Goal: Transaction & Acquisition: Purchase product/service

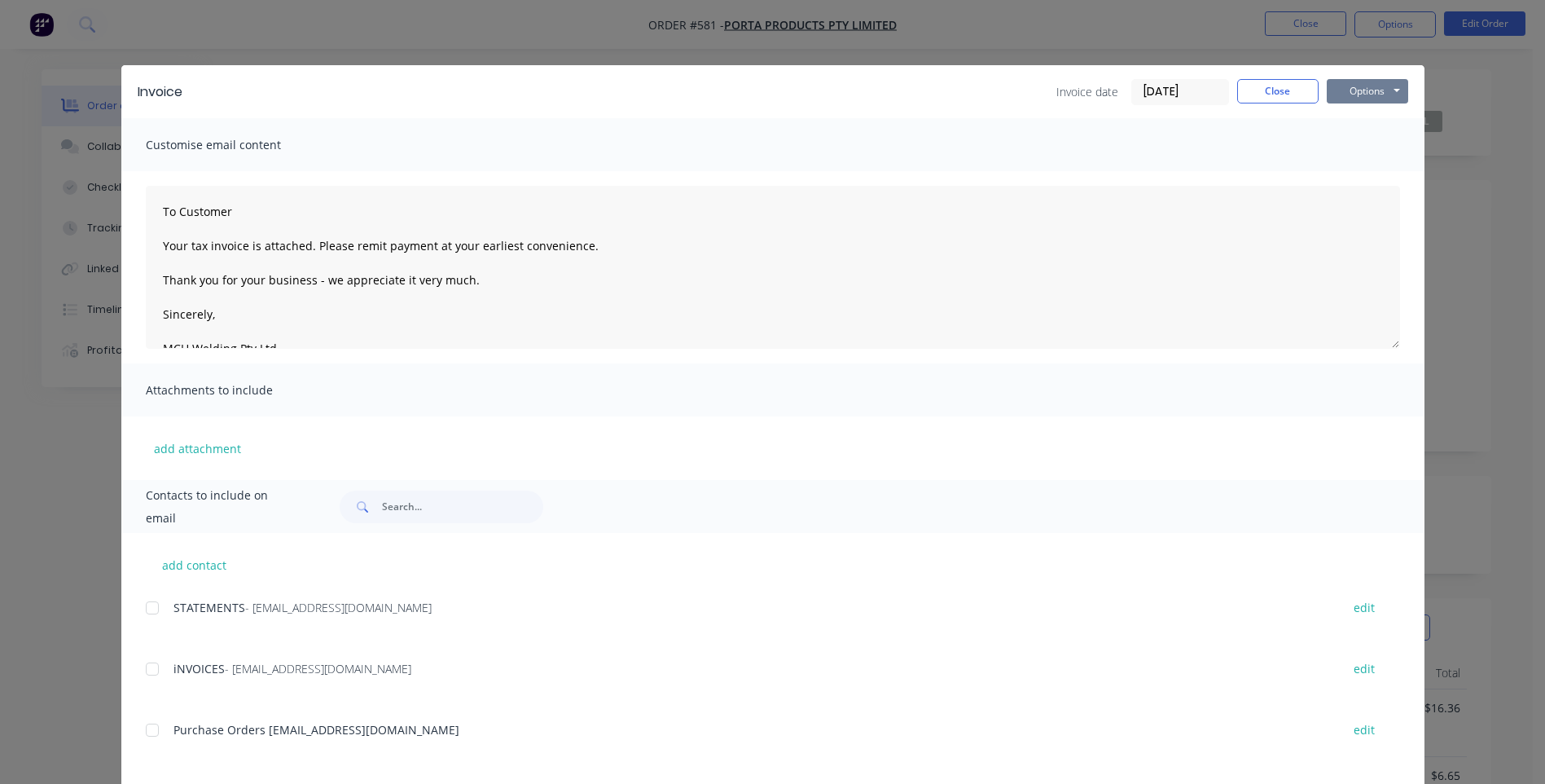
click at [1340, 93] on button "Options" at bounding box center [1367, 91] width 81 height 25
click at [1345, 113] on button "Preview" at bounding box center [1379, 120] width 104 height 27
click at [142, 731] on div at bounding box center [152, 730] width 33 height 33
click at [1334, 95] on button "Options" at bounding box center [1367, 91] width 81 height 25
click at [1340, 173] on button "Email" at bounding box center [1379, 174] width 104 height 27
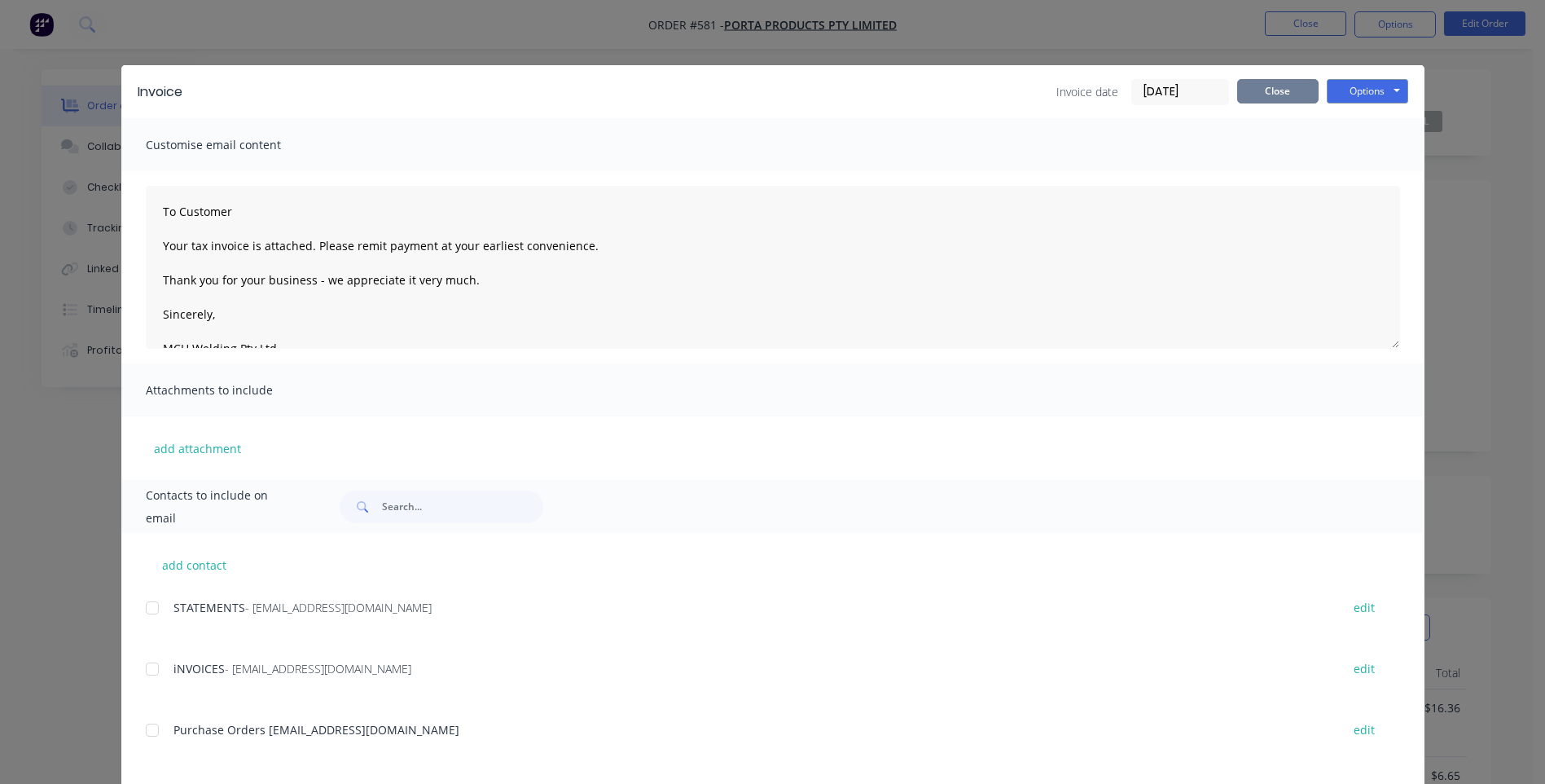
click at [1267, 88] on button "Close" at bounding box center [1278, 91] width 81 height 25
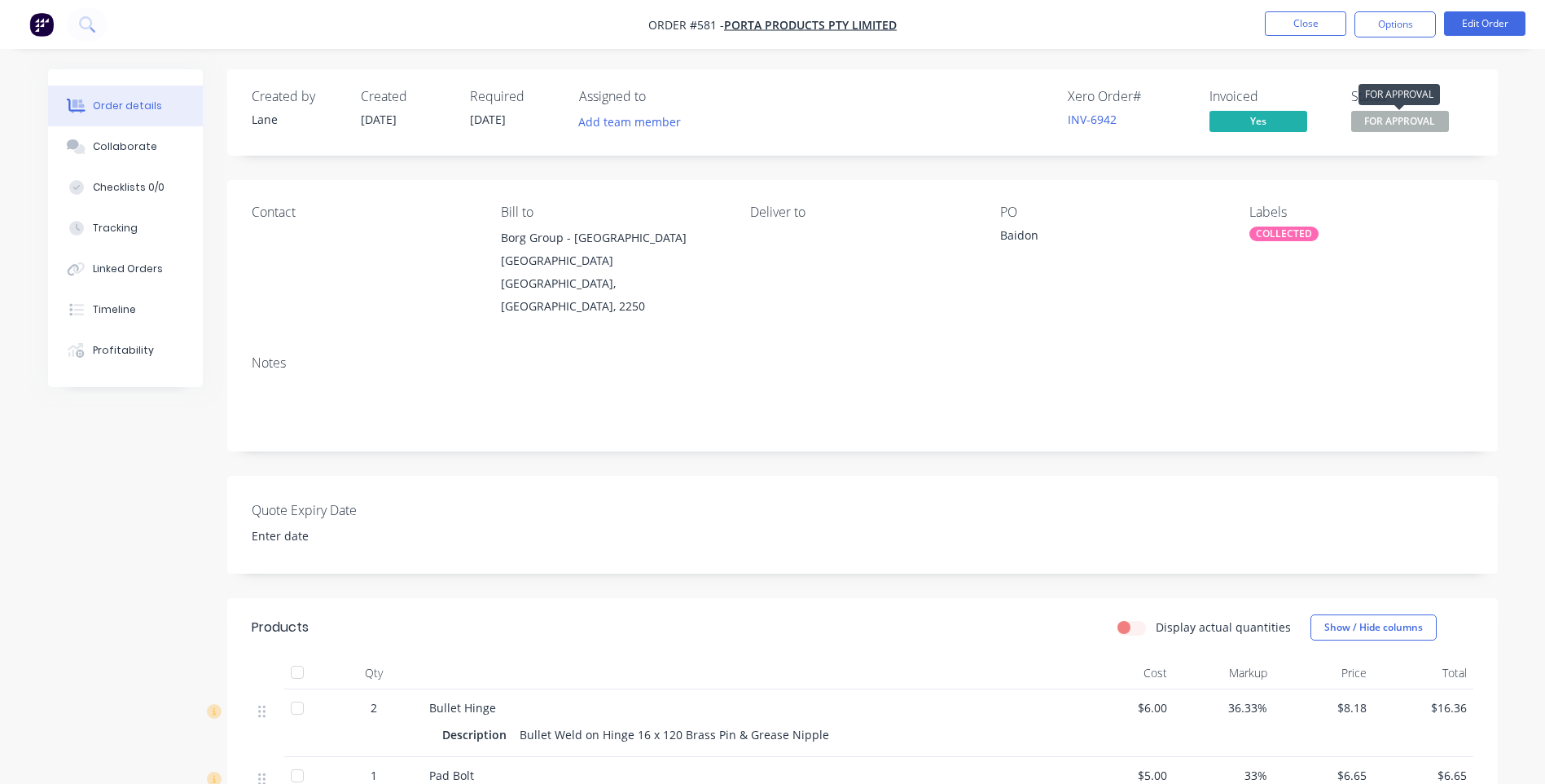
click at [1371, 114] on span "FOR APPROVAL" at bounding box center [1400, 121] width 98 height 21
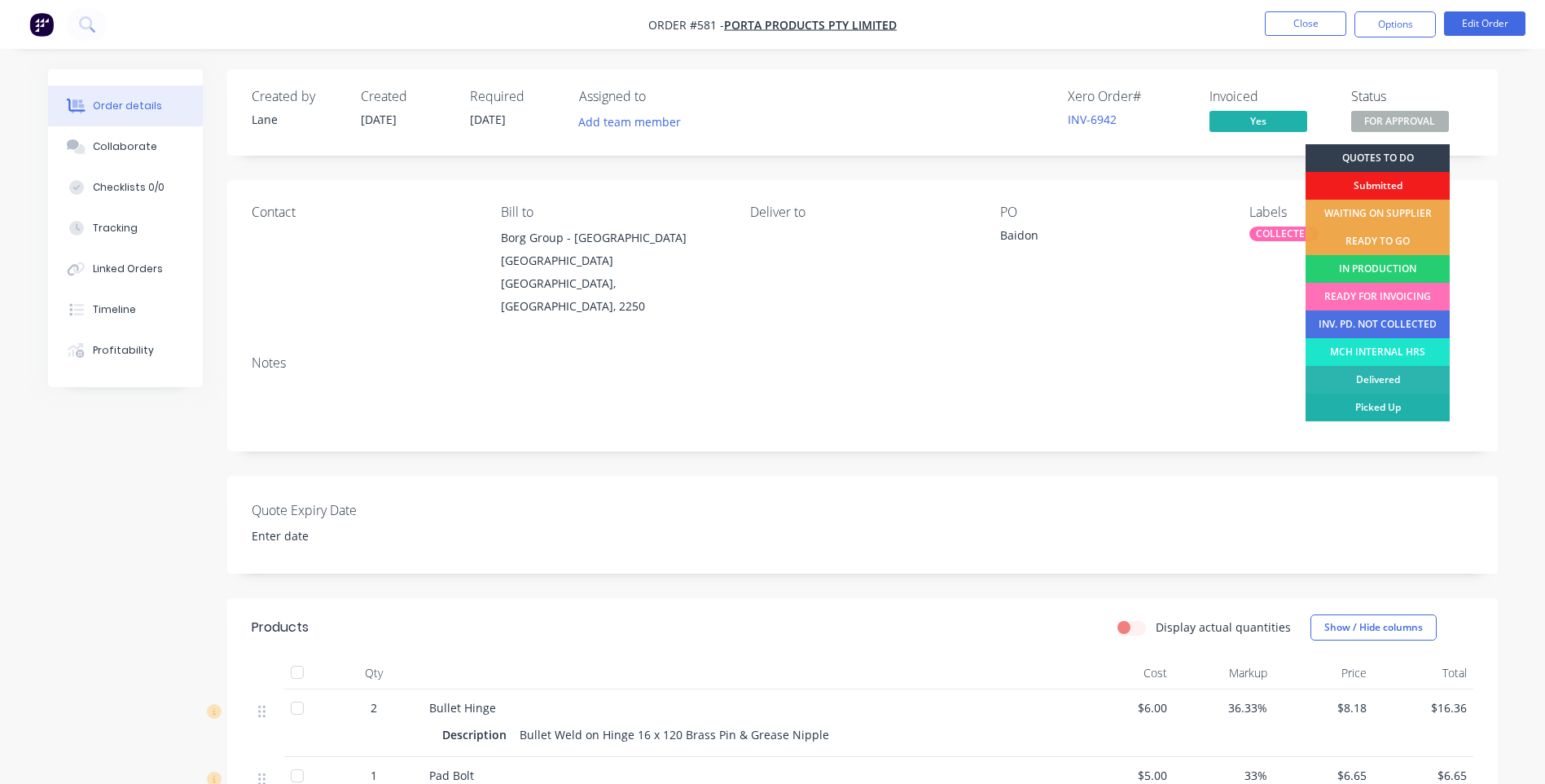
click at [1350, 401] on div "Picked Up" at bounding box center [1377, 407] width 144 height 28
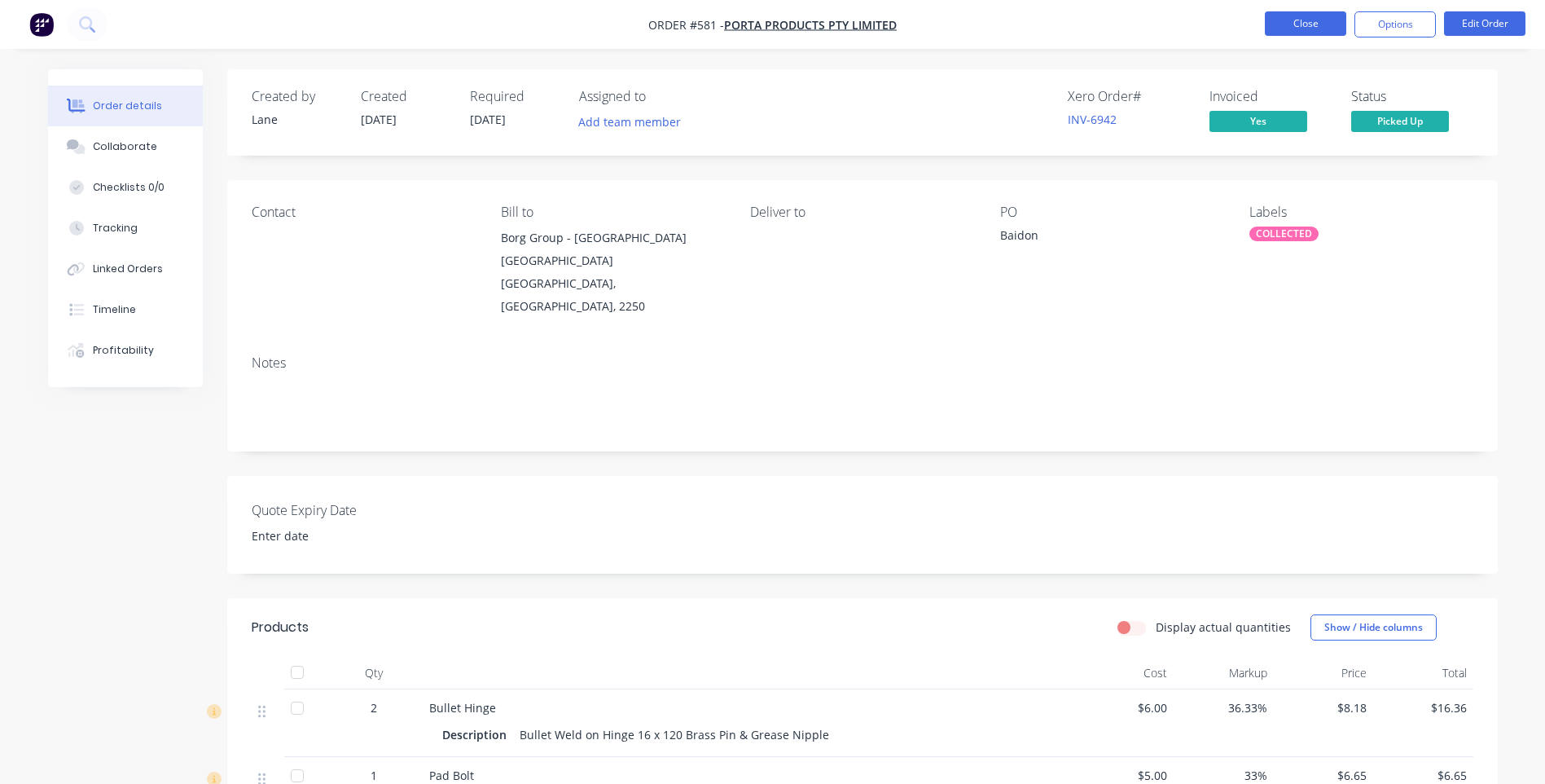
click at [1322, 16] on button "Close" at bounding box center [1306, 24] width 81 height 25
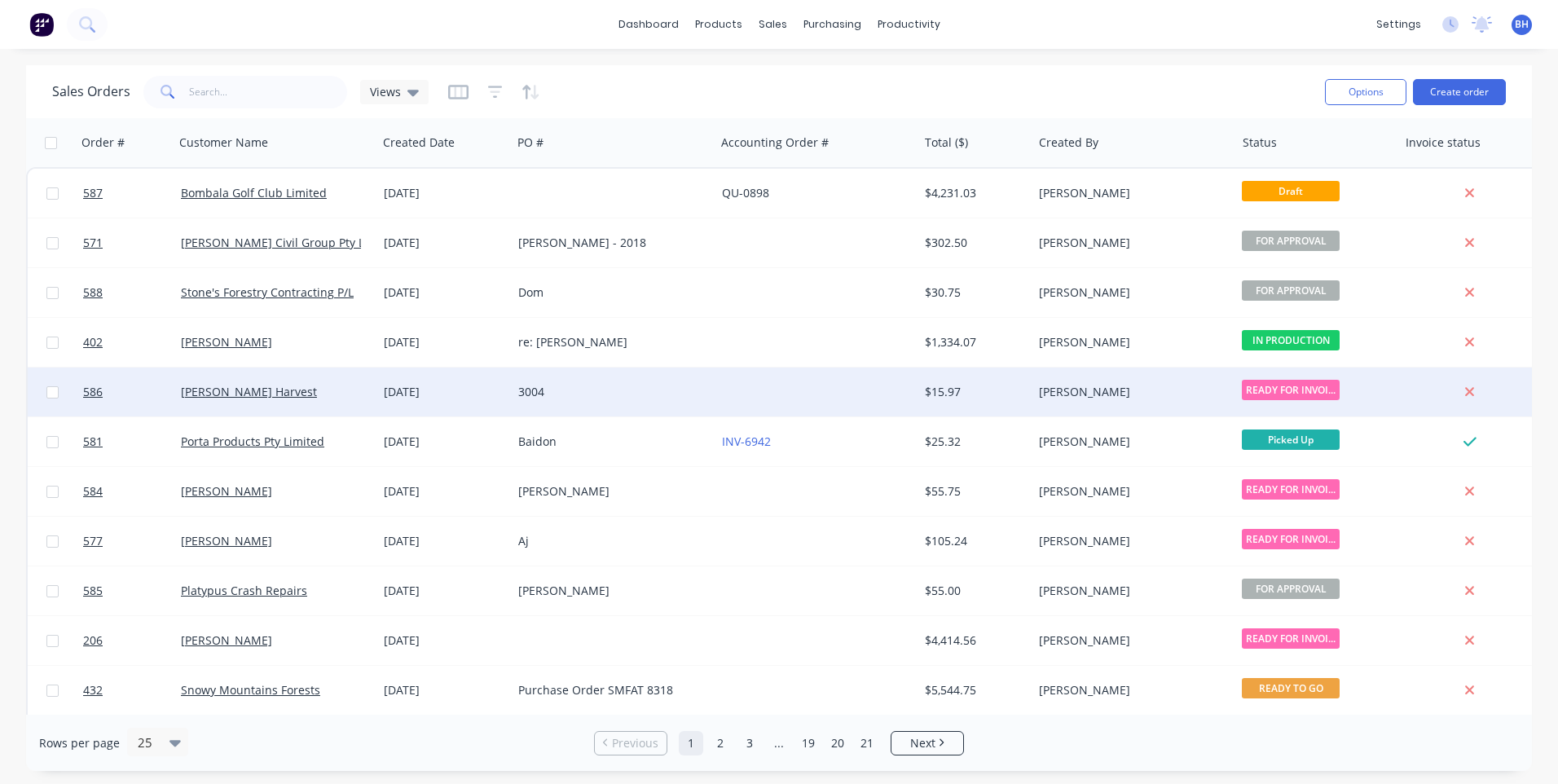
click at [677, 380] on div "3004" at bounding box center [613, 392] width 203 height 49
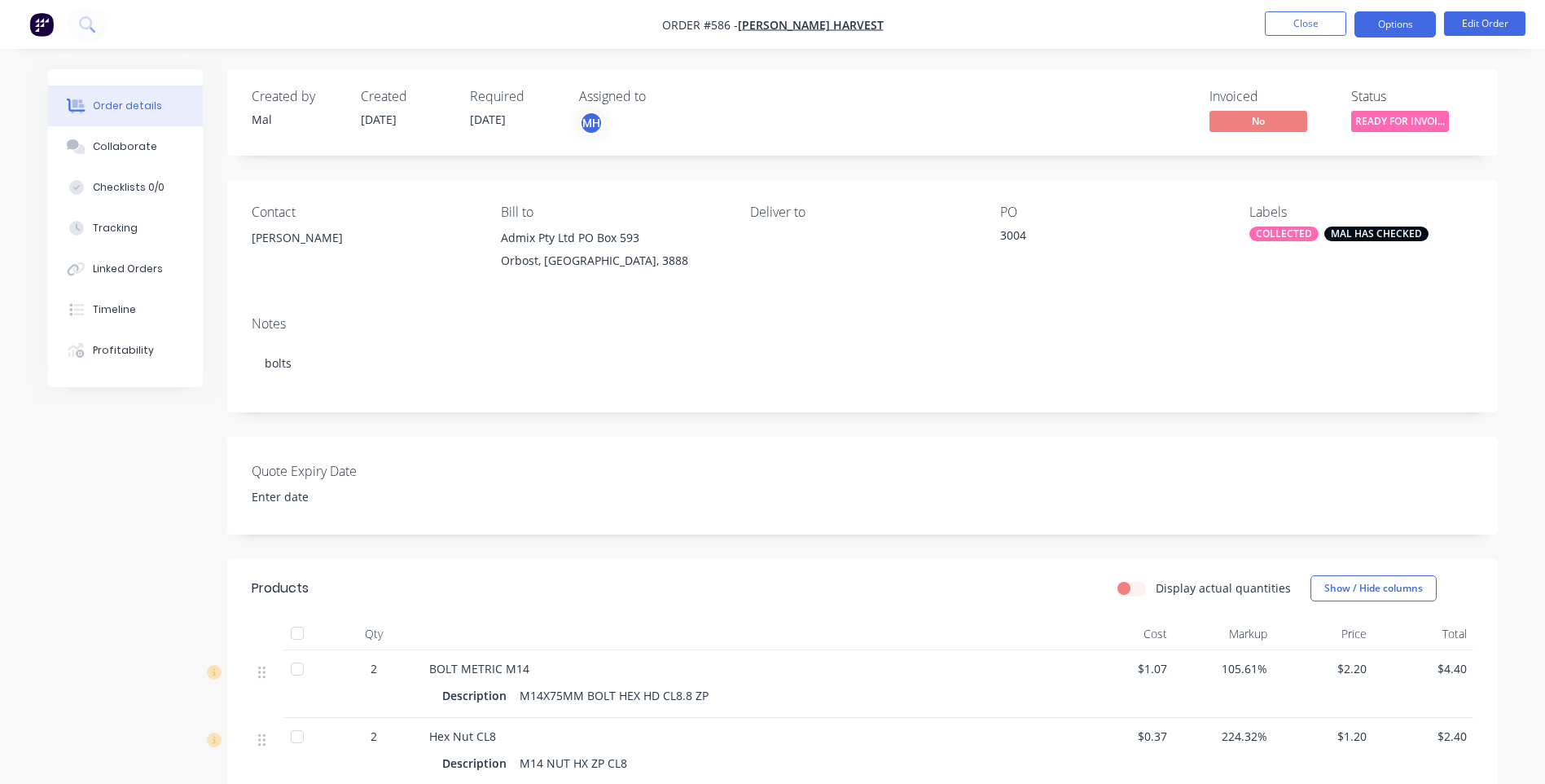
click at [1405, 27] on button "Options" at bounding box center [1395, 25] width 81 height 26
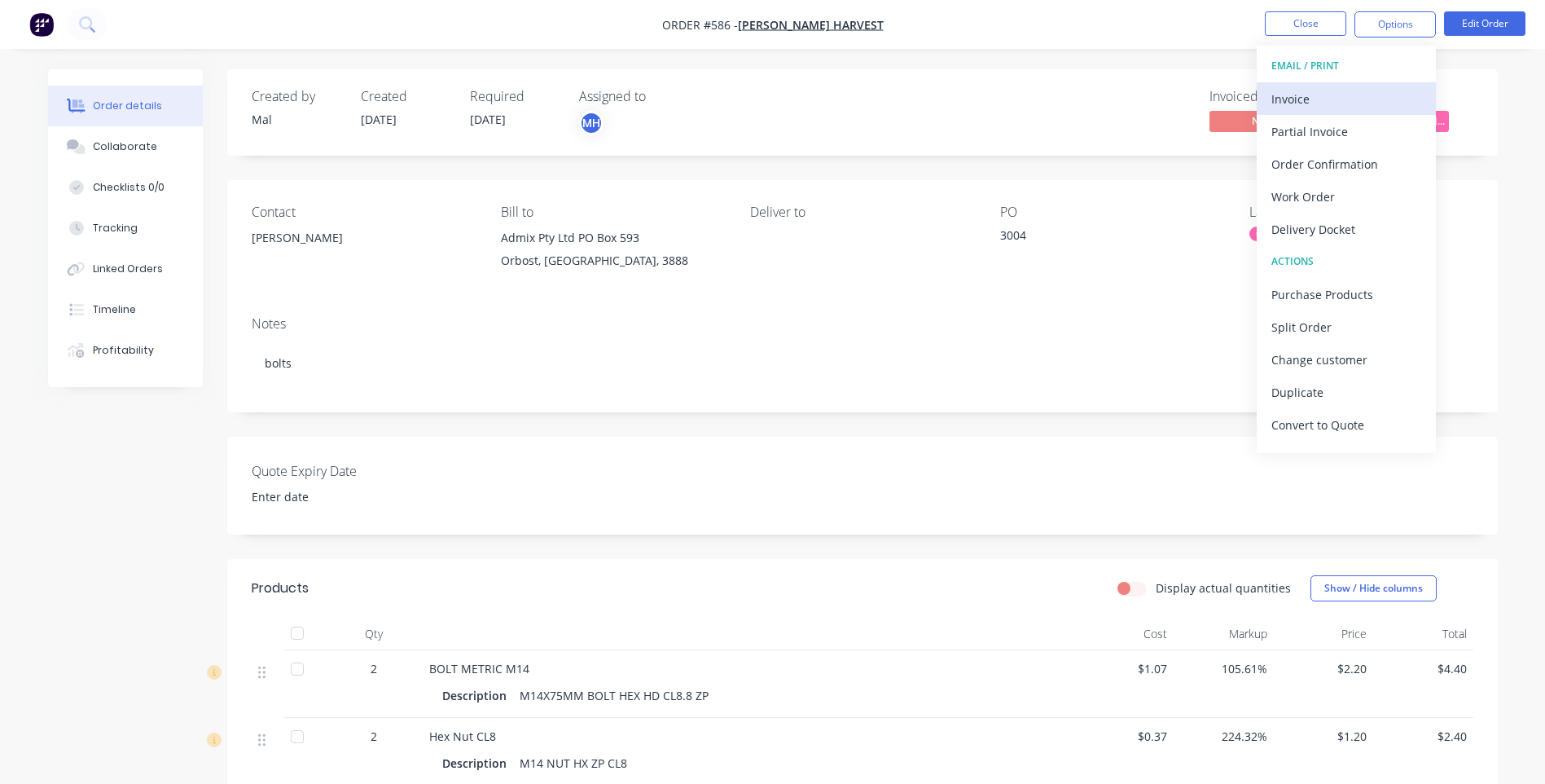
click at [1299, 95] on div "Invoice" at bounding box center [1347, 99] width 150 height 24
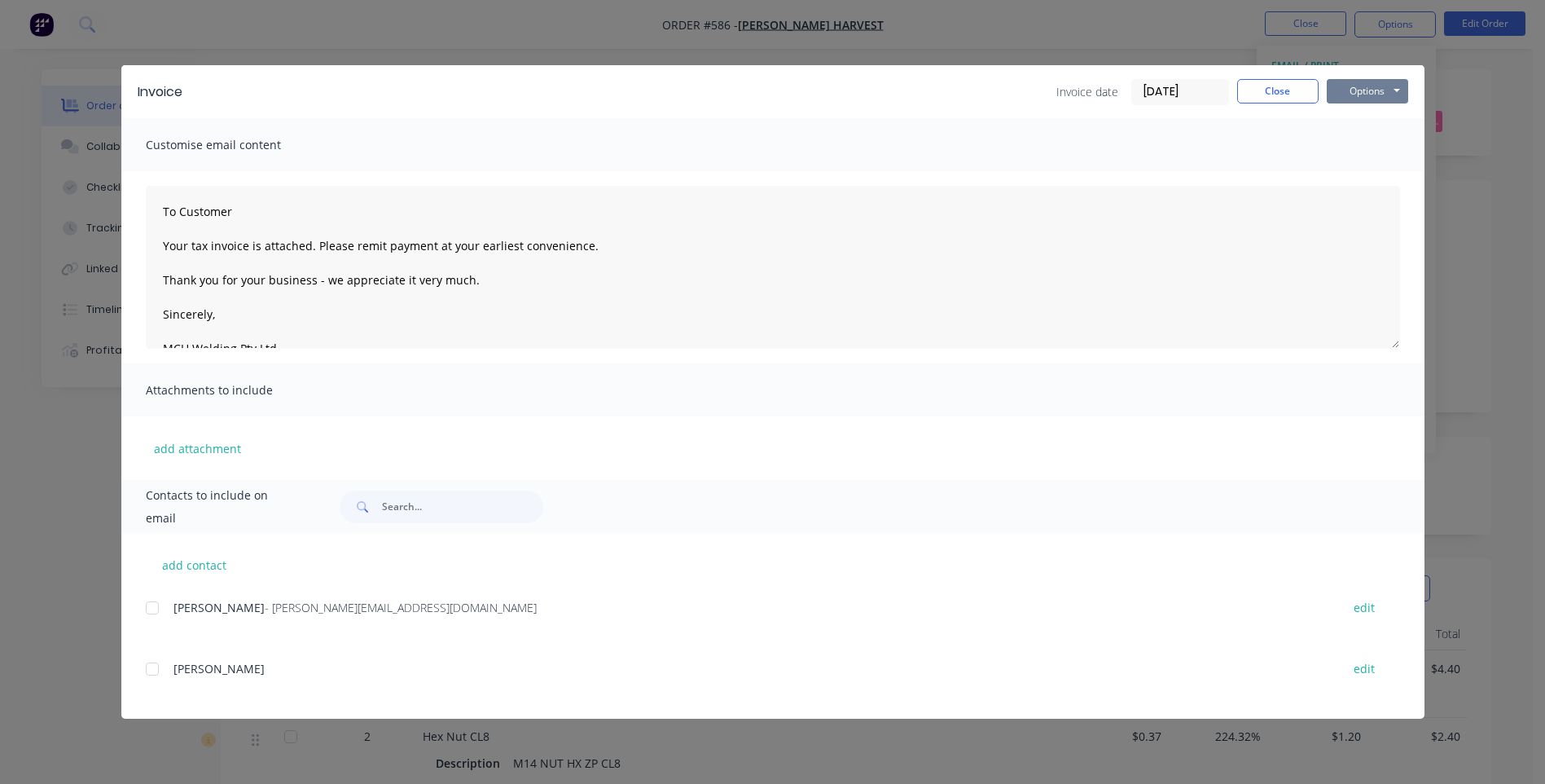
click at [1358, 90] on button "Options" at bounding box center [1367, 91] width 81 height 25
click at [1344, 112] on button "Preview" at bounding box center [1379, 120] width 104 height 27
click at [154, 610] on div at bounding box center [152, 608] width 33 height 33
click at [1390, 92] on button "Options" at bounding box center [1367, 91] width 81 height 25
click at [1378, 172] on button "Email" at bounding box center [1379, 174] width 104 height 27
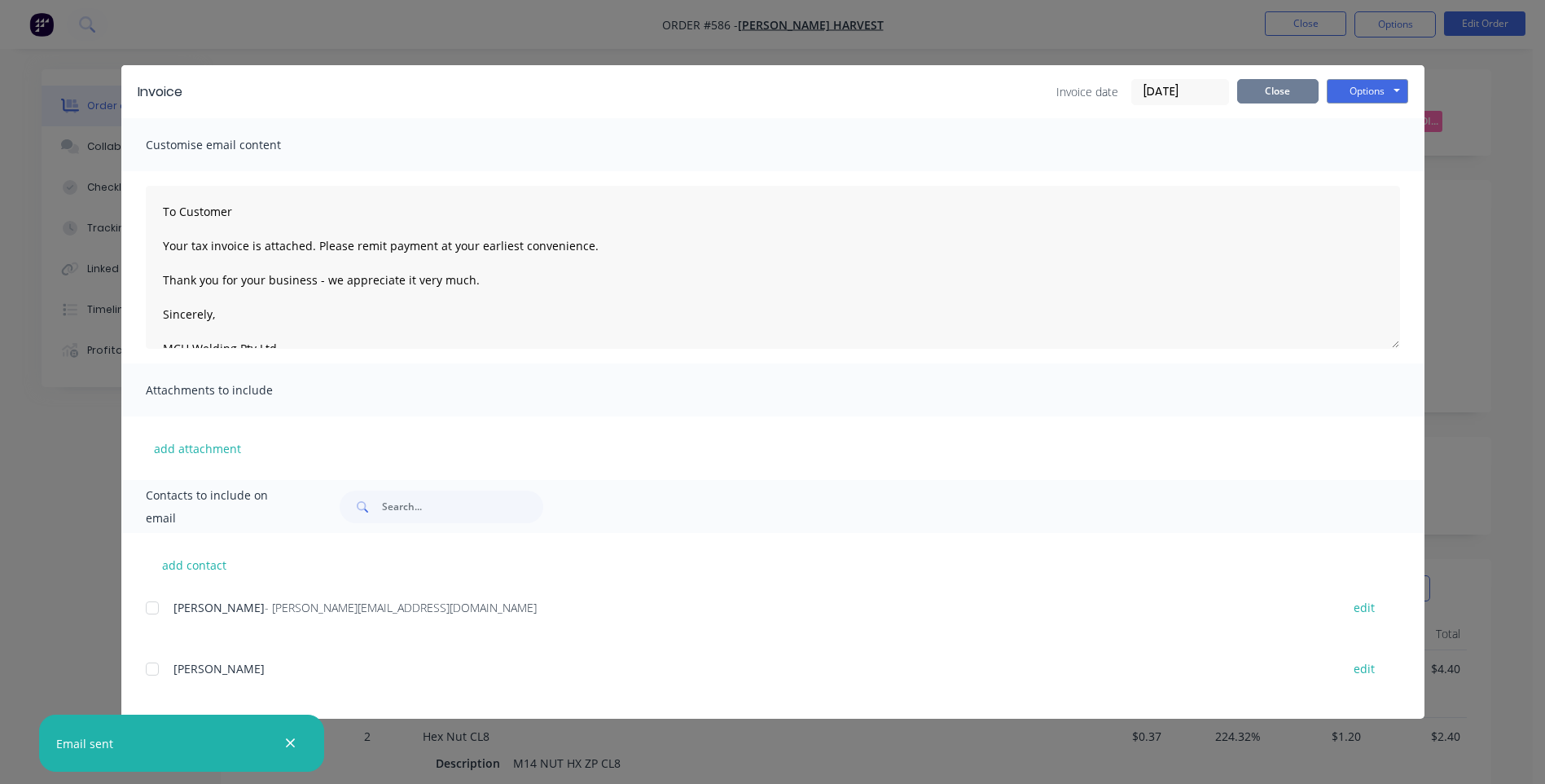
click at [1265, 88] on button "Close" at bounding box center [1278, 91] width 81 height 25
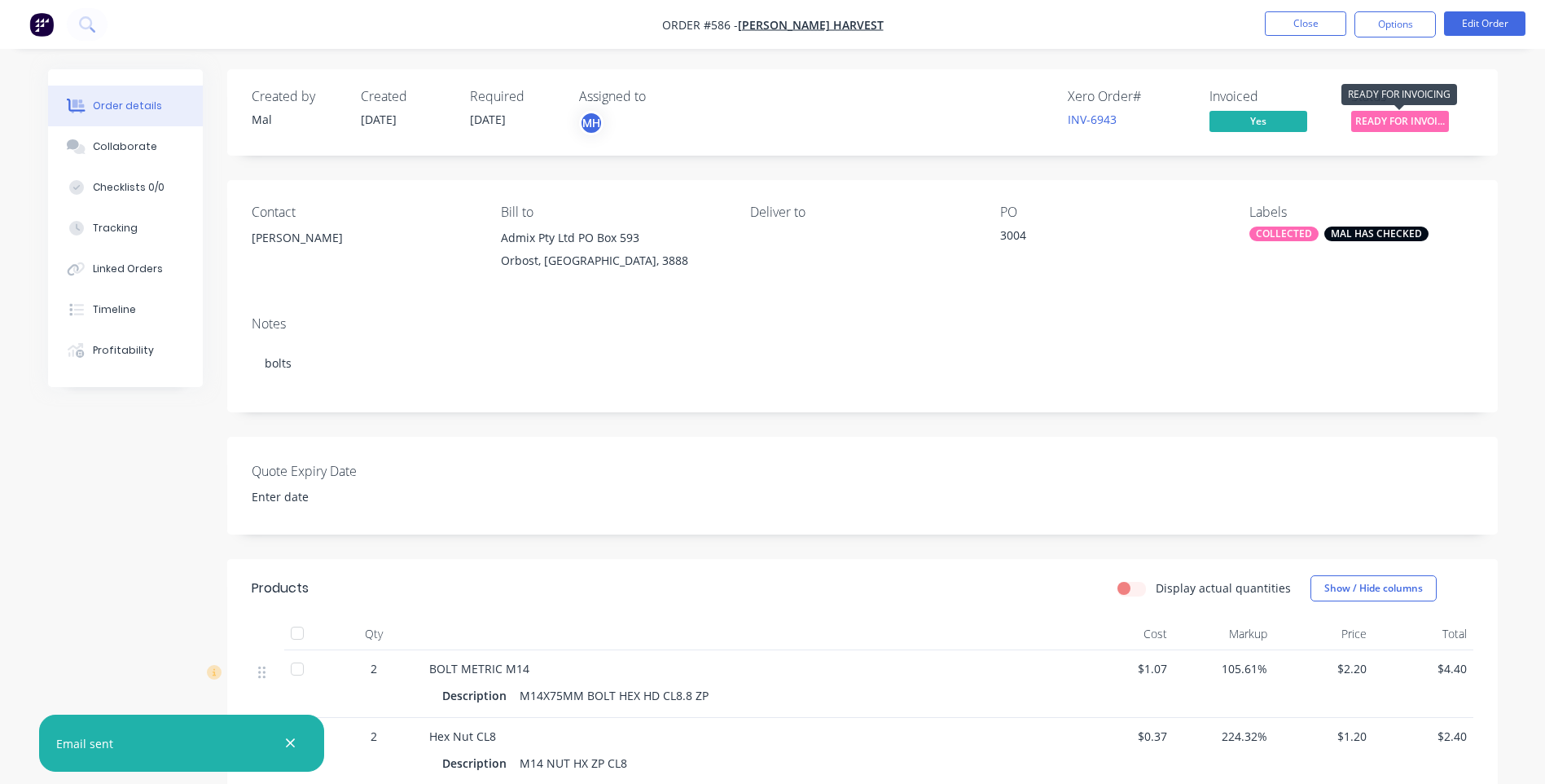
click at [1378, 118] on span "READY FOR INVOI..." at bounding box center [1400, 121] width 98 height 21
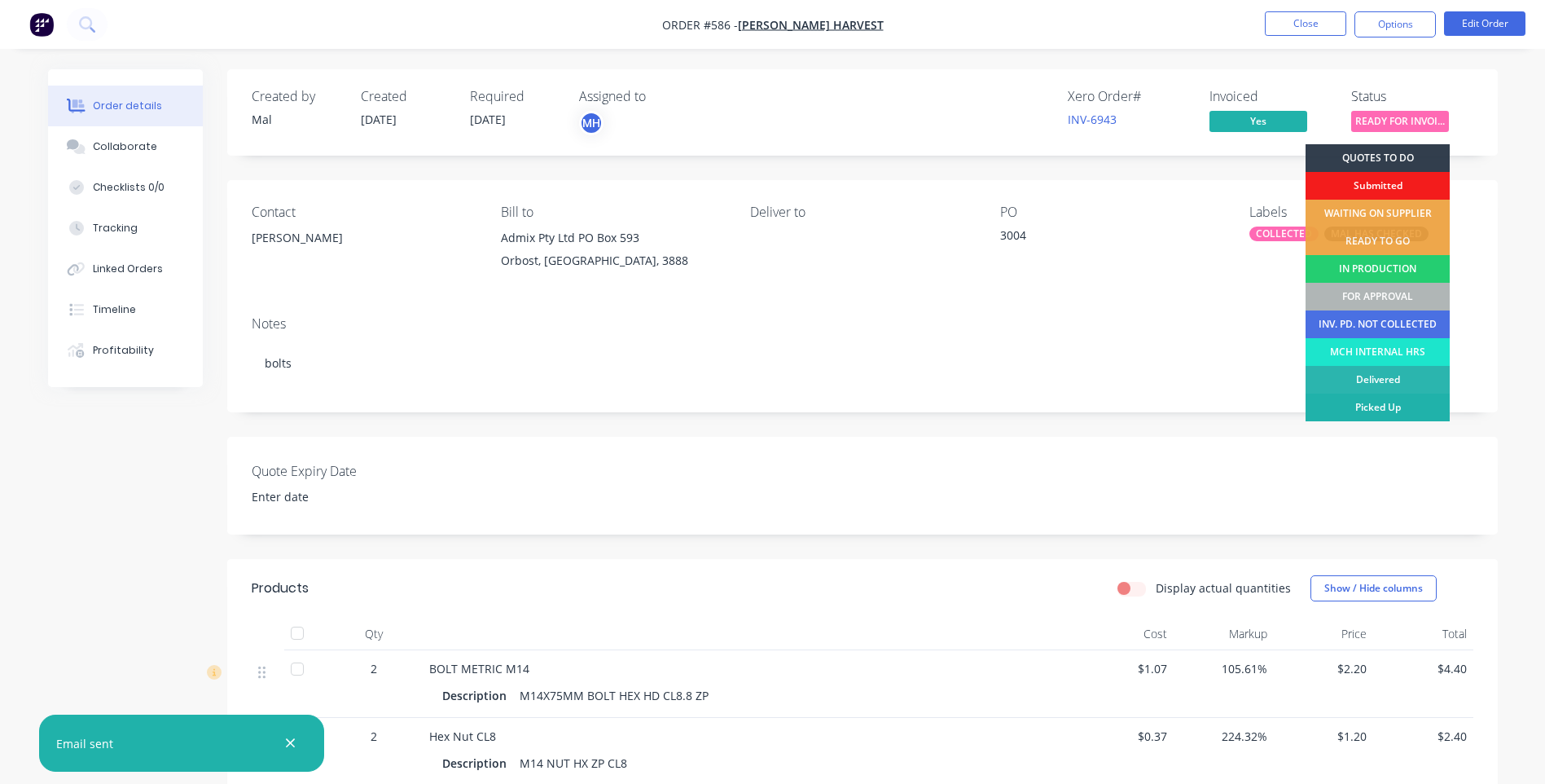
click at [1332, 404] on div "Picked Up" at bounding box center [1377, 407] width 144 height 28
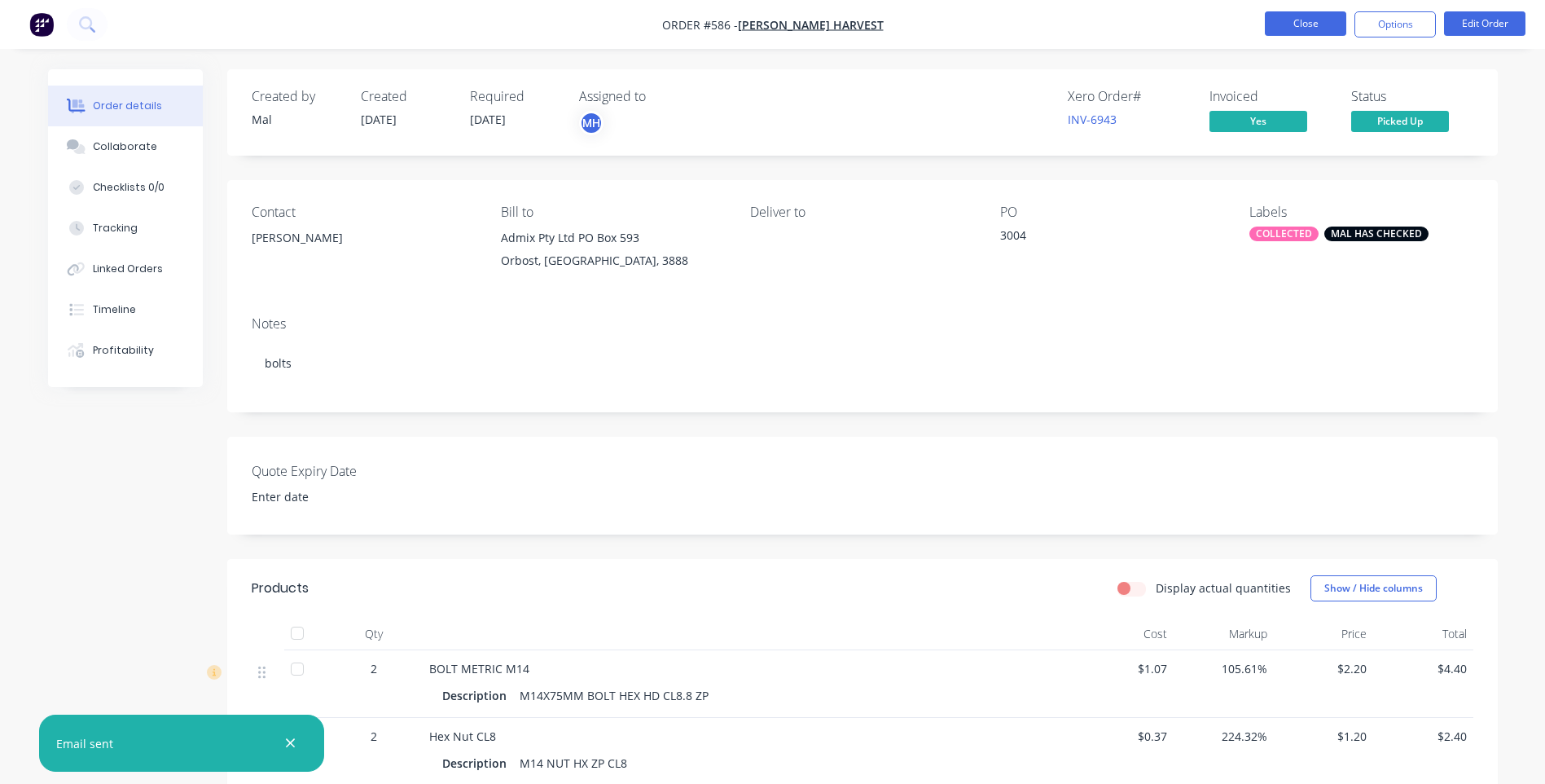
click at [1292, 21] on button "Close" at bounding box center [1306, 24] width 81 height 25
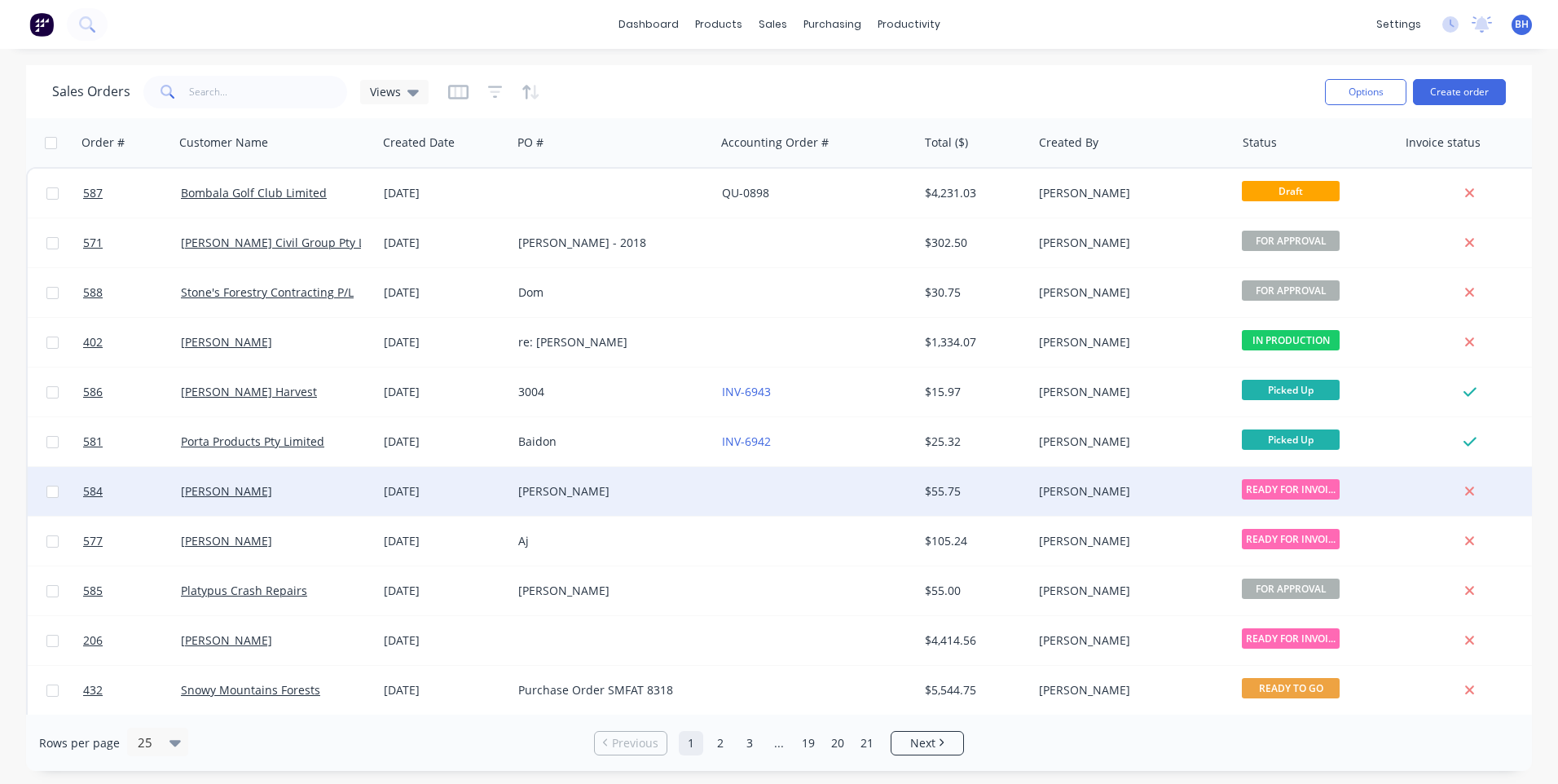
click at [793, 490] on div at bounding box center [816, 490] width 203 height 49
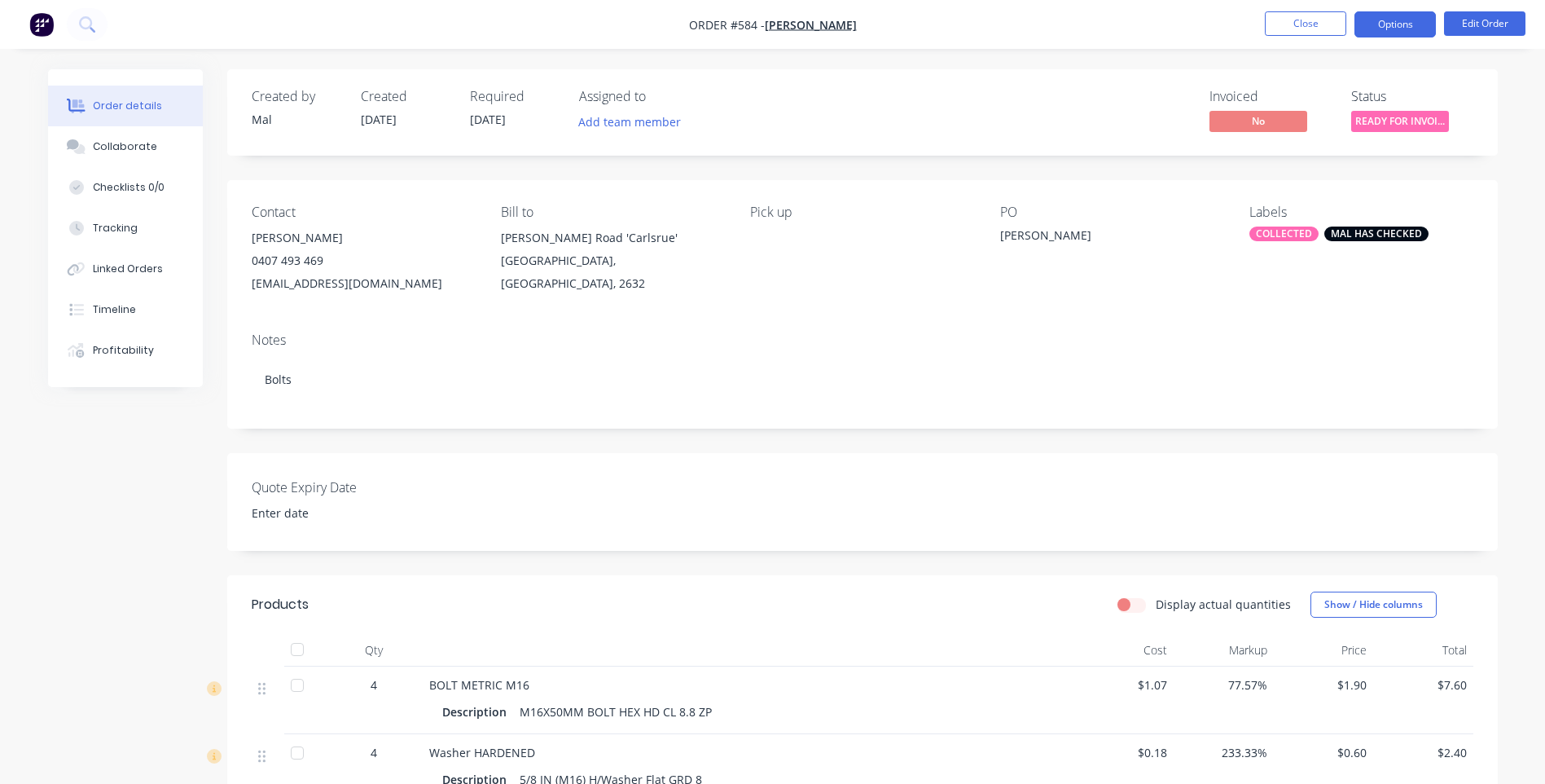
click at [1399, 21] on button "Options" at bounding box center [1395, 25] width 81 height 26
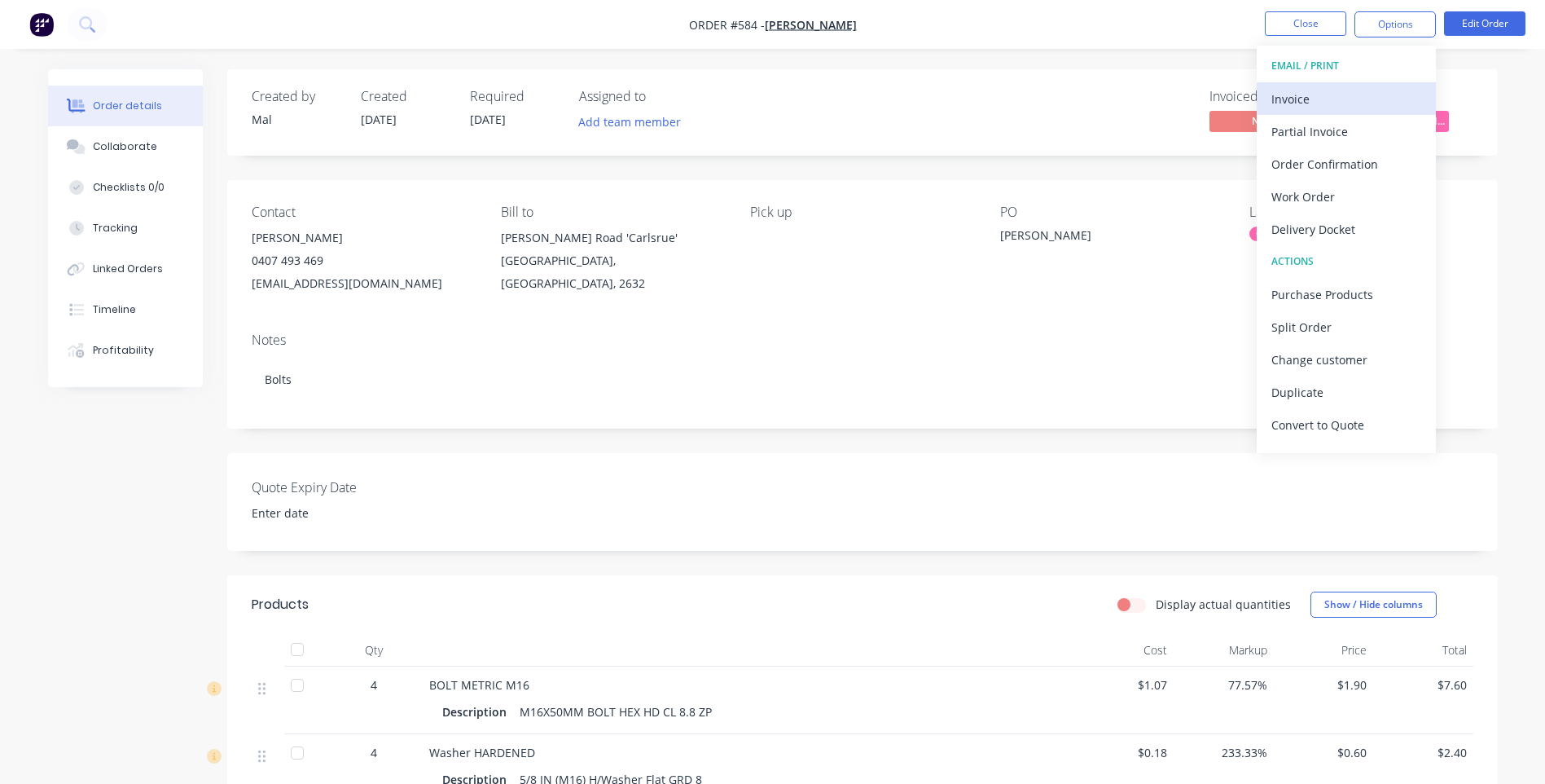
click at [1297, 91] on div "Invoice" at bounding box center [1347, 99] width 150 height 24
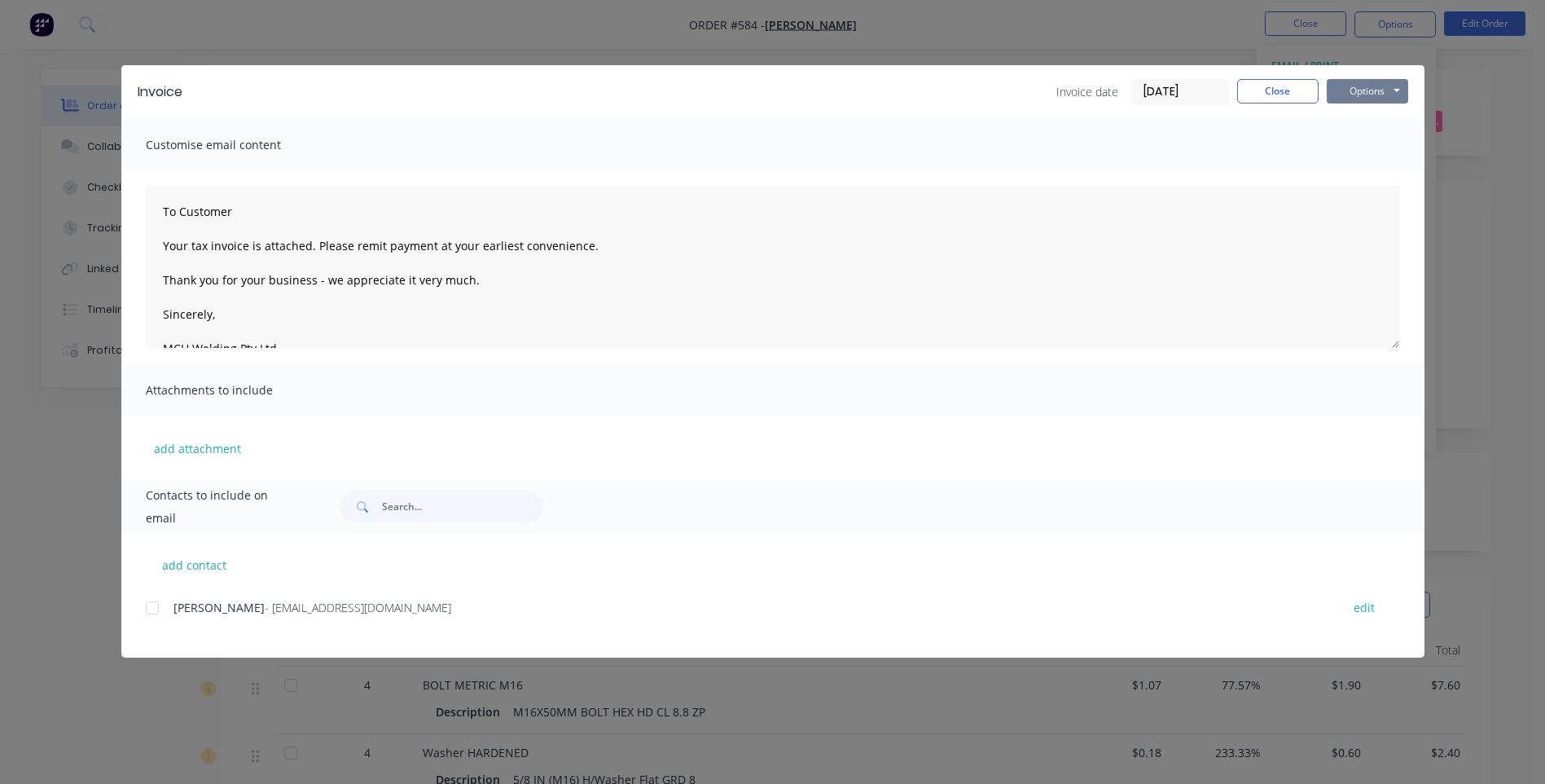
click at [1352, 89] on button "Options" at bounding box center [1367, 91] width 81 height 25
click at [1338, 110] on button "Preview" at bounding box center [1379, 120] width 104 height 27
click at [148, 611] on div at bounding box center [152, 608] width 33 height 33
click at [1363, 86] on button "Options" at bounding box center [1367, 91] width 81 height 25
click at [1352, 173] on button "Email" at bounding box center [1379, 174] width 104 height 27
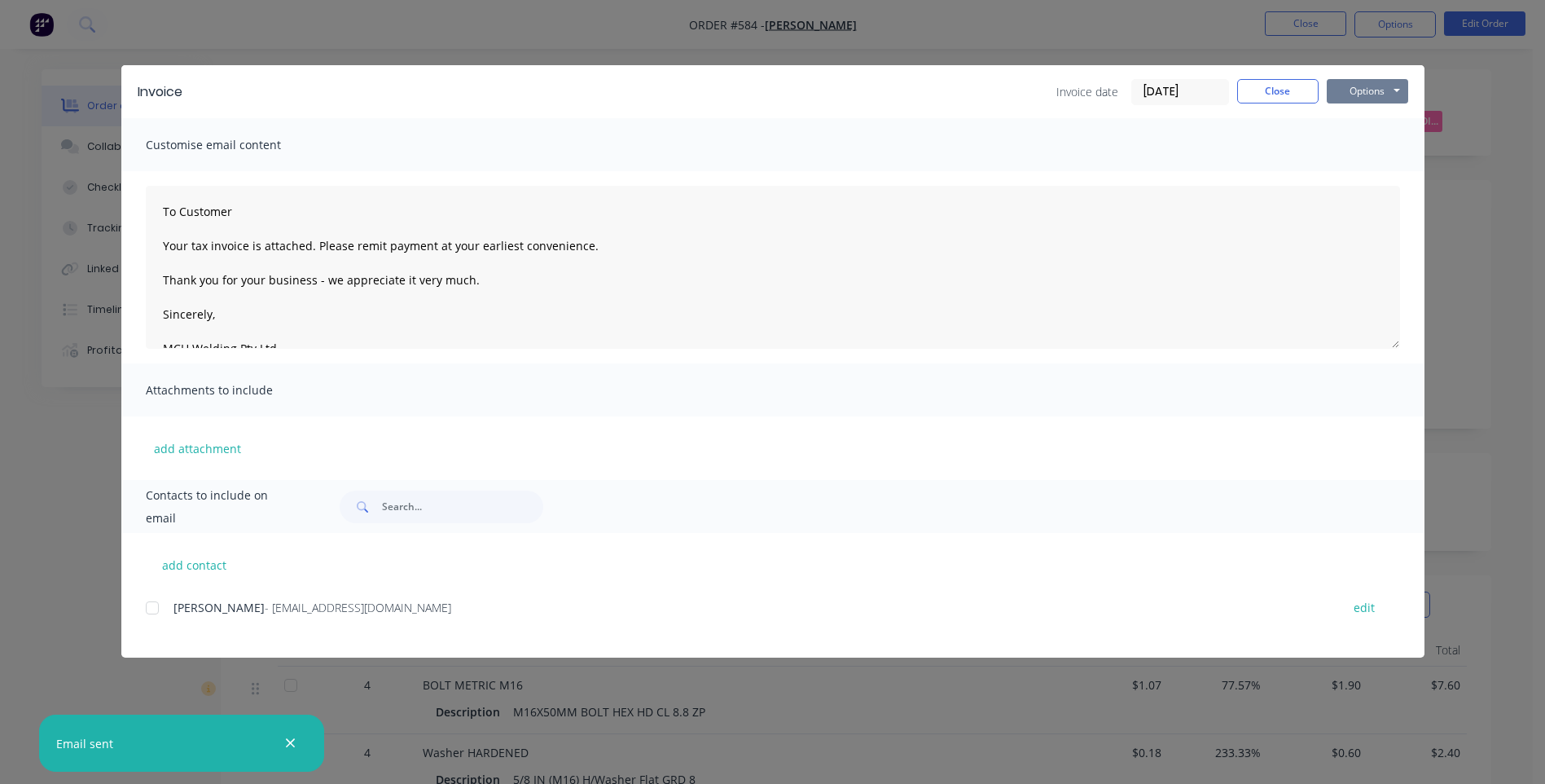
click at [1347, 86] on button "Options" at bounding box center [1367, 91] width 81 height 25
click at [1288, 79] on button "Close" at bounding box center [1278, 91] width 81 height 25
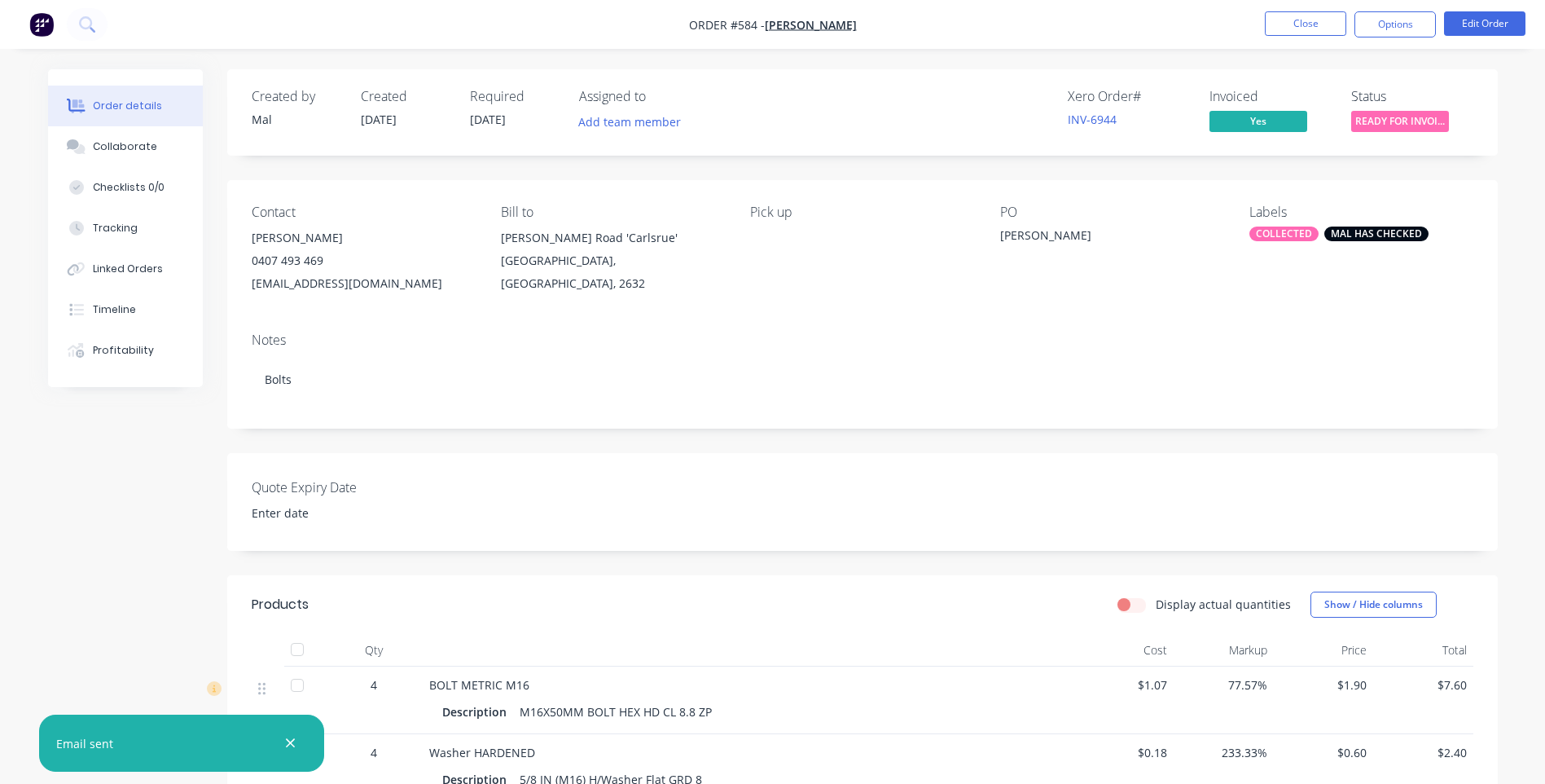
click at [1408, 118] on span "READY FOR INVOI..." at bounding box center [1400, 121] width 98 height 21
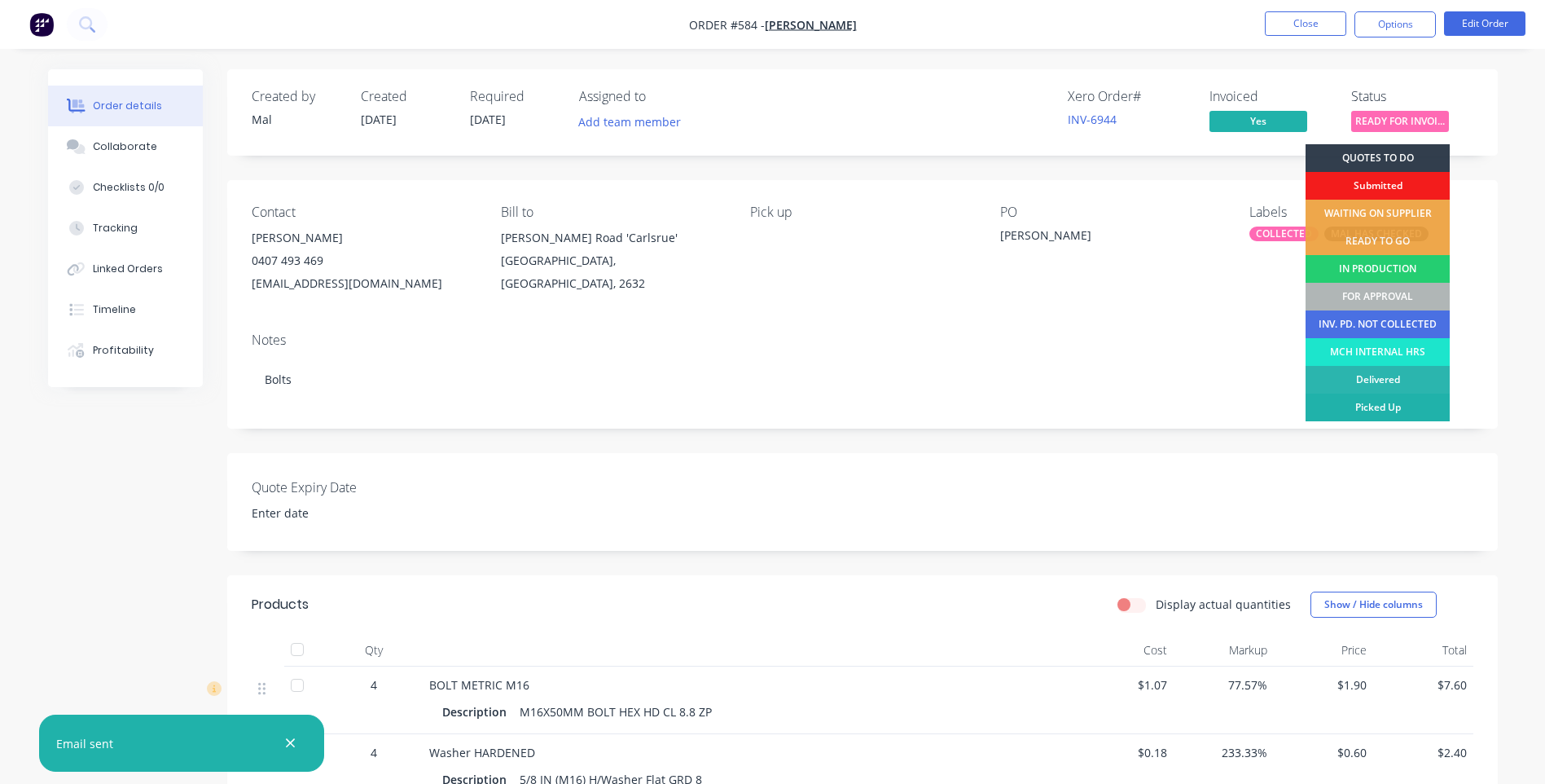
click at [1348, 400] on div "Picked Up" at bounding box center [1377, 407] width 144 height 28
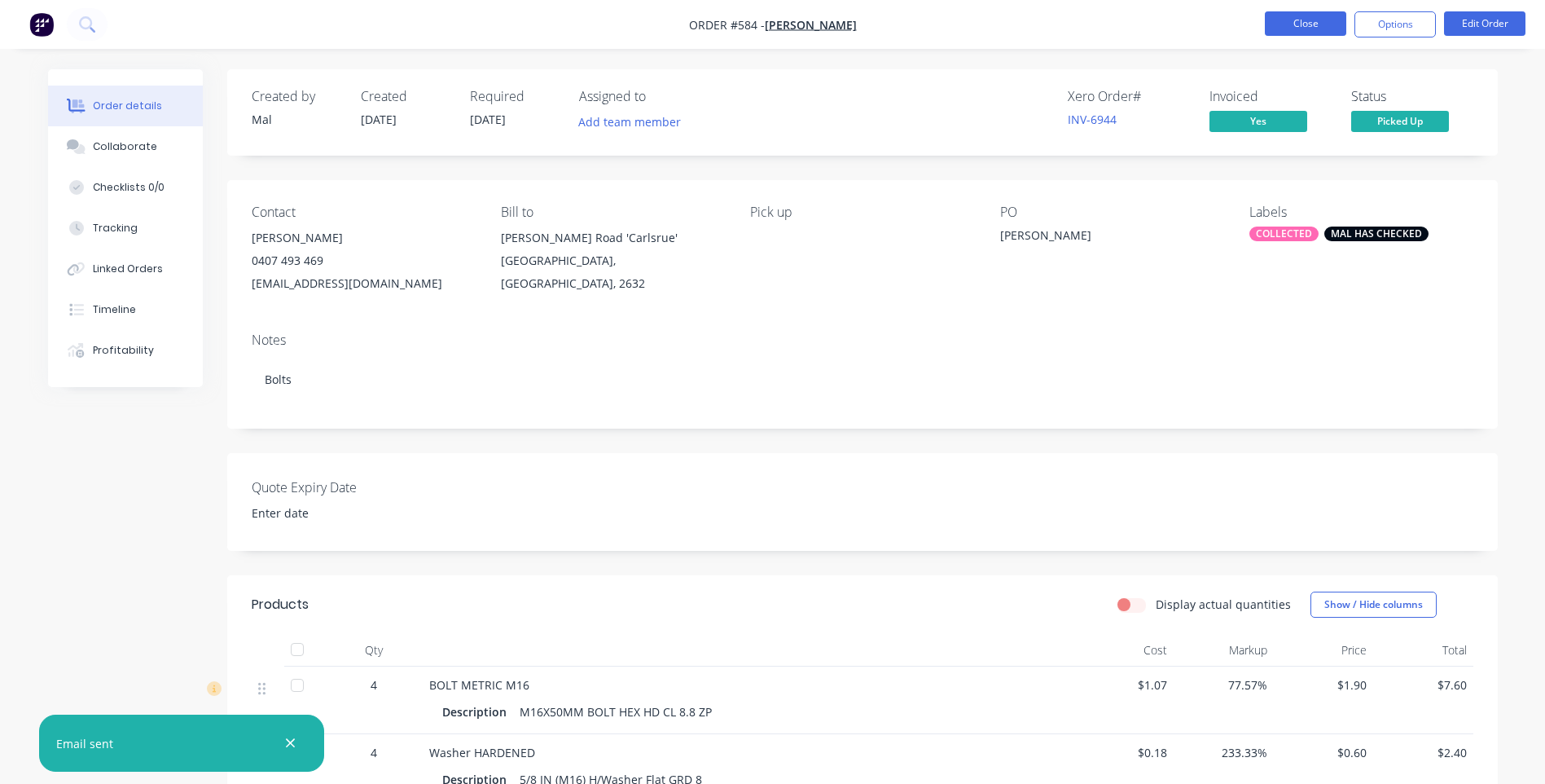
click at [1307, 16] on button "Close" at bounding box center [1306, 24] width 81 height 25
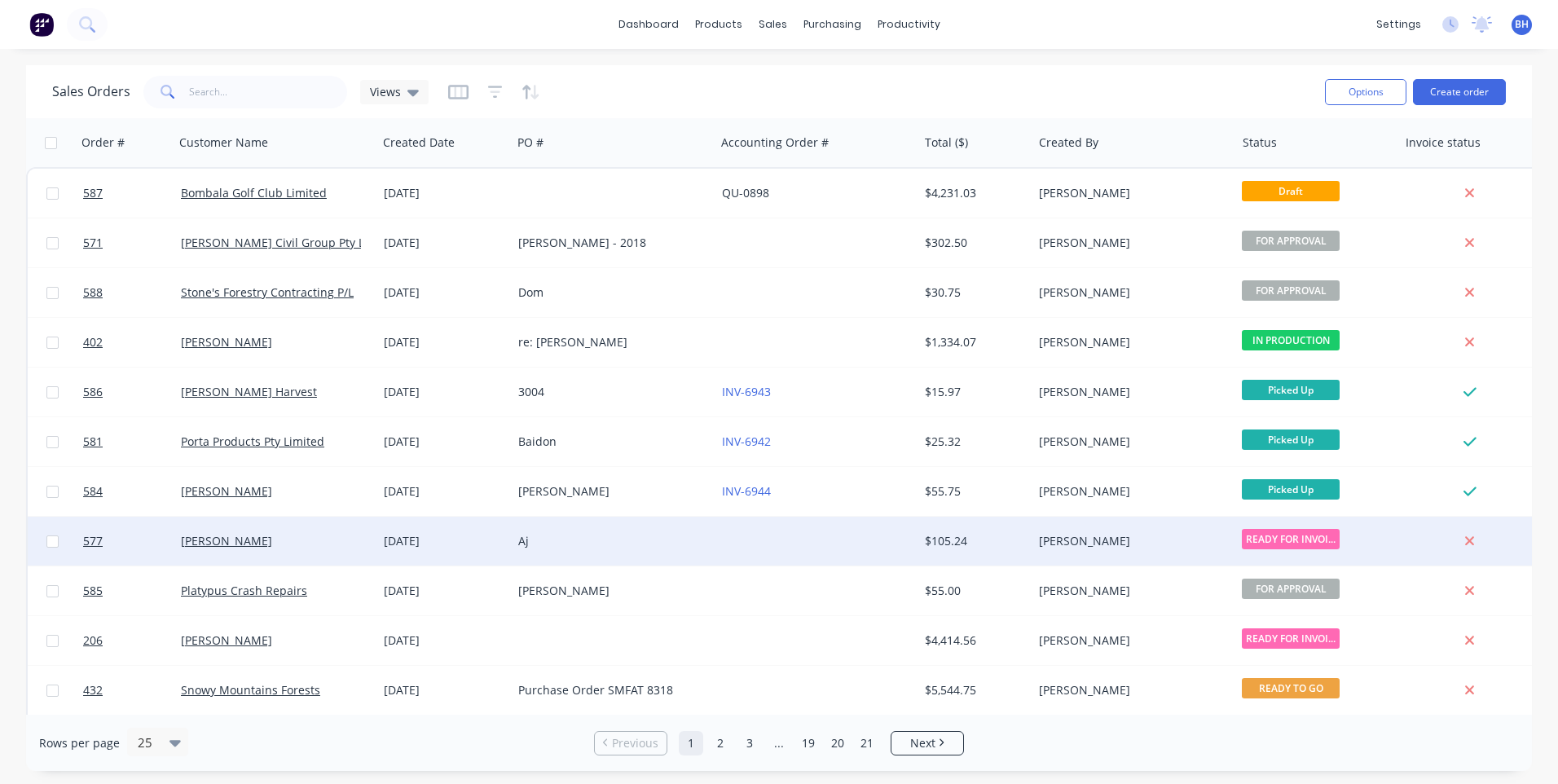
click at [712, 537] on div "Aj" at bounding box center [613, 540] width 203 height 49
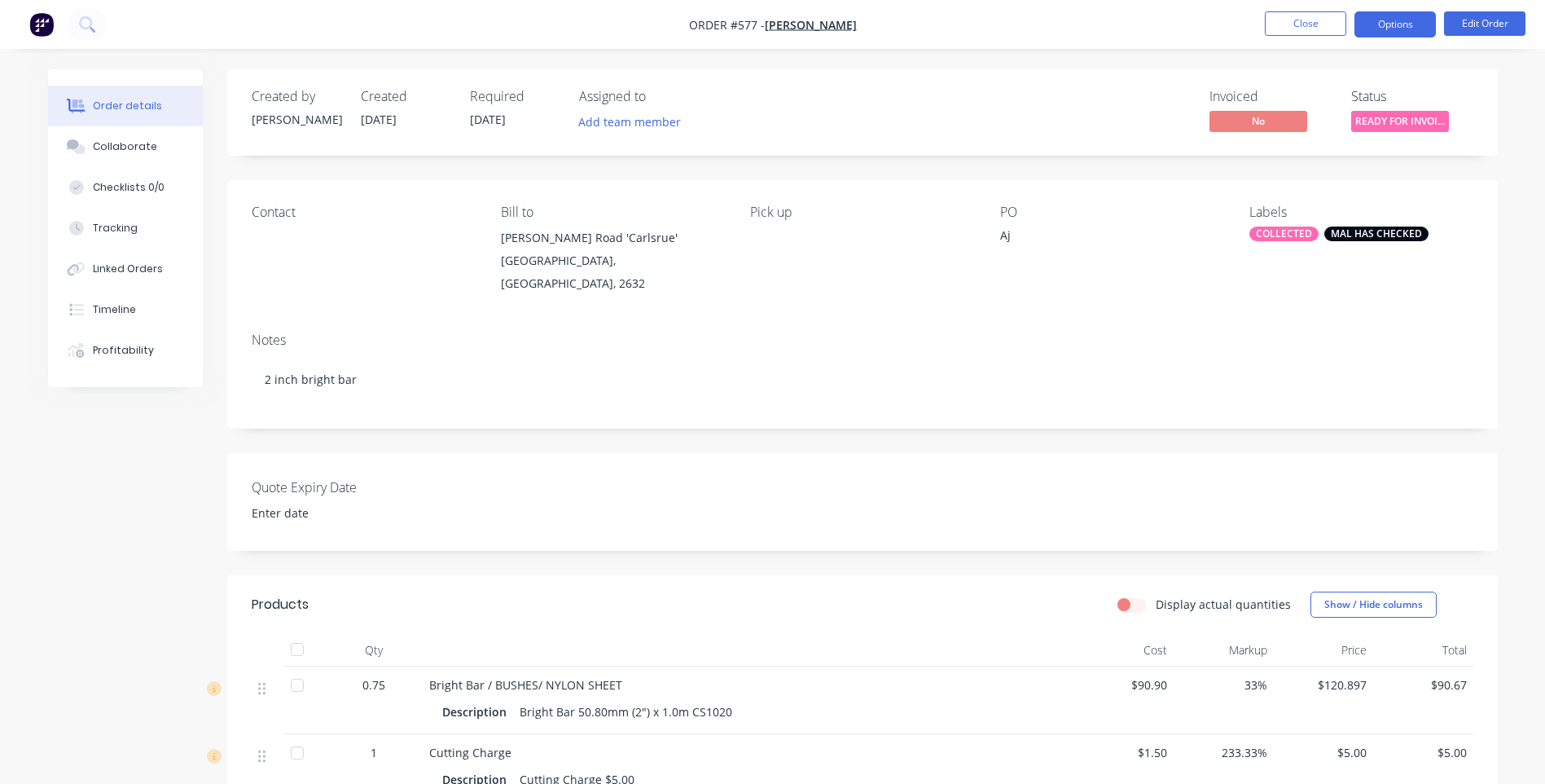
click at [1384, 26] on button "Options" at bounding box center [1395, 25] width 81 height 26
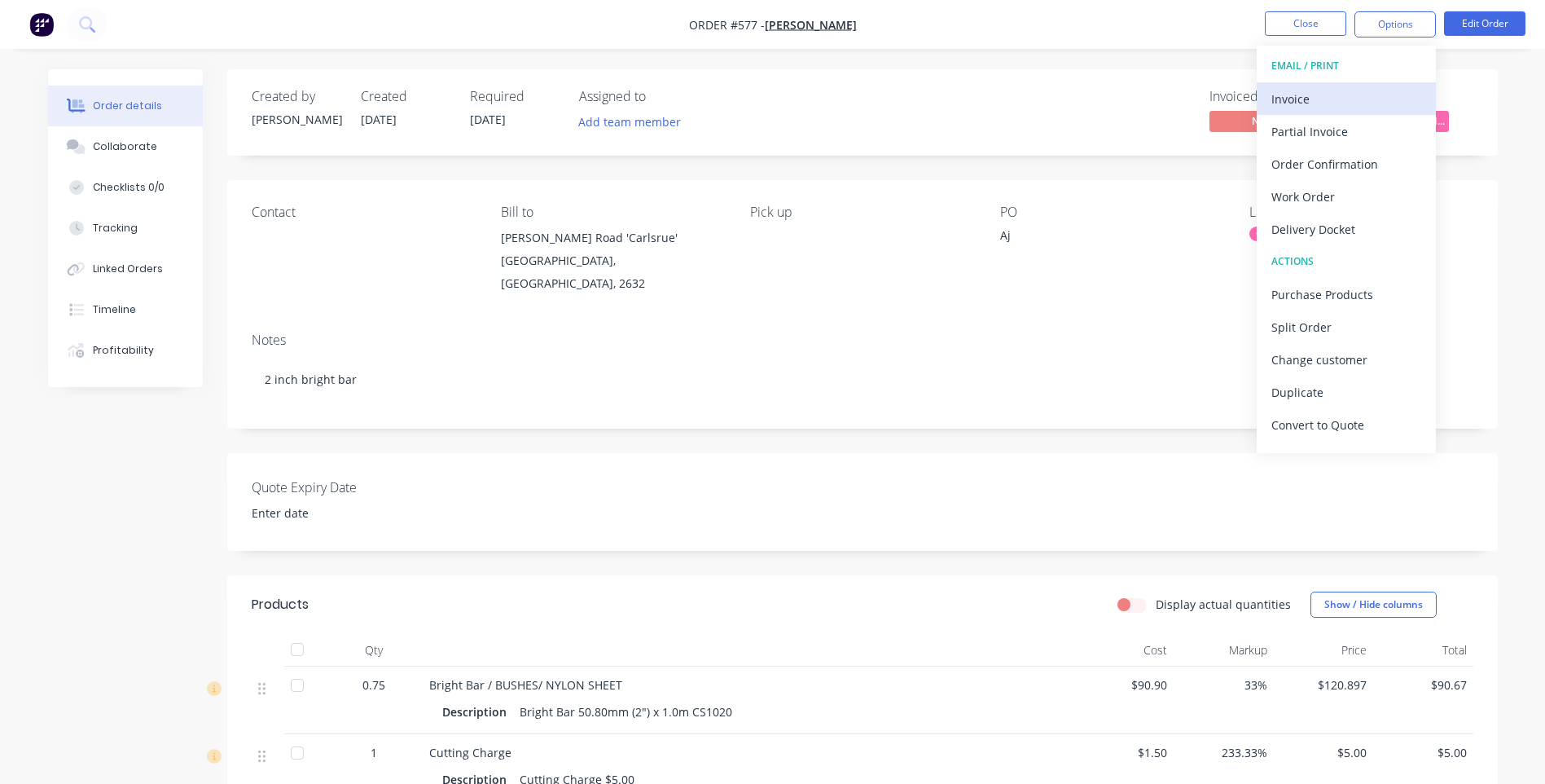
click at [1289, 90] on div "Invoice" at bounding box center [1347, 99] width 150 height 24
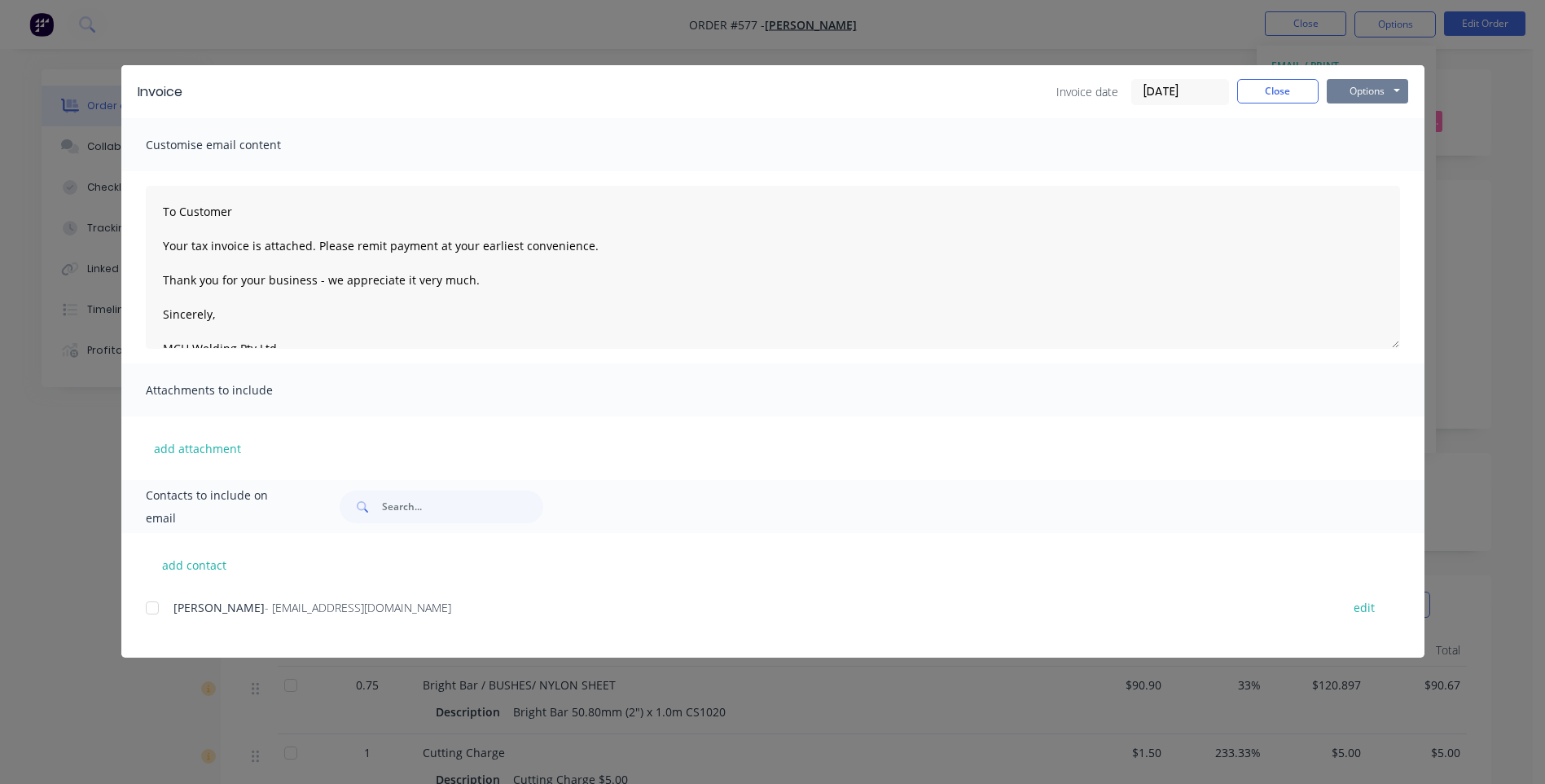
click at [1363, 96] on button "Options" at bounding box center [1367, 91] width 81 height 25
click at [1337, 114] on button "Preview" at bounding box center [1379, 120] width 104 height 27
click at [151, 611] on div at bounding box center [152, 608] width 33 height 33
click at [1347, 90] on button "Options" at bounding box center [1367, 91] width 81 height 25
click at [1269, 87] on button "Close" at bounding box center [1278, 91] width 81 height 25
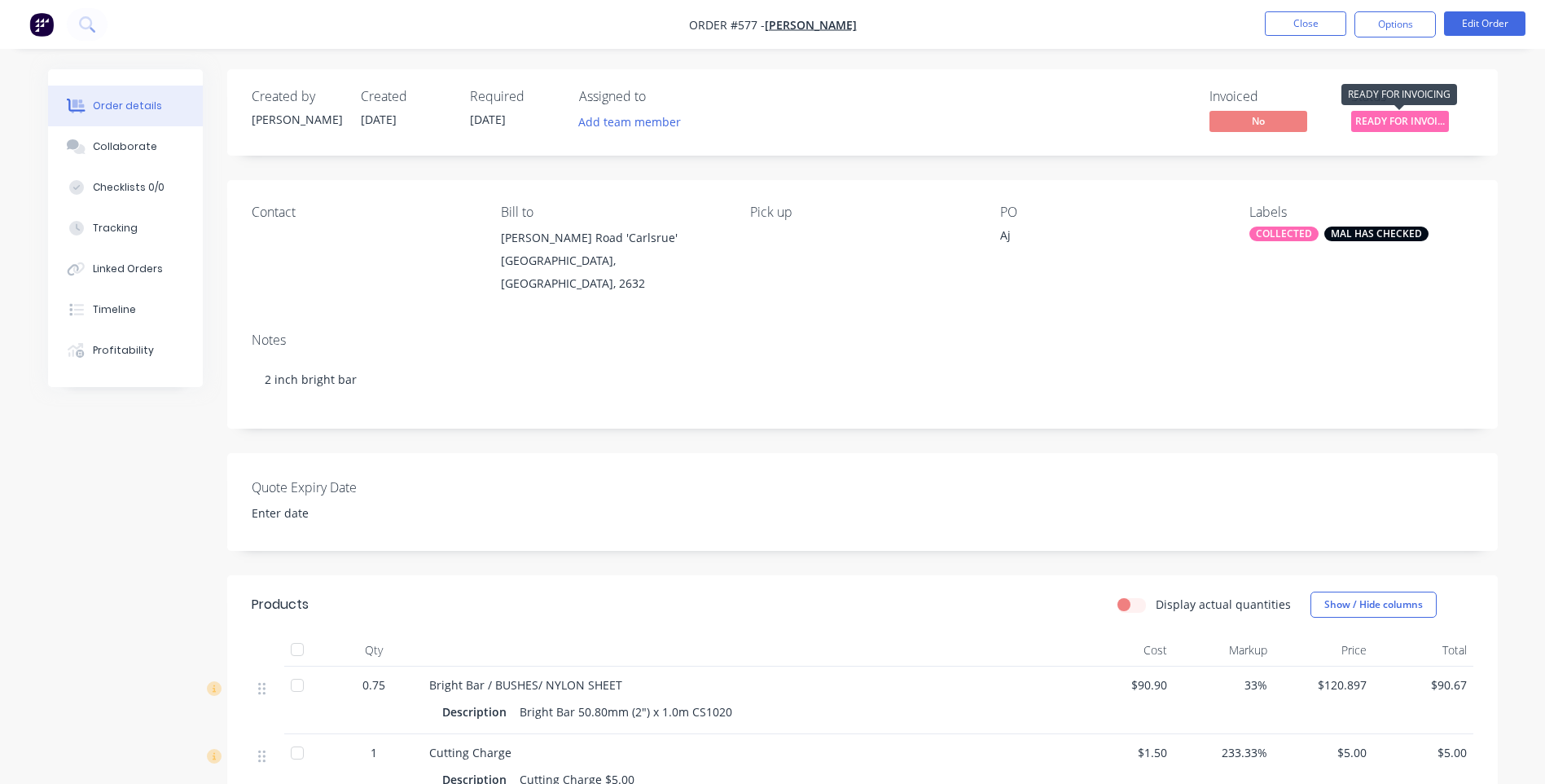
click at [1377, 120] on span "READY FOR INVOI..." at bounding box center [1400, 121] width 98 height 21
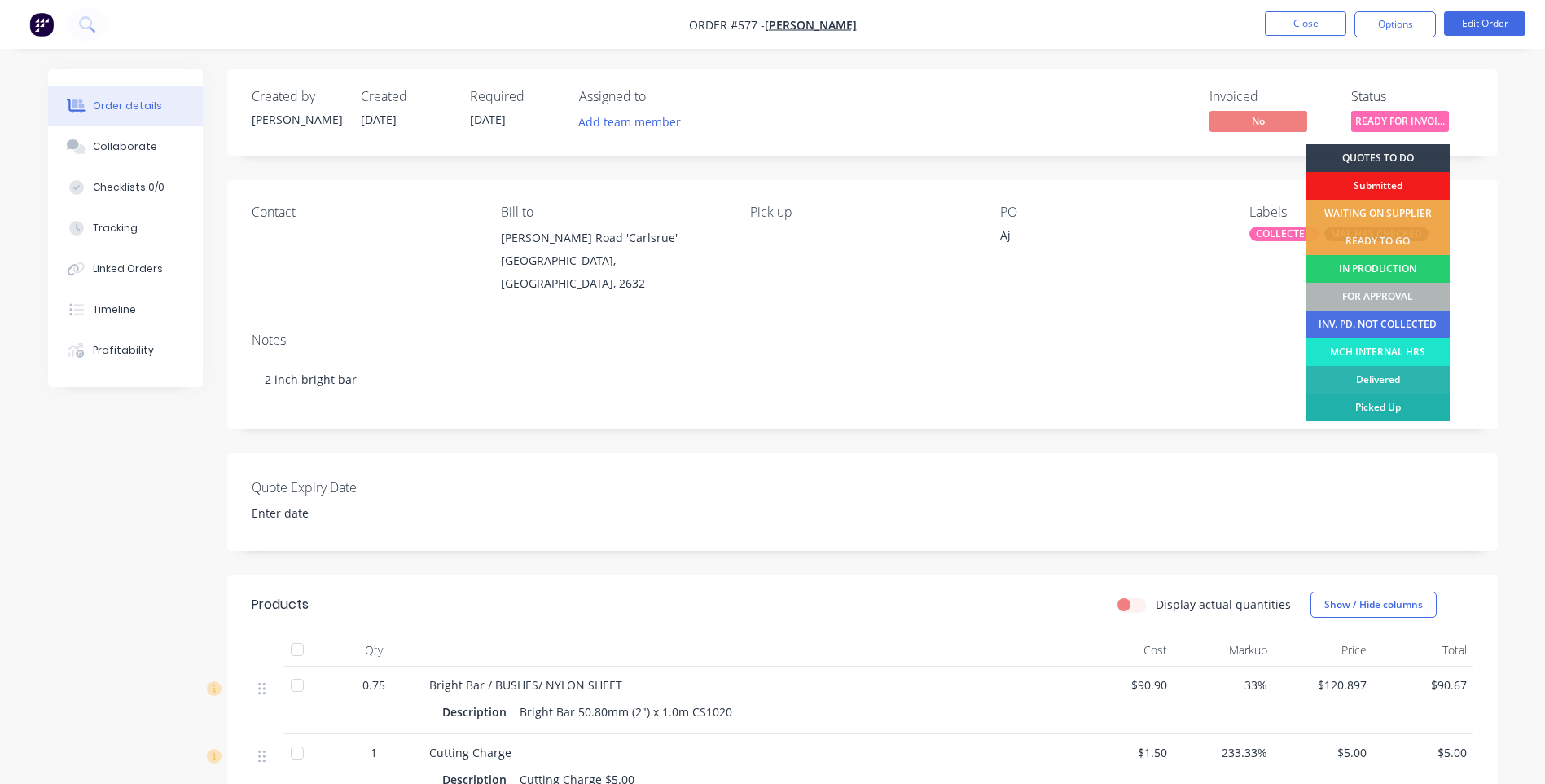
click at [1358, 399] on div "Picked Up" at bounding box center [1377, 407] width 144 height 28
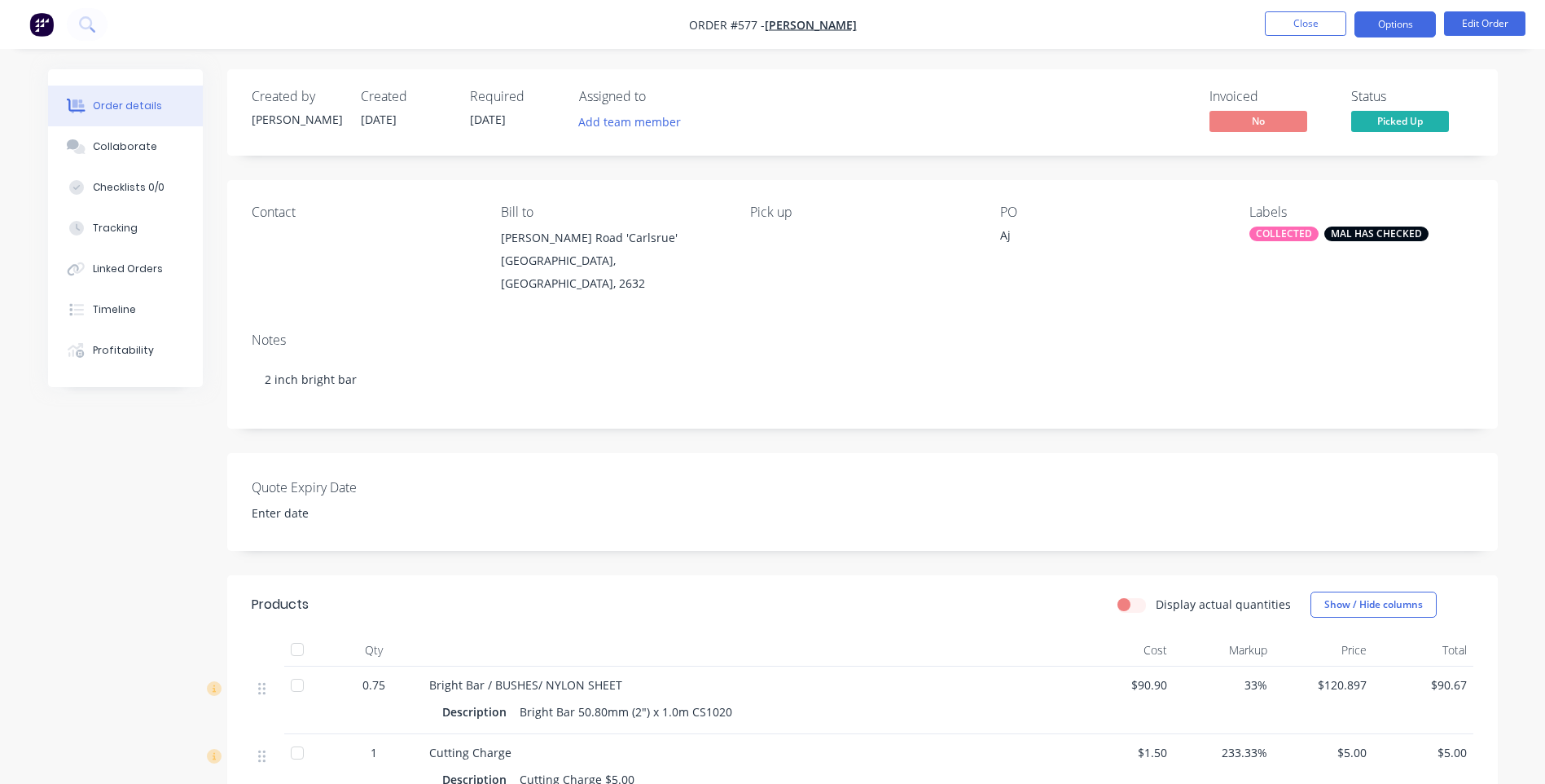
click at [1385, 24] on button "Options" at bounding box center [1395, 25] width 81 height 26
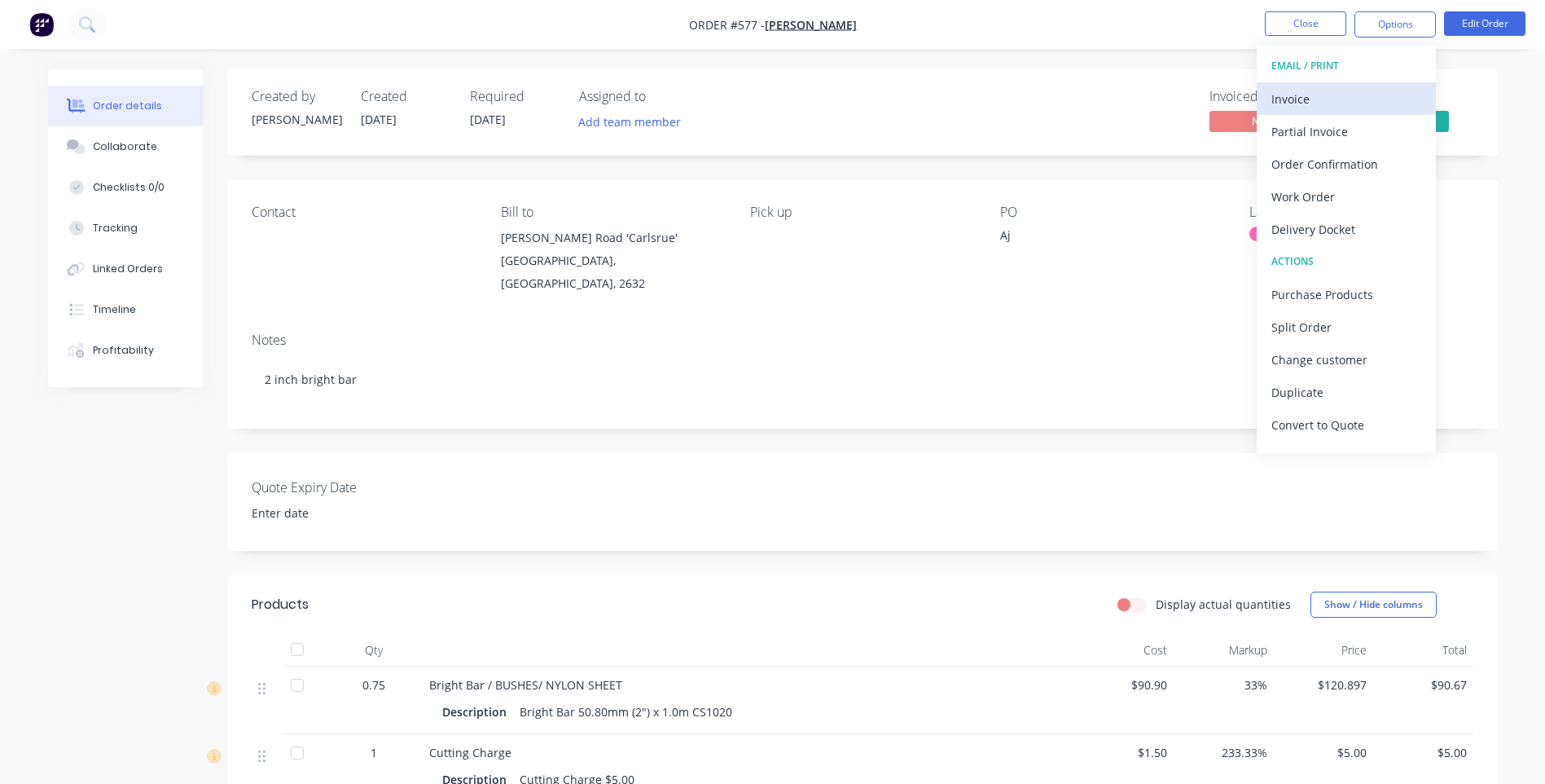
click at [1319, 96] on div "Invoice" at bounding box center [1347, 99] width 150 height 24
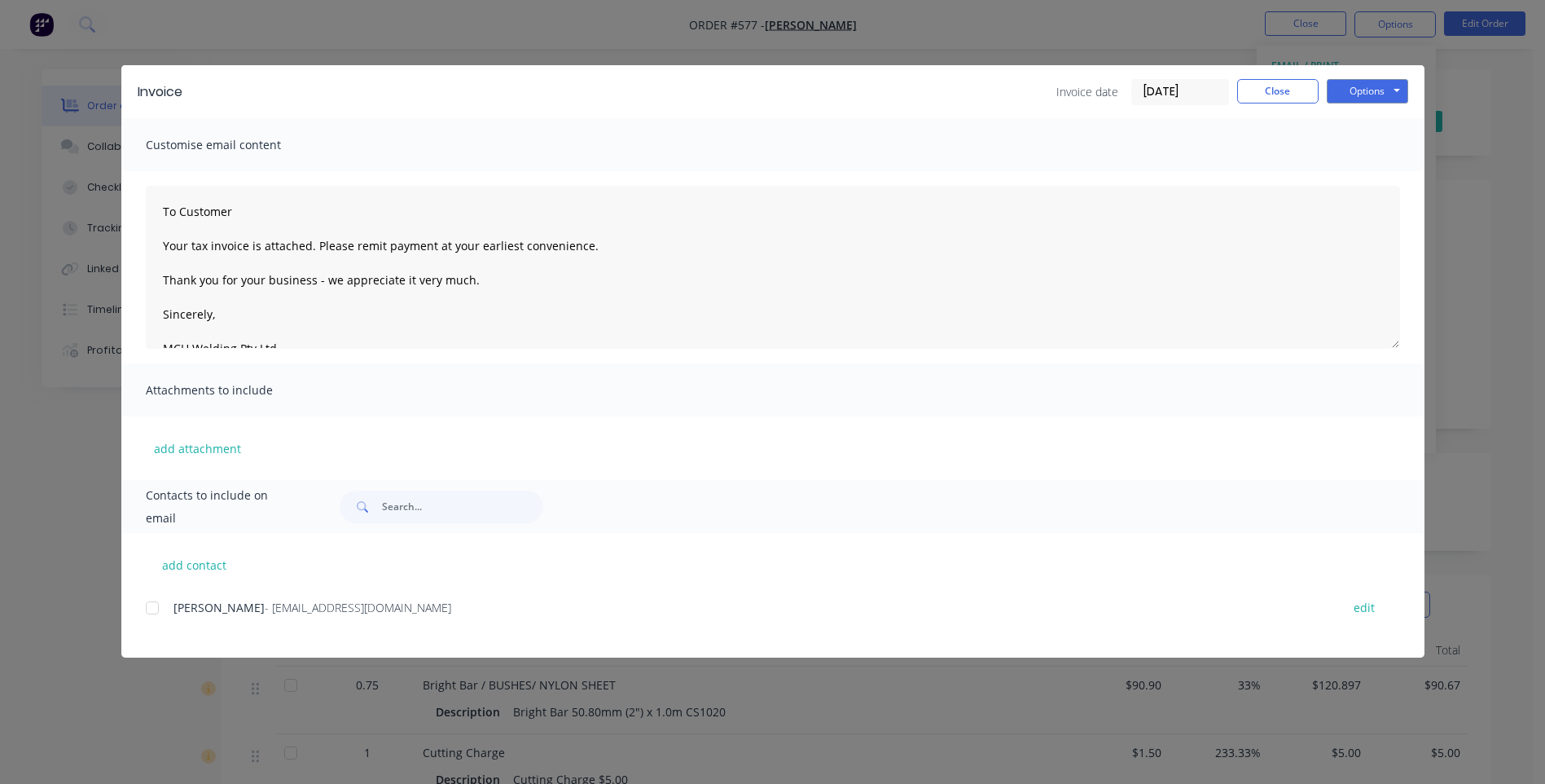
click at [155, 615] on div at bounding box center [152, 608] width 33 height 33
click at [1348, 90] on button "Options" at bounding box center [1367, 91] width 81 height 25
click at [1345, 170] on button "Email" at bounding box center [1379, 174] width 104 height 27
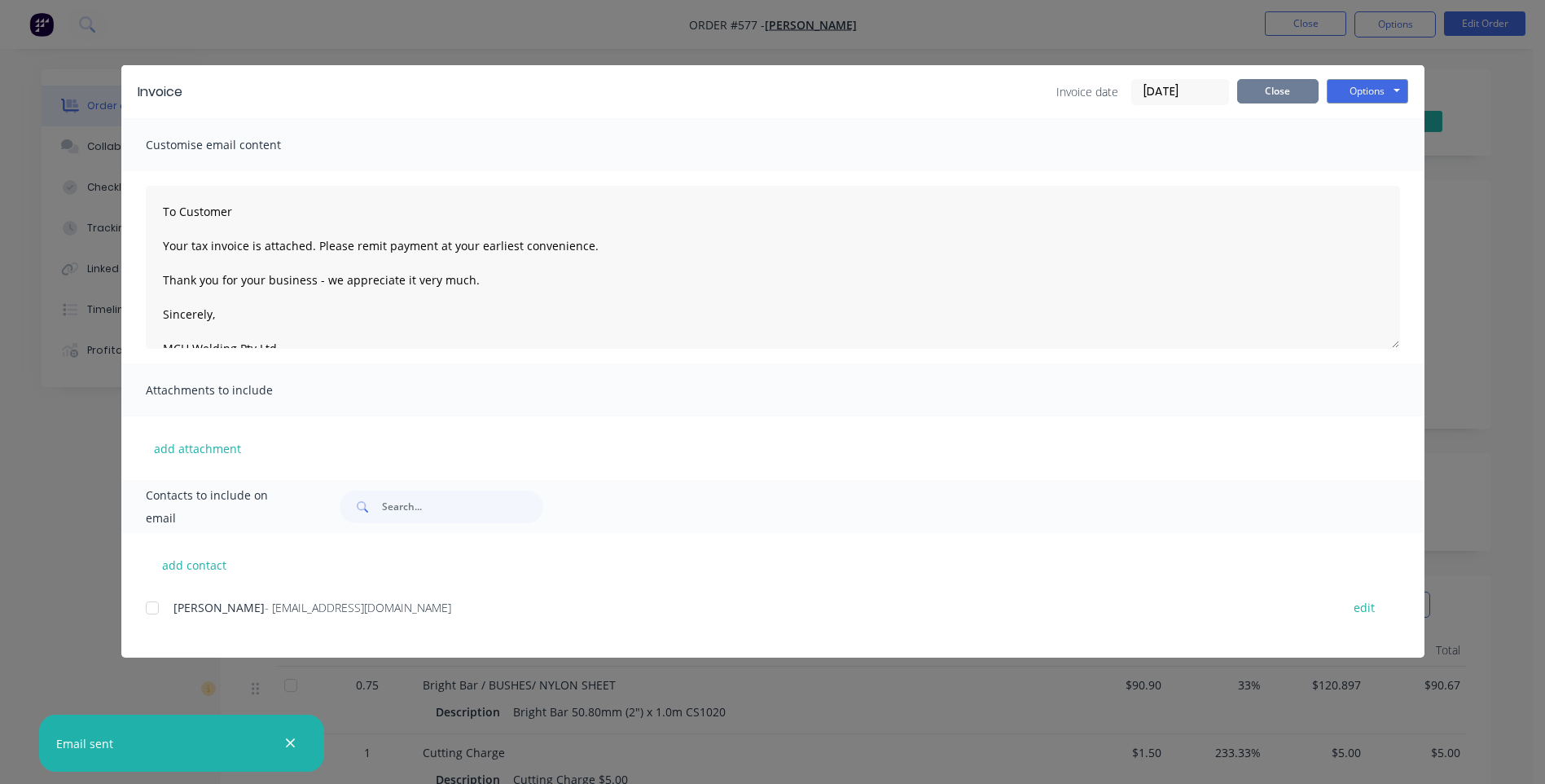
click at [1268, 90] on button "Close" at bounding box center [1278, 91] width 81 height 25
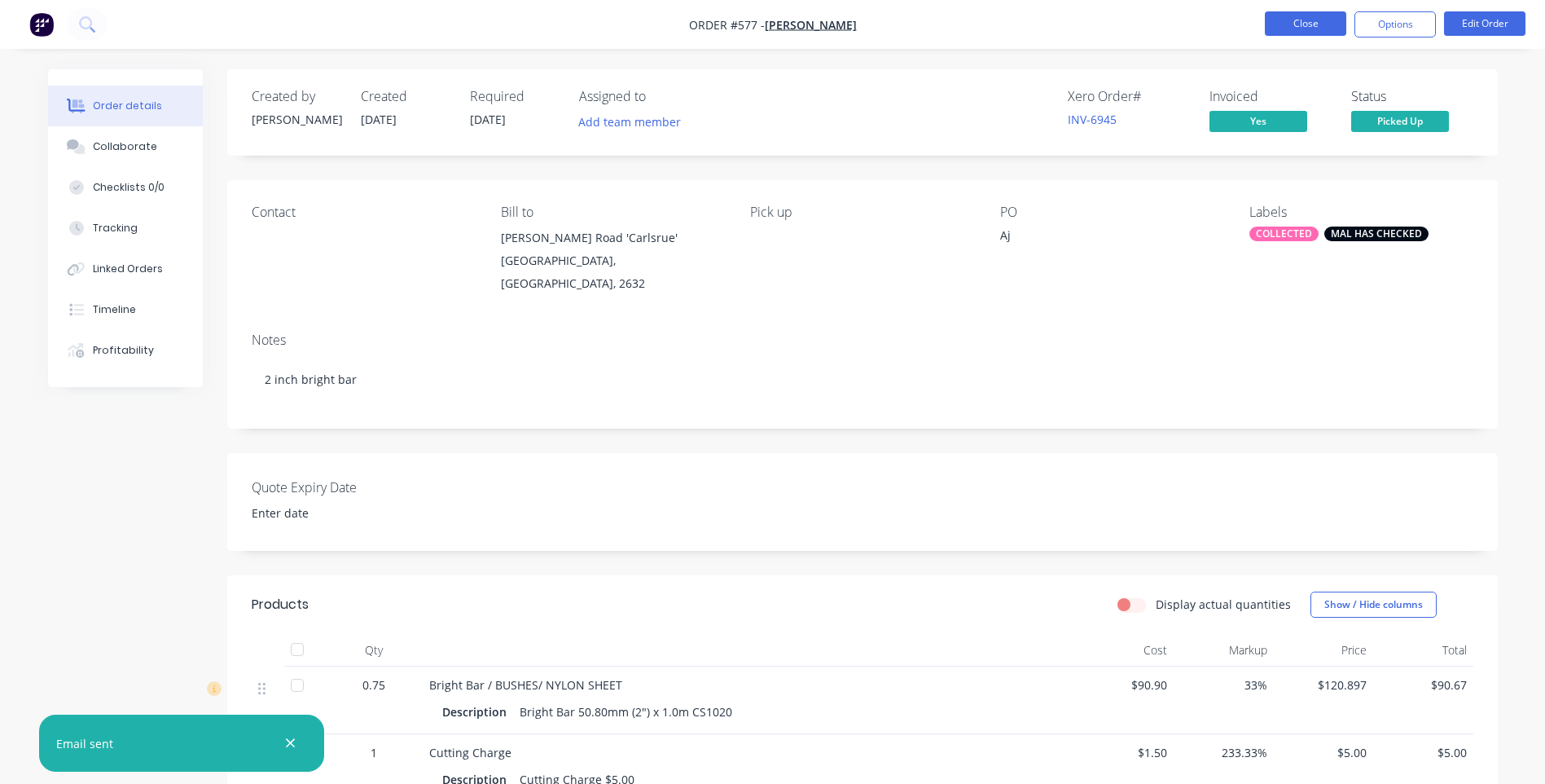
click at [1311, 23] on button "Close" at bounding box center [1306, 24] width 81 height 25
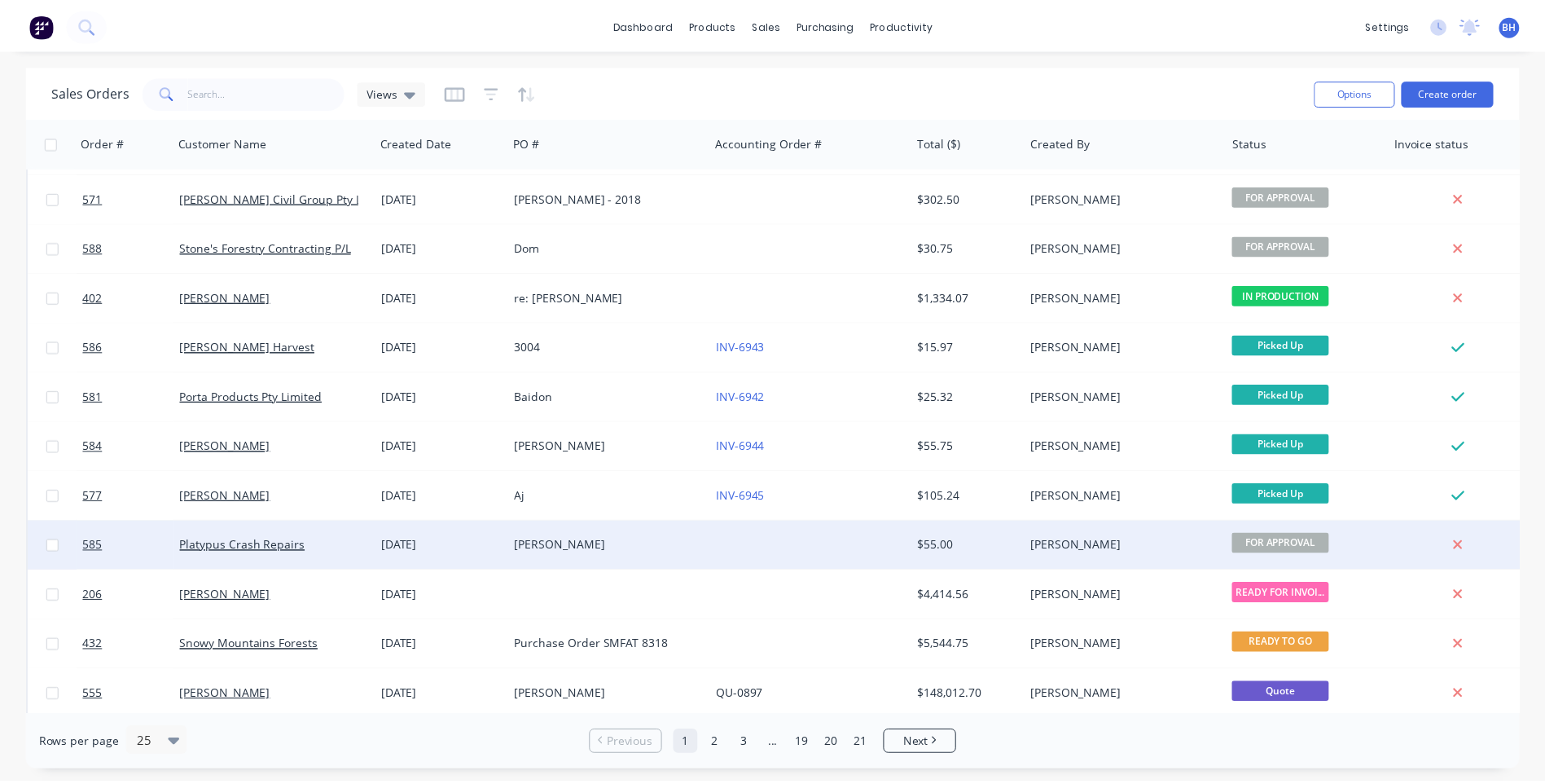
scroll to position [81, 0]
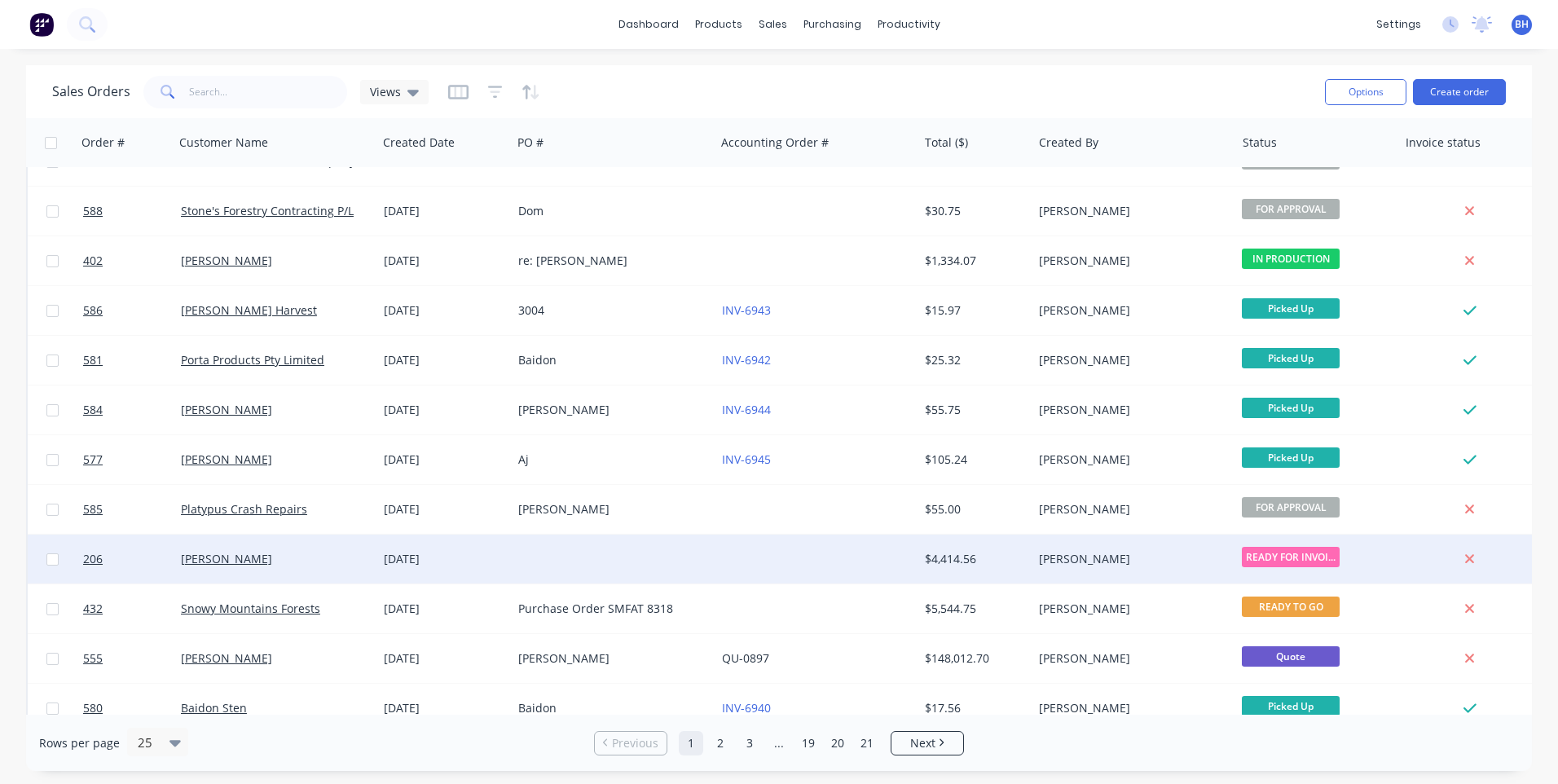
click at [735, 552] on div at bounding box center [816, 559] width 203 height 49
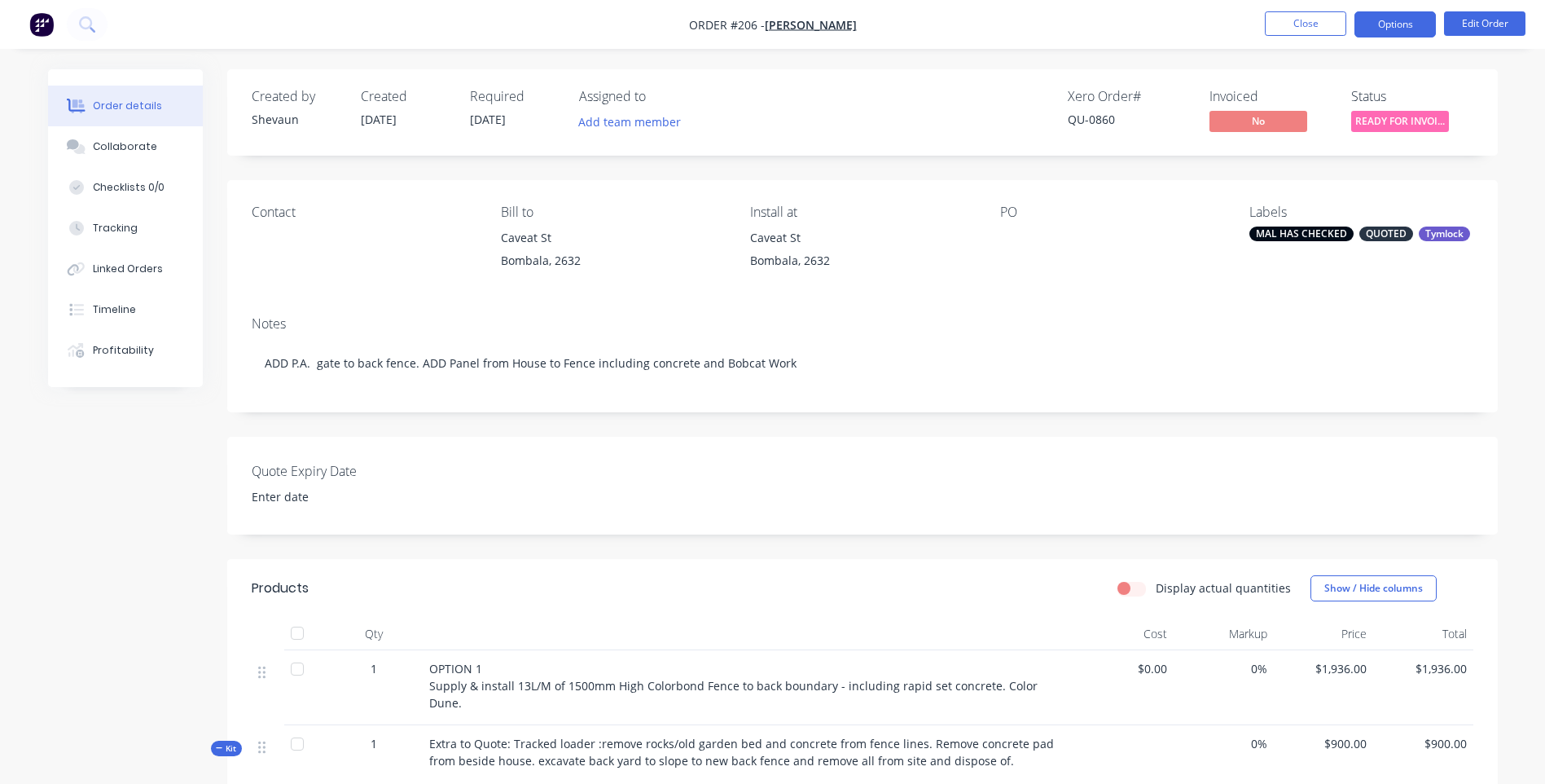
click at [1374, 32] on button "Options" at bounding box center [1395, 25] width 81 height 26
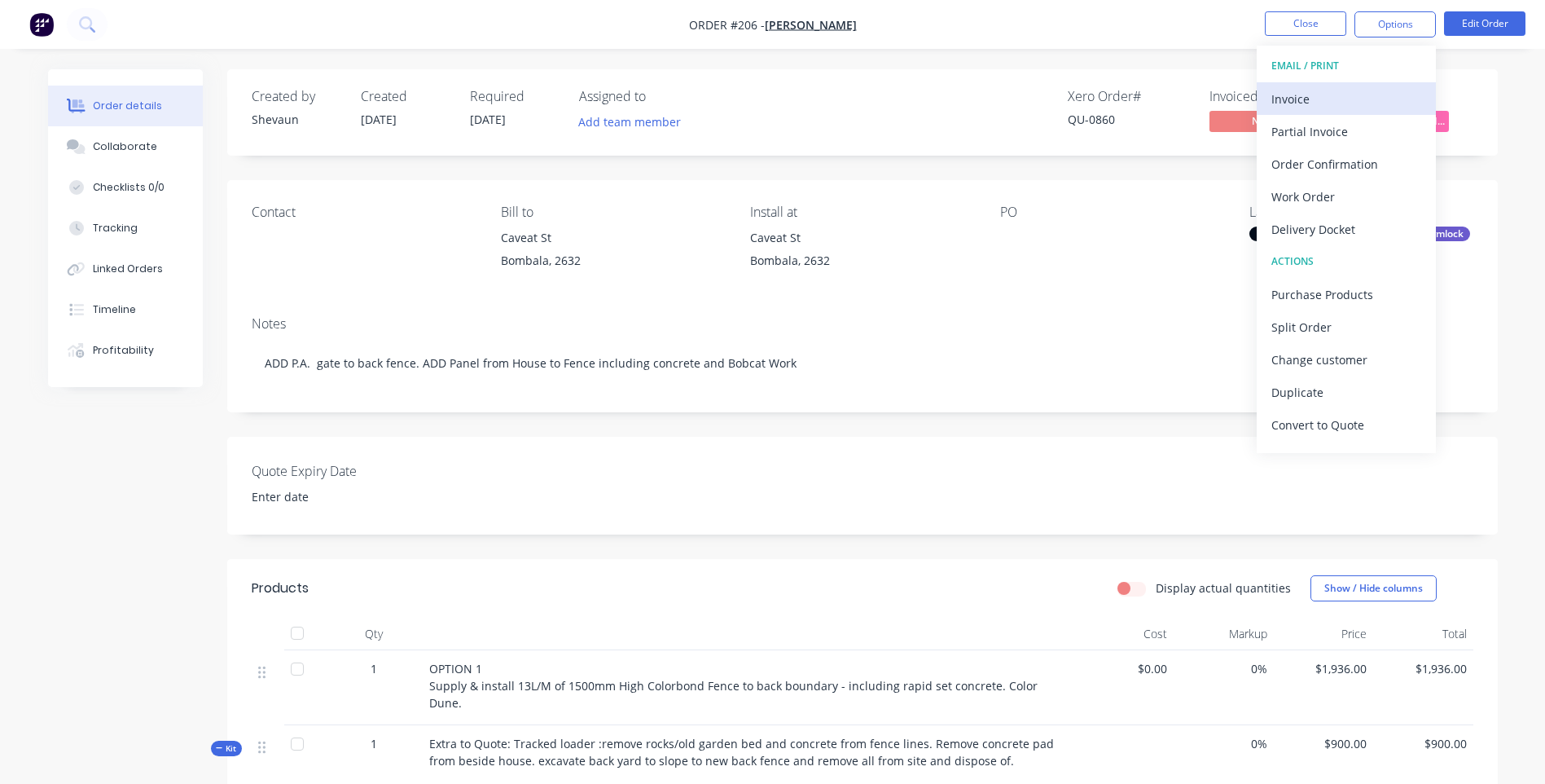
click at [1297, 94] on div "Invoice" at bounding box center [1347, 99] width 150 height 24
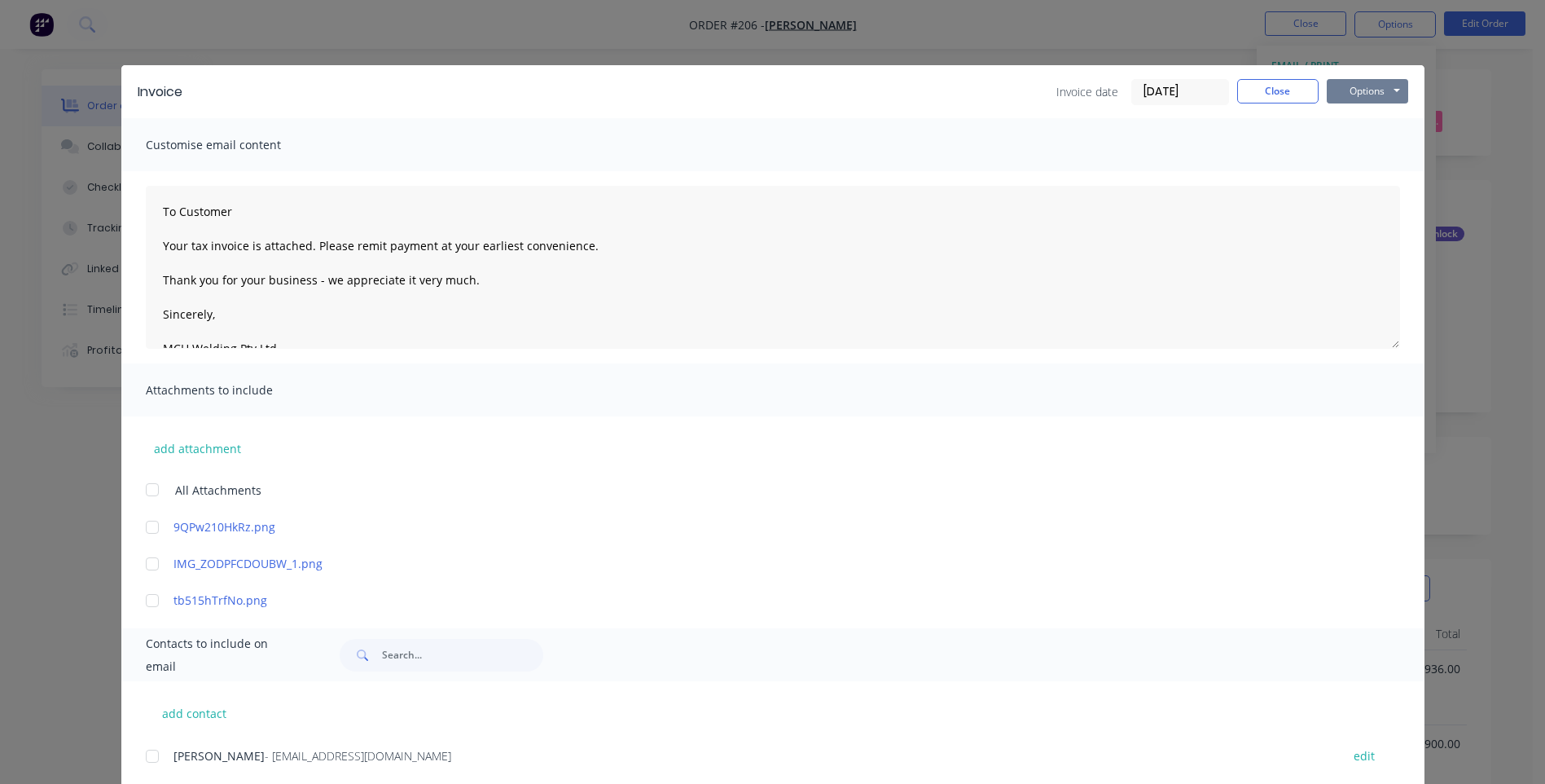
click at [1348, 94] on button "Options" at bounding box center [1367, 91] width 81 height 25
click at [1330, 117] on button "Preview" at bounding box center [1379, 120] width 104 height 27
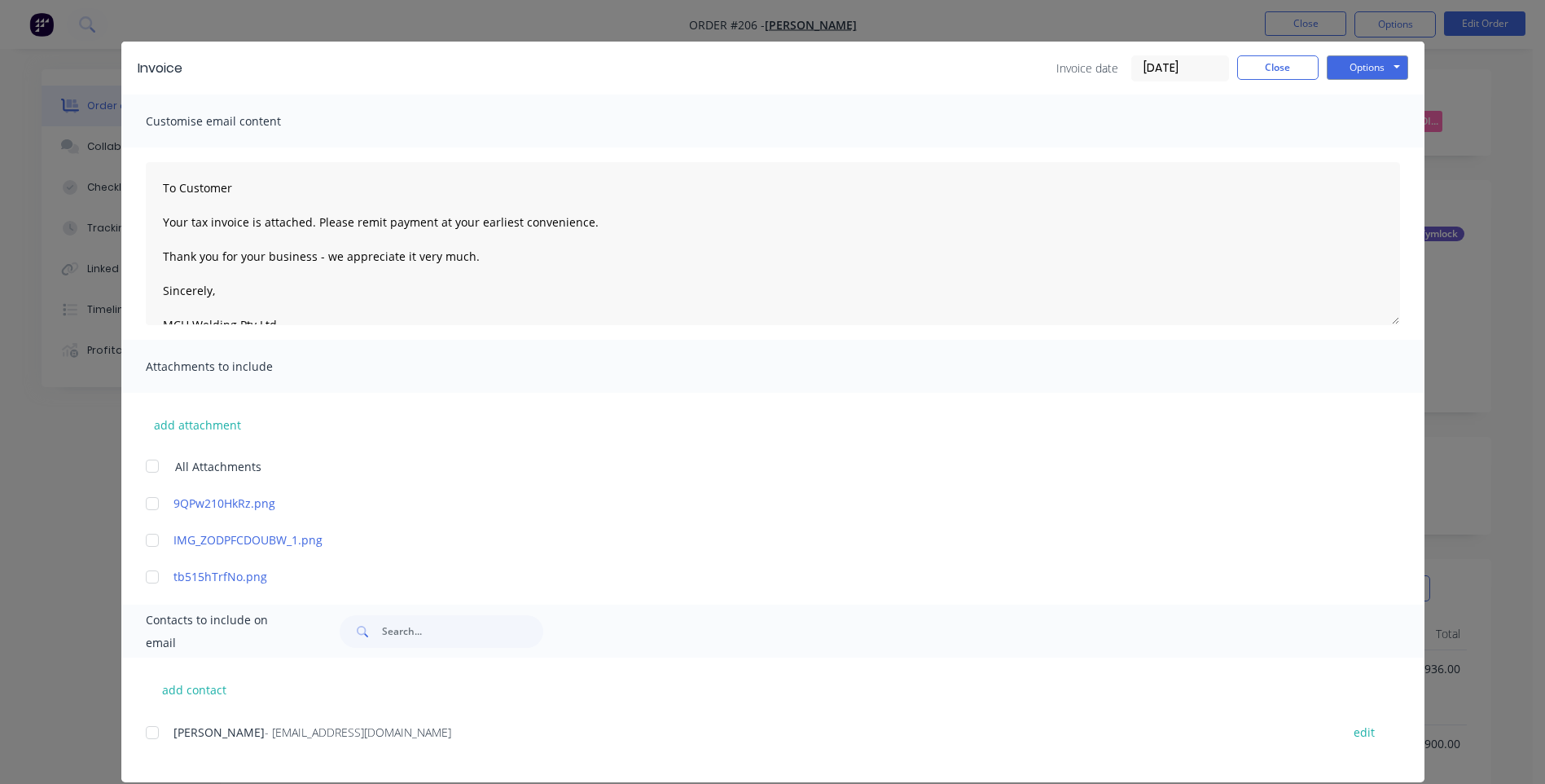
scroll to position [44, 0]
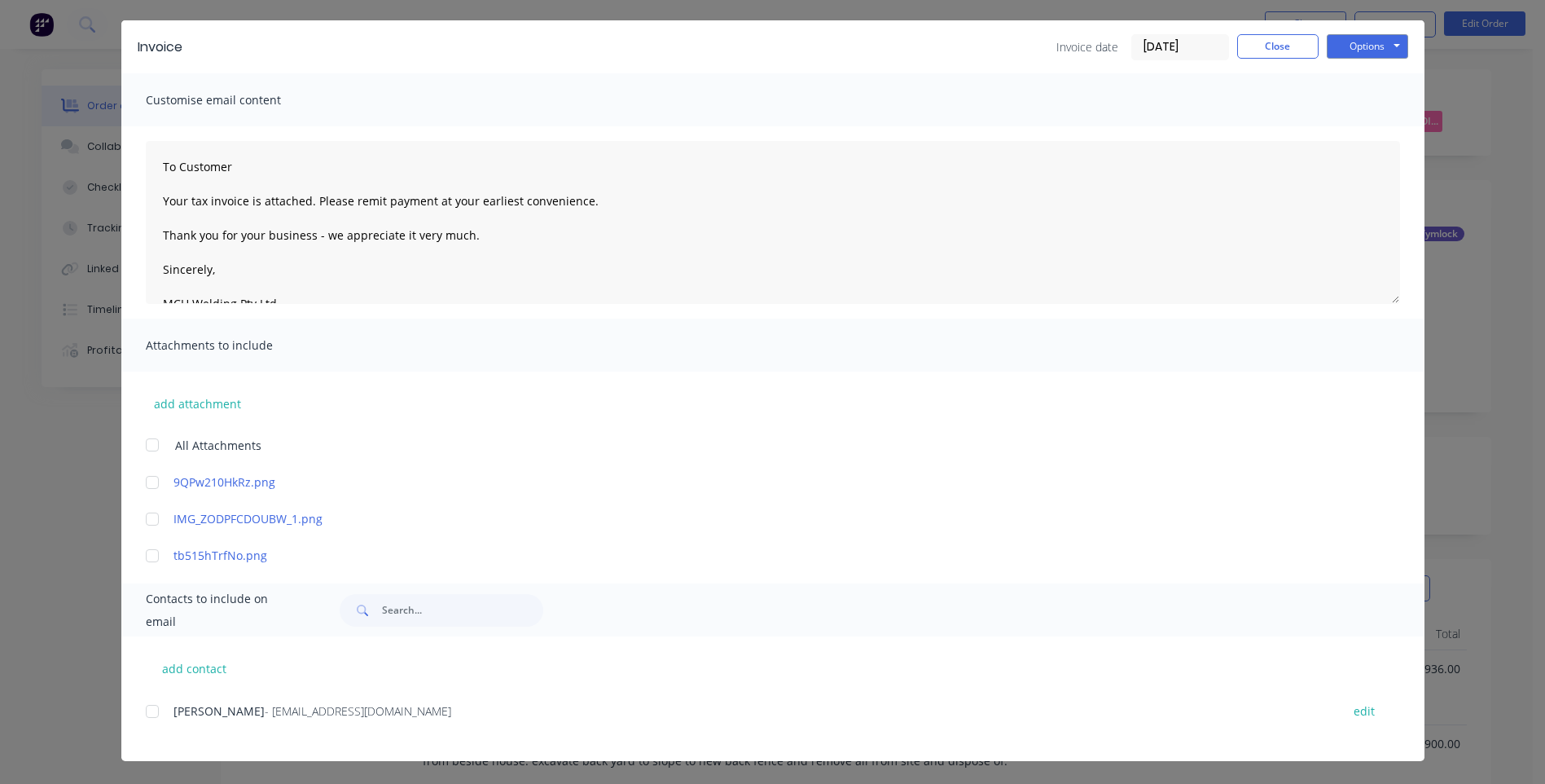
click at [142, 712] on div at bounding box center [152, 712] width 33 height 33
click at [1344, 48] on button "Options" at bounding box center [1367, 47] width 81 height 25
click at [1341, 127] on button "Email" at bounding box center [1379, 129] width 104 height 27
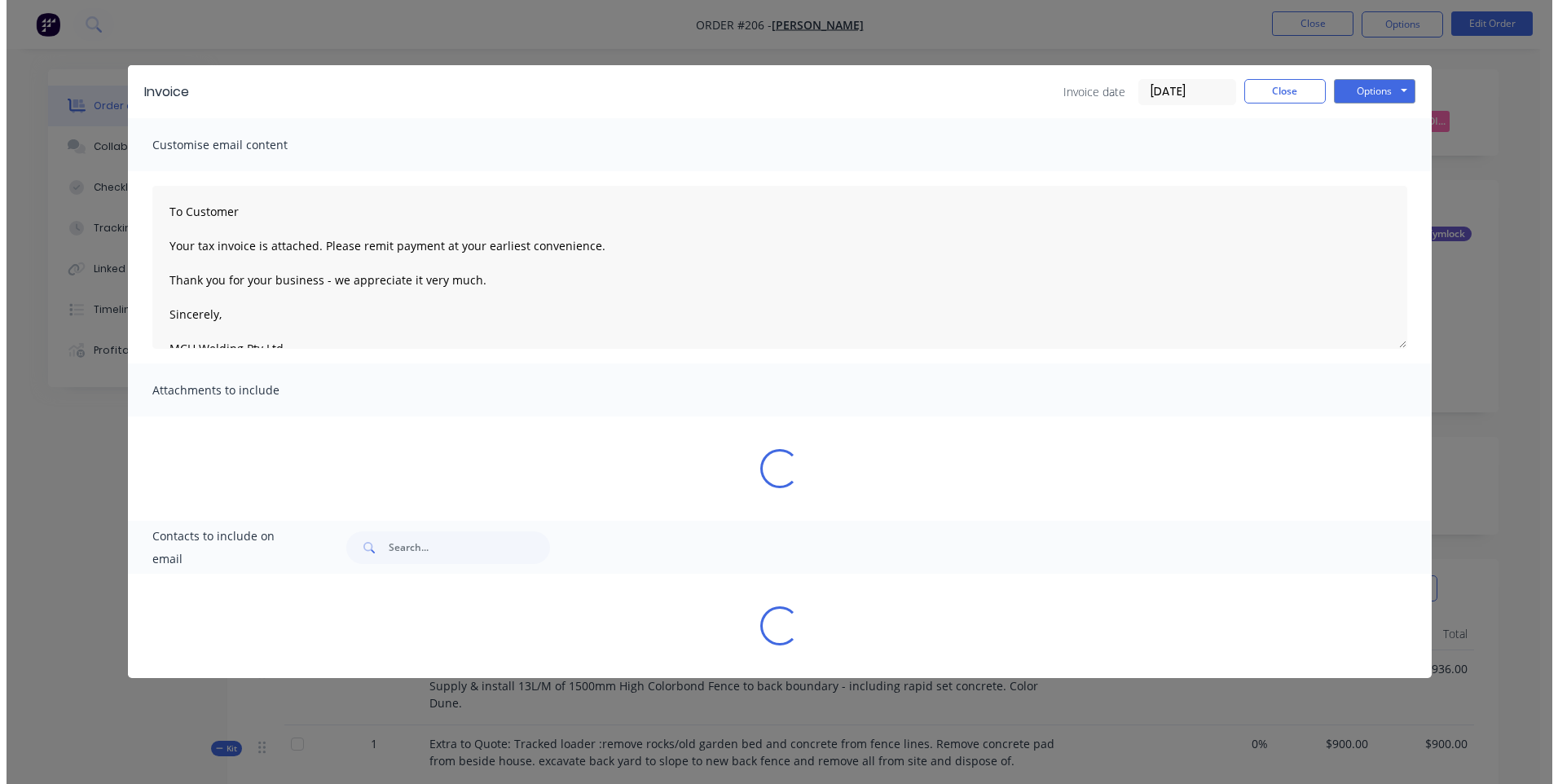
scroll to position [0, 0]
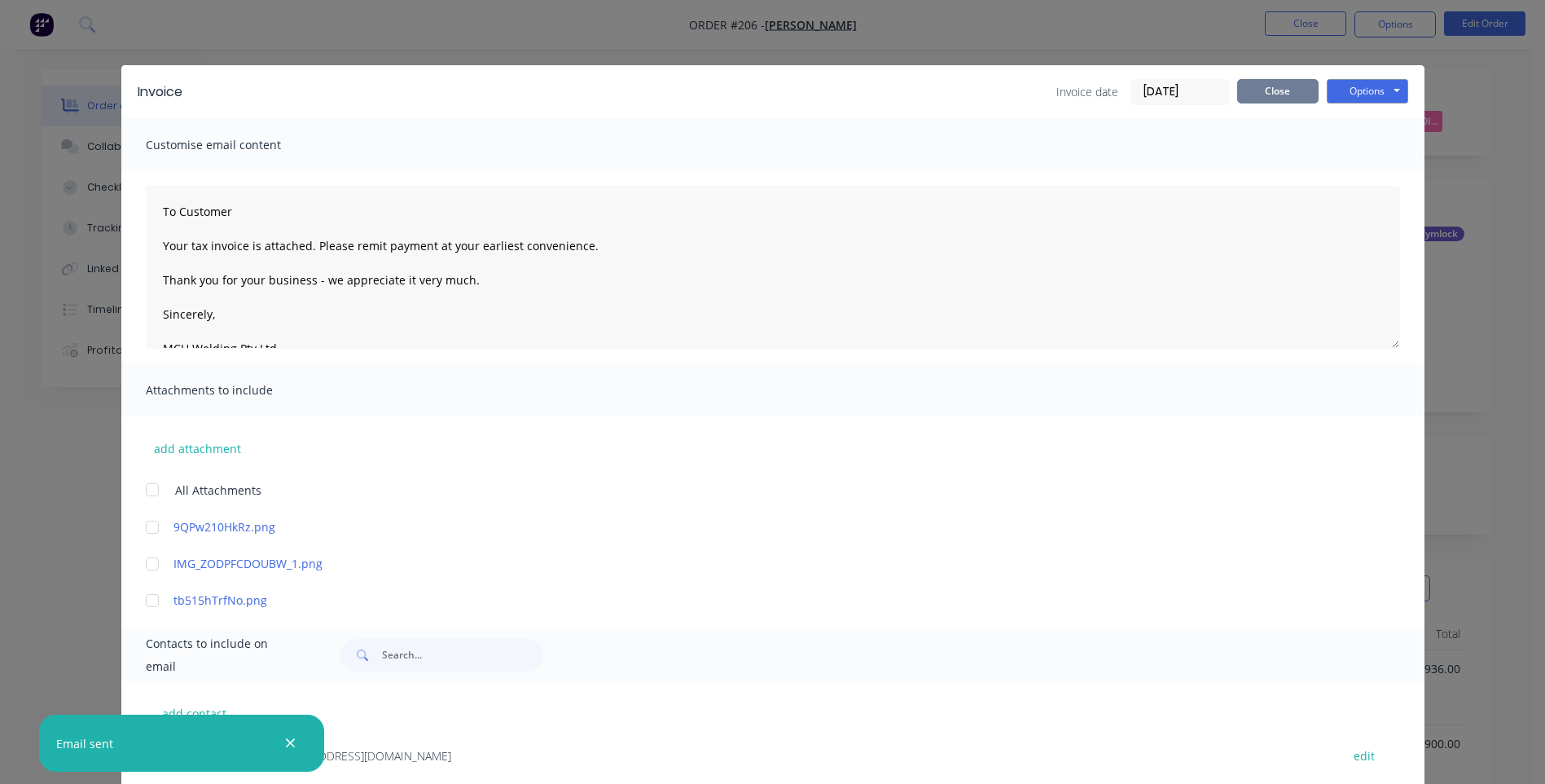
click at [1271, 90] on button "Close" at bounding box center [1278, 91] width 81 height 25
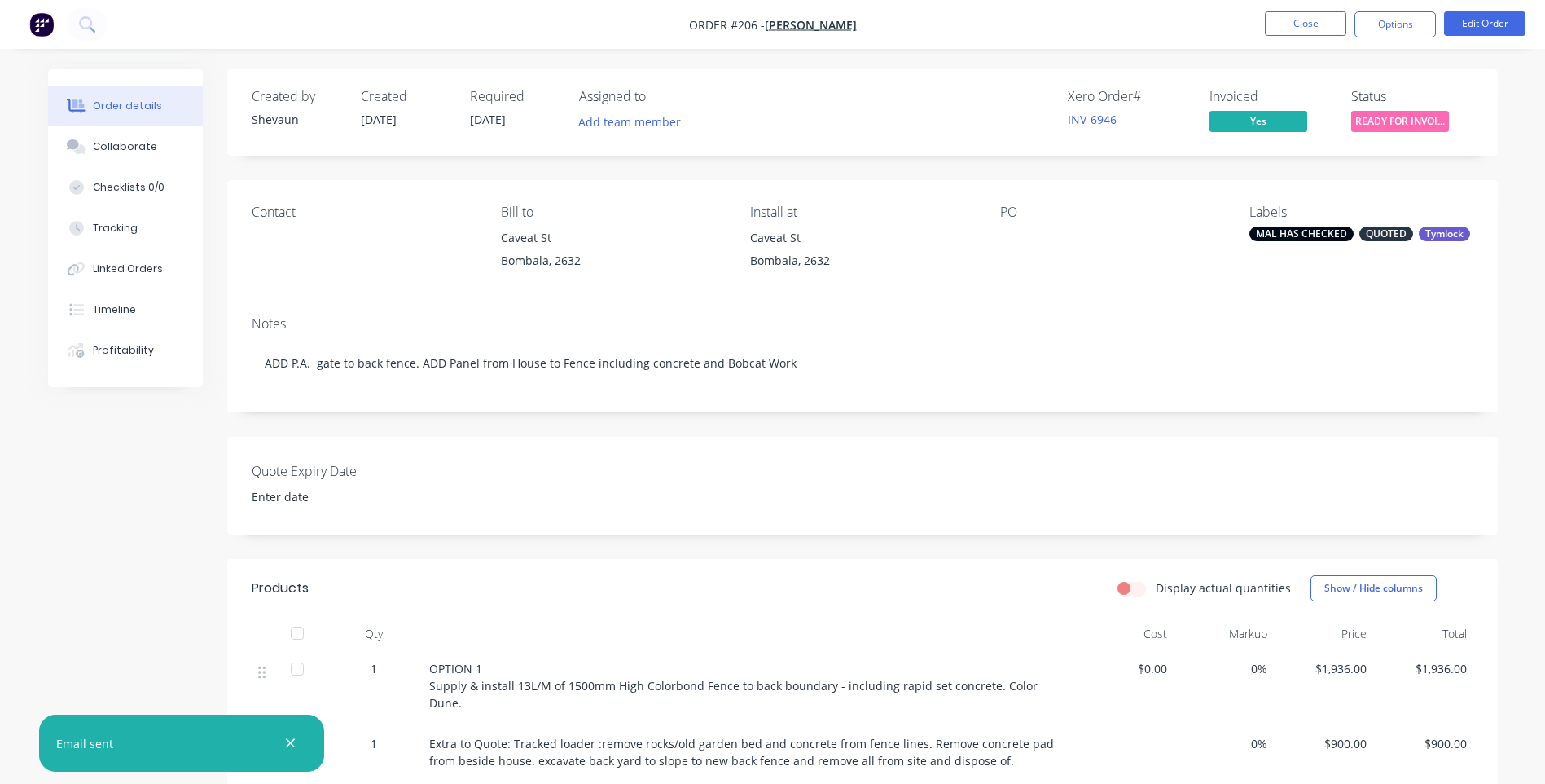
click at [1376, 114] on span "READY FOR INVOI..." at bounding box center [1400, 121] width 98 height 21
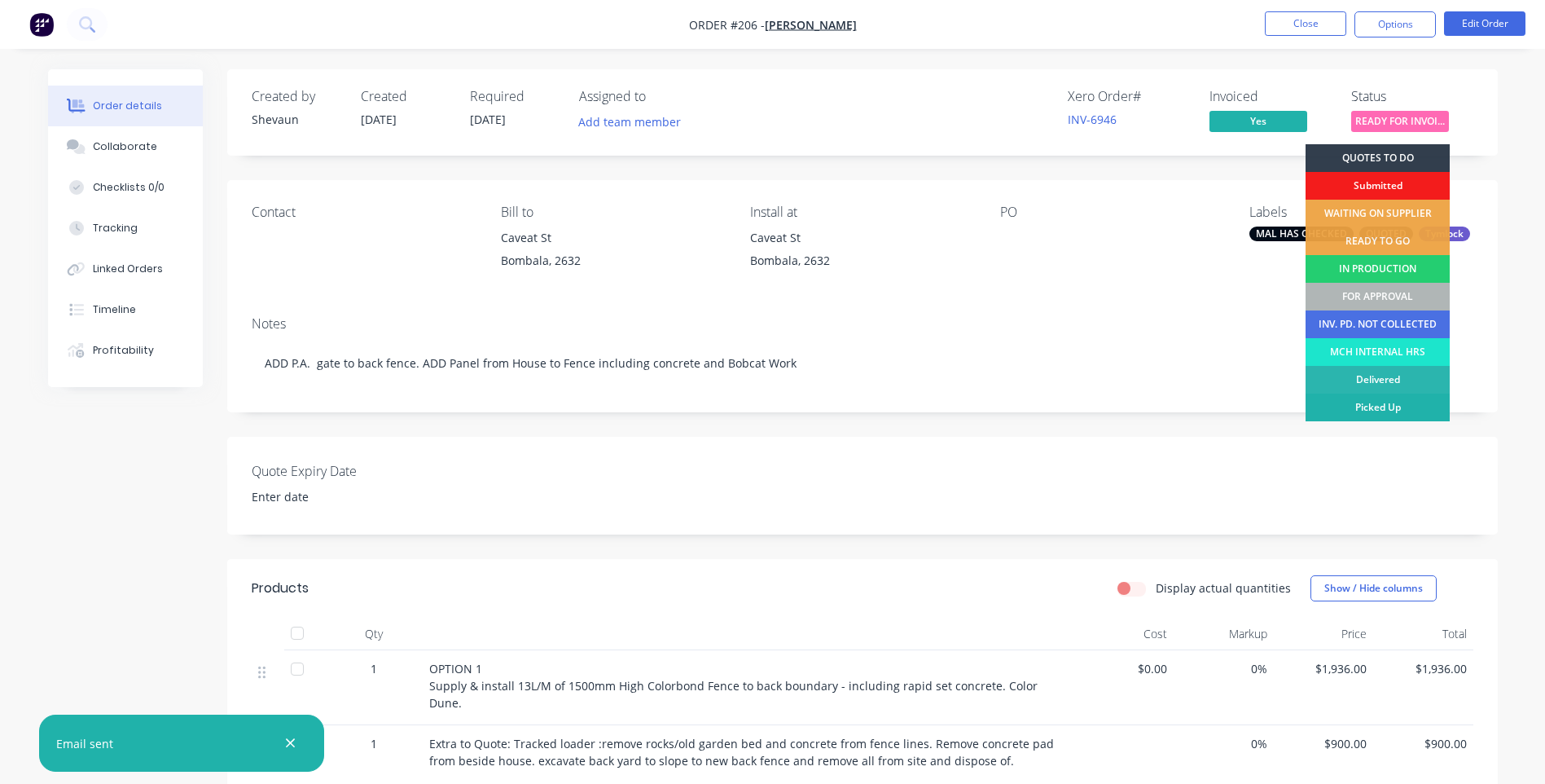
click at [1343, 404] on div "Picked Up" at bounding box center [1377, 407] width 144 height 28
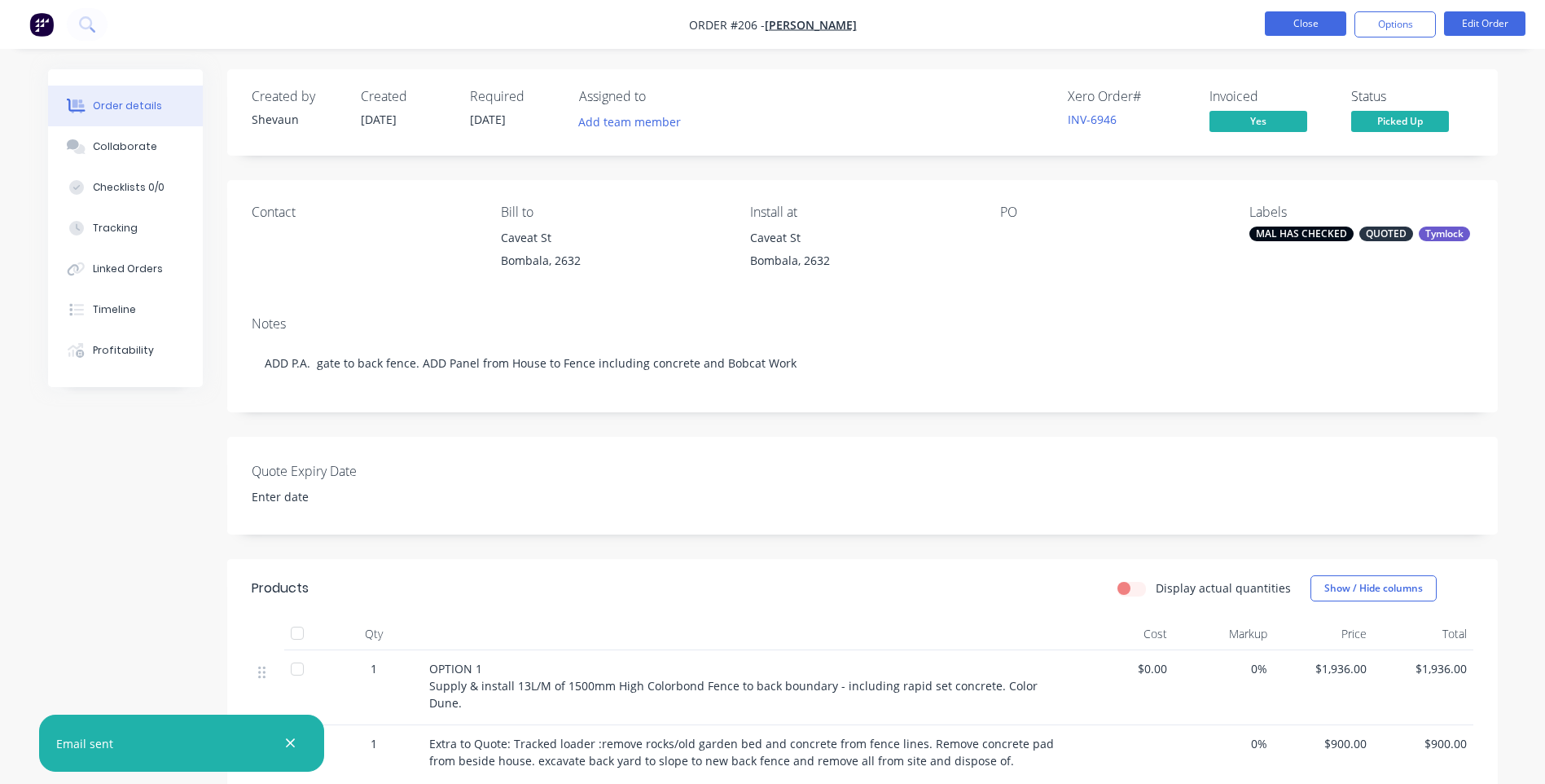
click at [1286, 22] on button "Close" at bounding box center [1306, 24] width 81 height 25
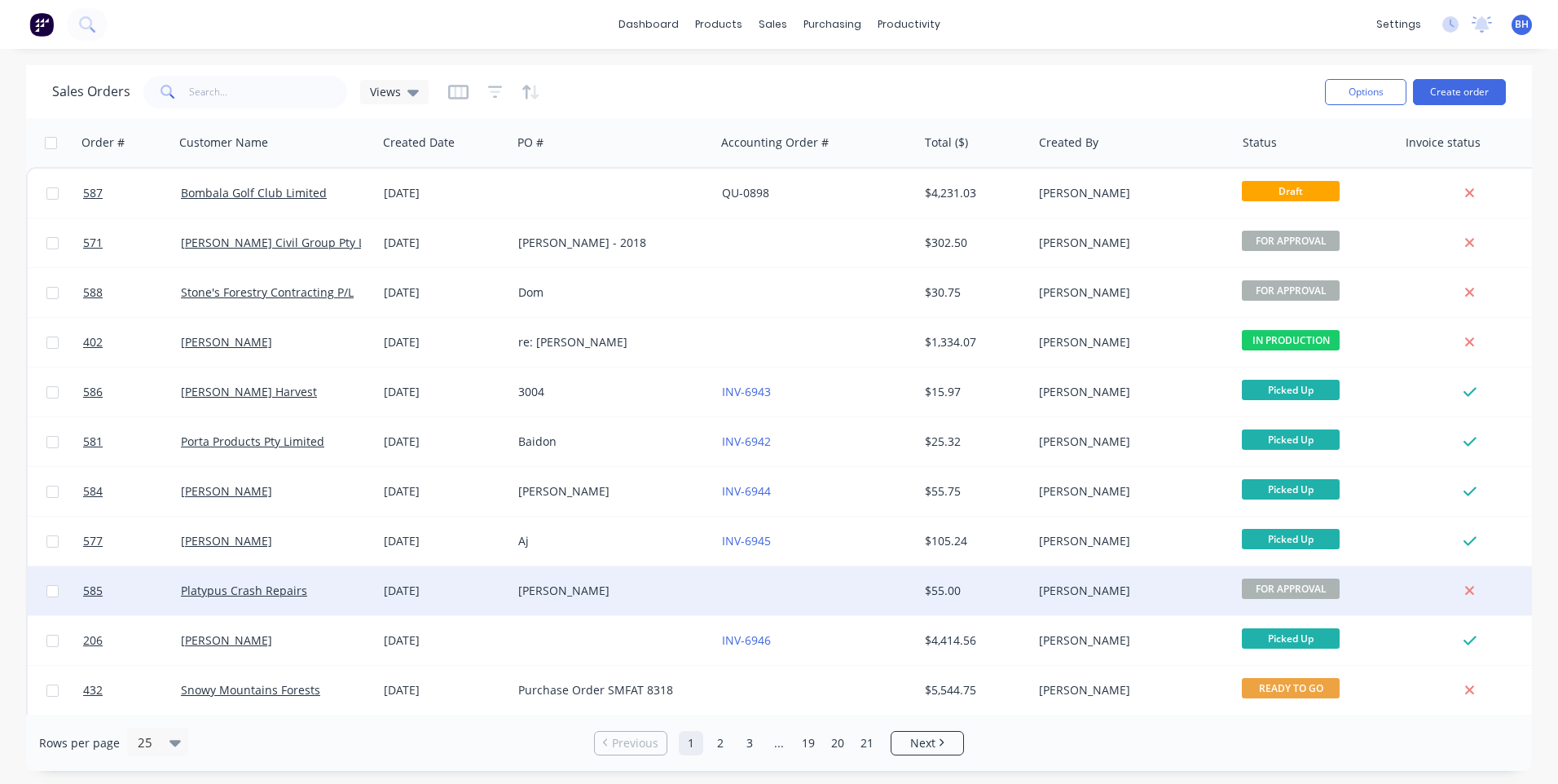
click at [614, 585] on div "[PERSON_NAME]" at bounding box center [609, 591] width 181 height 16
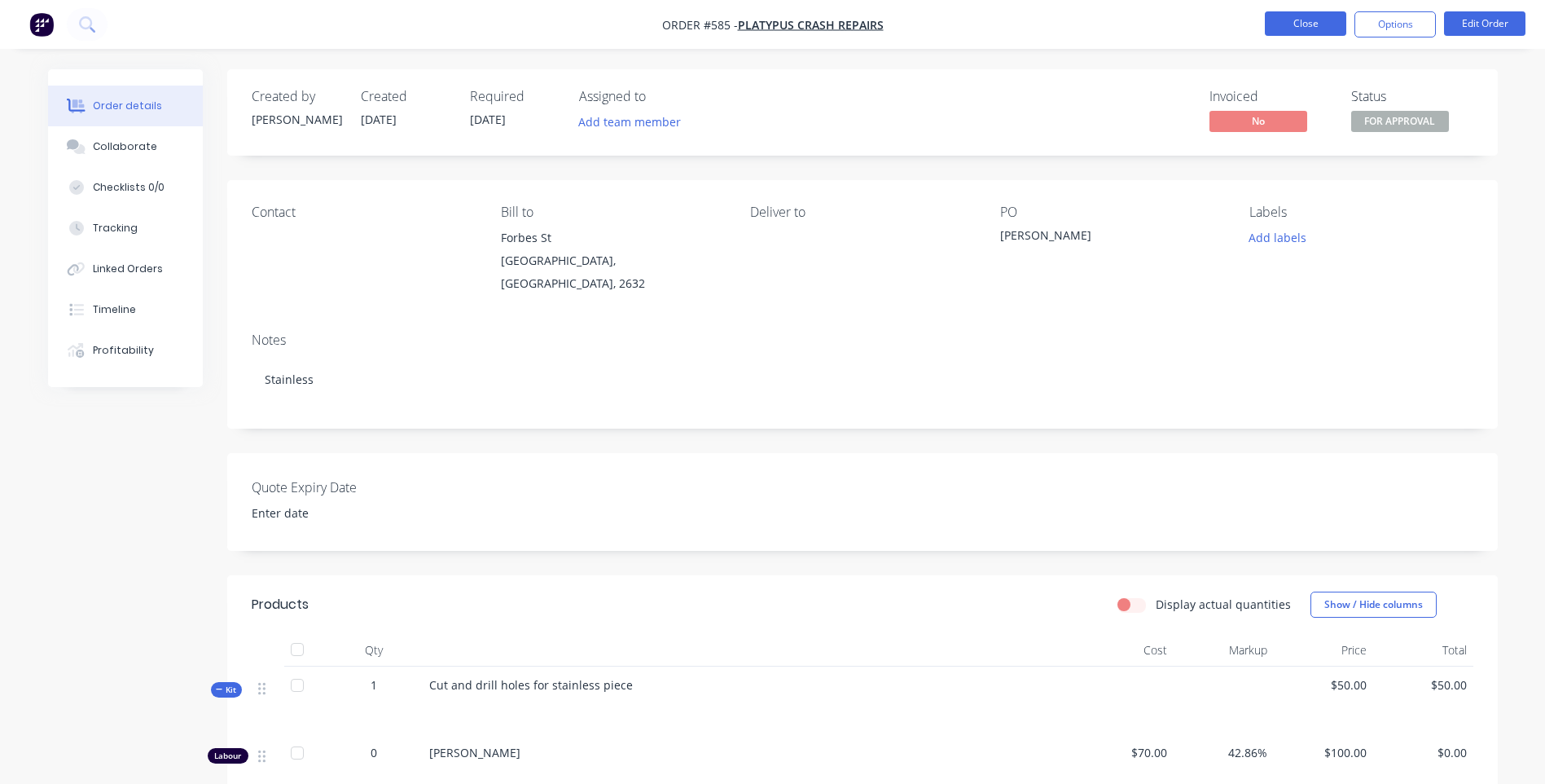
click at [1317, 20] on button "Close" at bounding box center [1306, 24] width 81 height 25
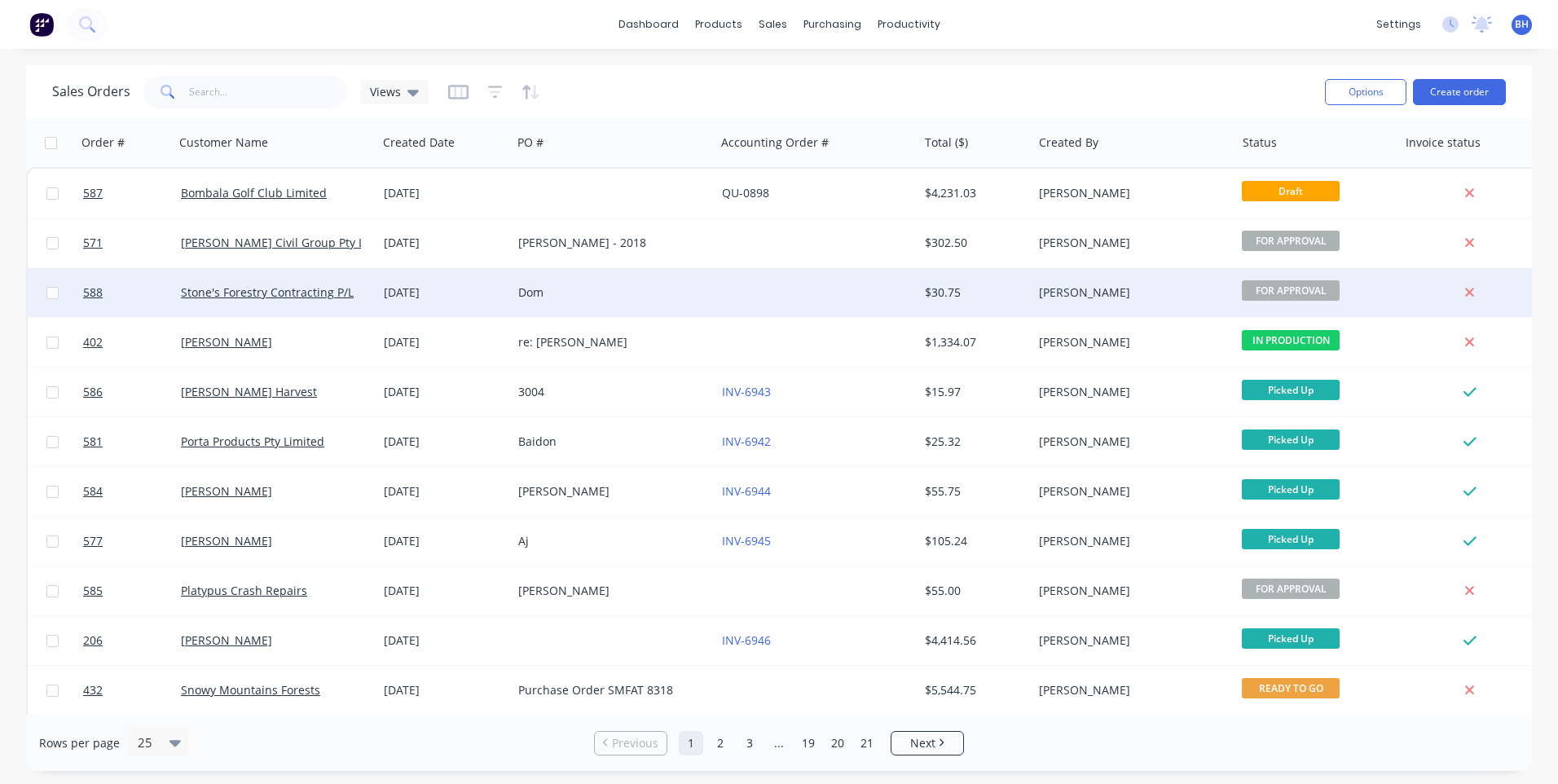
click at [676, 292] on div "Dom" at bounding box center [609, 293] width 181 height 16
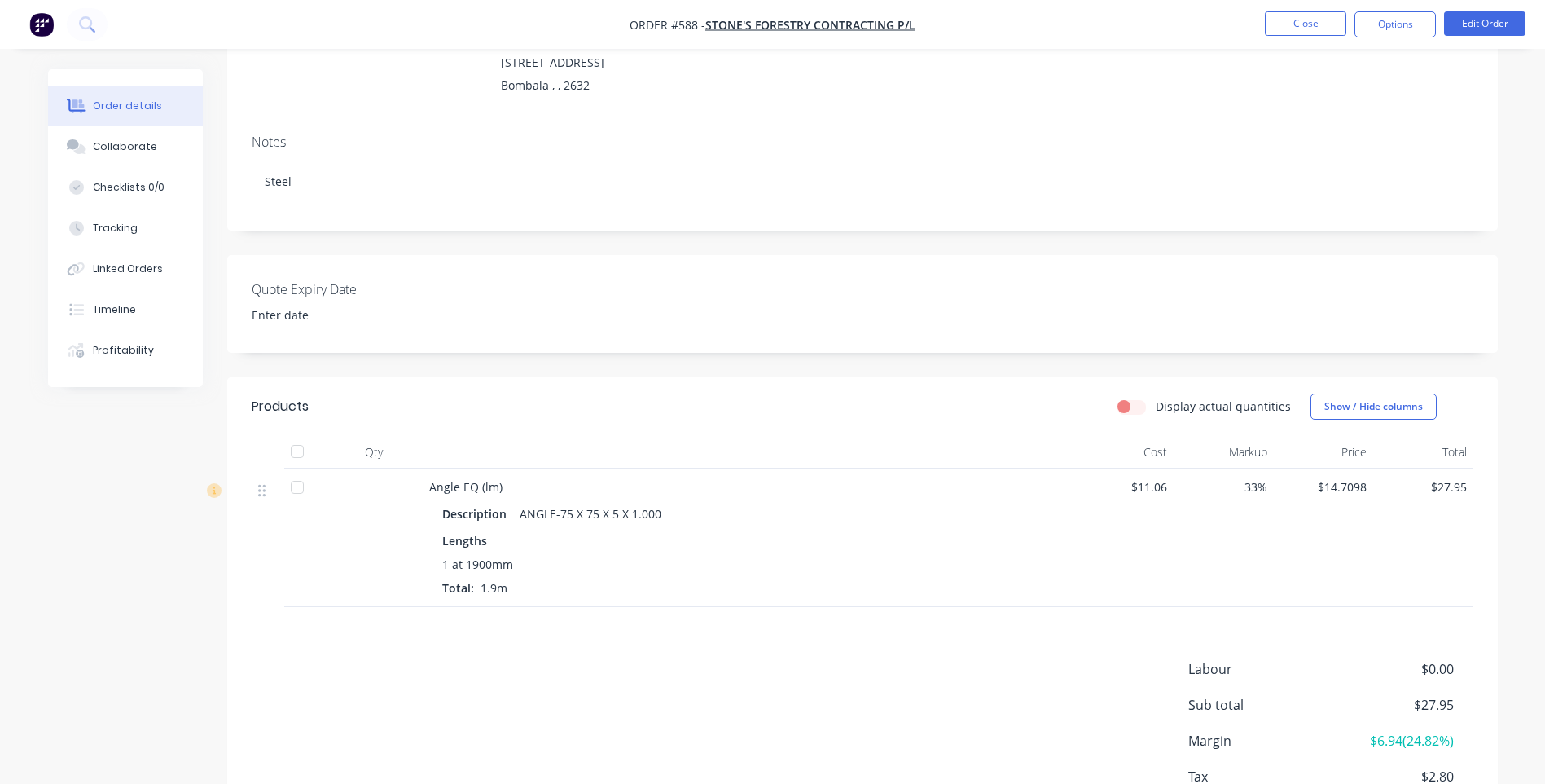
scroll to position [244, 0]
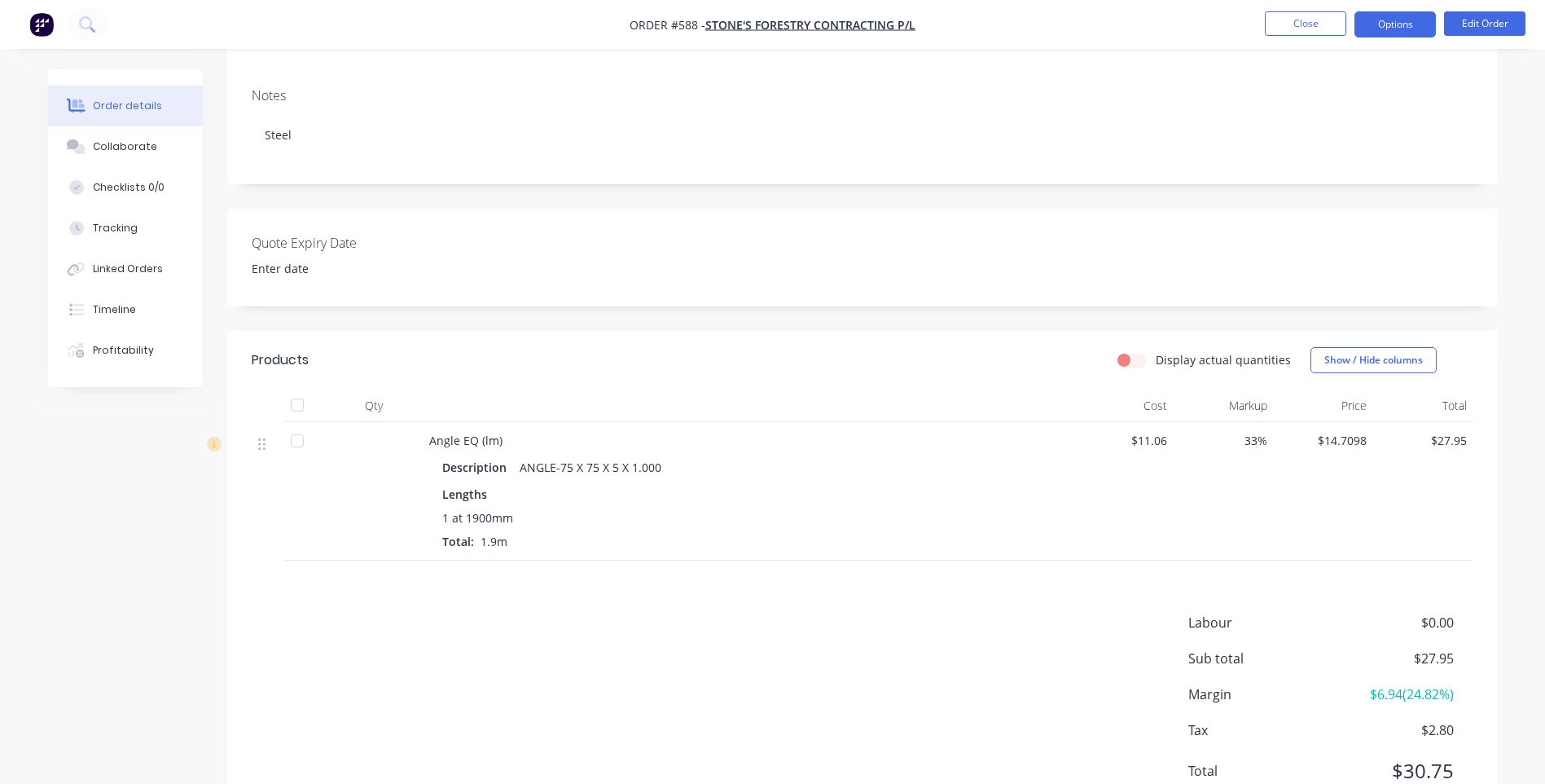
click at [1380, 33] on button "Options" at bounding box center [1395, 25] width 81 height 26
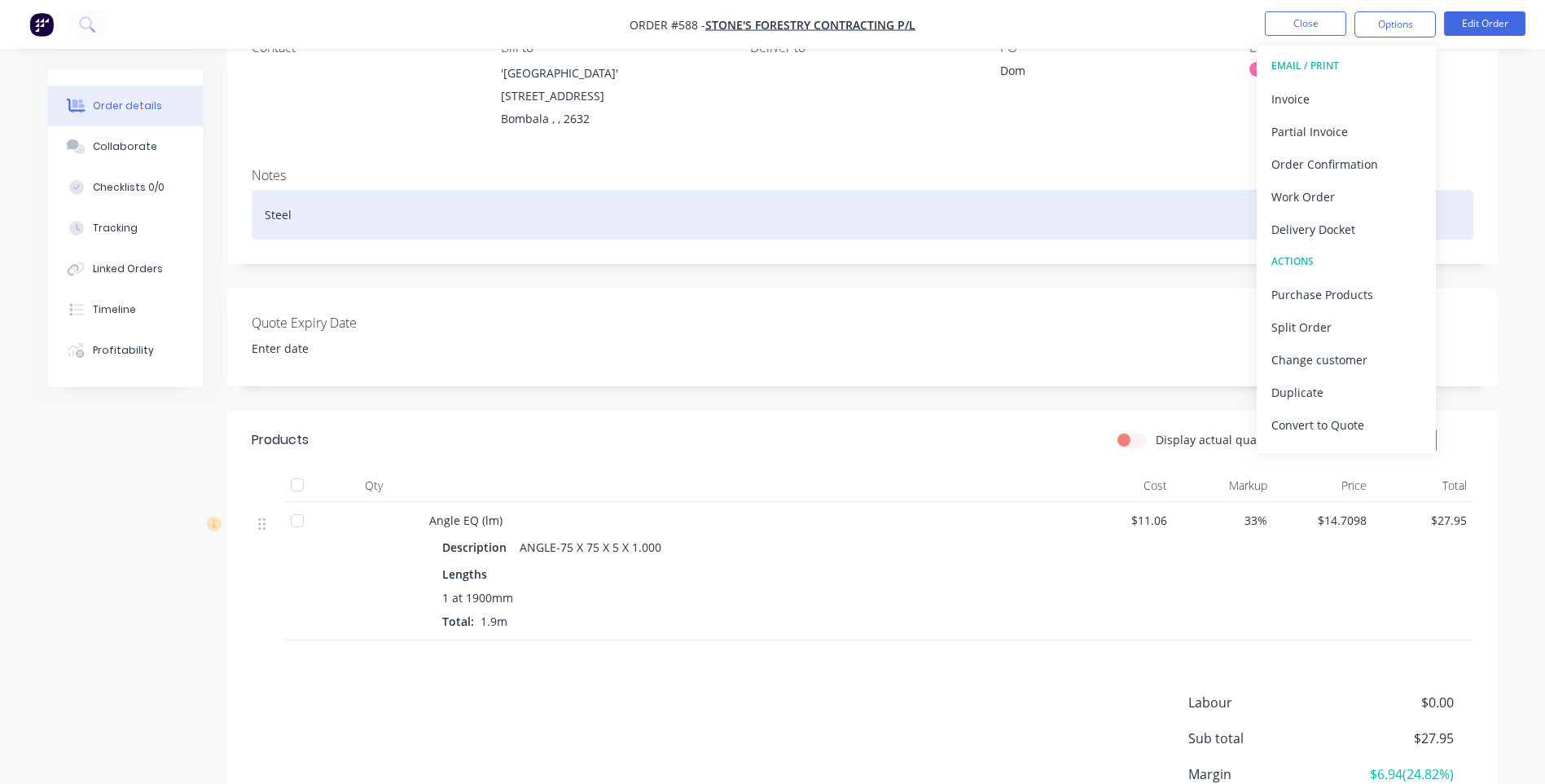
scroll to position [0, 0]
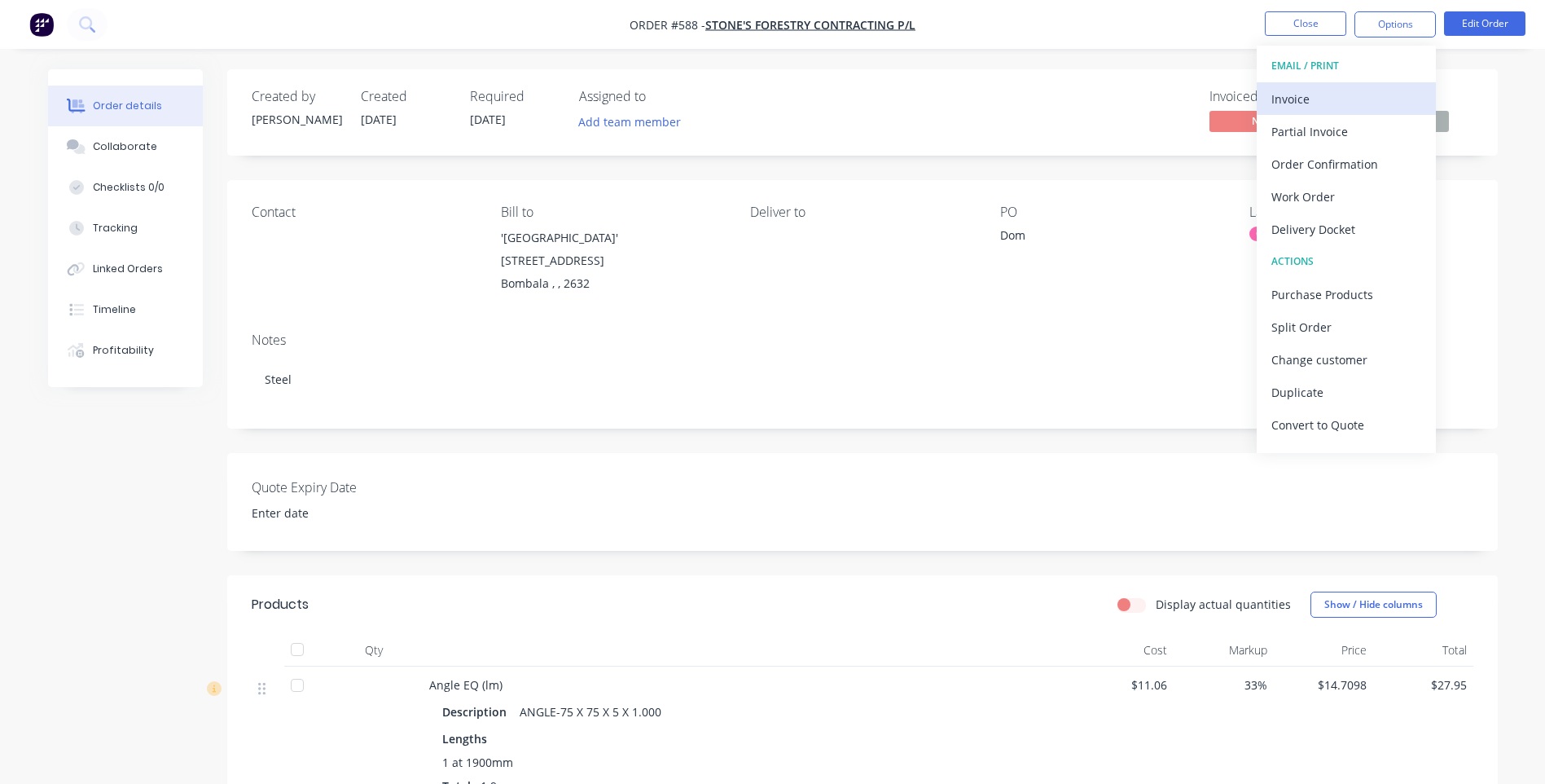
click at [1280, 90] on div "Invoice" at bounding box center [1347, 99] width 150 height 24
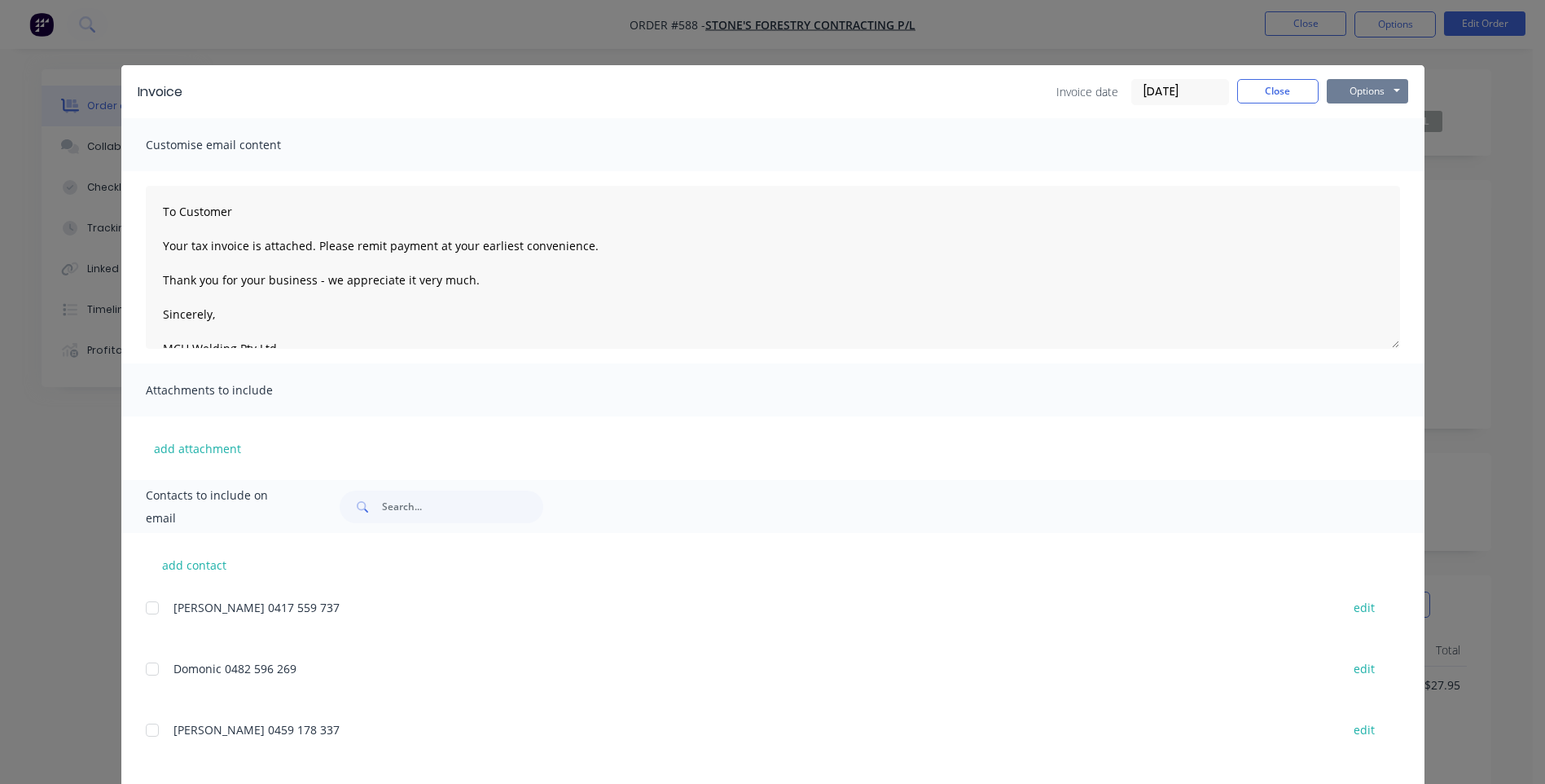
click at [1346, 90] on button "Options" at bounding box center [1367, 91] width 81 height 25
click at [1344, 110] on button "Preview" at bounding box center [1379, 120] width 104 height 27
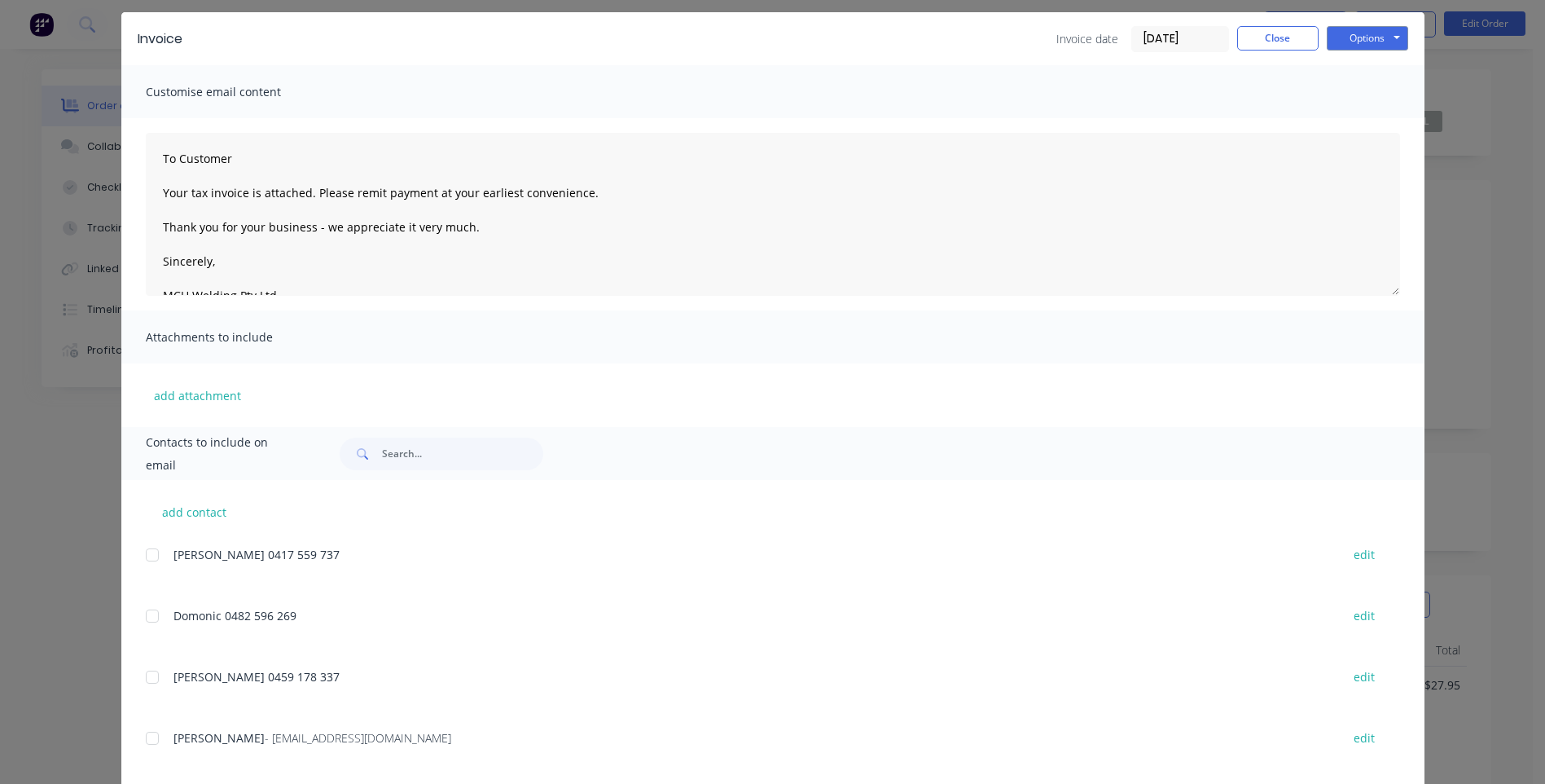
scroll to position [80, 0]
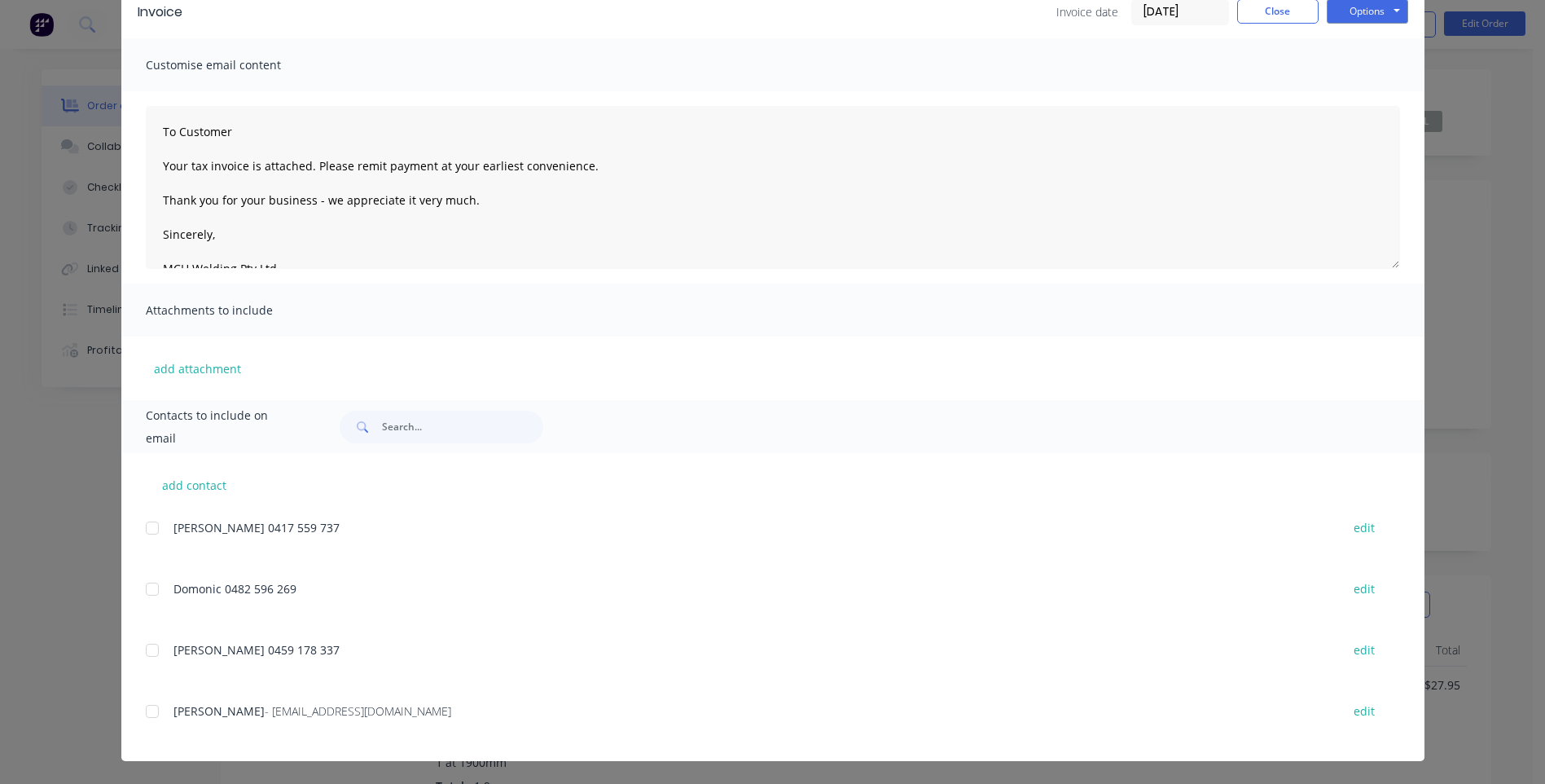
click at [142, 717] on div at bounding box center [152, 712] width 33 height 33
click at [1340, 8] on button "Options" at bounding box center [1367, 12] width 81 height 25
click at [1347, 93] on button "Email" at bounding box center [1379, 94] width 104 height 27
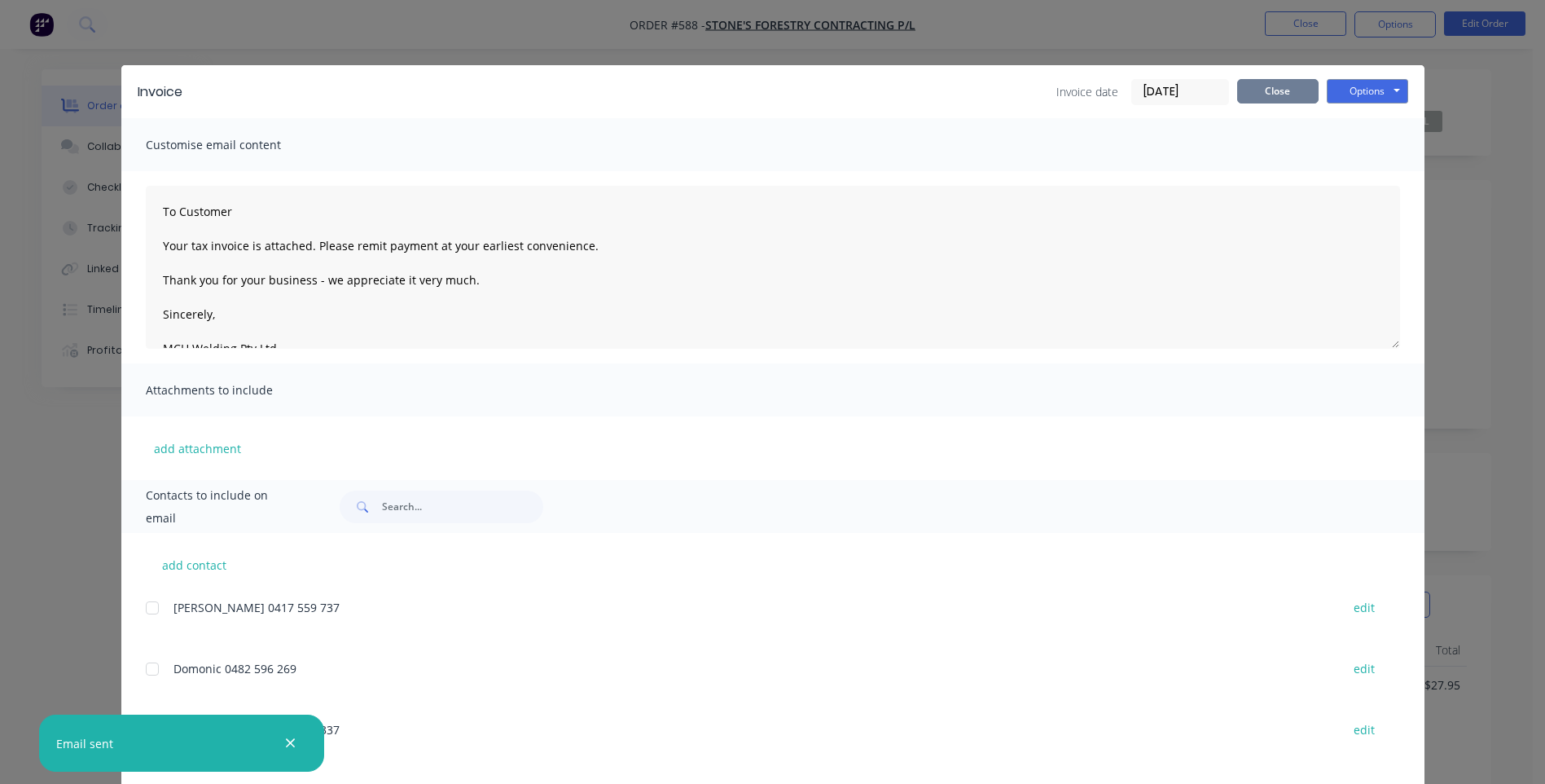
click at [1268, 86] on button "Close" at bounding box center [1278, 91] width 81 height 25
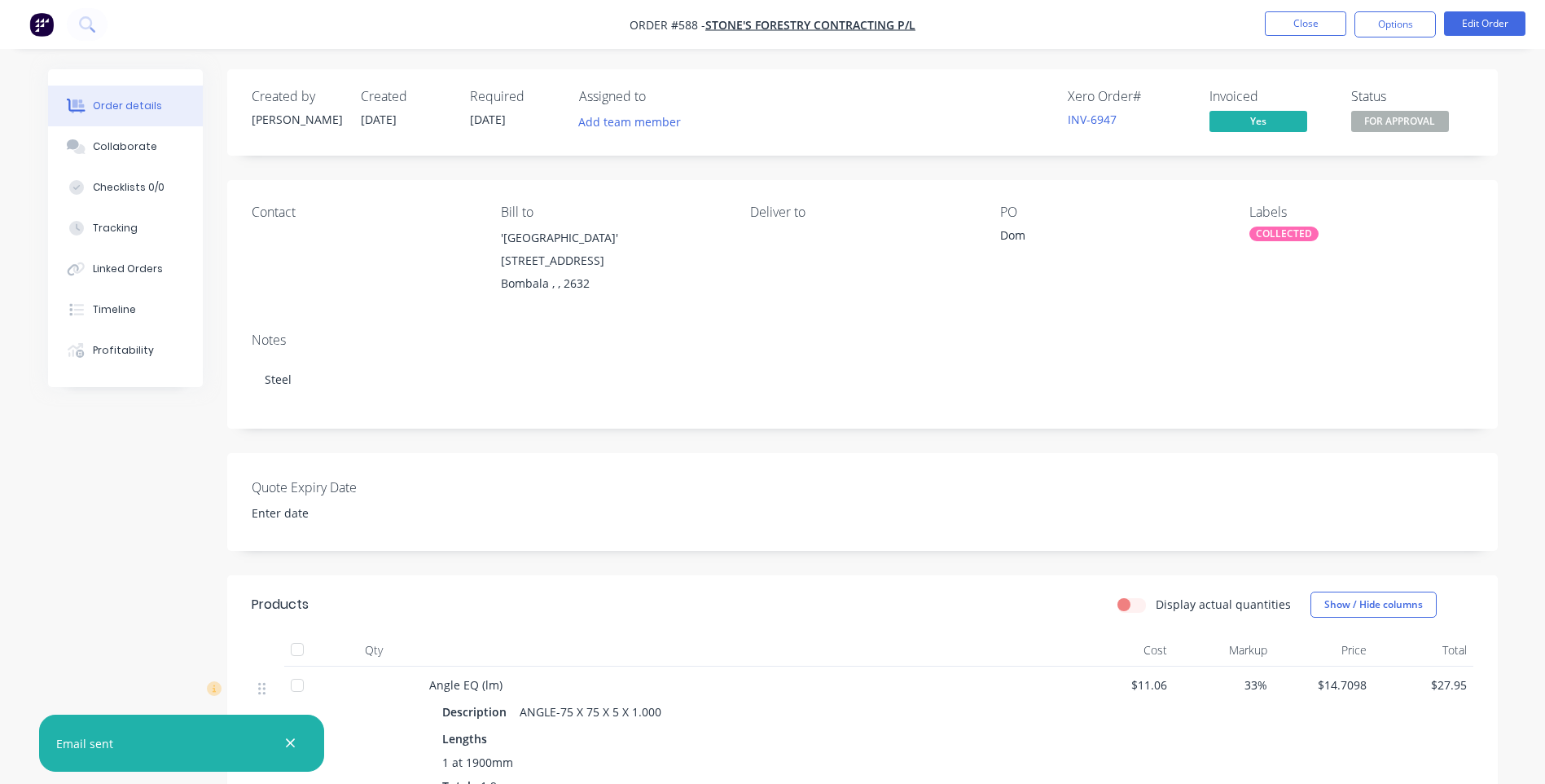
click at [1376, 124] on span "FOR APPROVAL" at bounding box center [1400, 121] width 98 height 21
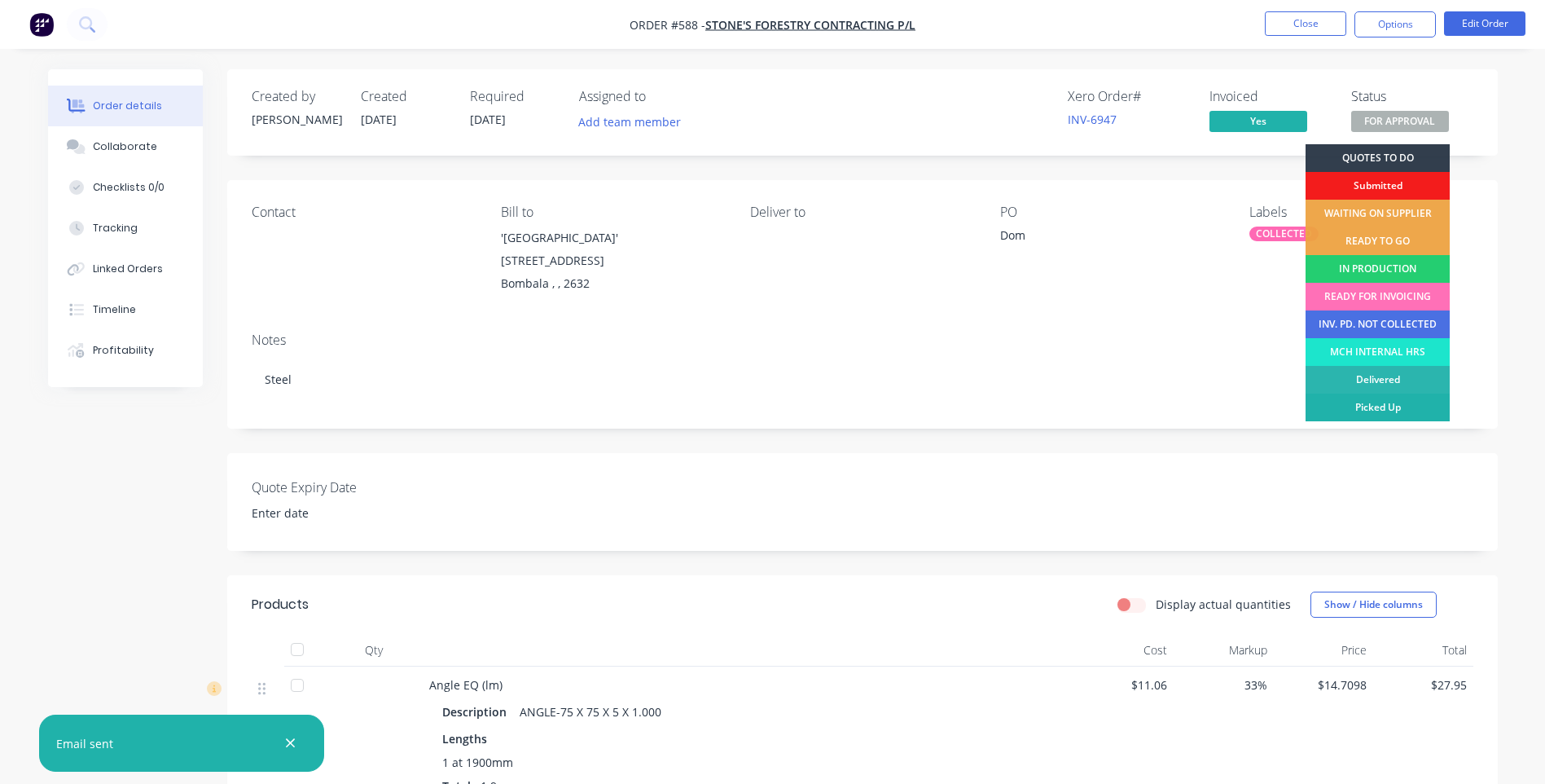
click at [1351, 399] on div "Picked Up" at bounding box center [1377, 407] width 144 height 28
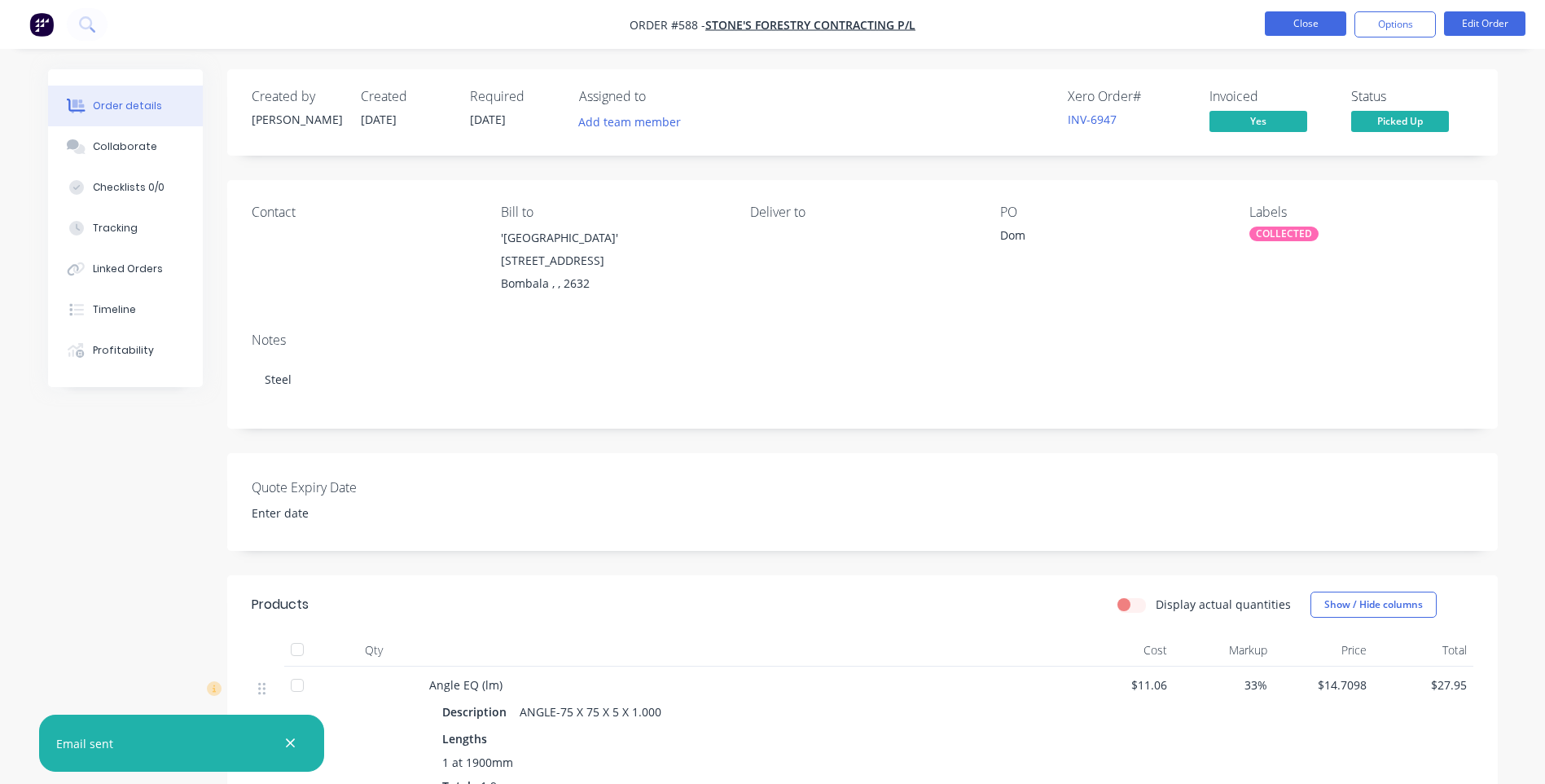
click at [1289, 20] on button "Close" at bounding box center [1306, 24] width 81 height 25
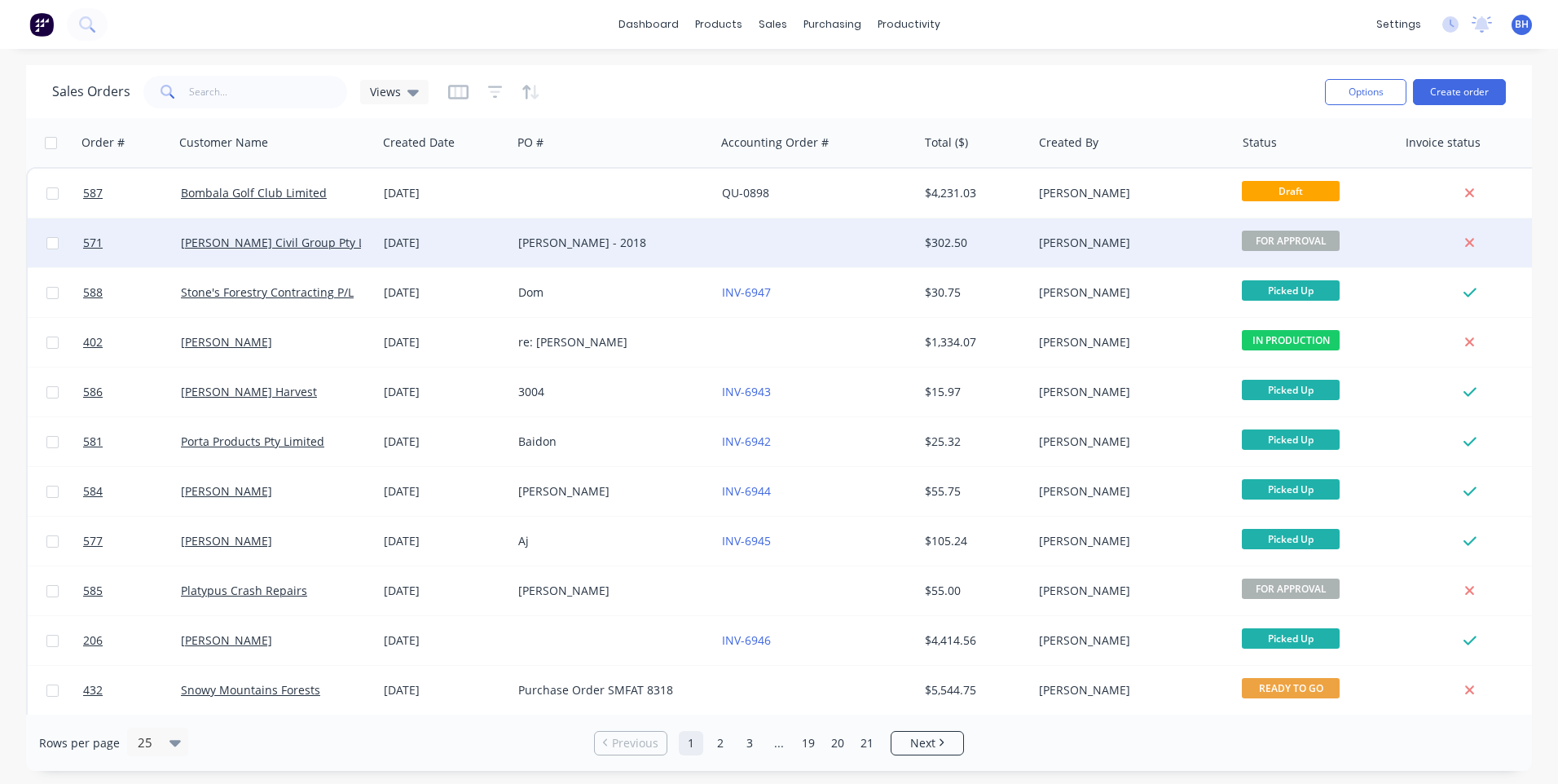
click at [789, 243] on div at bounding box center [816, 242] width 203 height 49
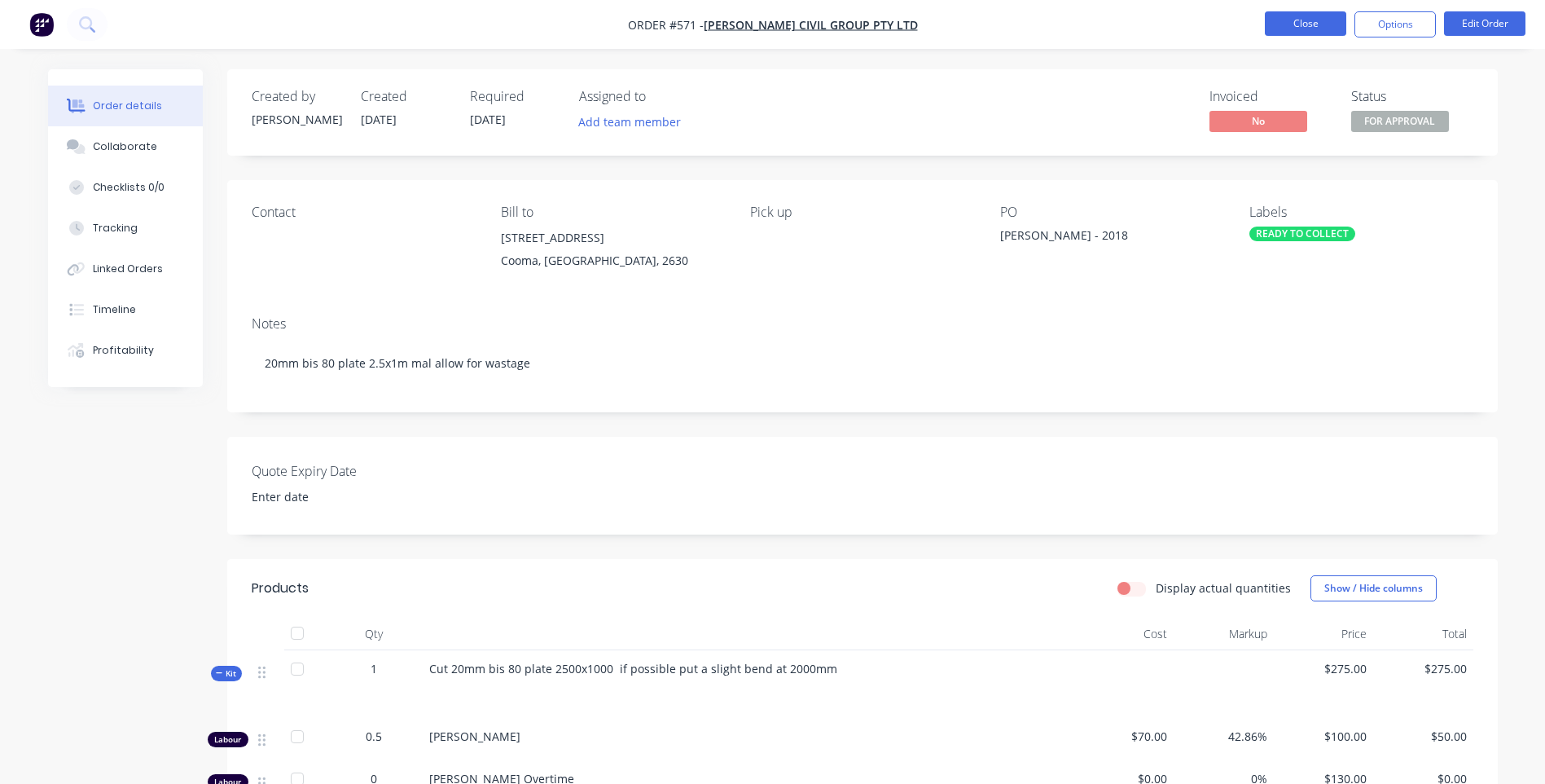
click at [1282, 26] on button "Close" at bounding box center [1306, 24] width 81 height 25
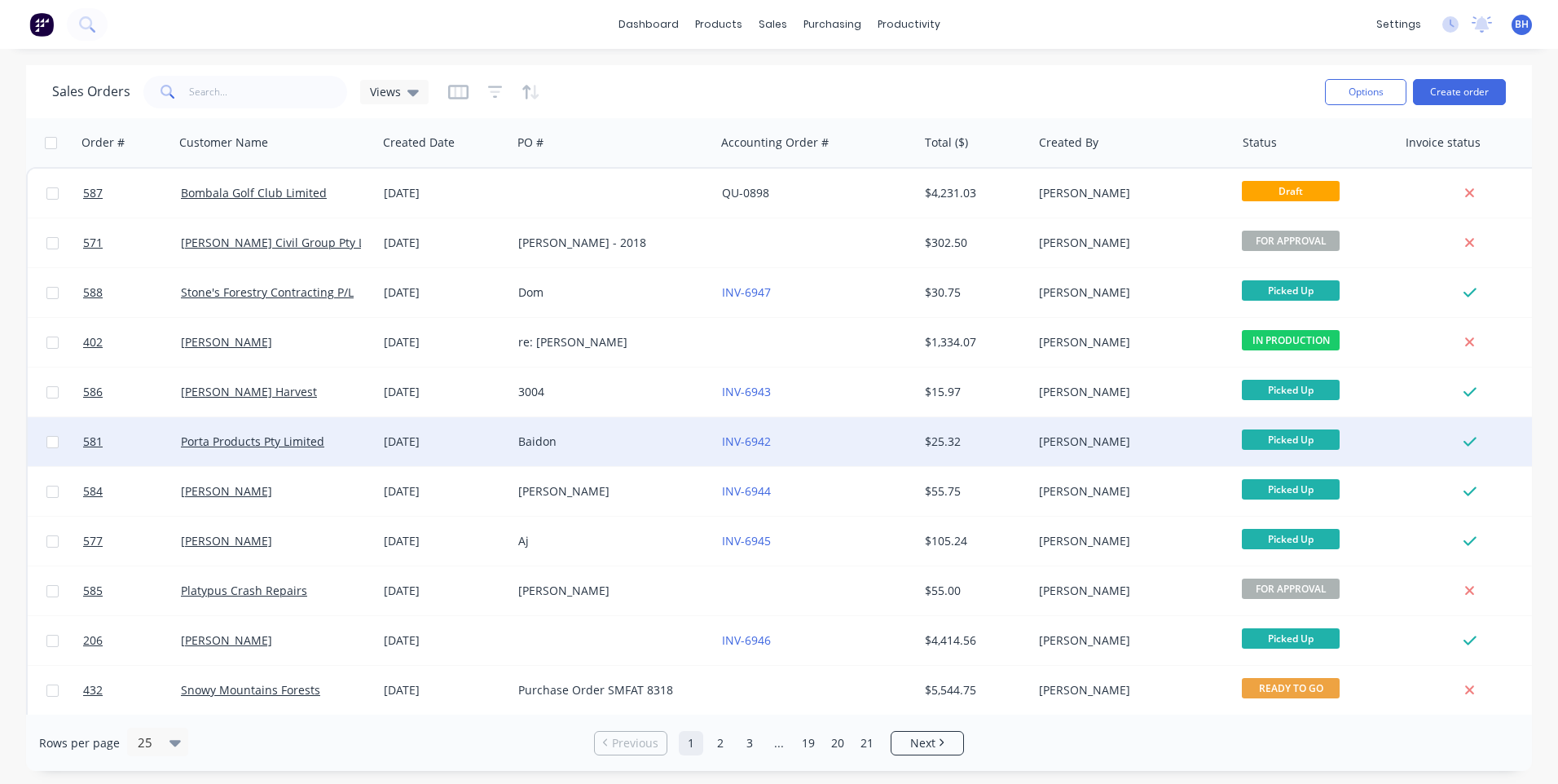
click at [663, 446] on div "Baidon" at bounding box center [609, 442] width 181 height 16
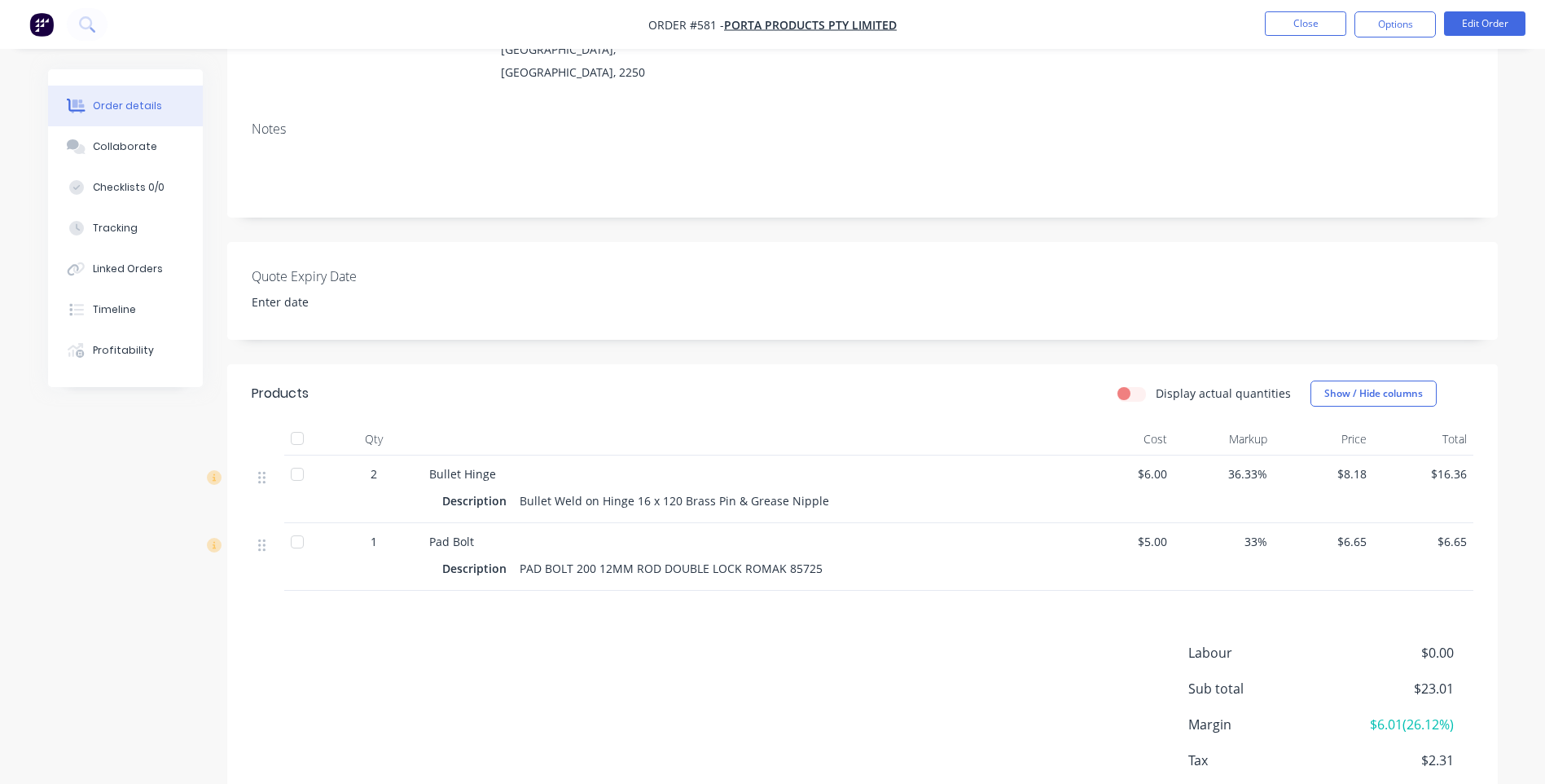
scroll to position [244, 0]
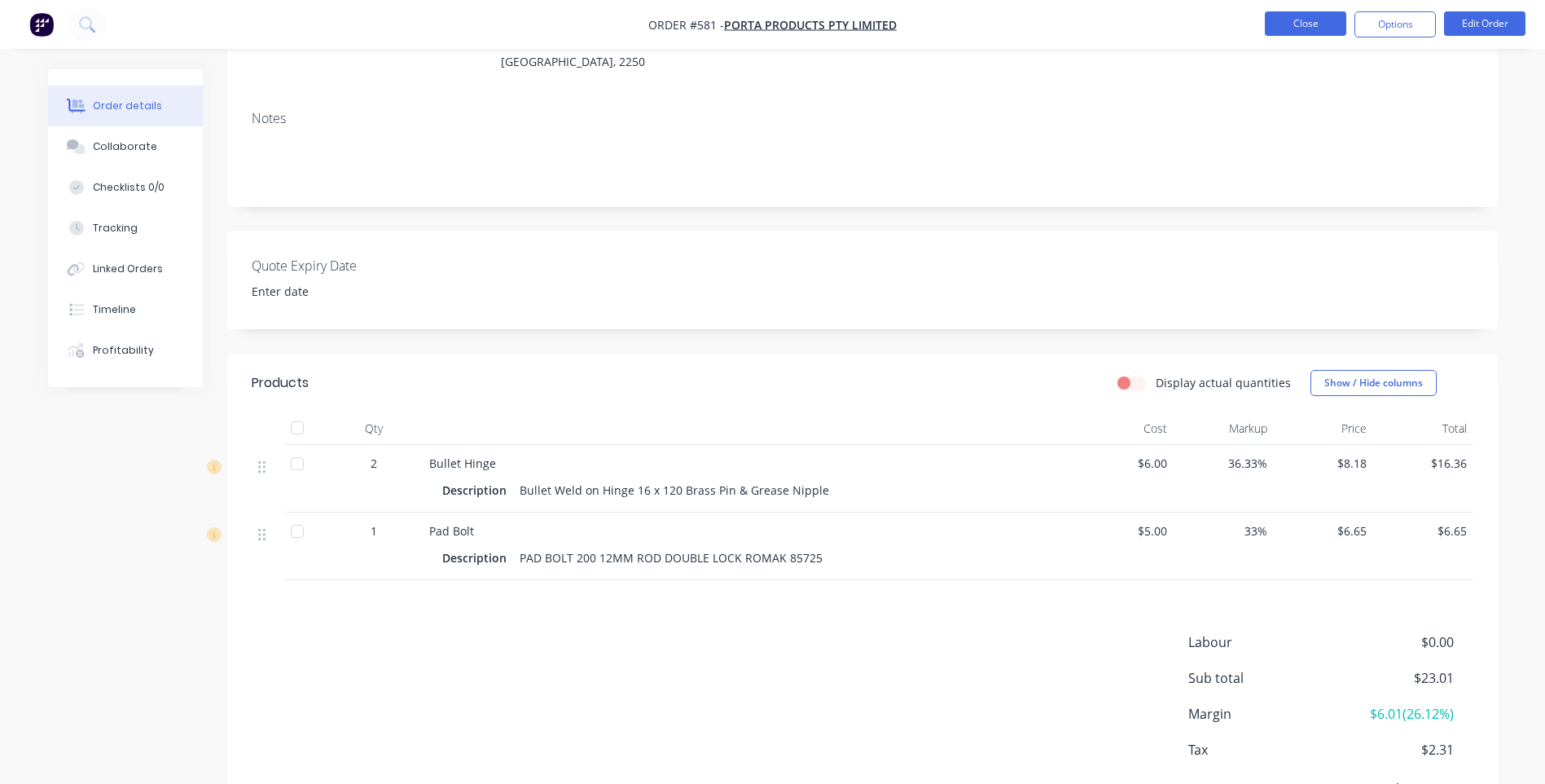
click at [1292, 23] on button "Close" at bounding box center [1306, 24] width 81 height 25
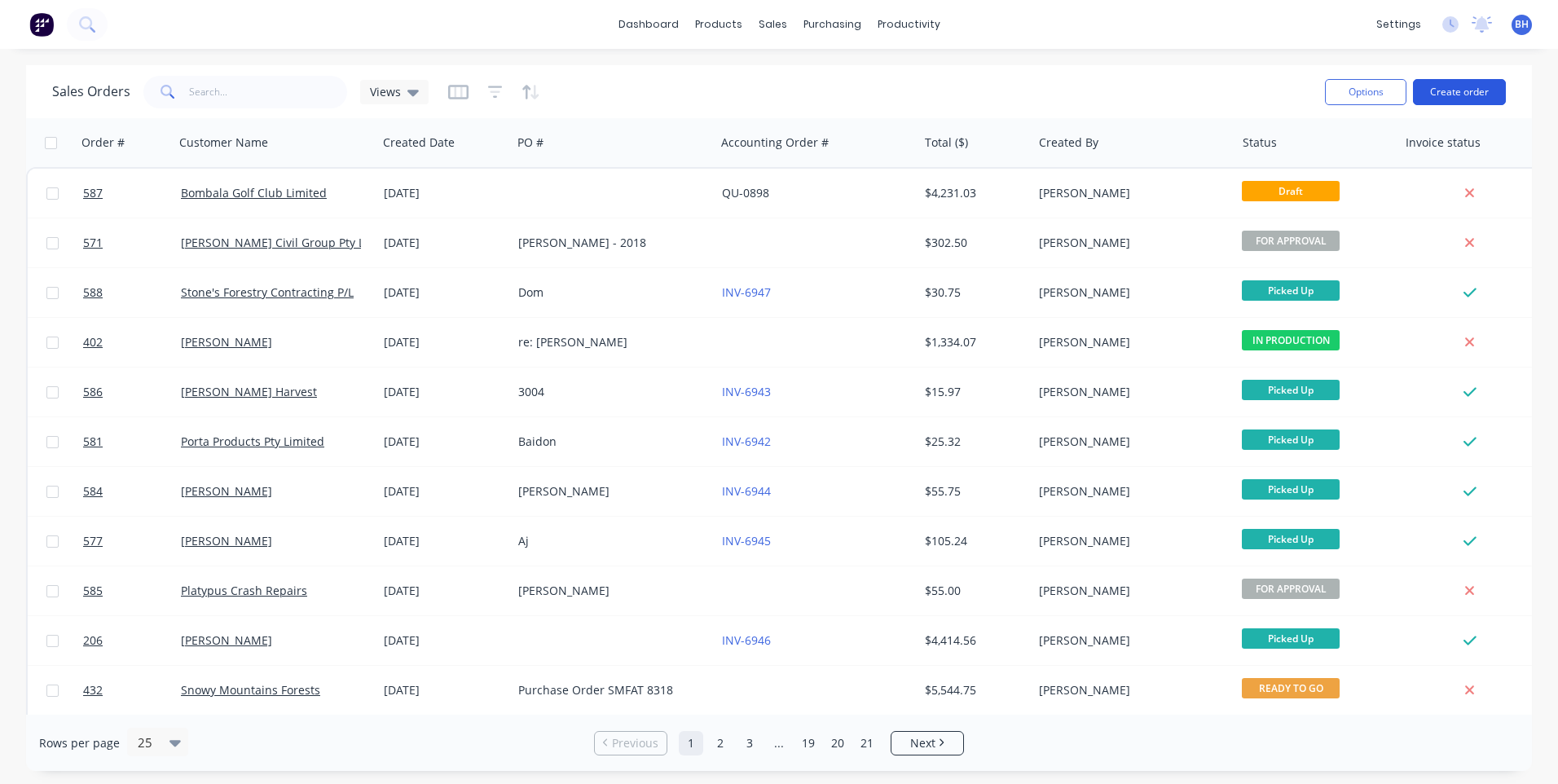
click at [1461, 86] on button "Create order" at bounding box center [1459, 92] width 93 height 26
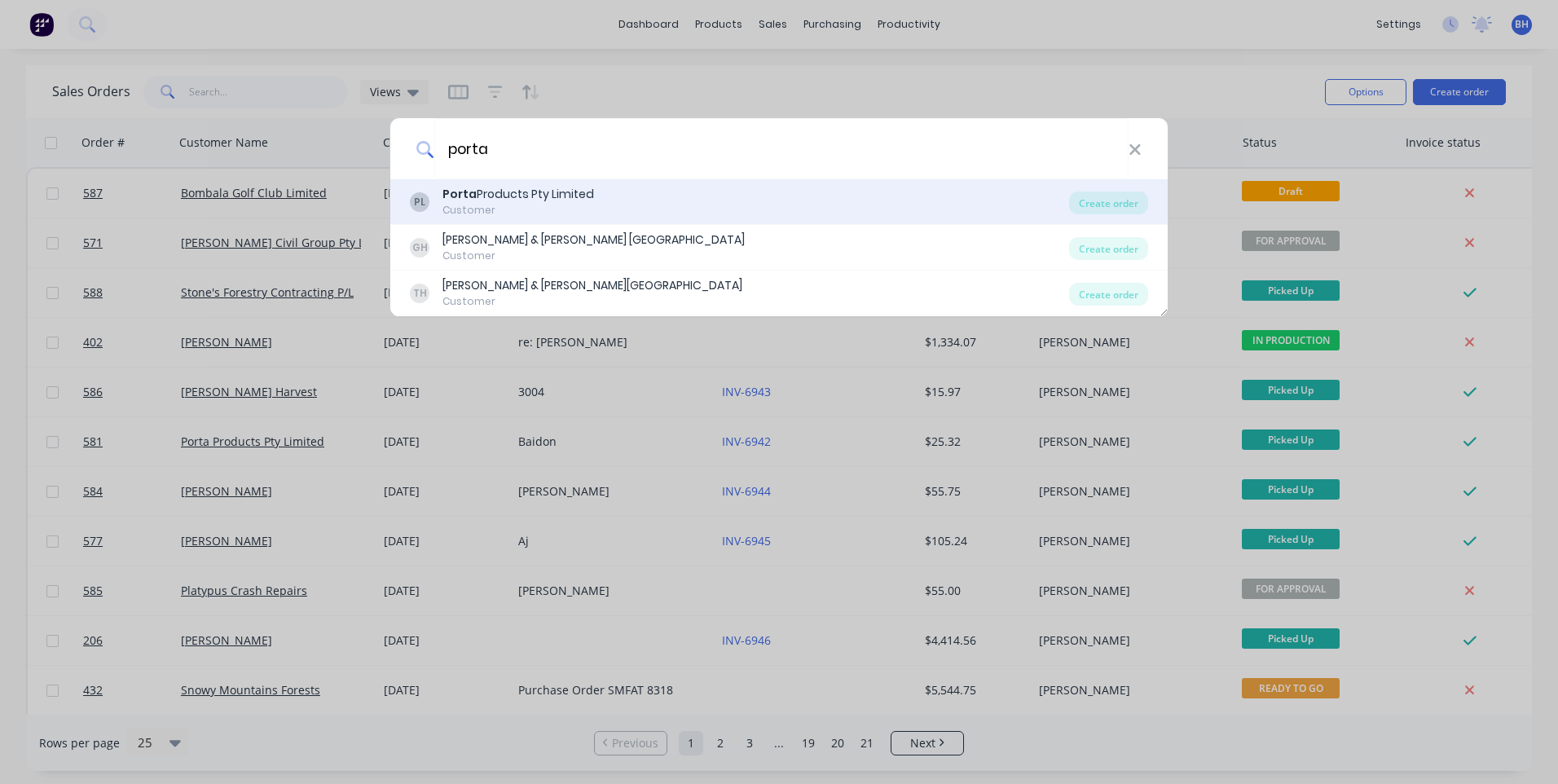
type input "porta"
click at [634, 198] on div "PL Porta Products Pty Limited Customer" at bounding box center [739, 202] width 659 height 32
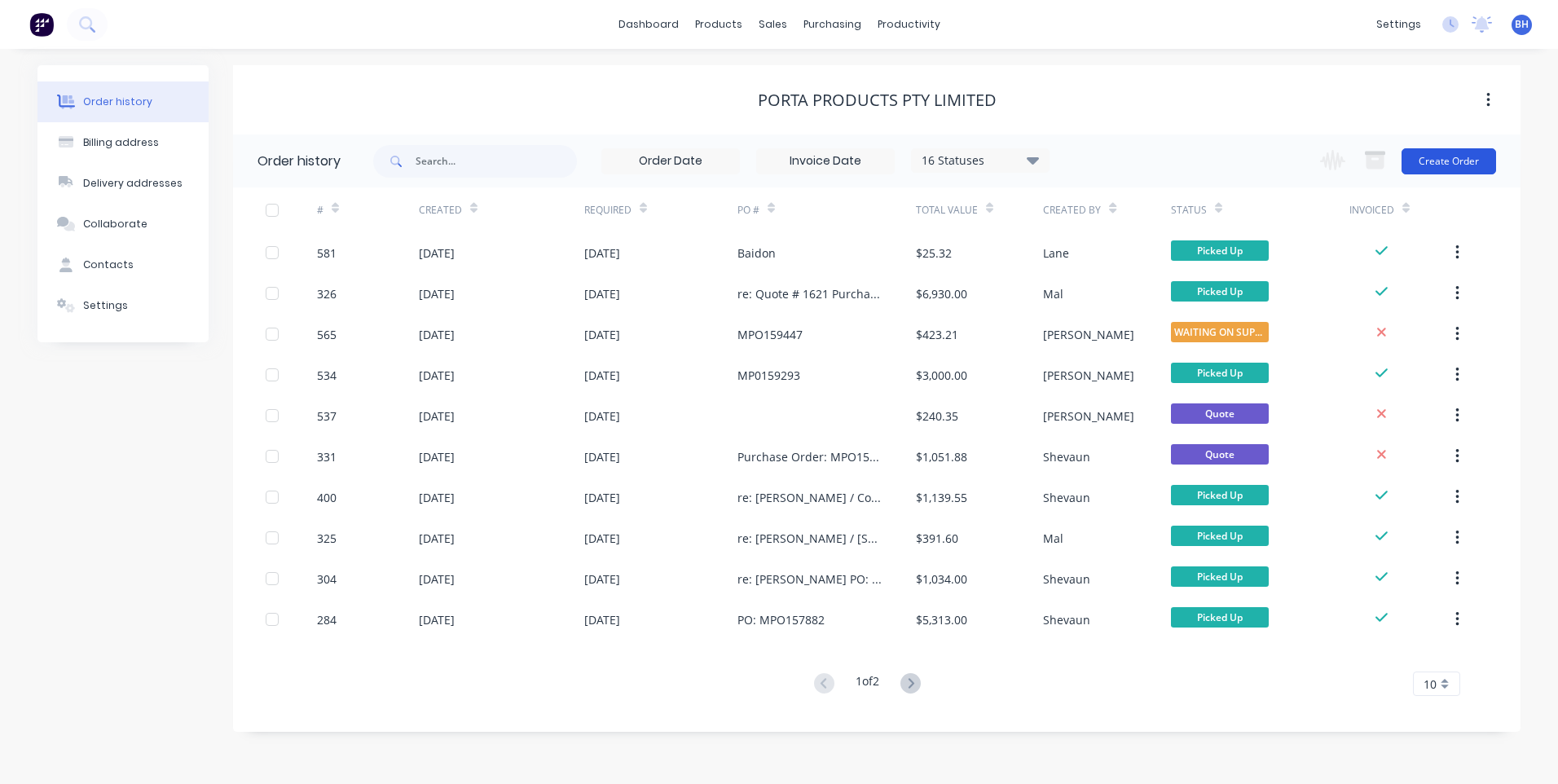
click at [1435, 155] on button "Create Order" at bounding box center [1449, 161] width 95 height 26
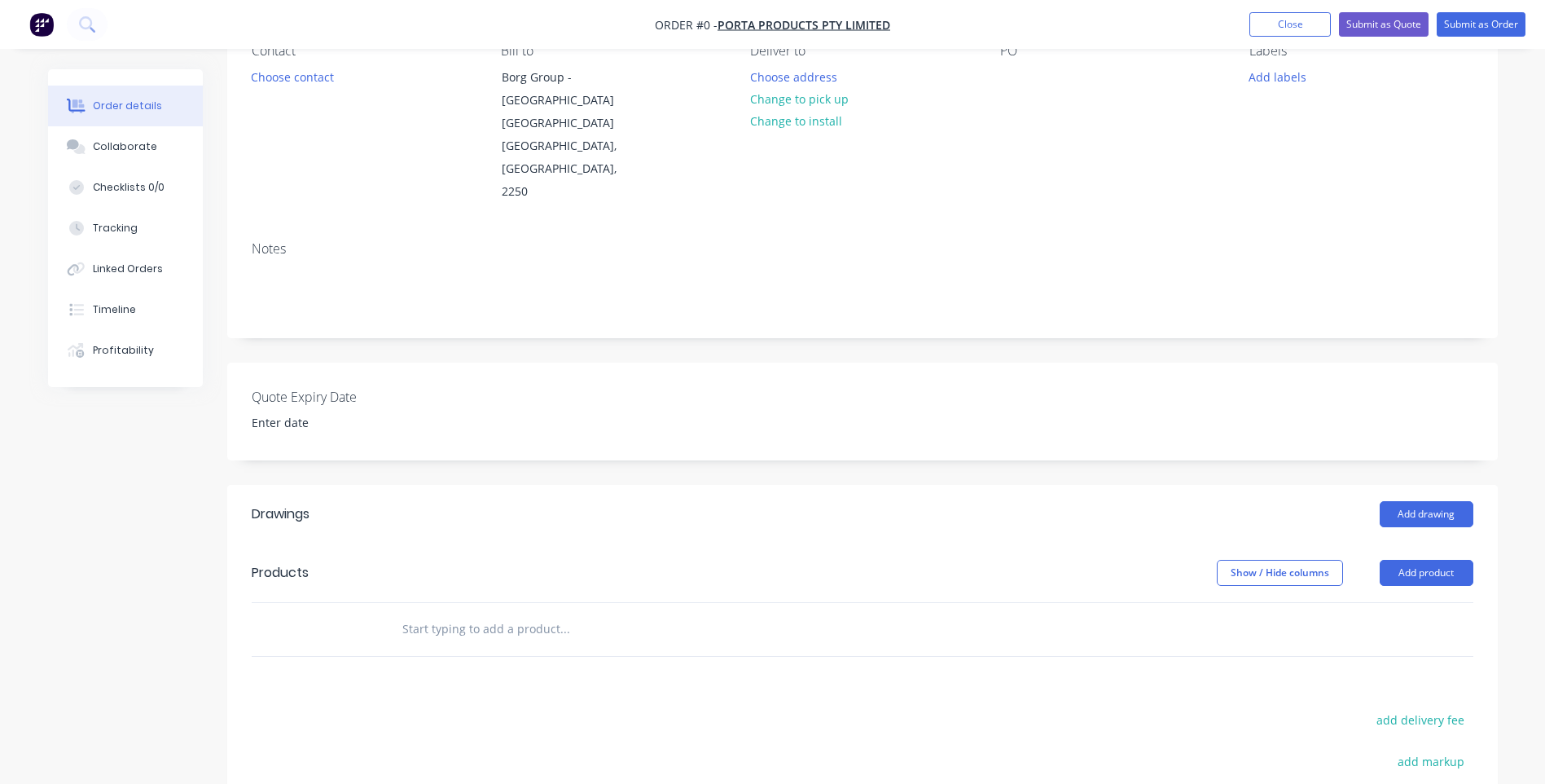
scroll to position [163, 0]
click at [1411, 559] on button "Add product" at bounding box center [1427, 572] width 94 height 26
click at [1385, 601] on div "Product catalogue" at bounding box center [1396, 613] width 125 height 24
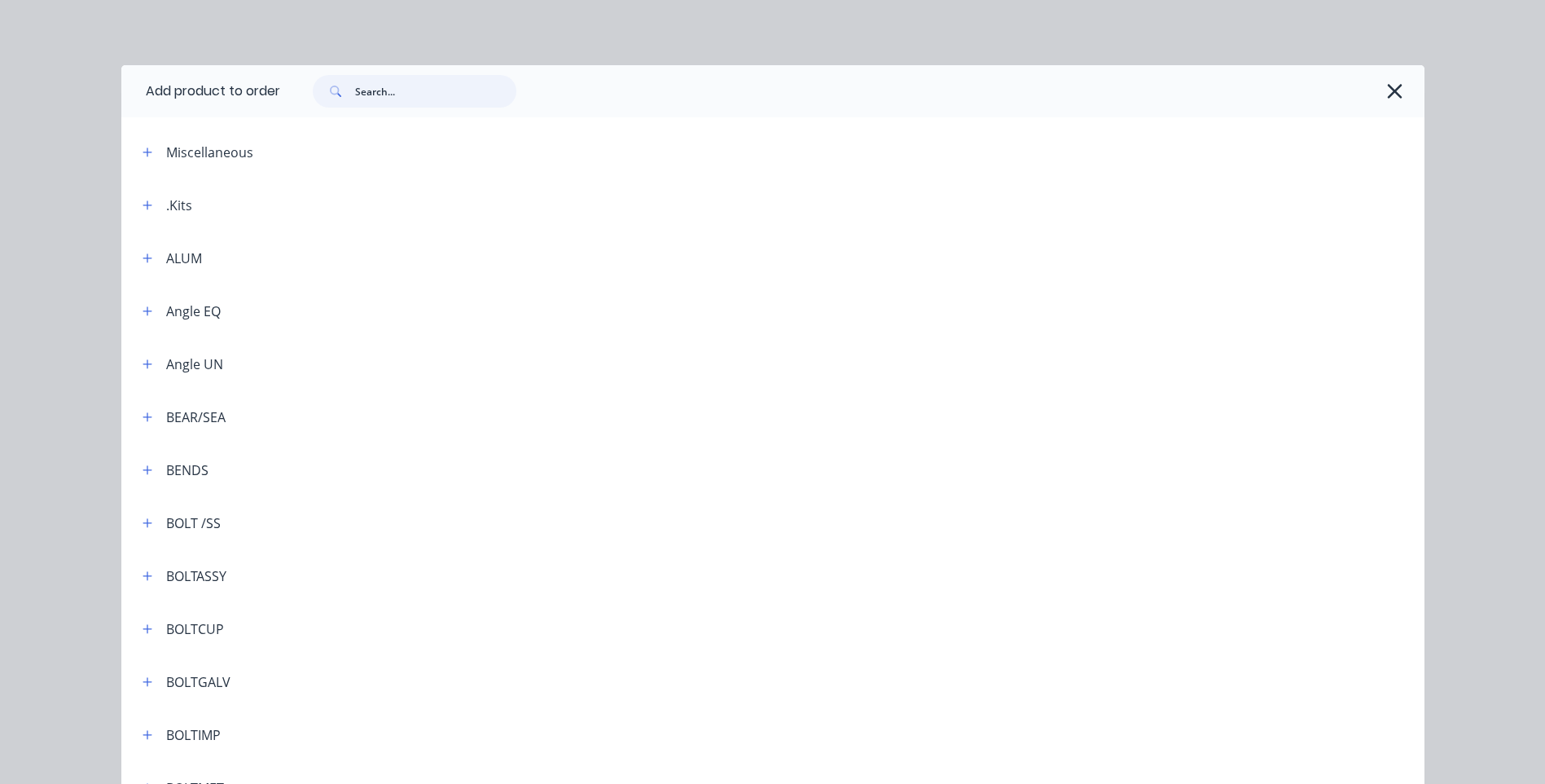
click at [380, 96] on input "text" at bounding box center [436, 91] width 161 height 33
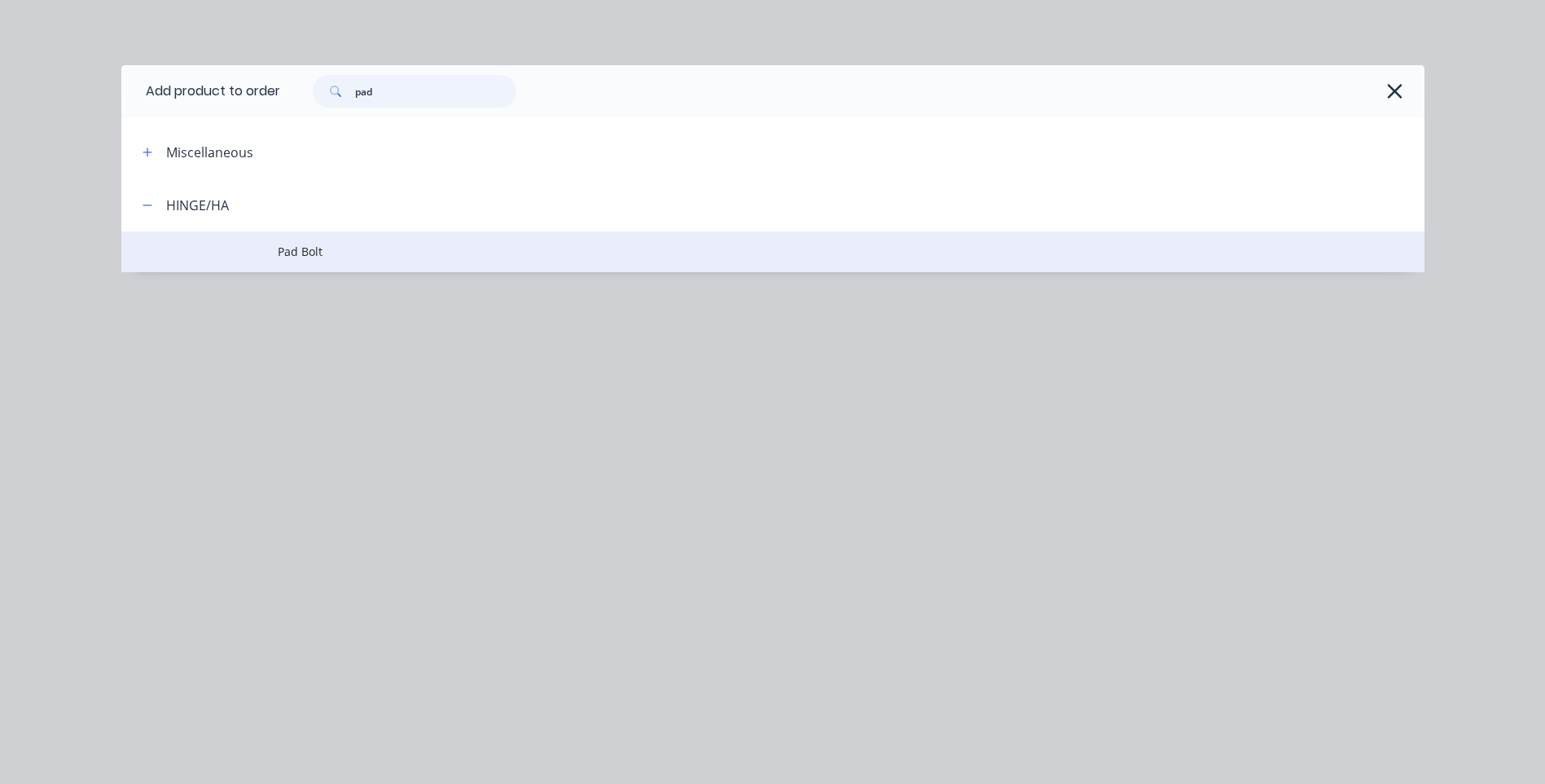
type input "pad"
click at [285, 252] on span "Pad Bolt" at bounding box center [736, 251] width 917 height 17
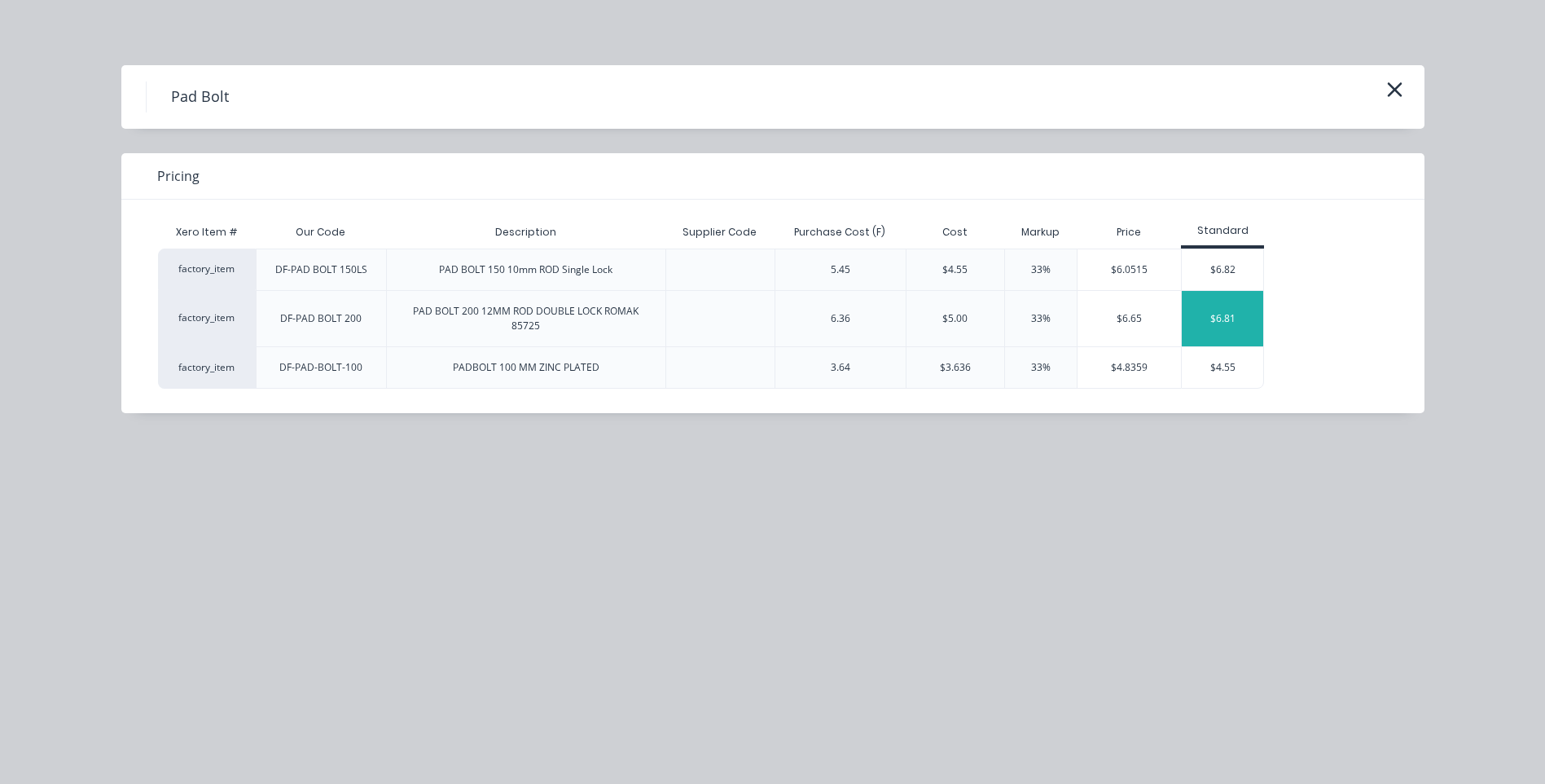
click at [1235, 316] on div "$6.81" at bounding box center [1223, 318] width 81 height 55
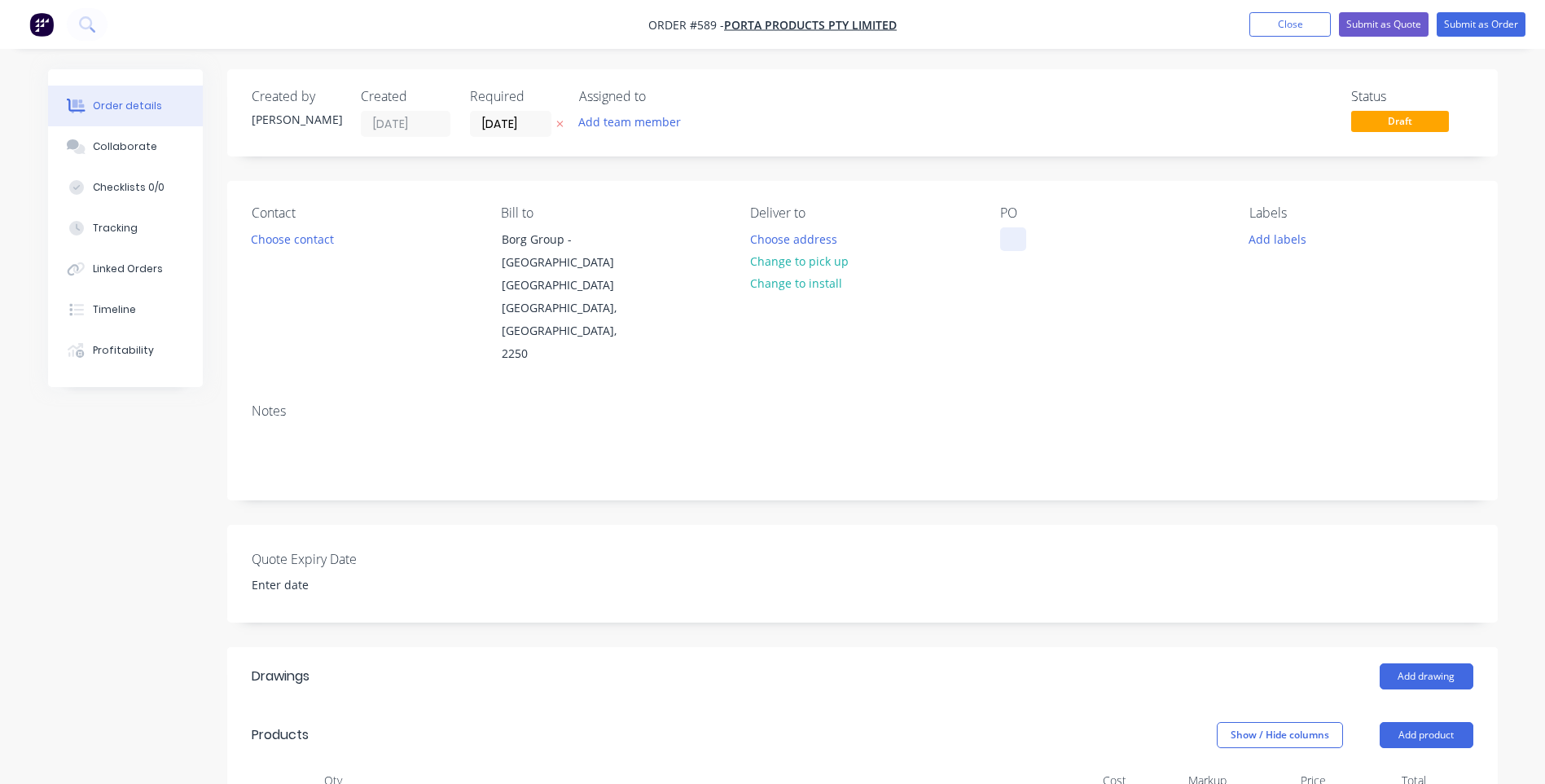
click at [1012, 236] on div at bounding box center [1014, 239] width 26 height 24
click at [318, 238] on button "Choose contact" at bounding box center [292, 238] width 100 height 22
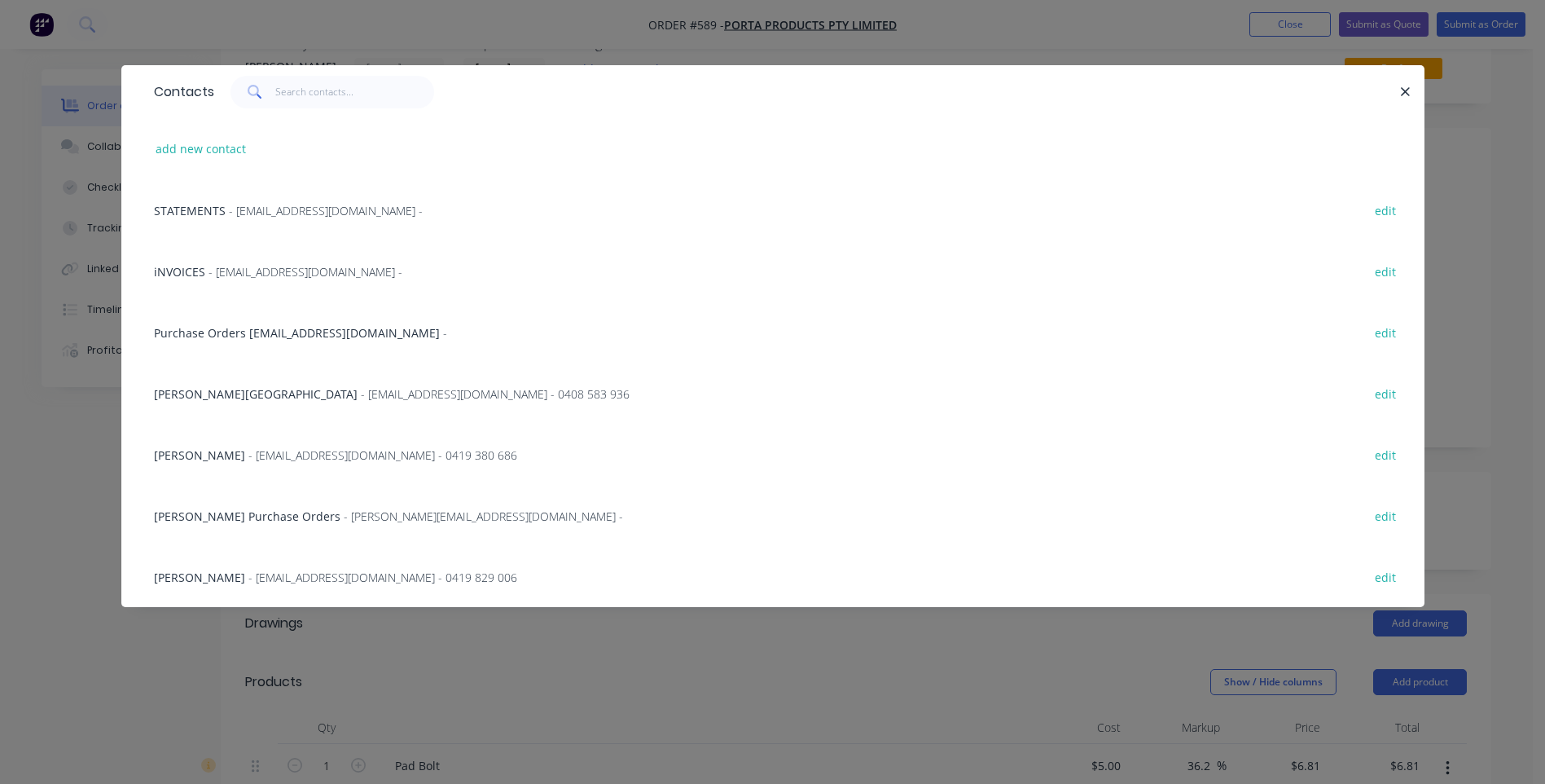
scroll to position [81, 0]
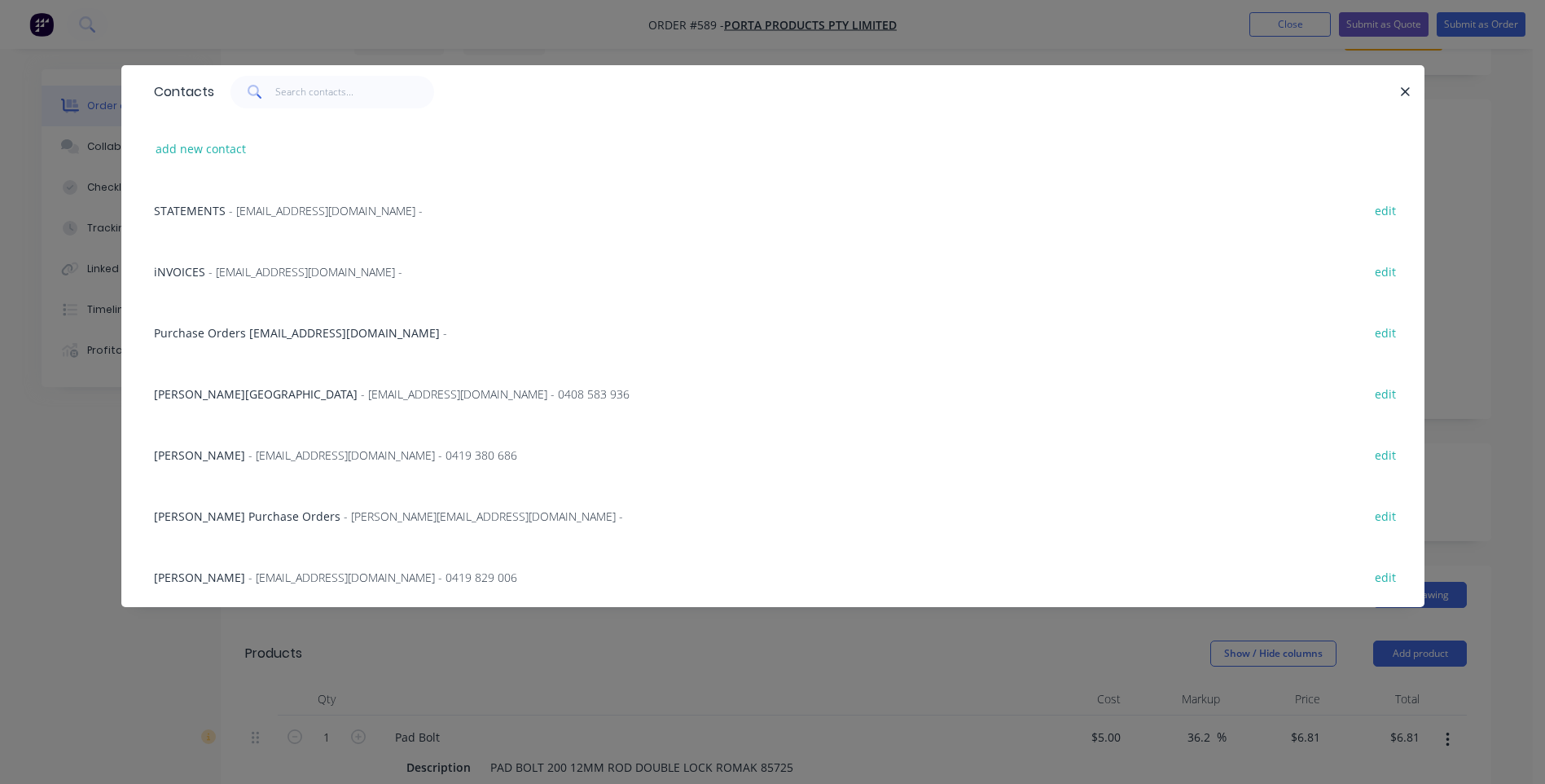
click at [286, 511] on span "[PERSON_NAME] Purchase Orders" at bounding box center [247, 516] width 187 height 16
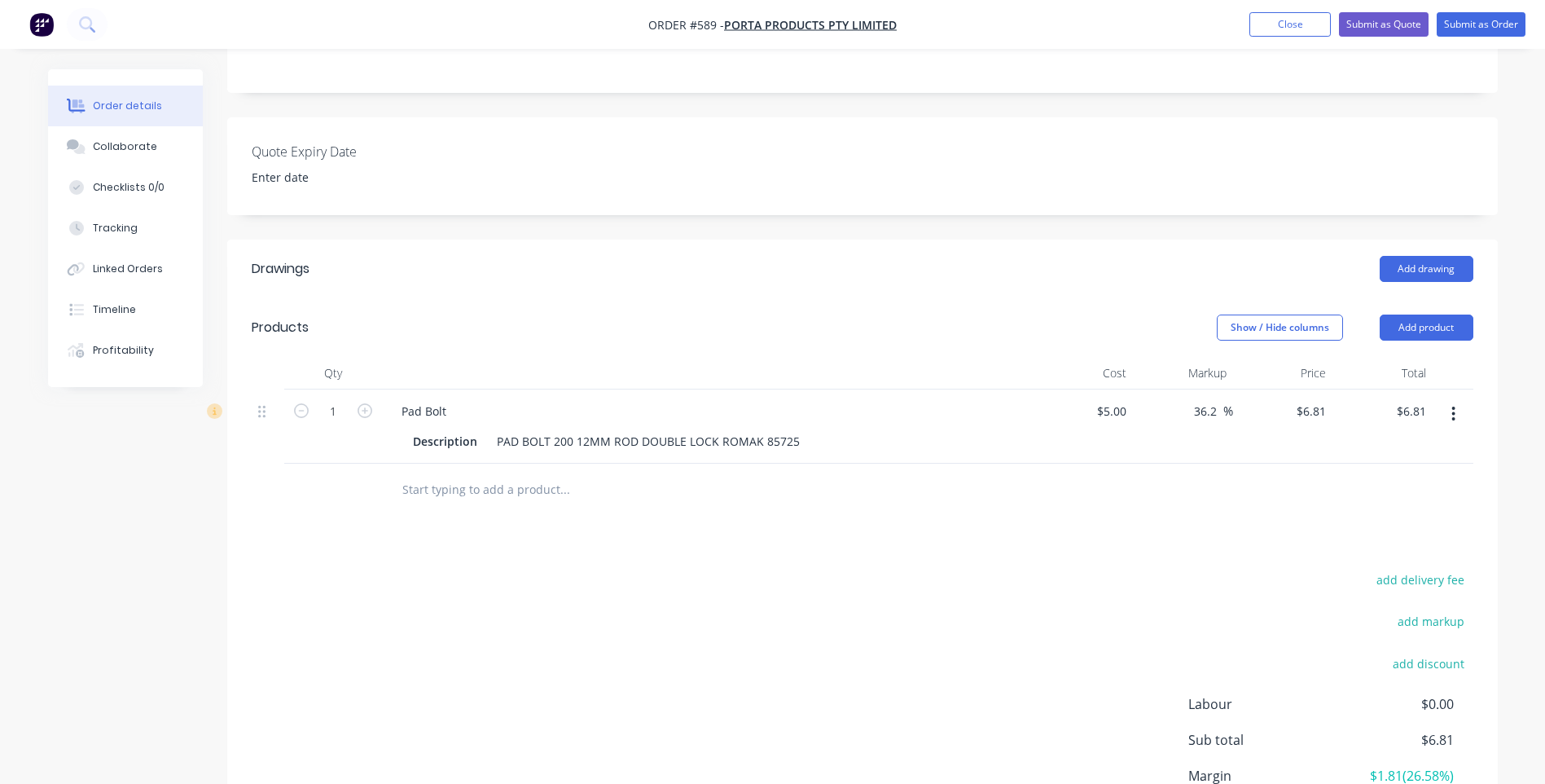
scroll to position [0, 0]
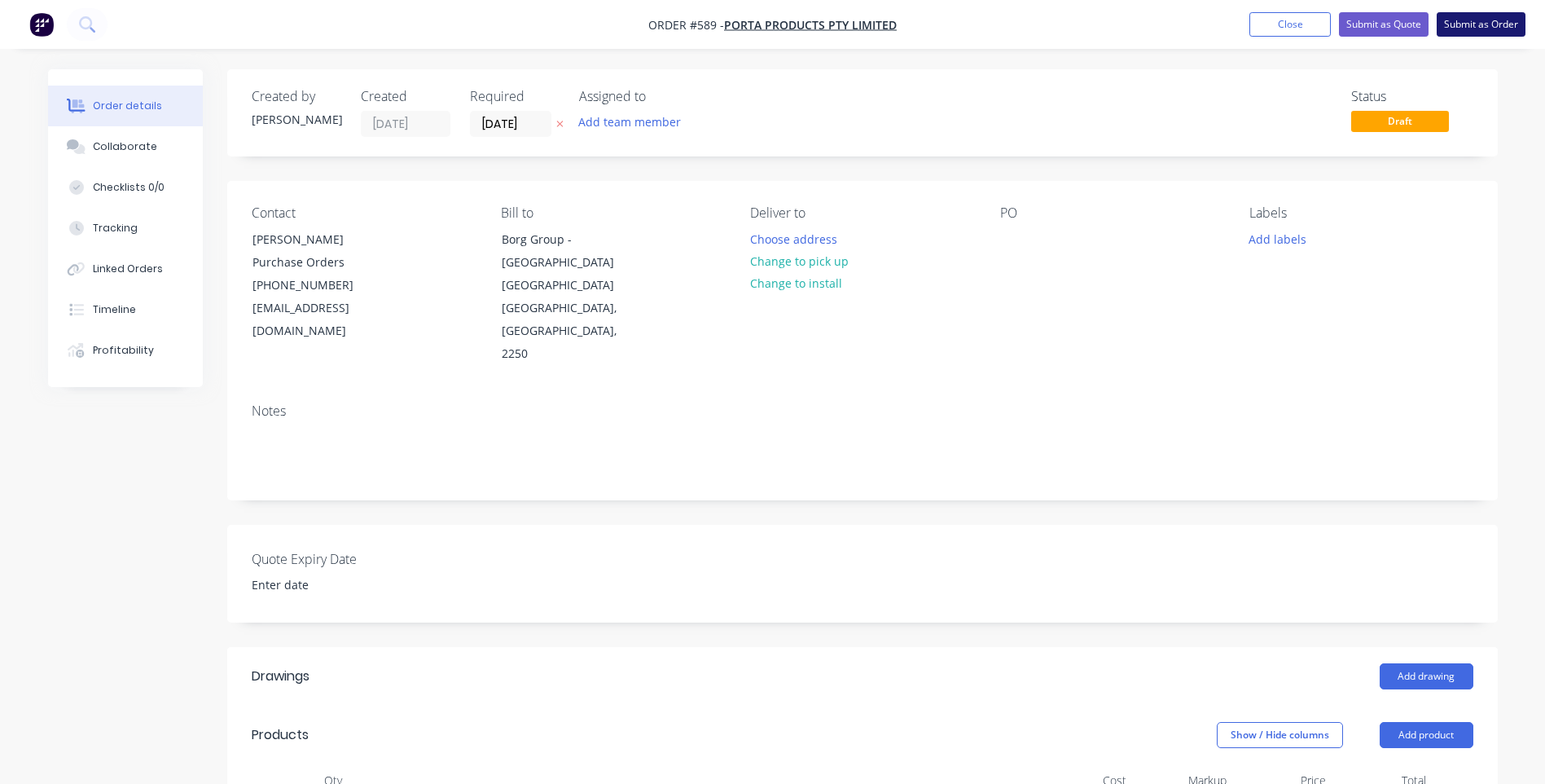
click at [1492, 25] on button "Submit as Order" at bounding box center [1482, 25] width 89 height 25
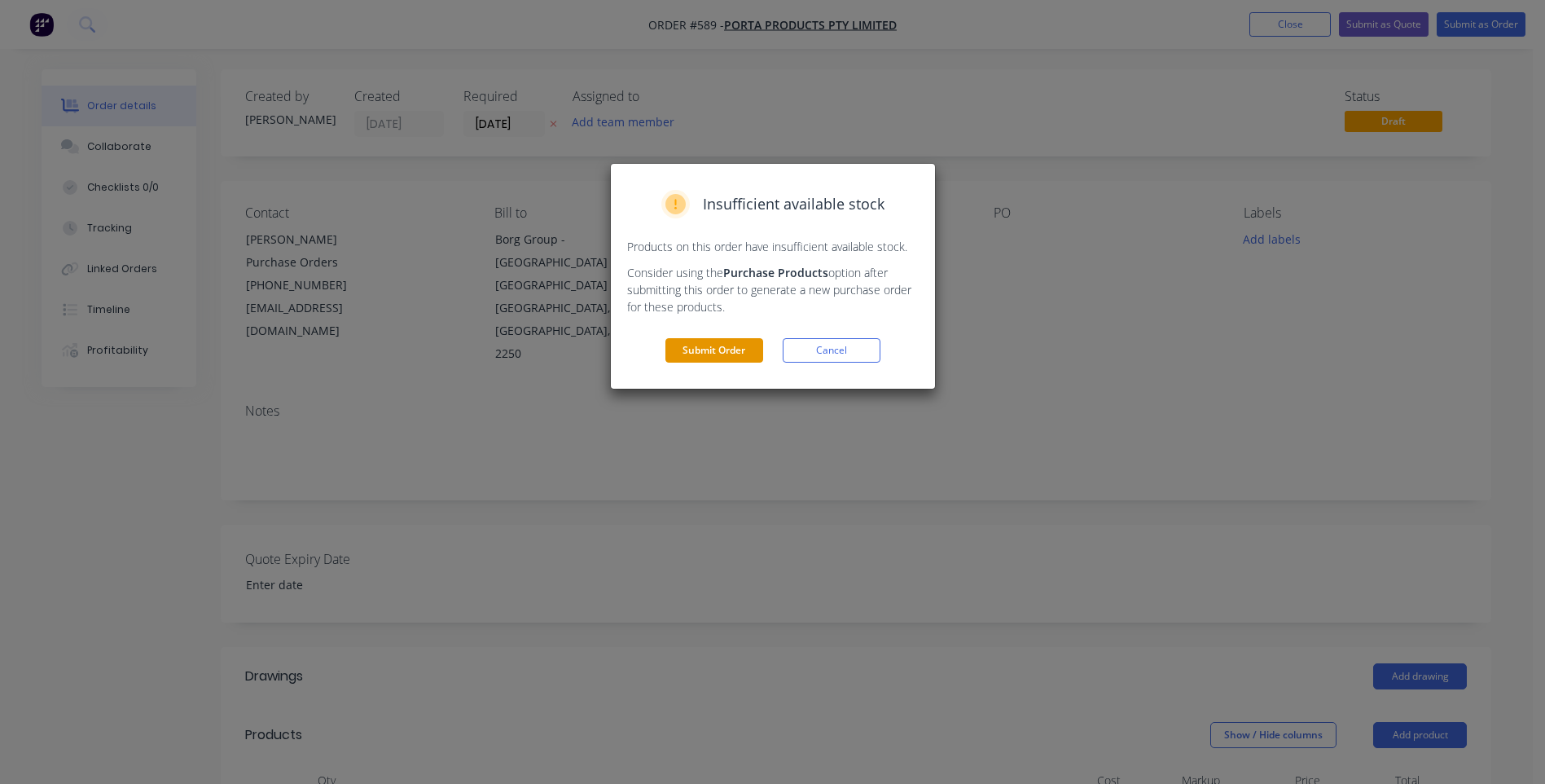
click at [741, 344] on button "Submit Order" at bounding box center [714, 350] width 98 height 25
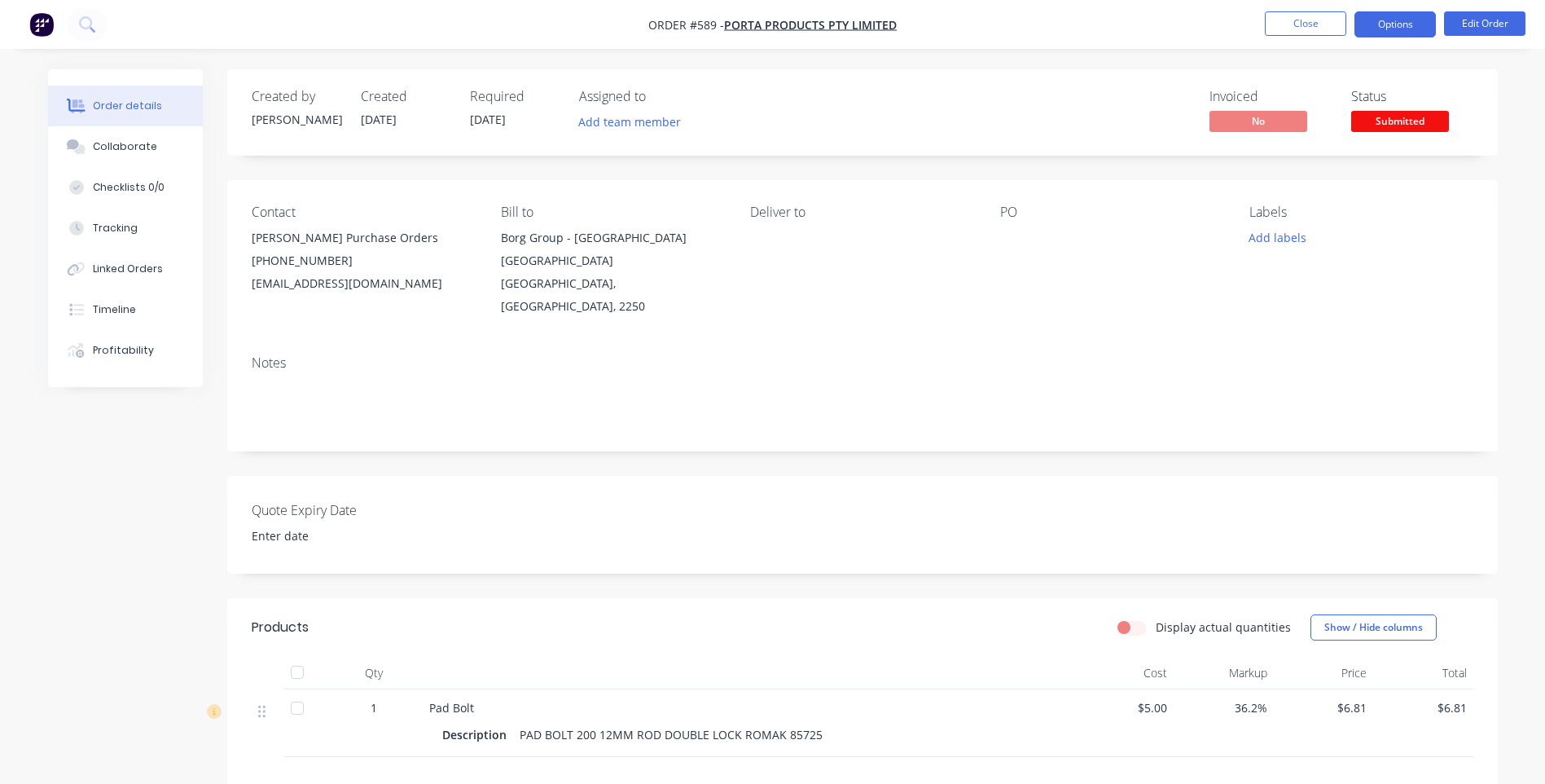
click at [1374, 23] on button "Options" at bounding box center [1395, 25] width 81 height 26
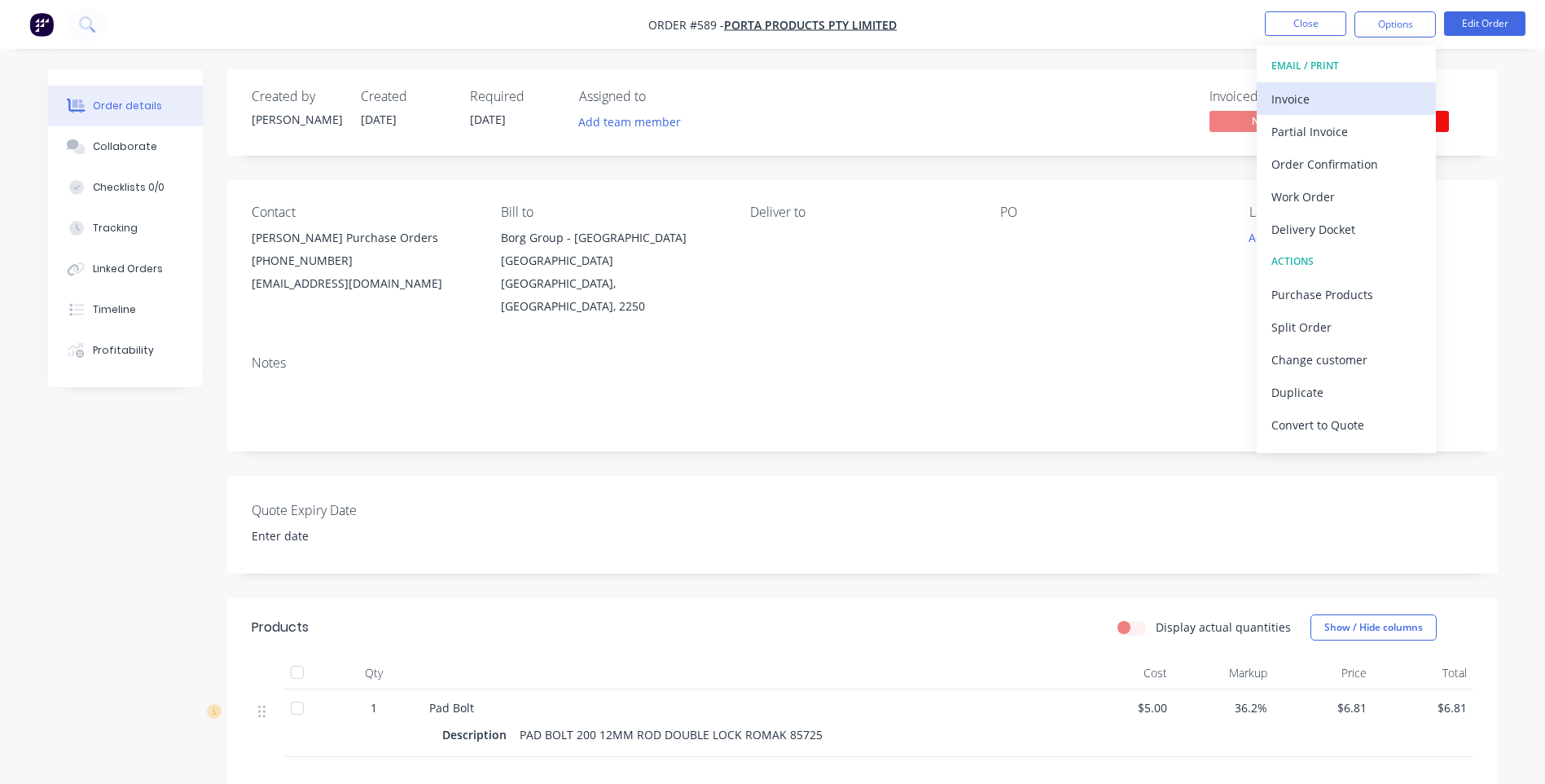
click at [1295, 91] on div "Invoice" at bounding box center [1347, 99] width 150 height 24
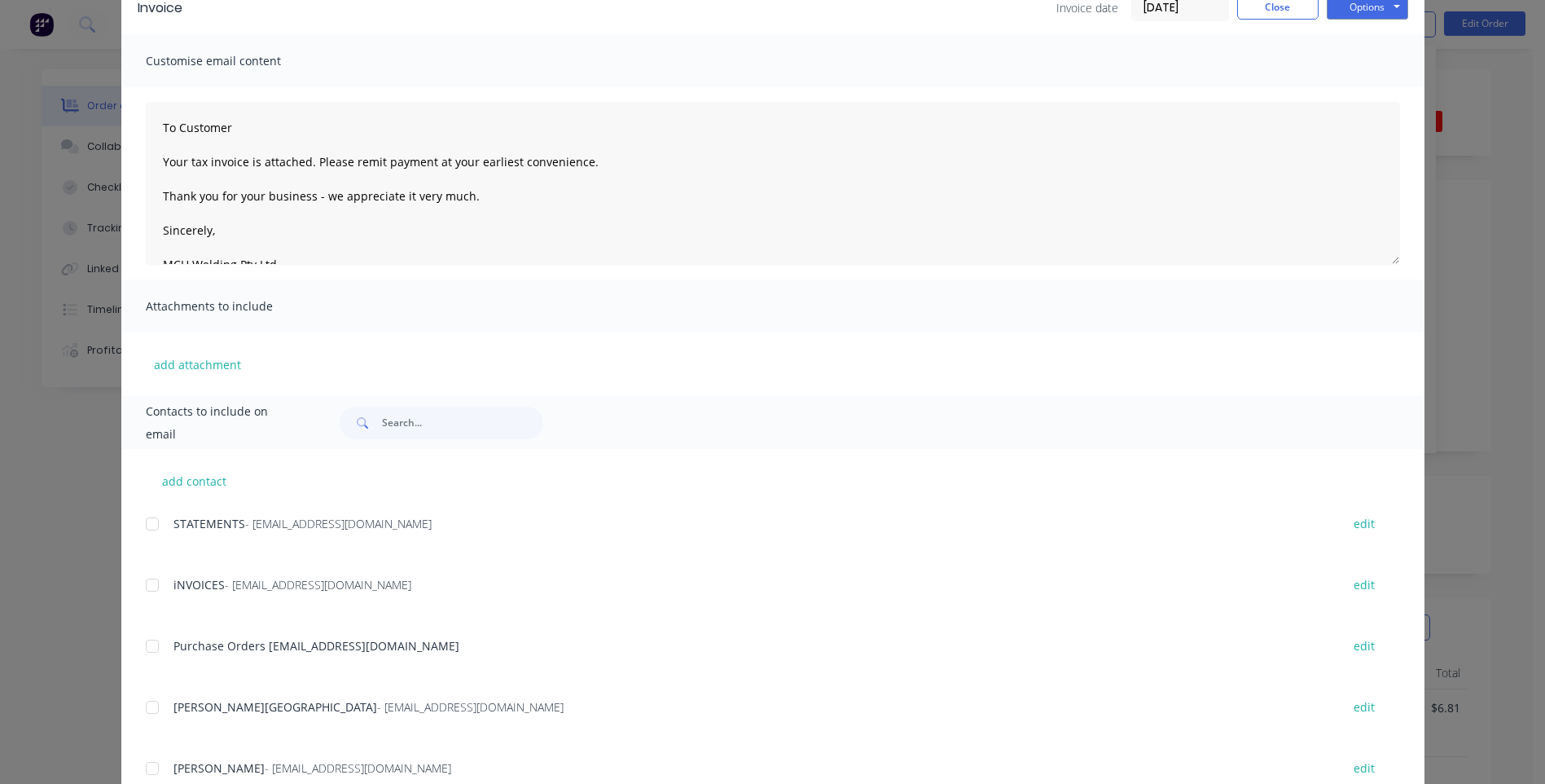
scroll to position [163, 0]
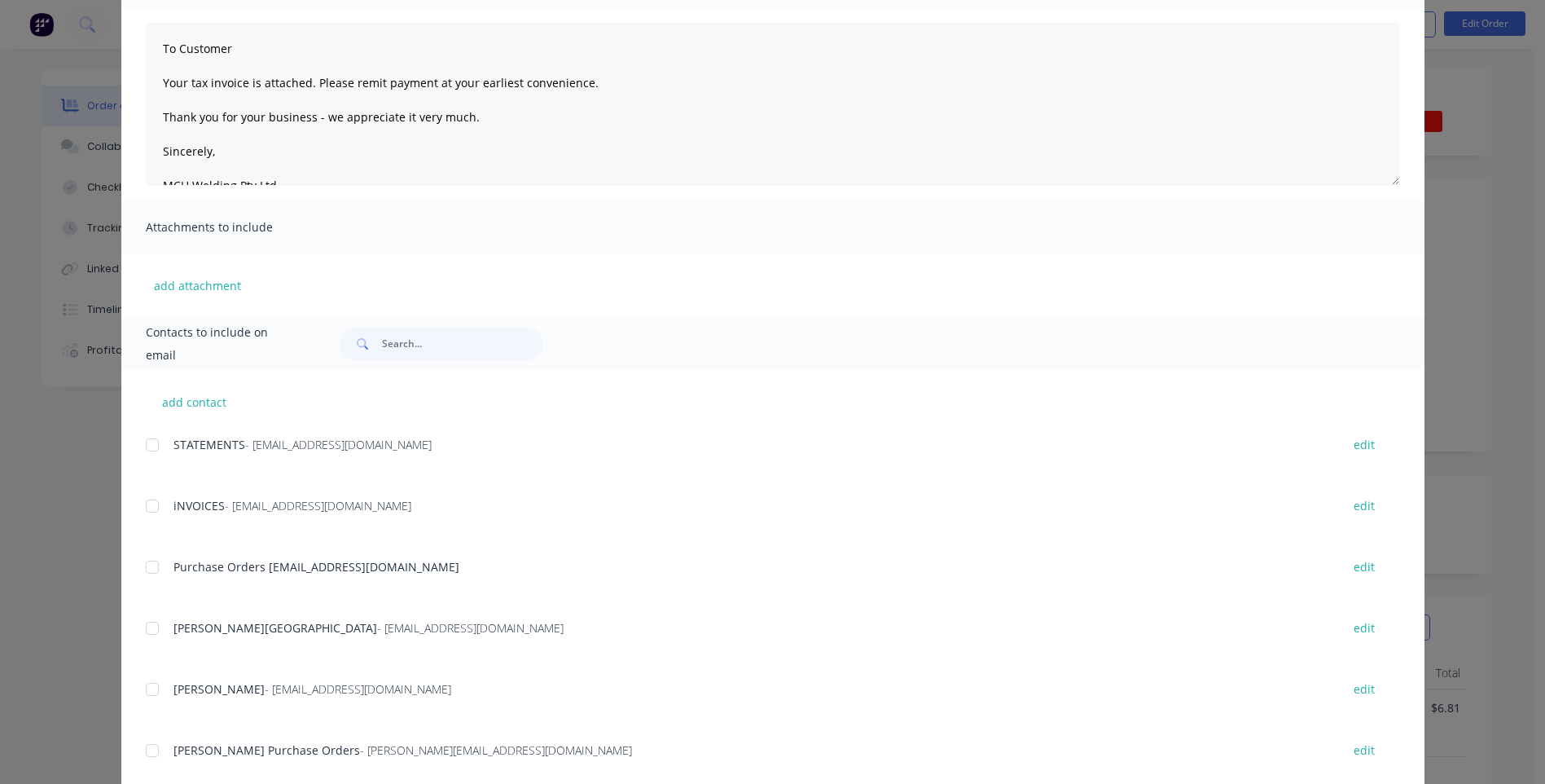
click at [151, 570] on div at bounding box center [152, 567] width 33 height 33
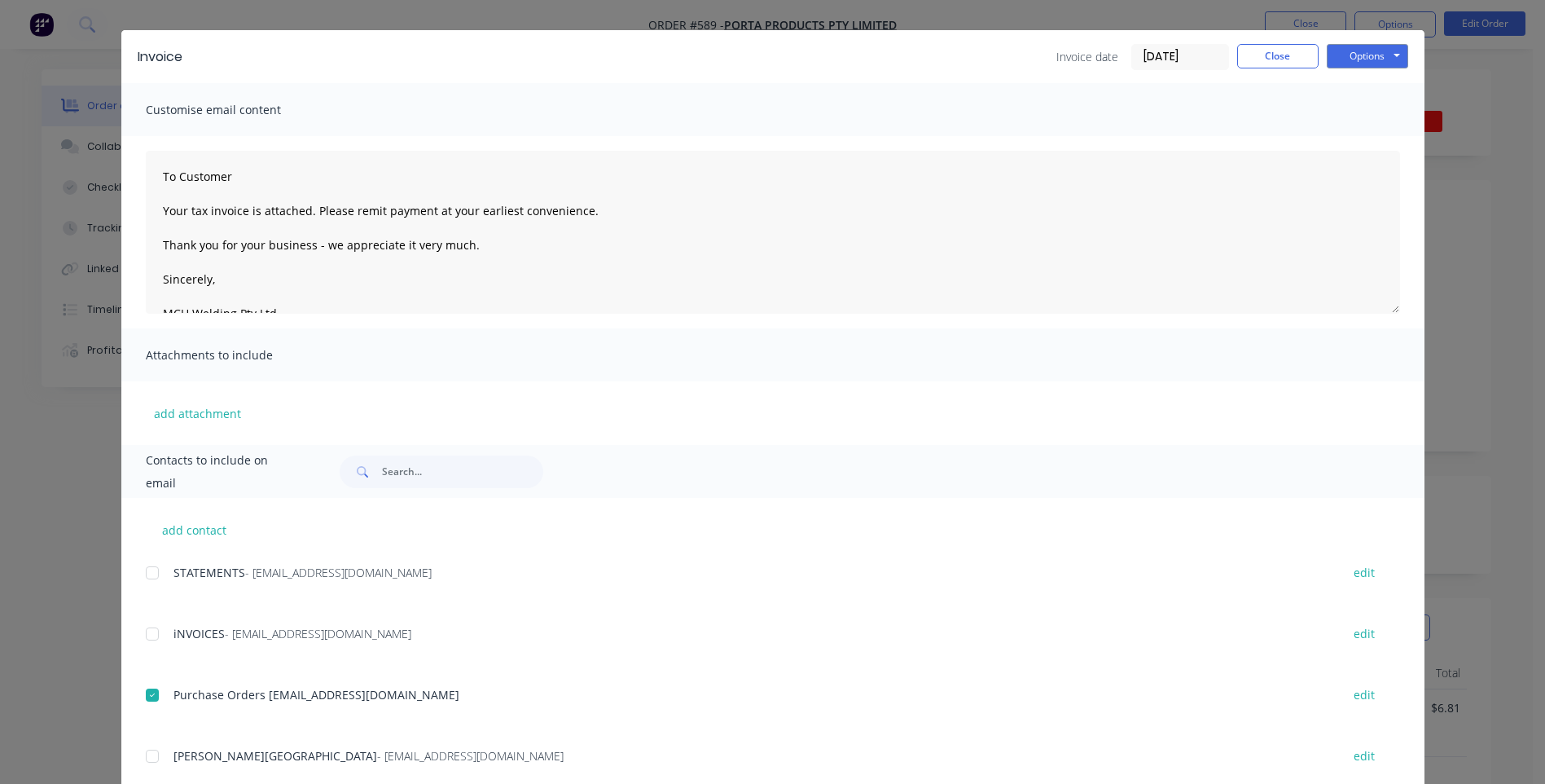
scroll to position [0, 0]
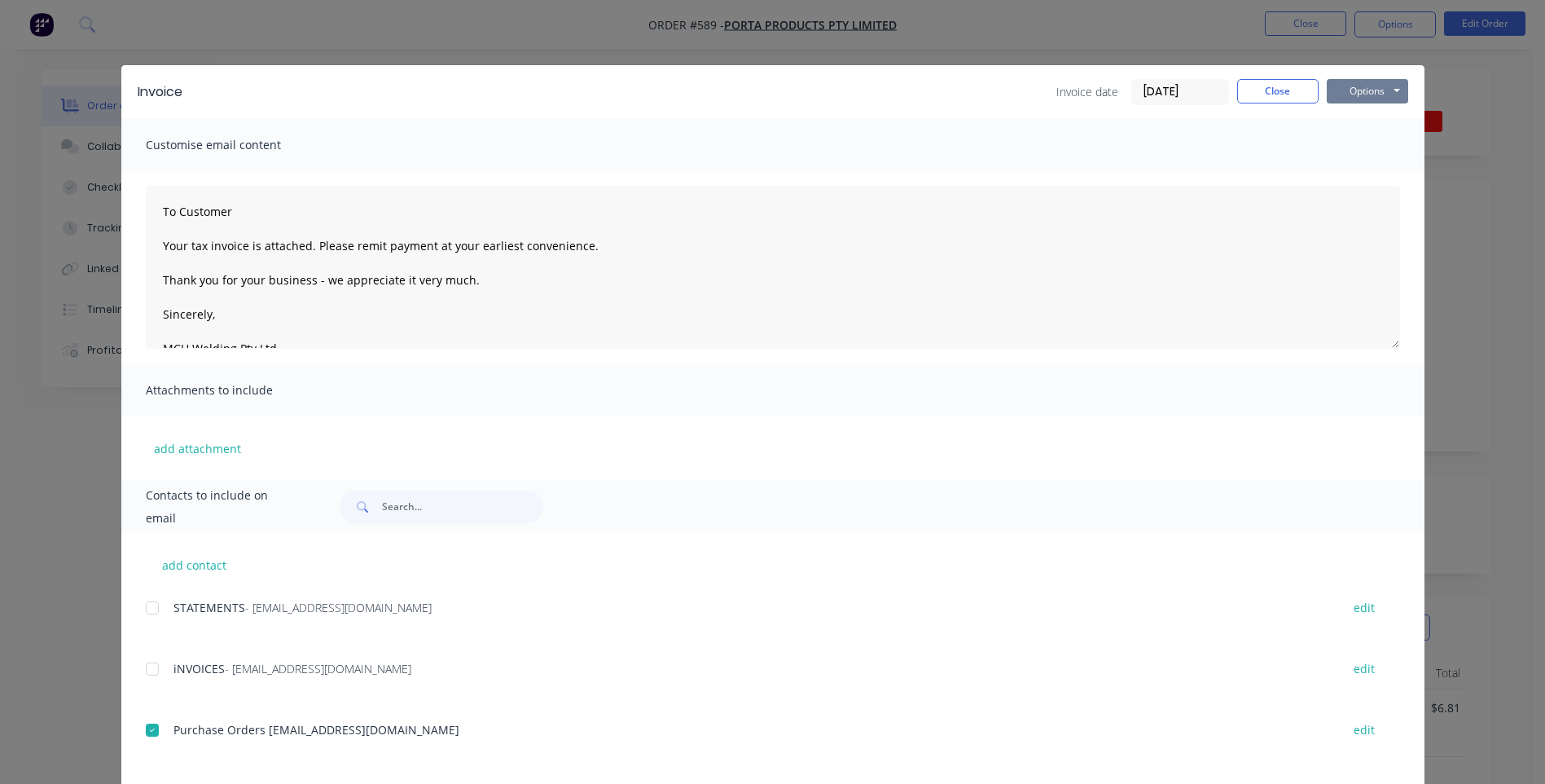
click at [1334, 92] on button "Options" at bounding box center [1367, 91] width 81 height 25
click at [1333, 118] on button "Preview" at bounding box center [1379, 120] width 104 height 27
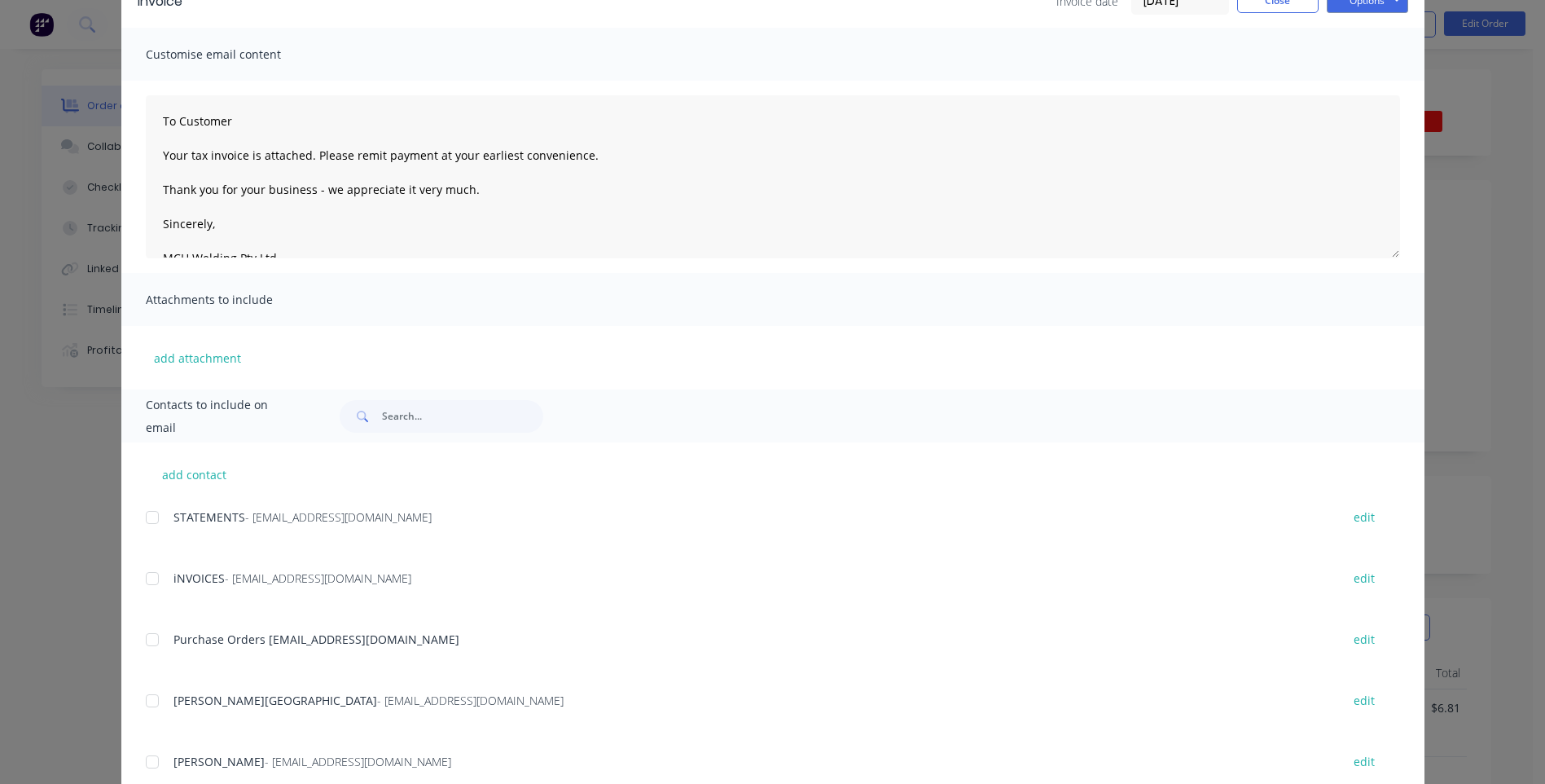
scroll to position [244, 0]
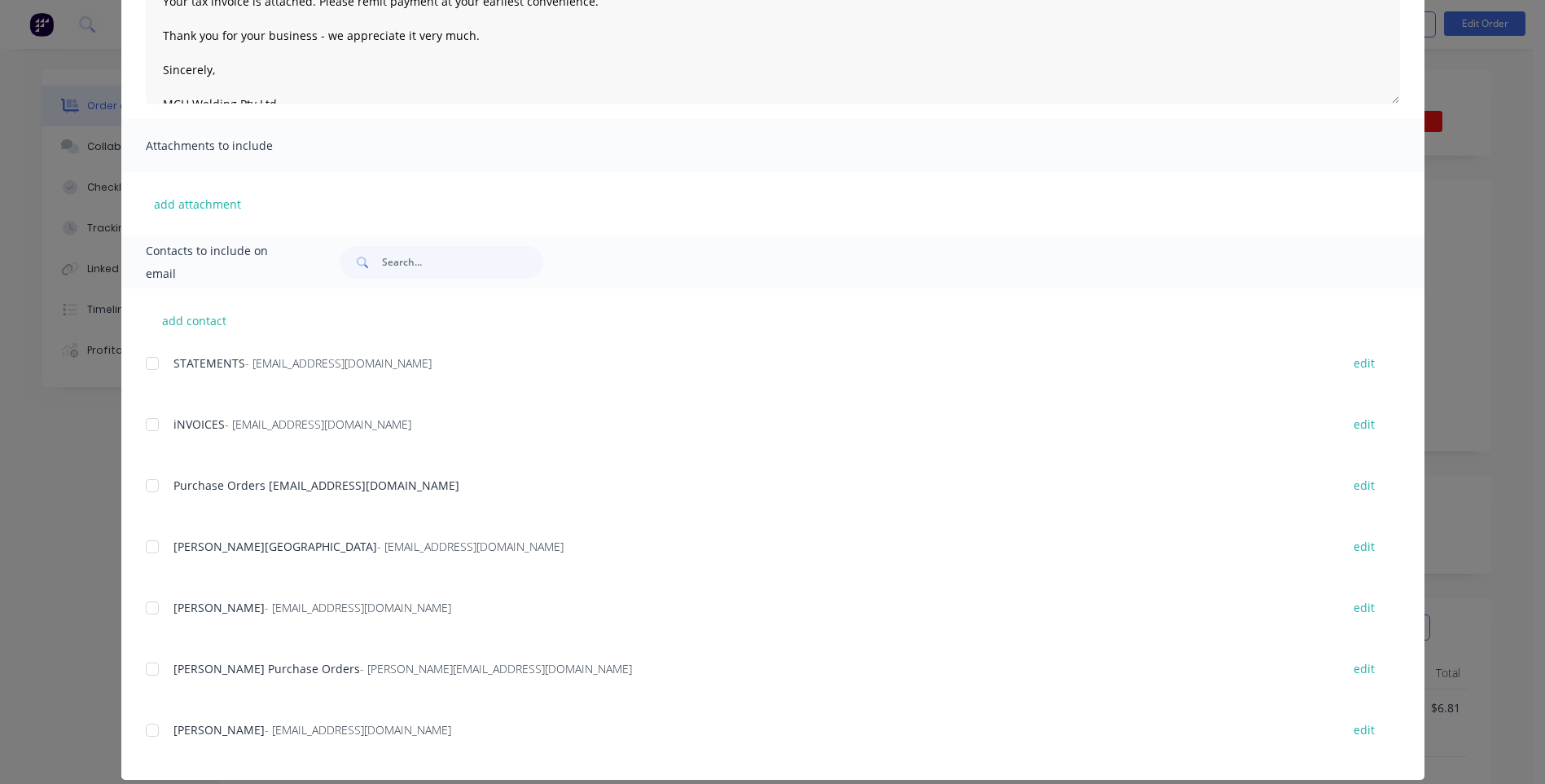
click at [141, 483] on div at bounding box center [152, 485] width 33 height 33
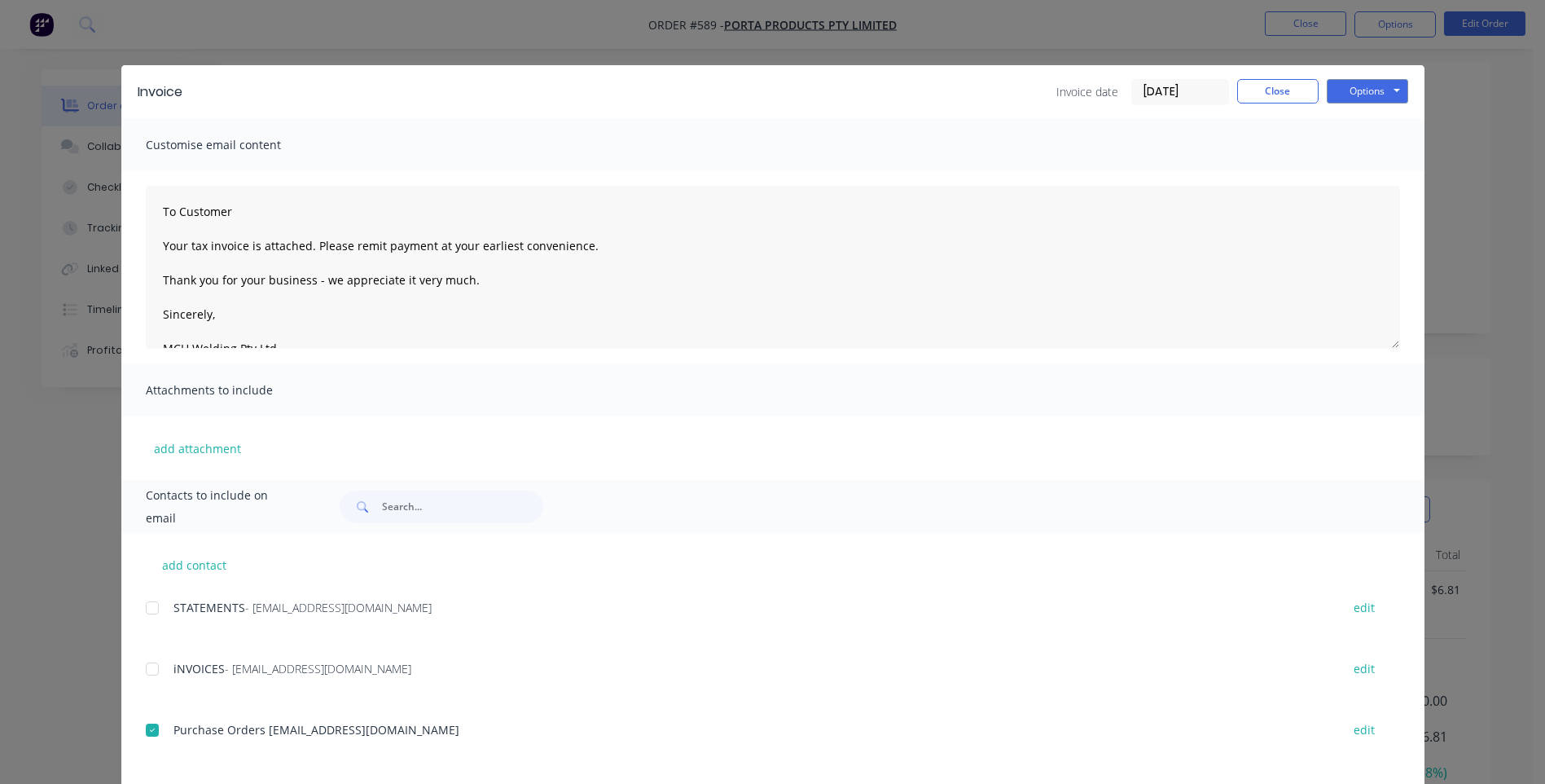
scroll to position [0, 0]
click at [1333, 95] on button "Options" at bounding box center [1367, 91] width 81 height 25
click at [1338, 168] on button "Email" at bounding box center [1379, 174] width 104 height 27
click at [1246, 85] on button "Close" at bounding box center [1278, 91] width 81 height 25
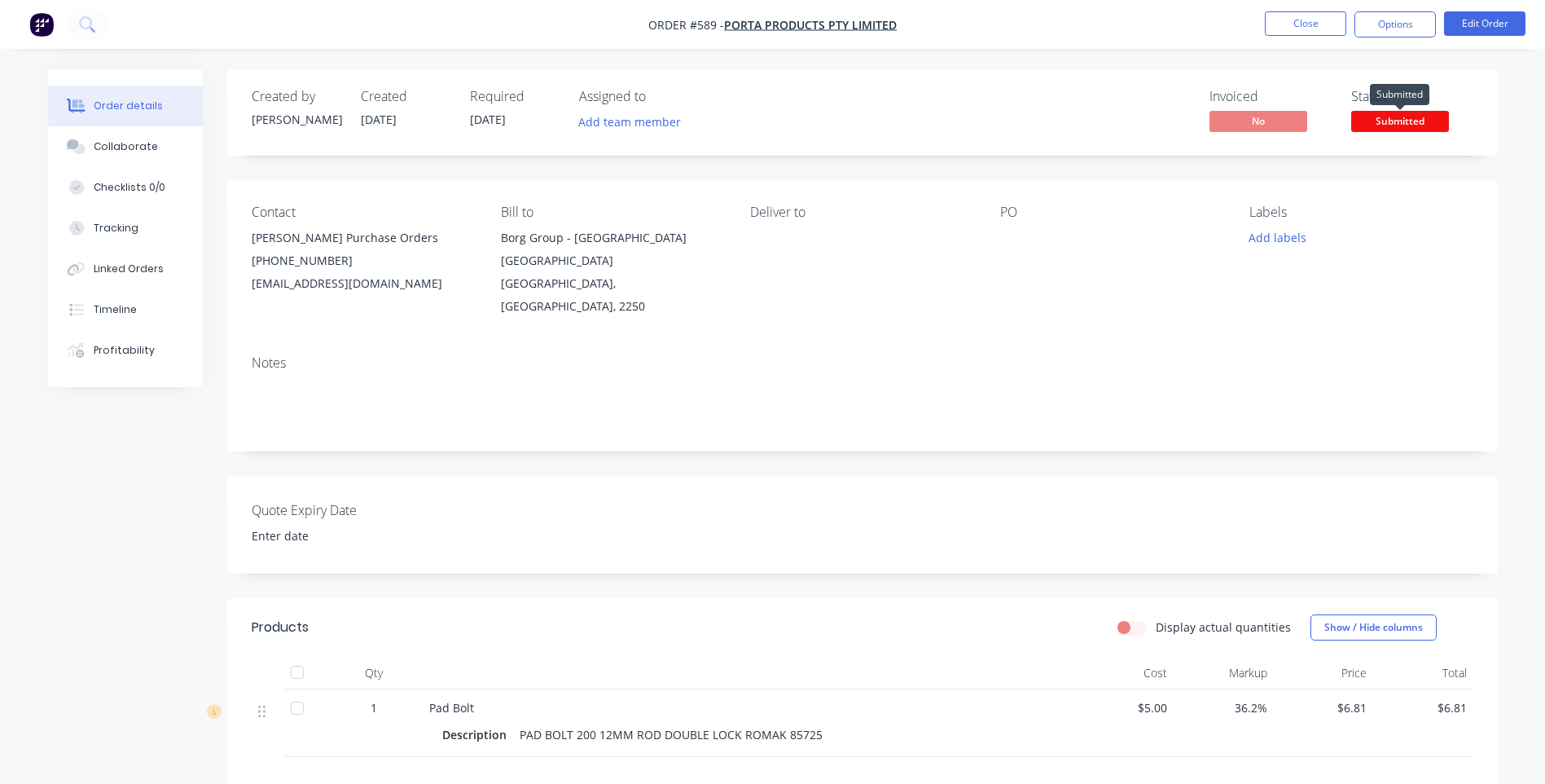
click at [1366, 118] on span "Submitted" at bounding box center [1400, 121] width 98 height 21
click at [1079, 232] on div at bounding box center [1102, 238] width 204 height 23
click at [1383, 26] on button "Options" at bounding box center [1395, 25] width 81 height 26
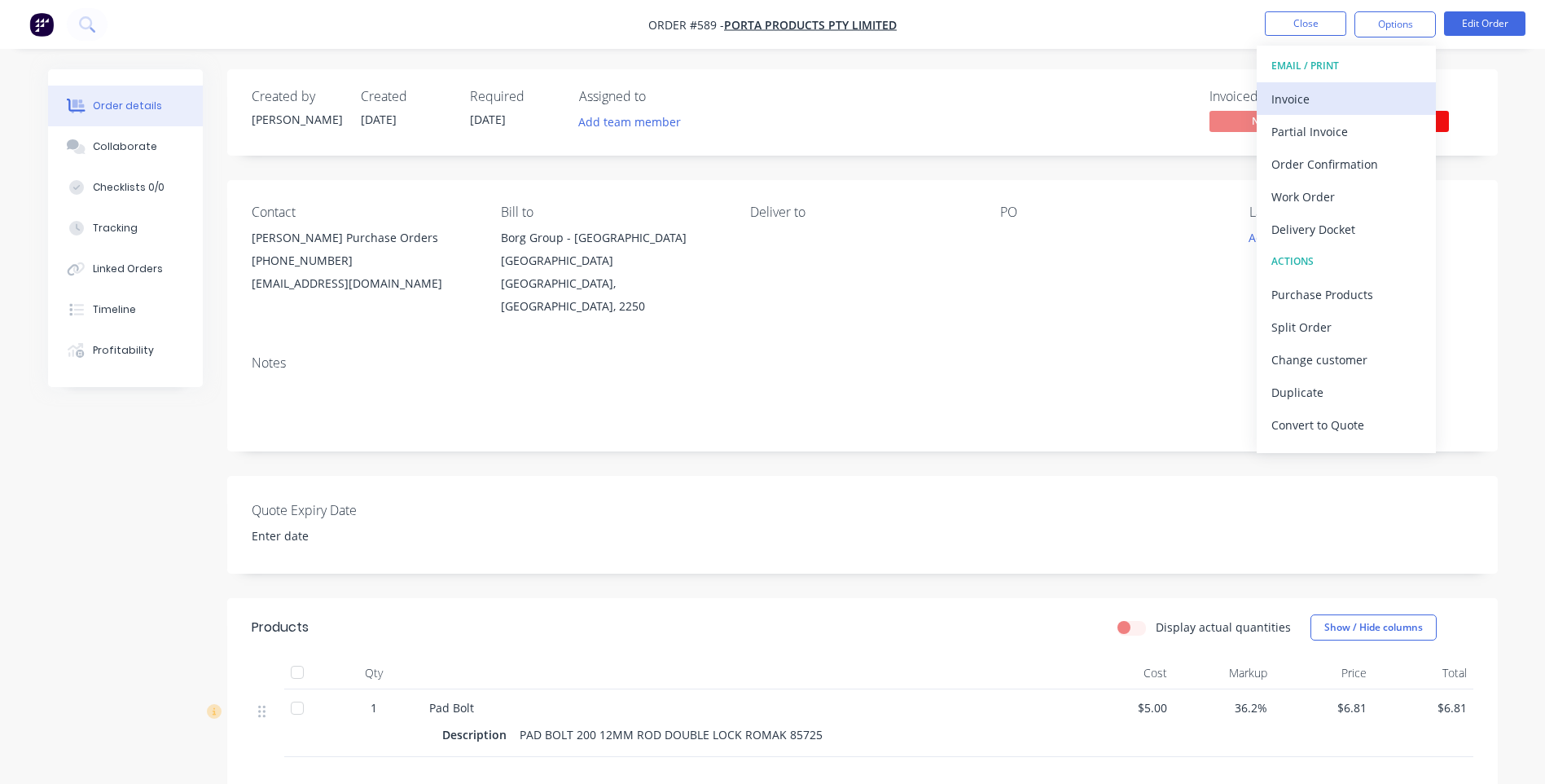
click at [1294, 95] on div "Invoice" at bounding box center [1347, 99] width 150 height 24
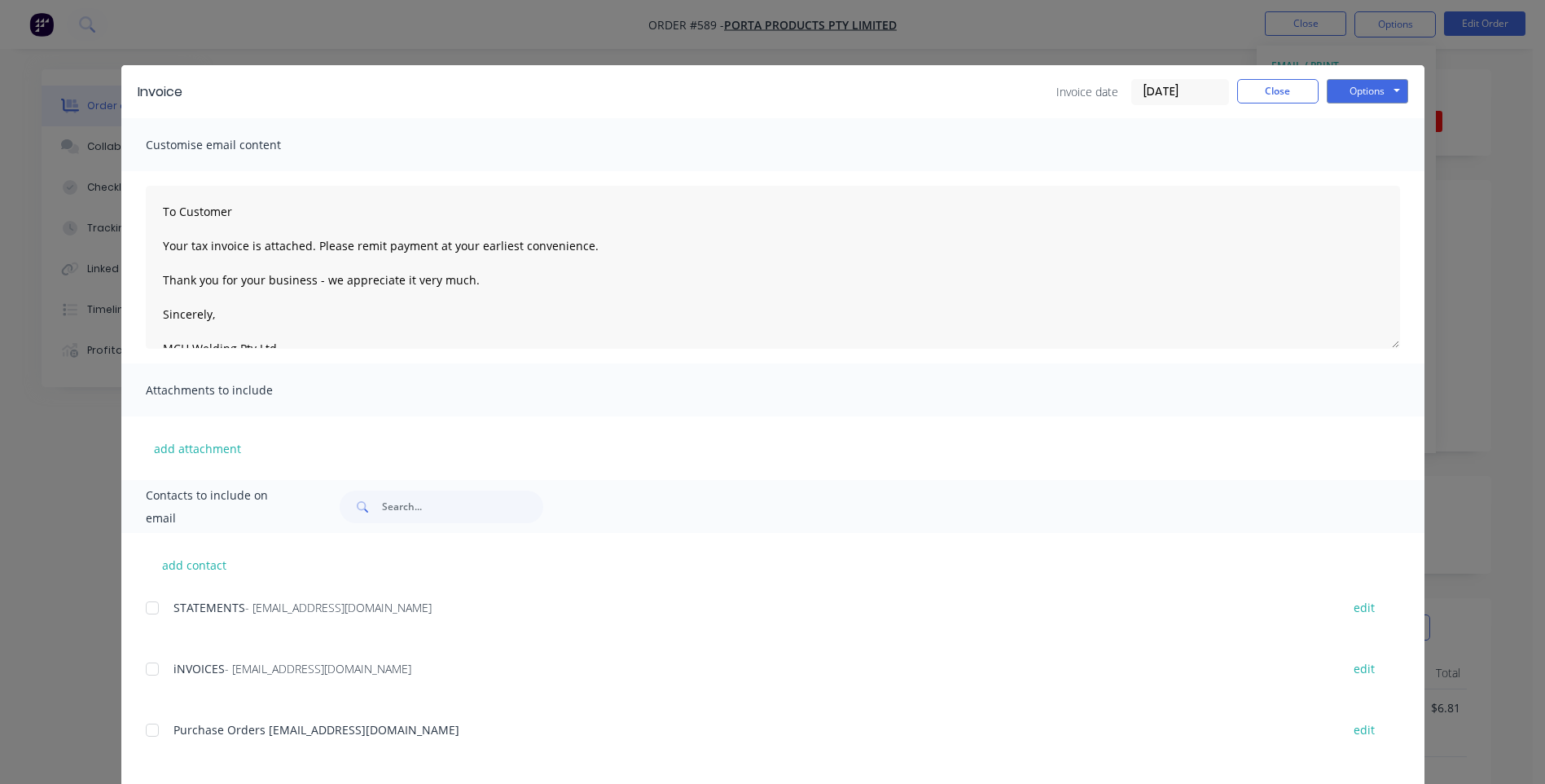
scroll to position [263, 0]
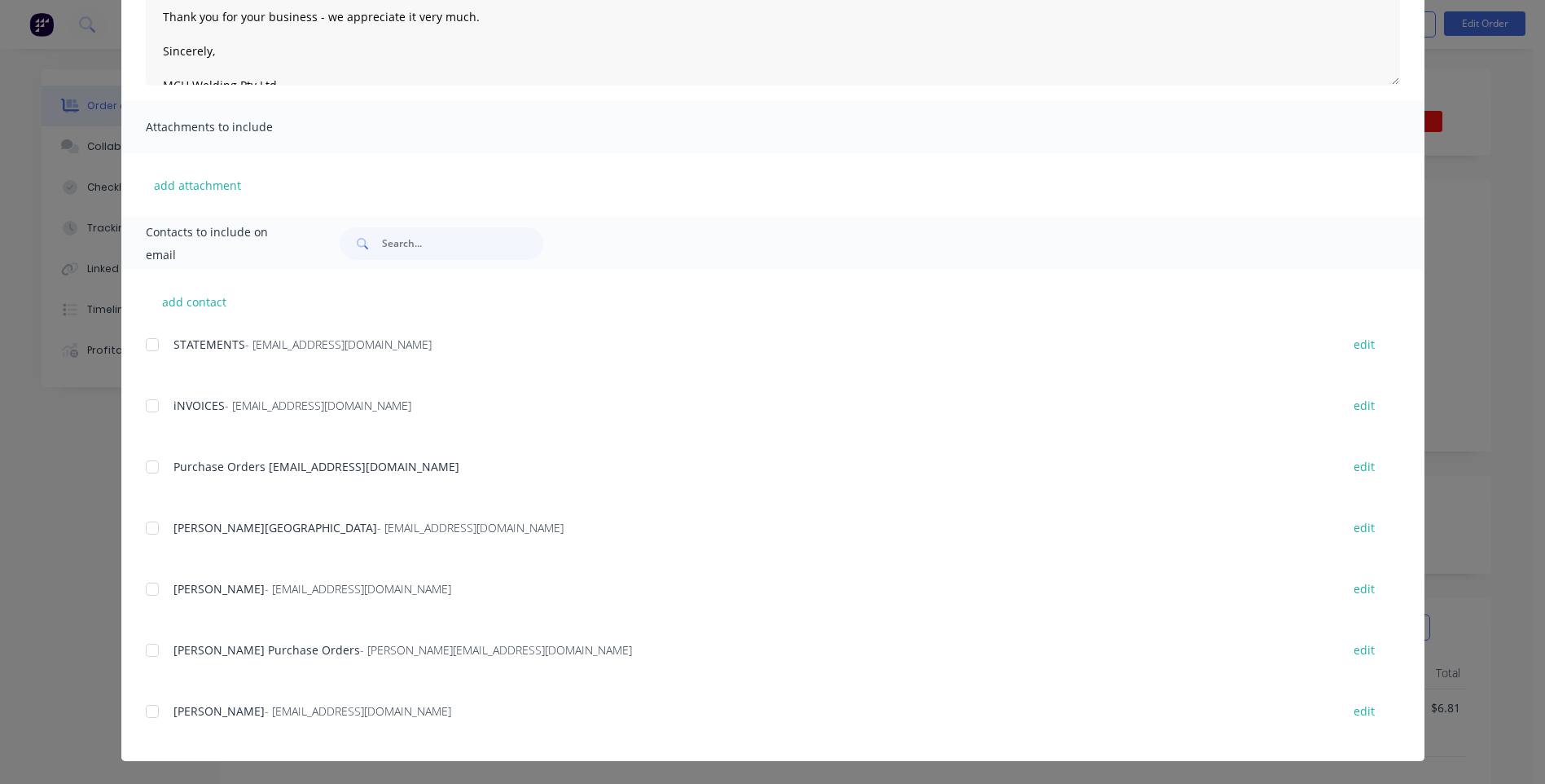
click at [146, 650] on div at bounding box center [152, 650] width 33 height 33
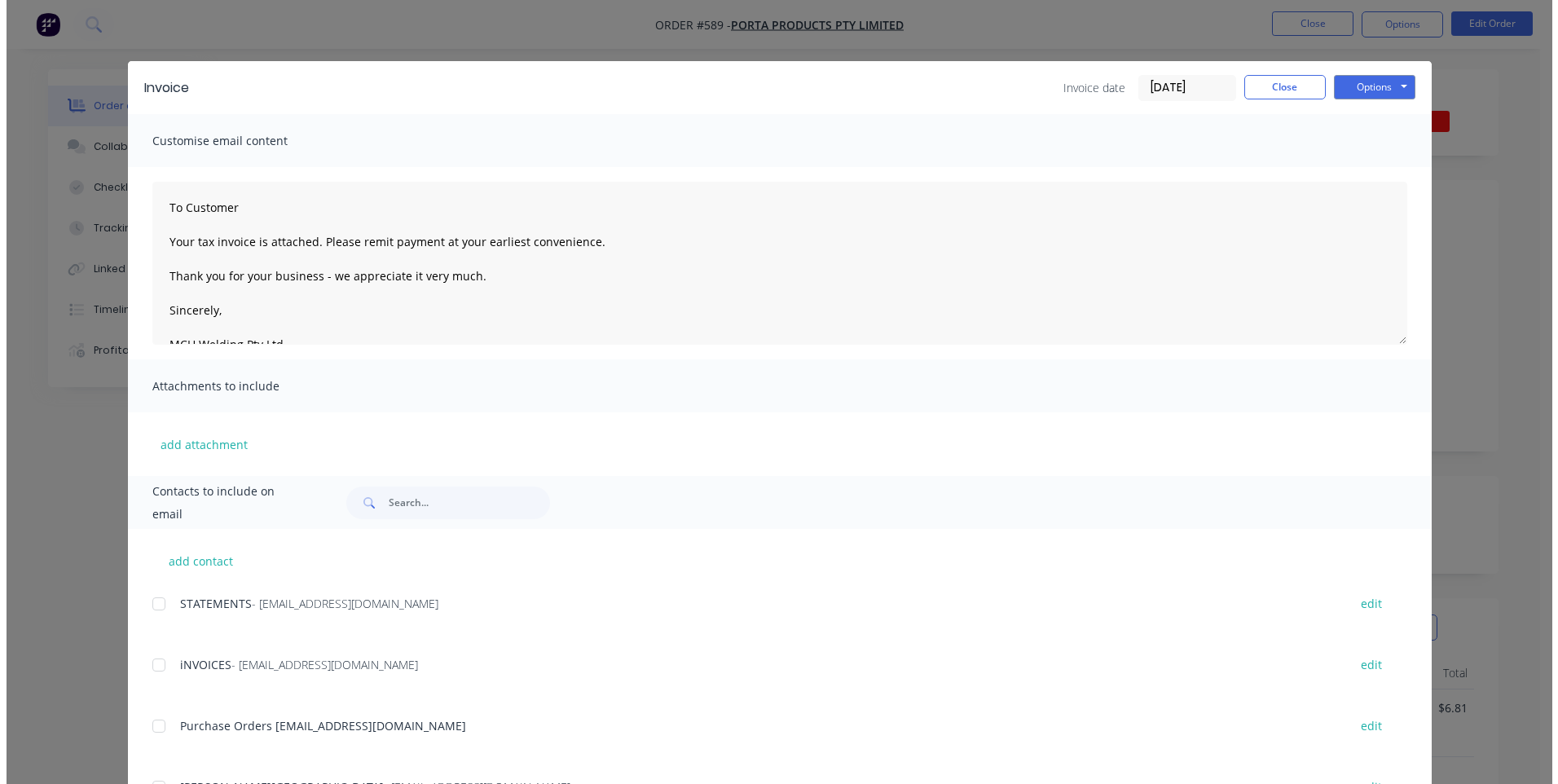
scroll to position [0, 0]
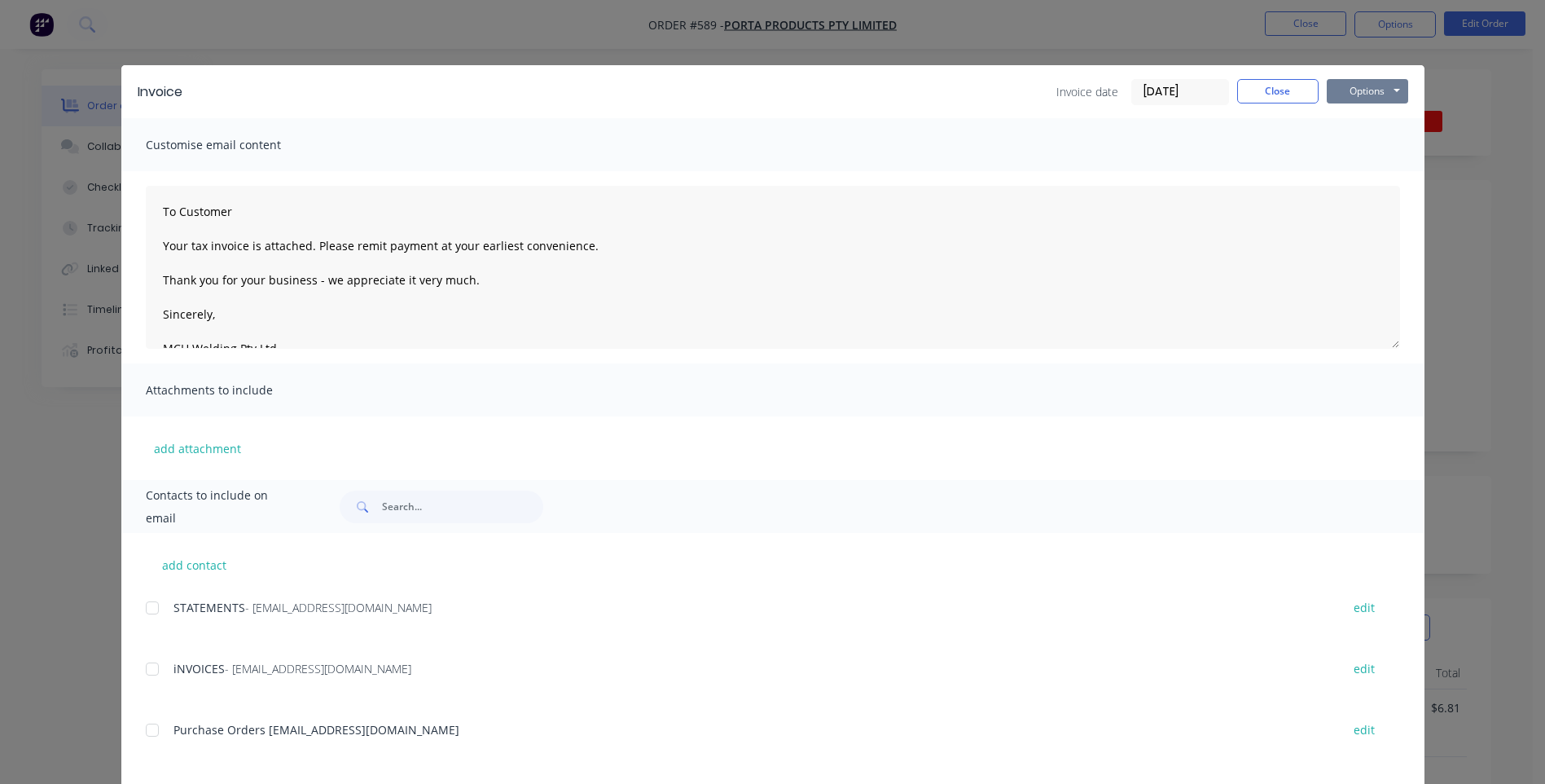
click at [1349, 96] on button "Options" at bounding box center [1367, 91] width 81 height 25
click at [1349, 170] on button "Email" at bounding box center [1379, 174] width 104 height 27
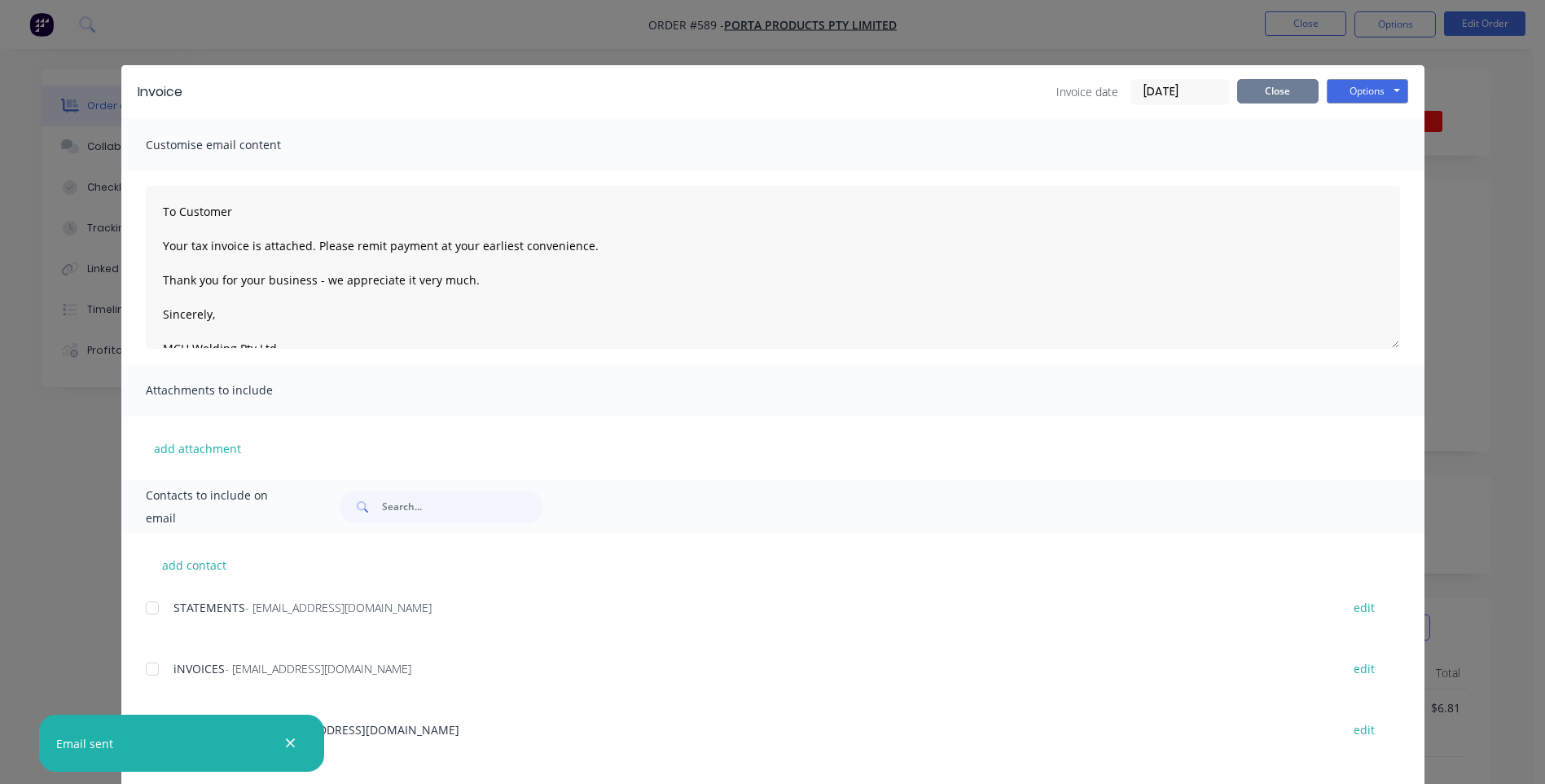
click at [1290, 91] on button "Close" at bounding box center [1278, 91] width 81 height 25
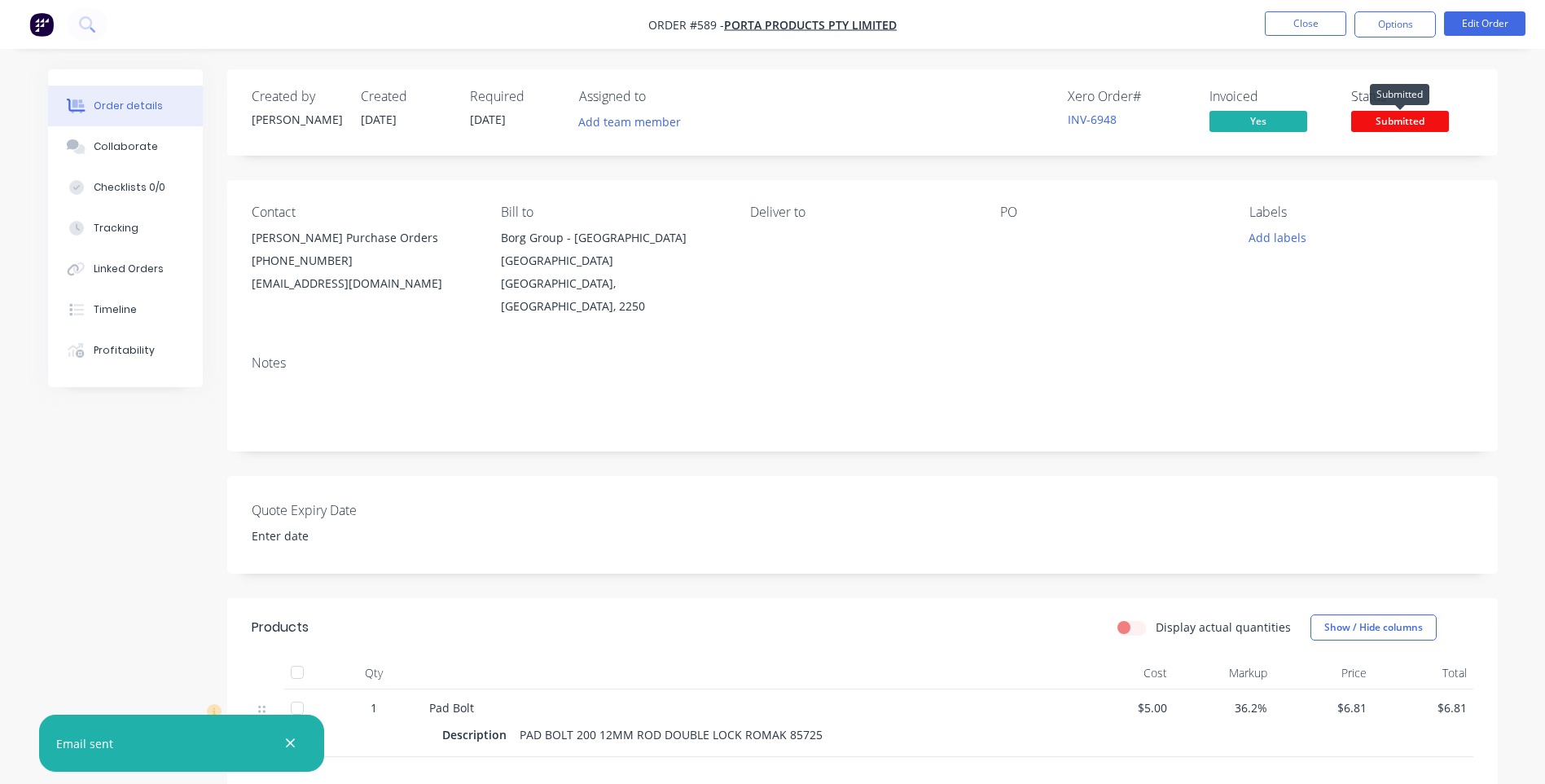
click at [1385, 116] on span "Submitted" at bounding box center [1400, 121] width 98 height 21
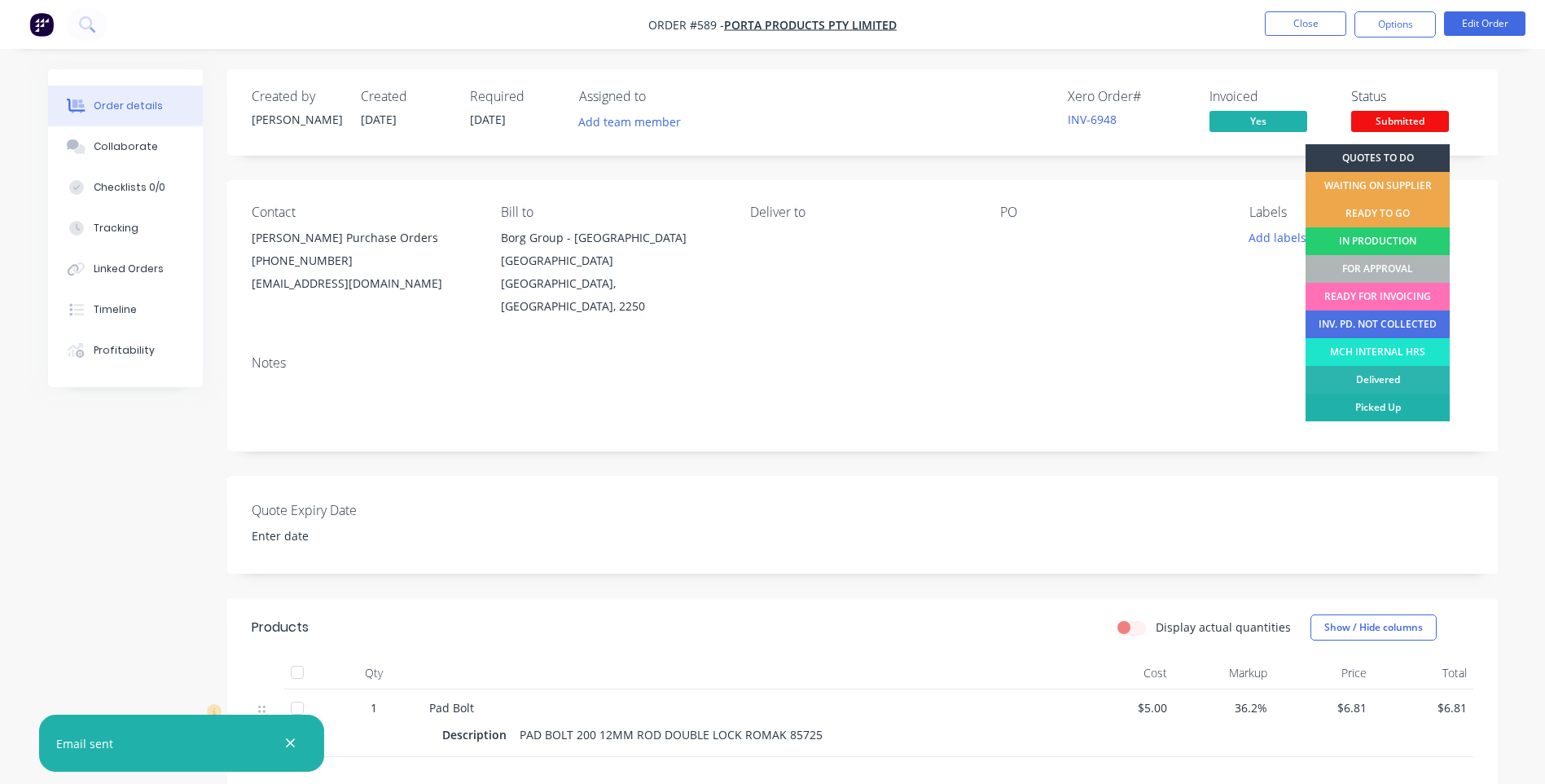
click at [1381, 406] on div "Picked Up" at bounding box center [1377, 407] width 144 height 28
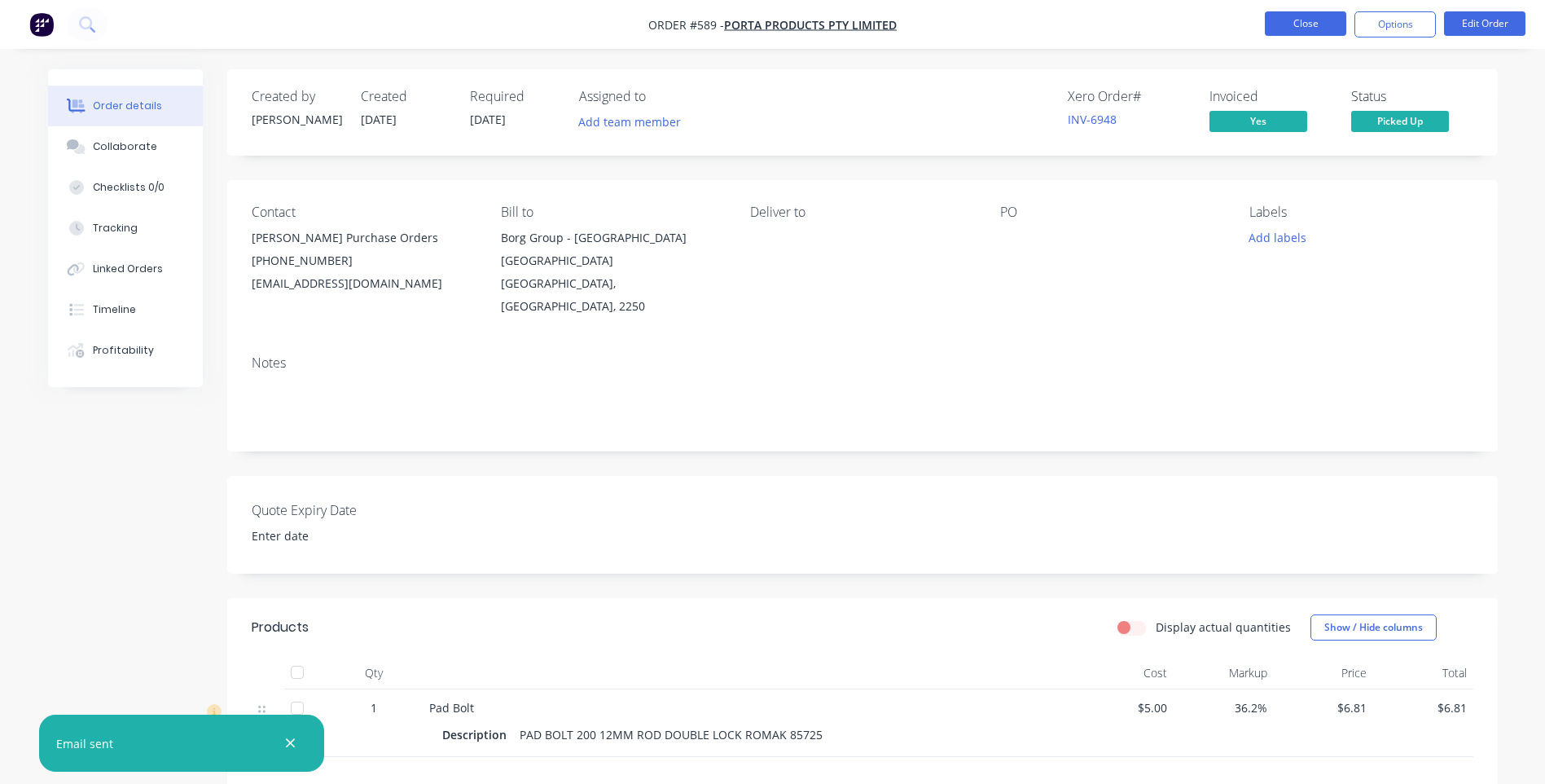
click at [1287, 15] on button "Close" at bounding box center [1306, 24] width 81 height 25
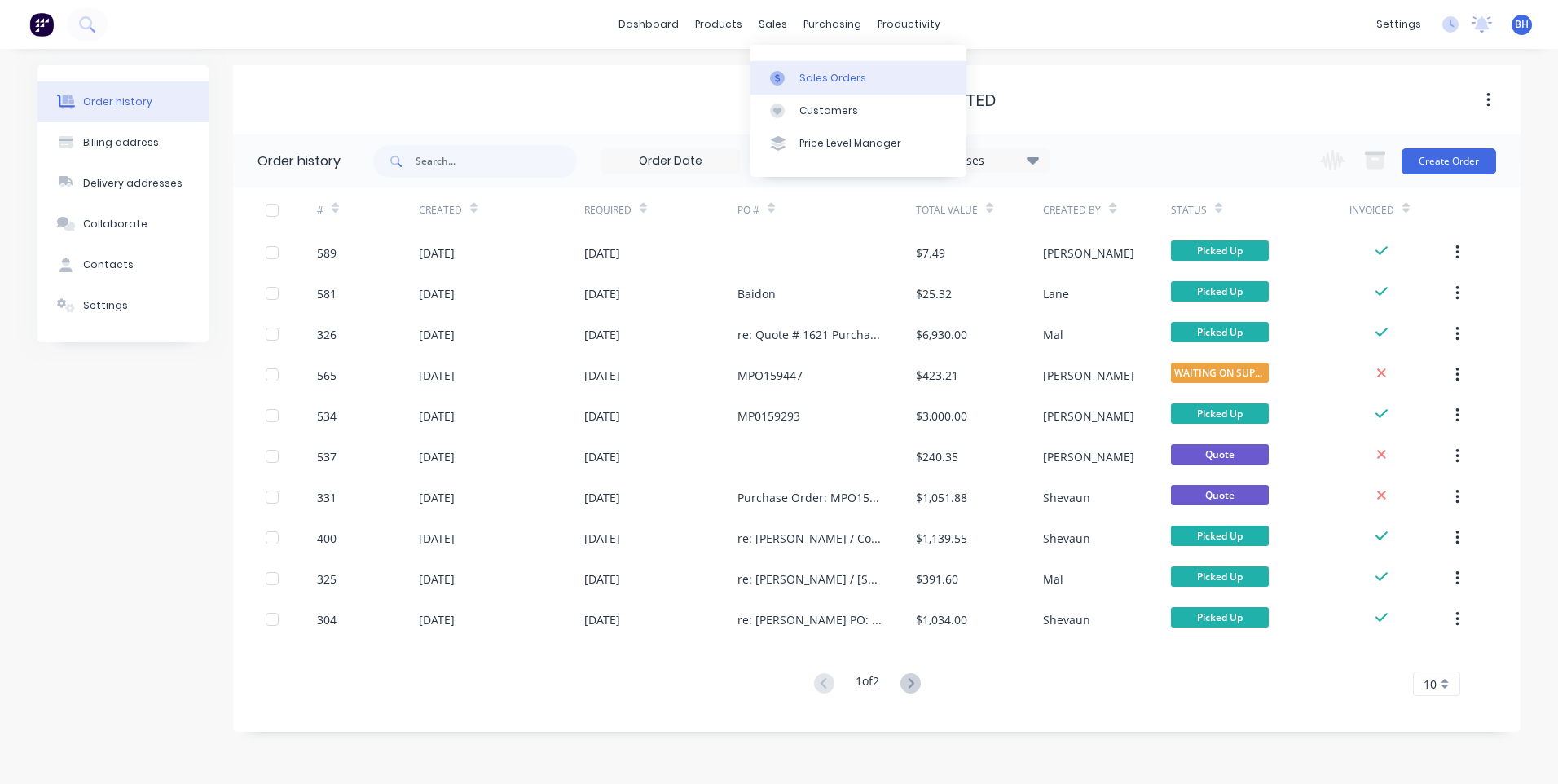
click at [847, 71] on div "Sales Orders" at bounding box center [832, 78] width 67 height 15
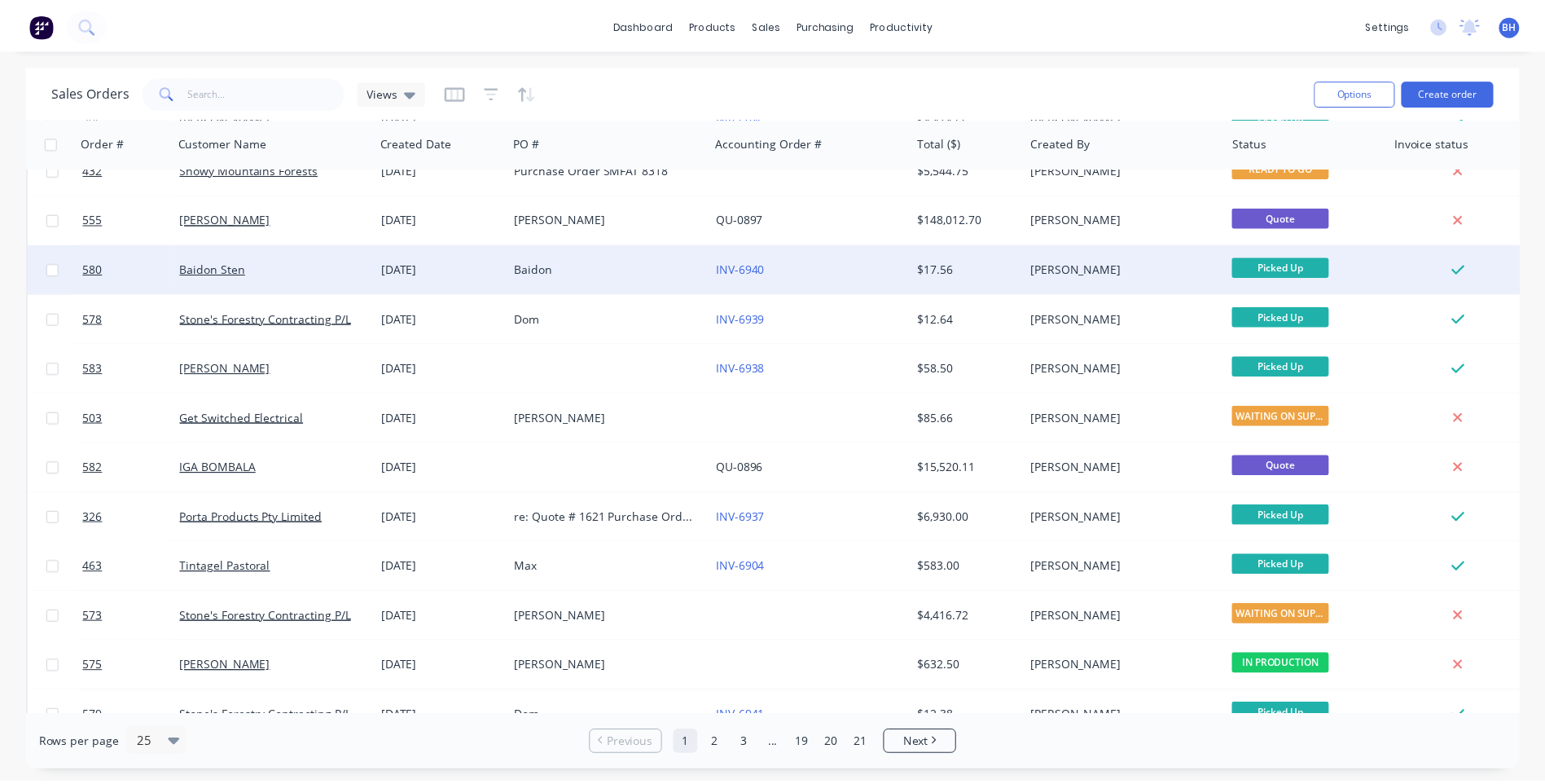
scroll to position [703, 0]
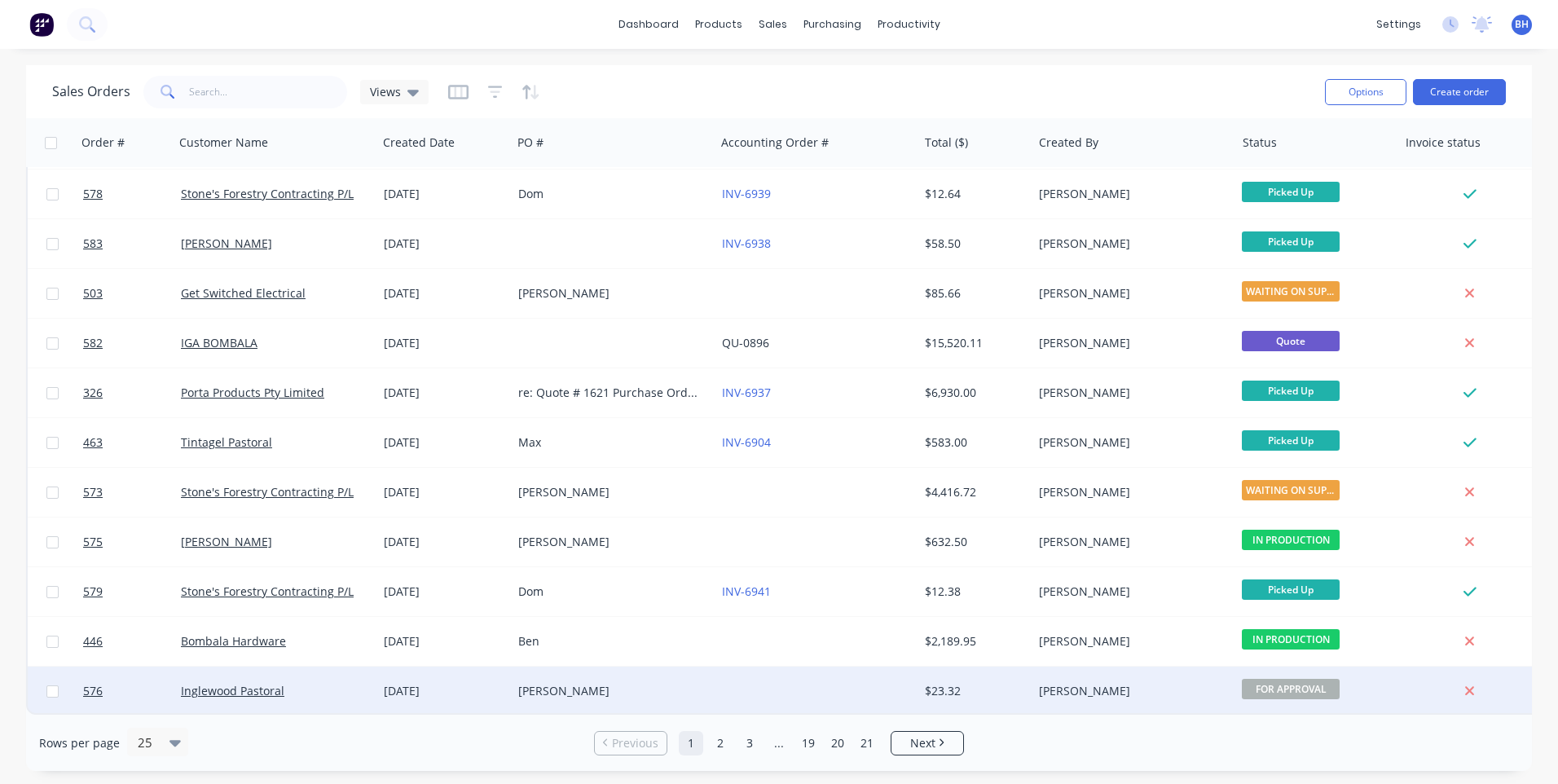
click at [815, 691] on div at bounding box center [816, 690] width 203 height 49
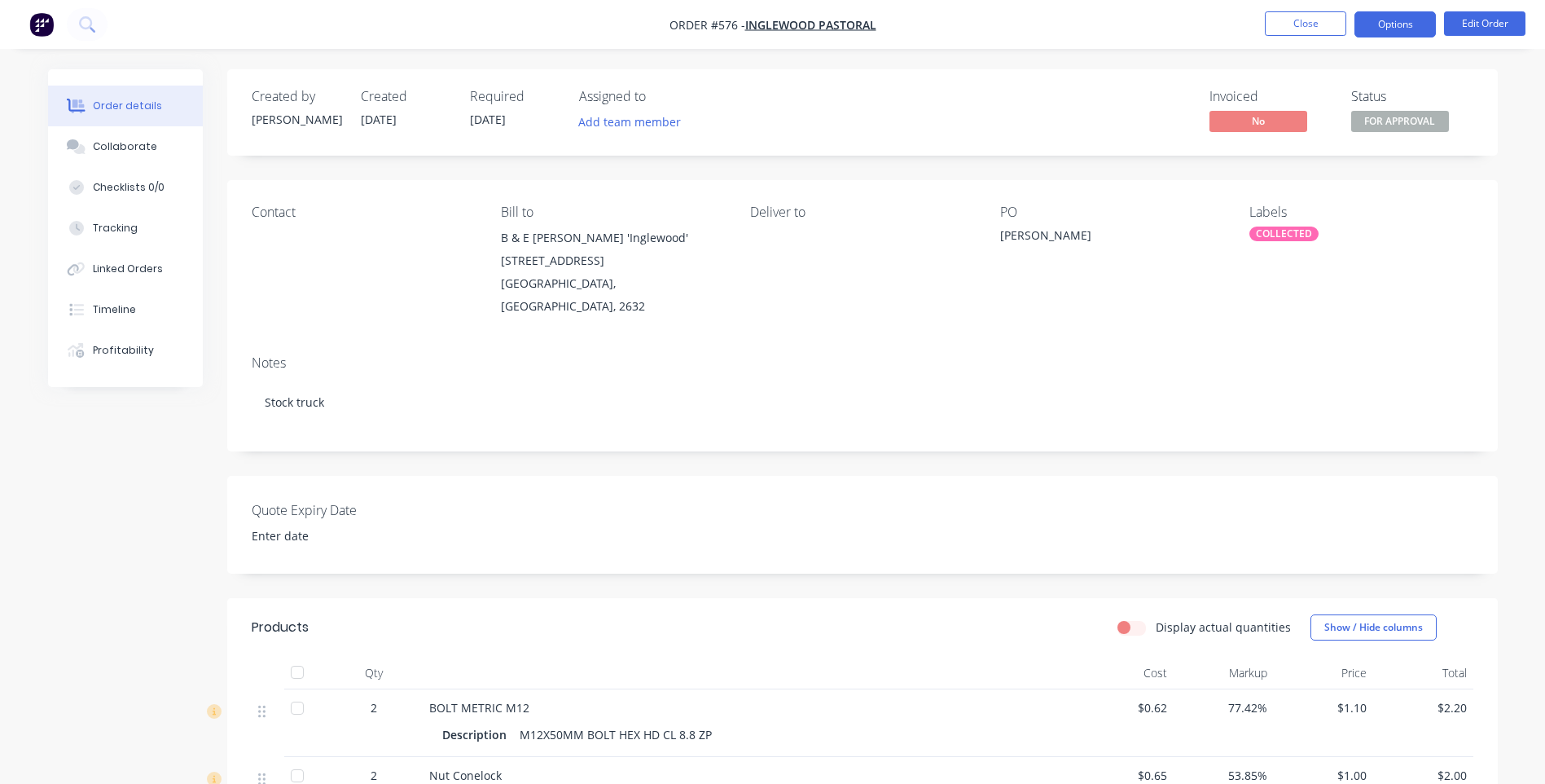
click at [1399, 27] on button "Options" at bounding box center [1395, 25] width 81 height 26
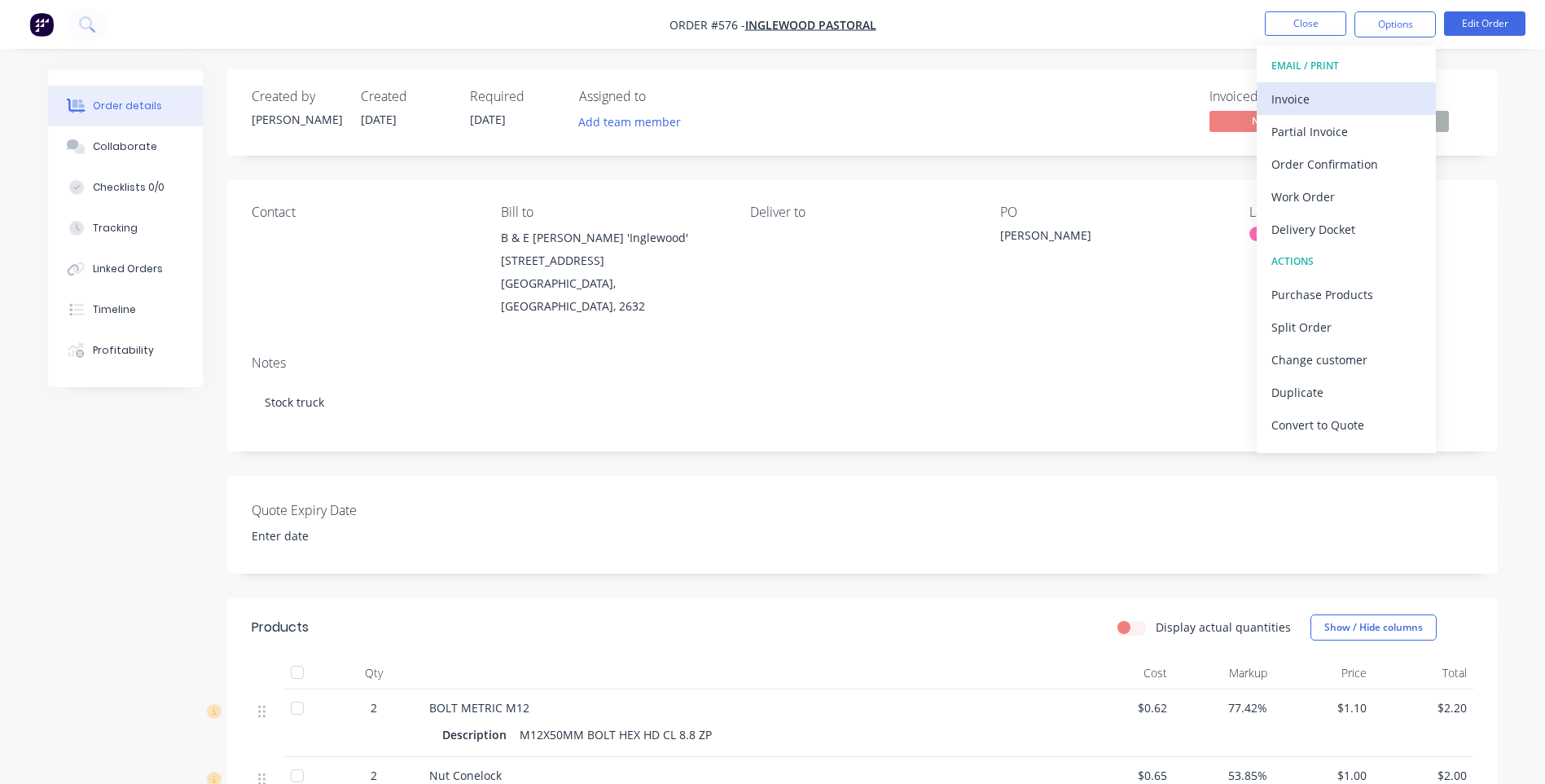
click at [1284, 94] on div "Invoice" at bounding box center [1347, 99] width 150 height 24
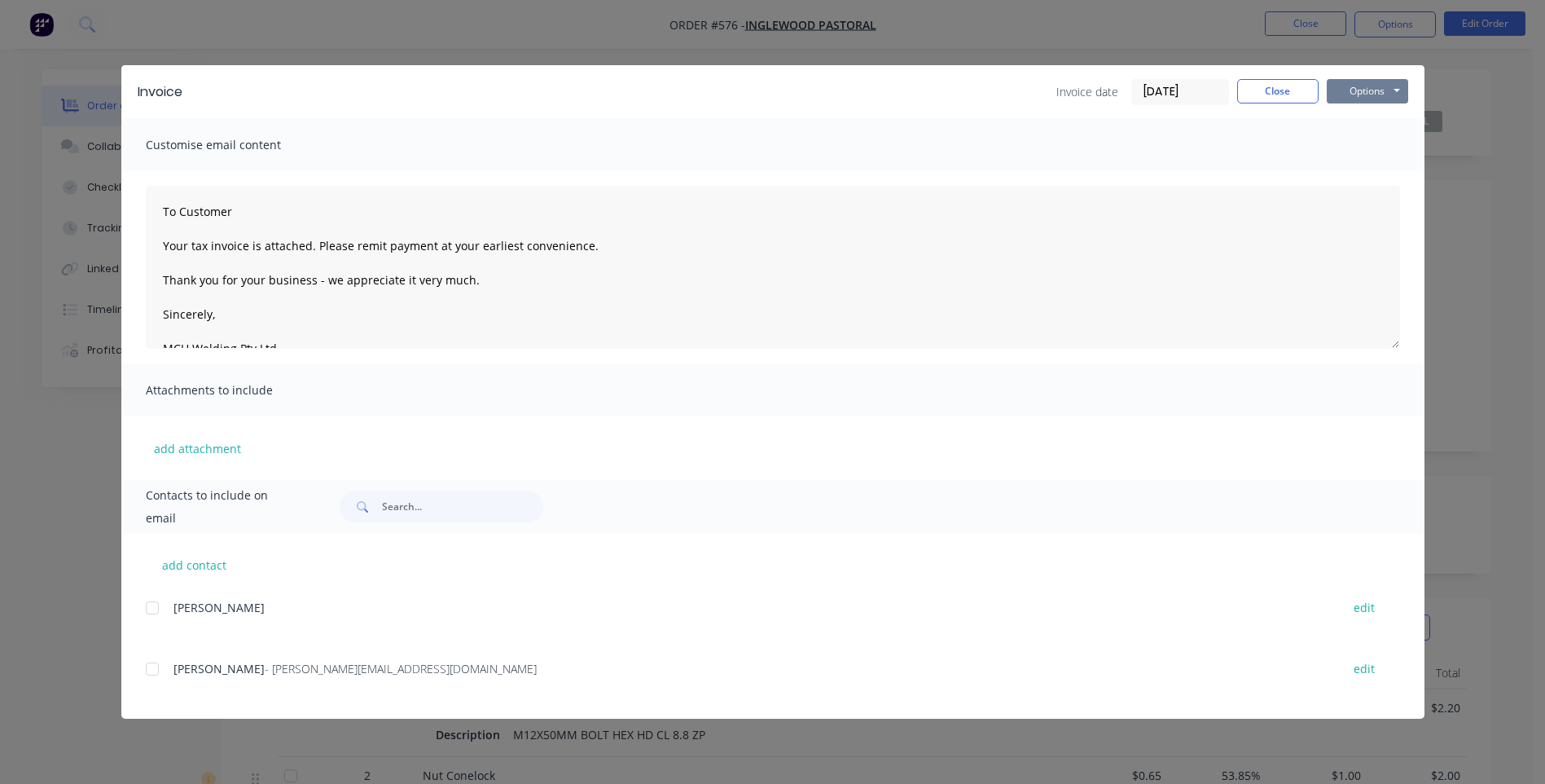
click at [1352, 89] on button "Options" at bounding box center [1367, 91] width 81 height 25
click at [1348, 113] on button "Preview" at bounding box center [1379, 120] width 104 height 27
click at [1262, 87] on button "Close" at bounding box center [1278, 91] width 81 height 25
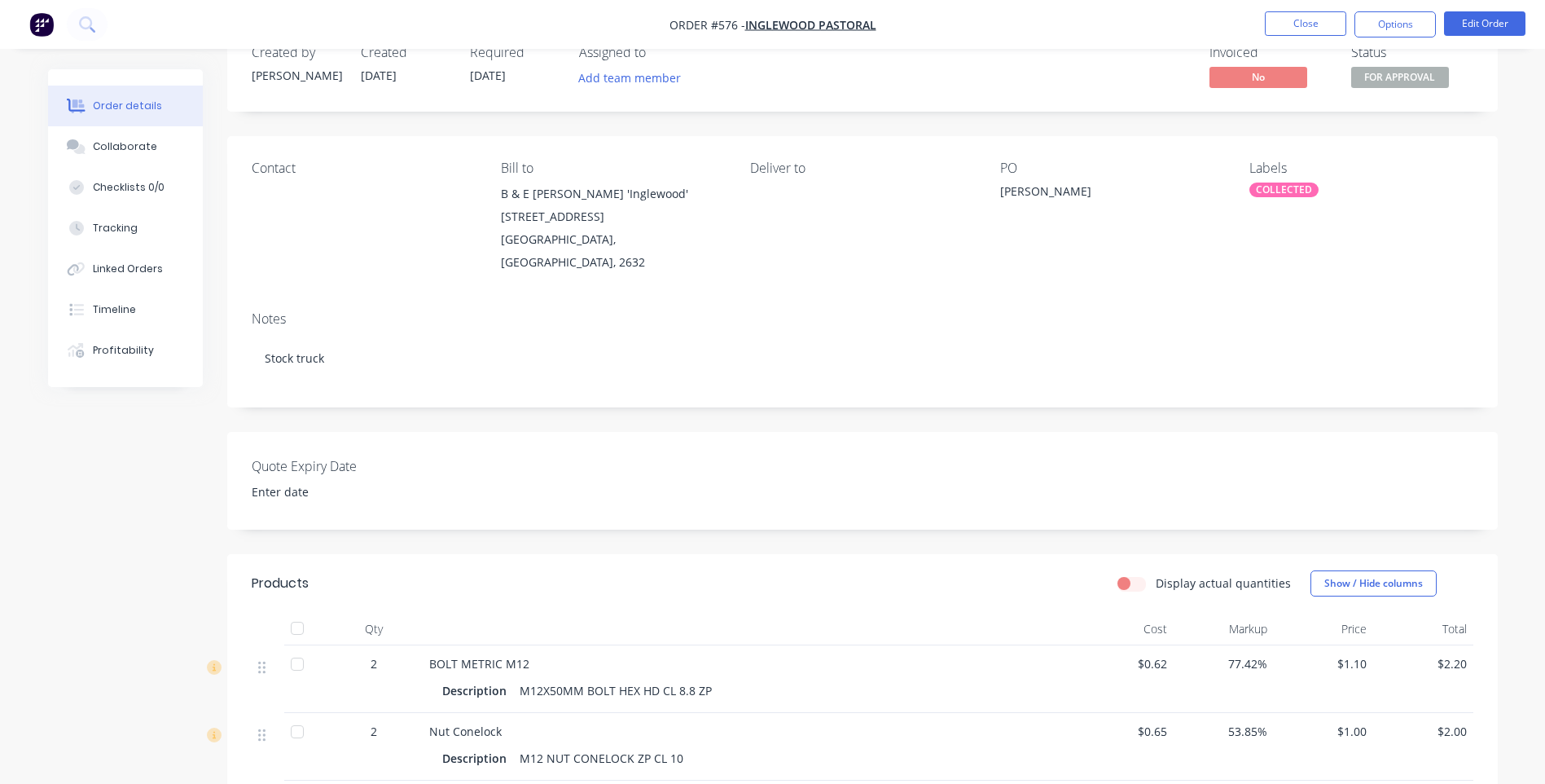
scroll to position [25, 0]
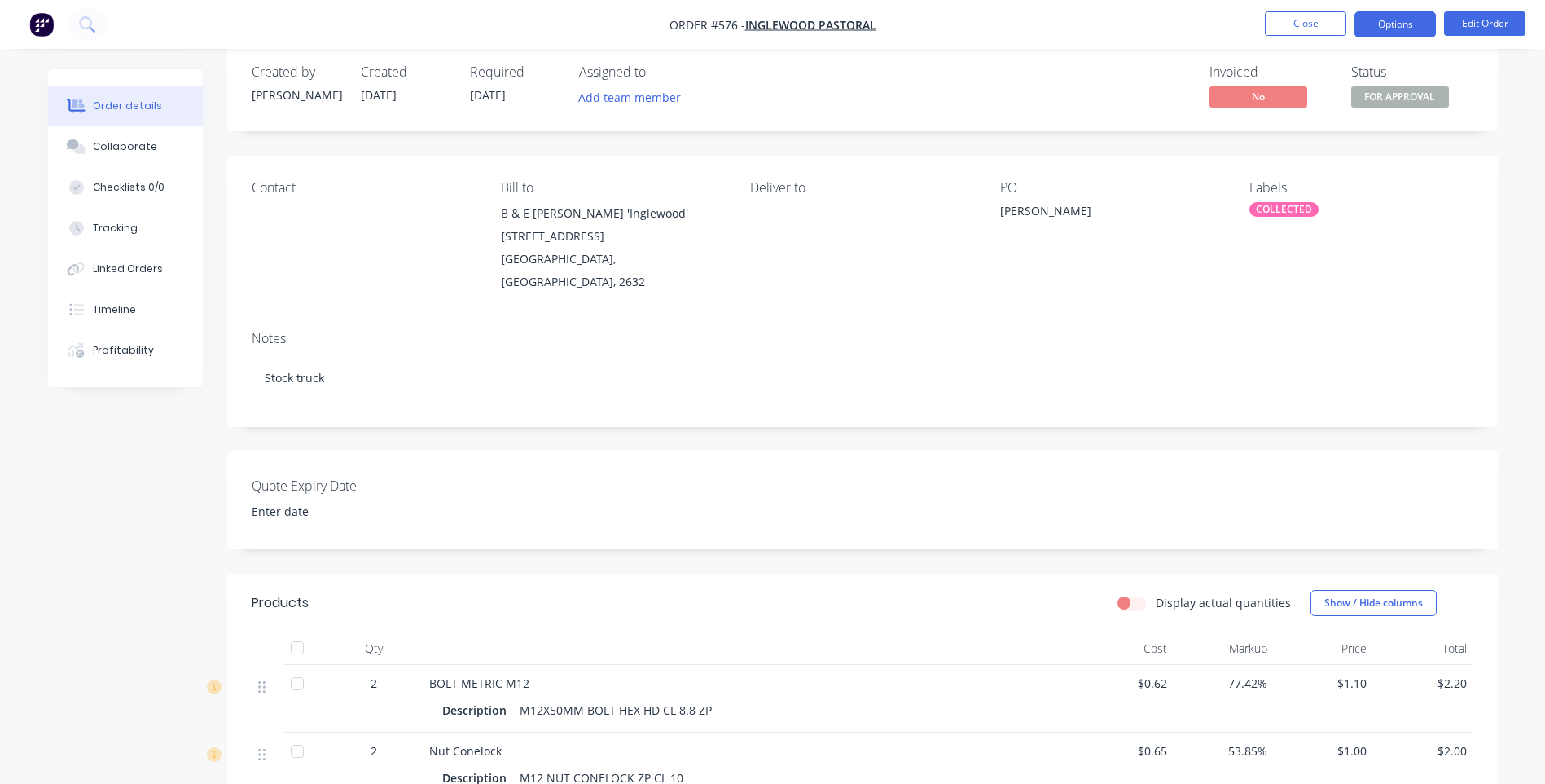
click at [1396, 27] on button "Options" at bounding box center [1395, 25] width 81 height 26
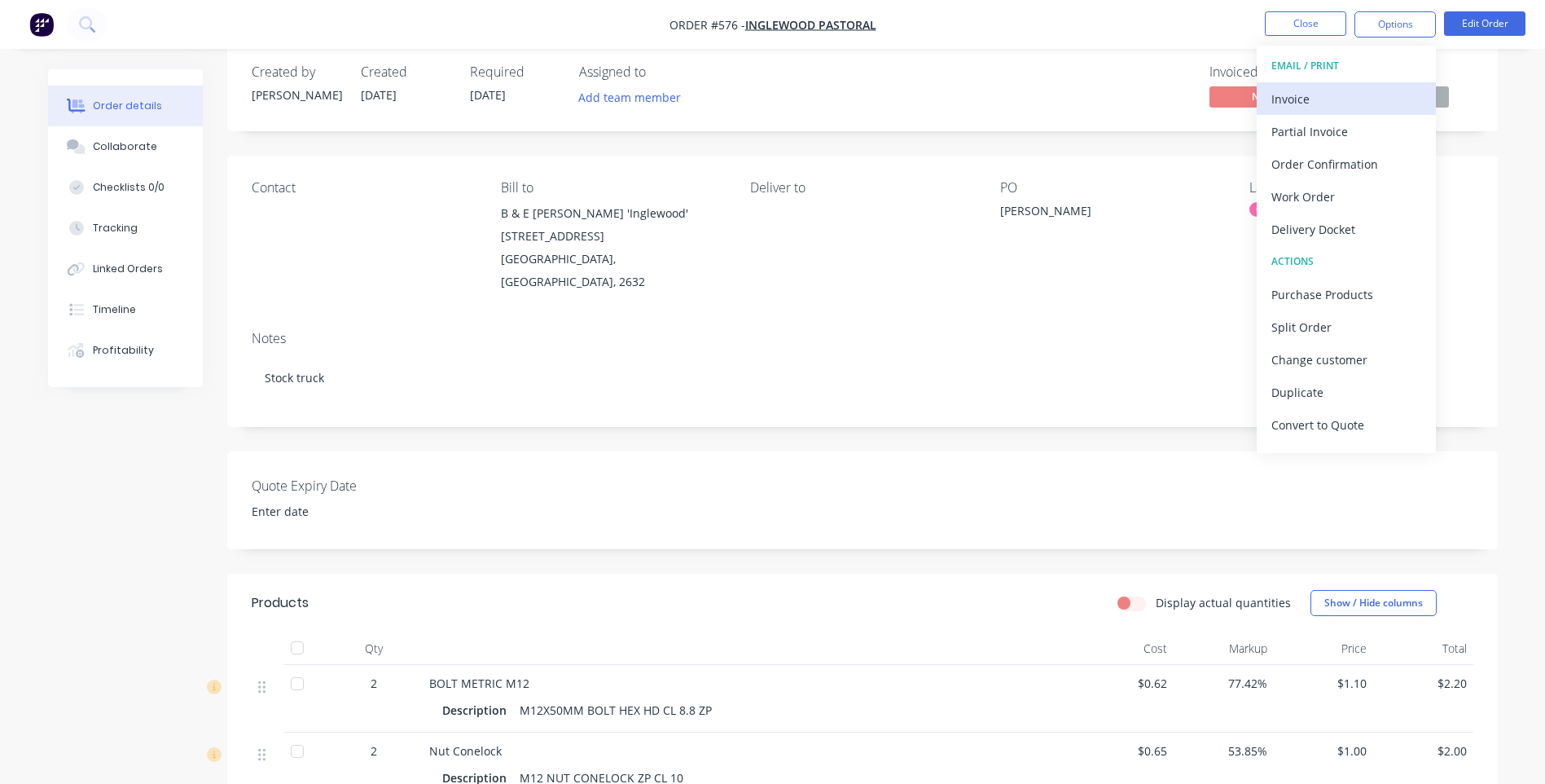
click at [1291, 88] on div "Invoice" at bounding box center [1347, 99] width 150 height 24
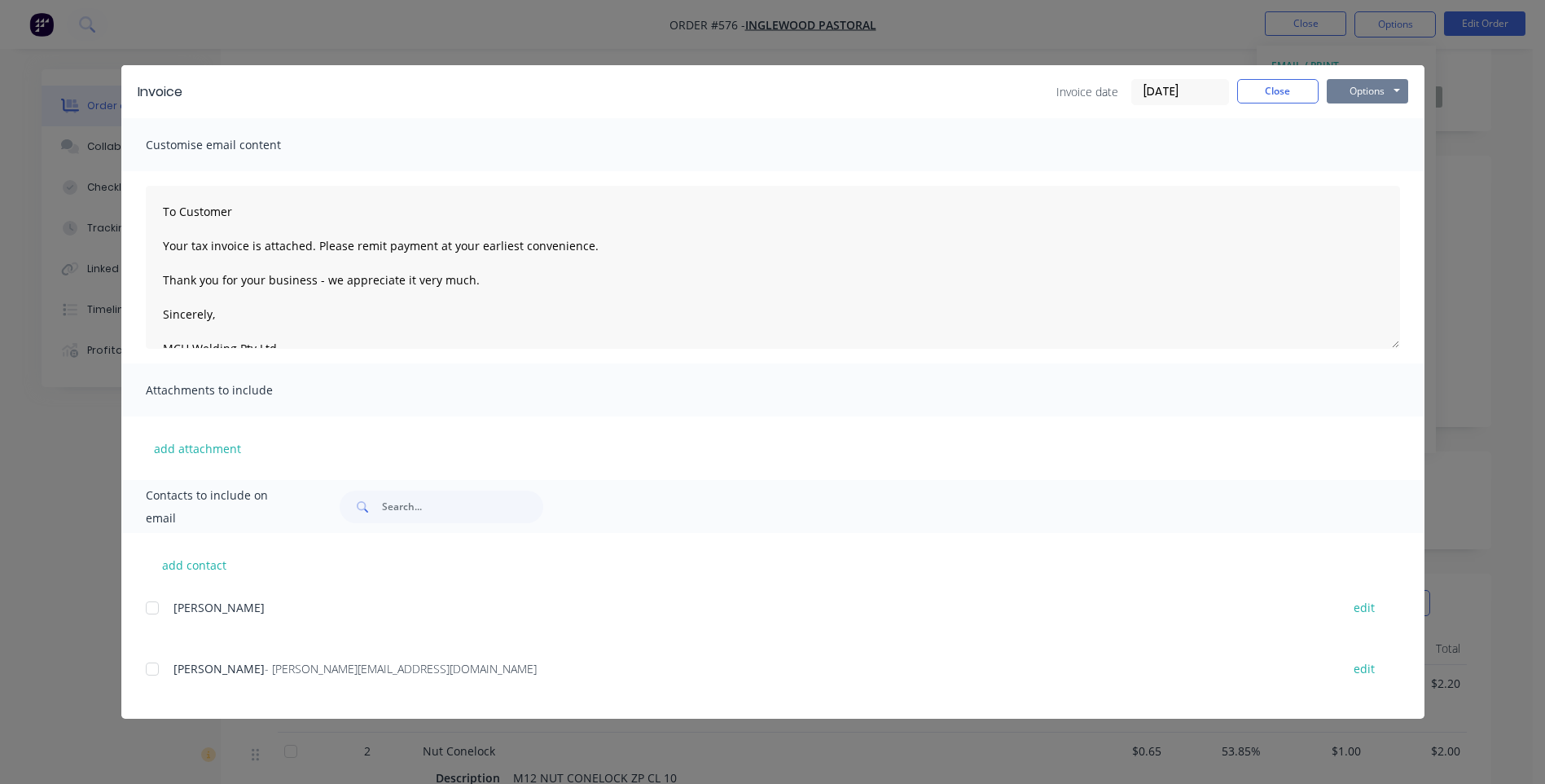
click at [1355, 97] on button "Options" at bounding box center [1367, 91] width 81 height 25
click at [1334, 122] on button "Preview" at bounding box center [1379, 120] width 104 height 27
click at [1275, 91] on button "Close" at bounding box center [1278, 91] width 81 height 25
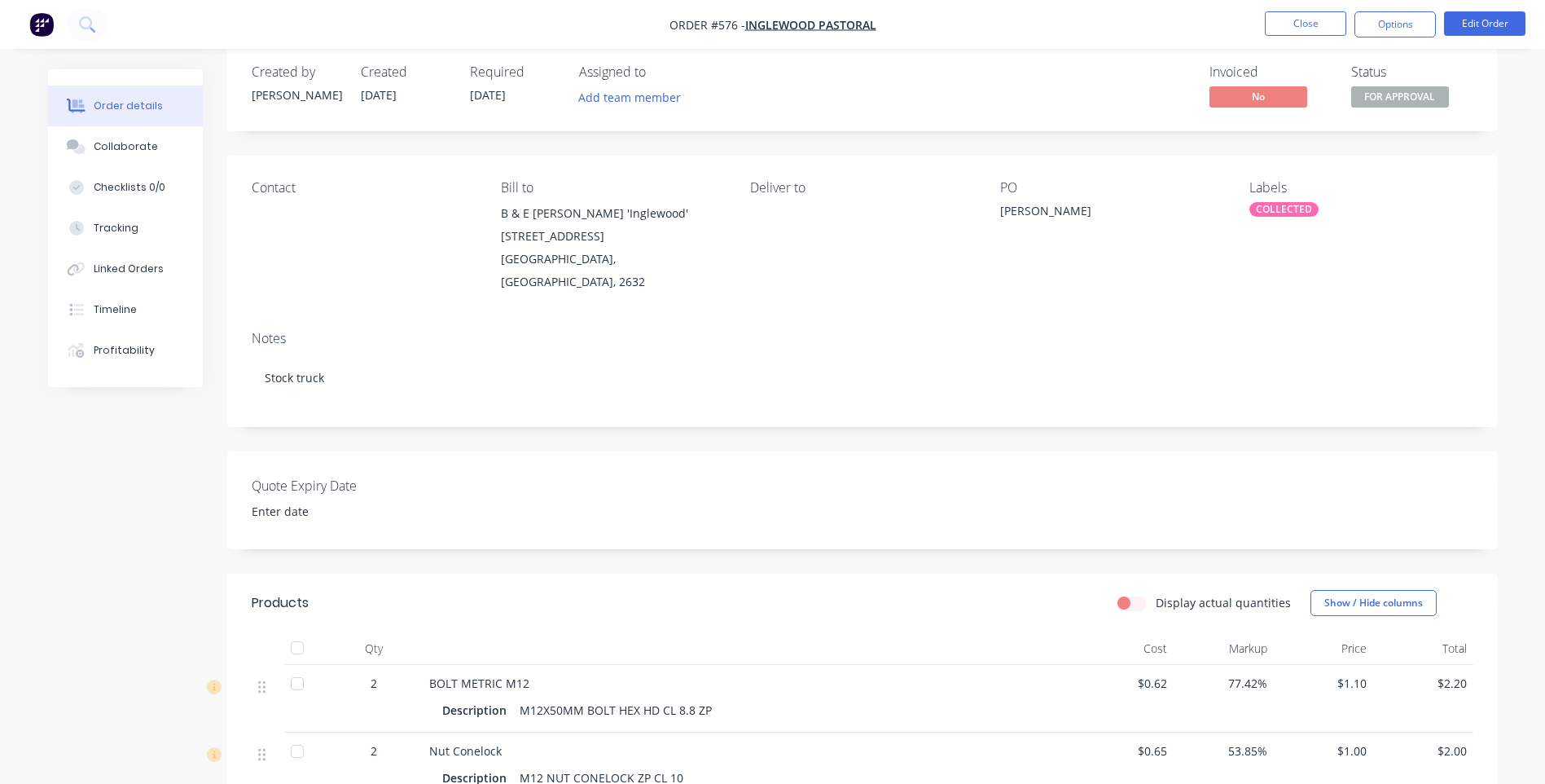
scroll to position [350, 0]
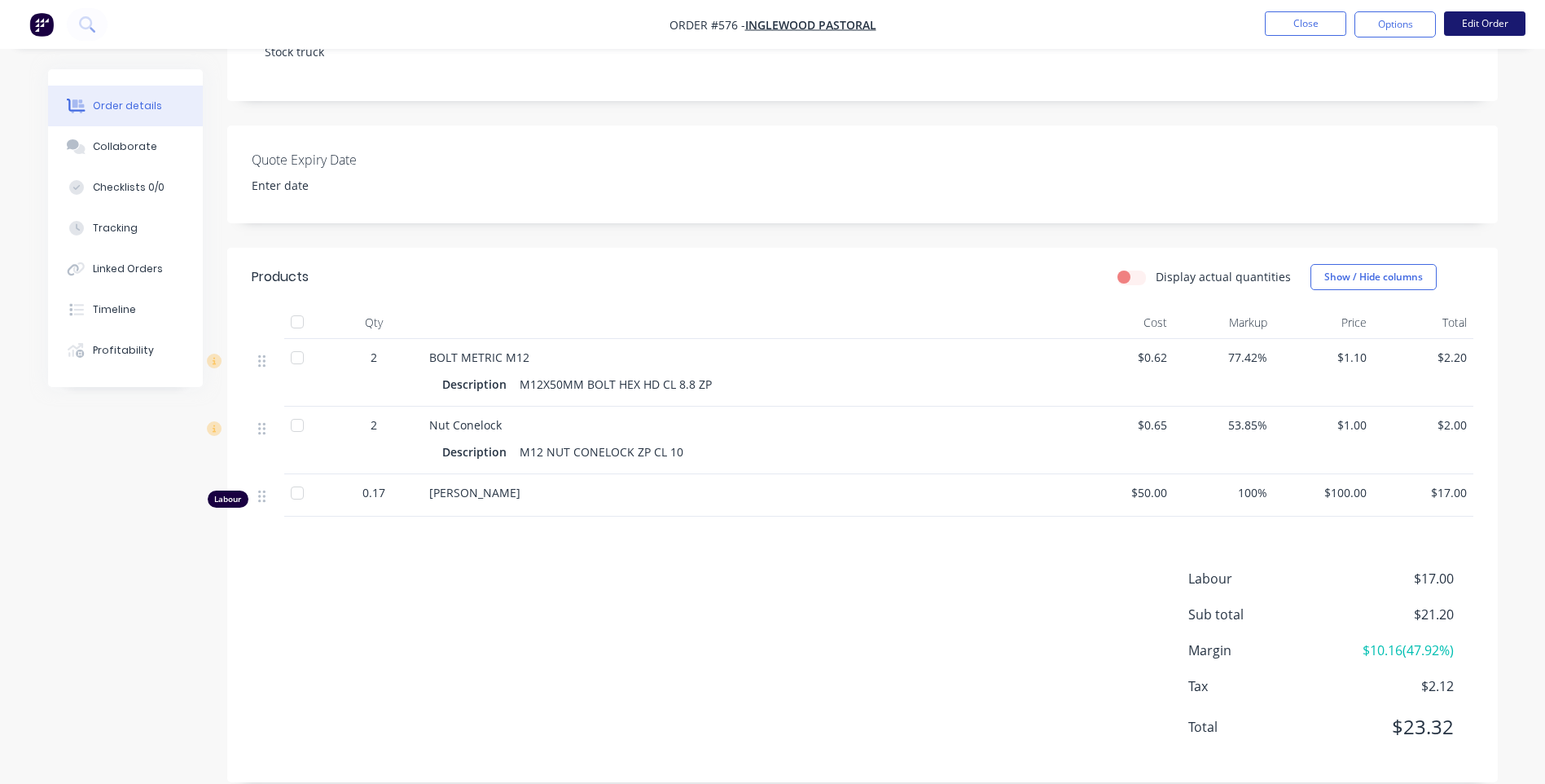
click at [1466, 21] on button "Edit Order" at bounding box center [1485, 24] width 81 height 25
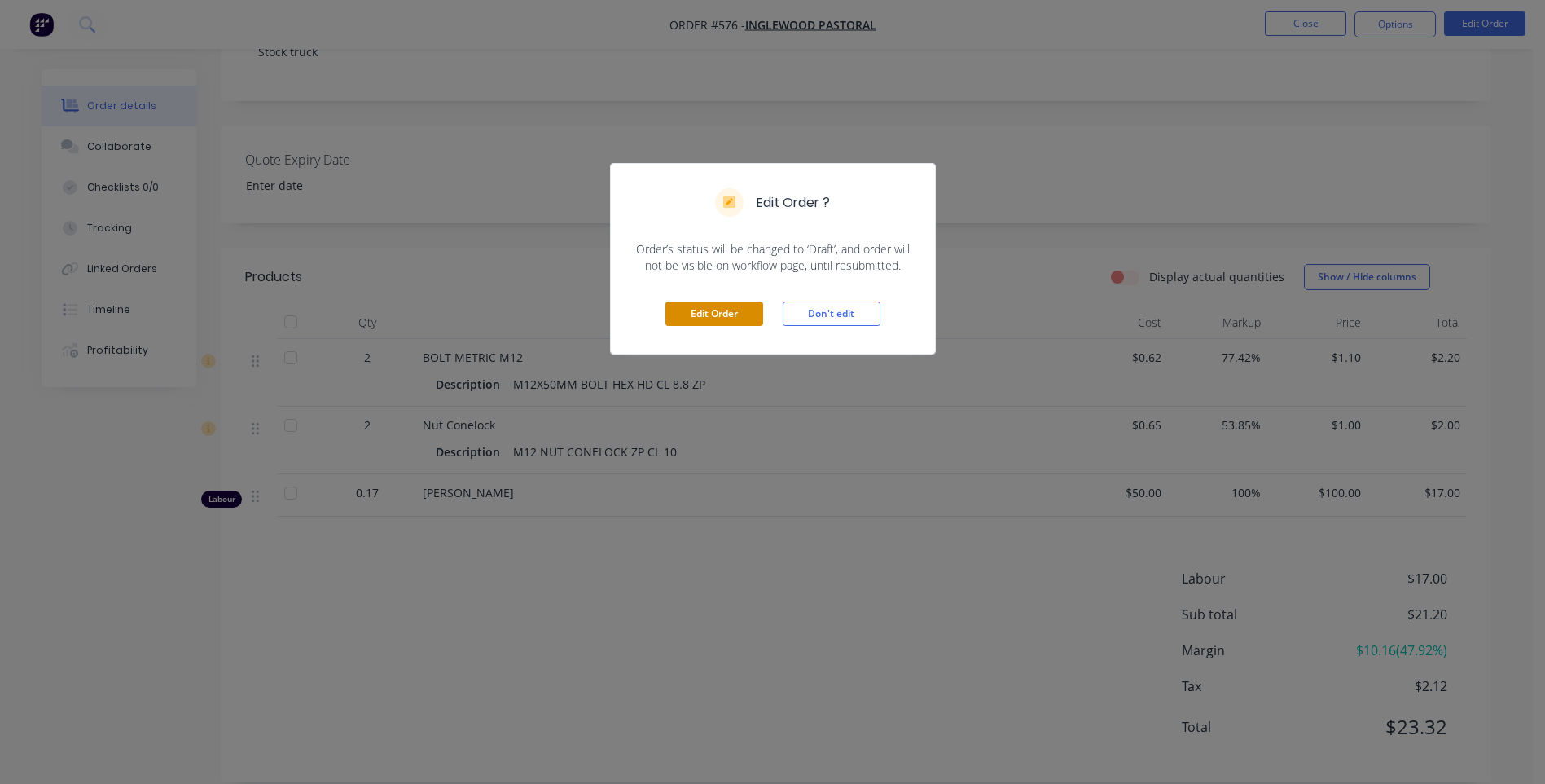
click at [708, 311] on button "Edit Order" at bounding box center [714, 313] width 98 height 25
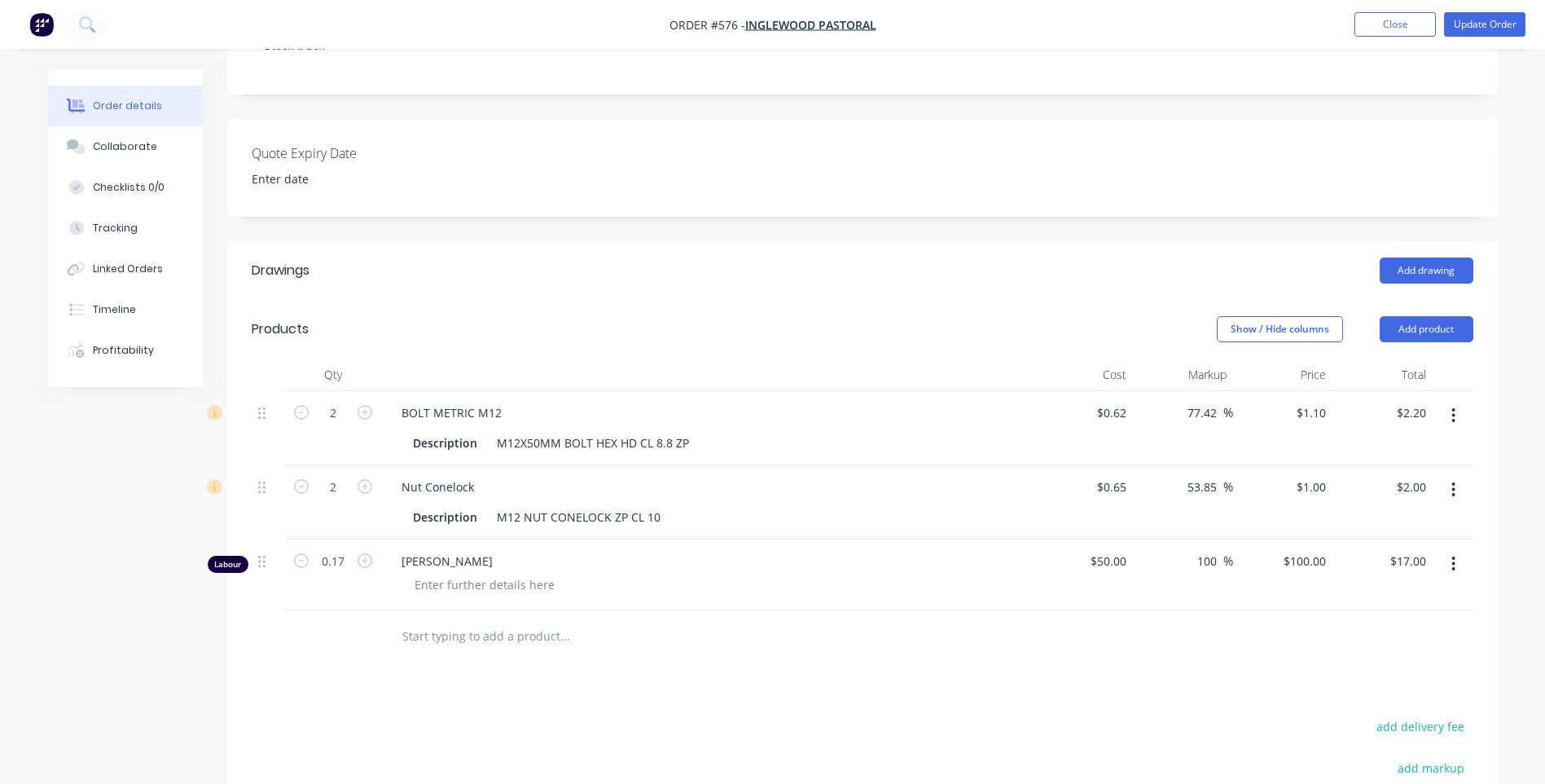
scroll to position [407, 0]
click at [1448, 547] on button "button" at bounding box center [1454, 562] width 39 height 30
click at [492, 550] on span "[PERSON_NAME]" at bounding box center [714, 559] width 626 height 17
click at [484, 571] on div at bounding box center [485, 582] width 166 height 24
type input "$50.00"
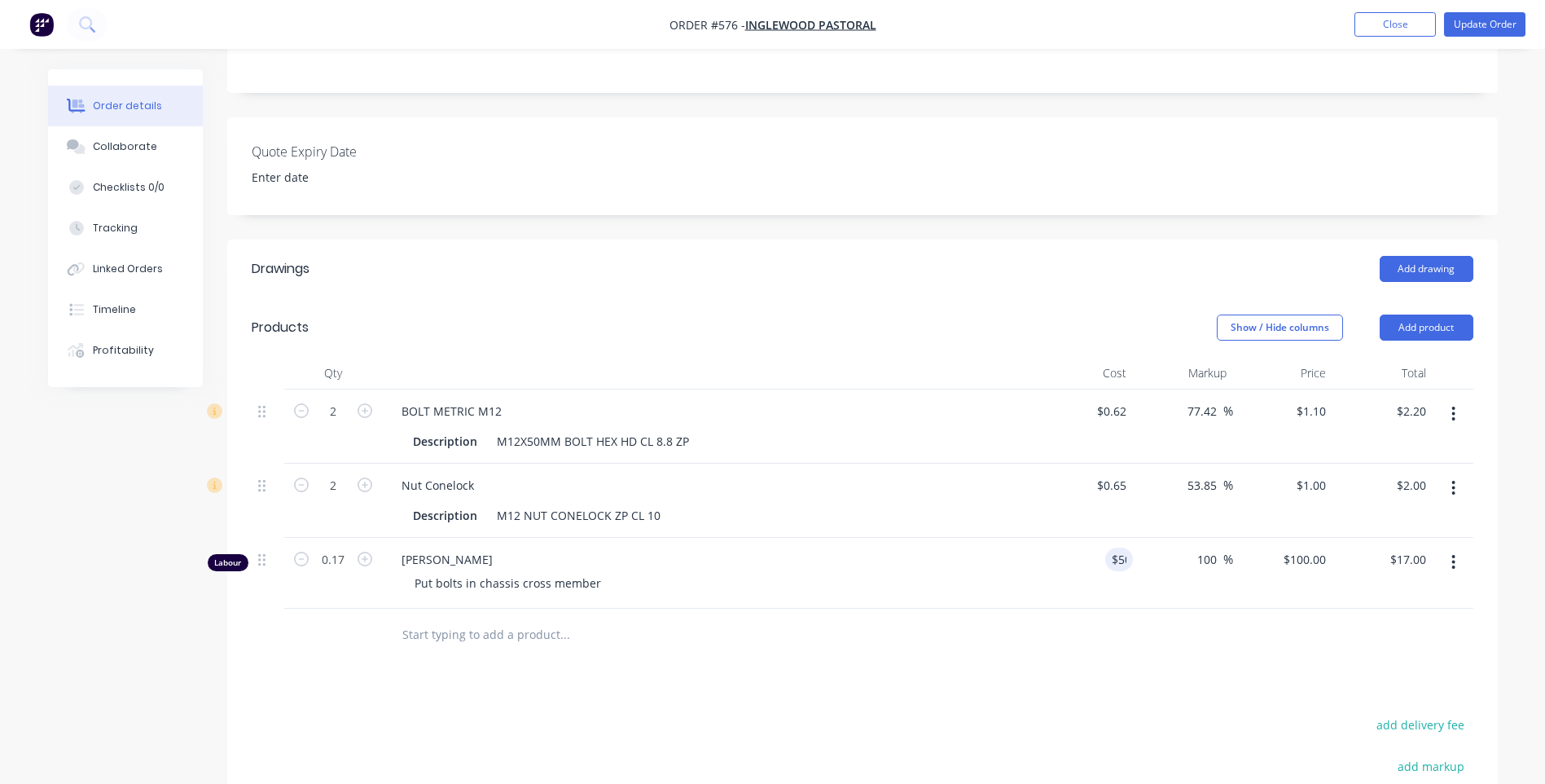
click at [610, 571] on div "Put bolts in chassis cross member" at bounding box center [714, 582] width 626 height 24
click at [592, 571] on div "Put bolts in chassis cross member" at bounding box center [508, 582] width 212 height 24
click at [641, 576] on div "[PERSON_NAME] Put bolts in chassis cross member as requetsed." at bounding box center [708, 573] width 652 height 71
click at [639, 571] on div "Put bolts in chassis cross member as requetsed." at bounding box center [547, 582] width 291 height 24
click at [676, 571] on div "Put bolts in chassis cross member as requested." at bounding box center [547, 582] width 291 height 24
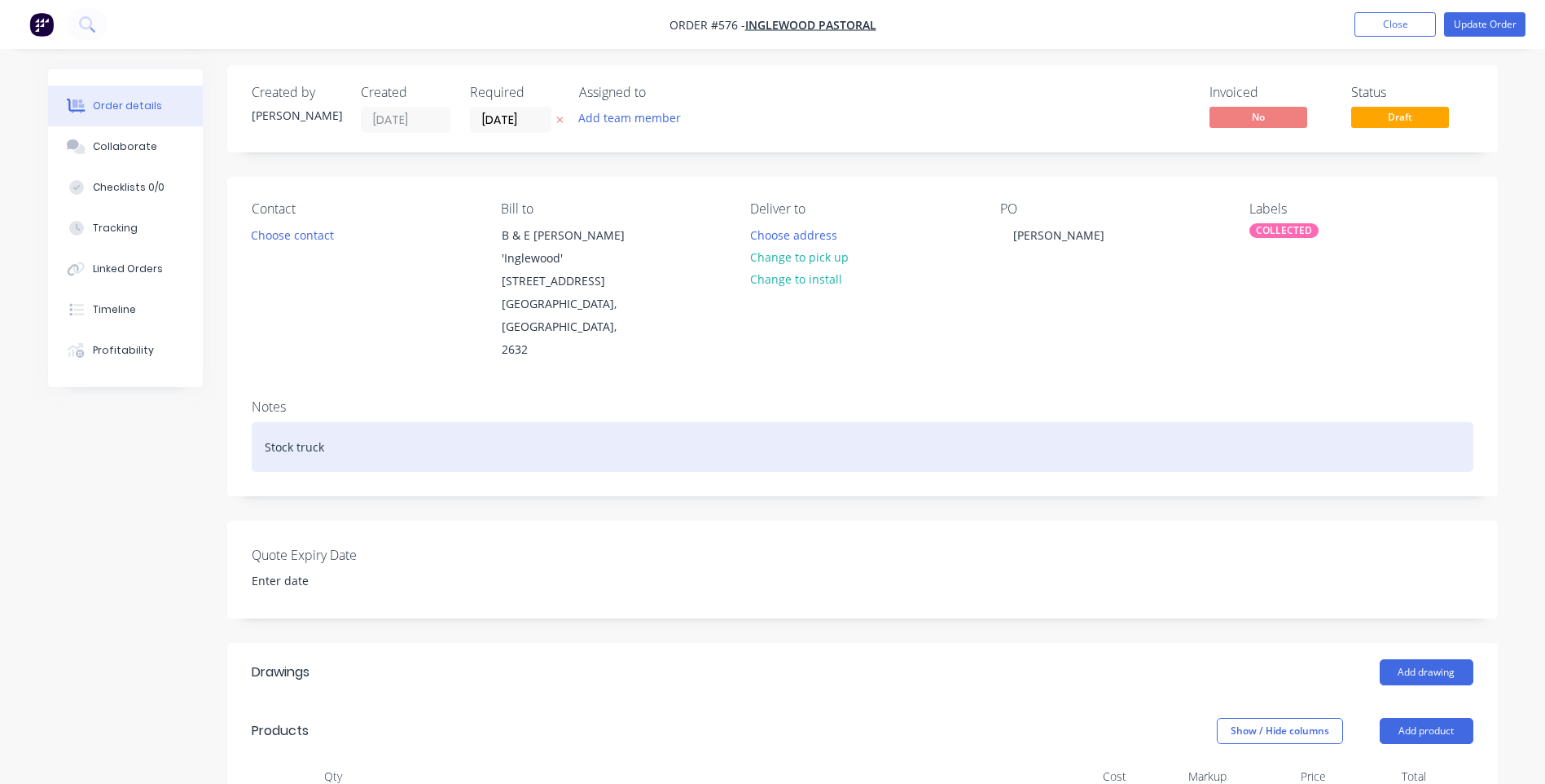
scroll to position [0, 0]
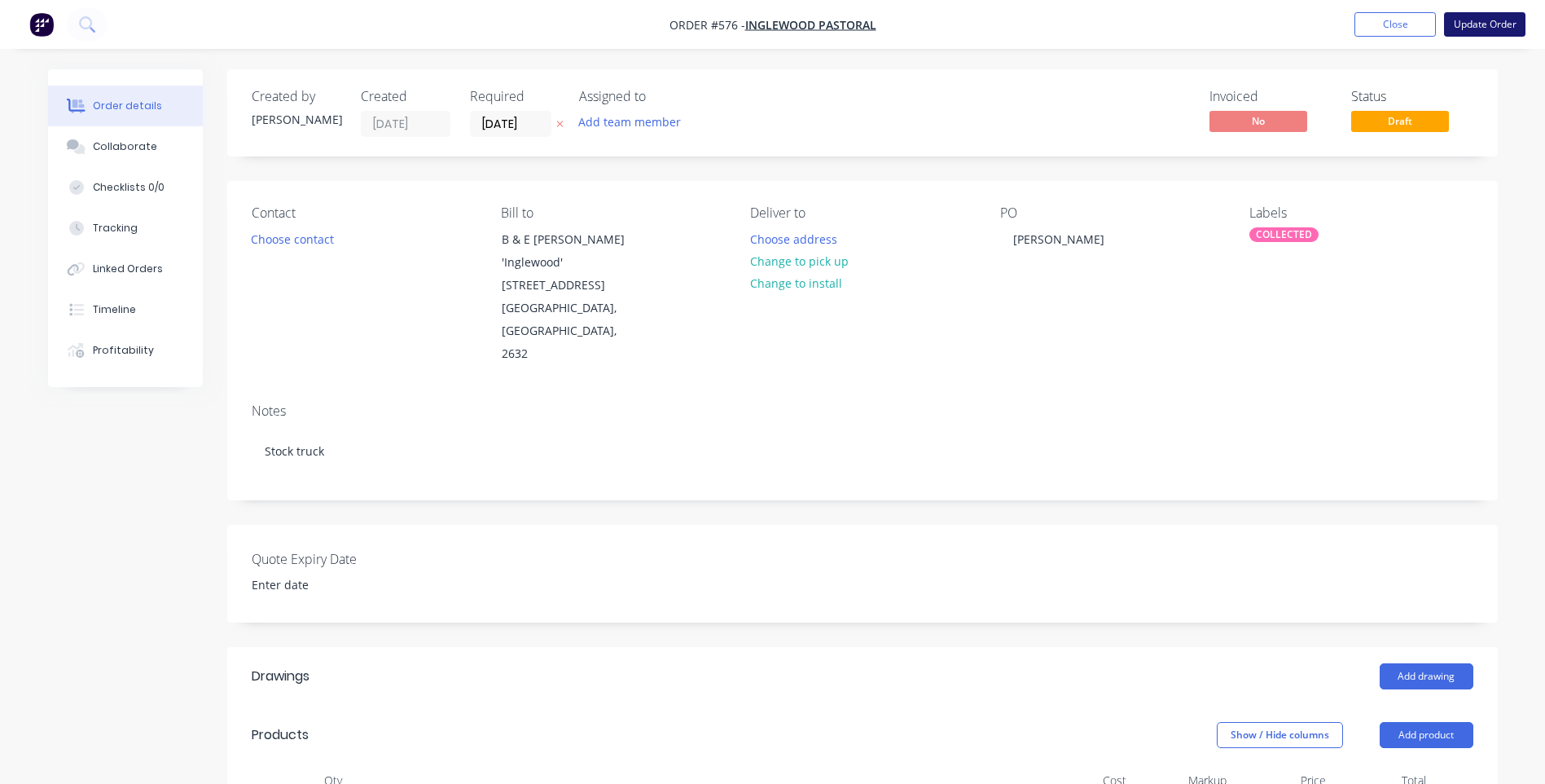
click at [1473, 19] on button "Update Order" at bounding box center [1485, 25] width 81 height 25
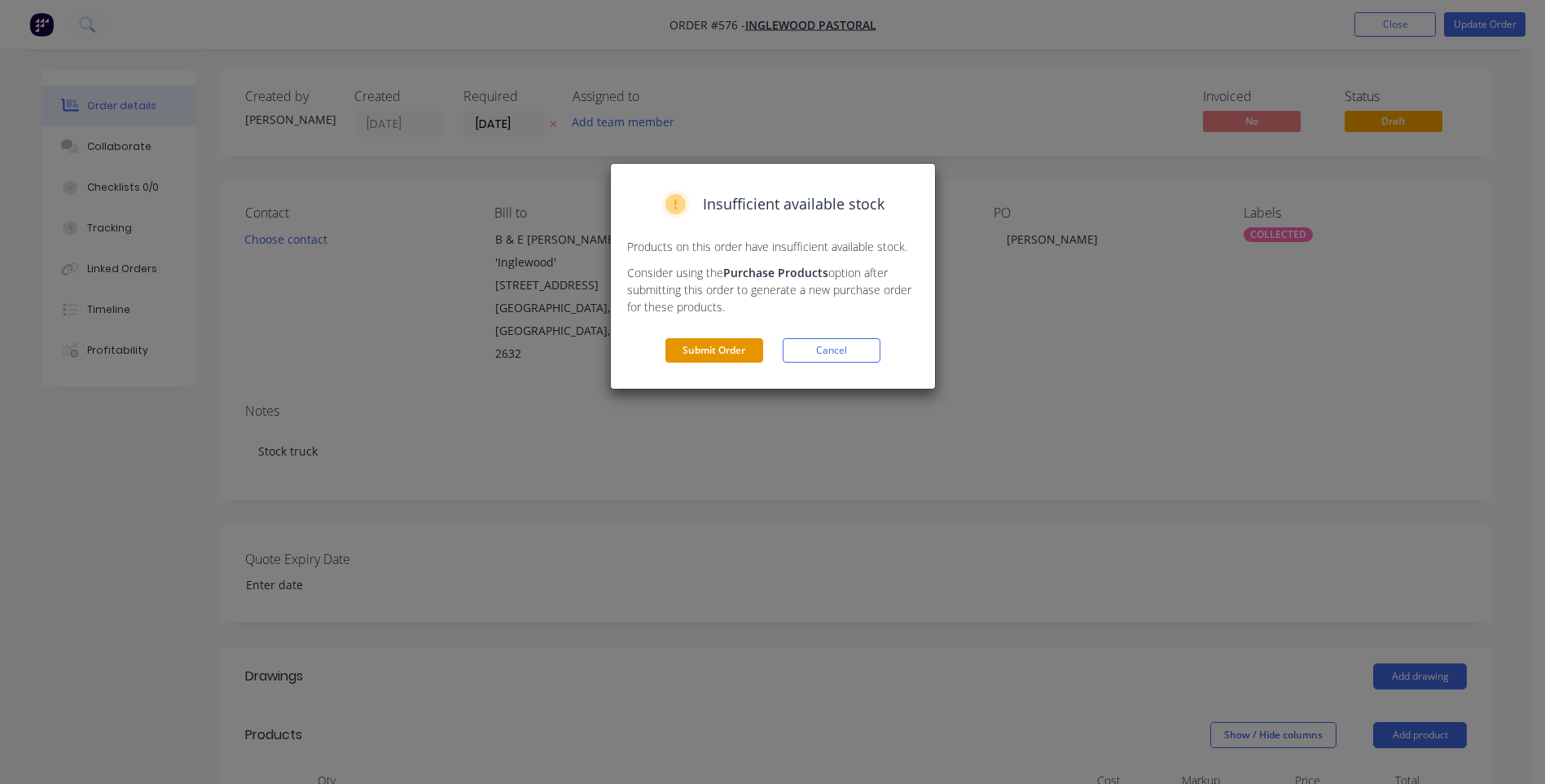
click at [723, 346] on button "Submit Order" at bounding box center [714, 350] width 98 height 25
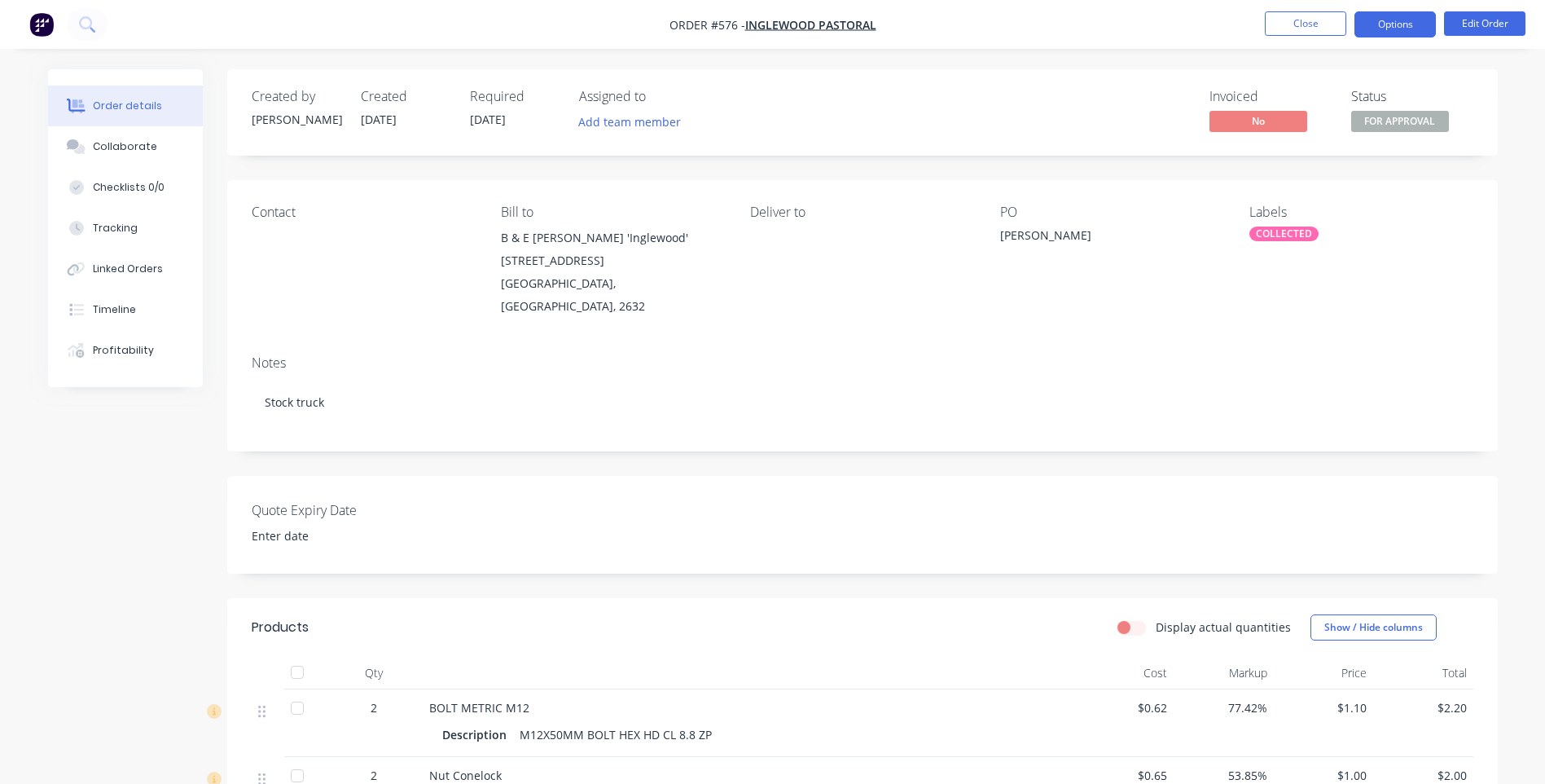
click at [1414, 27] on button "Options" at bounding box center [1395, 25] width 81 height 26
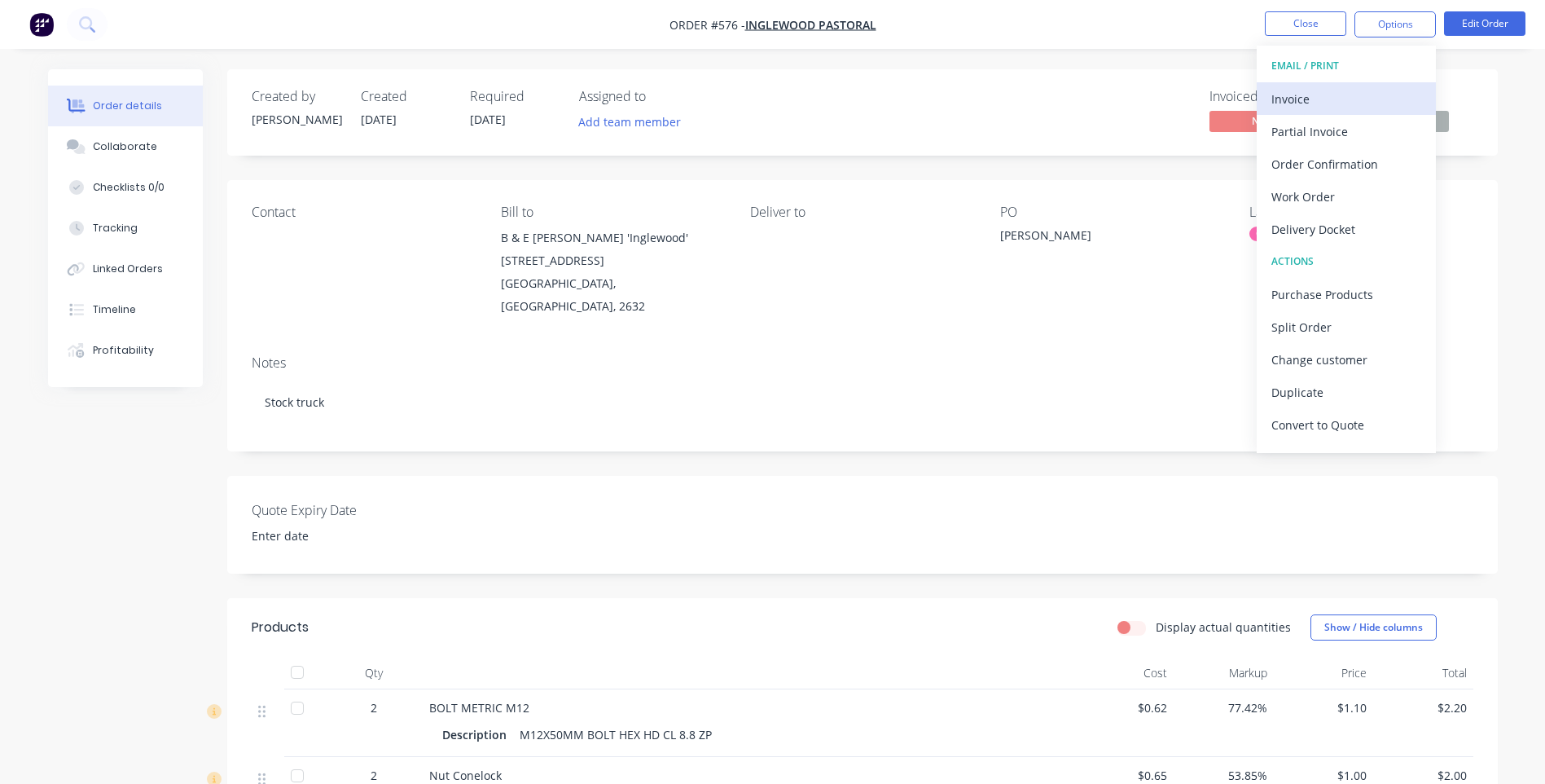
click at [1283, 96] on div "Invoice" at bounding box center [1347, 99] width 150 height 24
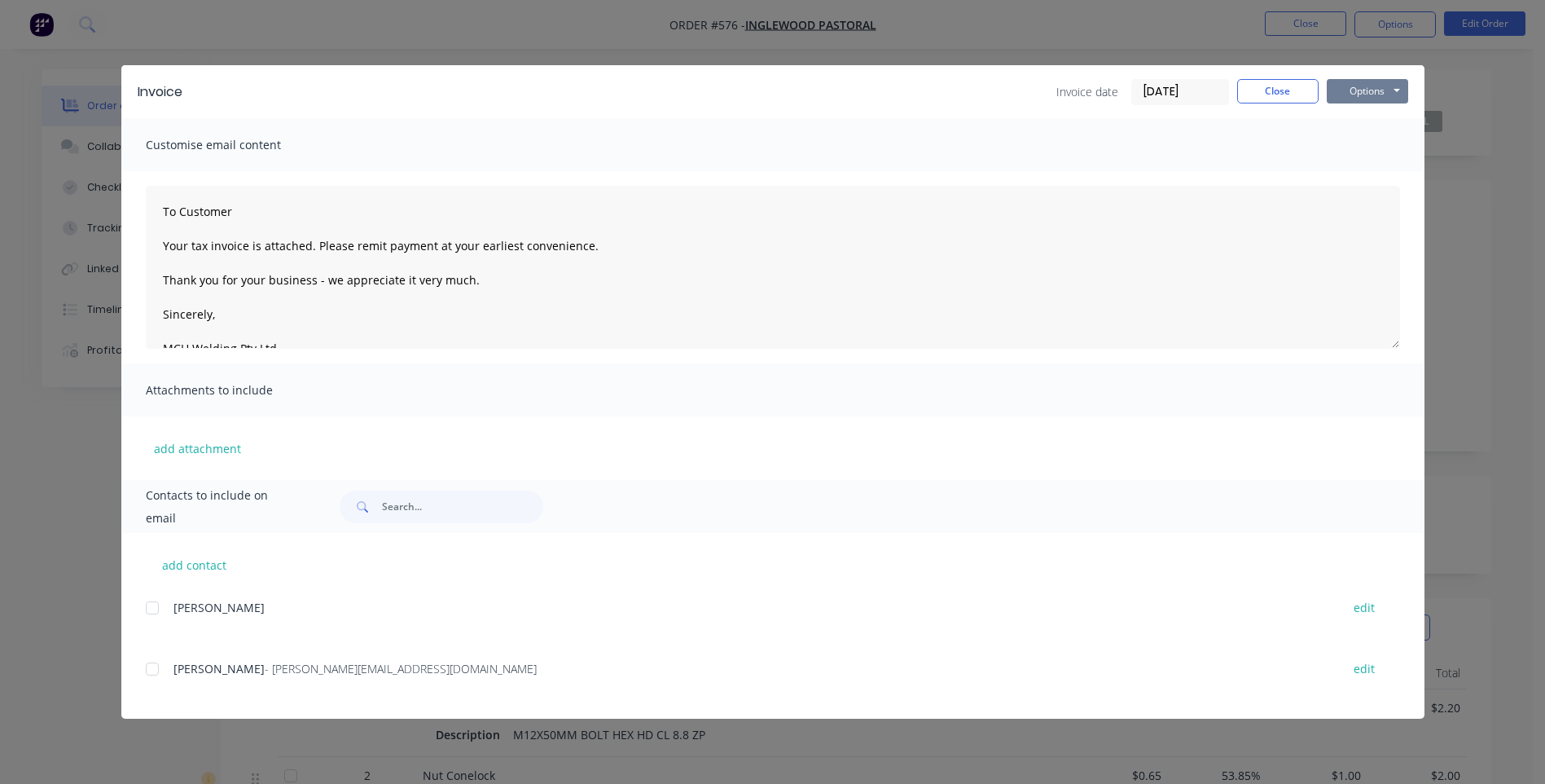
click at [1348, 85] on button "Options" at bounding box center [1367, 91] width 81 height 25
click at [1337, 114] on button "Preview" at bounding box center [1379, 120] width 104 height 27
click at [1251, 90] on button "Close" at bounding box center [1278, 91] width 81 height 25
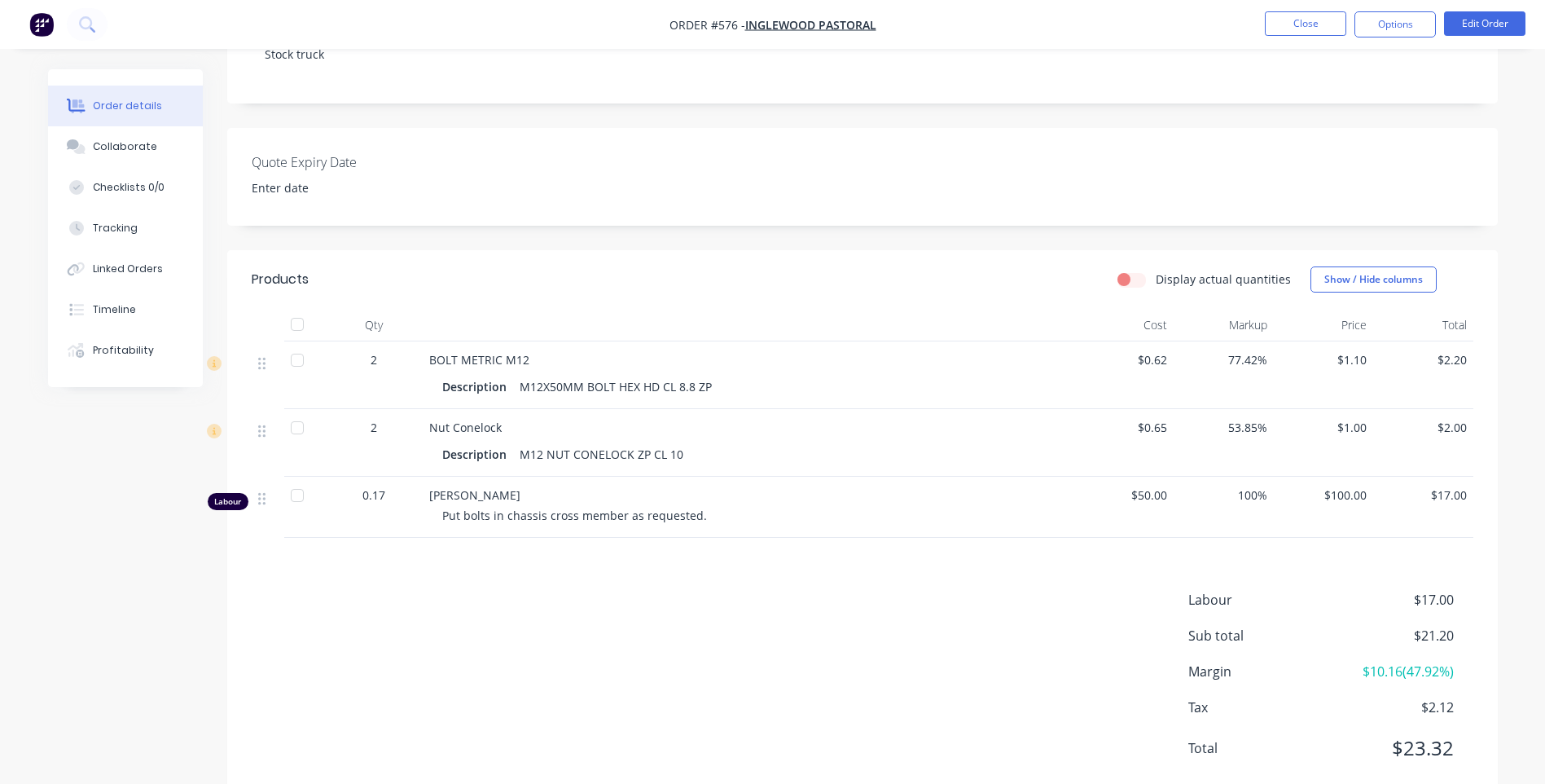
scroll to position [369, 0]
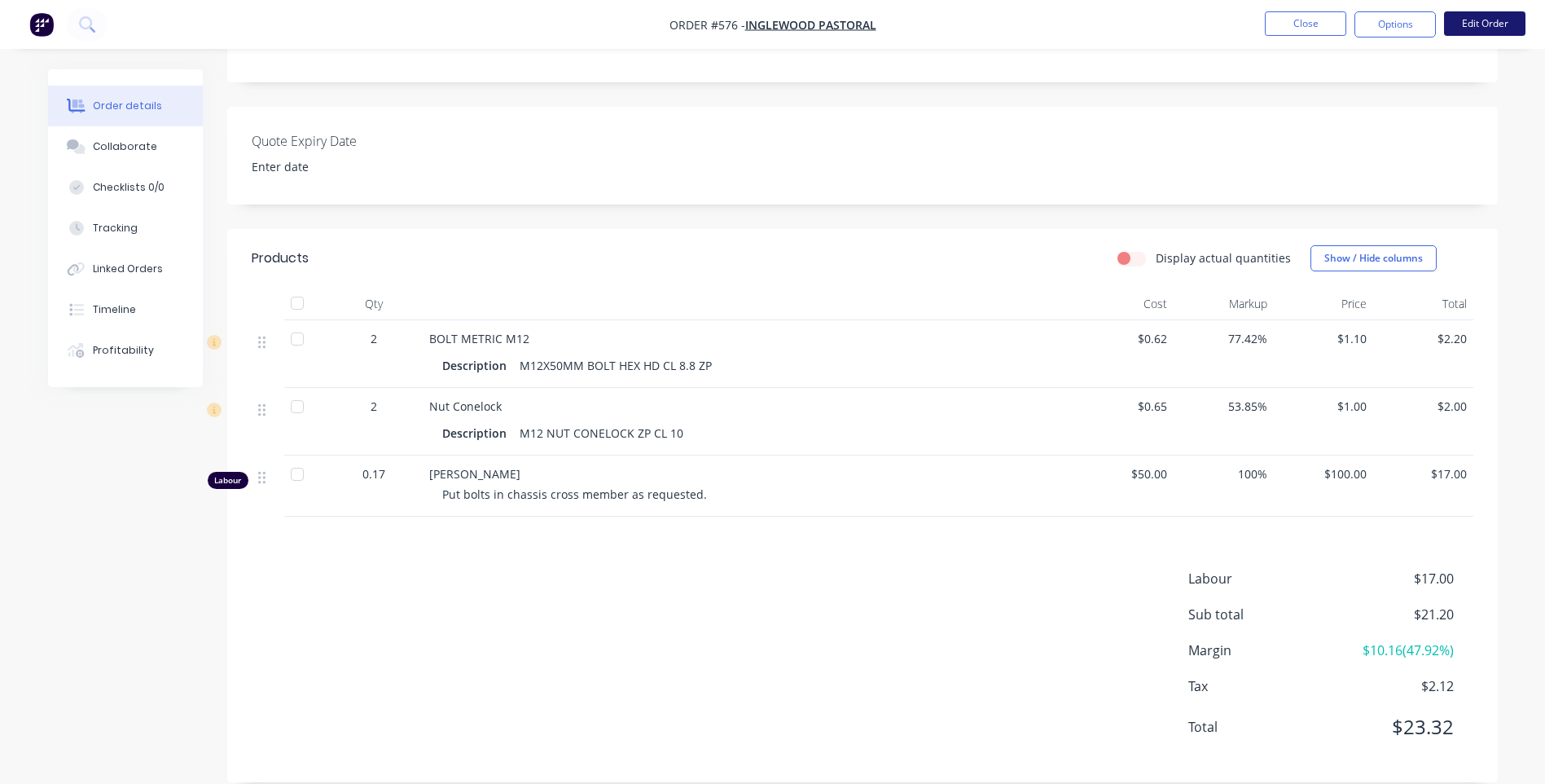
click at [1478, 20] on button "Edit Order" at bounding box center [1485, 24] width 81 height 25
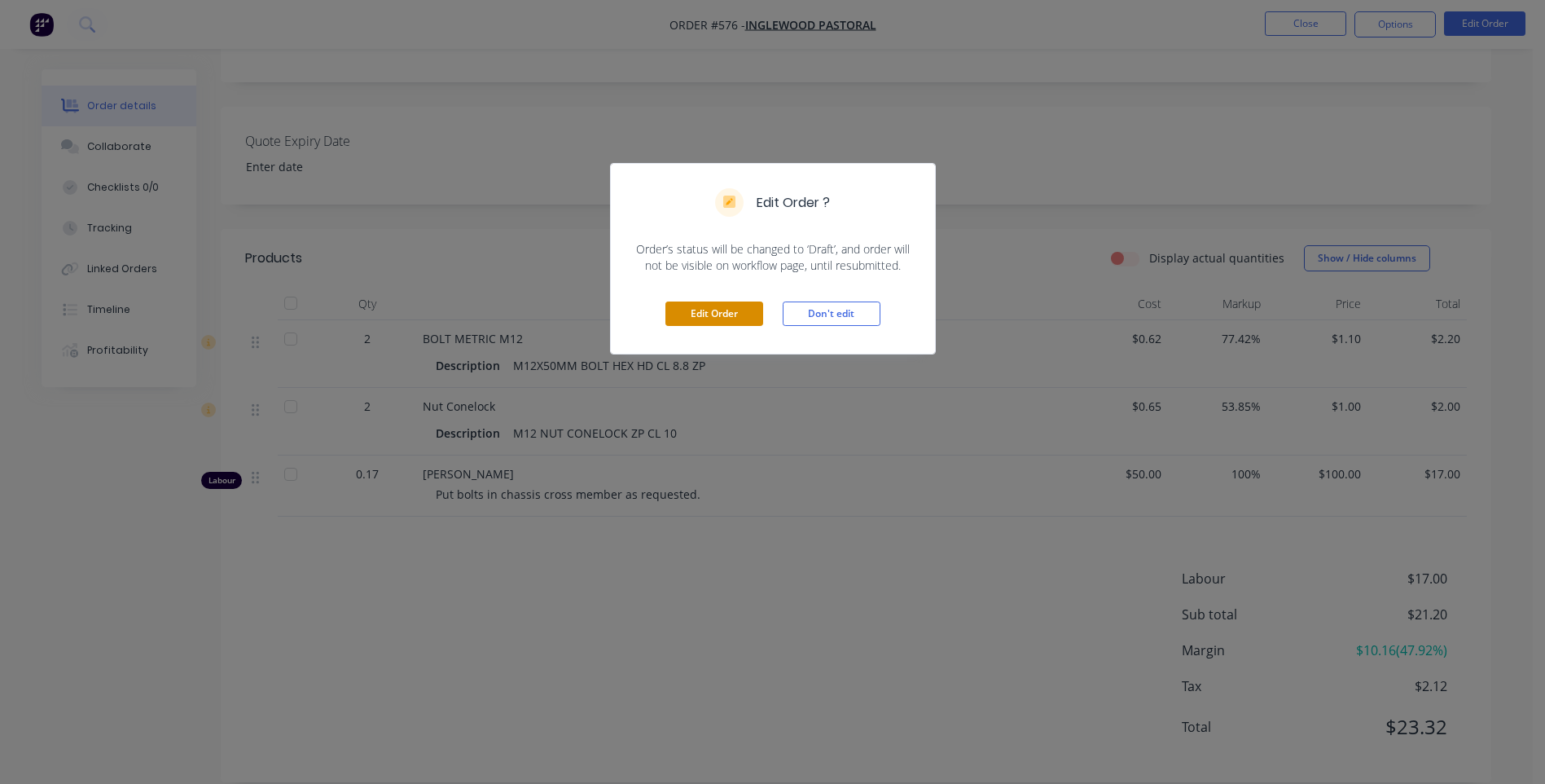
click at [721, 308] on button "Edit Order" at bounding box center [714, 313] width 98 height 25
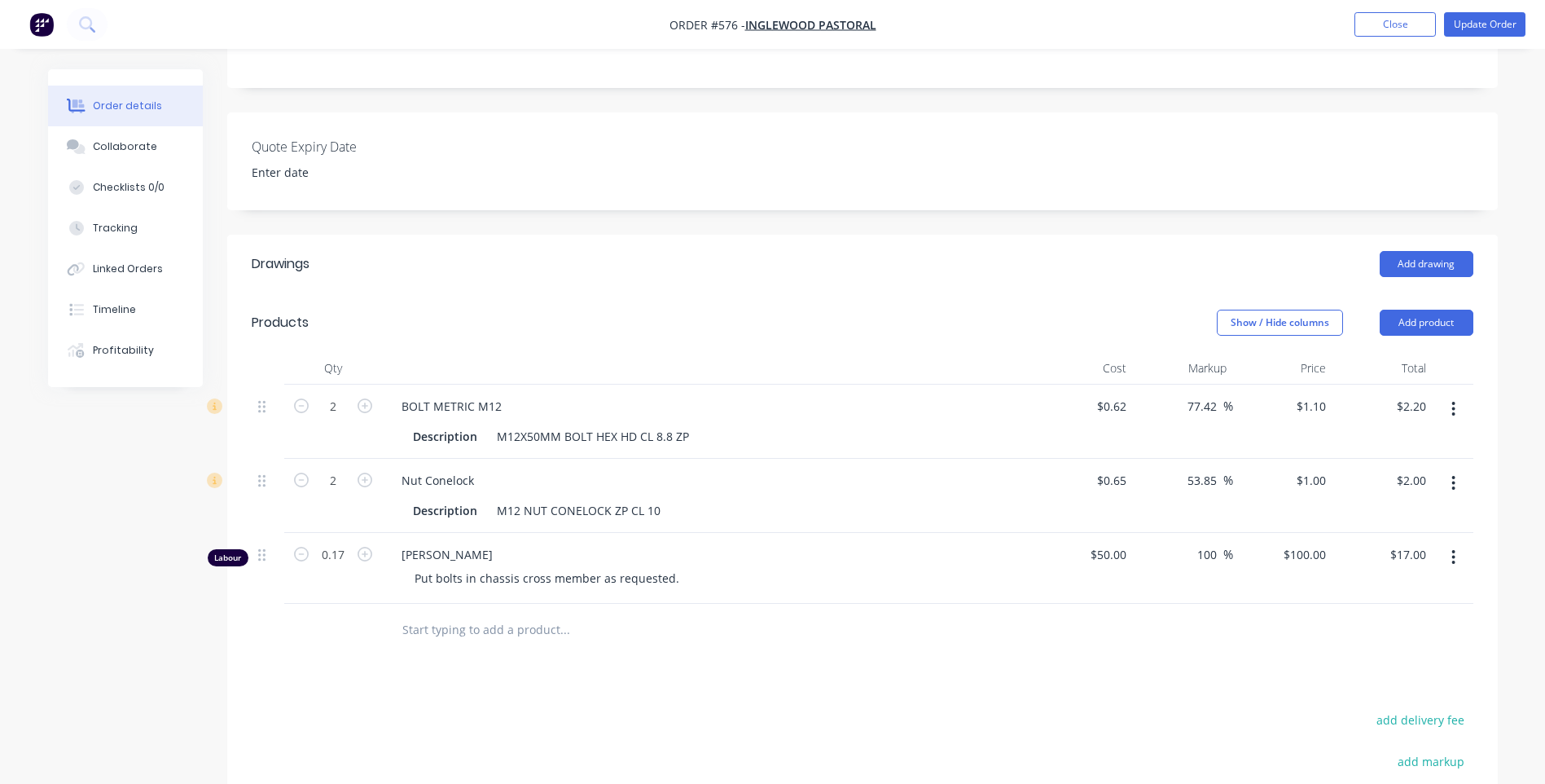
scroll to position [570, 0]
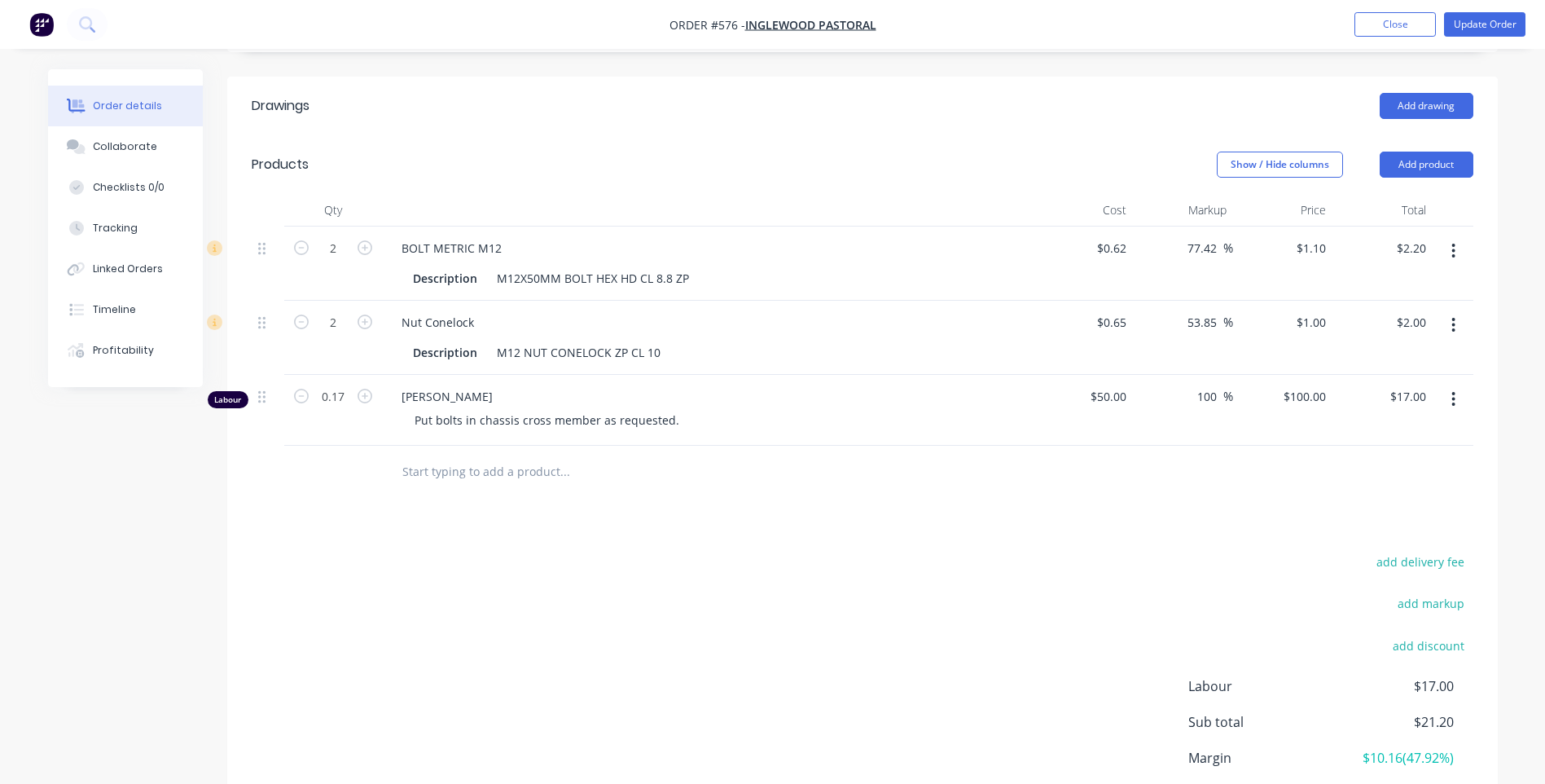
click at [1458, 384] on button "button" at bounding box center [1454, 399] width 39 height 30
click at [1347, 528] on div "Delete" at bounding box center [1396, 540] width 125 height 24
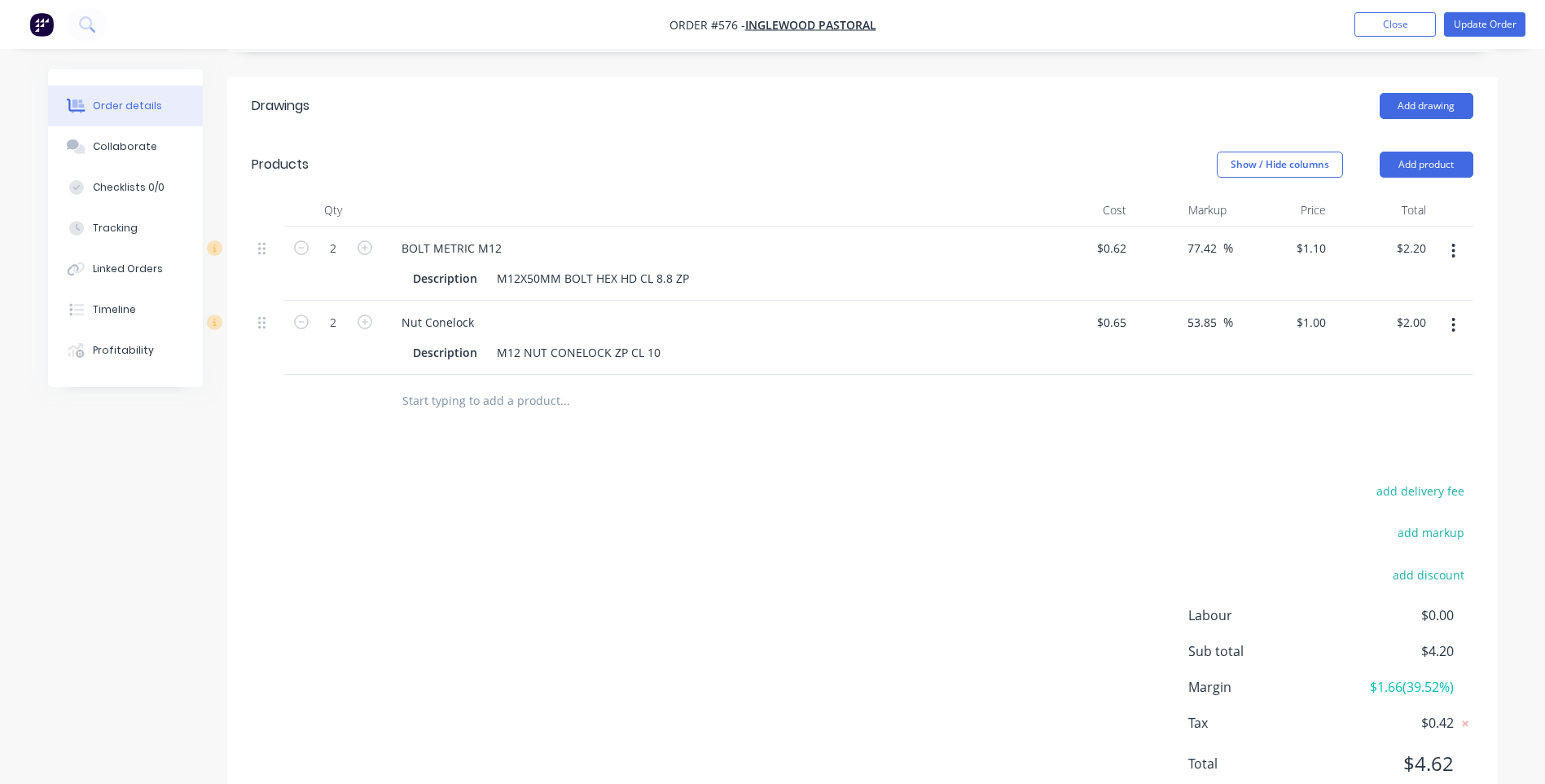
click at [410, 384] on input "text" at bounding box center [564, 401] width 326 height 33
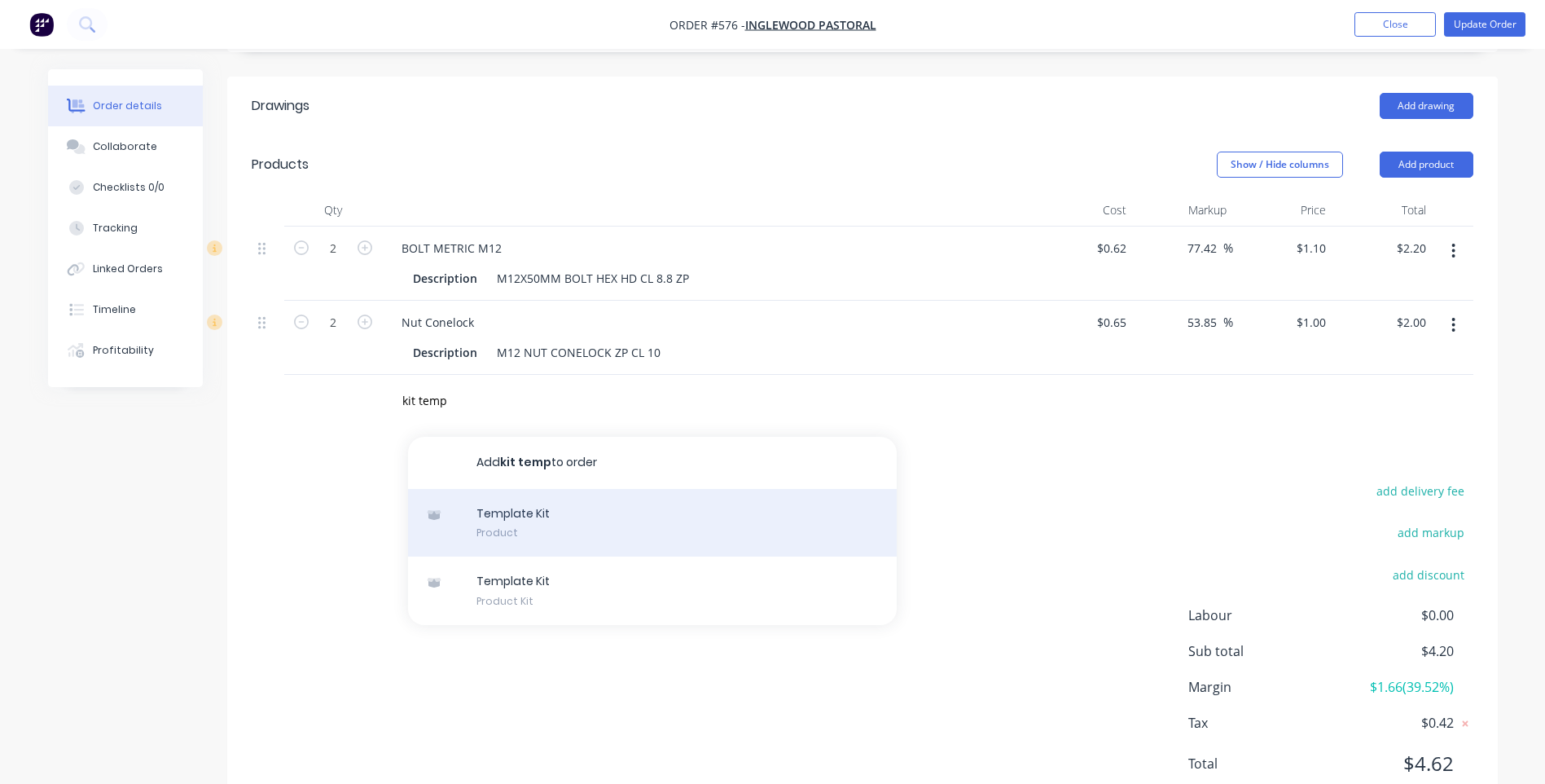
click at [531, 500] on div "Template Kit Product" at bounding box center [652, 522] width 489 height 68
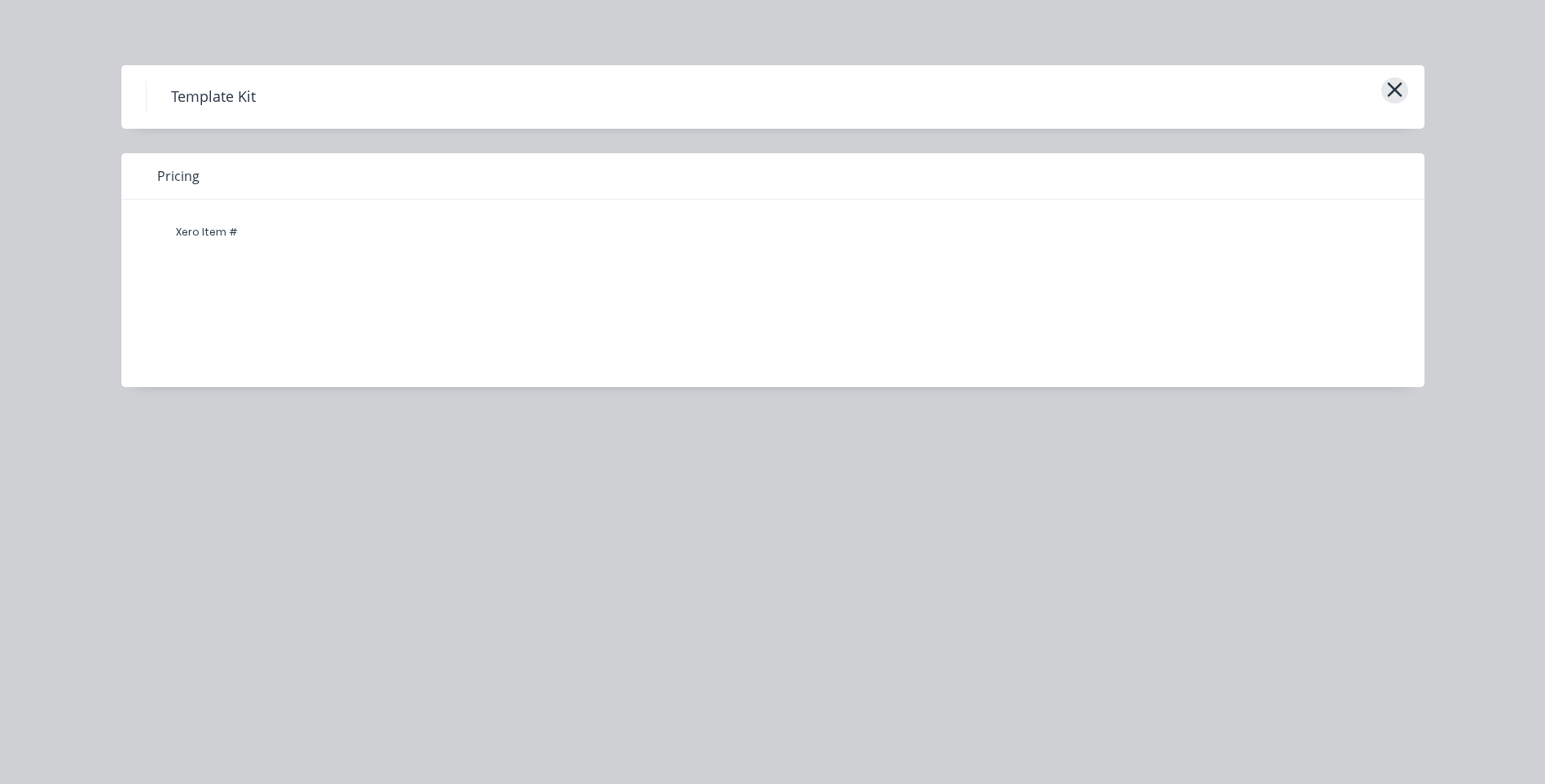
click at [1399, 92] on icon "button" at bounding box center [1394, 90] width 17 height 23
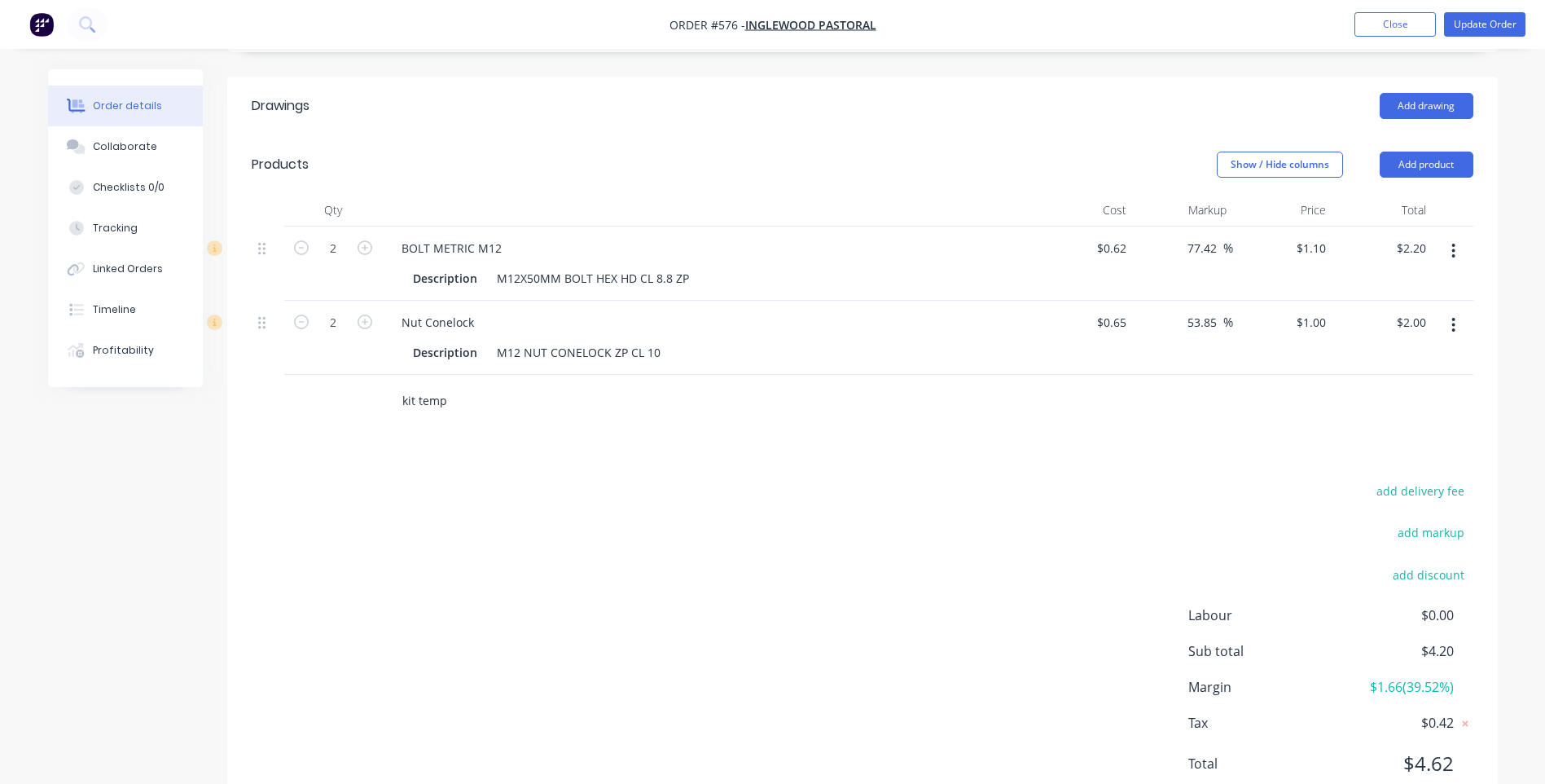
click at [461, 384] on input "kit temp" at bounding box center [564, 401] width 326 height 33
type input "k"
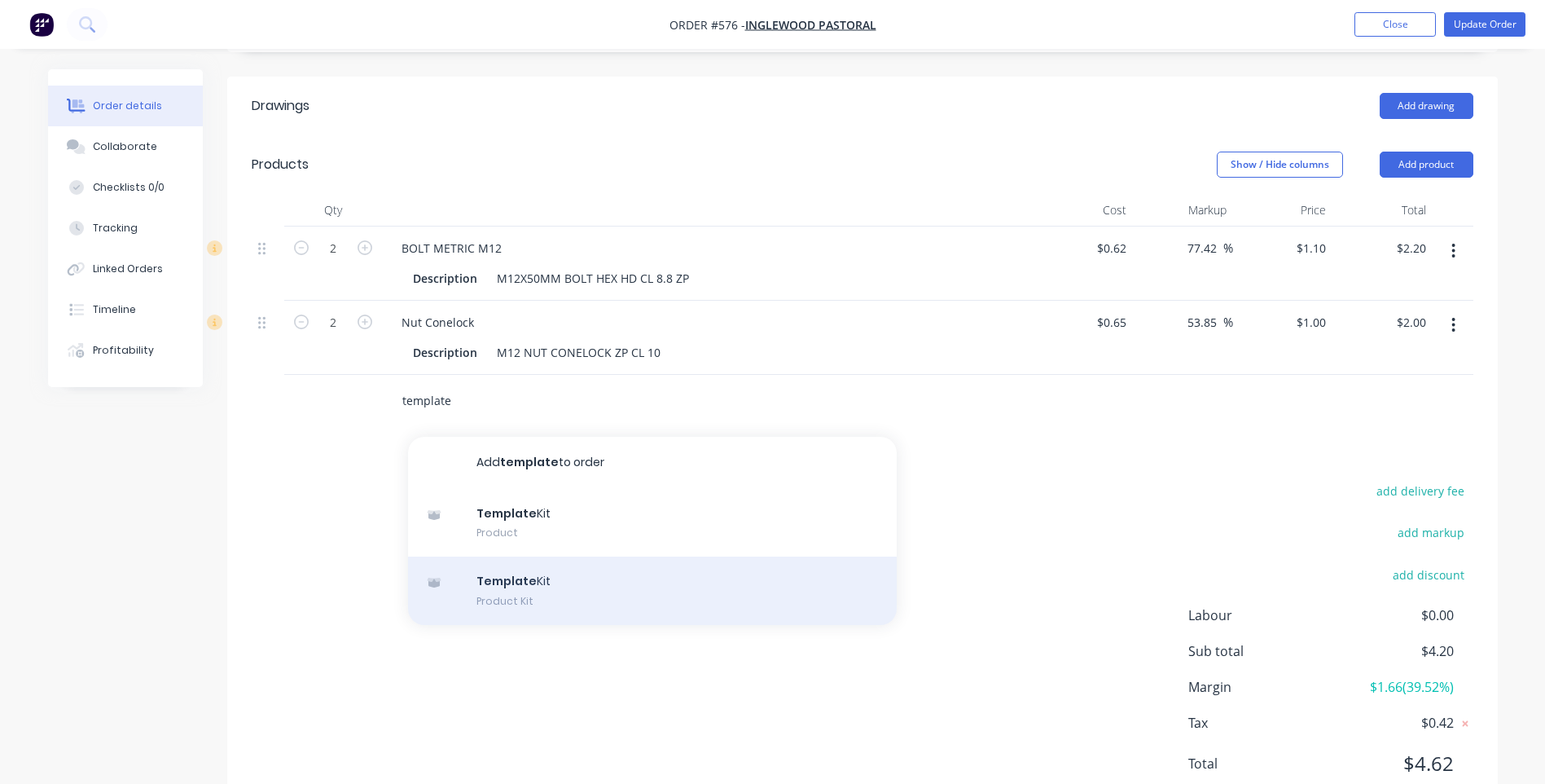
type input "template"
click at [532, 566] on div "Template Kit Product Kit" at bounding box center [652, 590] width 489 height 68
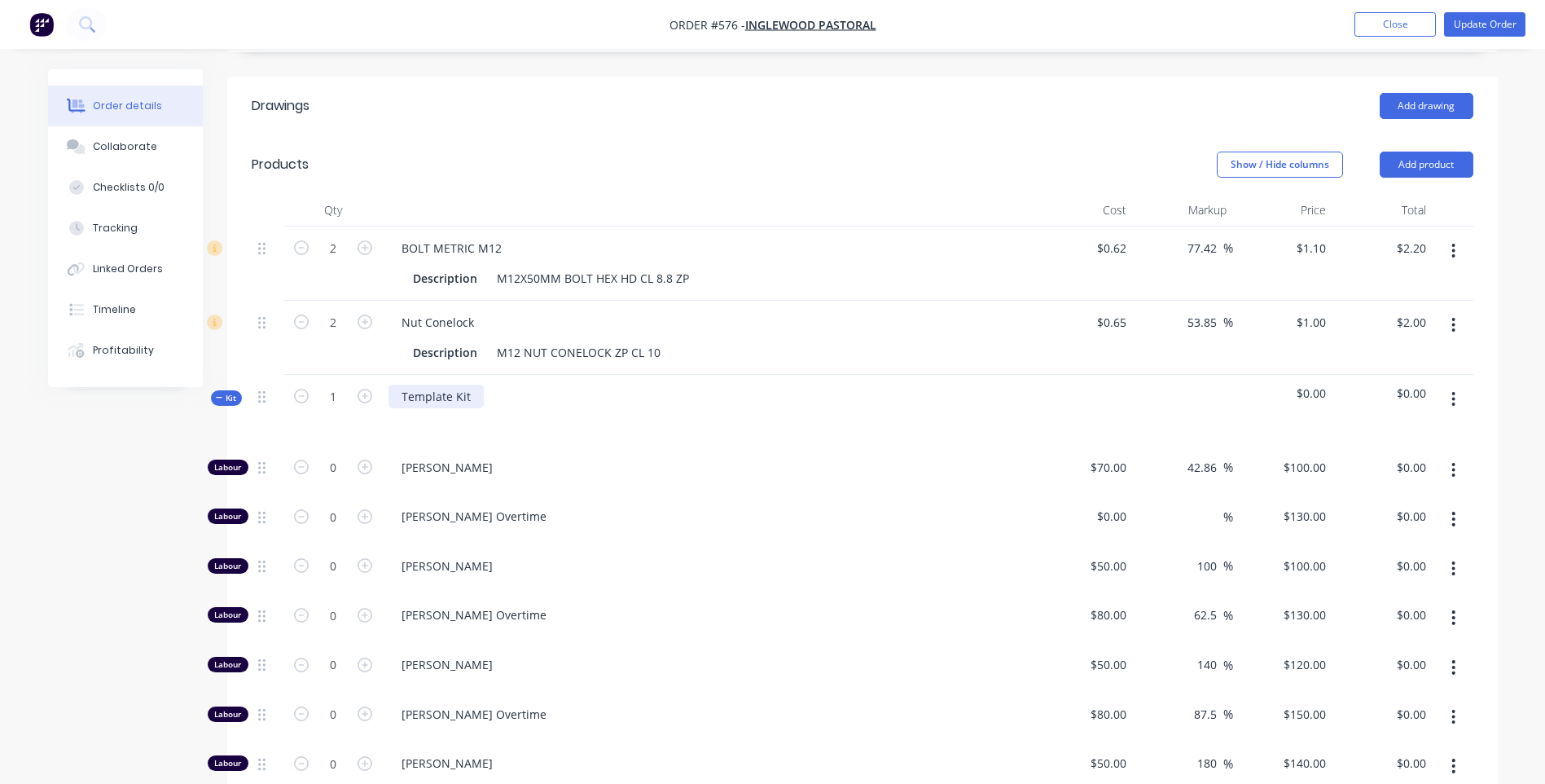
click at [470, 384] on div "Template Kit" at bounding box center [436, 396] width 95 height 24
click at [334, 554] on input "0" at bounding box center [332, 566] width 42 height 25
type input "0.17"
type input "$17.00"
click at [1501, 21] on button "Update Order" at bounding box center [1485, 25] width 81 height 25
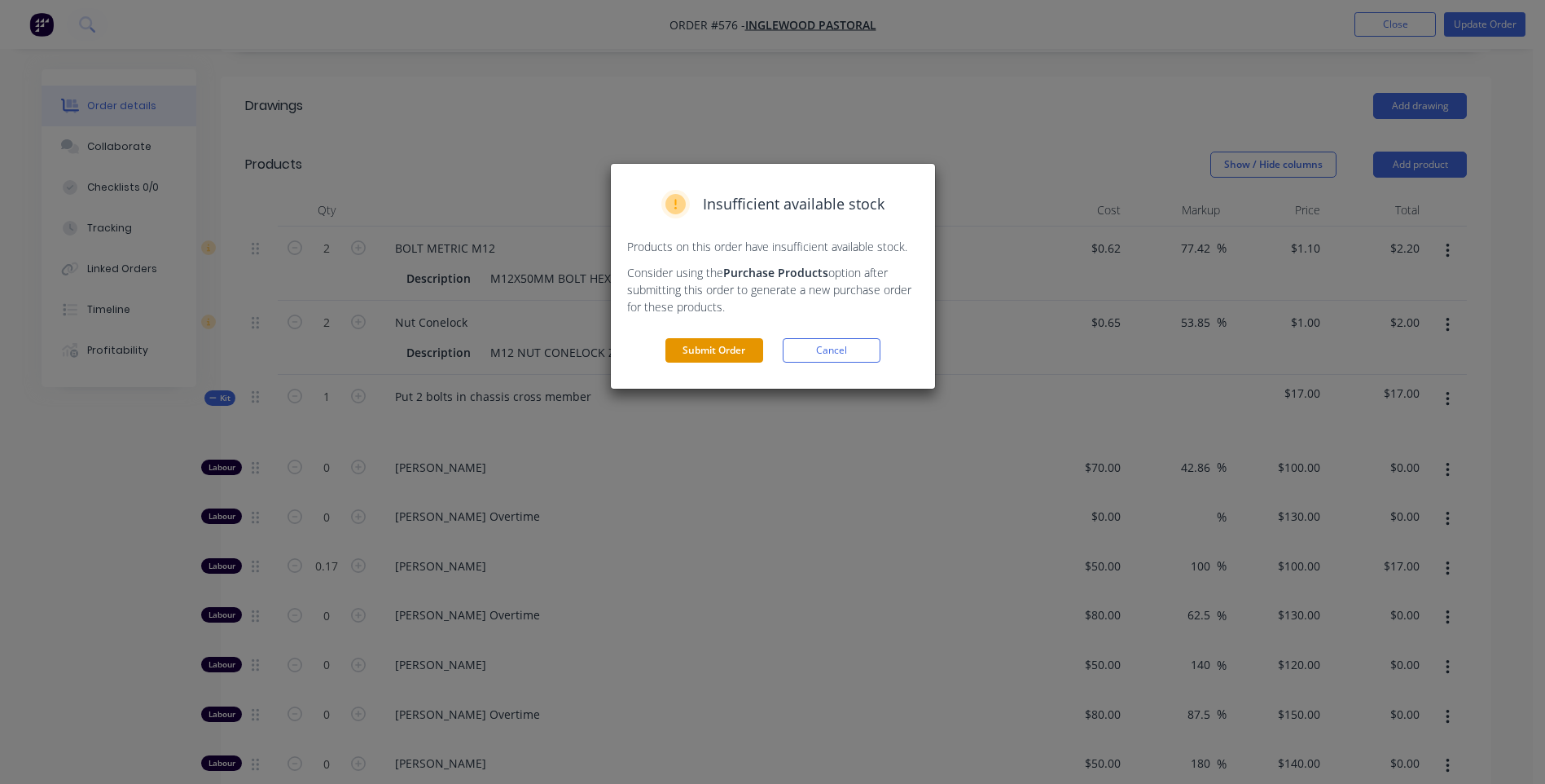
click at [696, 342] on button "Submit Order" at bounding box center [714, 350] width 98 height 25
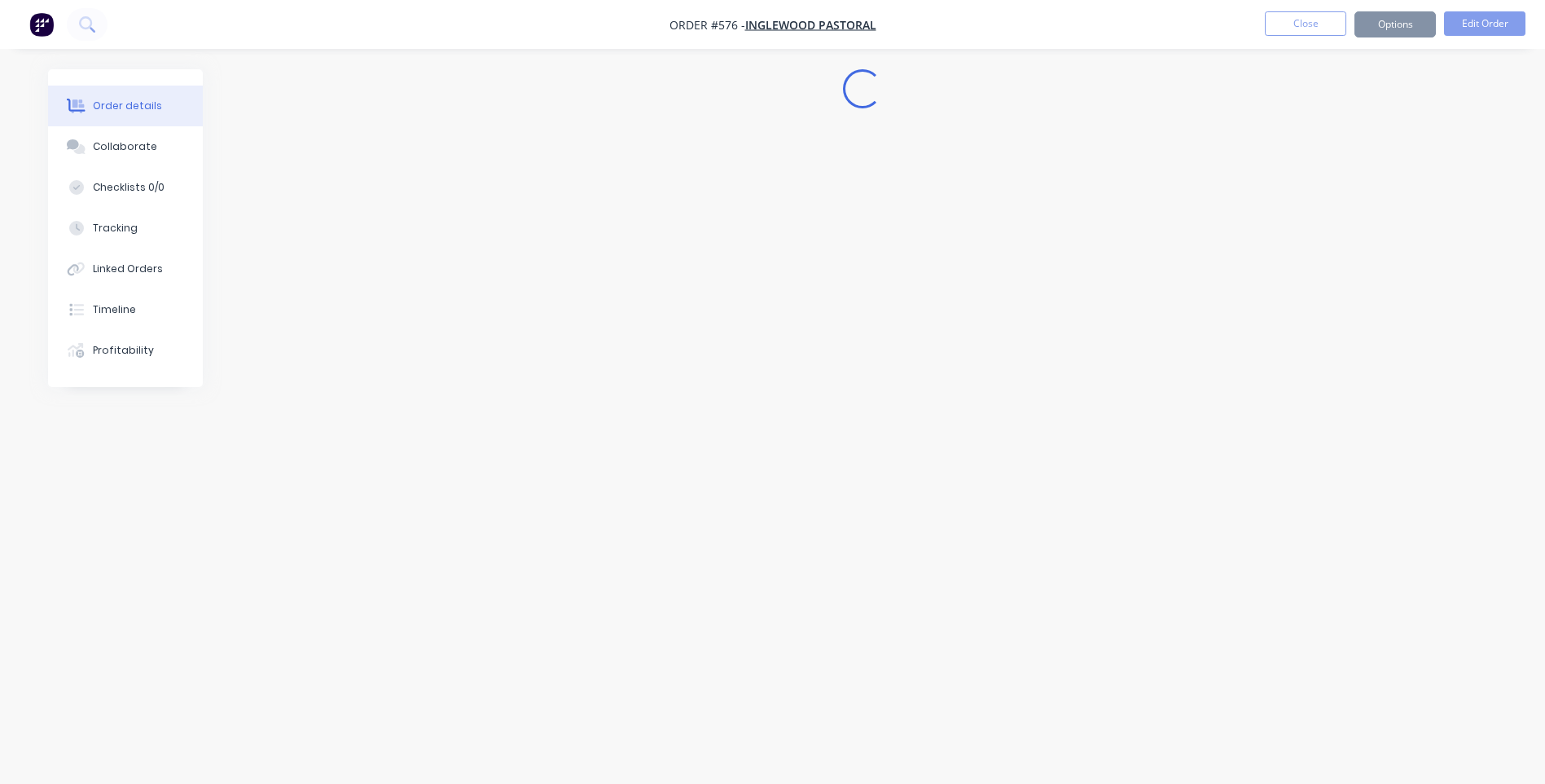
scroll to position [0, 0]
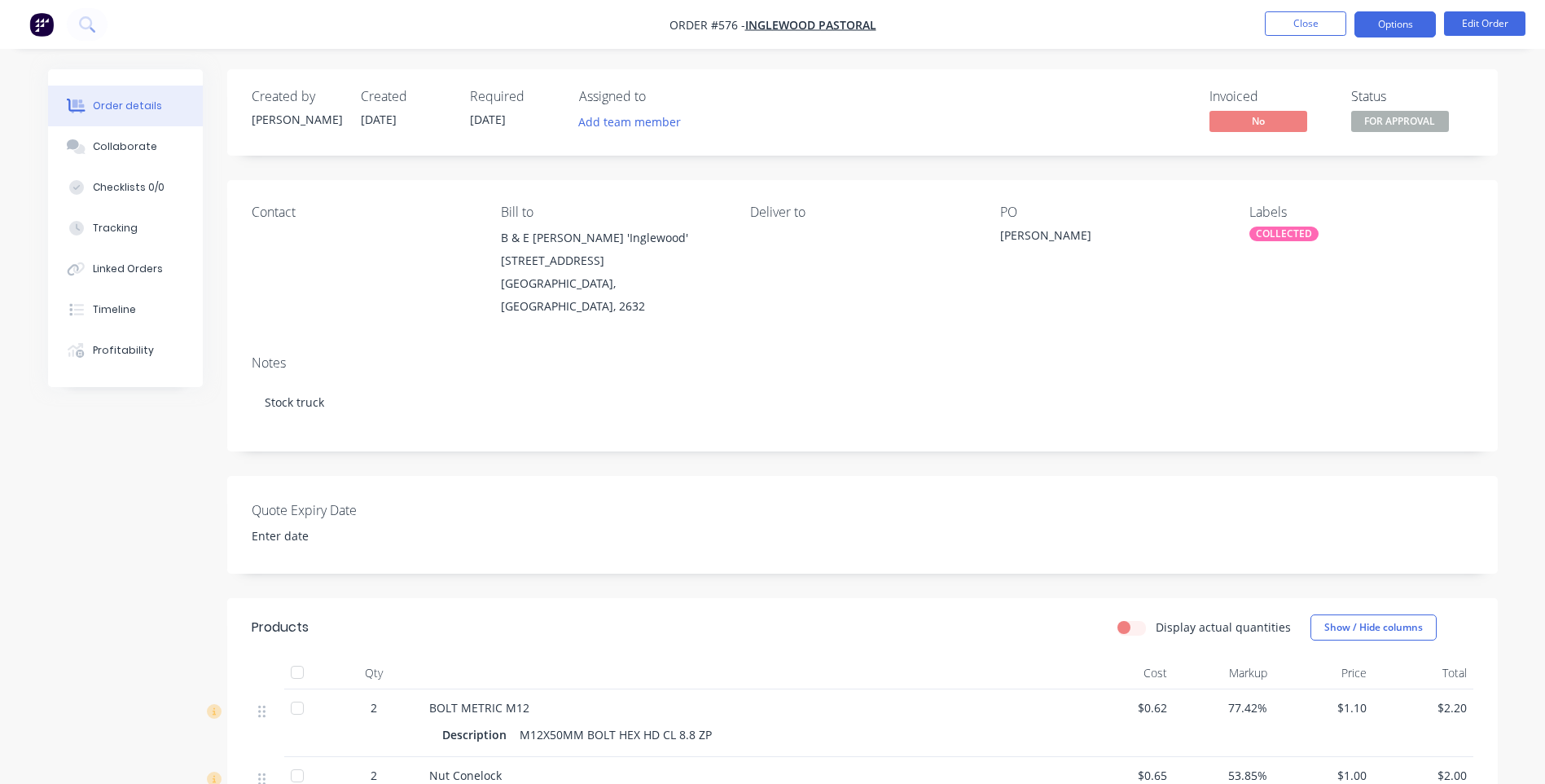
click at [1394, 27] on button "Options" at bounding box center [1395, 25] width 81 height 26
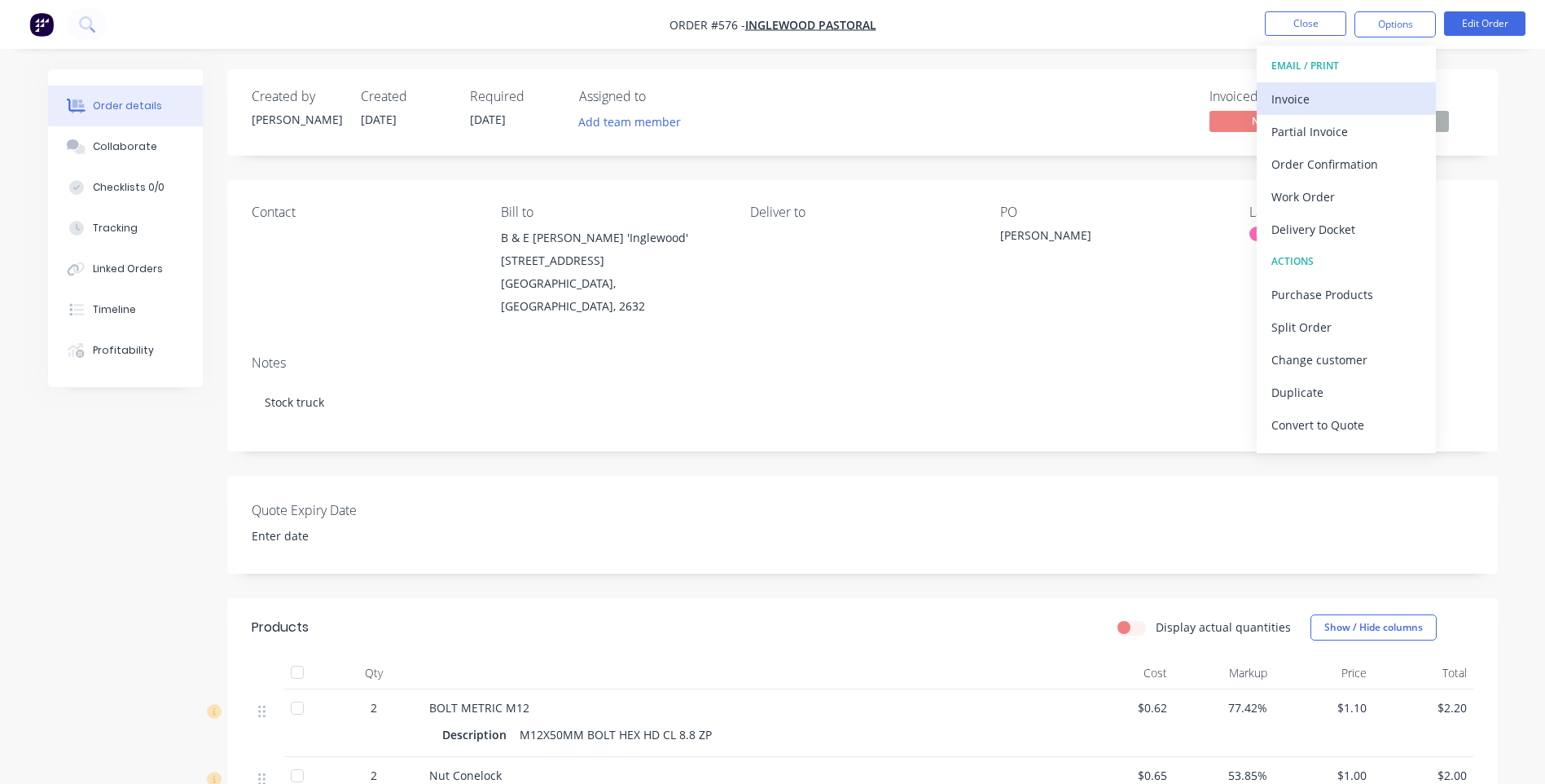
click at [1286, 94] on div "Invoice" at bounding box center [1347, 99] width 150 height 24
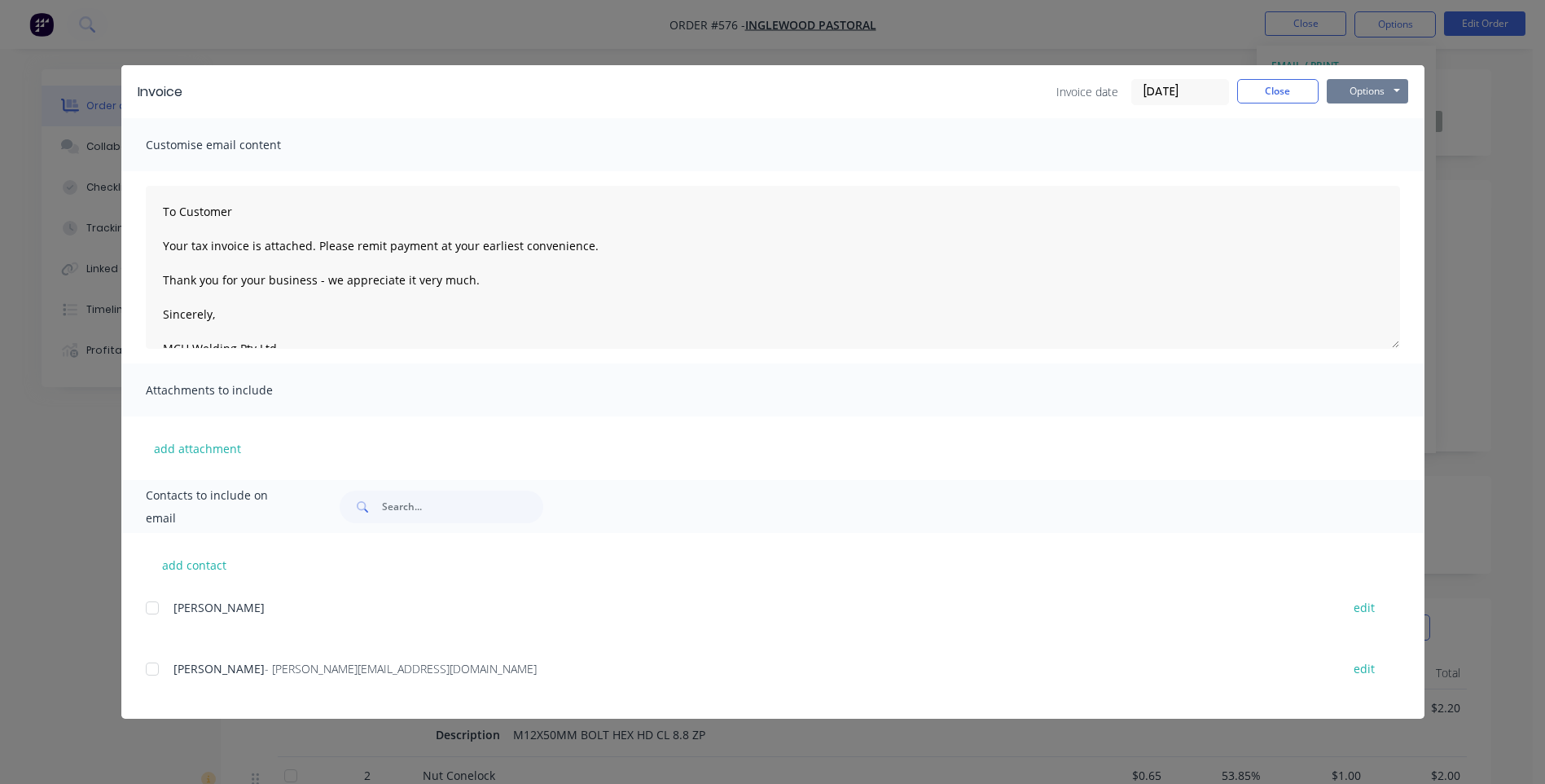
click at [1371, 88] on button "Options" at bounding box center [1367, 91] width 81 height 25
click at [1350, 115] on button "Preview" at bounding box center [1379, 120] width 104 height 27
click at [150, 666] on div at bounding box center [152, 669] width 33 height 33
click at [1359, 92] on button "Options" at bounding box center [1367, 91] width 81 height 25
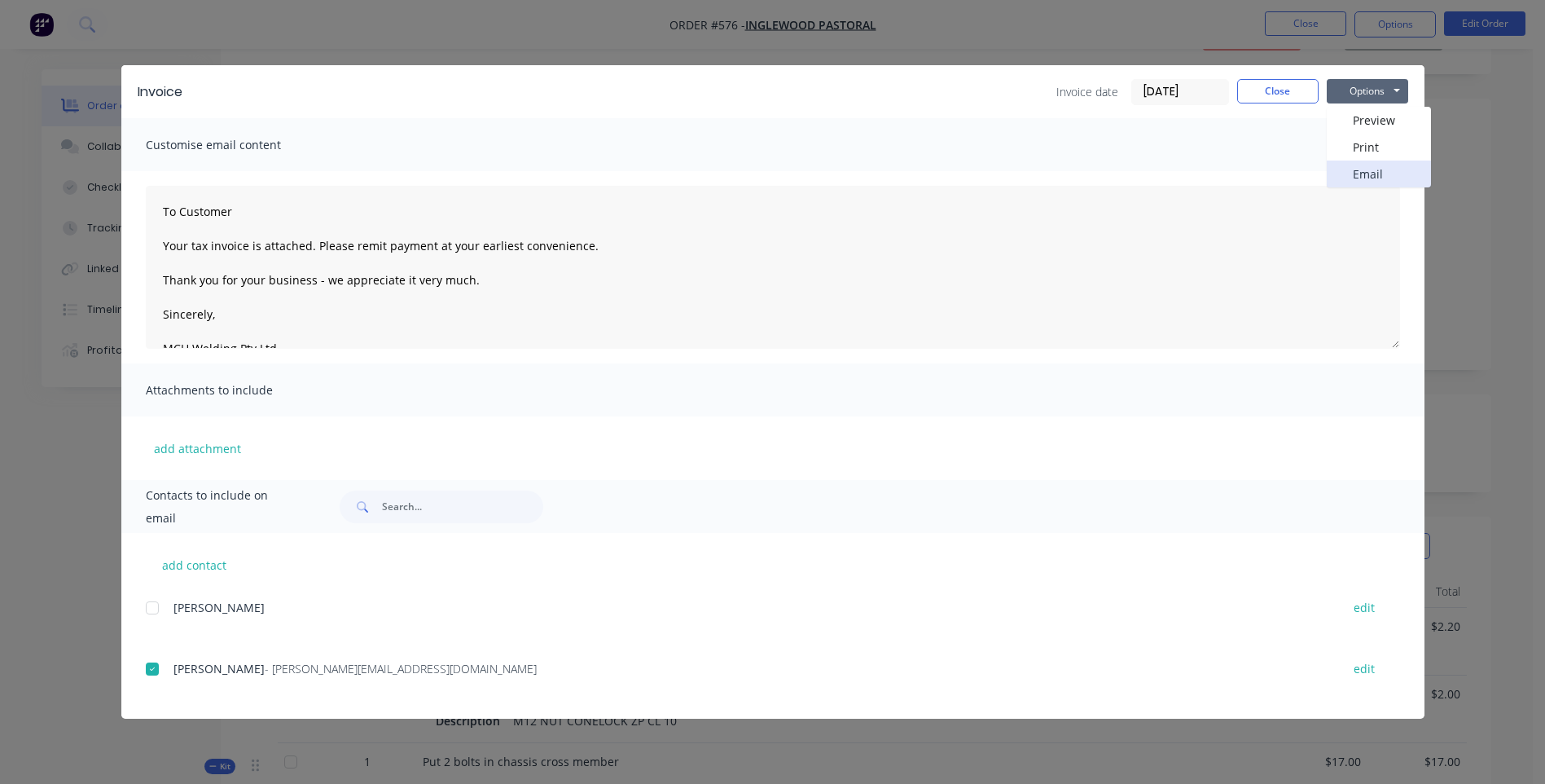
click at [1349, 171] on button "Email" at bounding box center [1379, 174] width 104 height 27
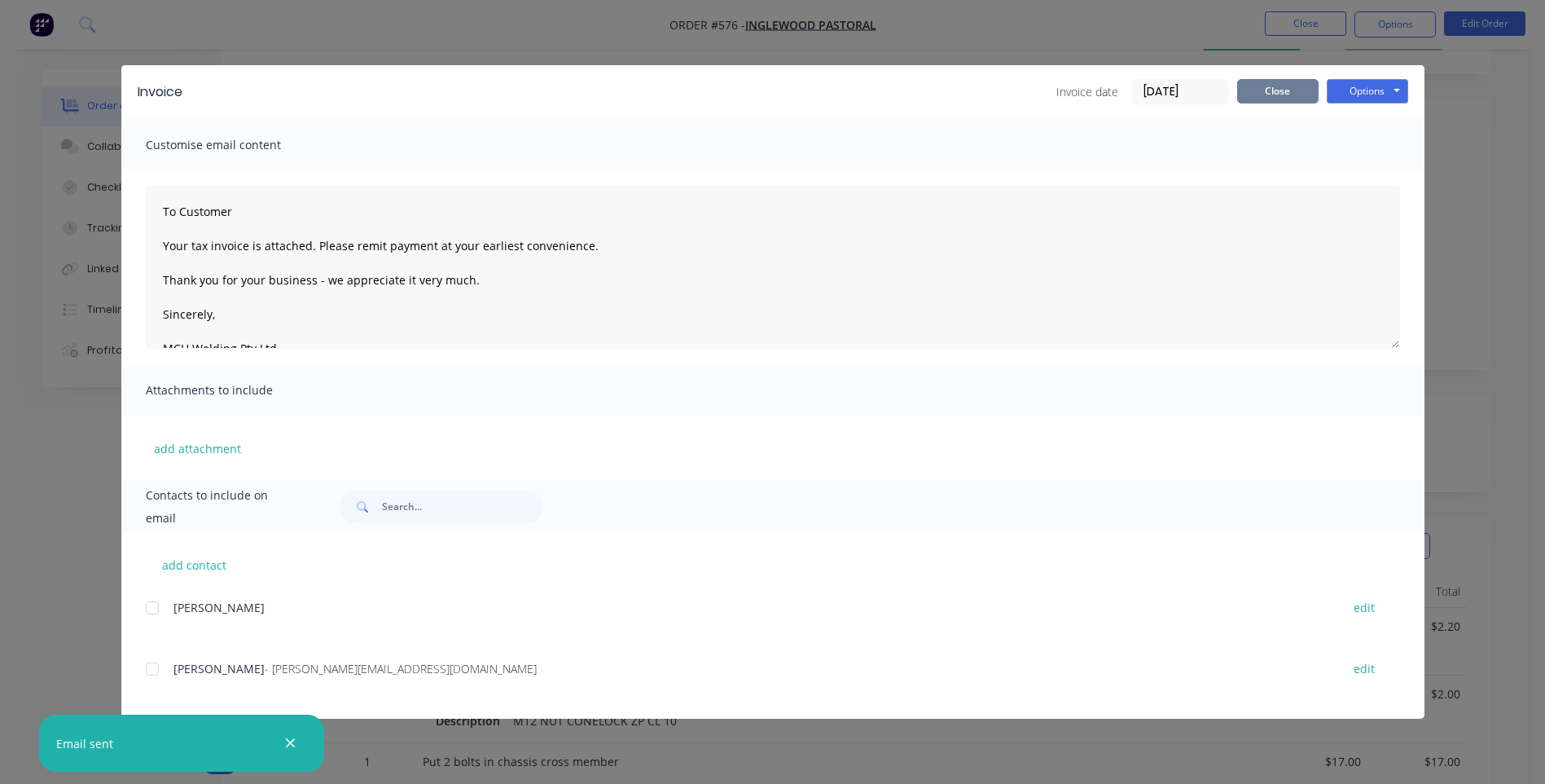
click at [1255, 95] on button "Close" at bounding box center [1278, 91] width 81 height 25
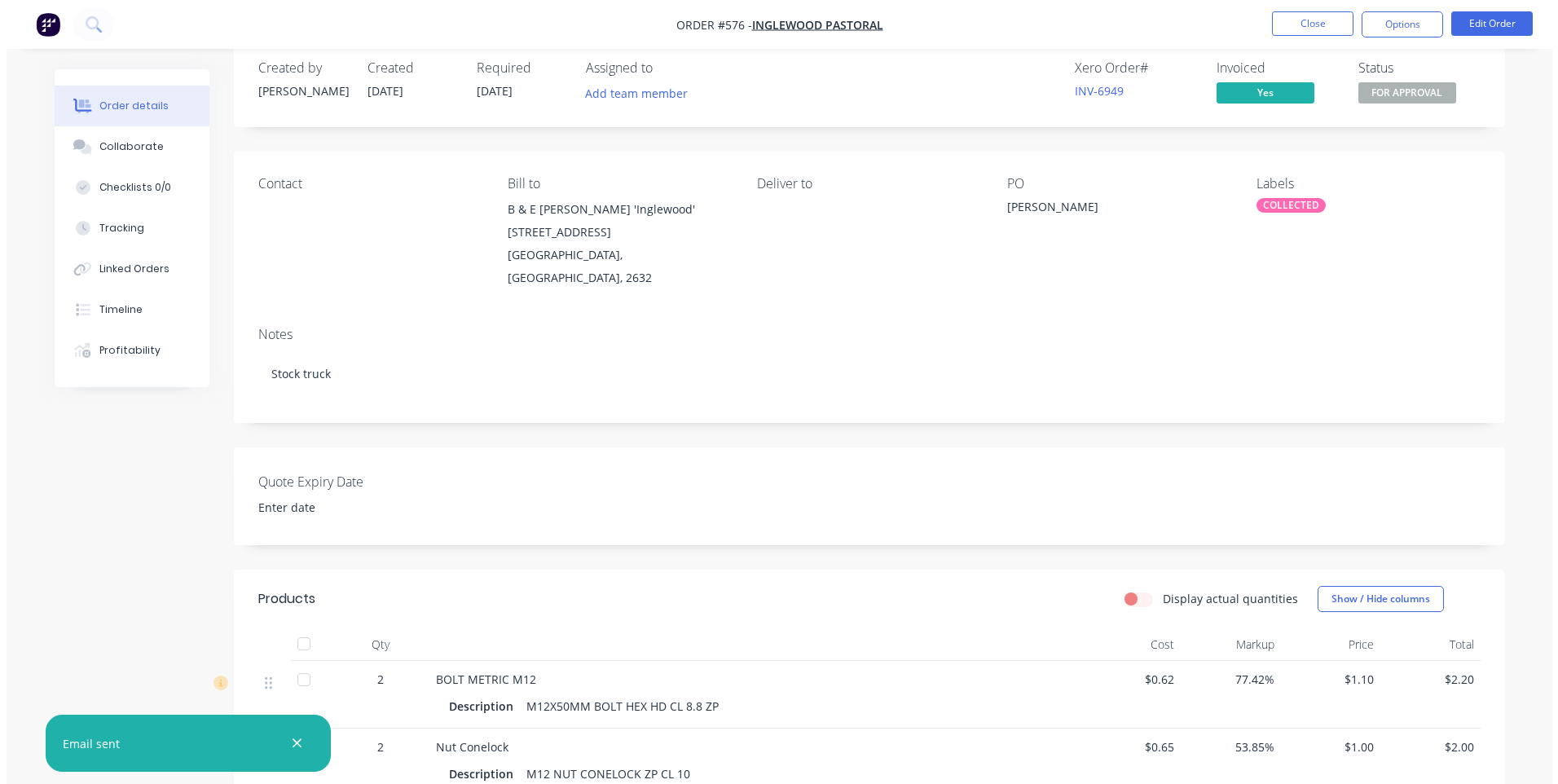
scroll to position [0, 0]
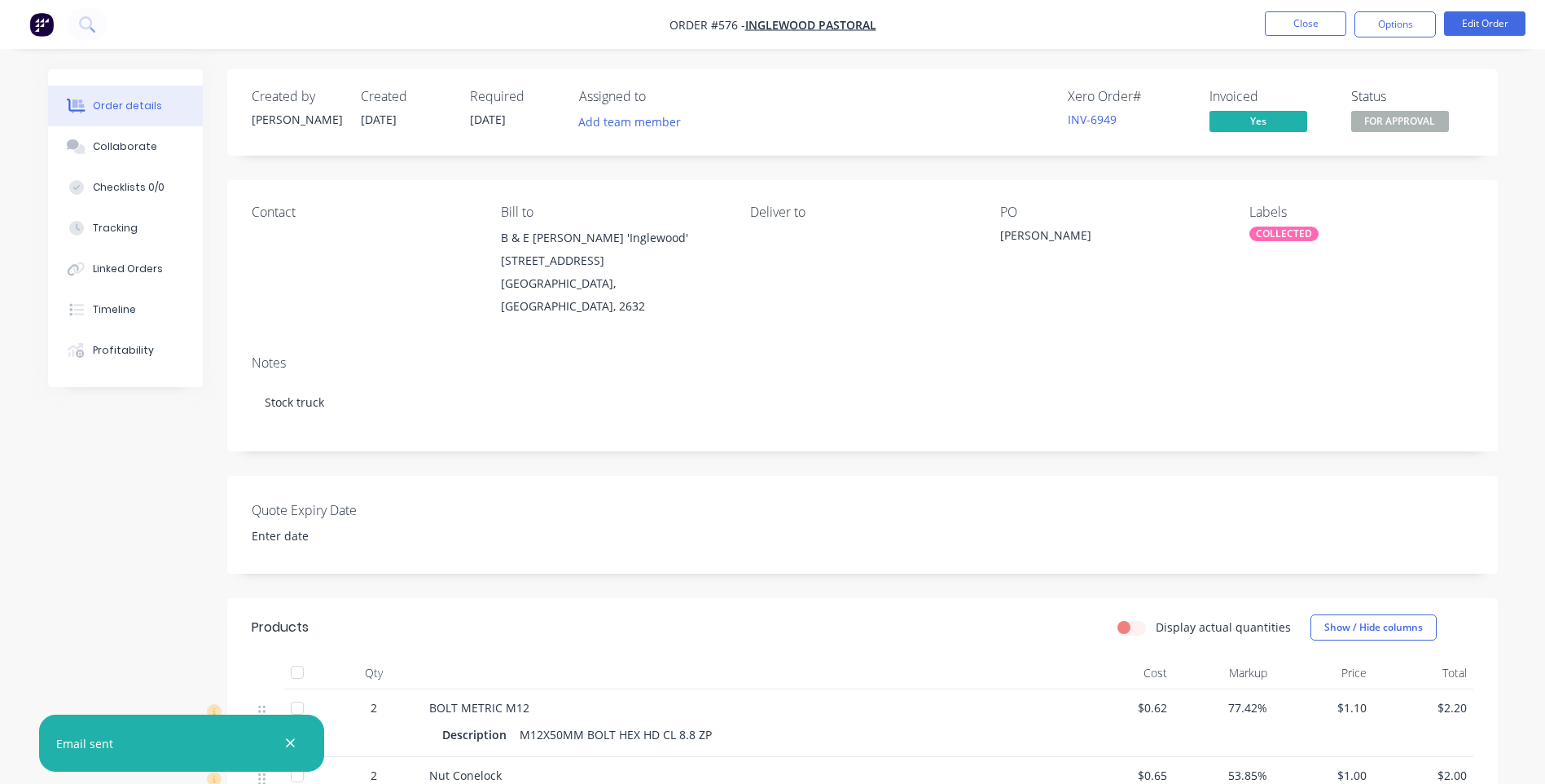
click at [1399, 118] on span "FOR APPROVAL" at bounding box center [1400, 121] width 98 height 21
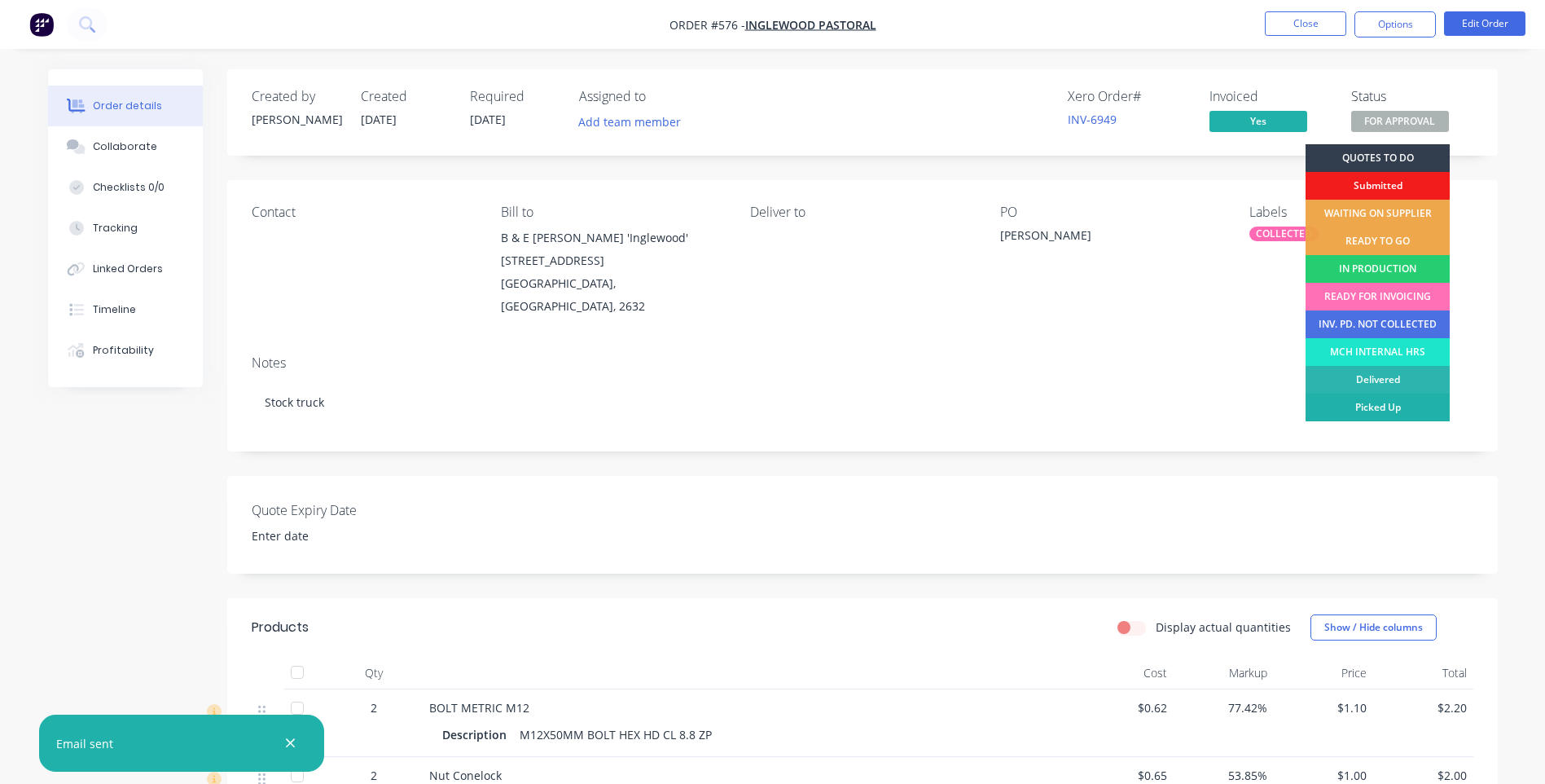
click at [1381, 406] on div "Picked Up" at bounding box center [1377, 407] width 144 height 28
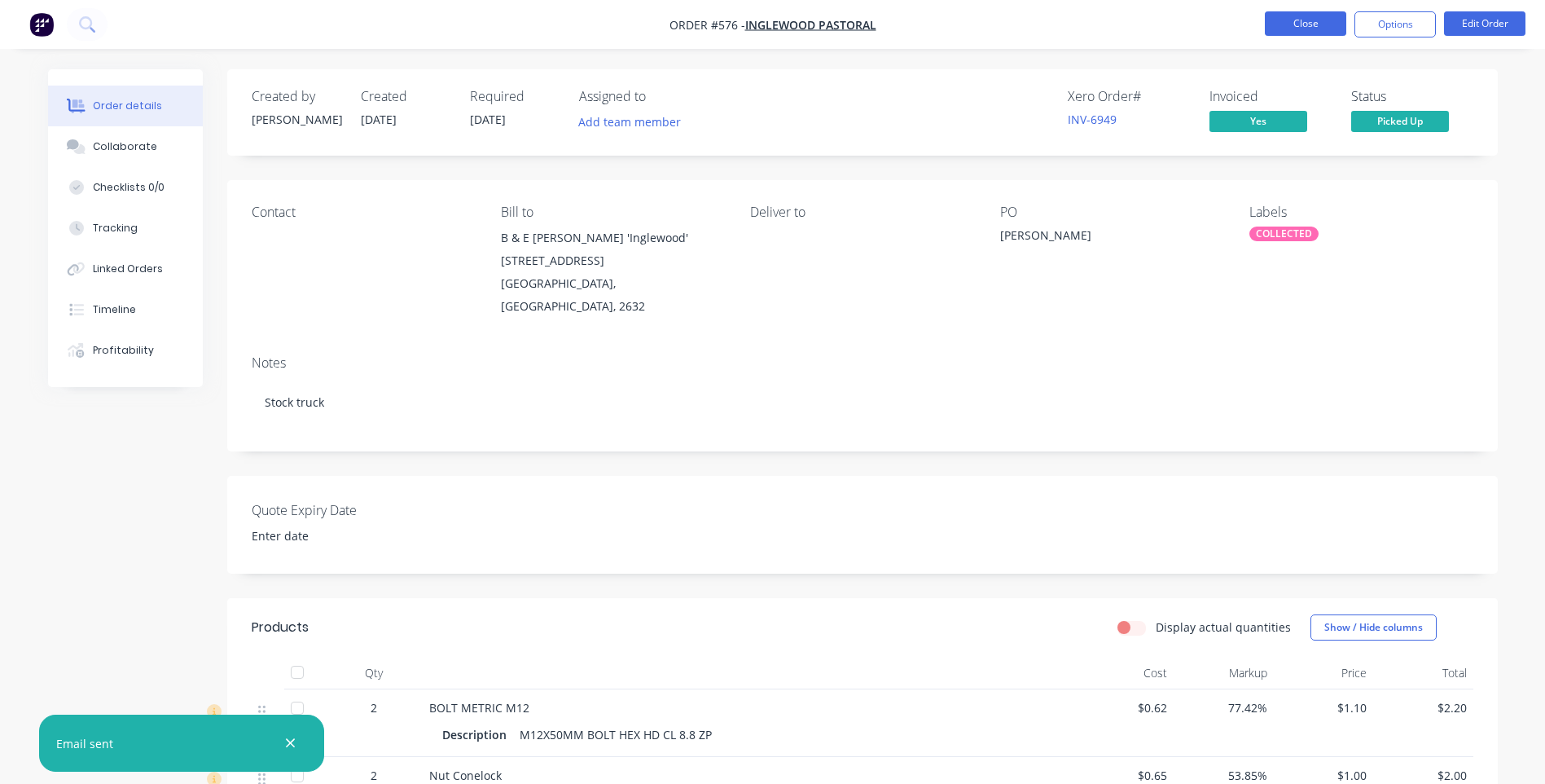
click at [1278, 26] on button "Close" at bounding box center [1306, 24] width 81 height 25
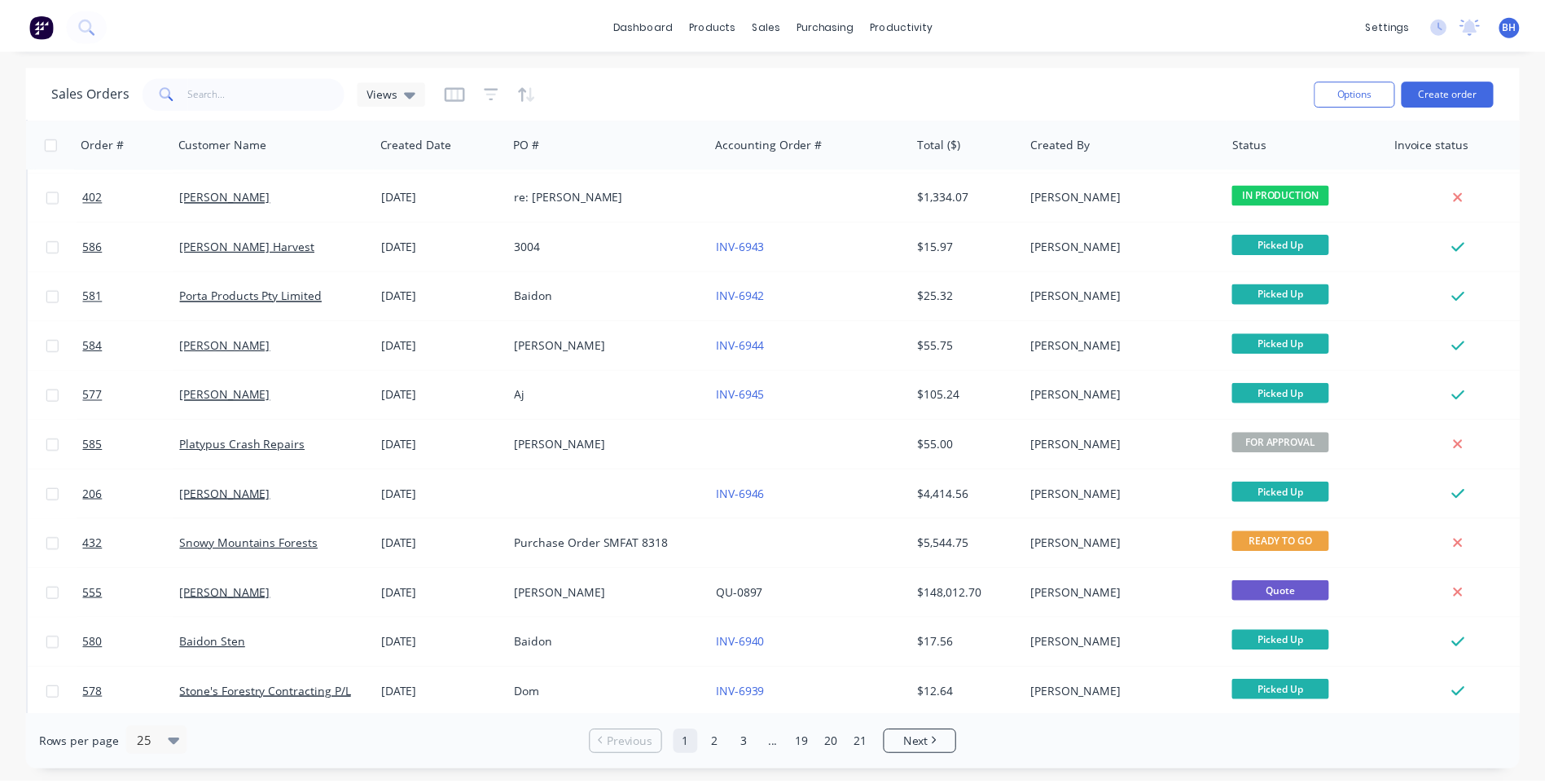
scroll to position [377, 0]
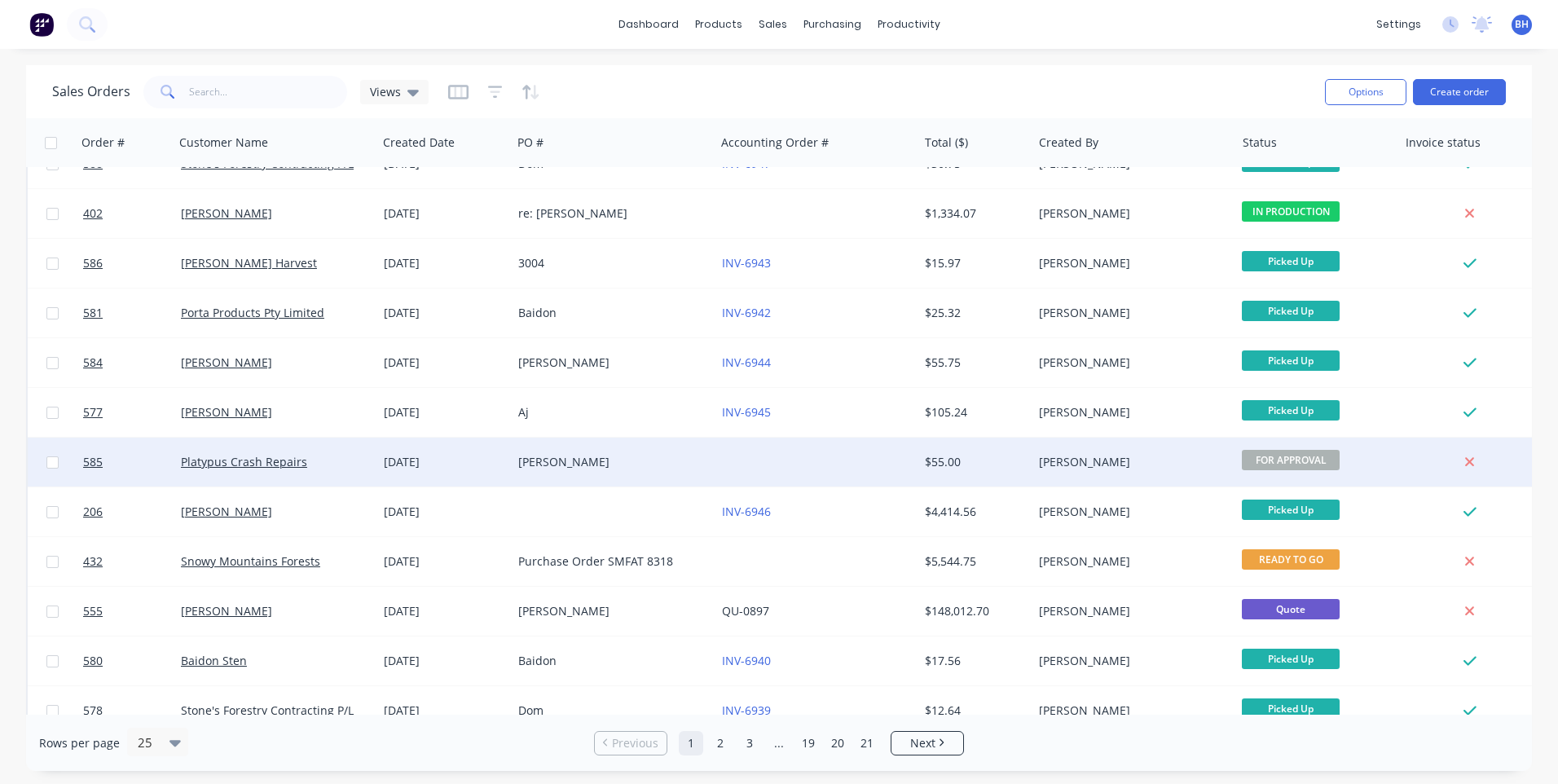
click at [731, 455] on div at bounding box center [816, 462] width 203 height 49
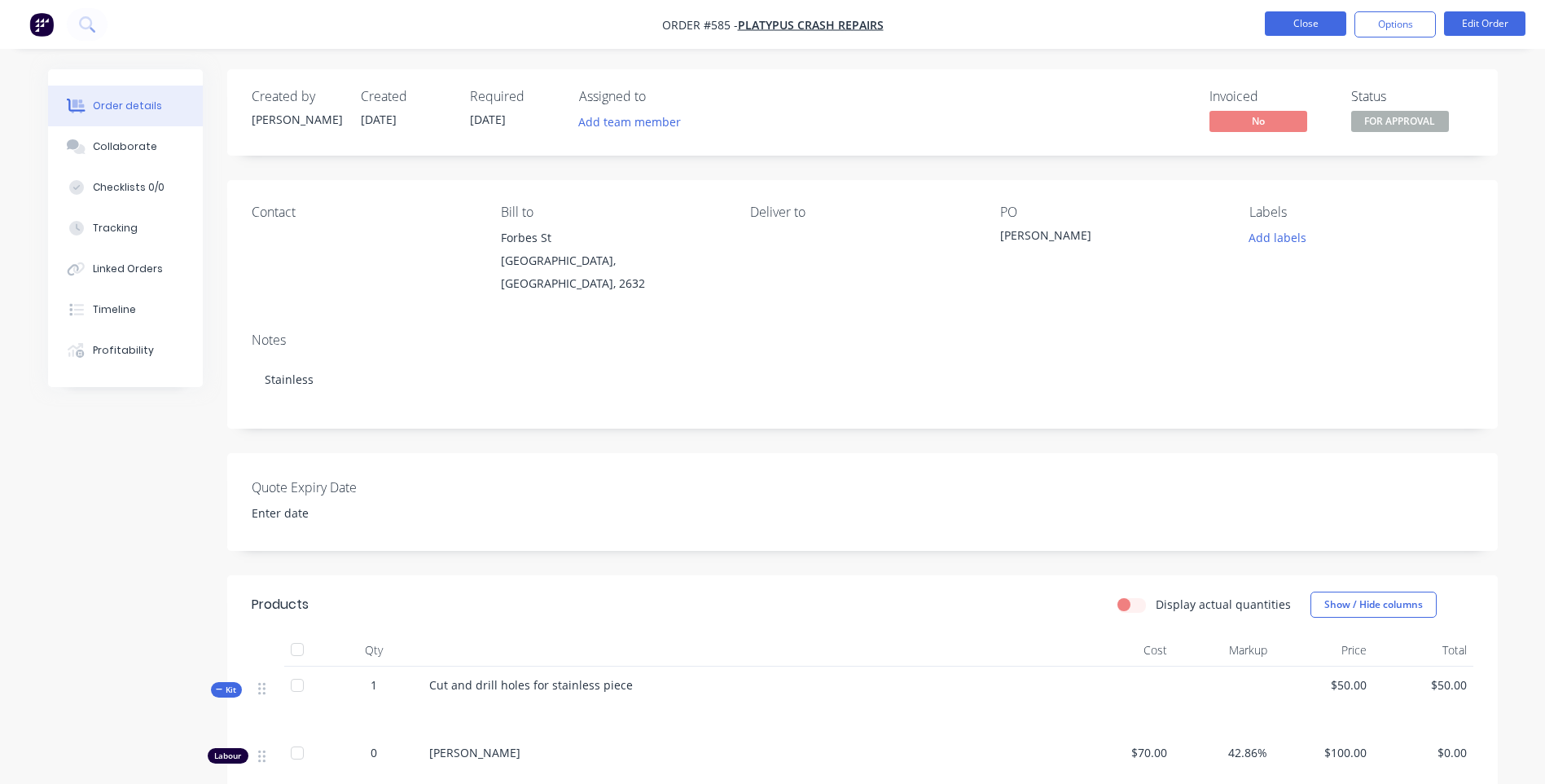
click at [1279, 14] on button "Close" at bounding box center [1306, 24] width 81 height 25
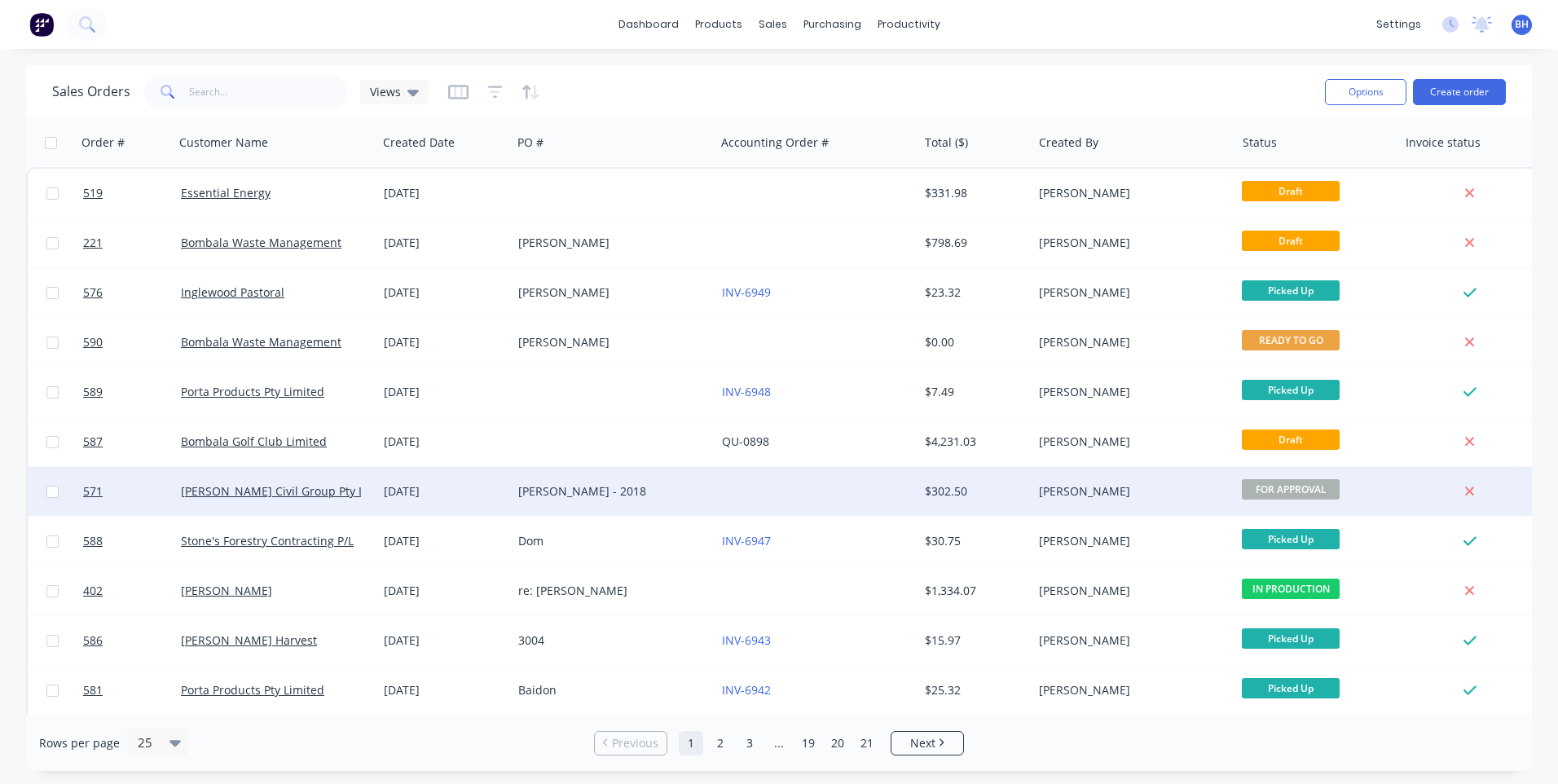
click at [846, 489] on div at bounding box center [816, 490] width 203 height 49
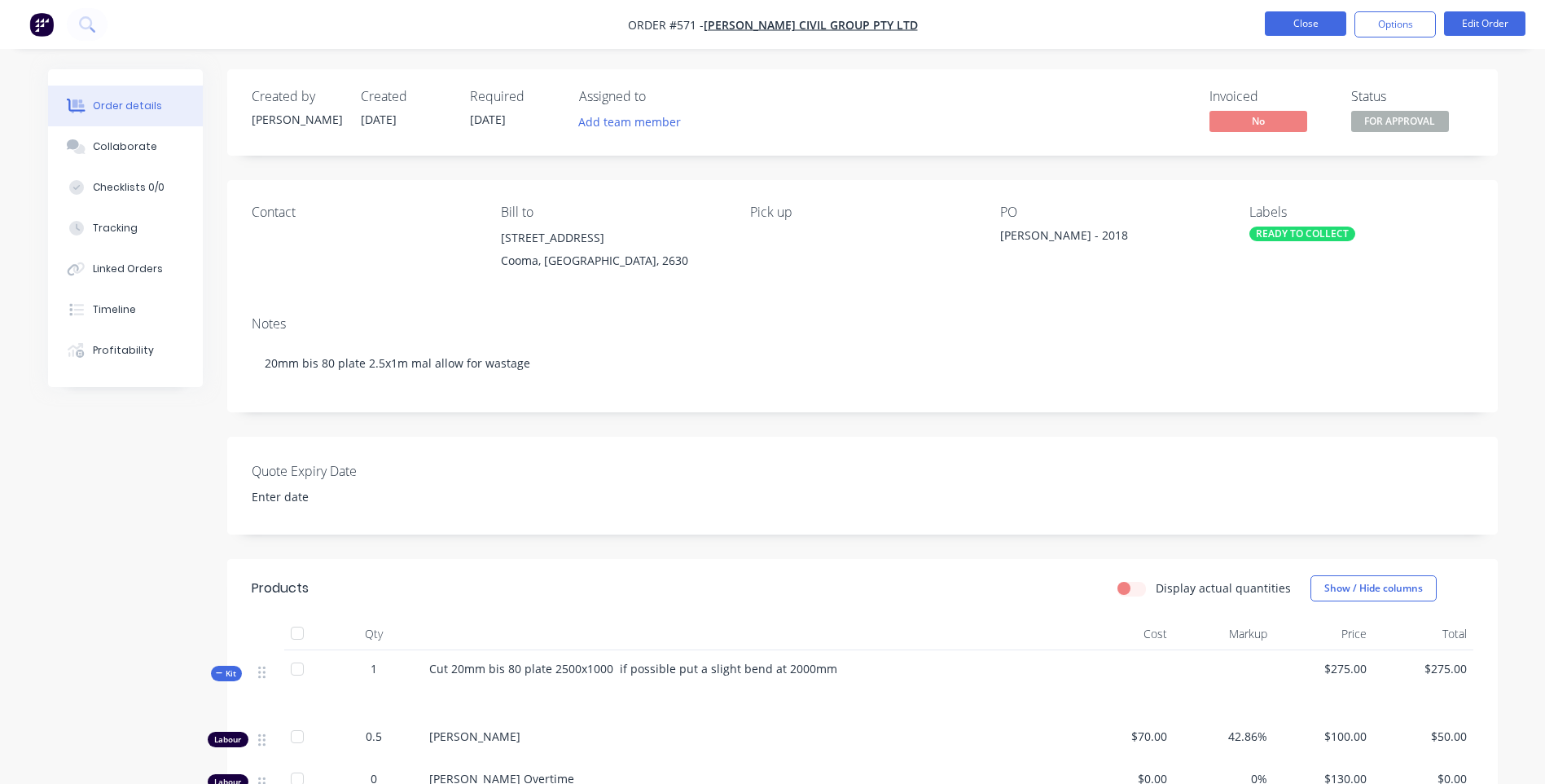
click at [1274, 18] on button "Close" at bounding box center [1306, 24] width 81 height 25
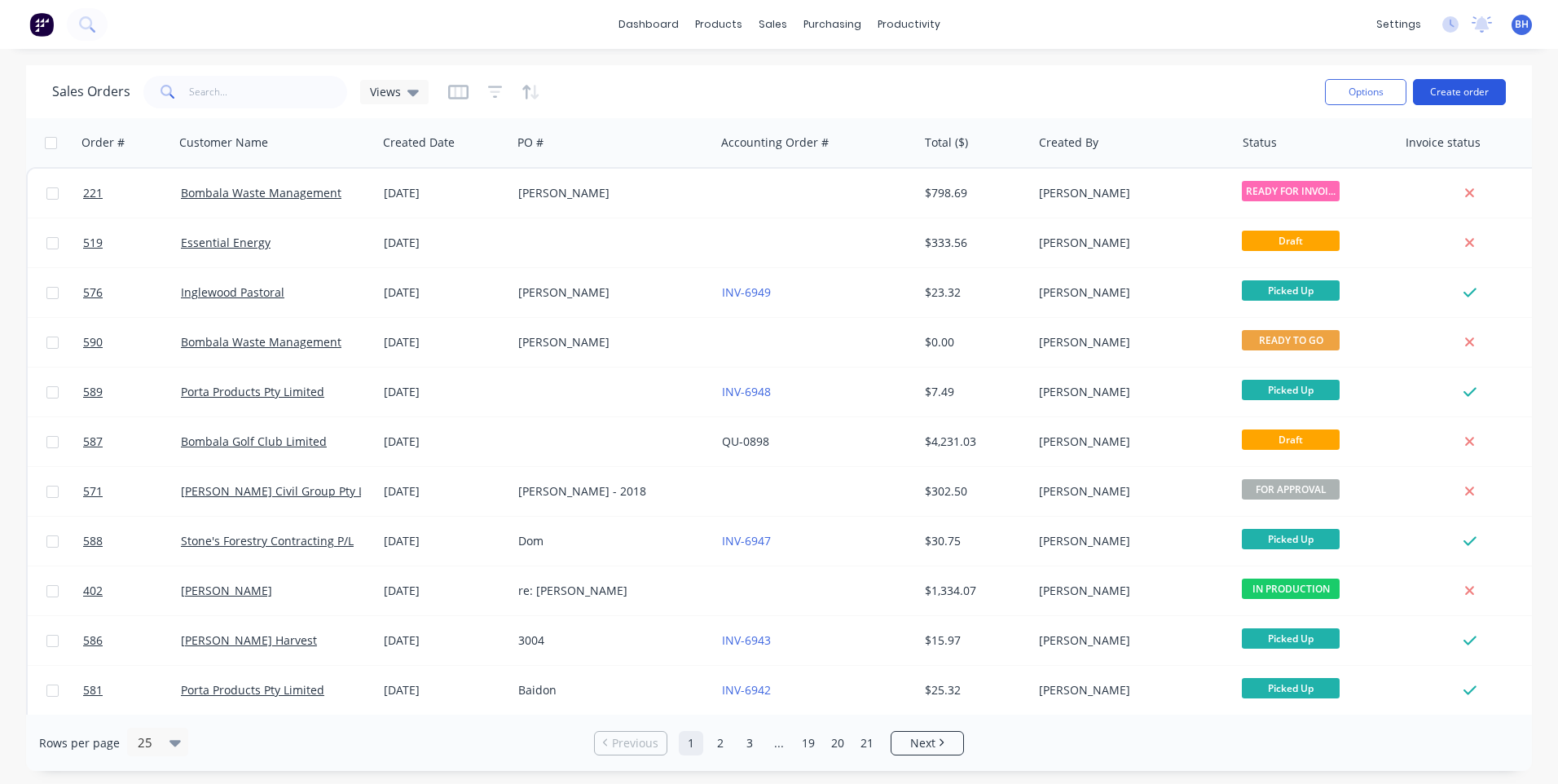
click at [1444, 86] on button "Create order" at bounding box center [1459, 92] width 93 height 26
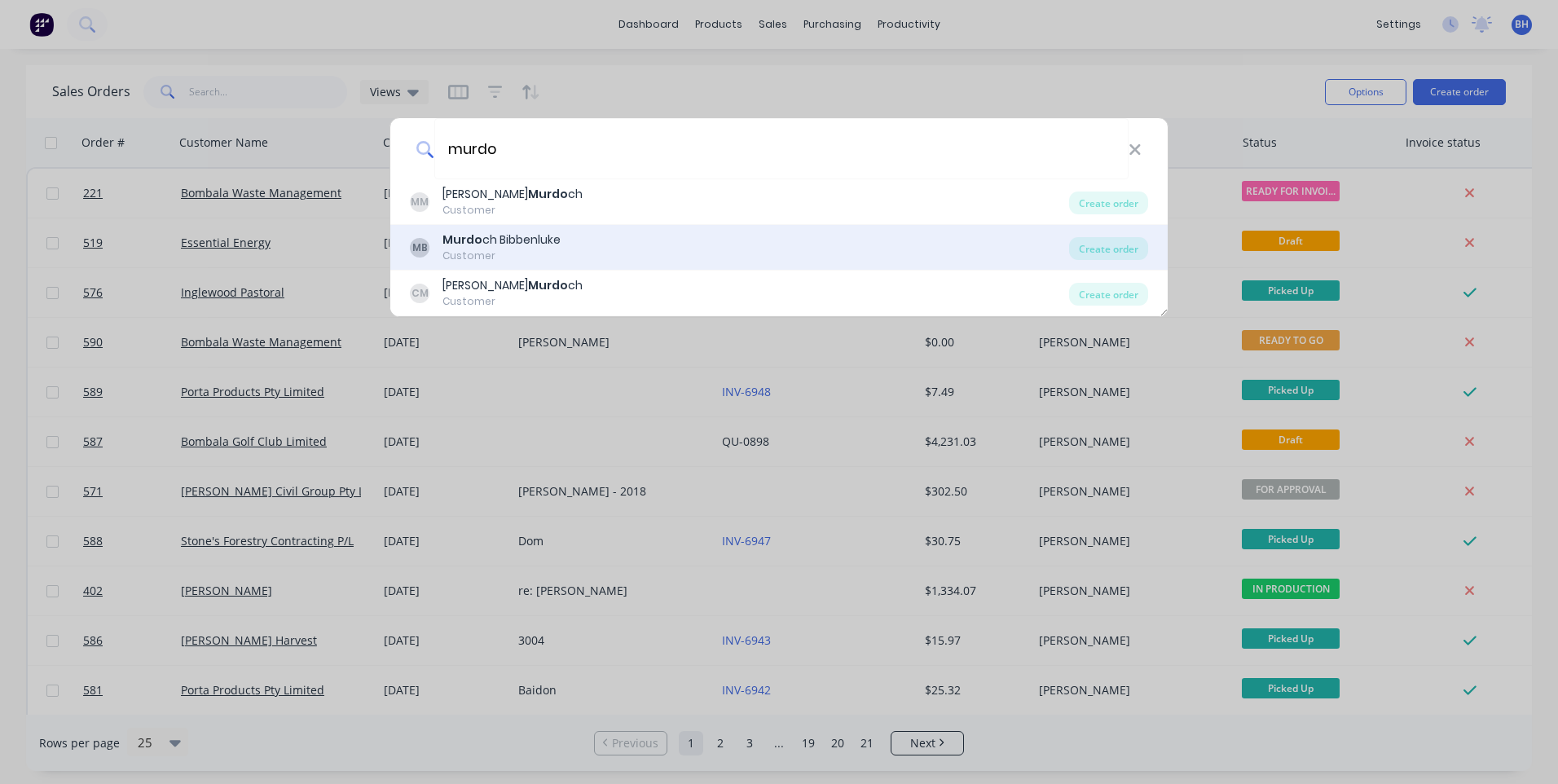
type input "murdo"
click at [662, 241] on div "MB Murdo ch Bibbenluke Customer" at bounding box center [739, 247] width 659 height 32
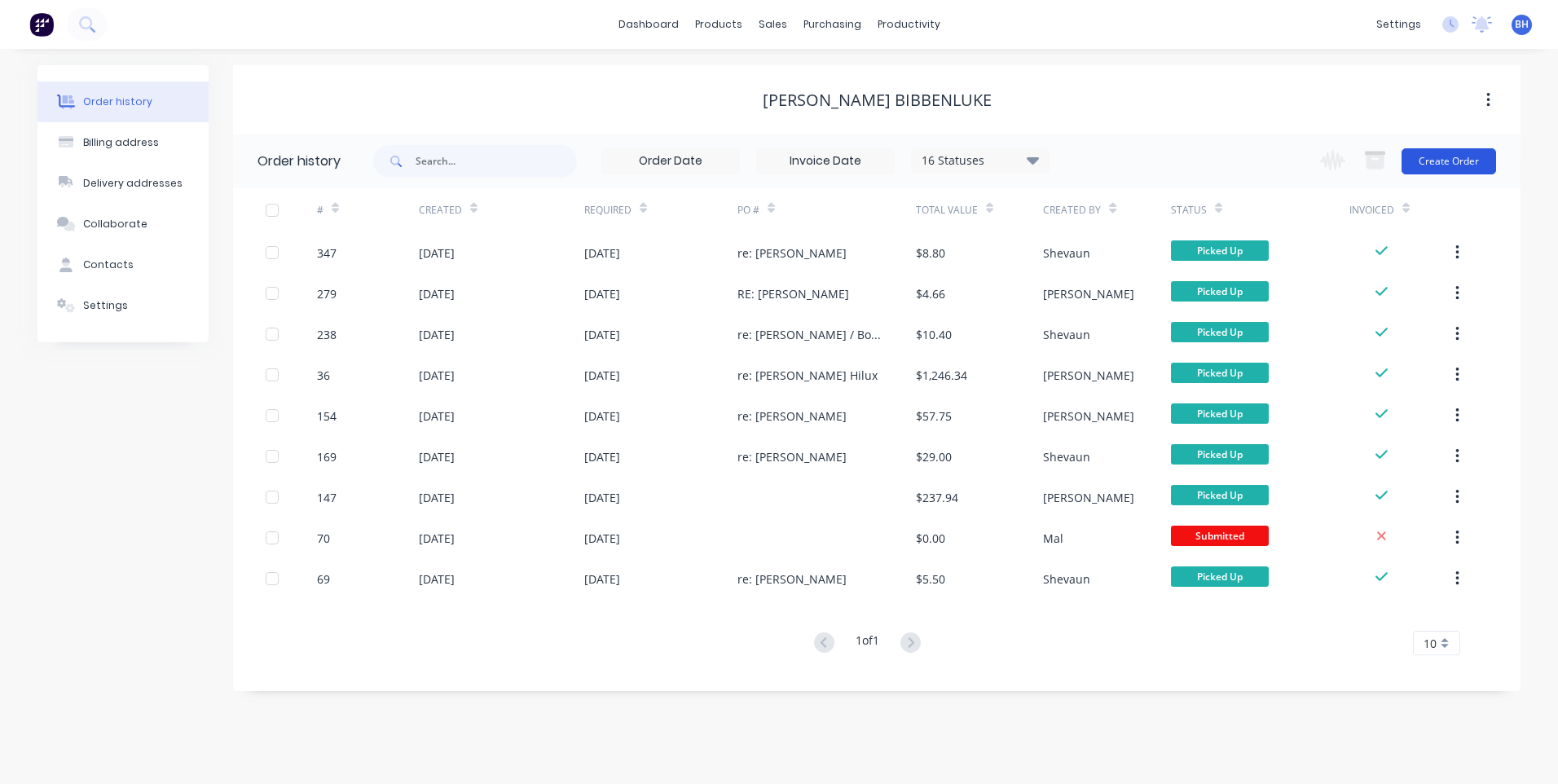
click at [1452, 162] on button "Create Order" at bounding box center [1449, 161] width 95 height 26
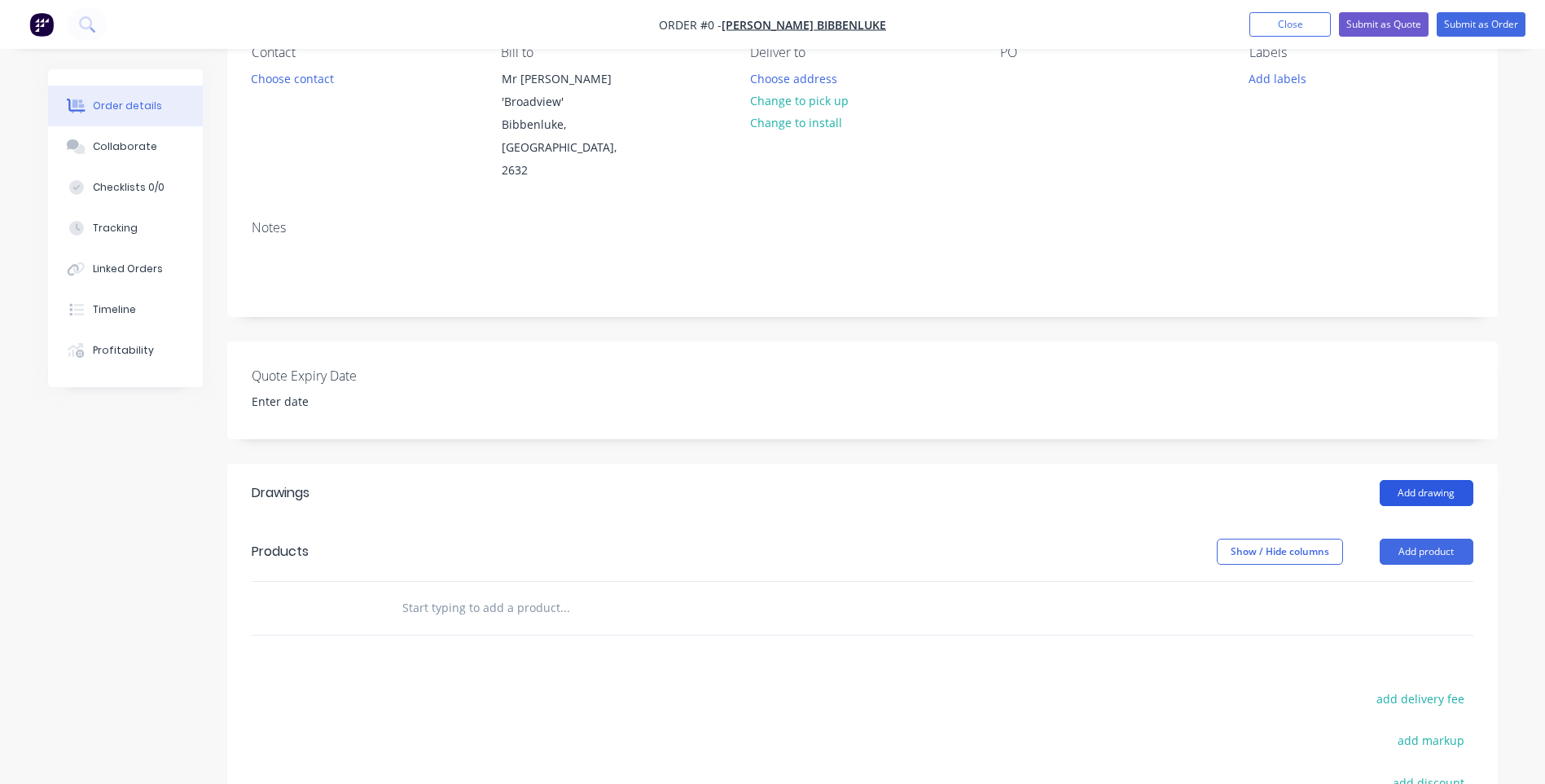
scroll to position [163, 0]
click at [1413, 536] on button "Add product" at bounding box center [1427, 550] width 94 height 26
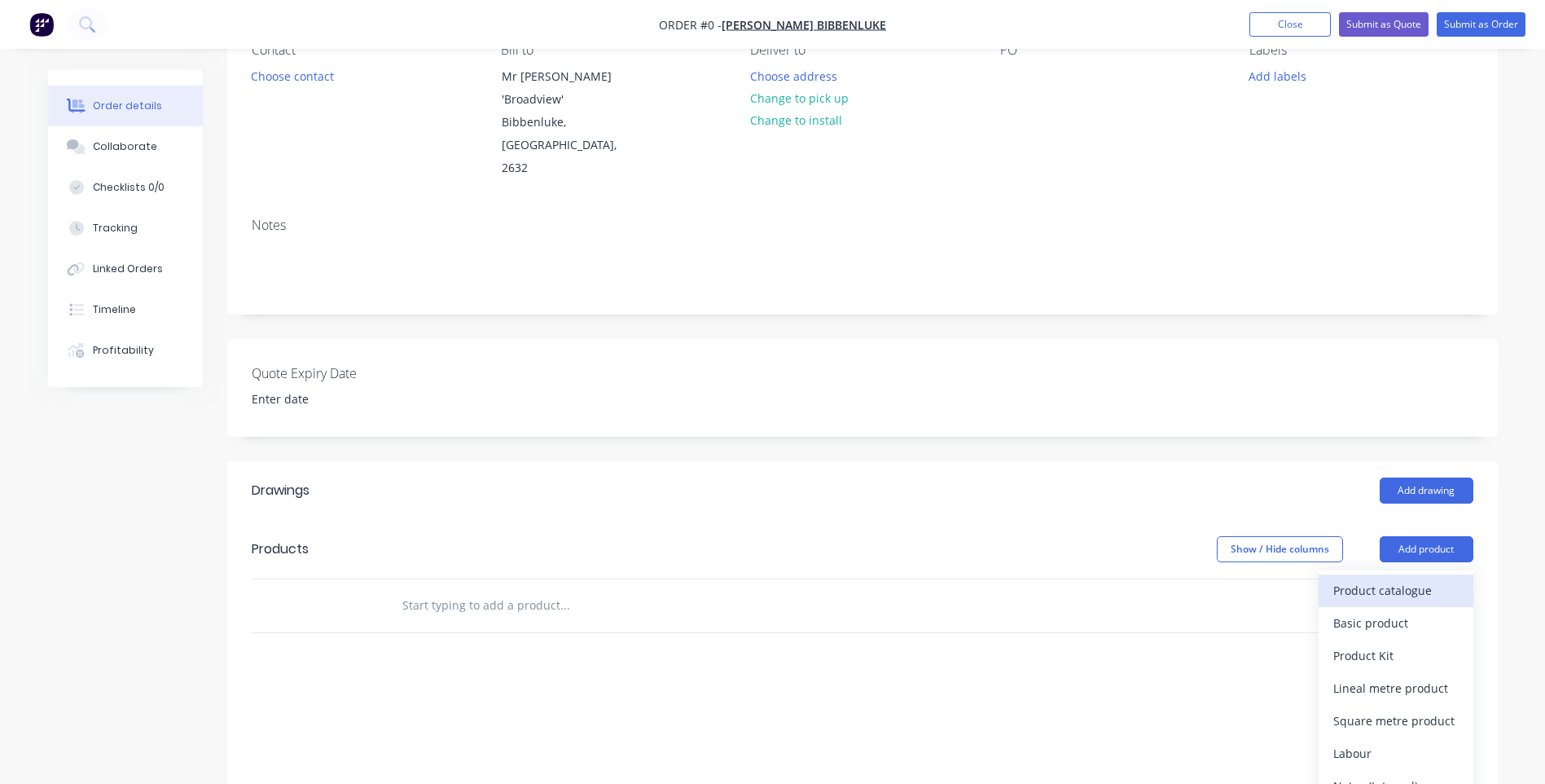
click at [1350, 578] on div "Product catalogue" at bounding box center [1396, 590] width 125 height 24
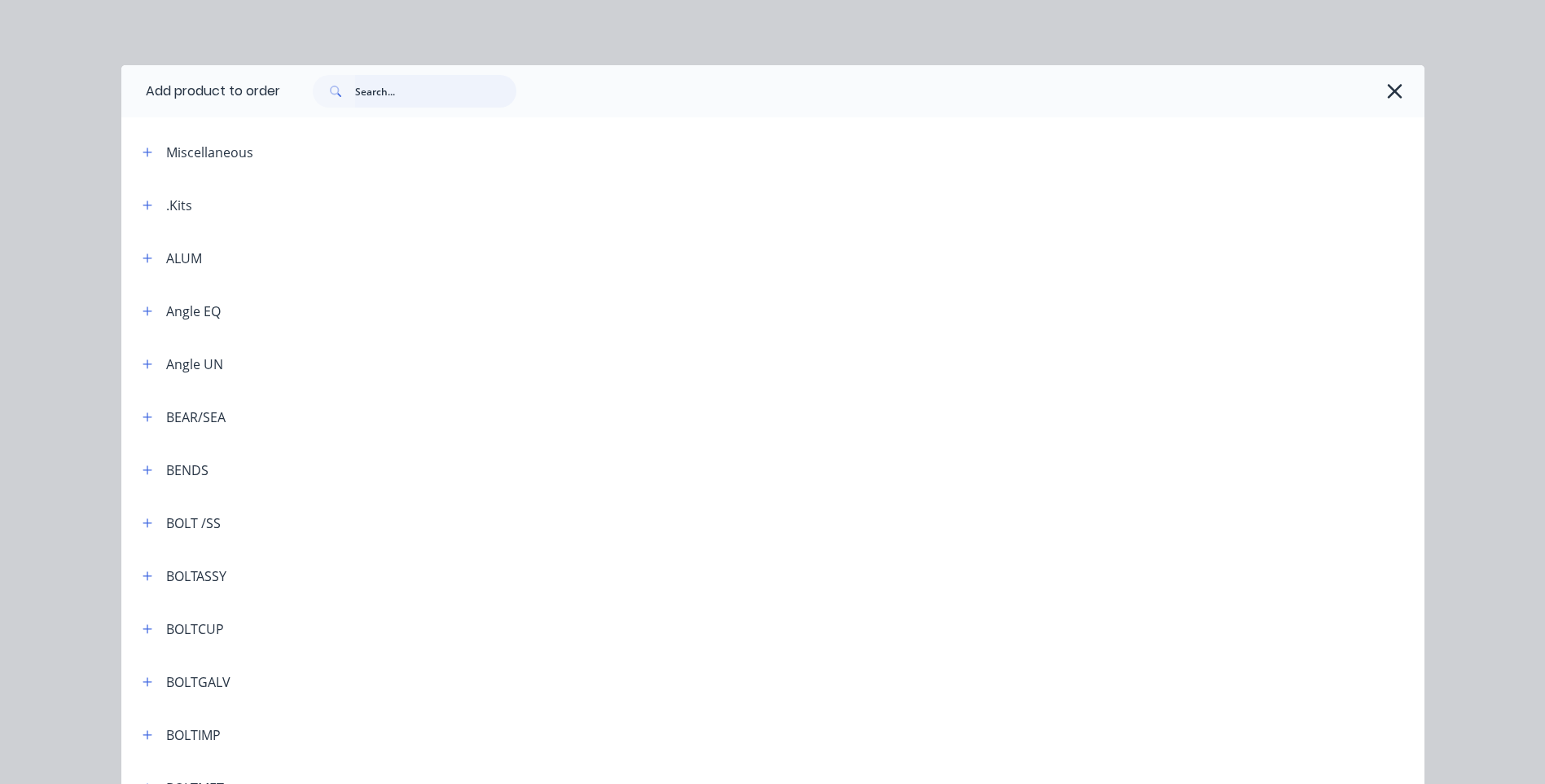
click at [383, 101] on input "text" at bounding box center [436, 91] width 161 height 33
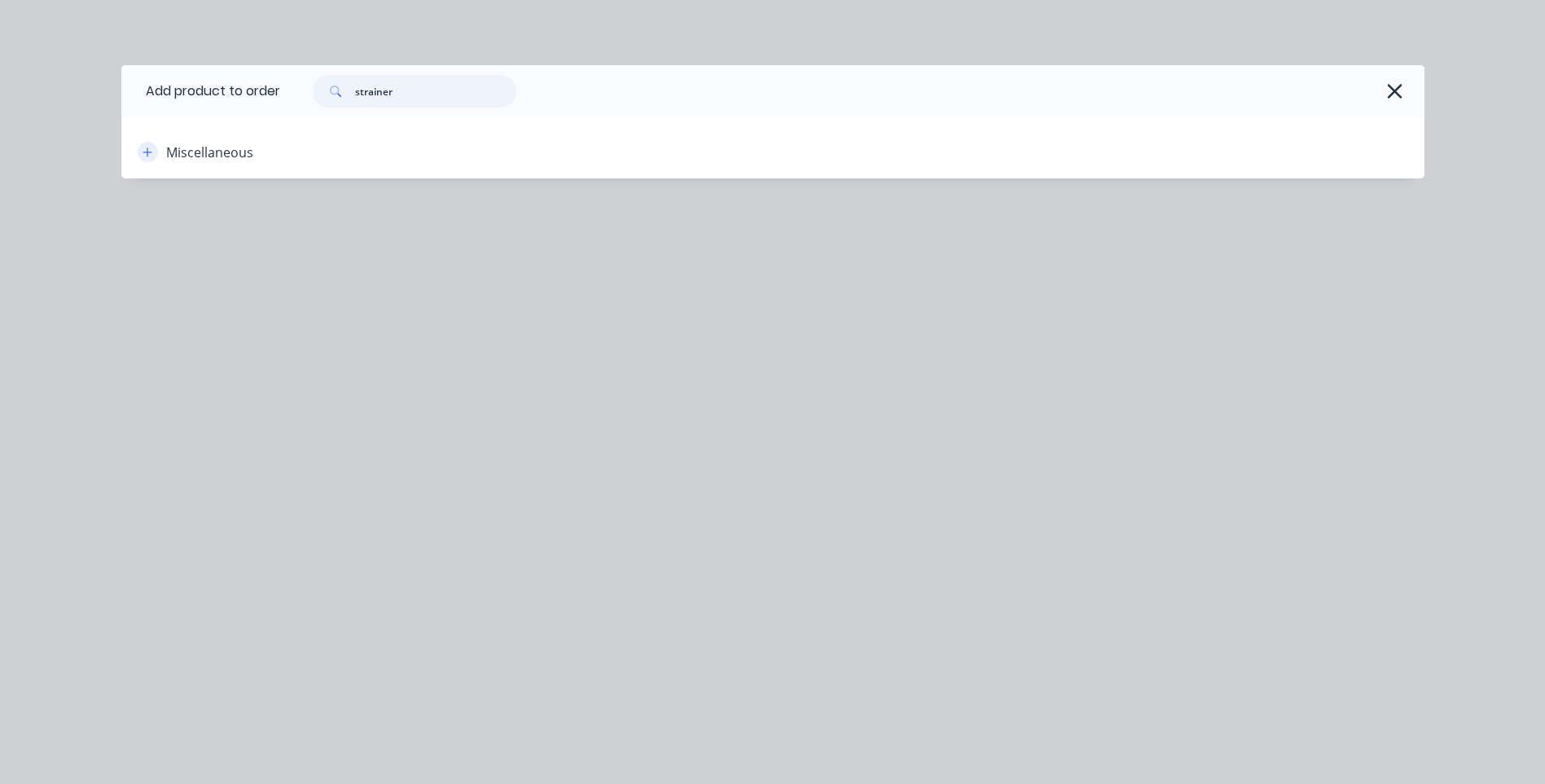
type input "strainer"
click at [145, 150] on icon "button" at bounding box center [147, 152] width 10 height 12
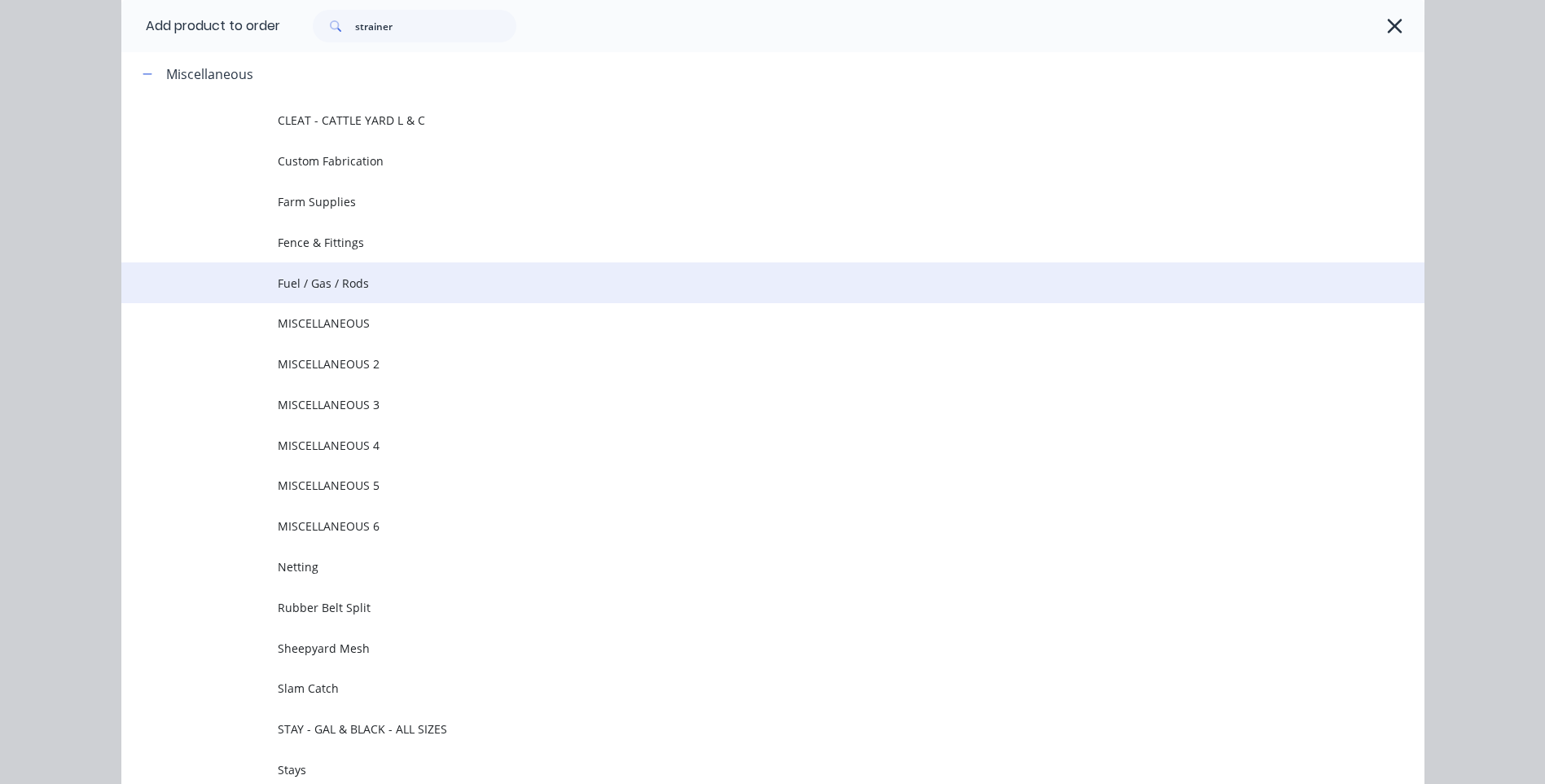
scroll to position [74, 0]
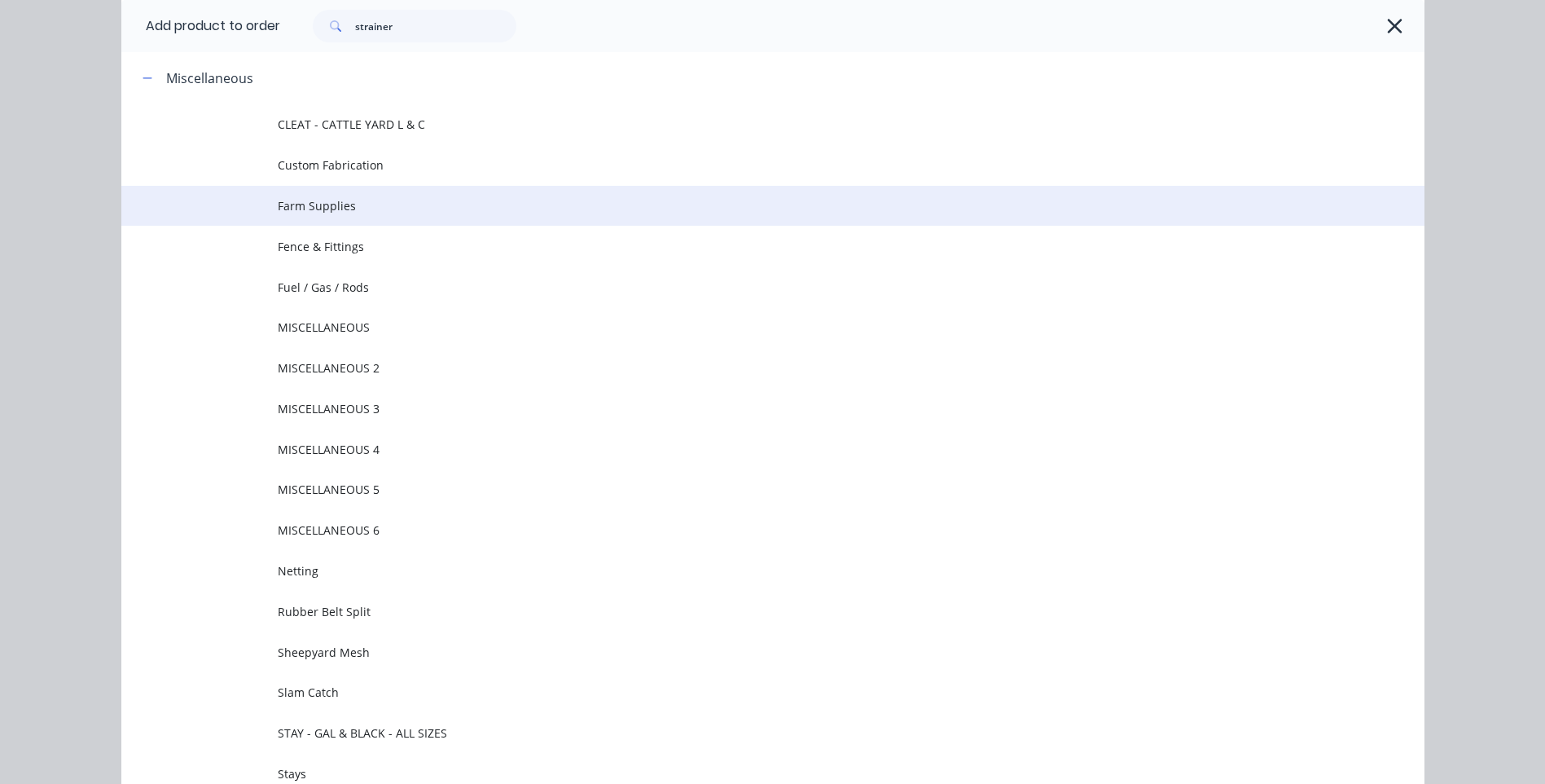
click at [325, 199] on span "Farm Supplies" at bounding box center [736, 206] width 917 height 17
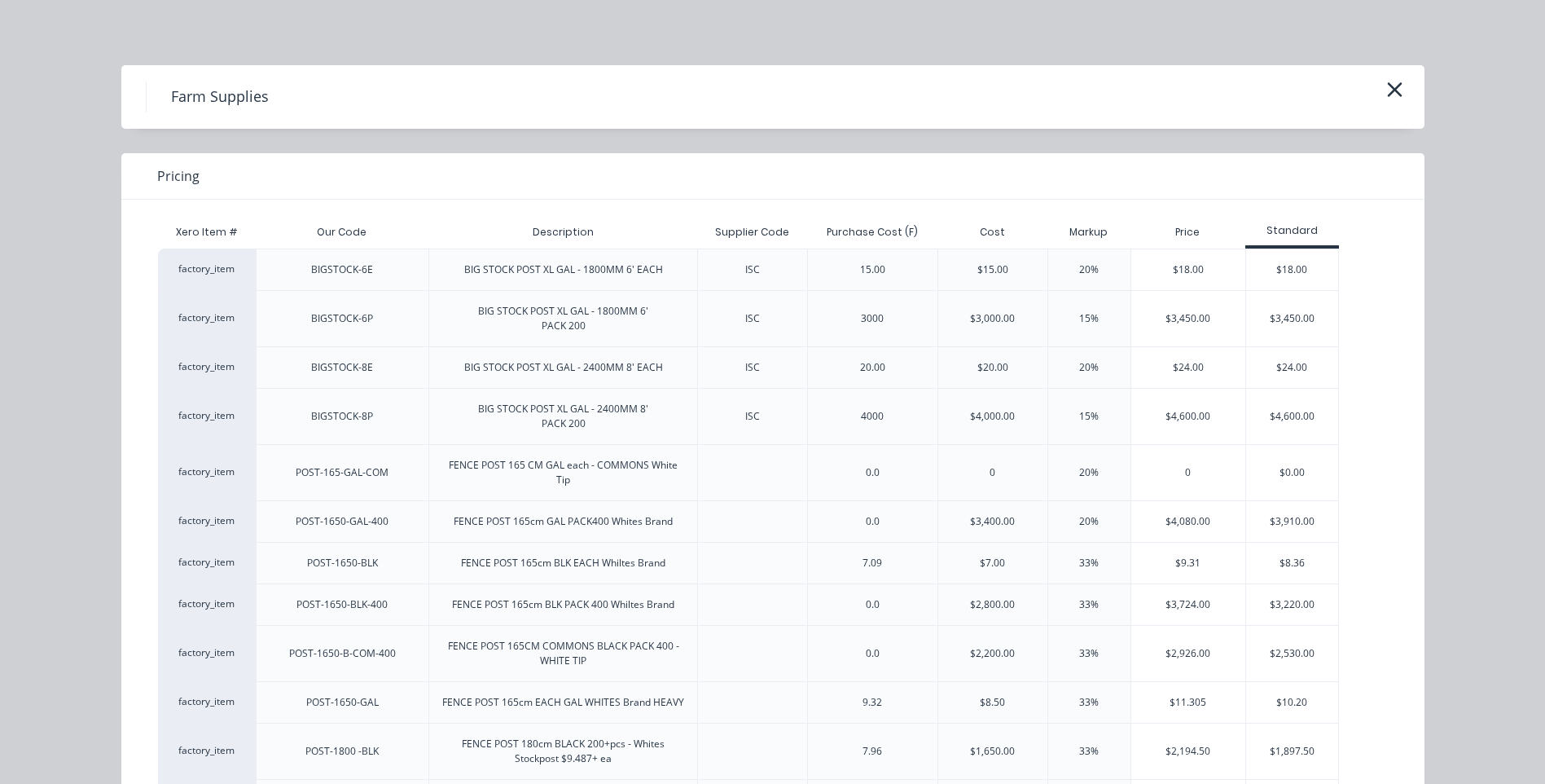
scroll to position [0, 0]
click at [1391, 92] on icon "button" at bounding box center [1394, 90] width 15 height 15
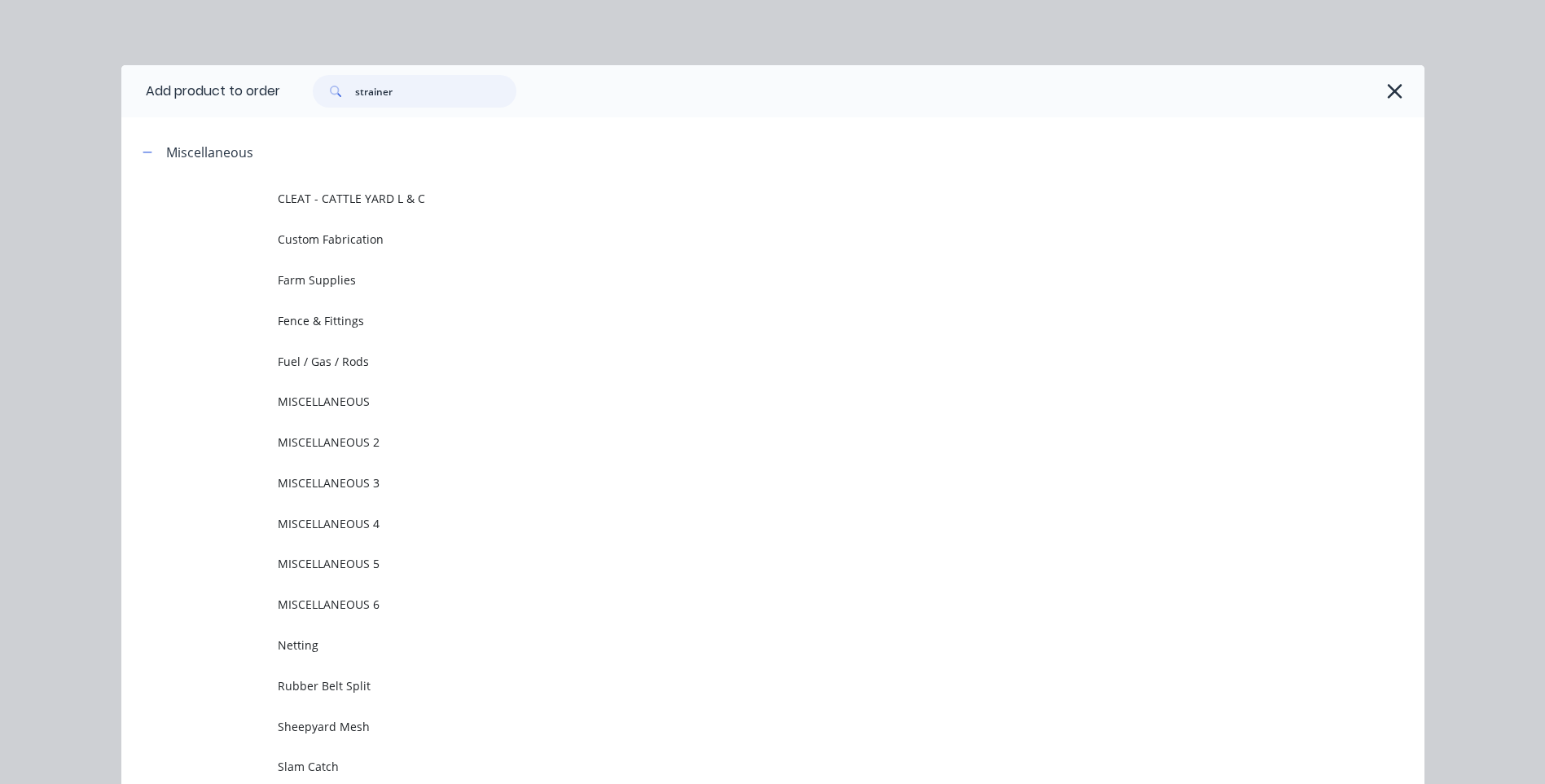
click at [407, 84] on input "strainer" at bounding box center [436, 91] width 161 height 33
type input "s"
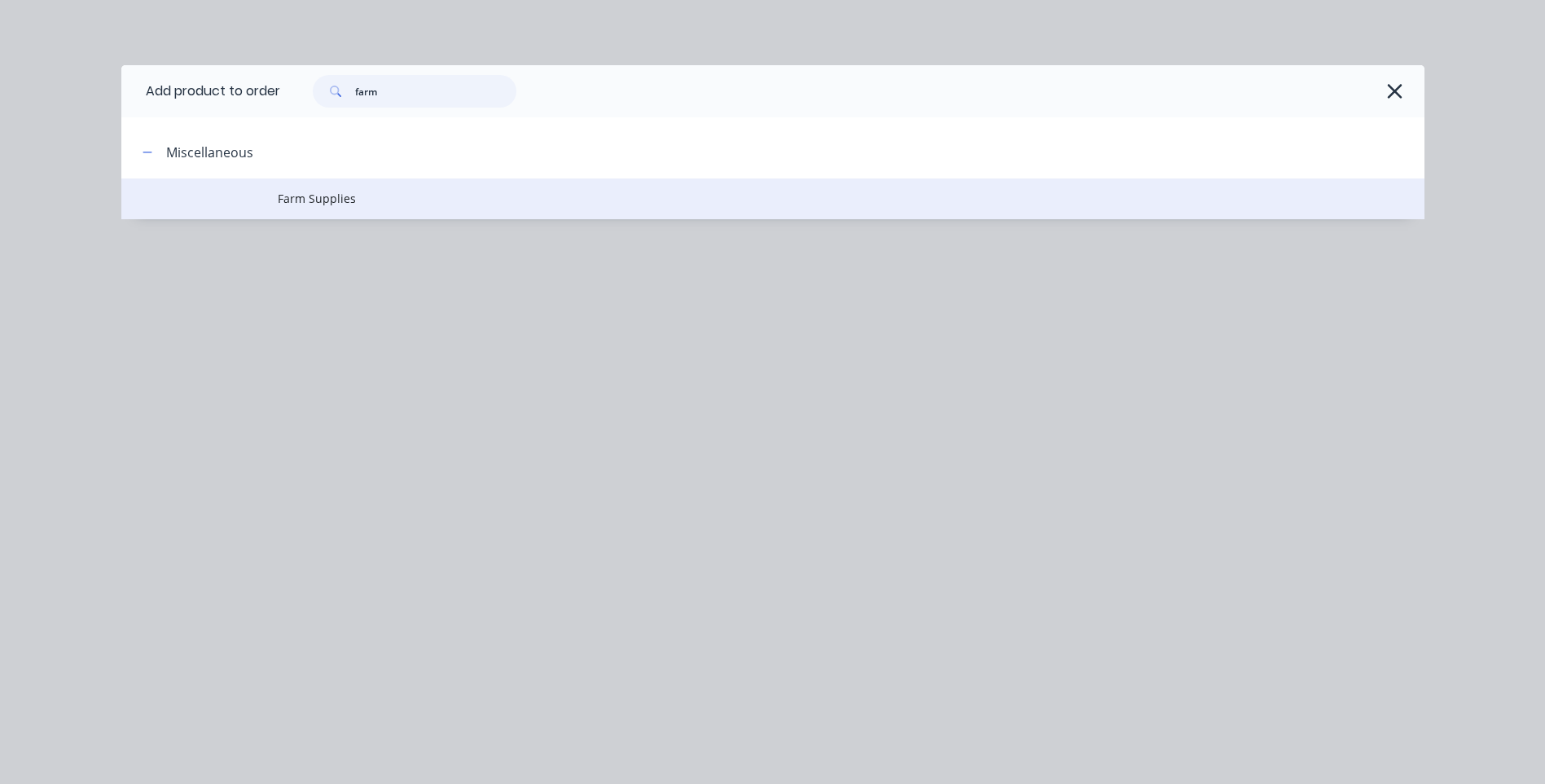
type input "farm"
click at [309, 199] on span "Farm Supplies" at bounding box center [736, 198] width 917 height 17
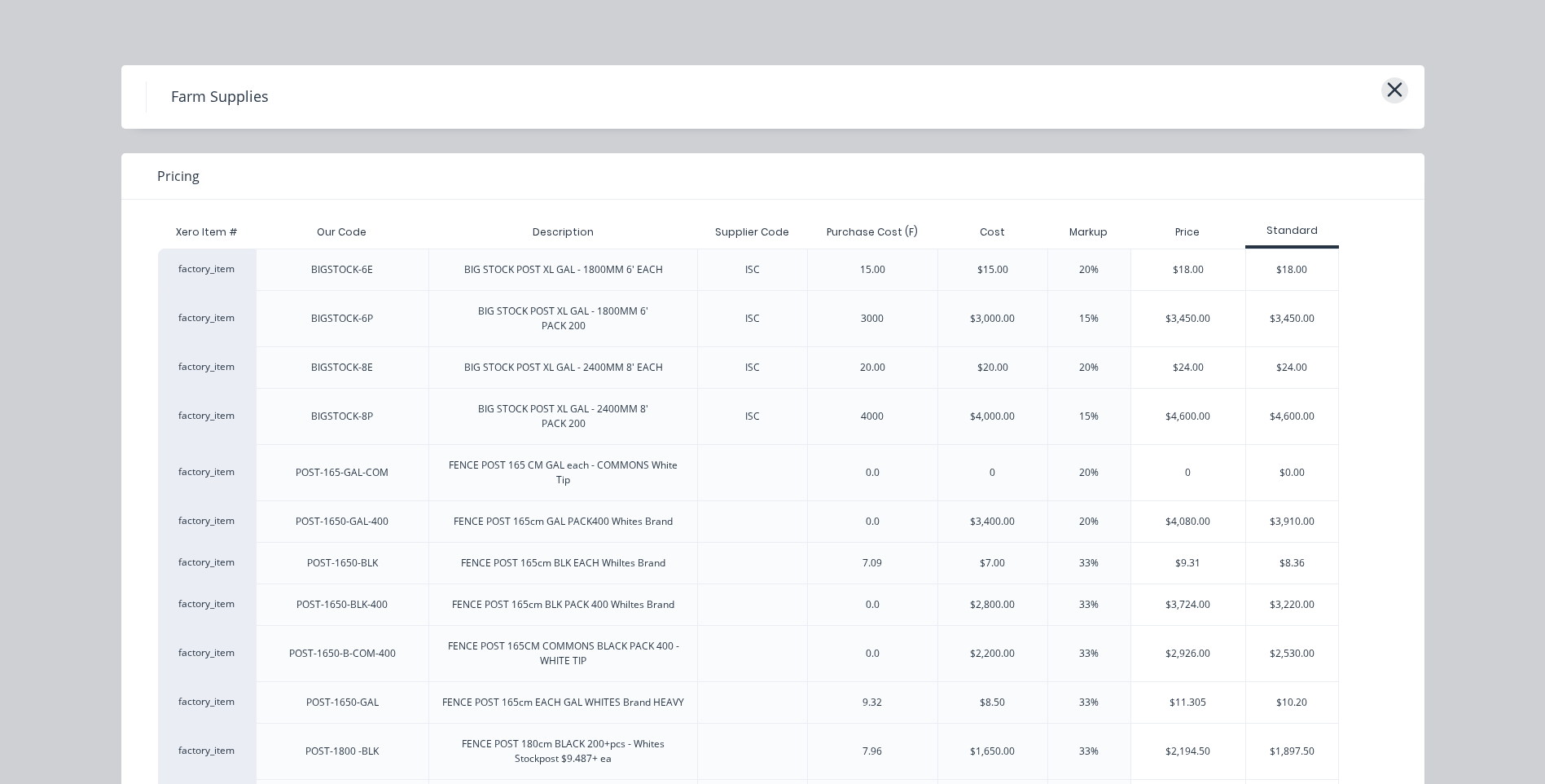
click at [1390, 88] on icon "button" at bounding box center [1394, 90] width 15 height 15
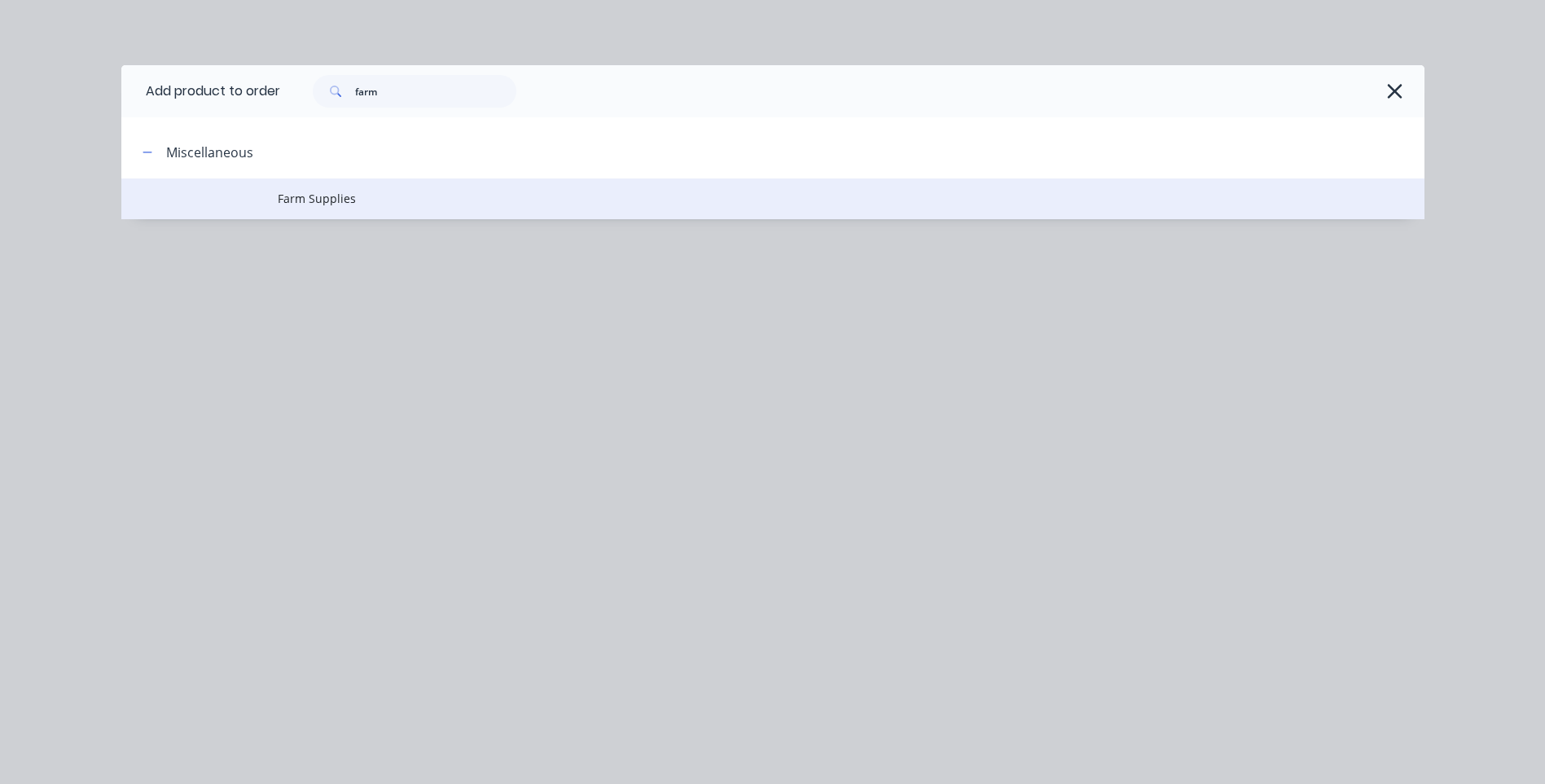
click at [296, 203] on span "Farm Supplies" at bounding box center [736, 198] width 917 height 17
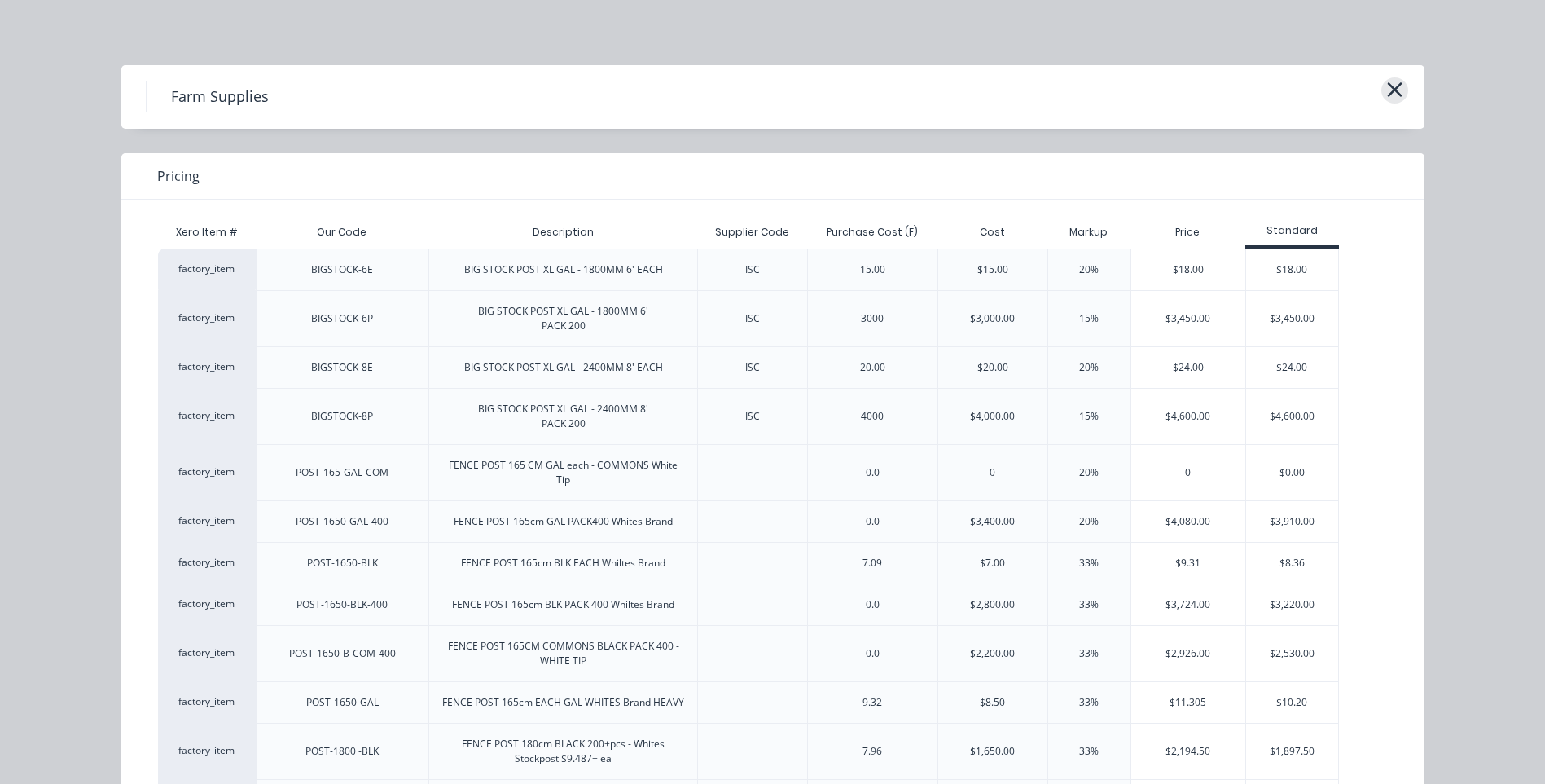
click at [1386, 92] on icon "button" at bounding box center [1394, 90] width 17 height 23
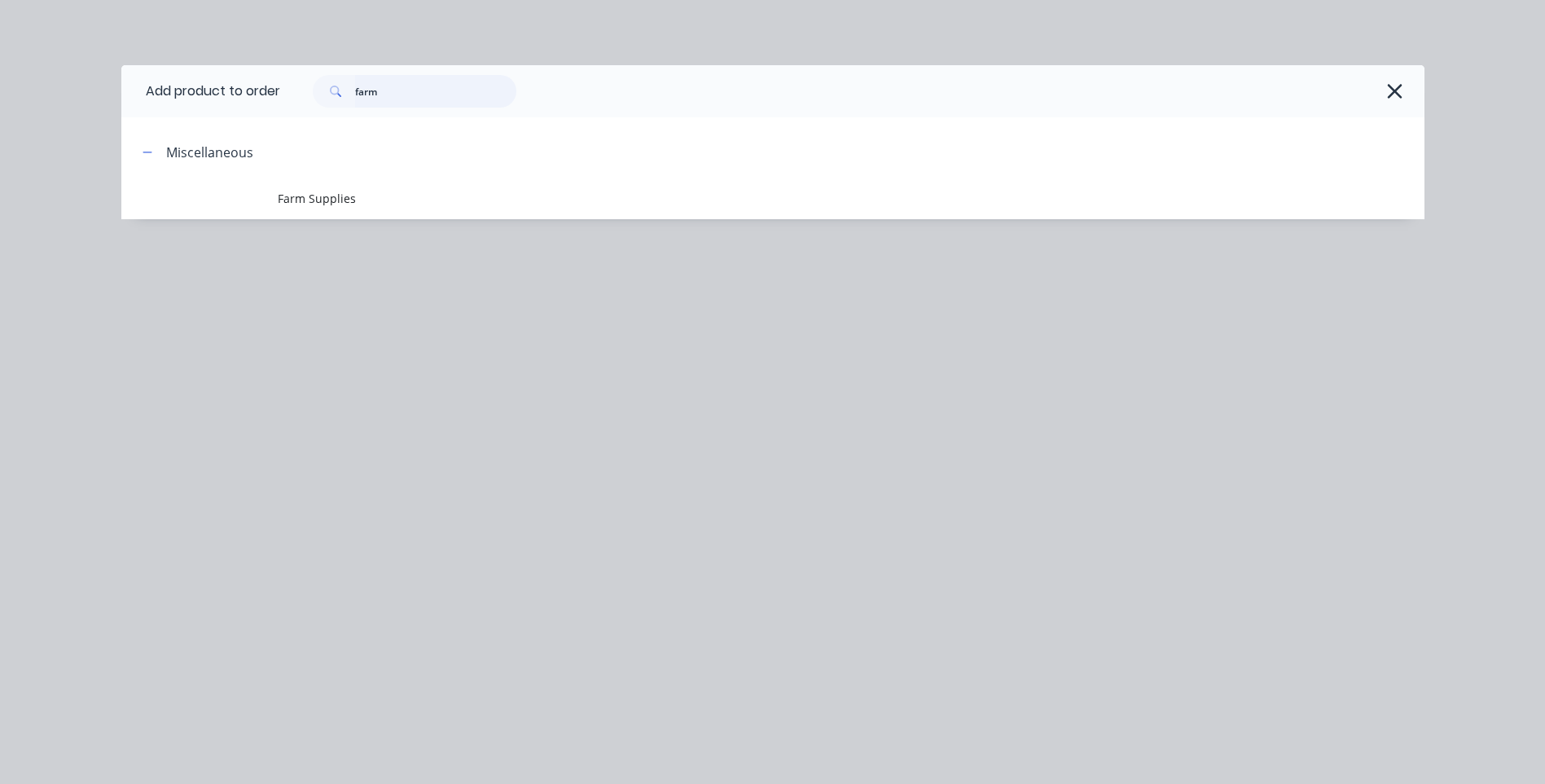
click at [390, 86] on input "farm" at bounding box center [436, 91] width 161 height 33
type input "f"
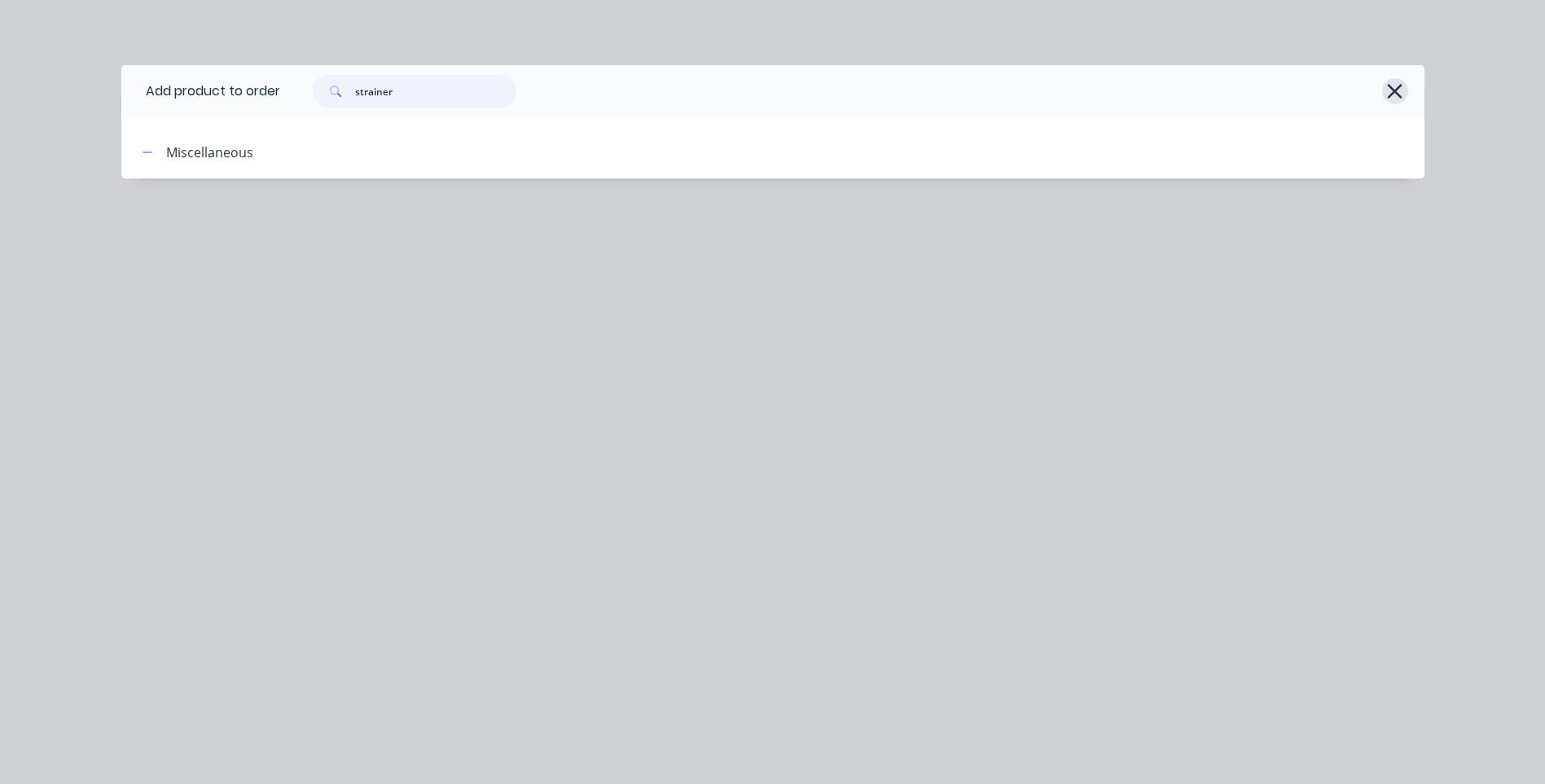
type input "strainer"
click at [1394, 91] on icon "button" at bounding box center [1395, 91] width 15 height 15
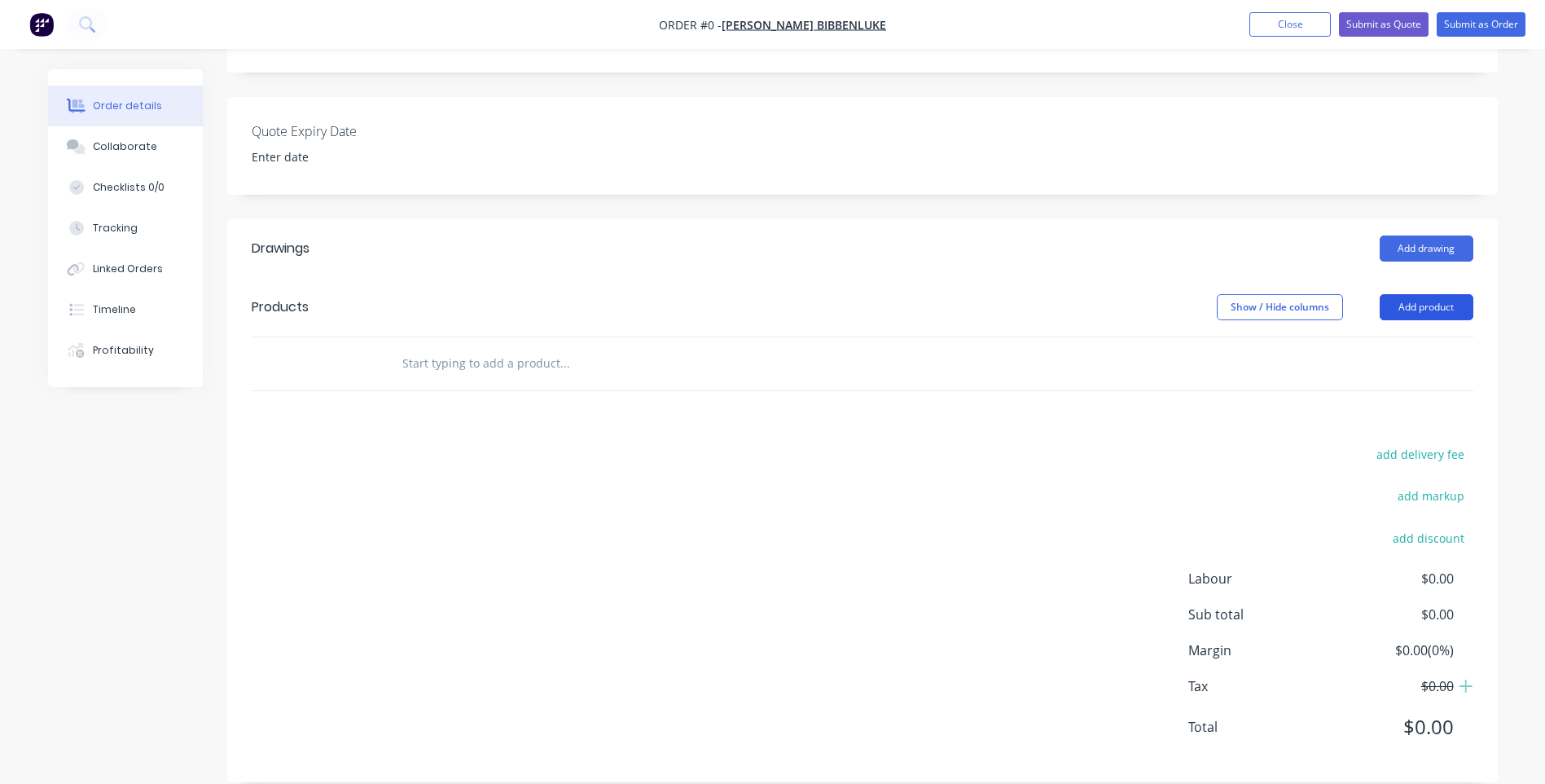
click at [1403, 294] on button "Add product" at bounding box center [1427, 307] width 94 height 26
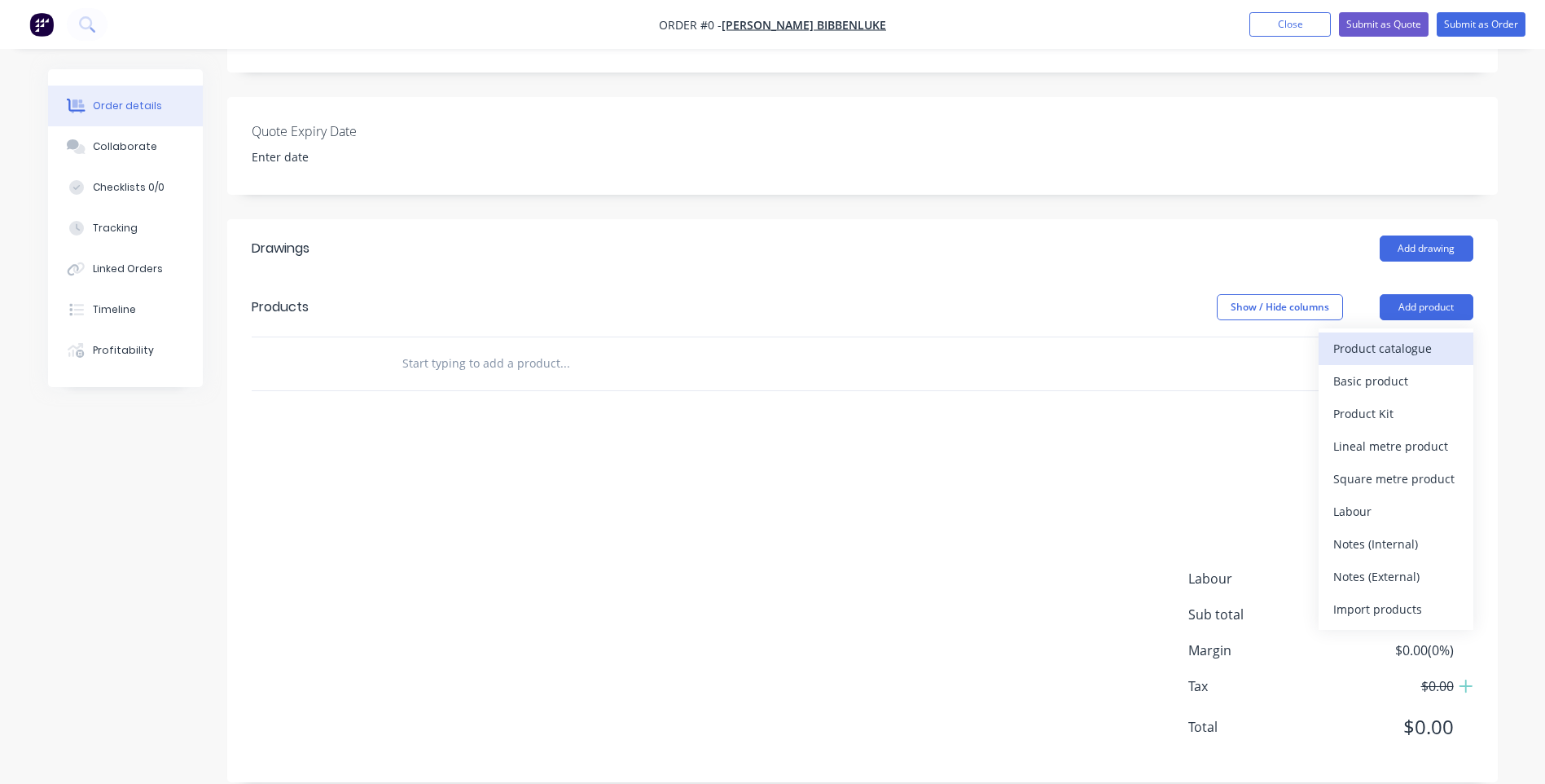
click at [1384, 336] on div "Product catalogue" at bounding box center [1396, 348] width 125 height 24
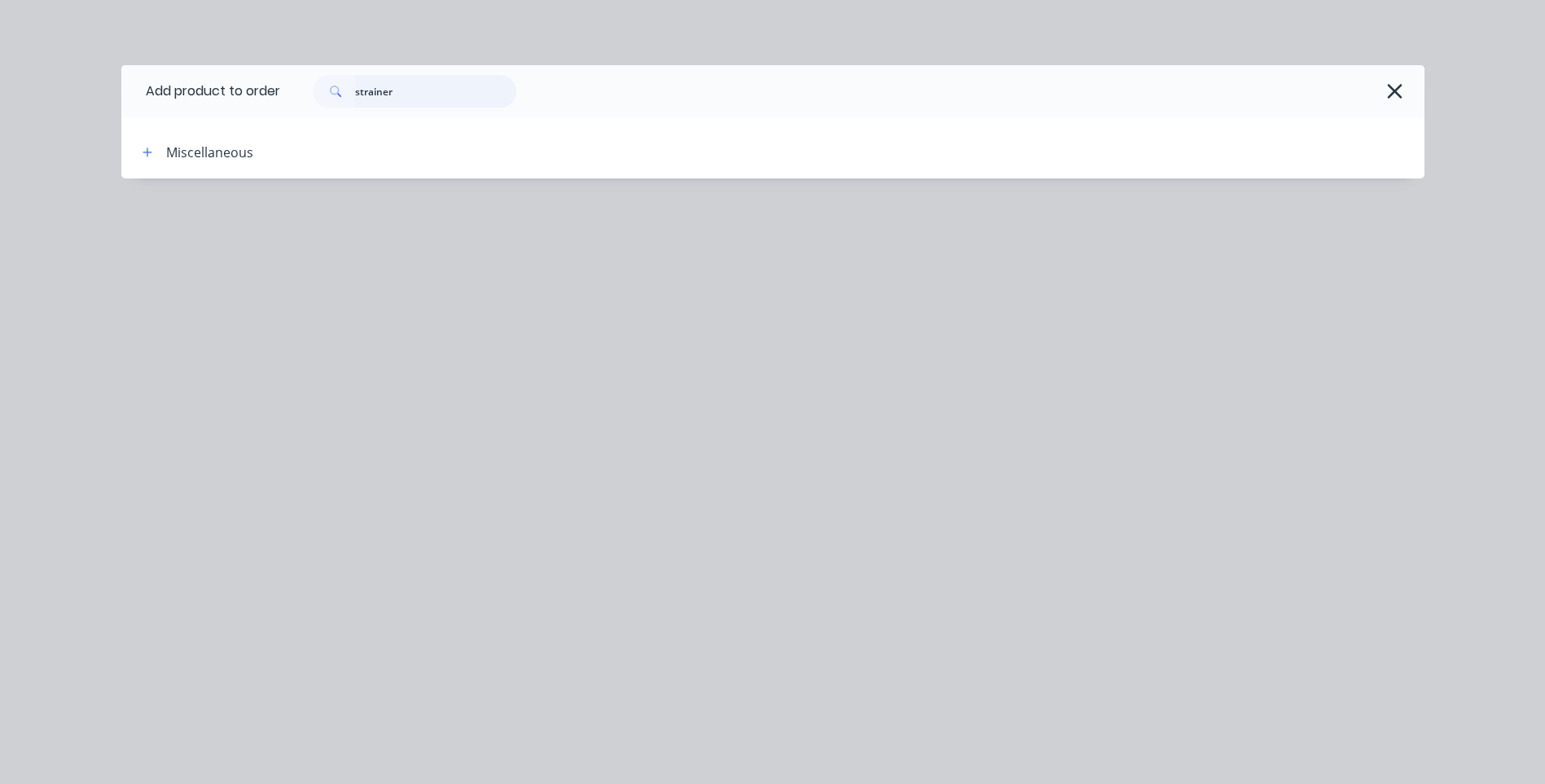
click at [401, 93] on input "strainer" at bounding box center [436, 91] width 161 height 33
type input "s"
type input "posts"
click at [148, 150] on icon "button" at bounding box center [147, 152] width 10 height 12
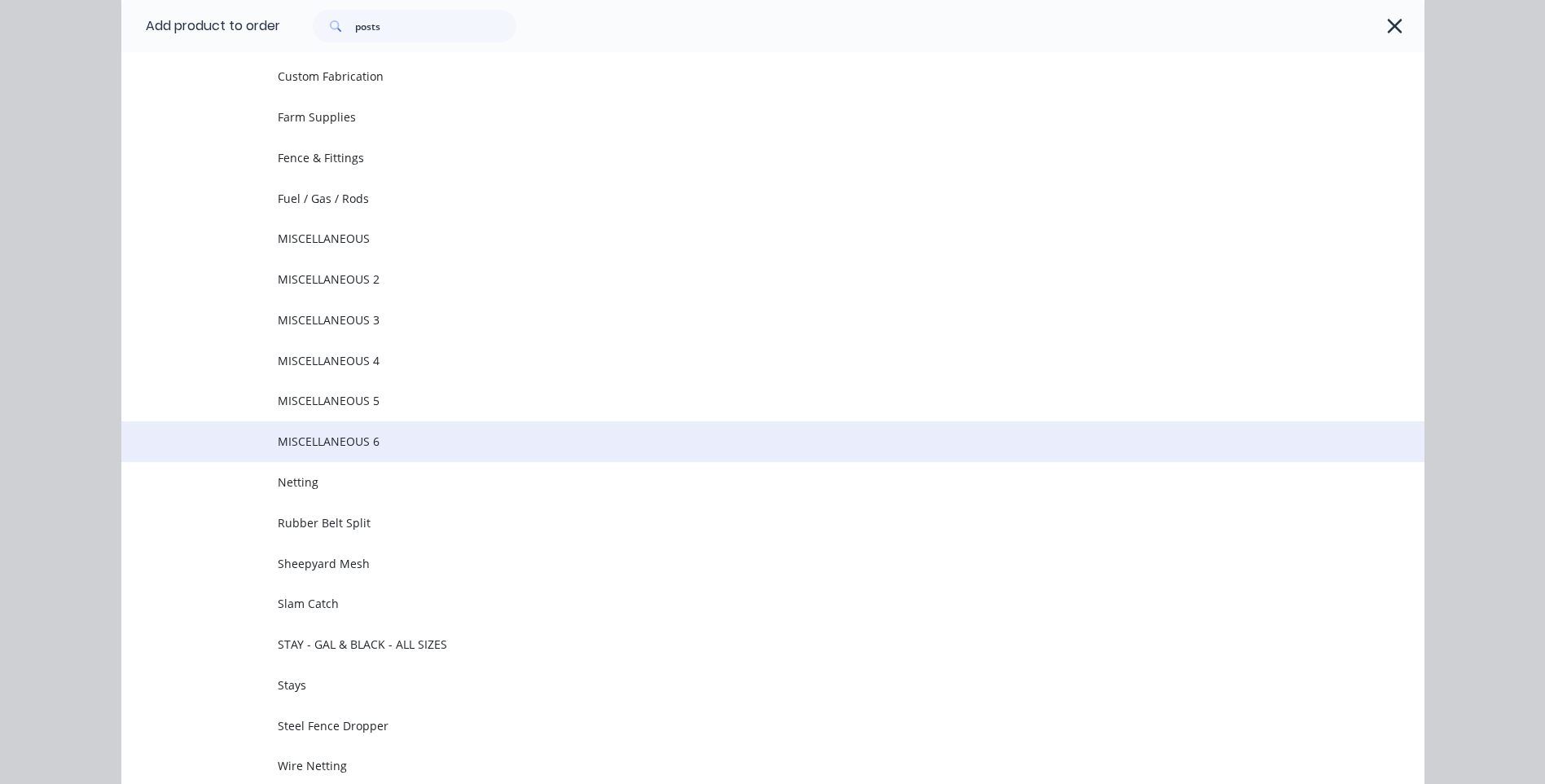
scroll to position [237, 0]
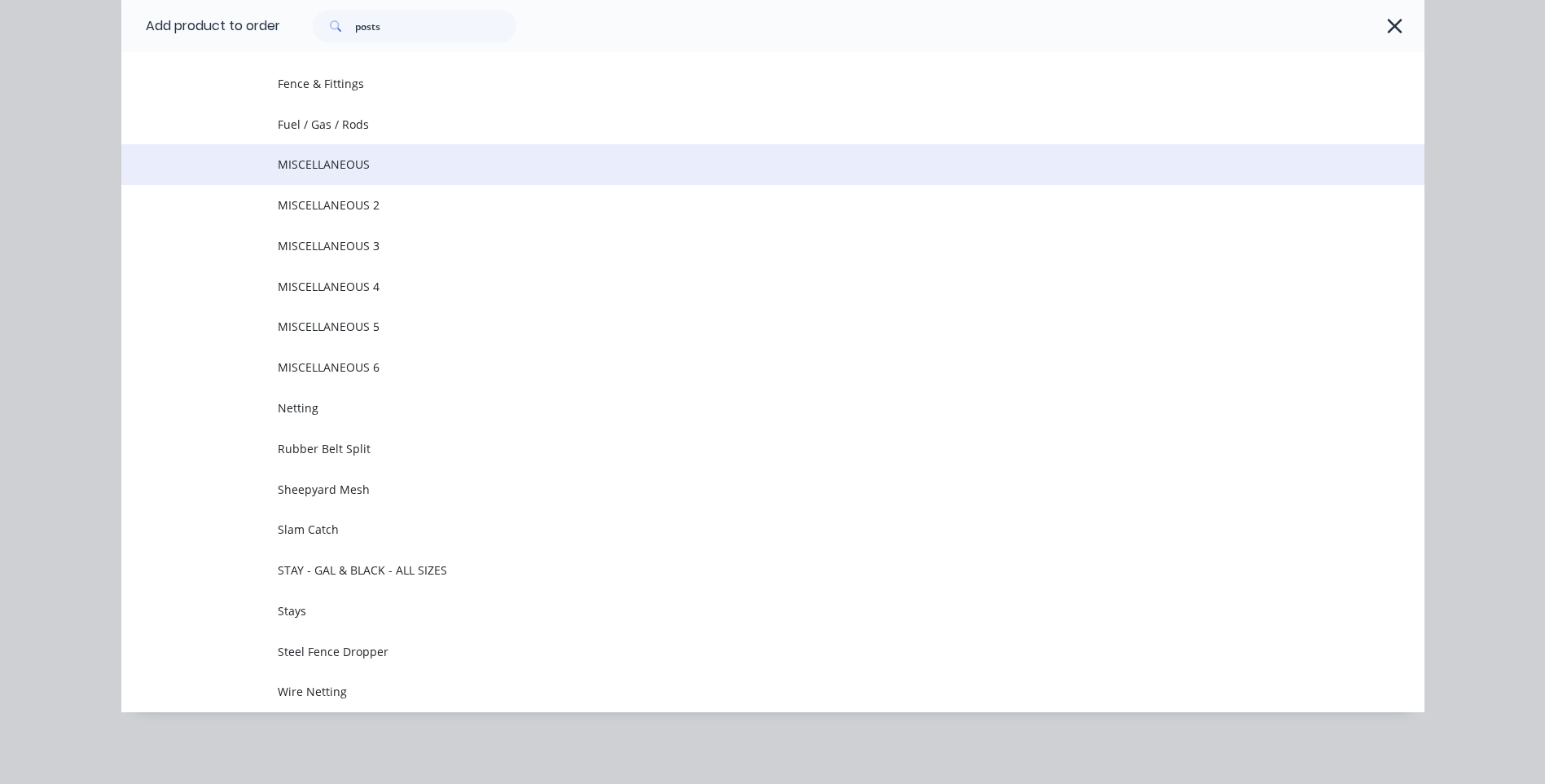
click at [339, 160] on span "MISCELLANEOUS" at bounding box center [736, 164] width 917 height 17
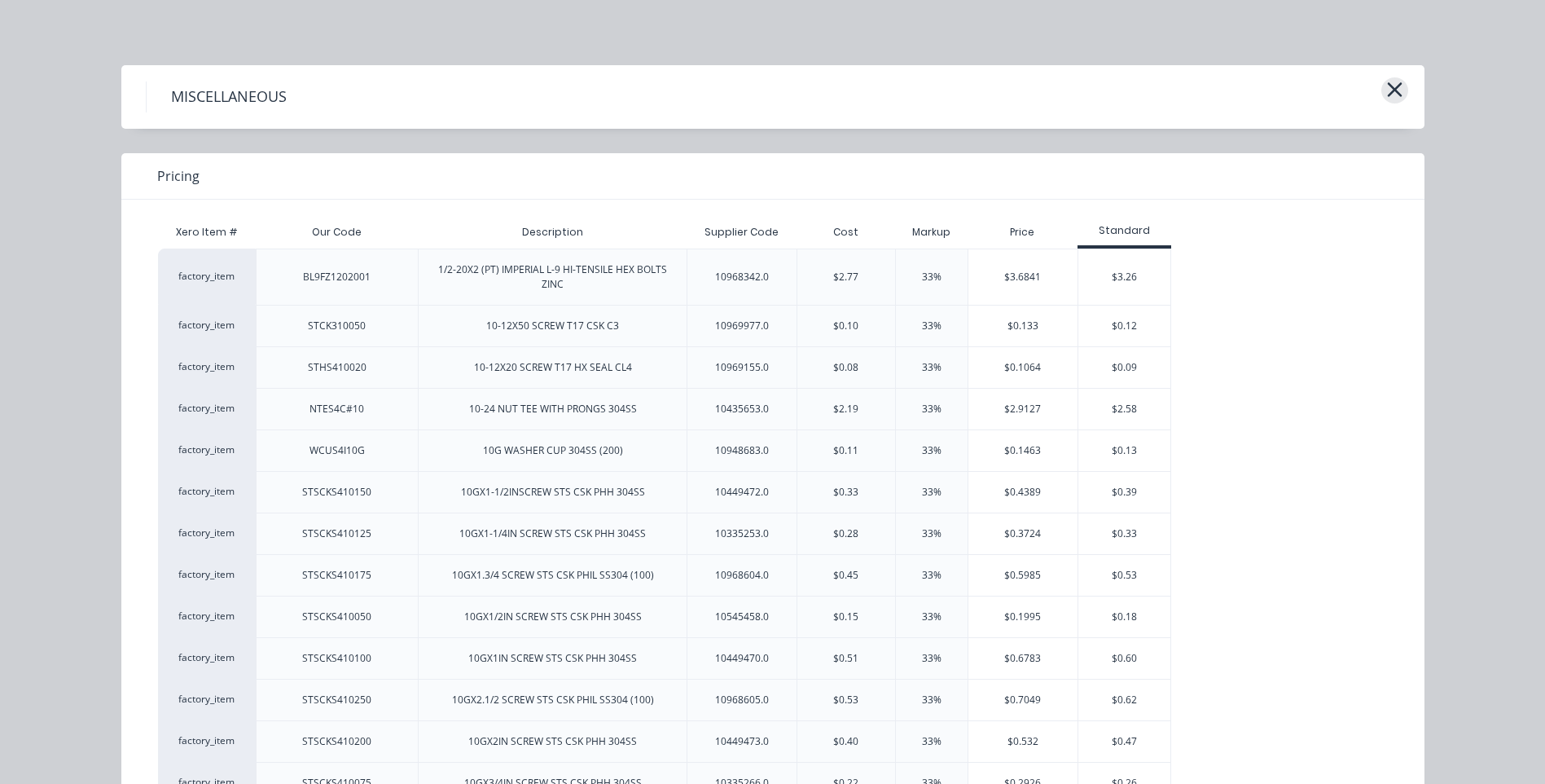
click at [1388, 83] on icon "button" at bounding box center [1394, 90] width 17 height 23
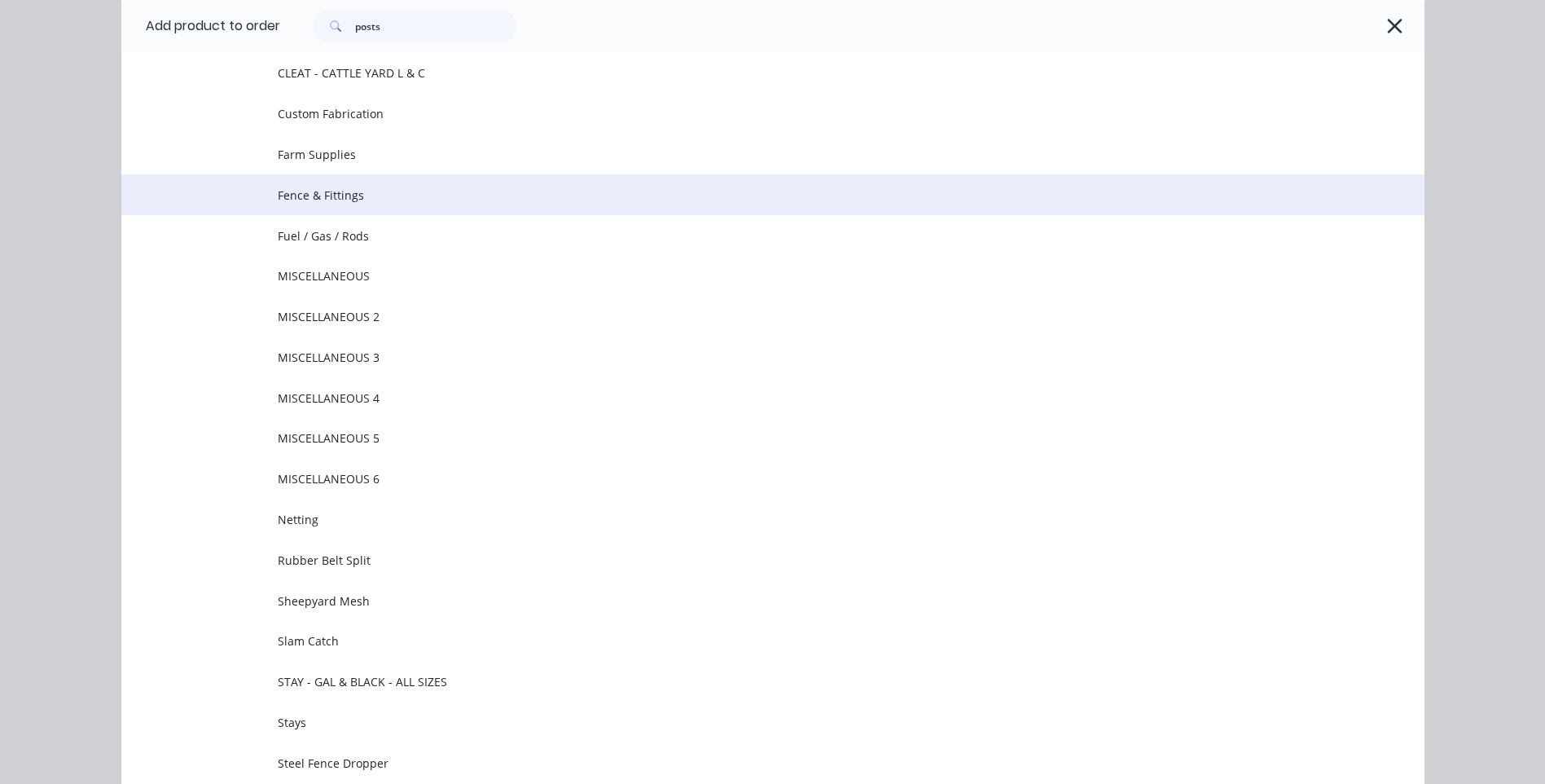
click at [329, 187] on span "Fence & Fittings" at bounding box center [736, 195] width 917 height 17
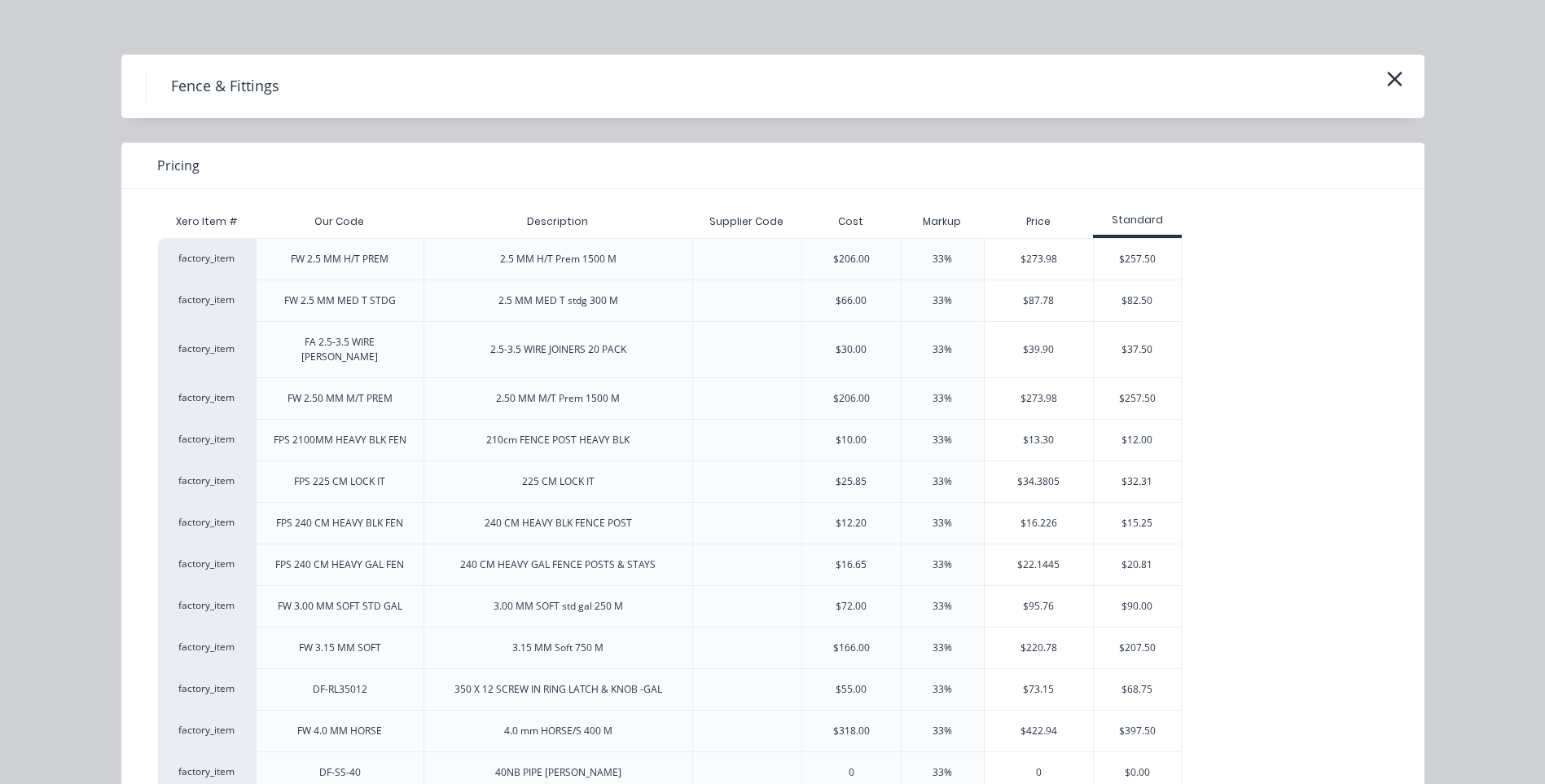
scroll to position [0, 0]
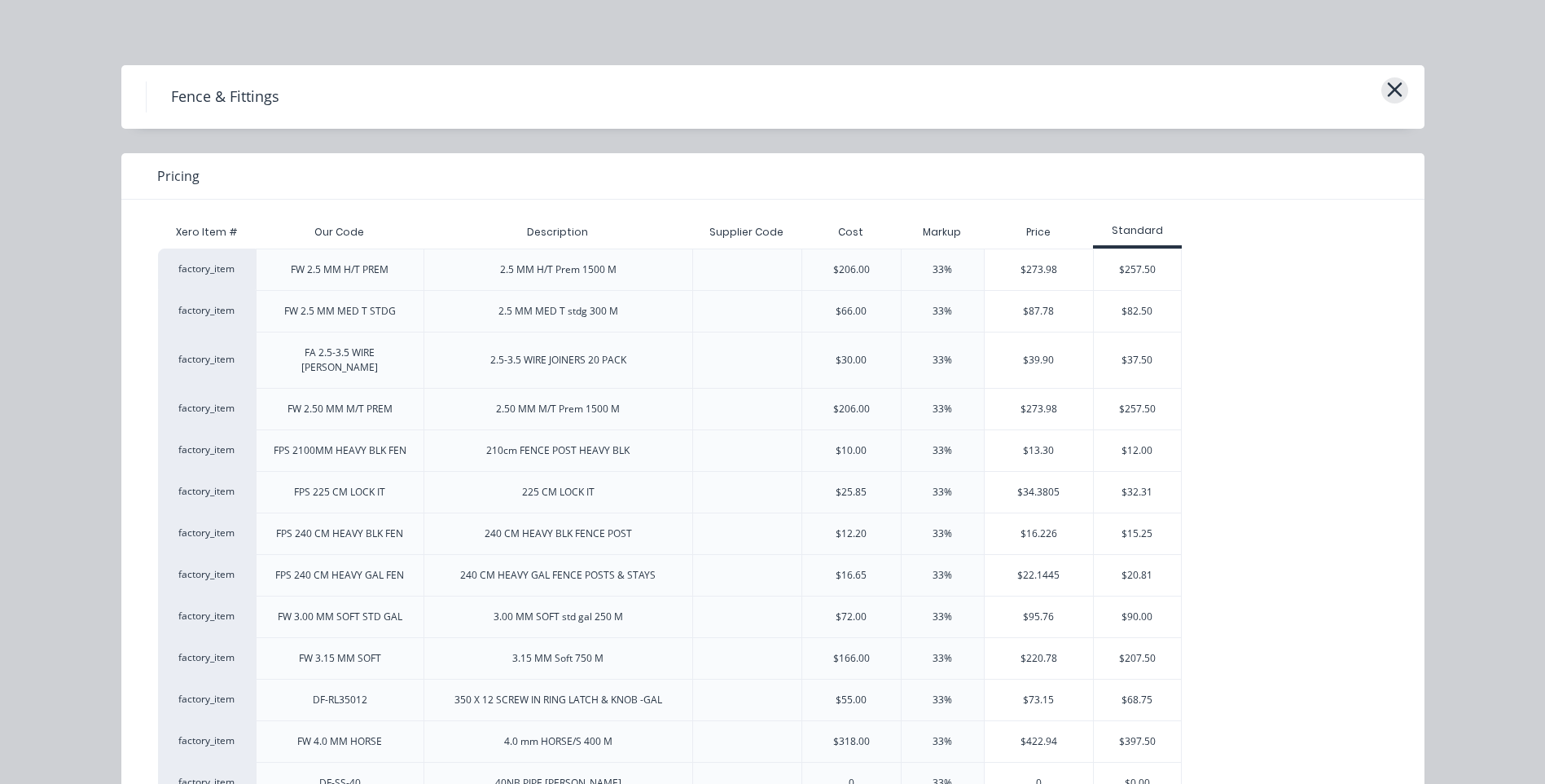
click at [1387, 82] on icon "button" at bounding box center [1394, 90] width 17 height 23
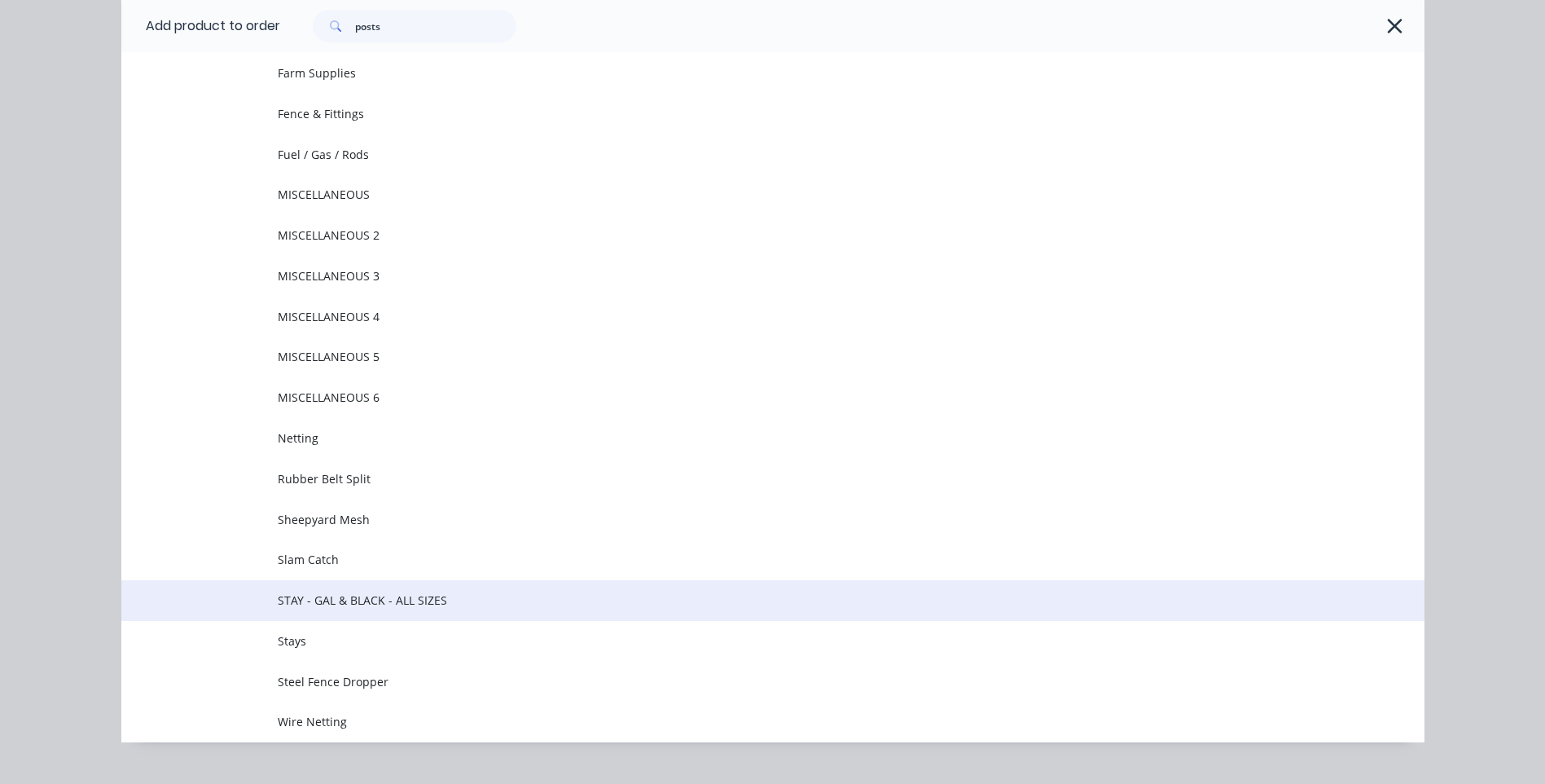
scroll to position [237, 0]
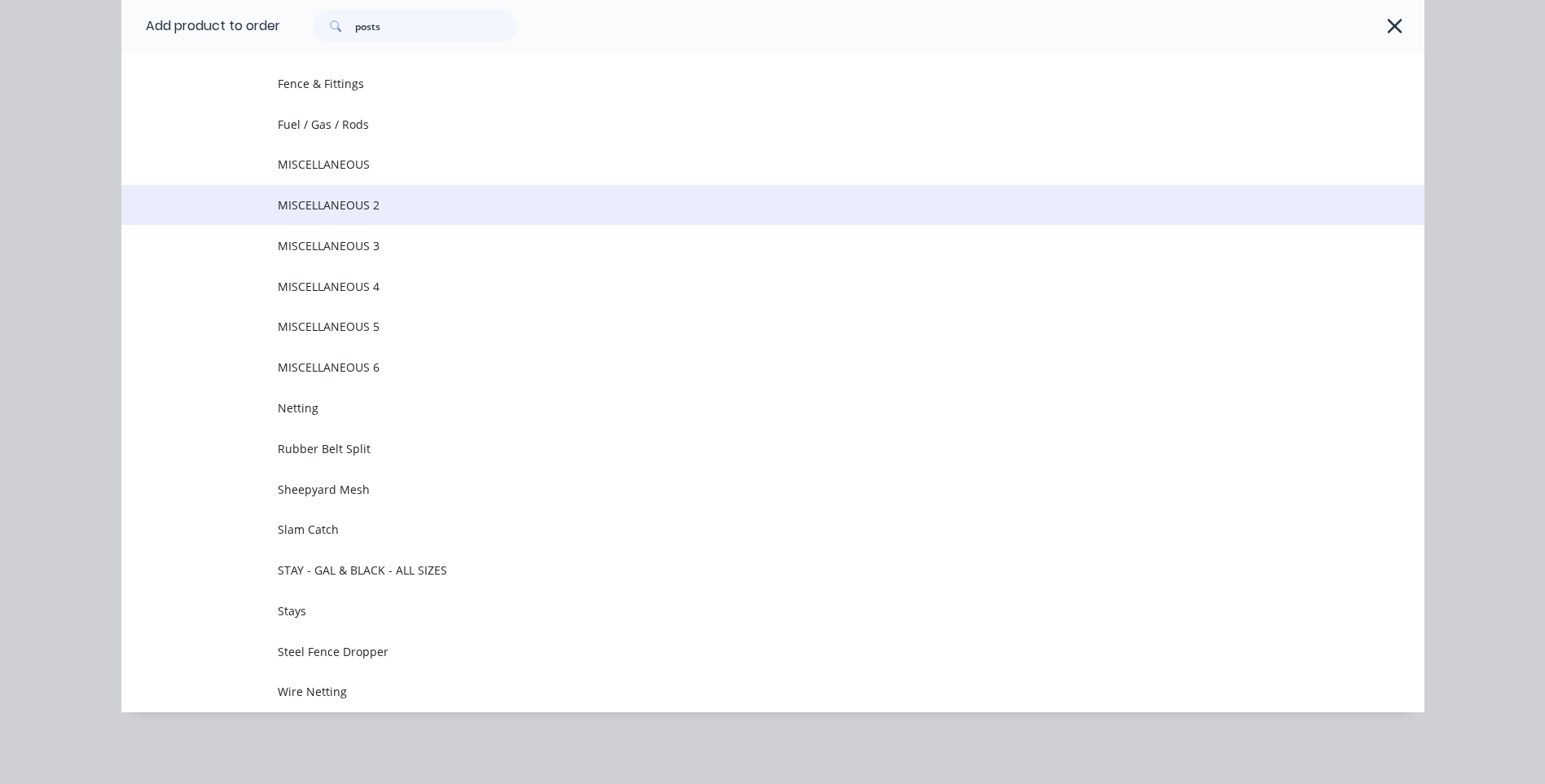
click at [355, 199] on span "MISCELLANEOUS 2" at bounding box center [736, 205] width 917 height 17
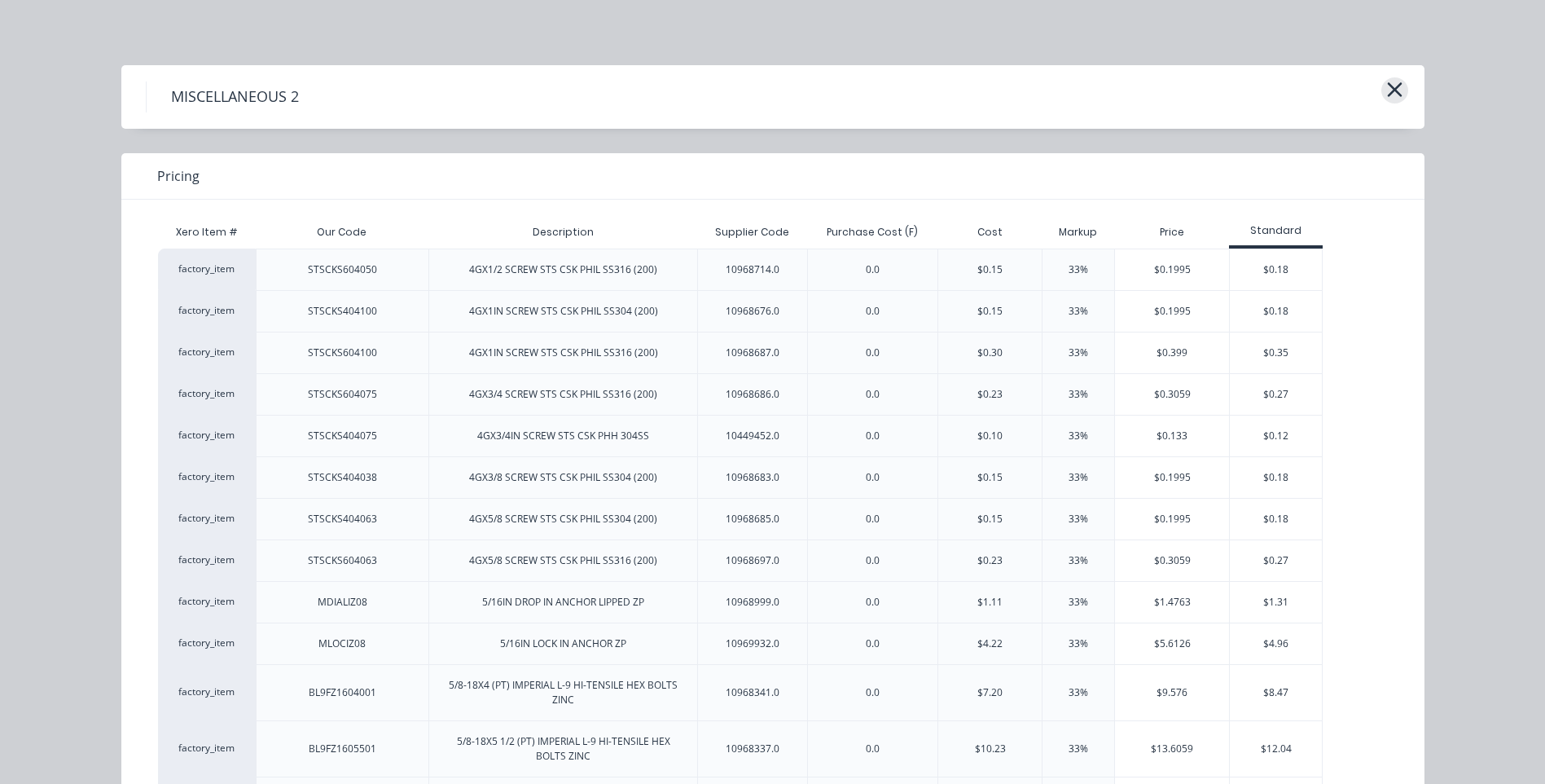
click at [1396, 90] on icon "button" at bounding box center [1394, 90] width 17 height 23
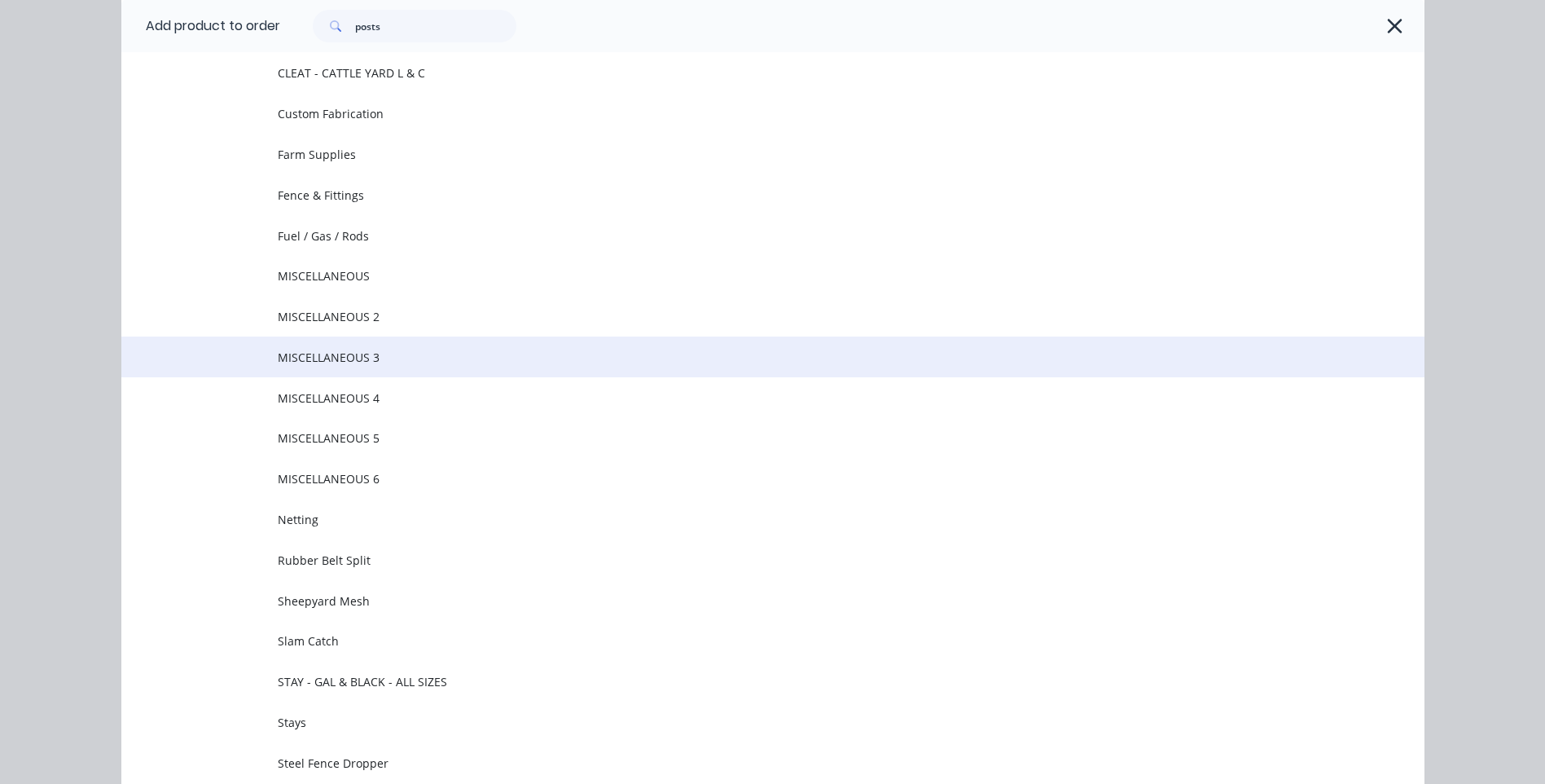
click at [381, 357] on span "MISCELLANEOUS 3" at bounding box center [736, 357] width 917 height 17
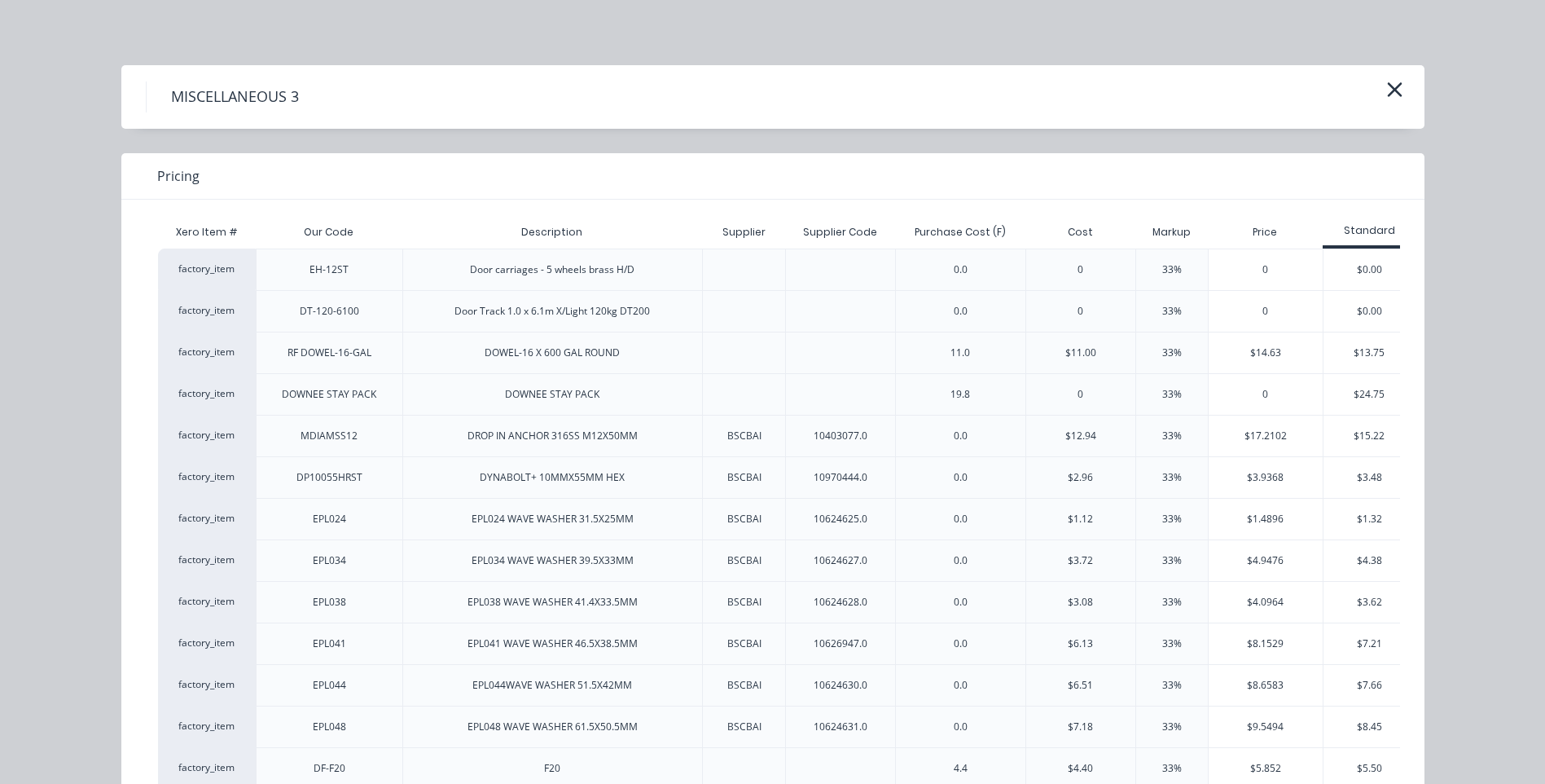
scroll to position [160, 0]
click at [1386, 88] on icon "button" at bounding box center [1394, 90] width 17 height 23
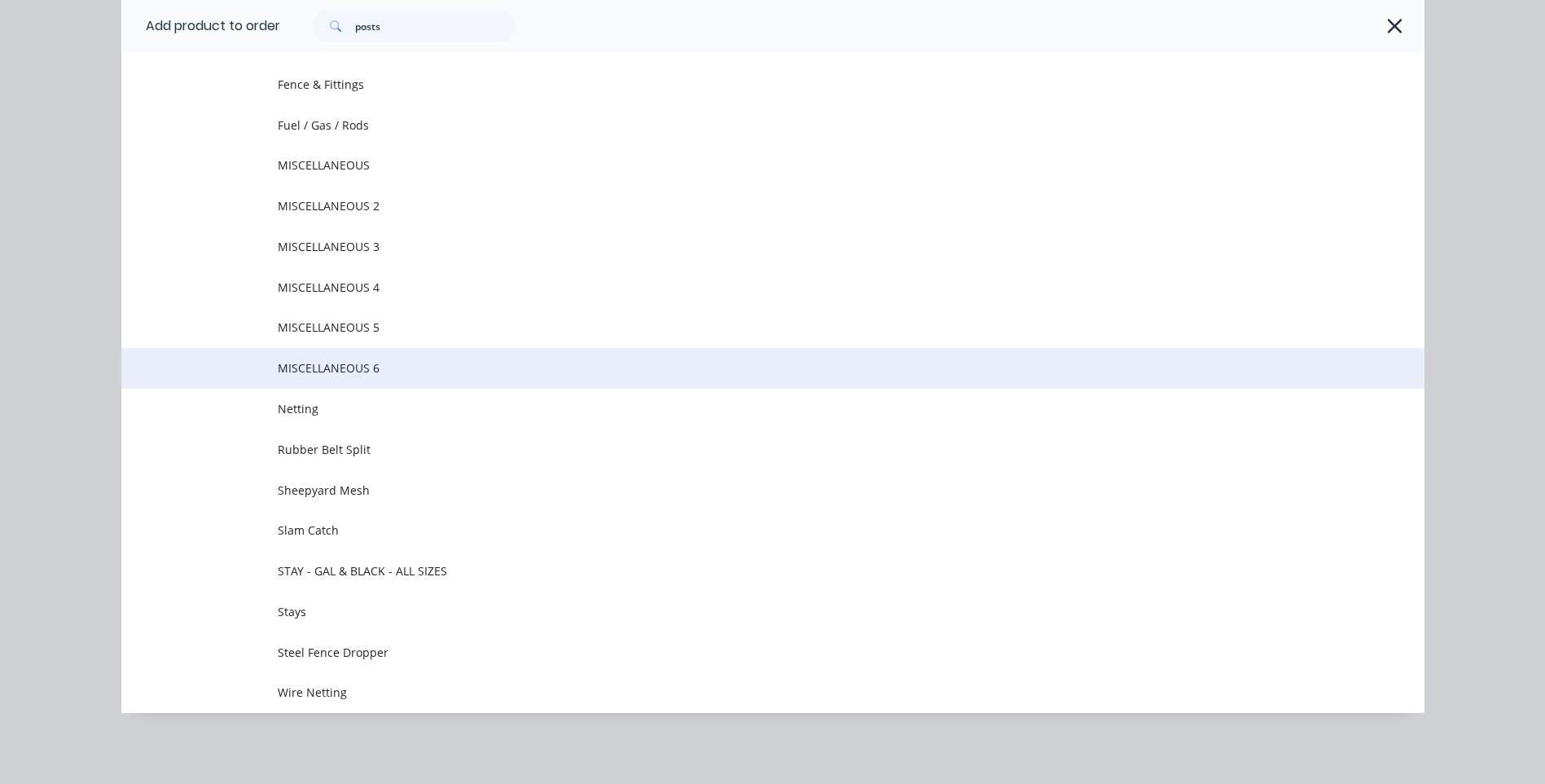
scroll to position [237, 0]
click at [323, 354] on td "MISCELLANEOUS 6" at bounding box center [851, 368] width 1147 height 41
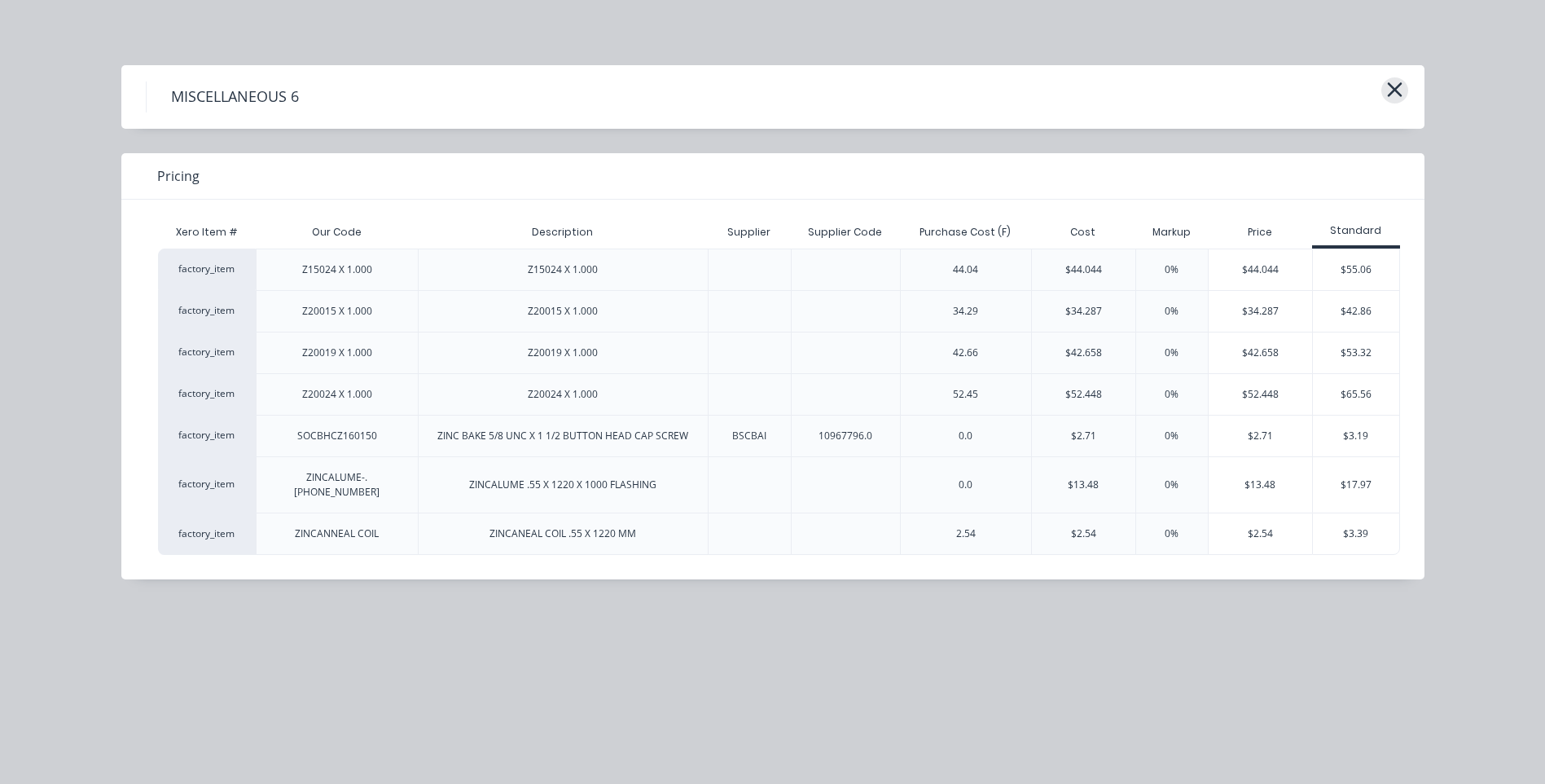
click at [1401, 96] on icon "button" at bounding box center [1394, 90] width 15 height 15
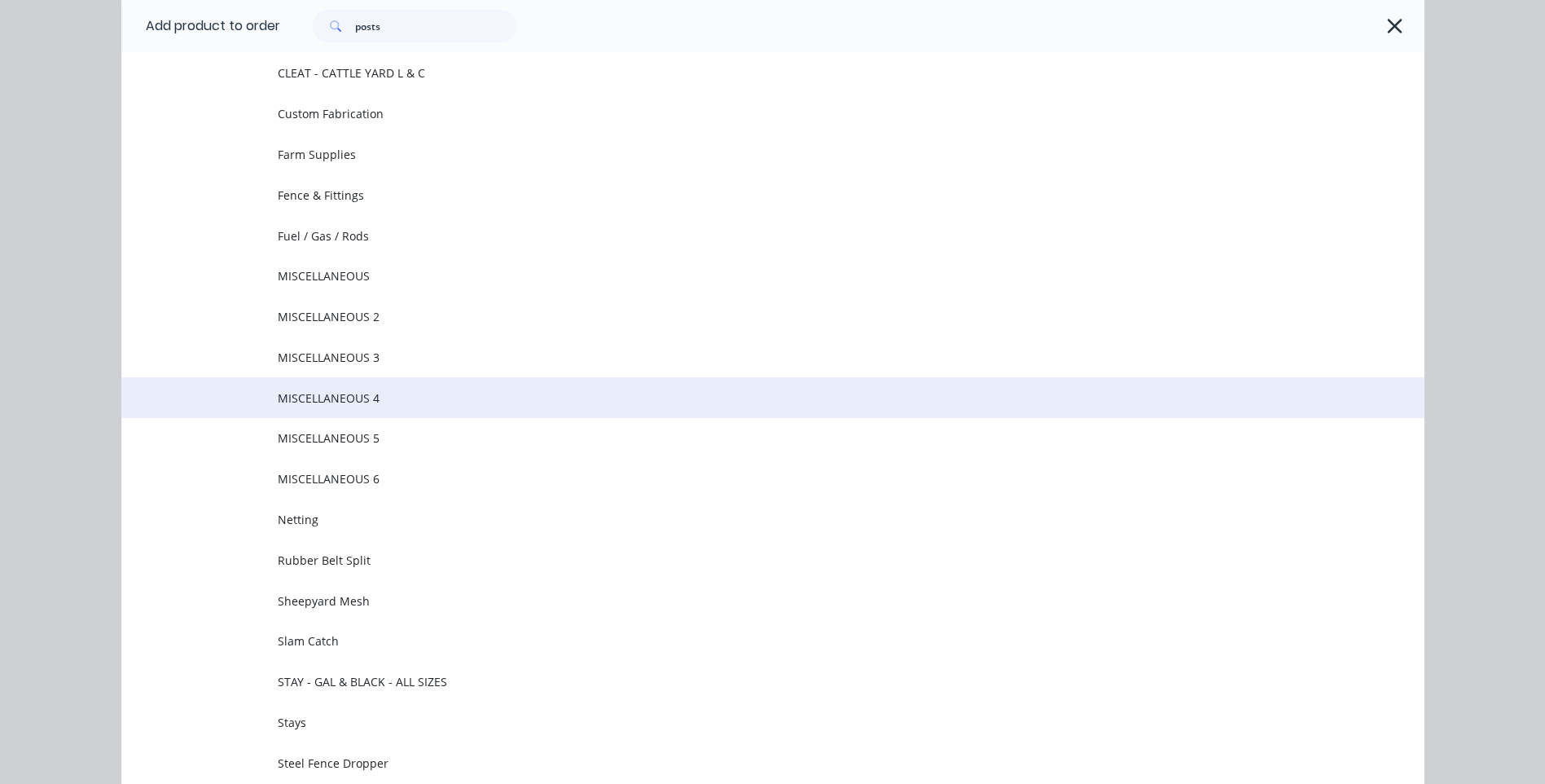
click at [290, 398] on span "MISCELLANEOUS 4" at bounding box center [736, 397] width 917 height 17
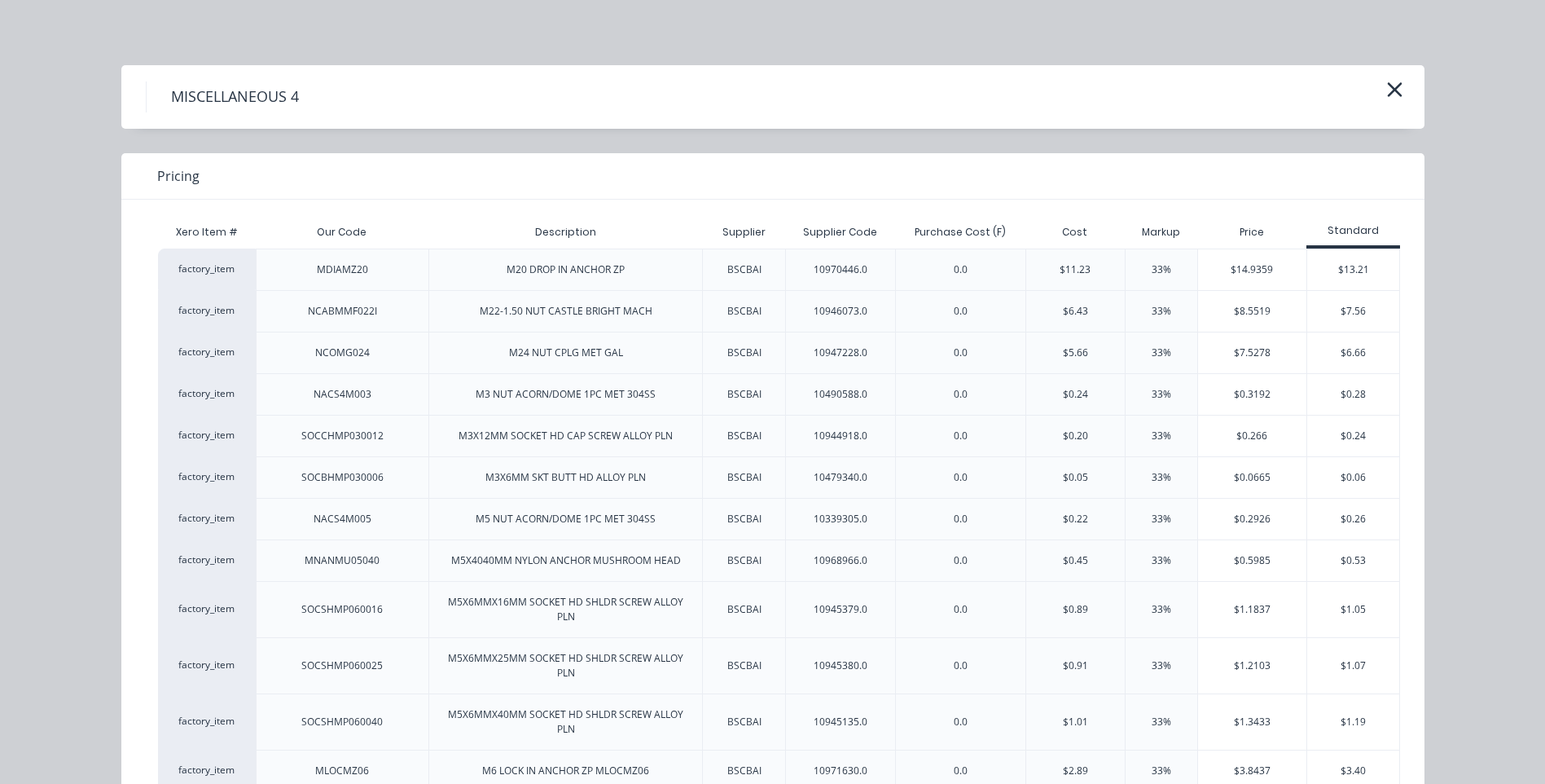
scroll to position [0, 0]
click at [1395, 90] on icon "button" at bounding box center [1394, 90] width 17 height 23
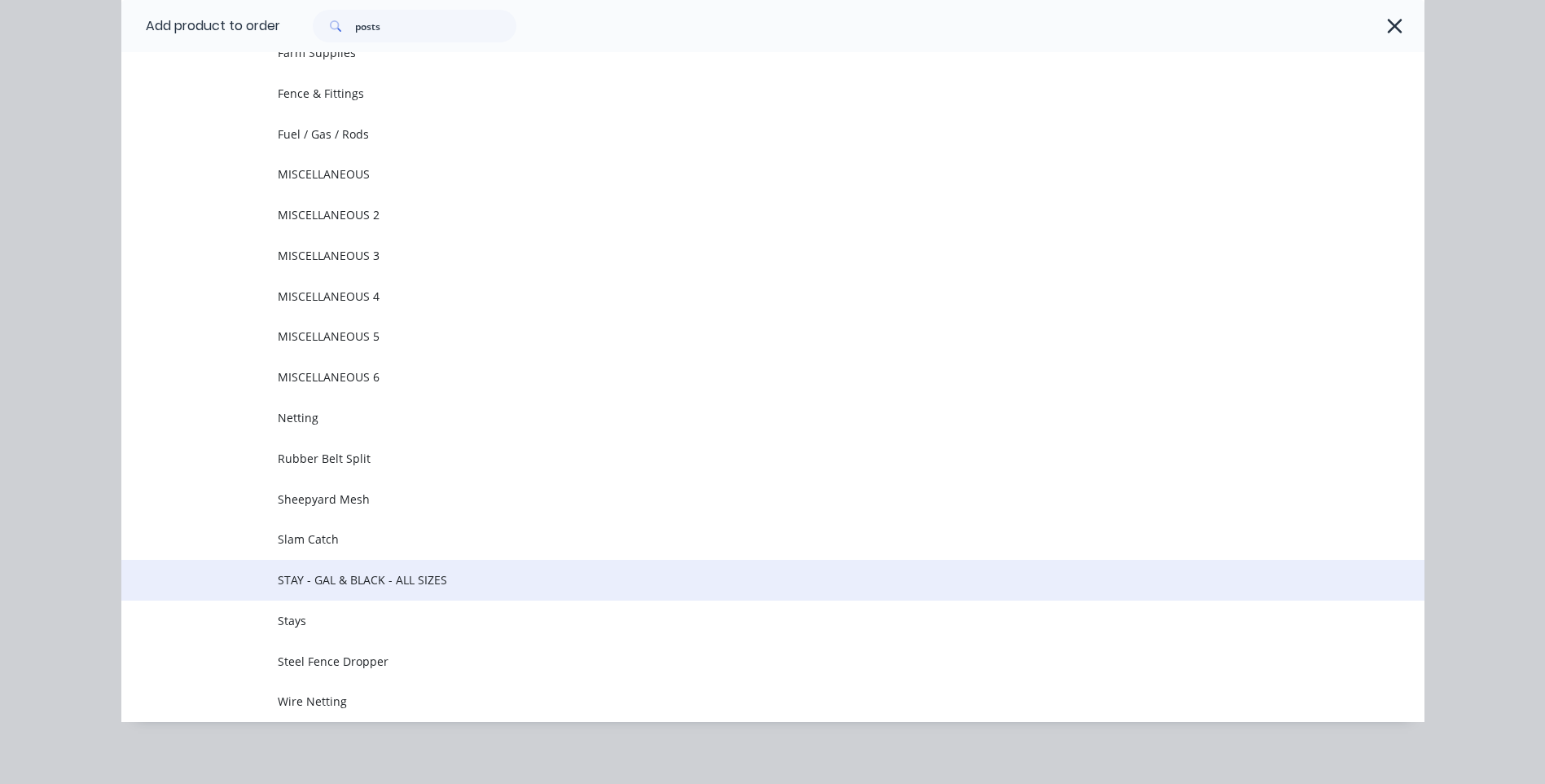
scroll to position [237, 0]
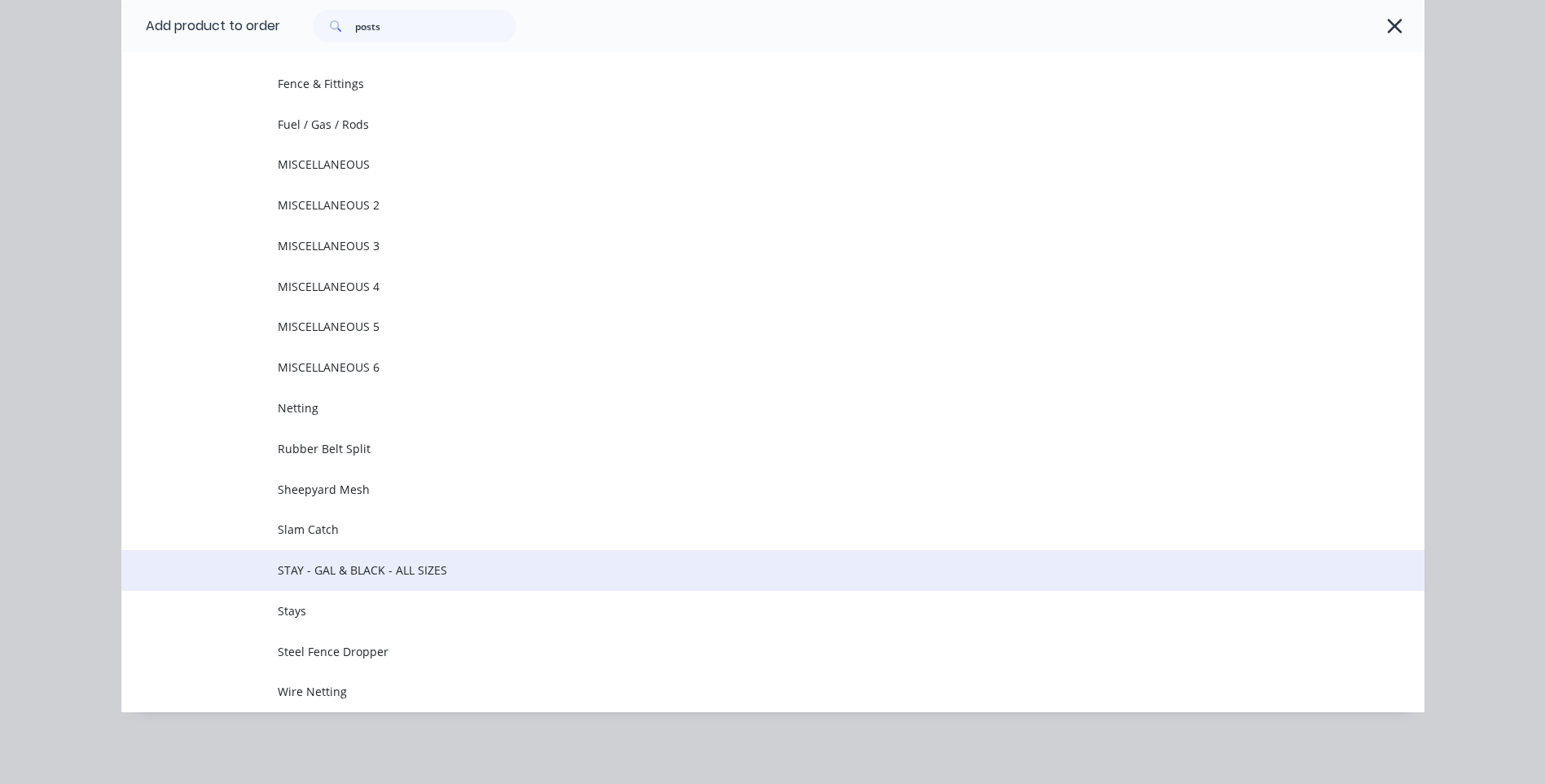
click at [464, 559] on td "STAY - GAL & BLACK - ALL SIZES" at bounding box center [851, 570] width 1147 height 41
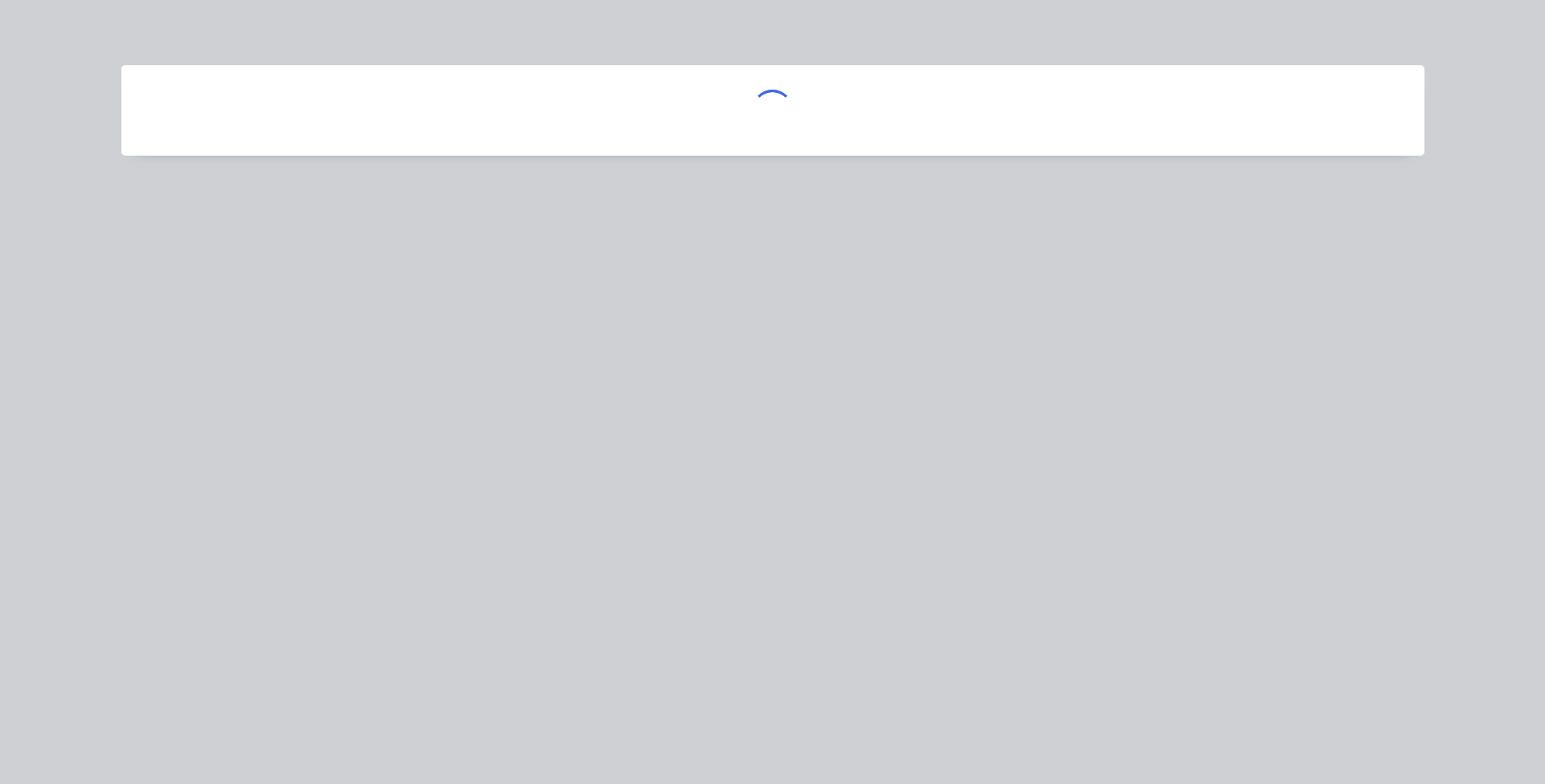
scroll to position [0, 0]
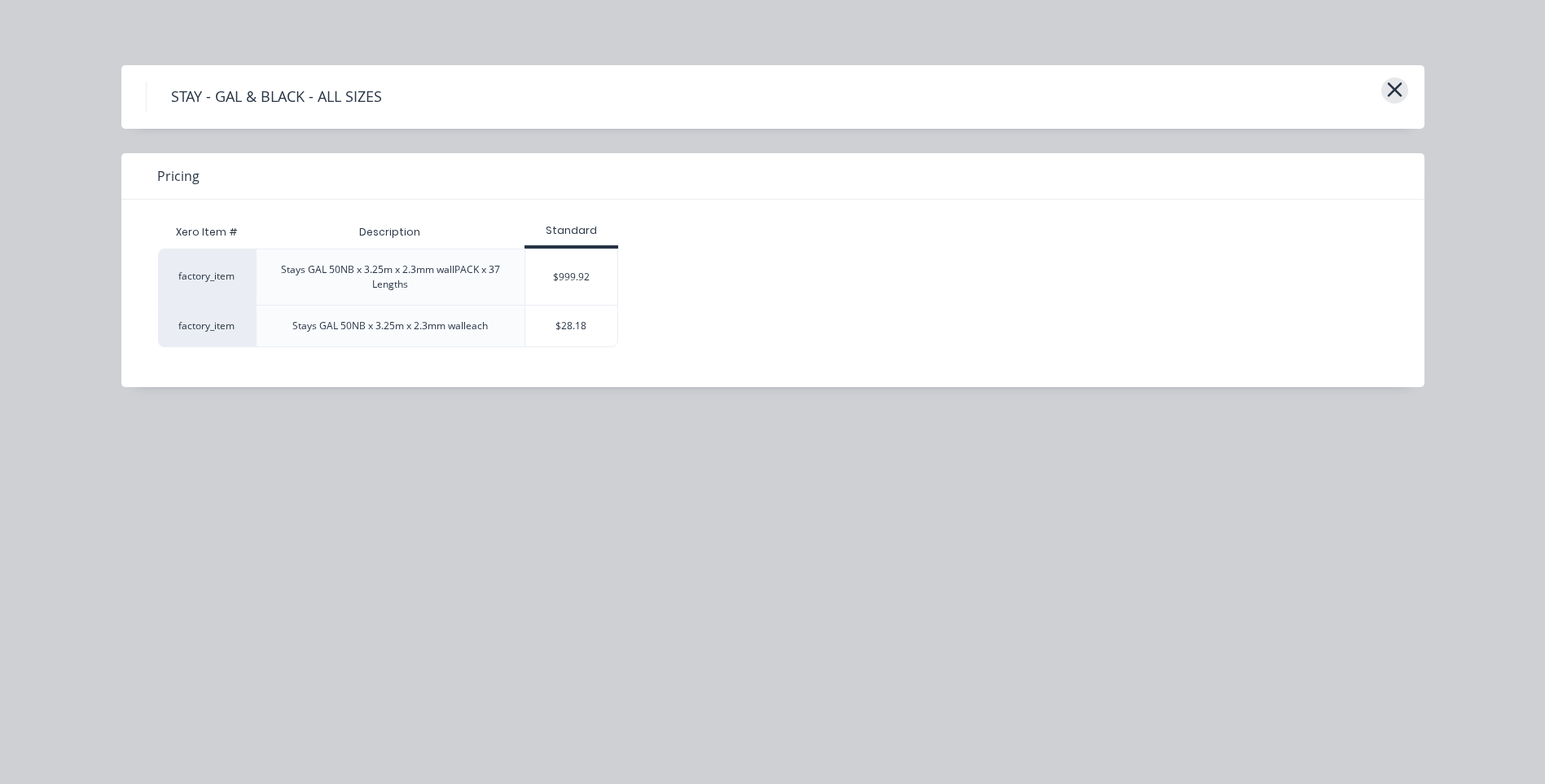
click at [1390, 83] on icon "button" at bounding box center [1394, 90] width 17 height 23
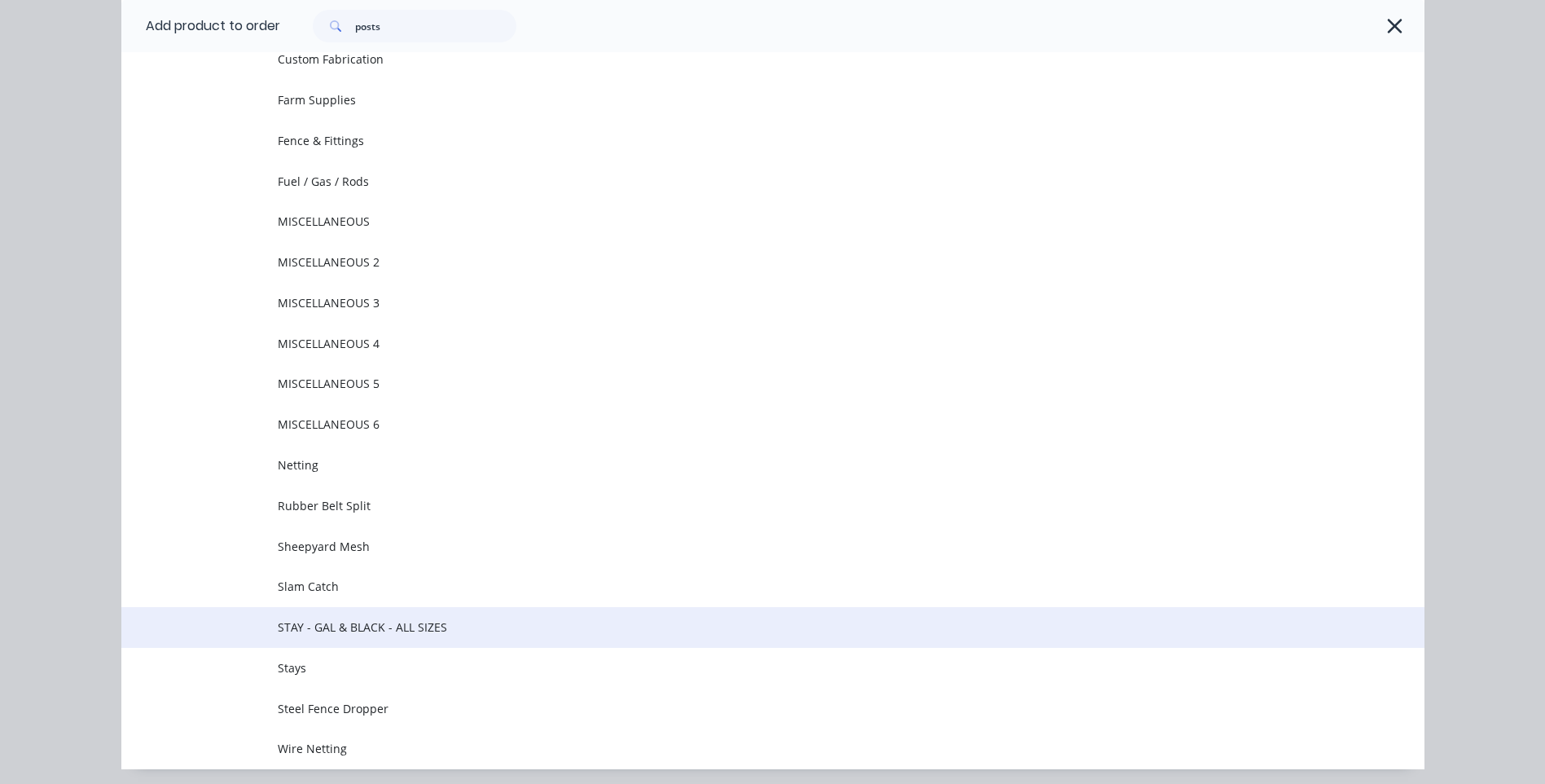
scroll to position [237, 0]
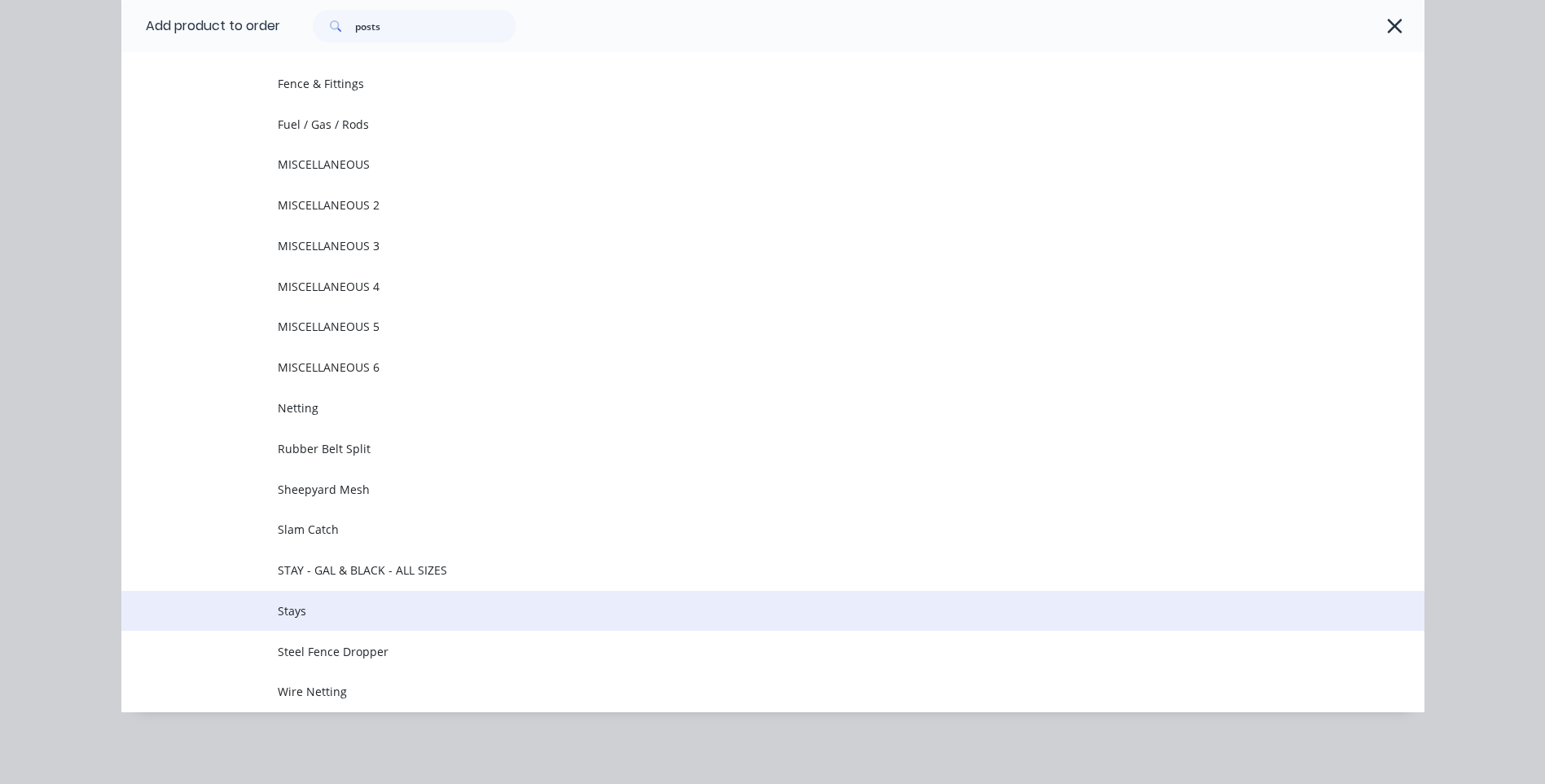
click at [439, 610] on span "Stays" at bounding box center [736, 610] width 917 height 17
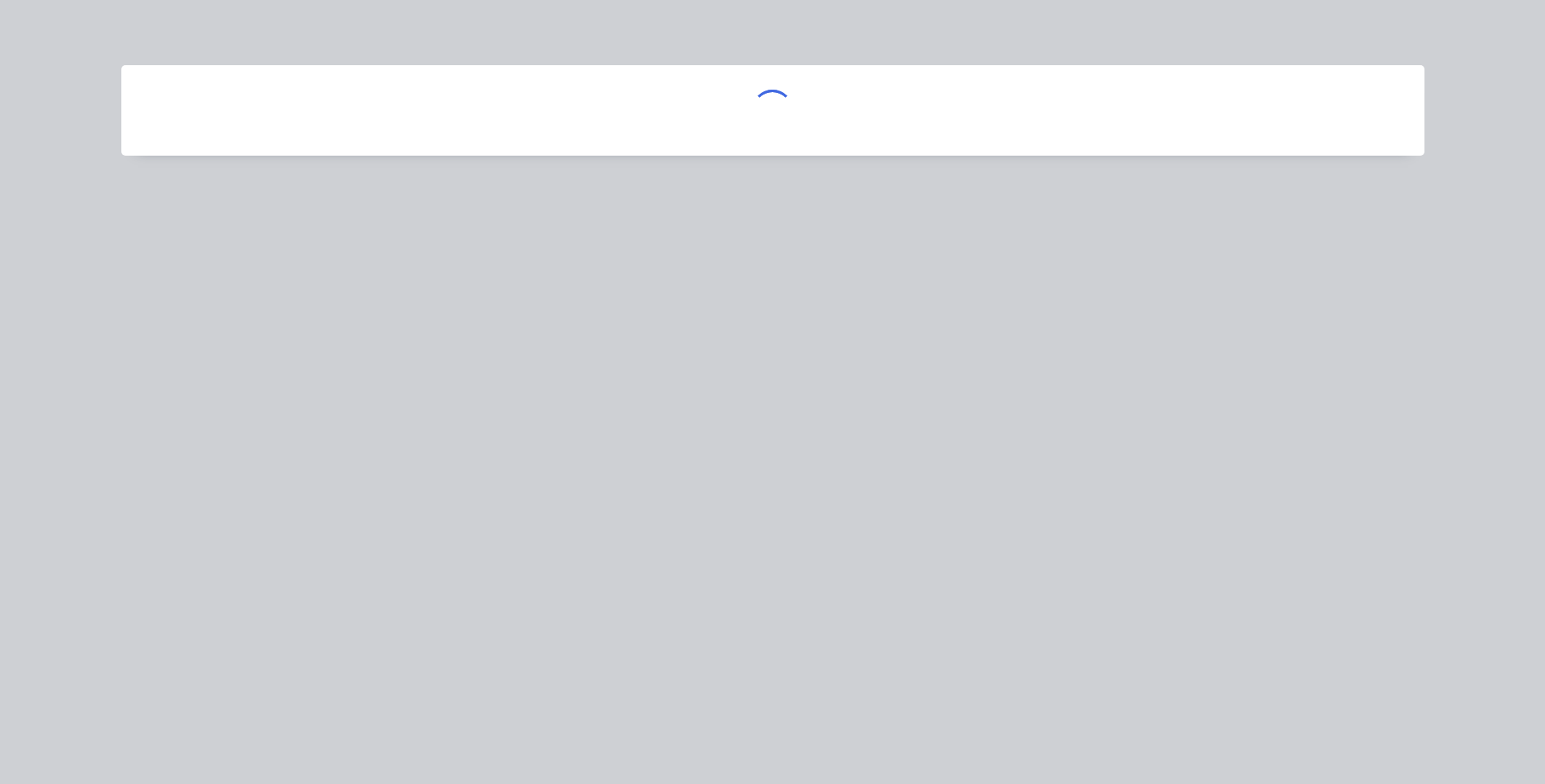
scroll to position [0, 0]
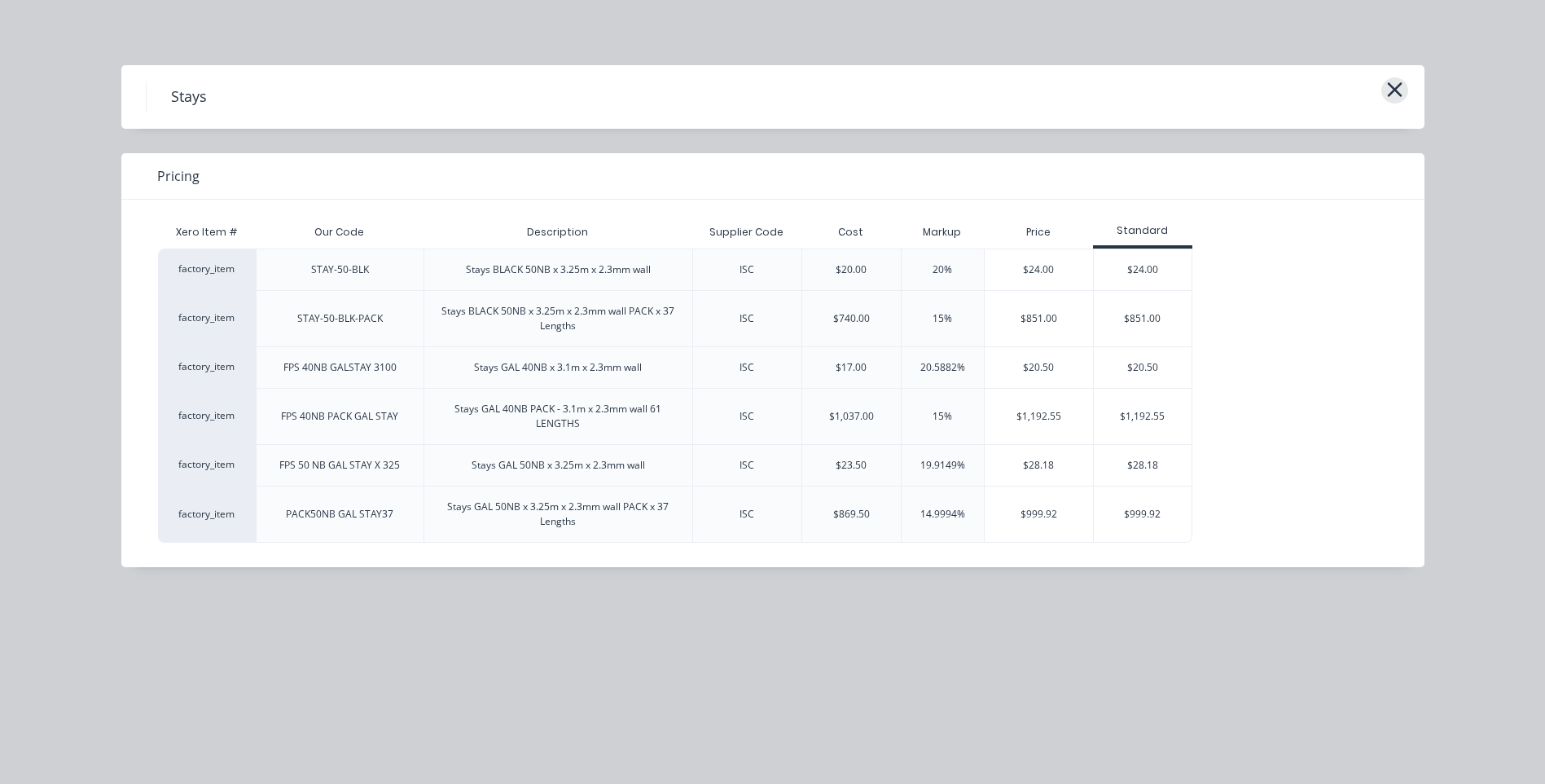
click at [1404, 95] on button "button" at bounding box center [1394, 90] width 27 height 26
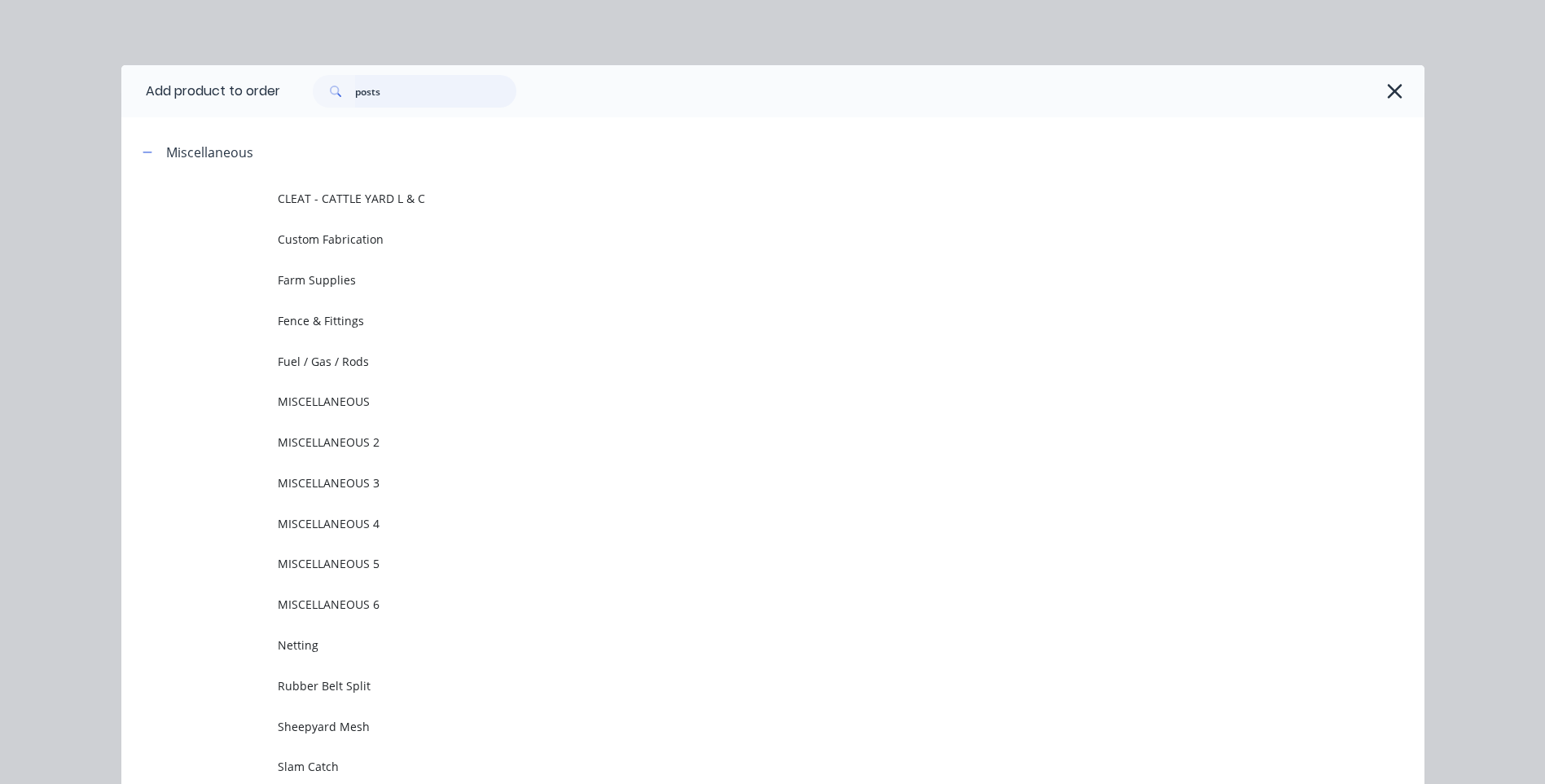
click at [412, 95] on input "posts" at bounding box center [436, 91] width 161 height 33
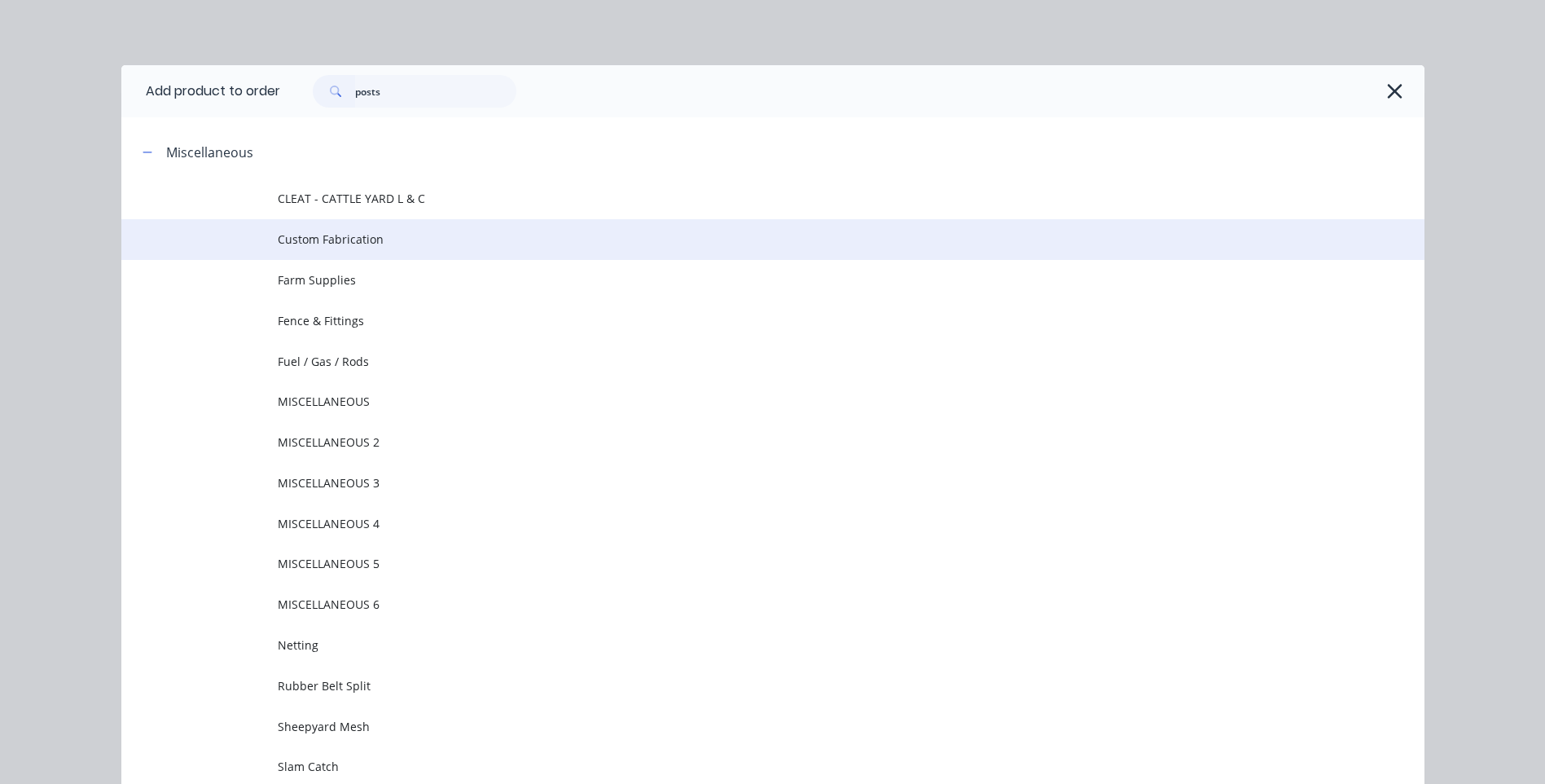
click at [349, 227] on td "Custom Fabrication" at bounding box center [851, 239] width 1147 height 41
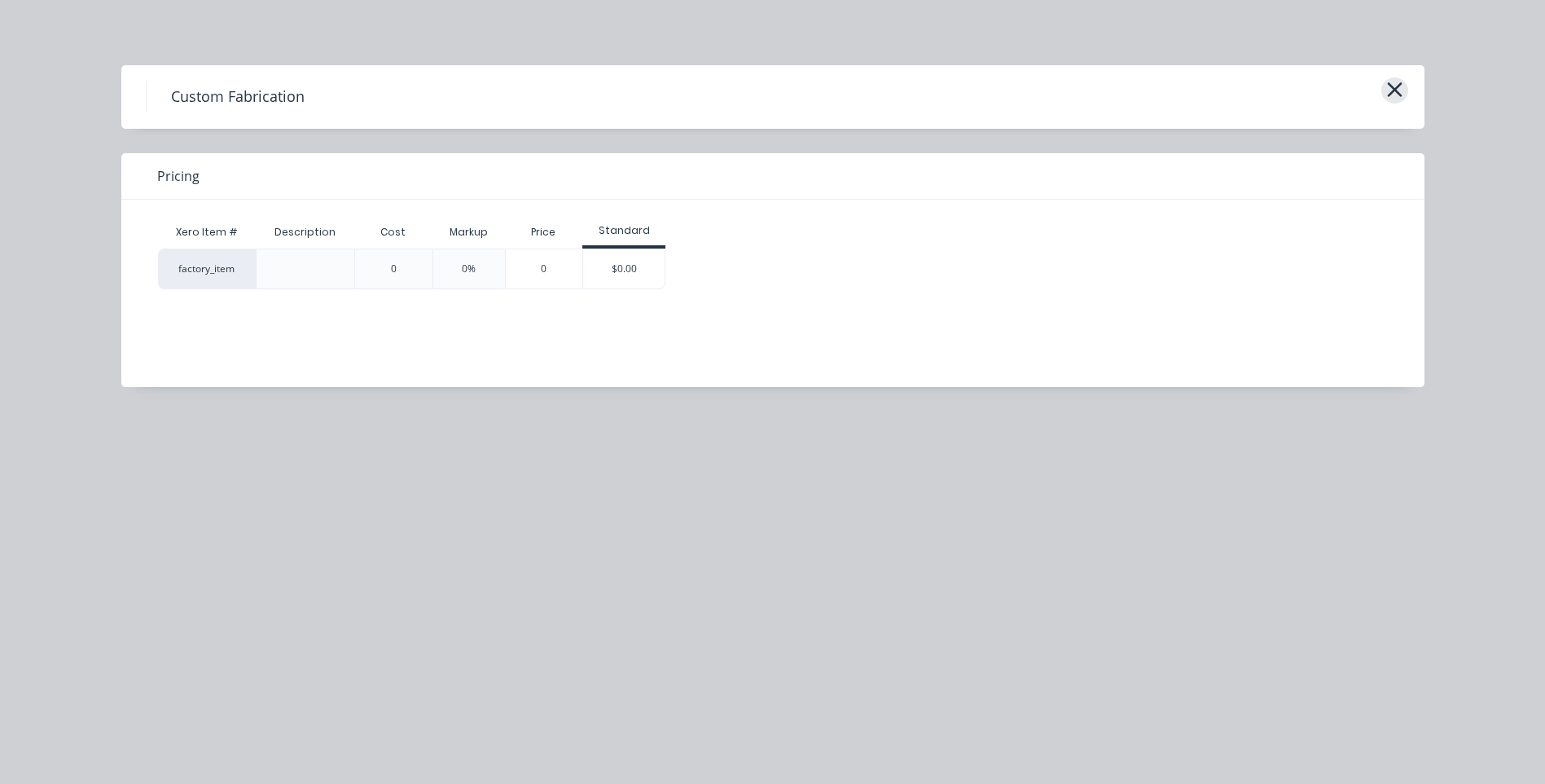
click at [1396, 83] on icon "button" at bounding box center [1394, 90] width 17 height 23
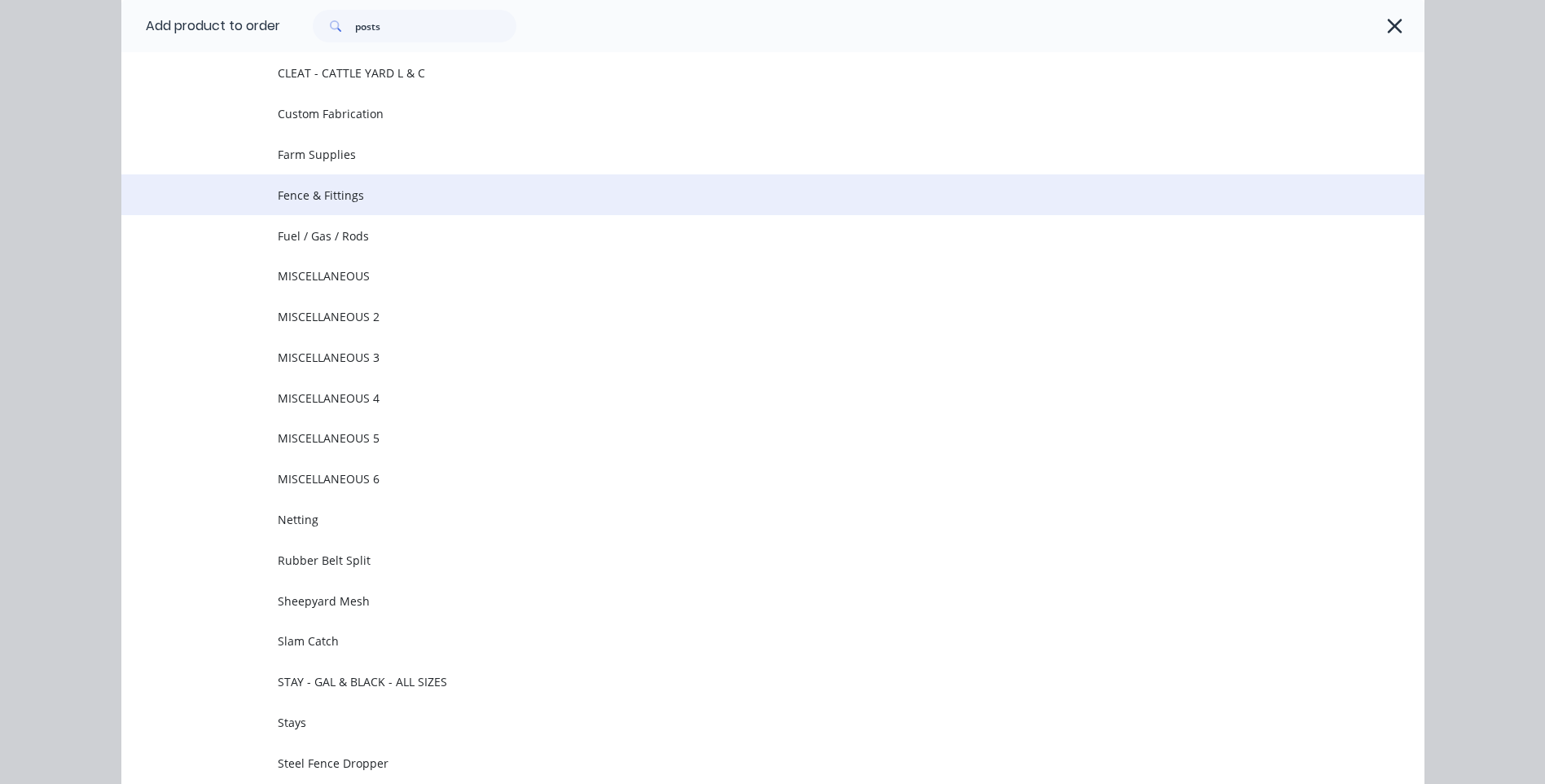
click at [362, 188] on span "Fence & Fittings" at bounding box center [736, 195] width 917 height 17
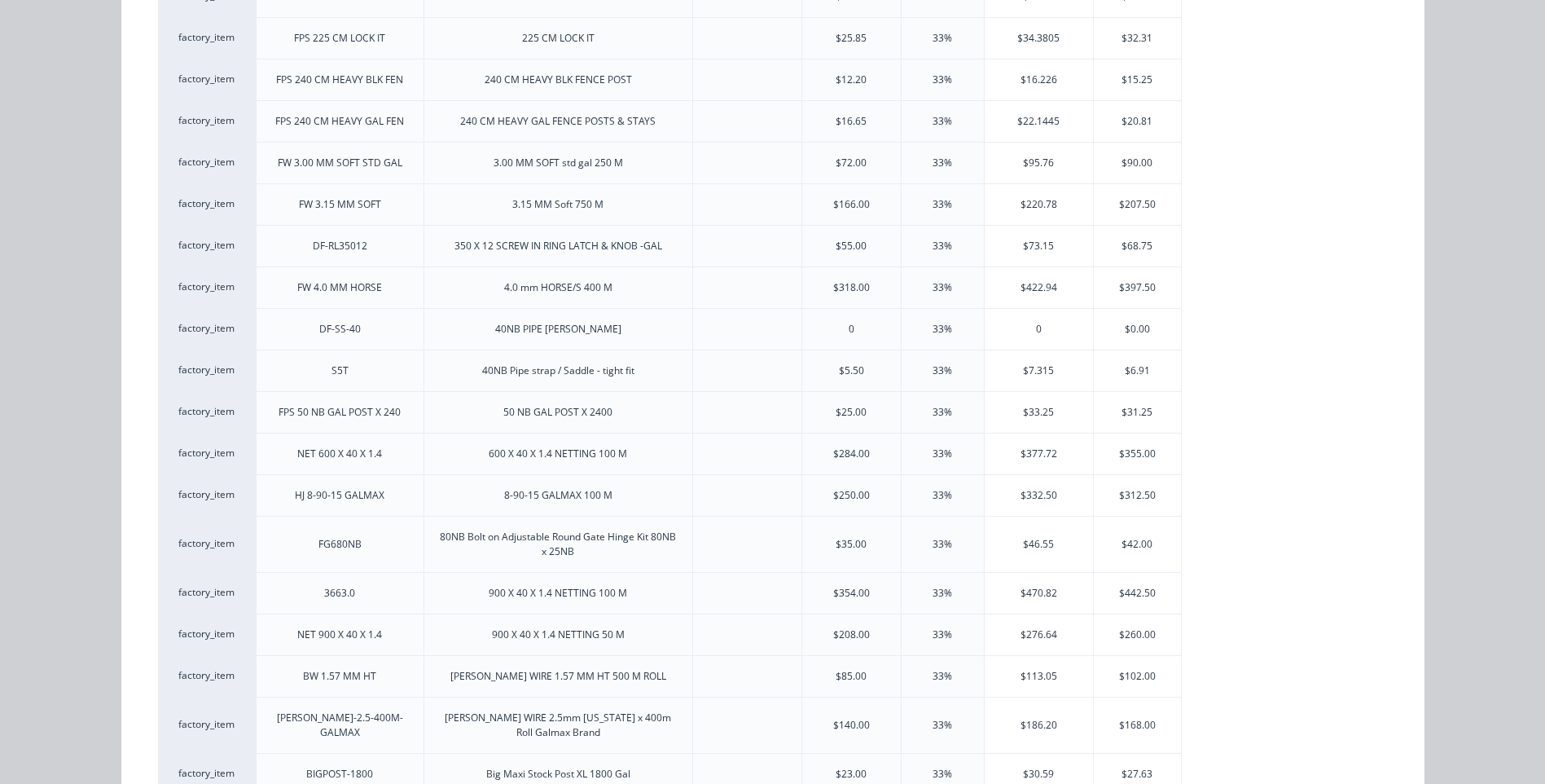
scroll to position [0, 0]
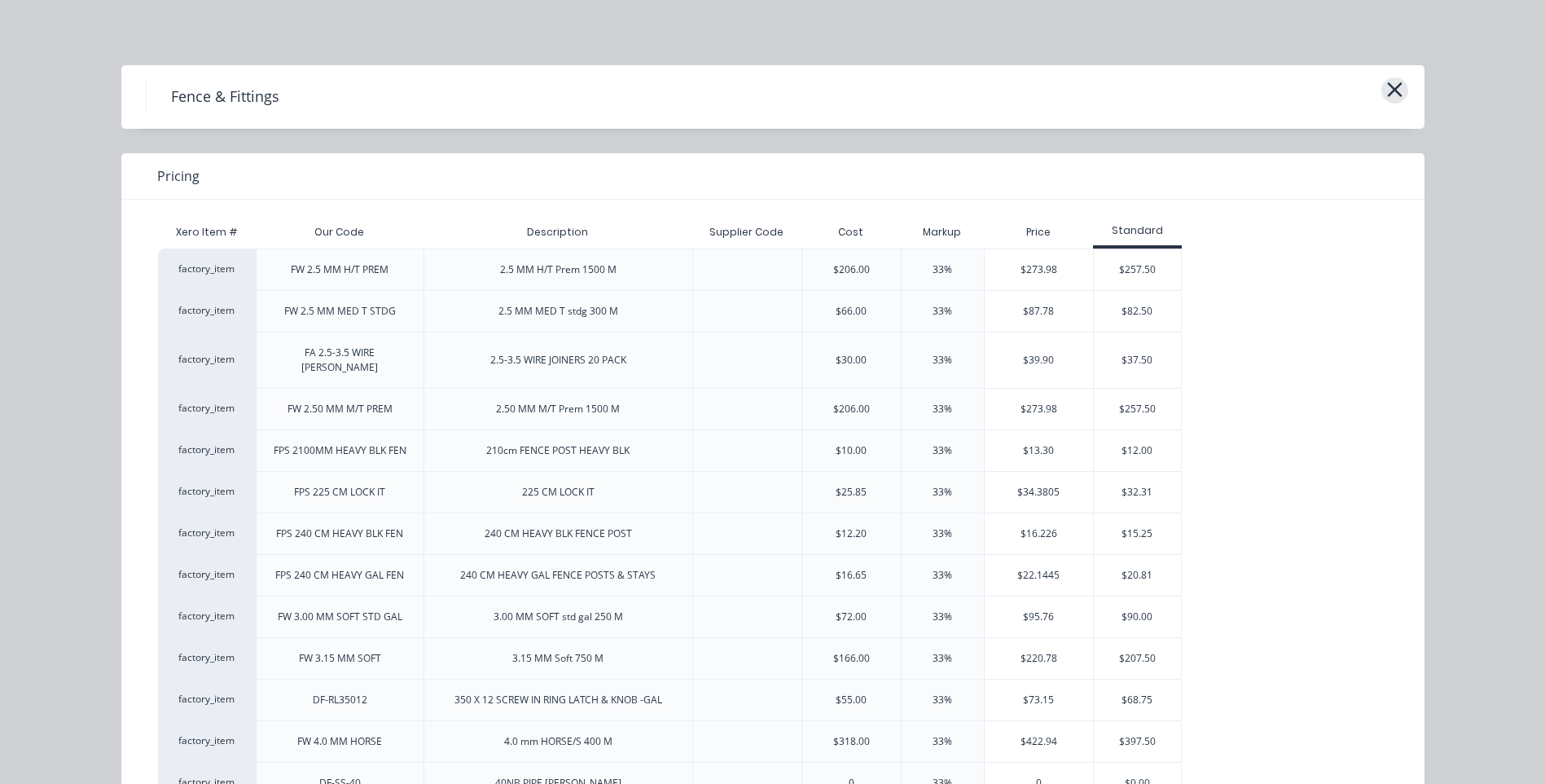
click at [1386, 88] on icon "button" at bounding box center [1394, 90] width 17 height 23
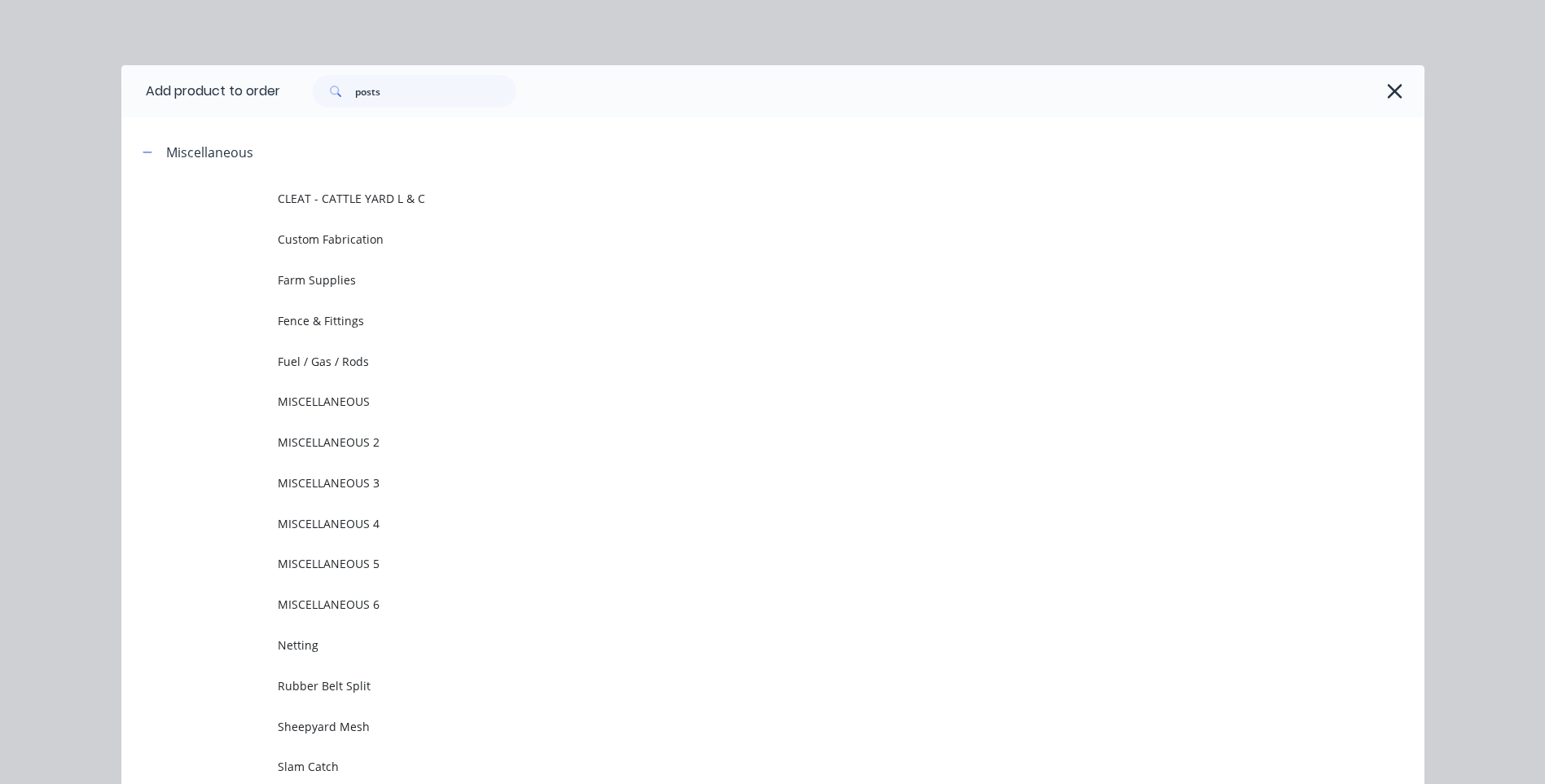
click at [401, 111] on div "posts" at bounding box center [852, 90] width 1144 height 52
click at [401, 101] on input "posts" at bounding box center [436, 91] width 161 height 33
type input "p"
type input "farm"
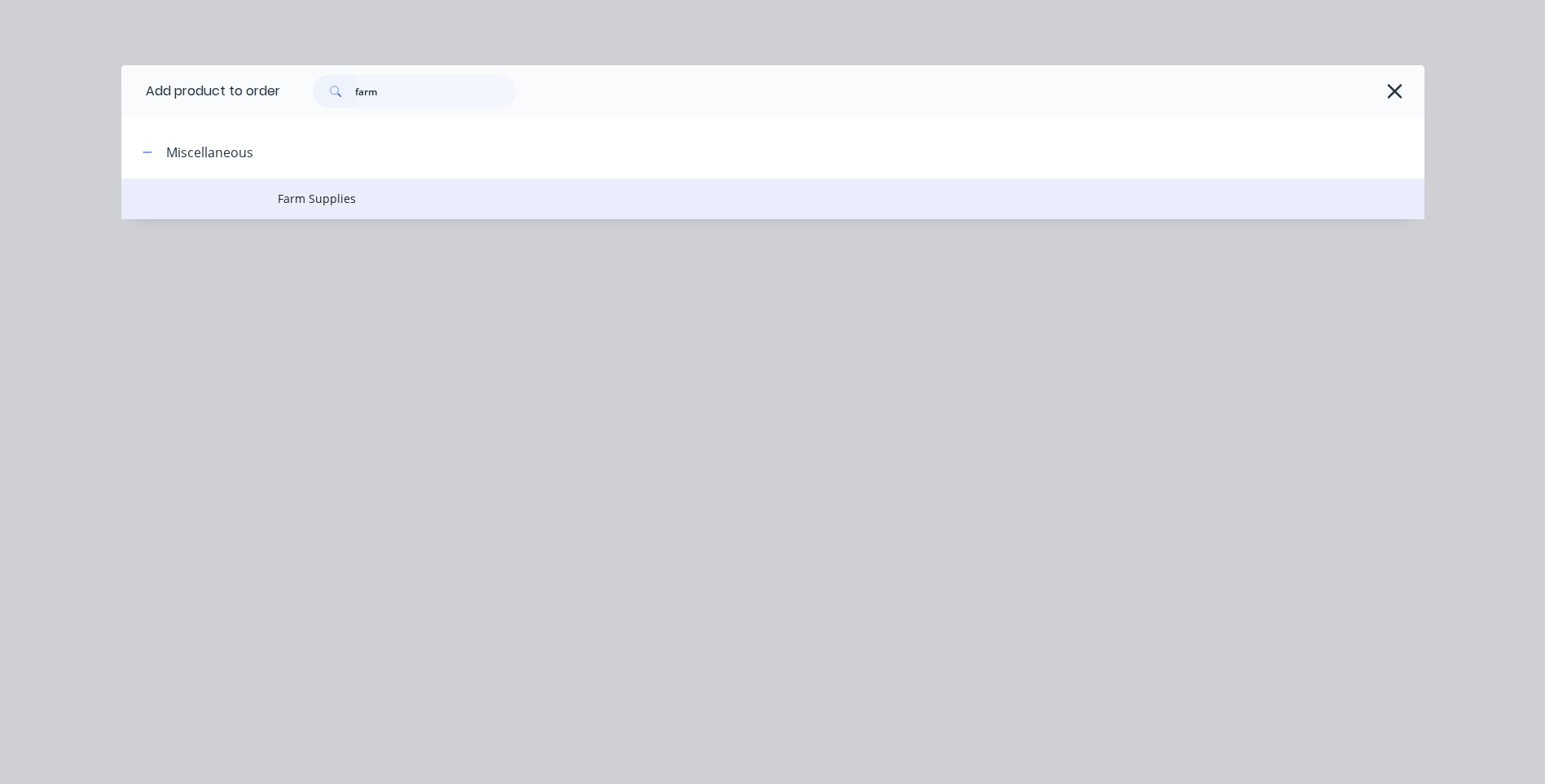
click at [324, 194] on span "Farm Supplies" at bounding box center [736, 198] width 917 height 17
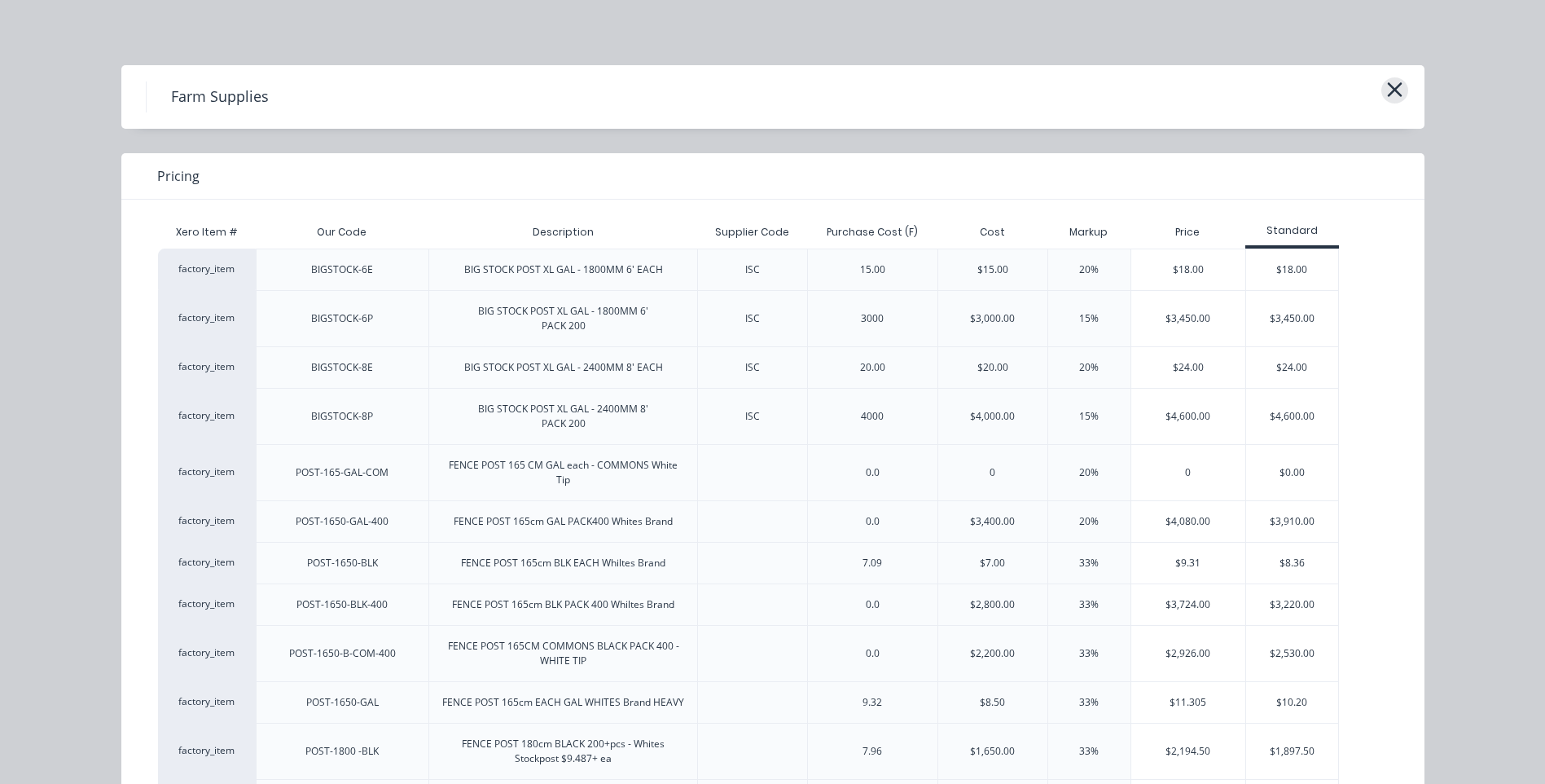
click at [1392, 89] on icon "button" at bounding box center [1394, 90] width 17 height 23
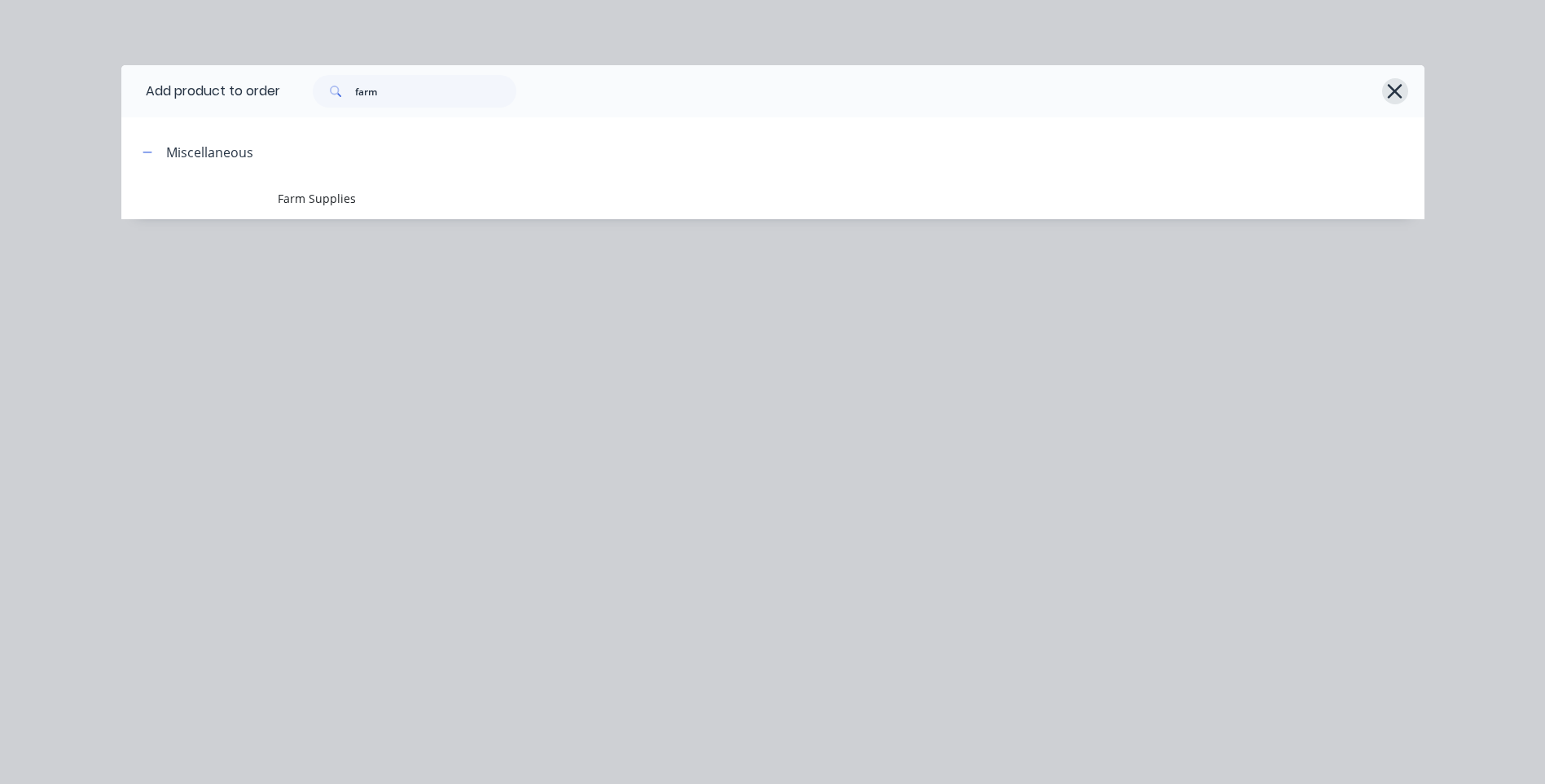
click at [1392, 85] on icon "button" at bounding box center [1394, 91] width 17 height 23
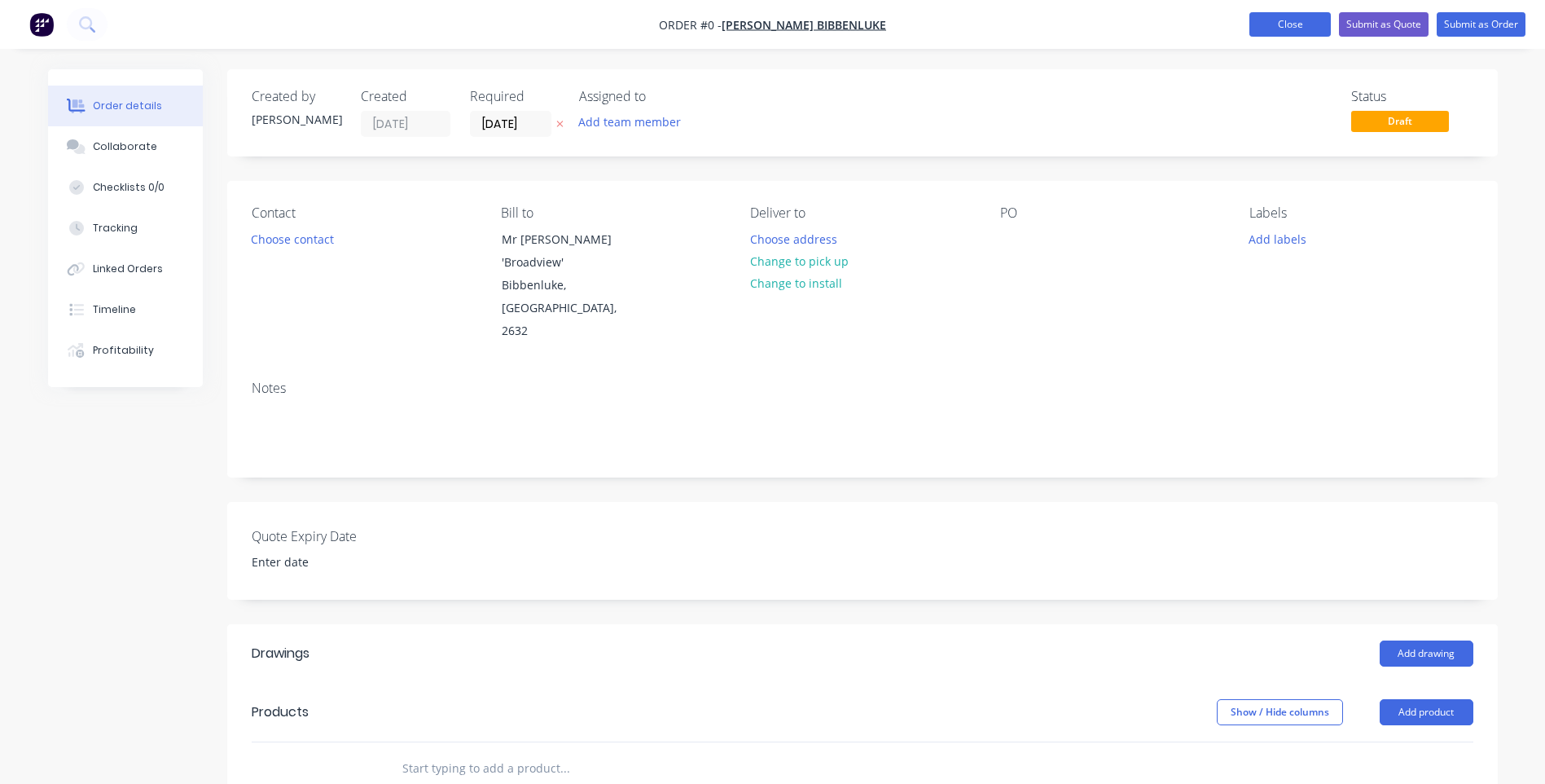
click at [1277, 21] on button "Close" at bounding box center [1290, 25] width 81 height 25
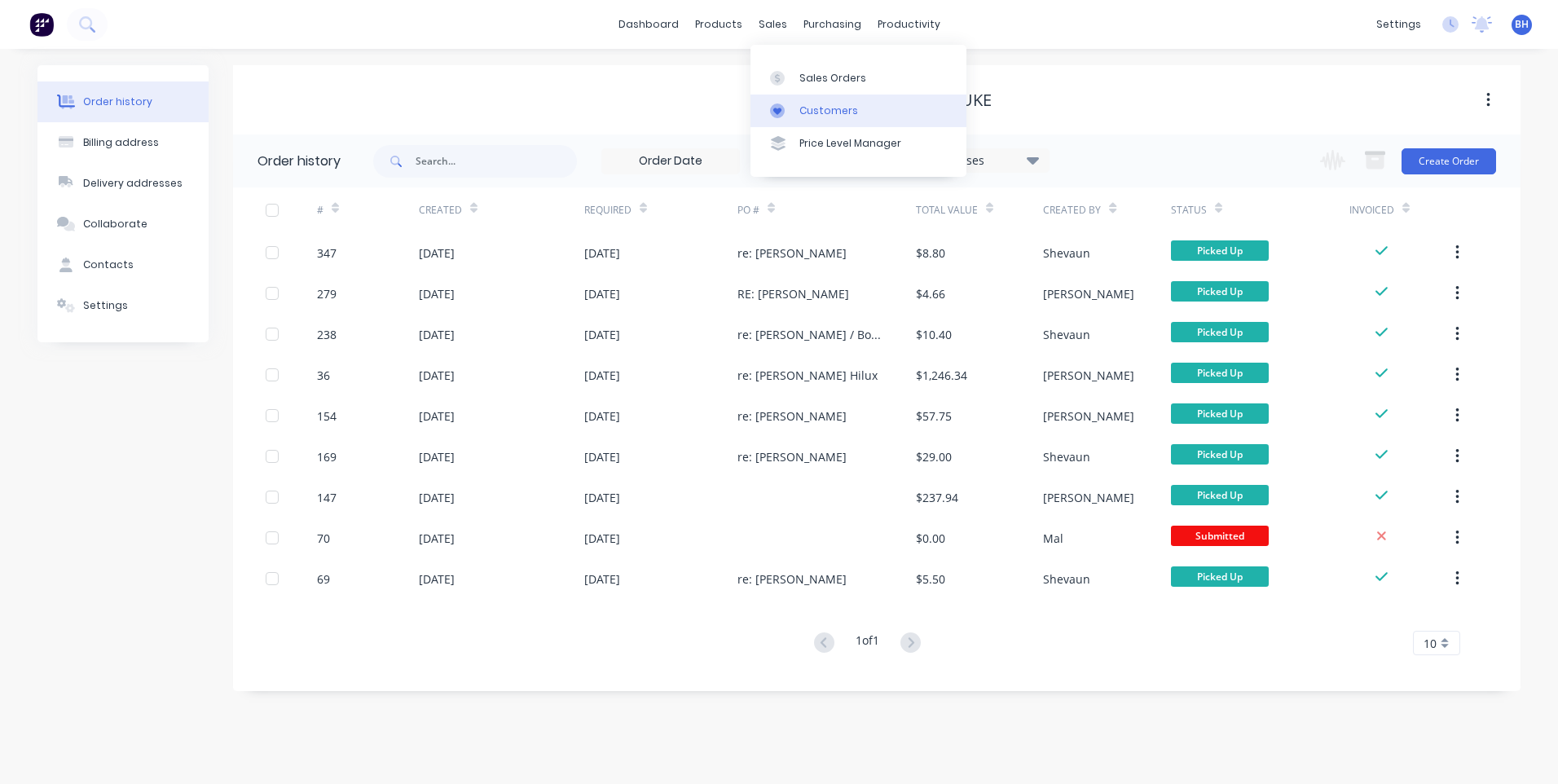
click at [806, 105] on div "Customers" at bounding box center [828, 111] width 58 height 15
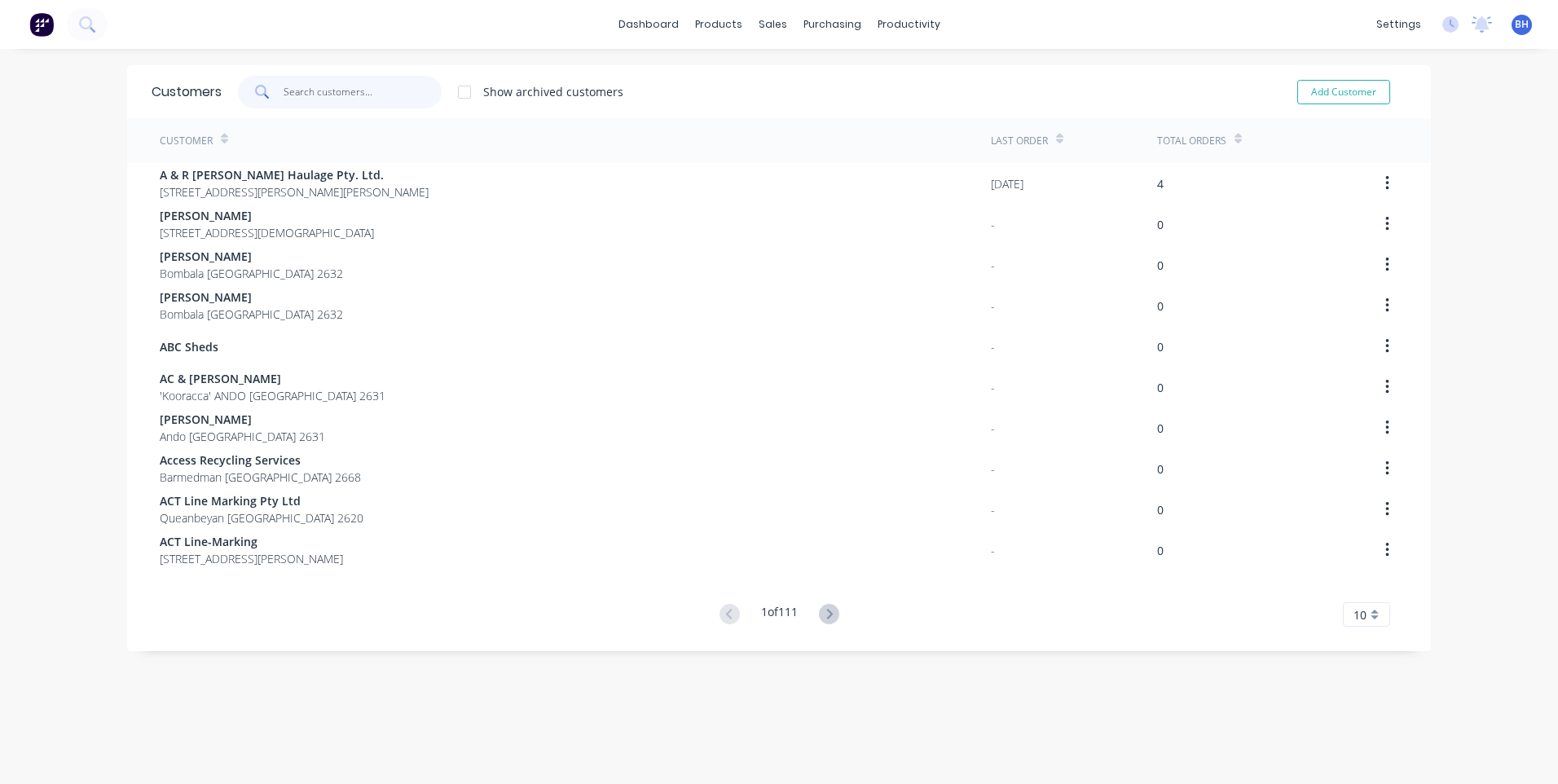
click at [332, 90] on input "text" at bounding box center [363, 92] width 159 height 33
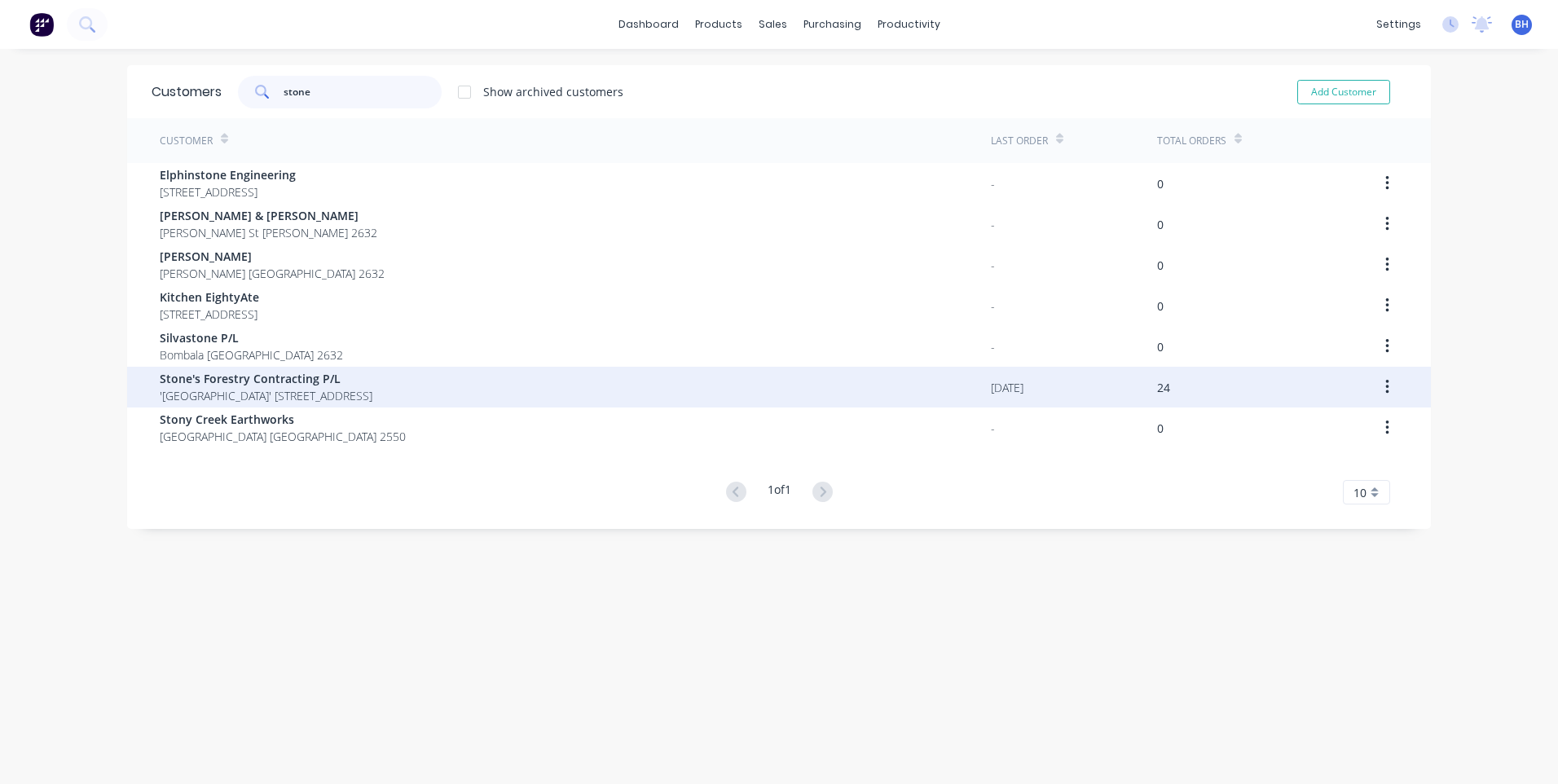
type input "stone"
click at [227, 378] on span "Stone's Forestry Contracting P/L" at bounding box center [266, 378] width 212 height 17
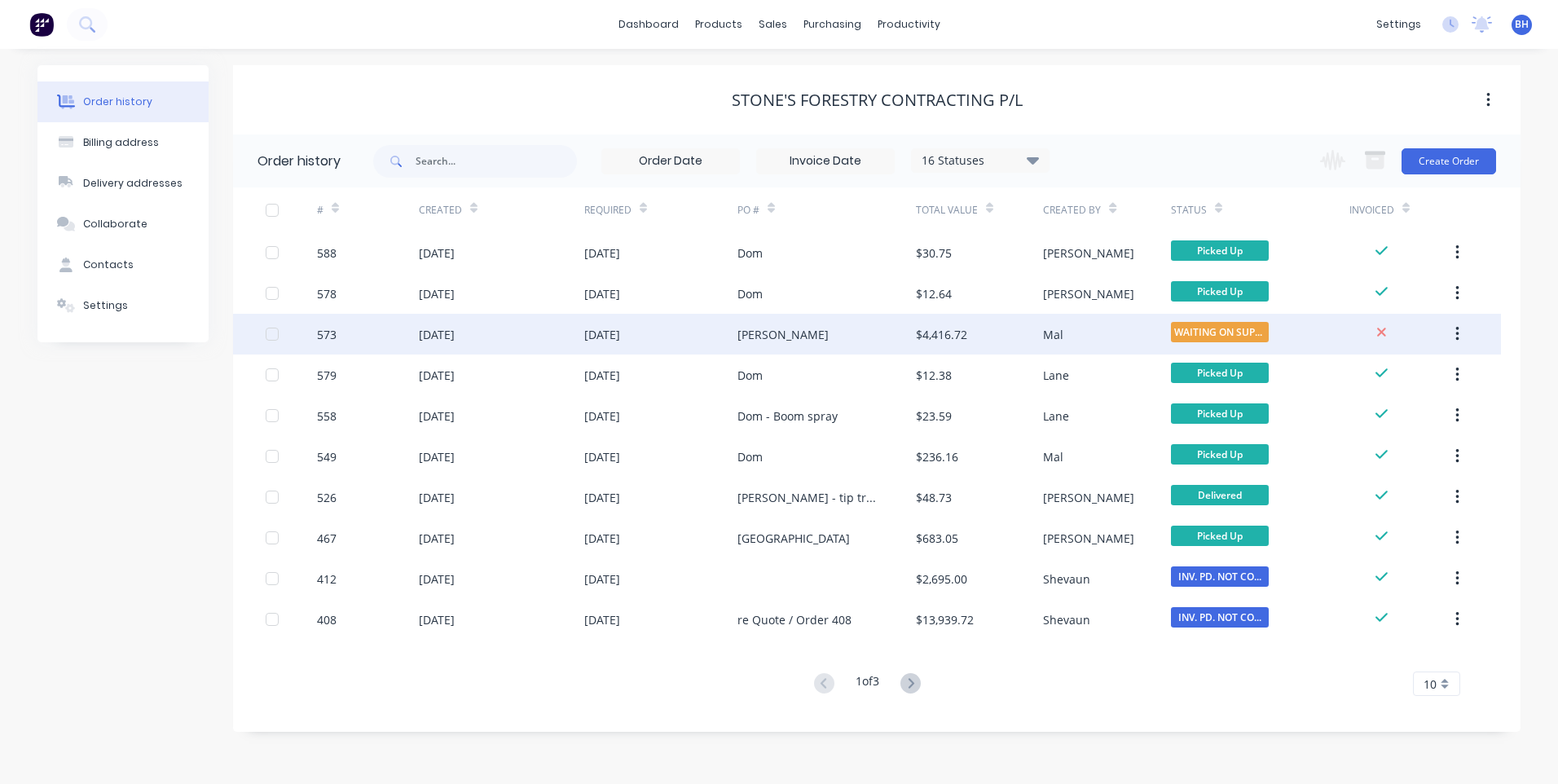
click at [831, 329] on div "[PERSON_NAME]" at bounding box center [826, 334] width 179 height 41
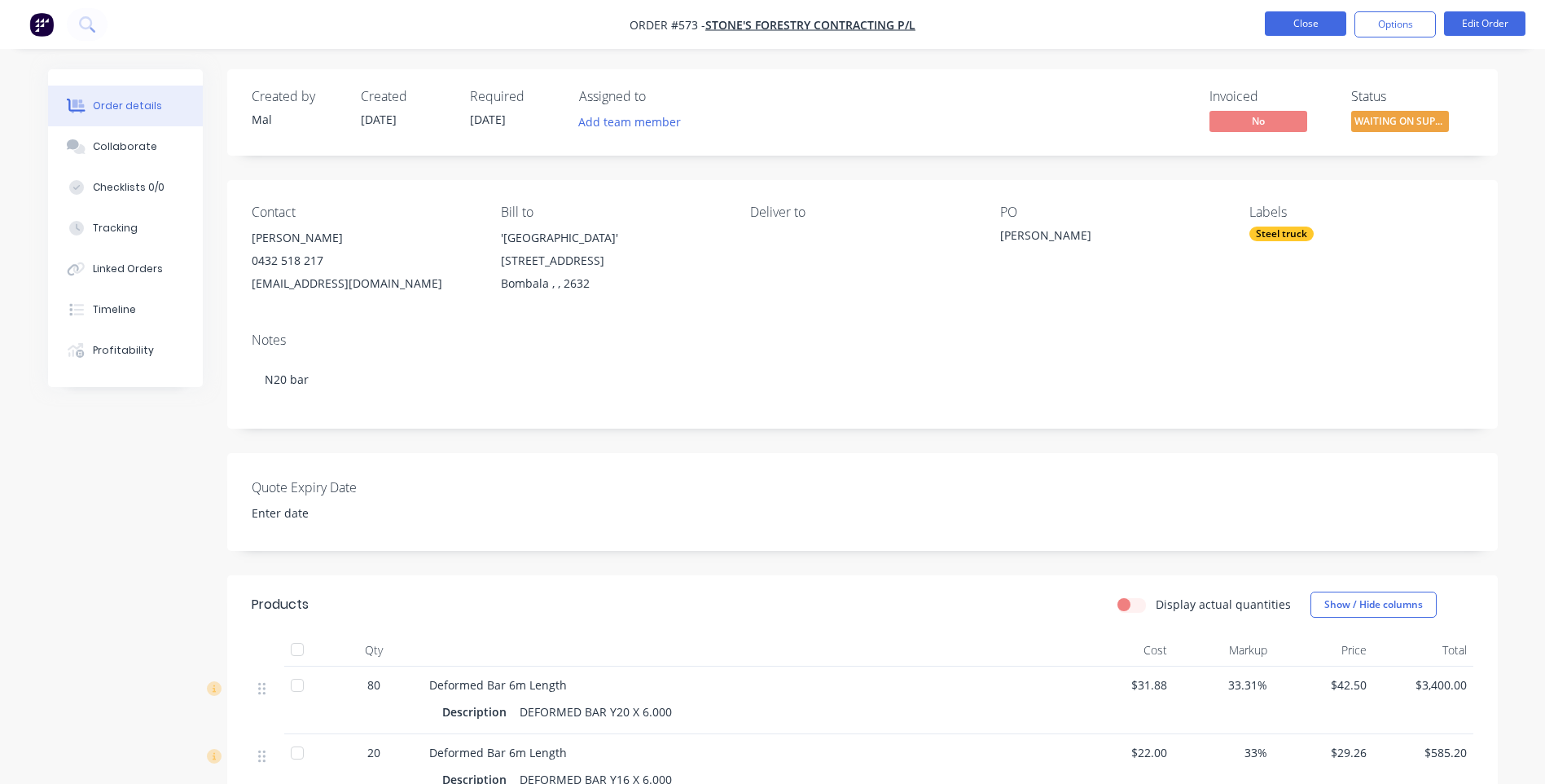
click at [1297, 21] on button "Close" at bounding box center [1306, 24] width 81 height 25
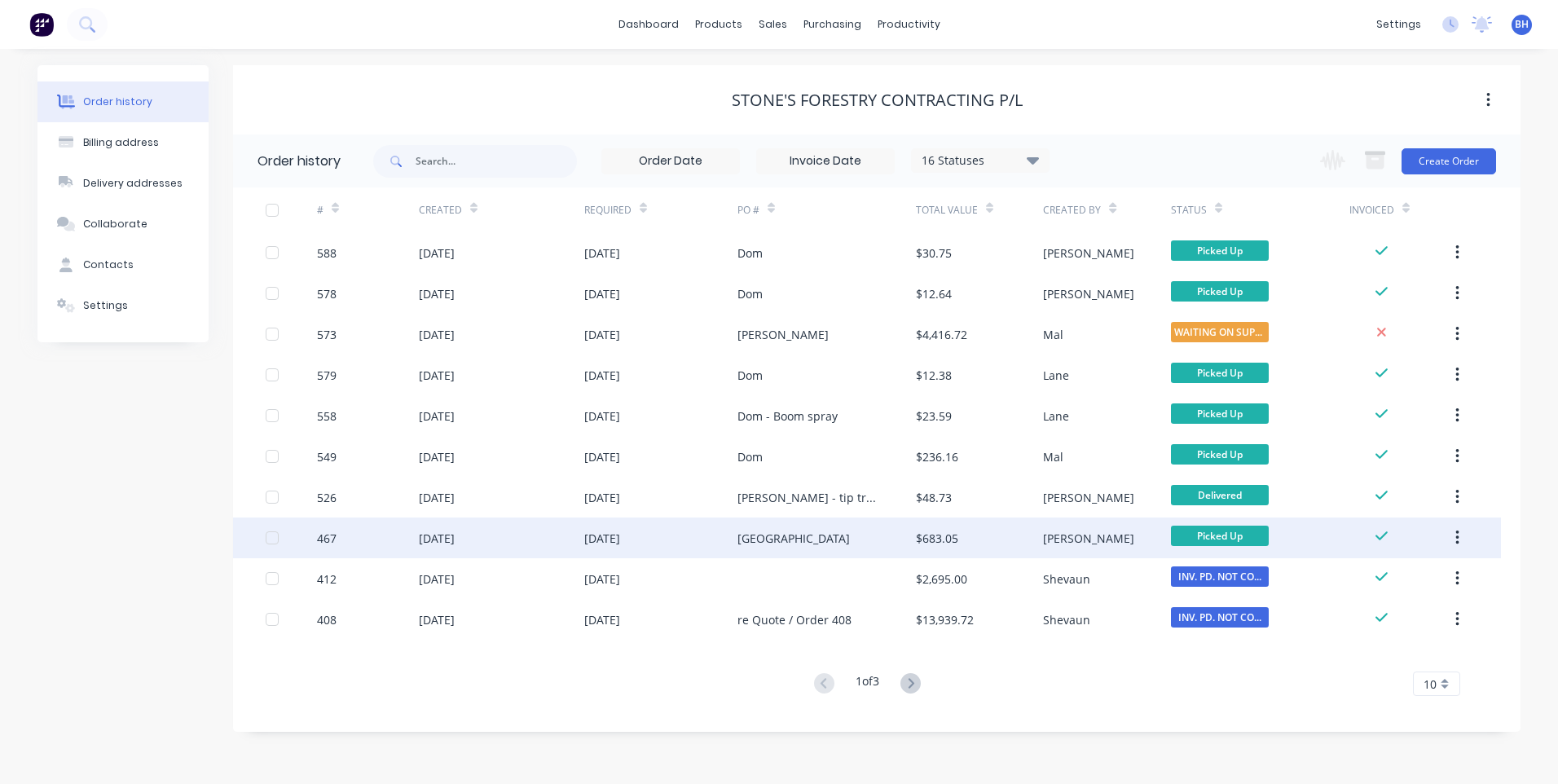
click at [863, 530] on div "[GEOGRAPHIC_DATA]" at bounding box center [826, 538] width 179 height 41
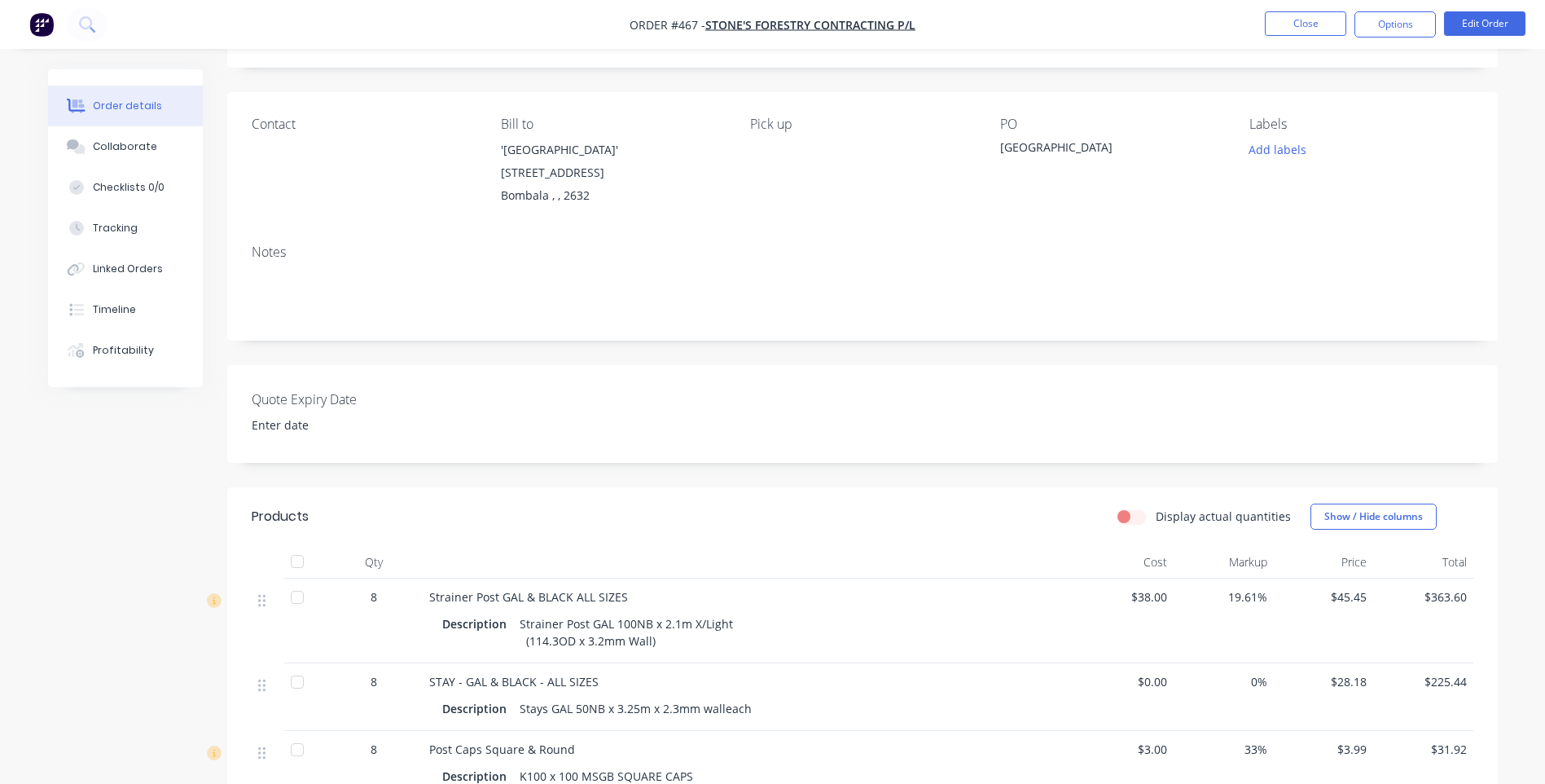
scroll to position [81, 0]
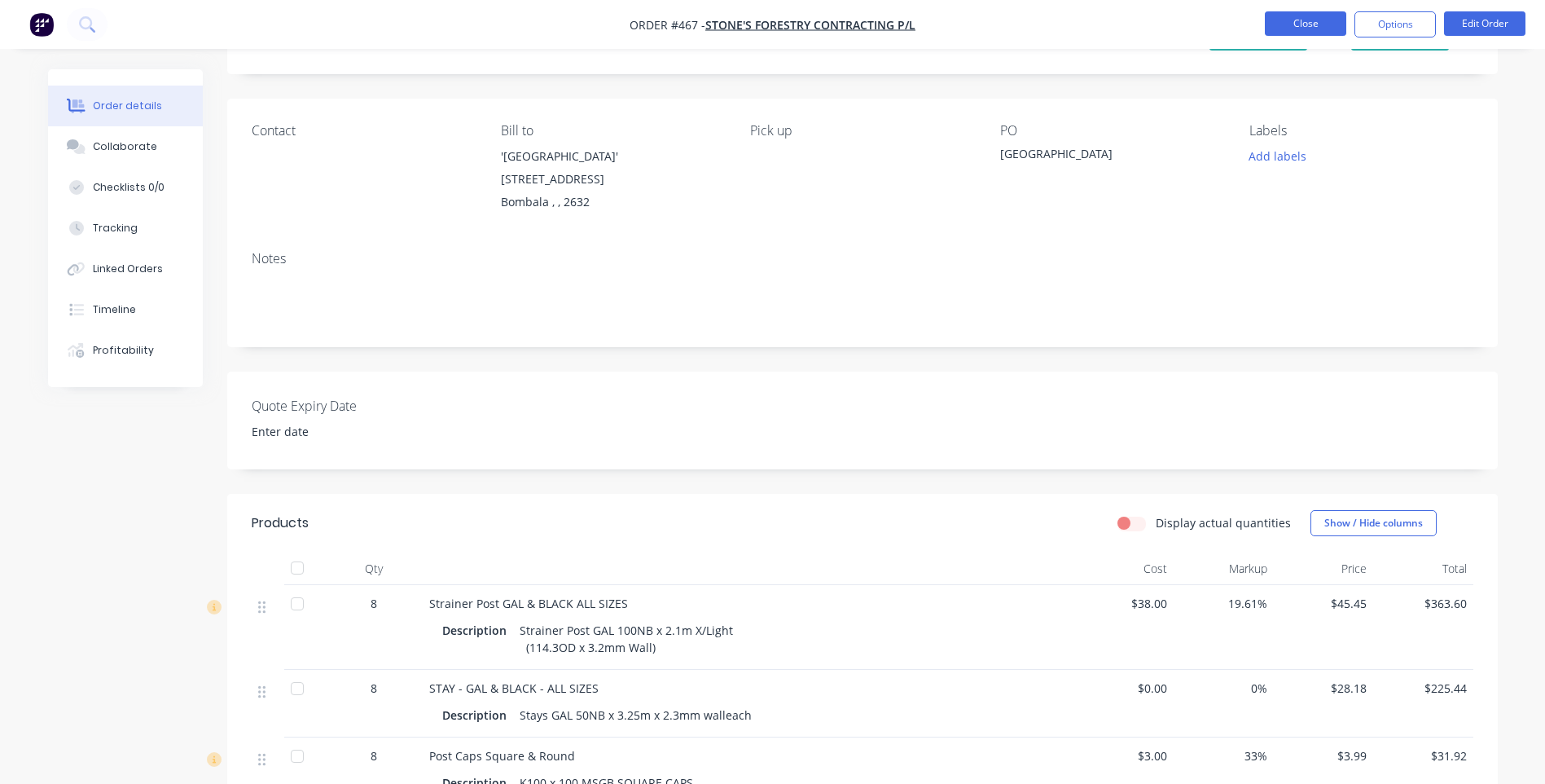
click at [1306, 22] on button "Close" at bounding box center [1306, 24] width 81 height 25
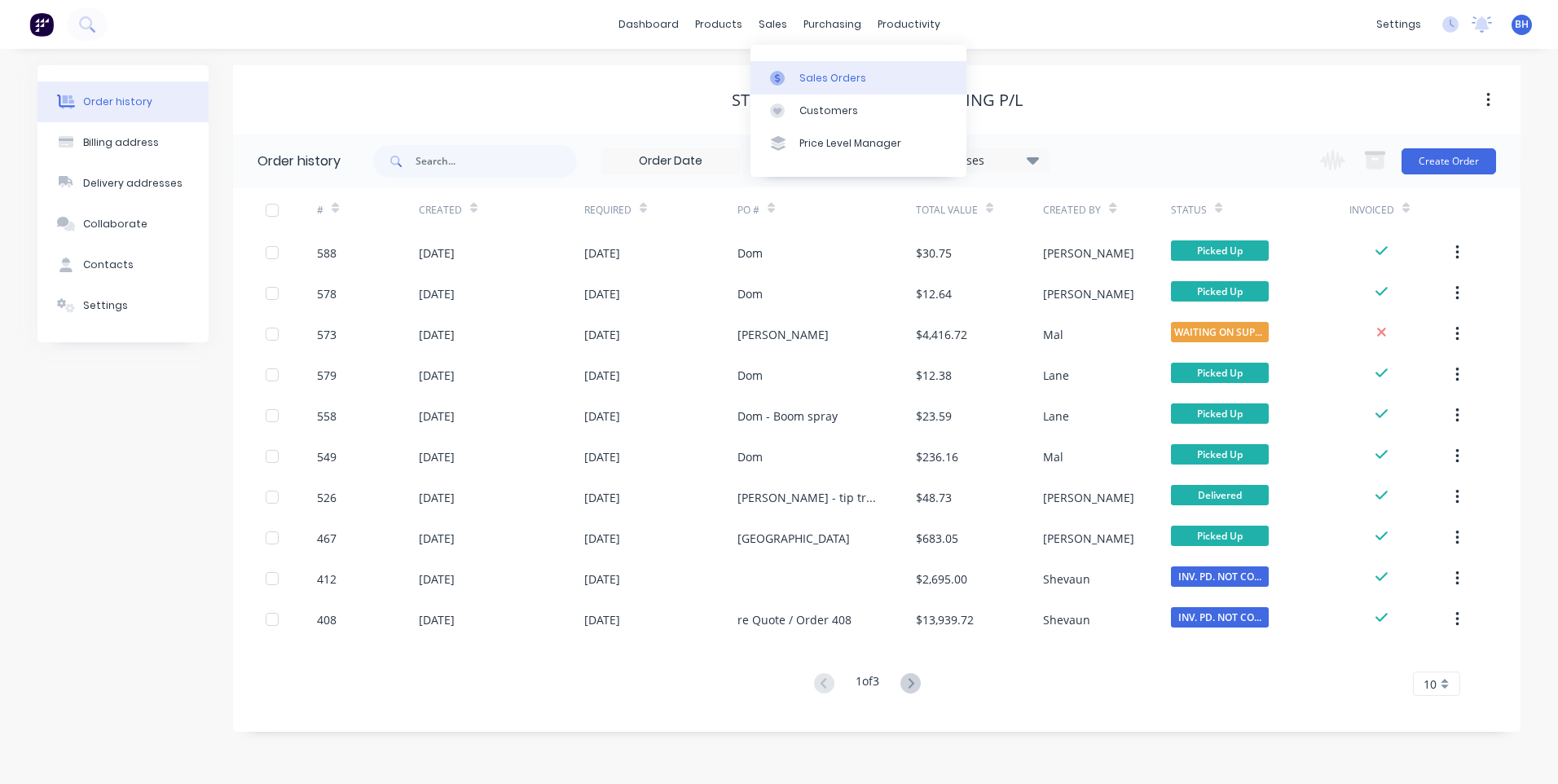
click at [804, 75] on div "Sales Orders" at bounding box center [832, 78] width 67 height 15
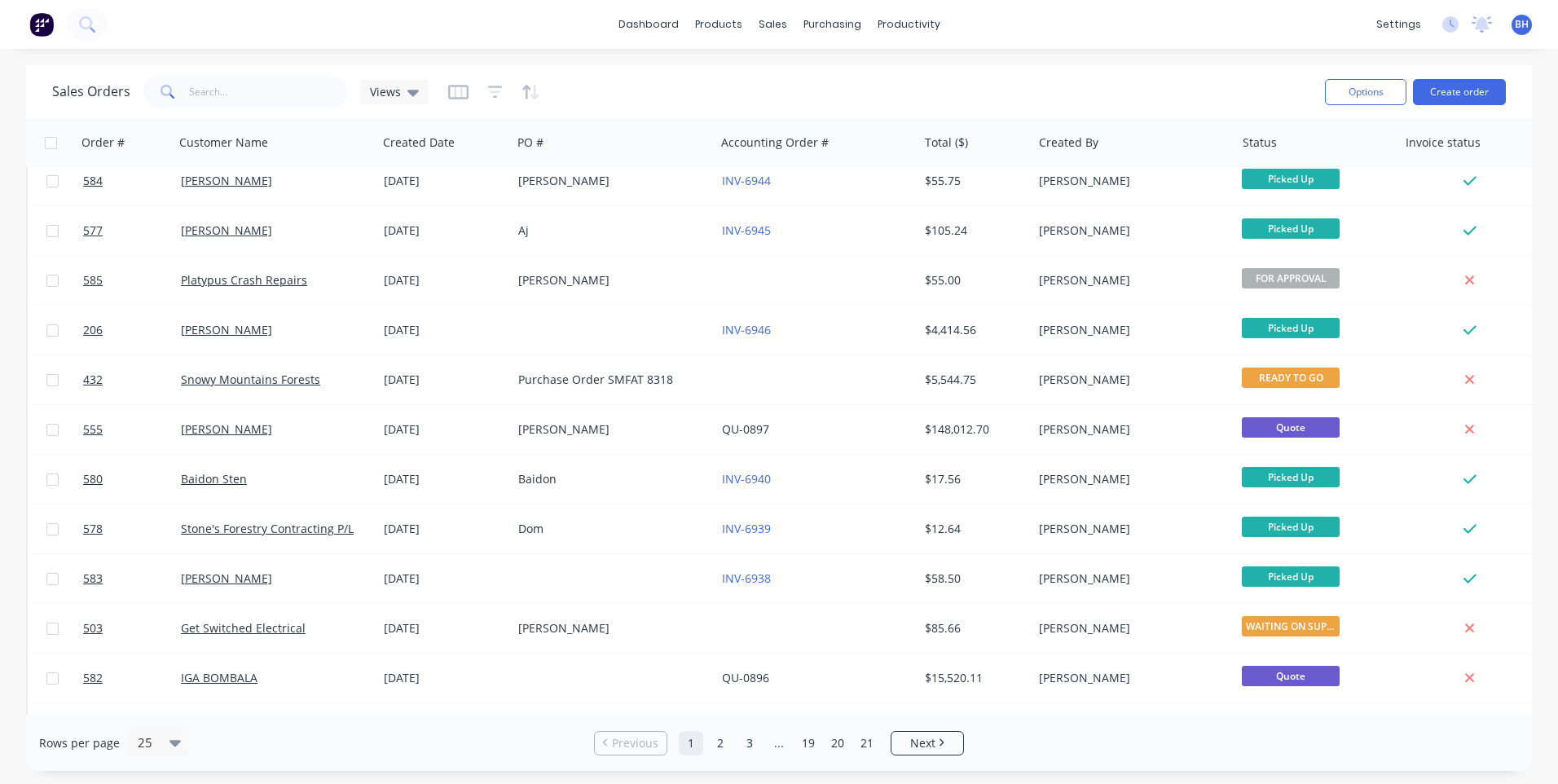
scroll to position [703, 0]
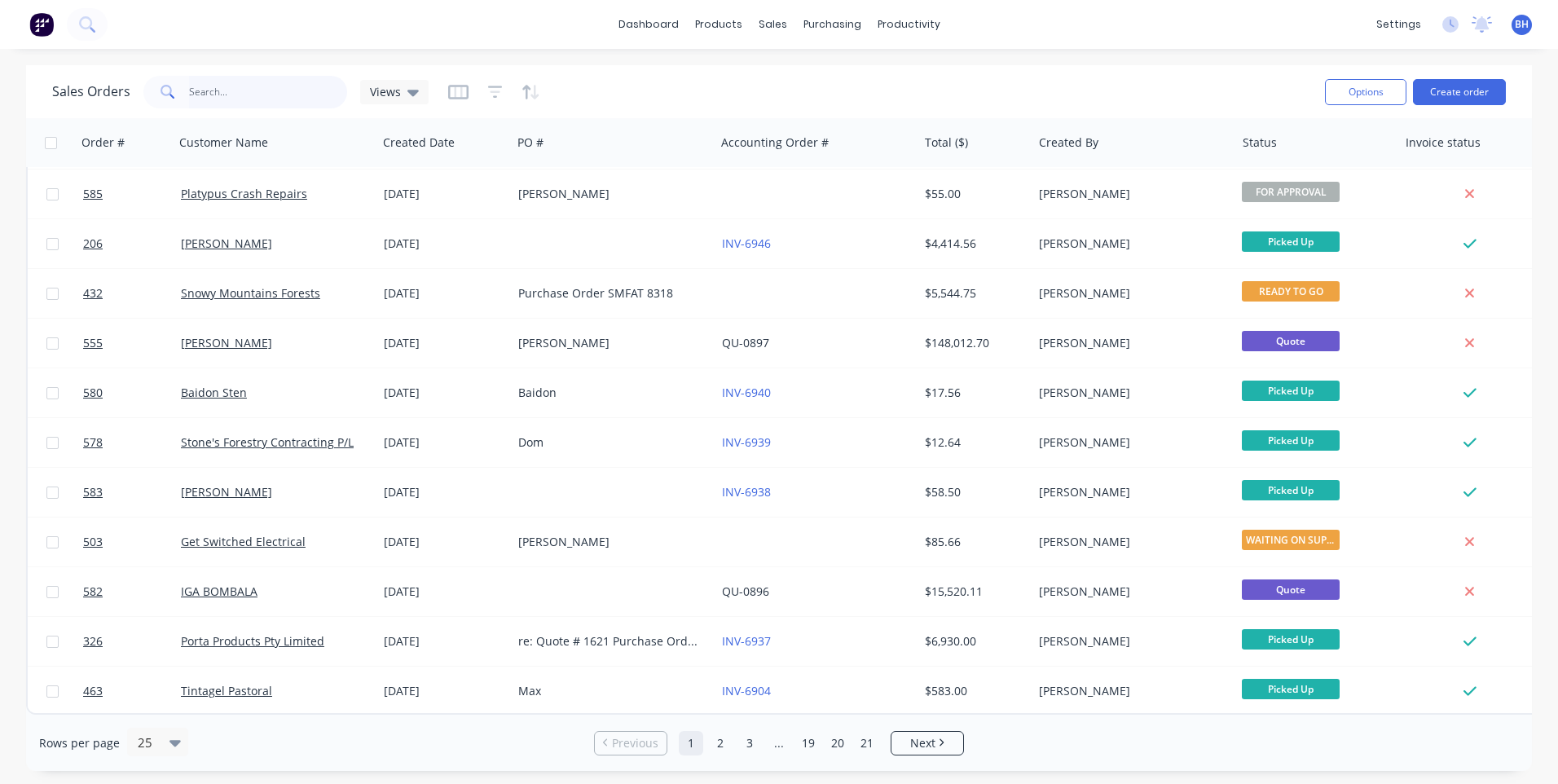
click at [217, 92] on input "text" at bounding box center [268, 92] width 159 height 33
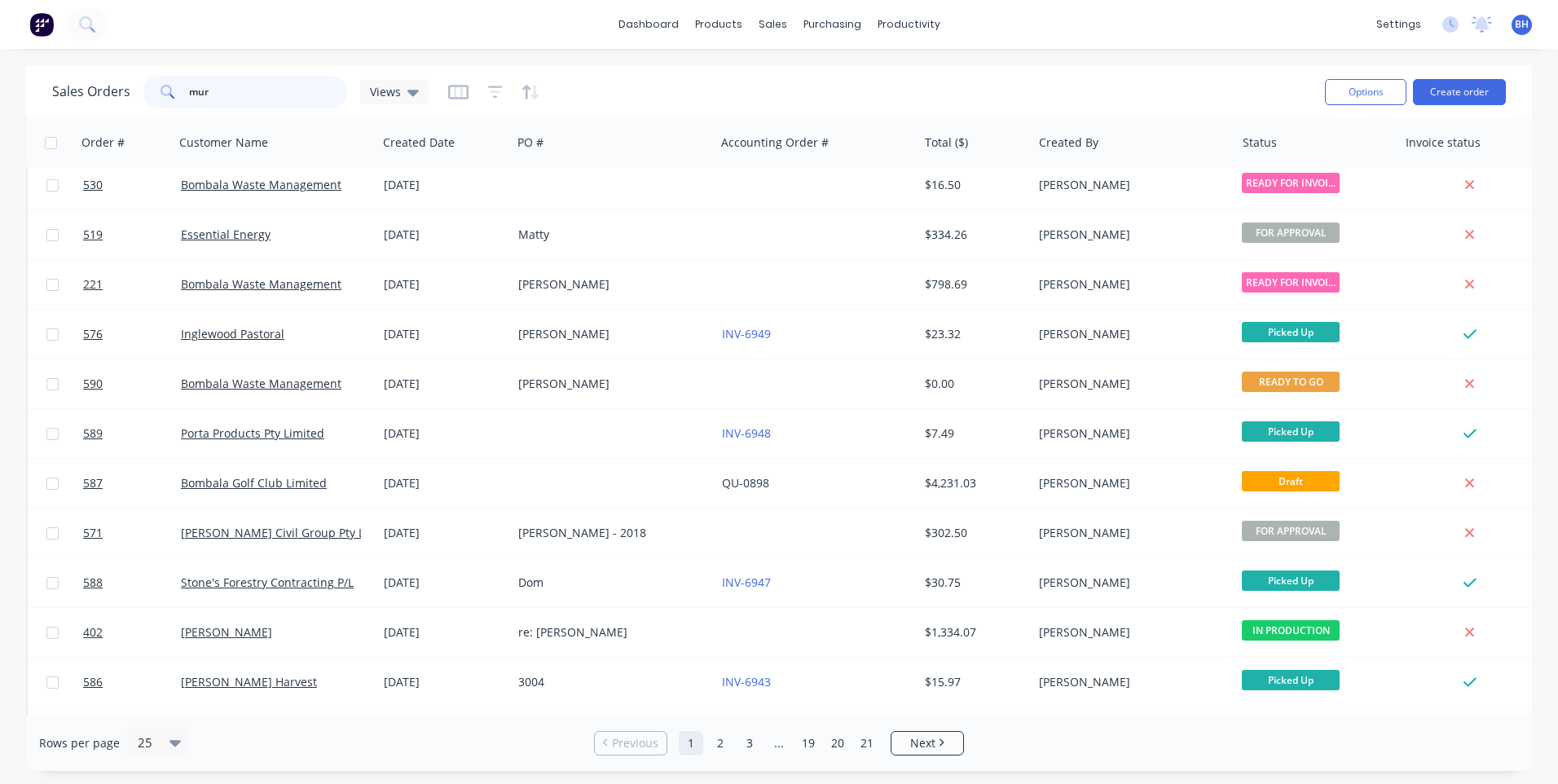
scroll to position [0, 0]
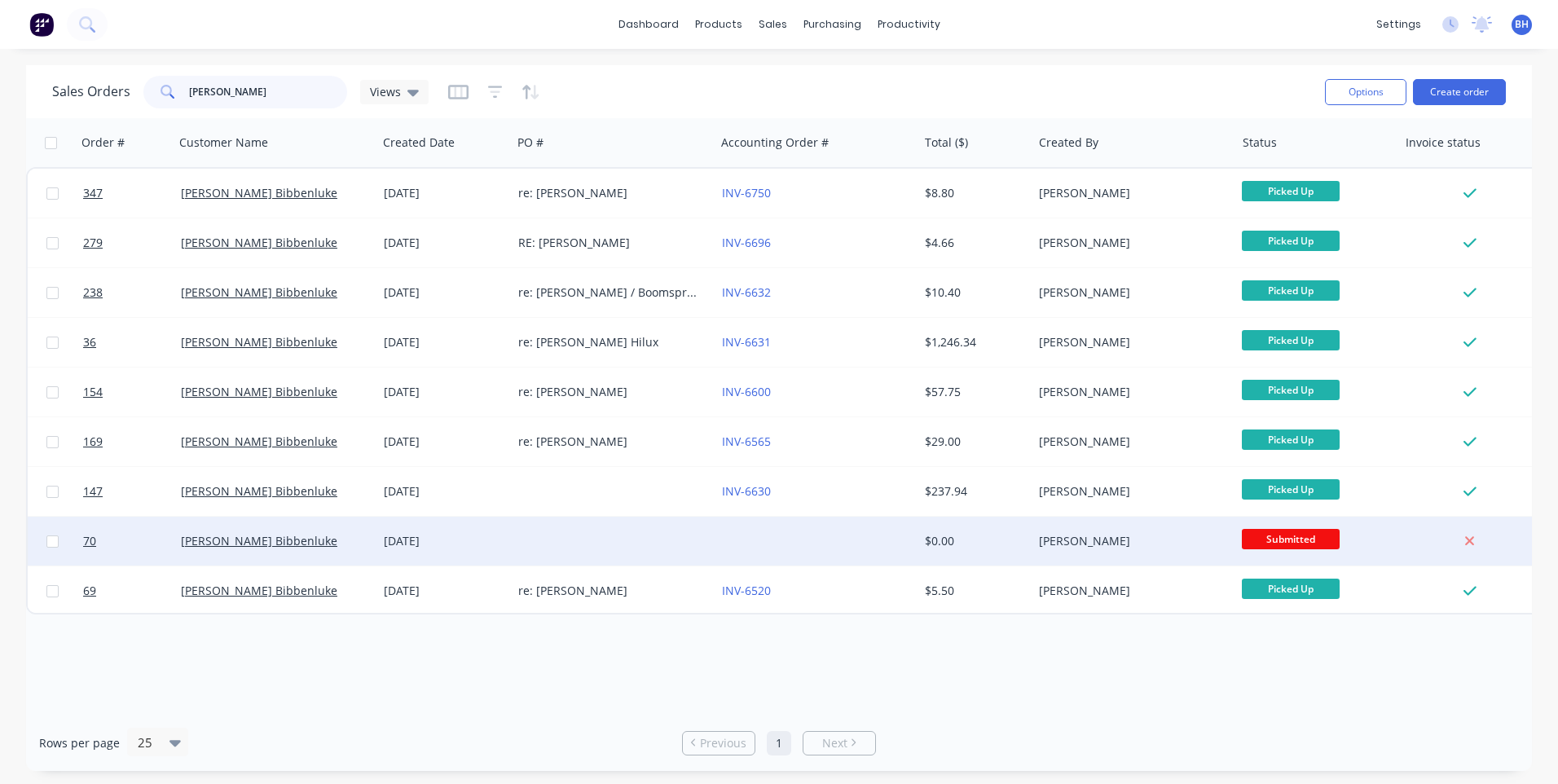
type input "[PERSON_NAME]"
click at [651, 536] on div at bounding box center [613, 540] width 203 height 49
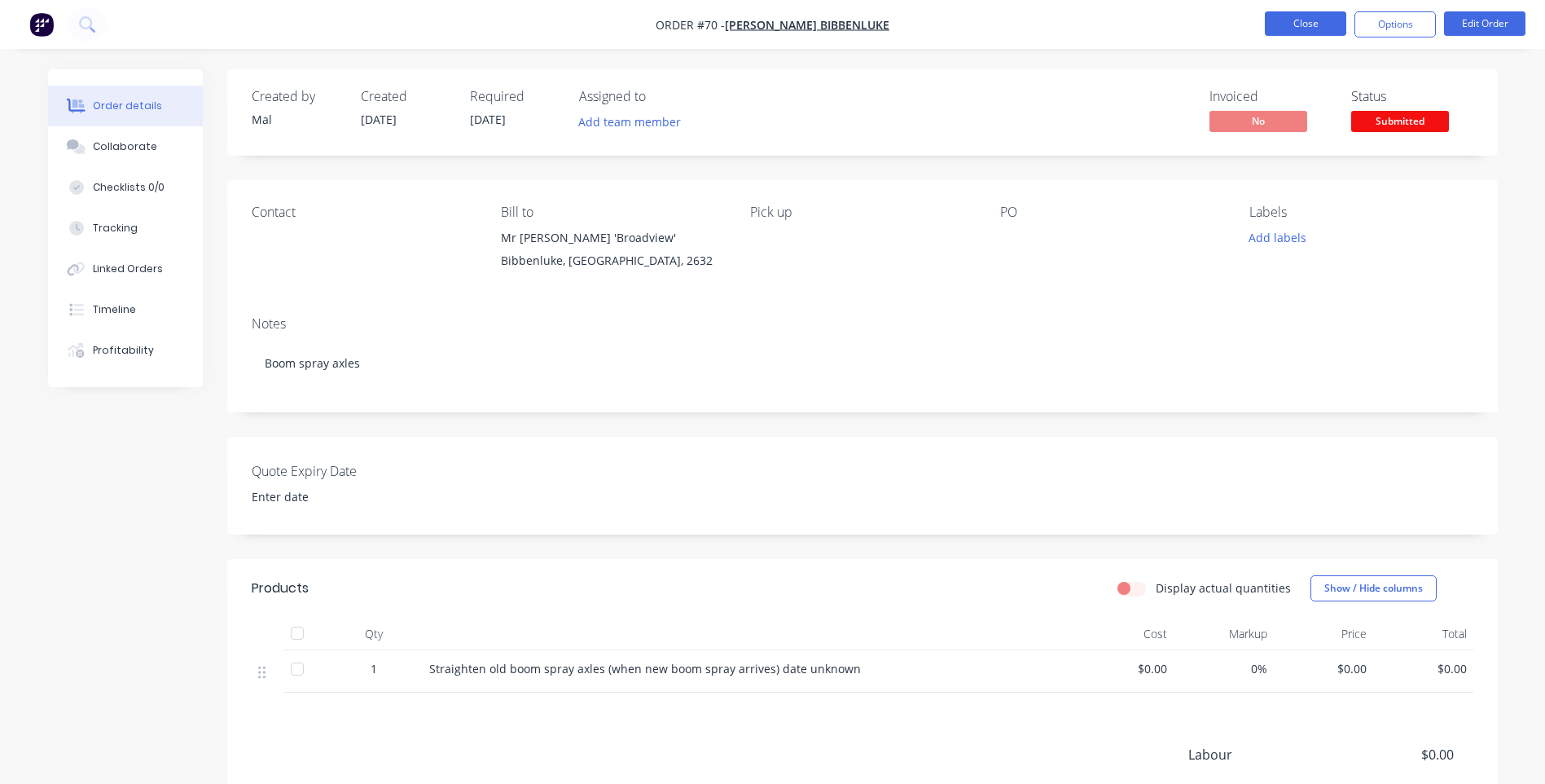
click at [1306, 23] on button "Close" at bounding box center [1306, 24] width 81 height 25
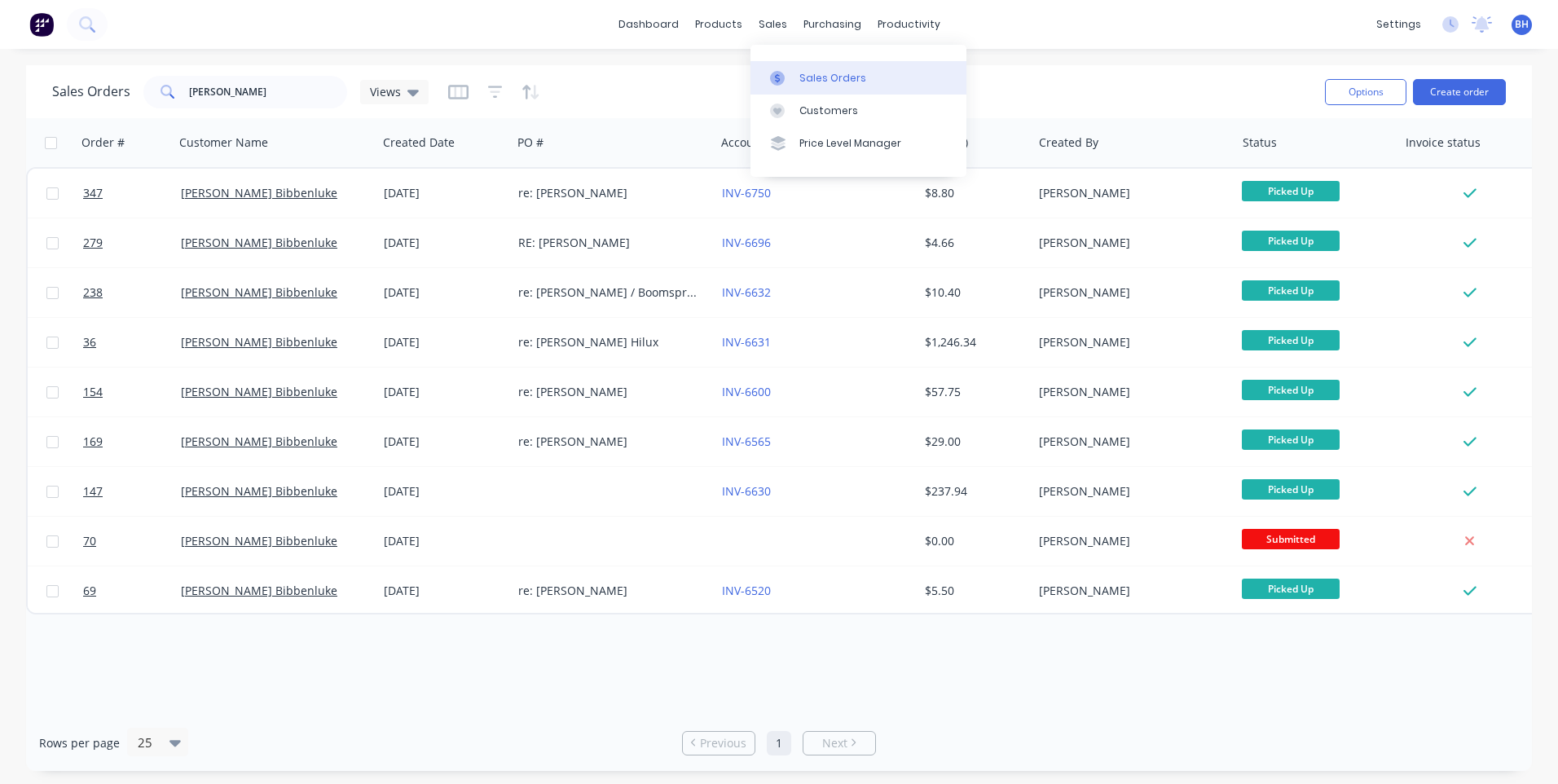
click at [815, 78] on div "Sales Orders" at bounding box center [832, 78] width 67 height 15
click at [811, 72] on div "Sales Orders" at bounding box center [832, 78] width 67 height 15
type input "m"
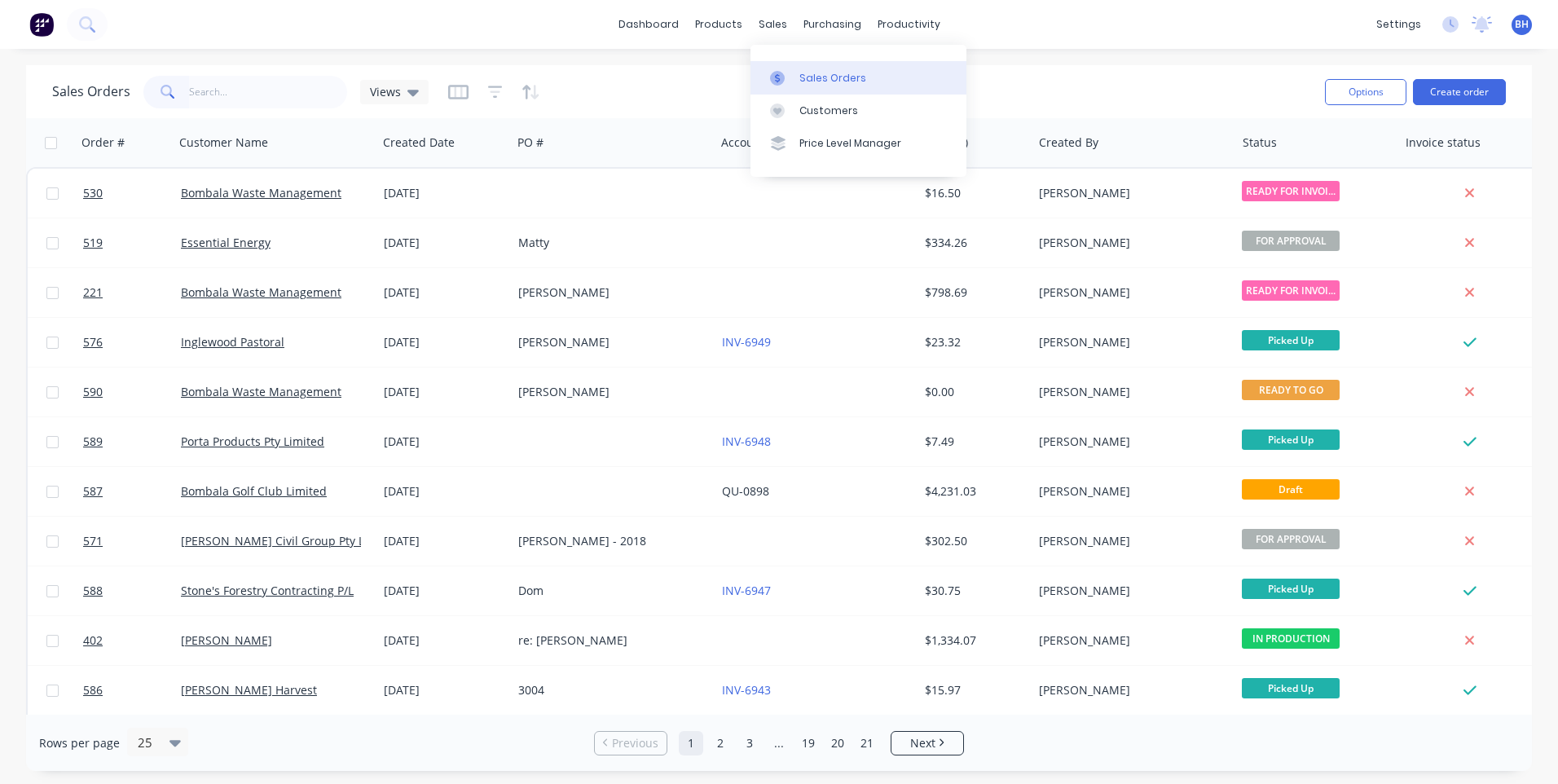
click at [837, 77] on div "Sales Orders" at bounding box center [832, 78] width 67 height 15
click at [844, 67] on link "Sales Orders" at bounding box center [858, 77] width 216 height 33
click at [1013, 58] on div "dashboard products sales purchasing productivity dashboard products Product Cat…" at bounding box center [779, 392] width 1558 height 784
click at [1448, 88] on button "Create order" at bounding box center [1459, 92] width 93 height 26
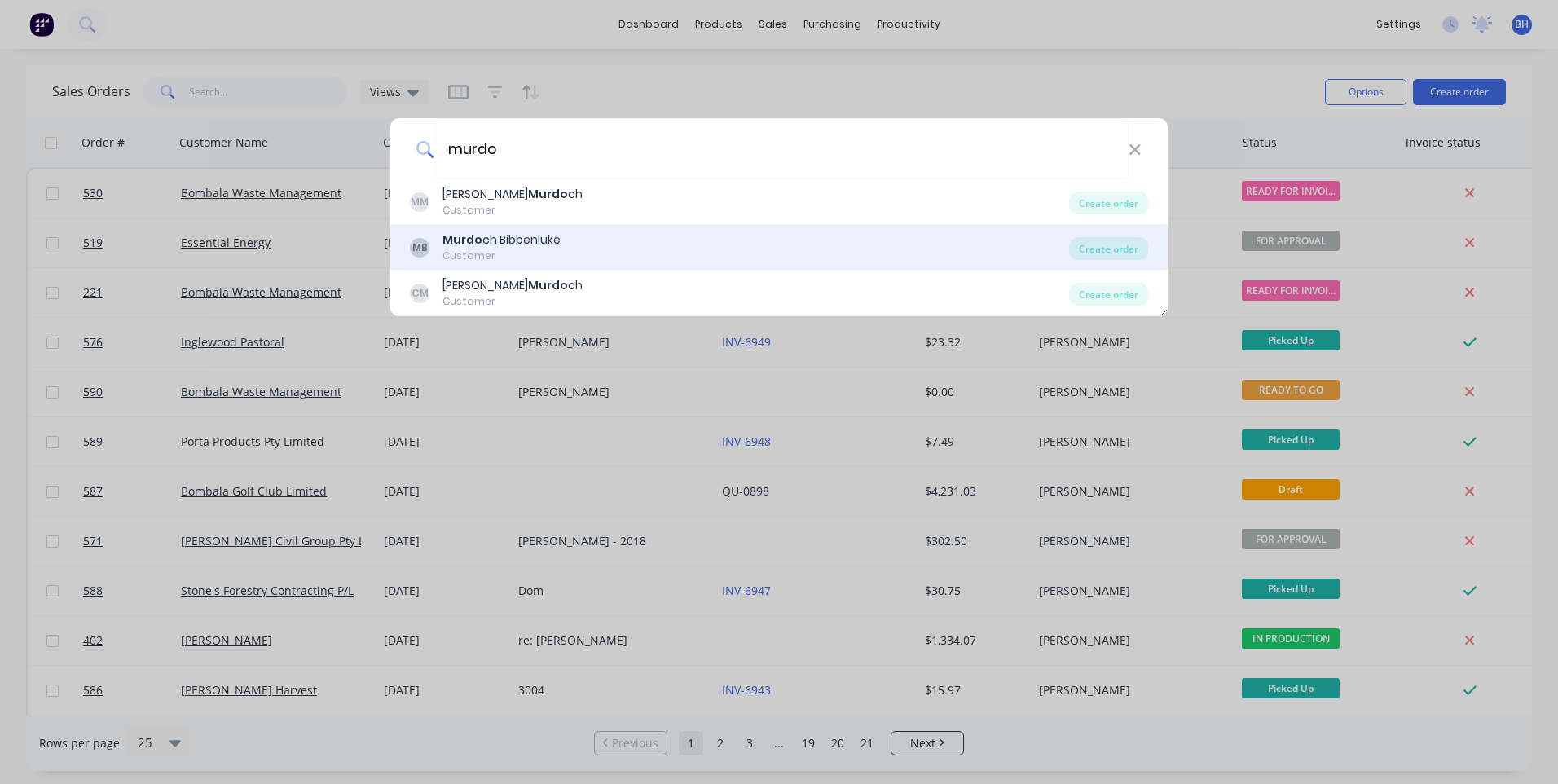
type input "murdo"
click at [778, 244] on div "MB Murdo ch Bibbenluke Customer" at bounding box center [739, 247] width 659 height 32
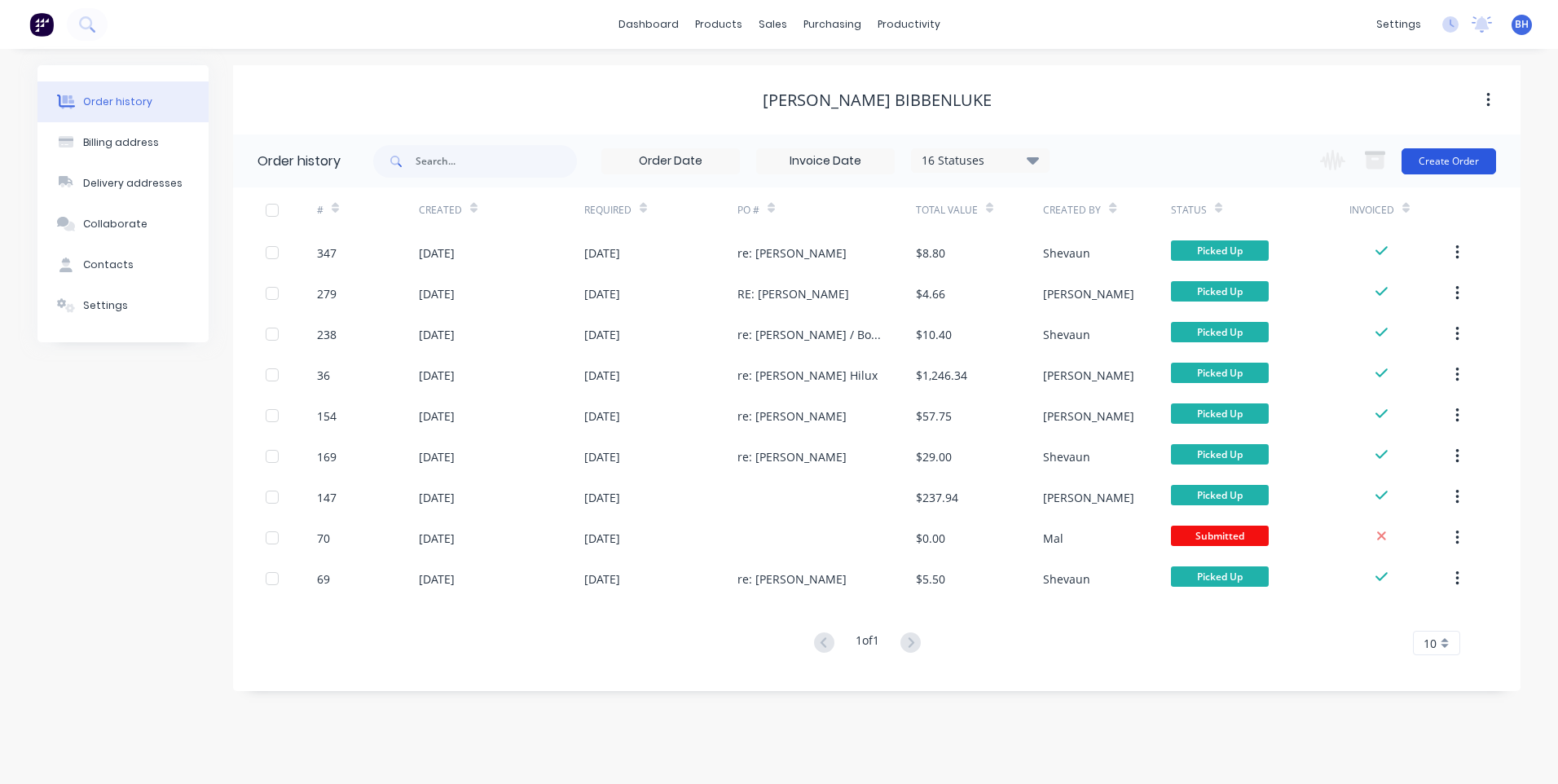
click at [1474, 158] on button "Create Order" at bounding box center [1449, 161] width 95 height 26
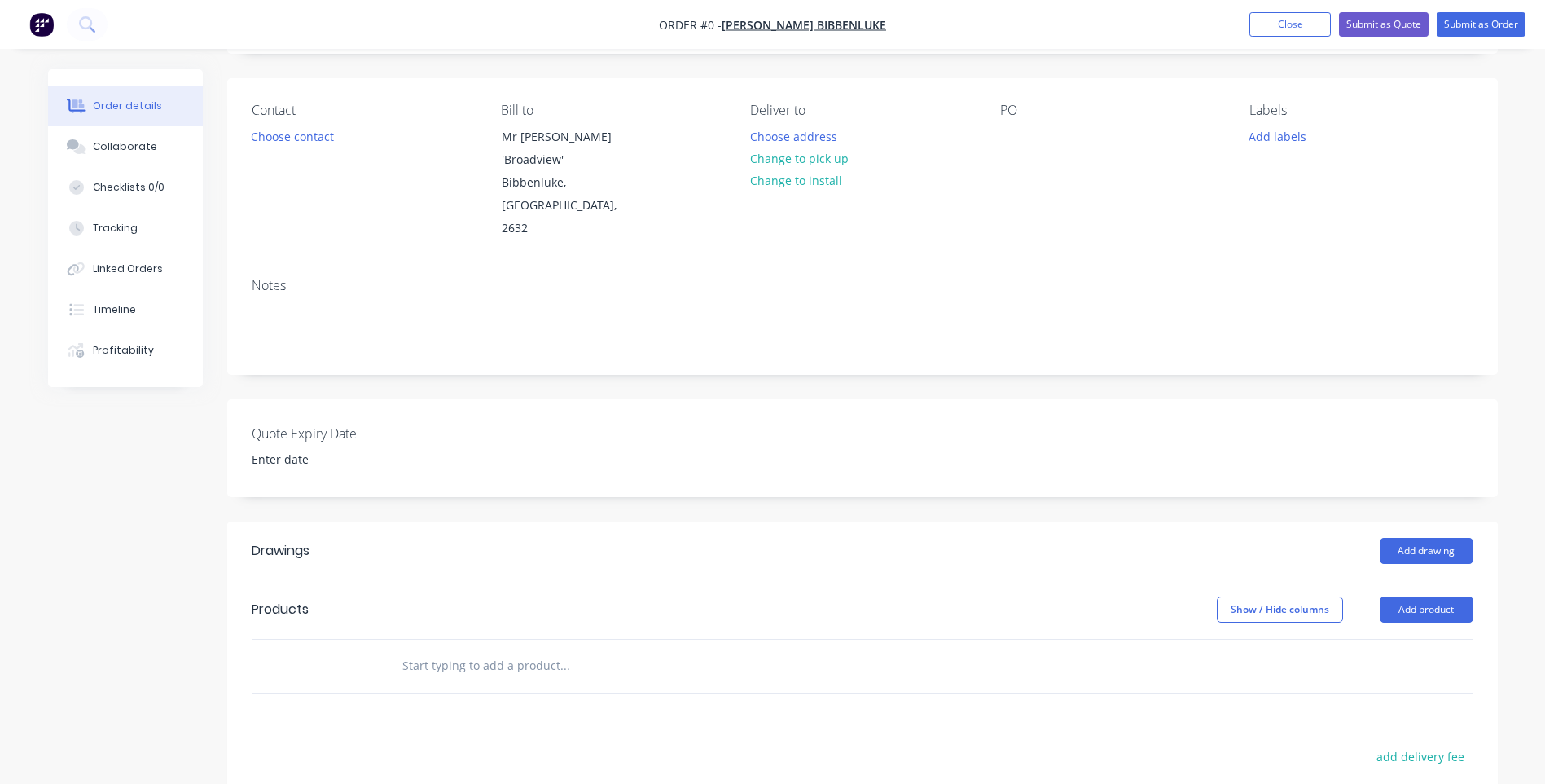
scroll to position [326, 0]
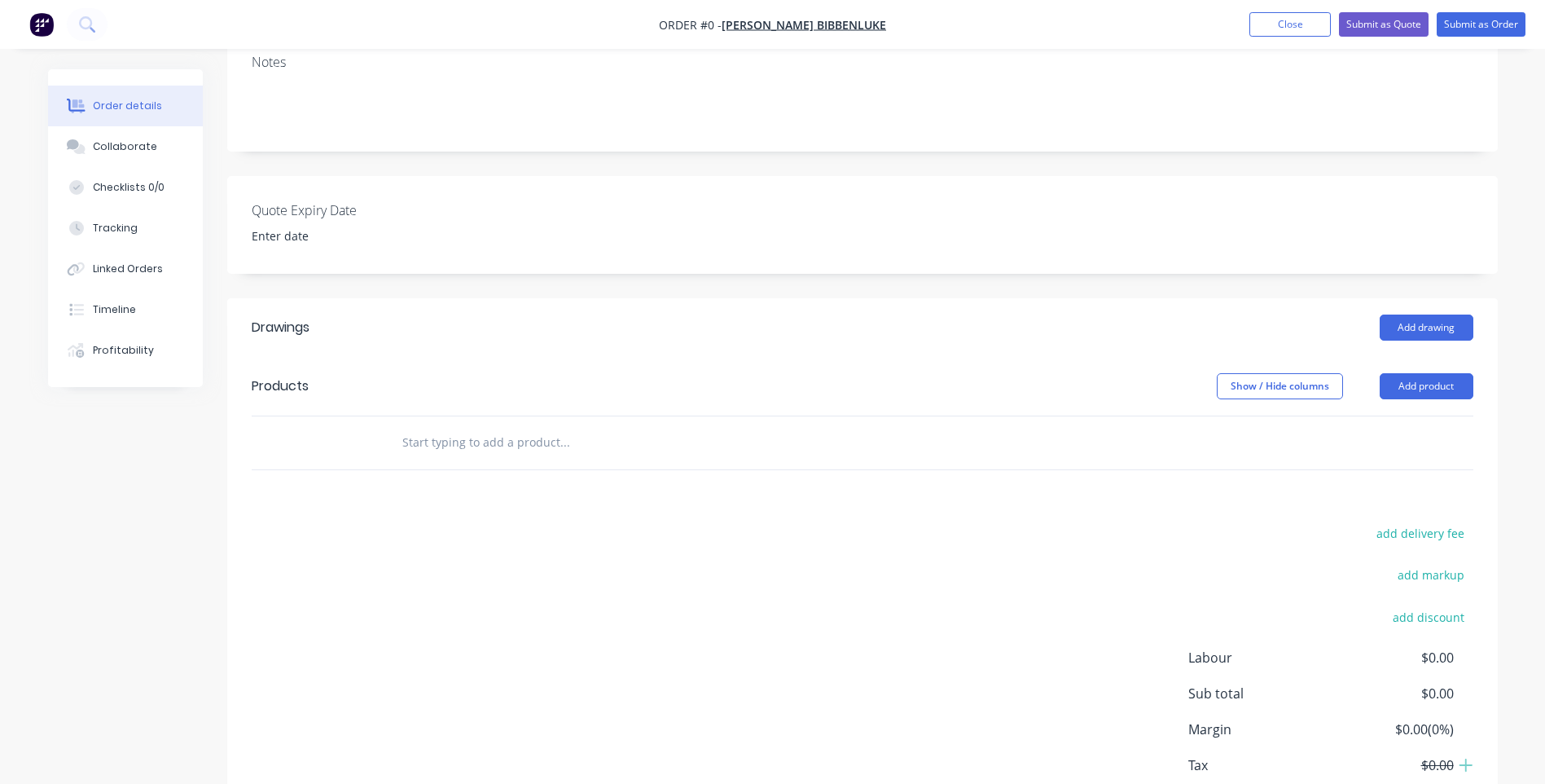
click at [473, 426] on input "text" at bounding box center [564, 443] width 326 height 33
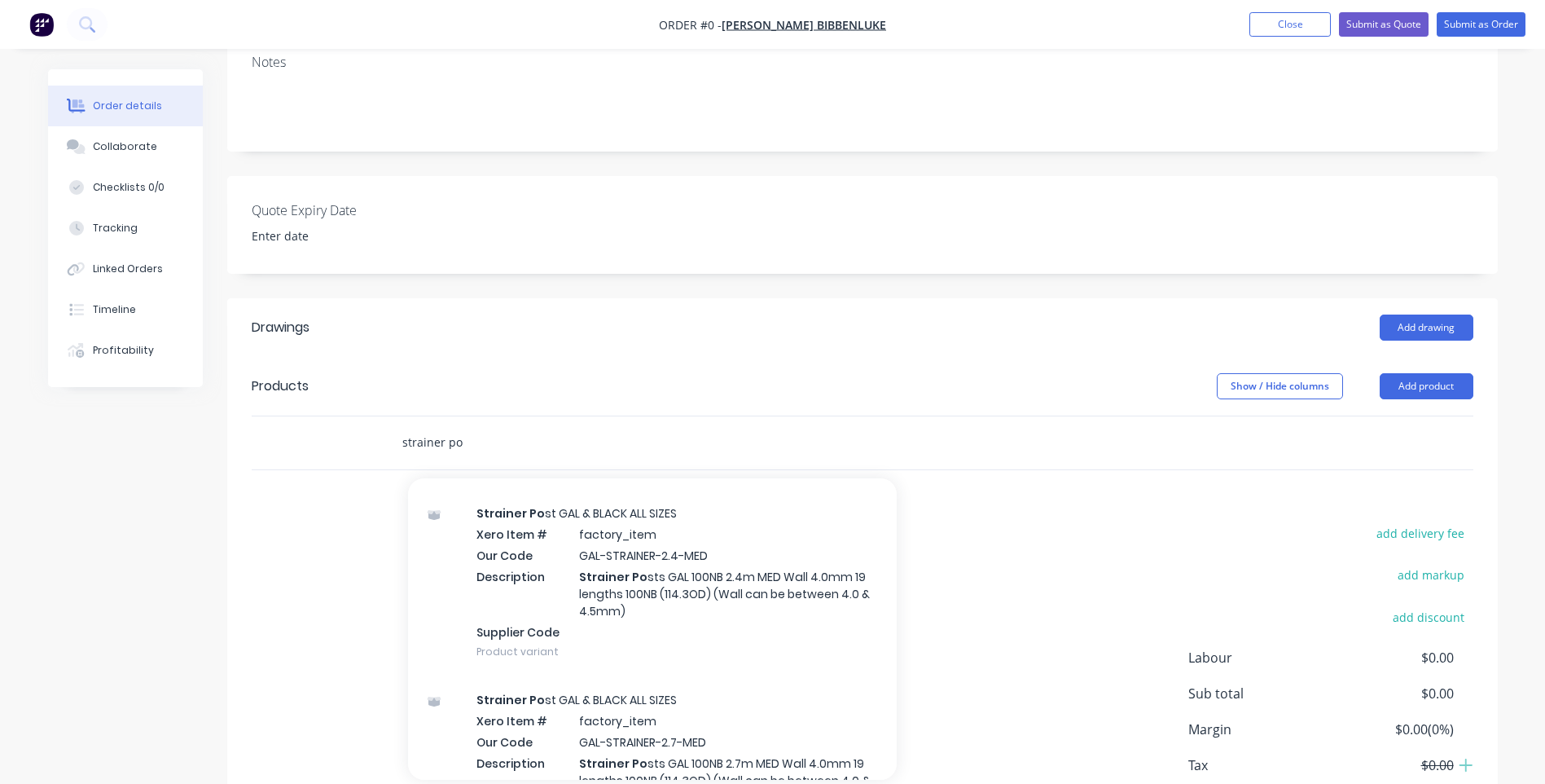
scroll to position [1629, 0]
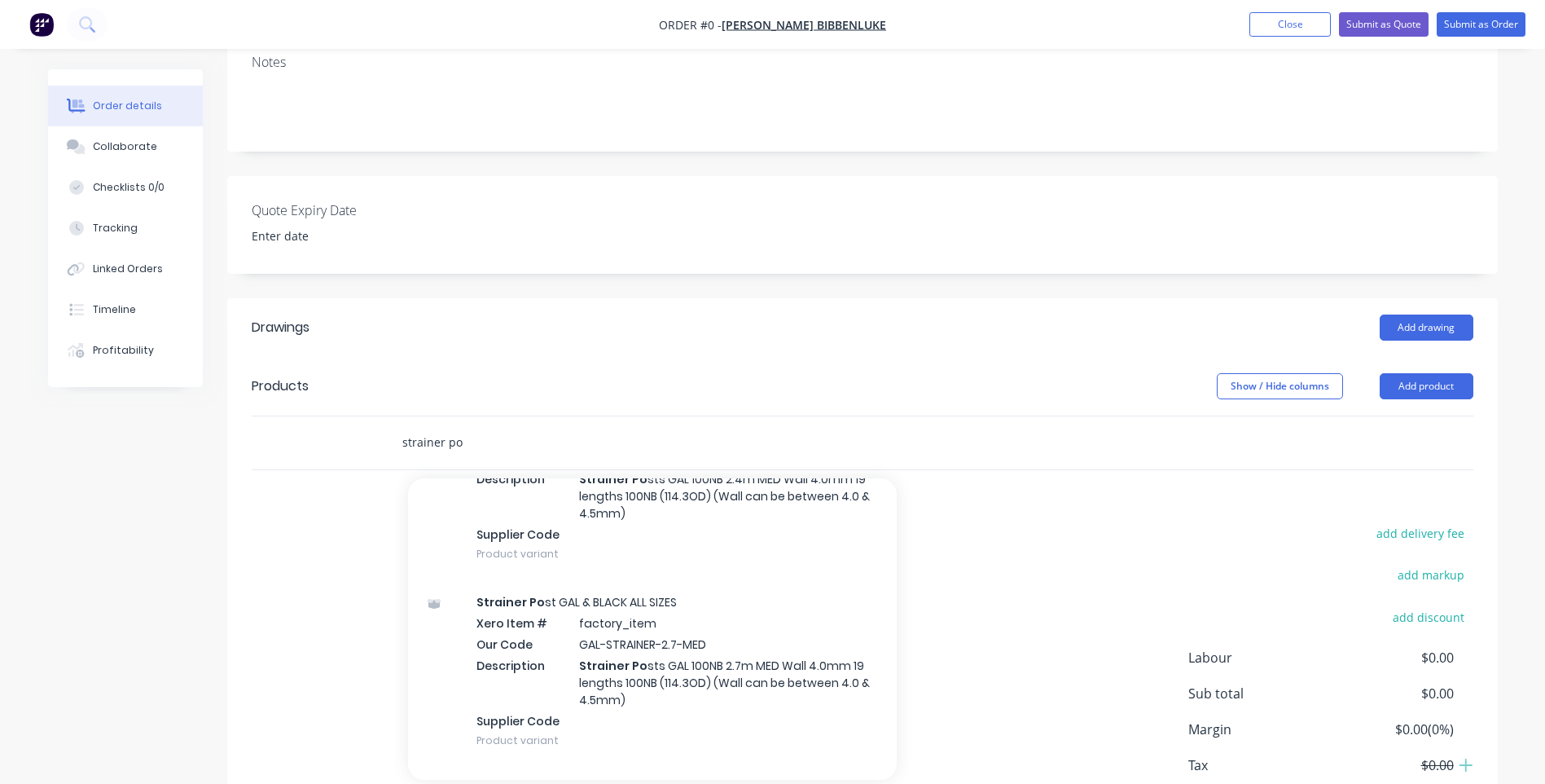
type input "strainer po"
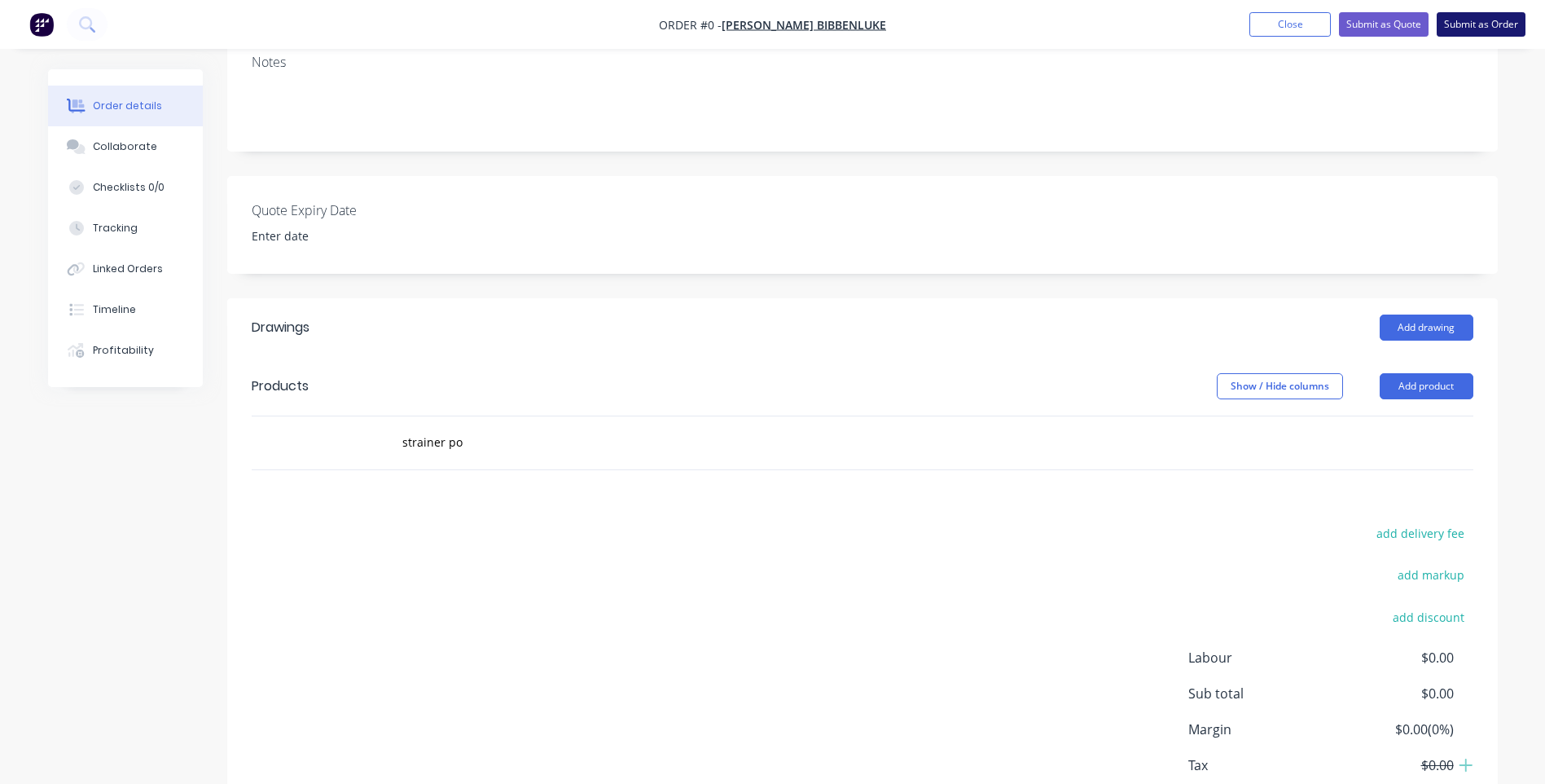
click at [1469, 21] on button "Submit as Order" at bounding box center [1482, 25] width 89 height 25
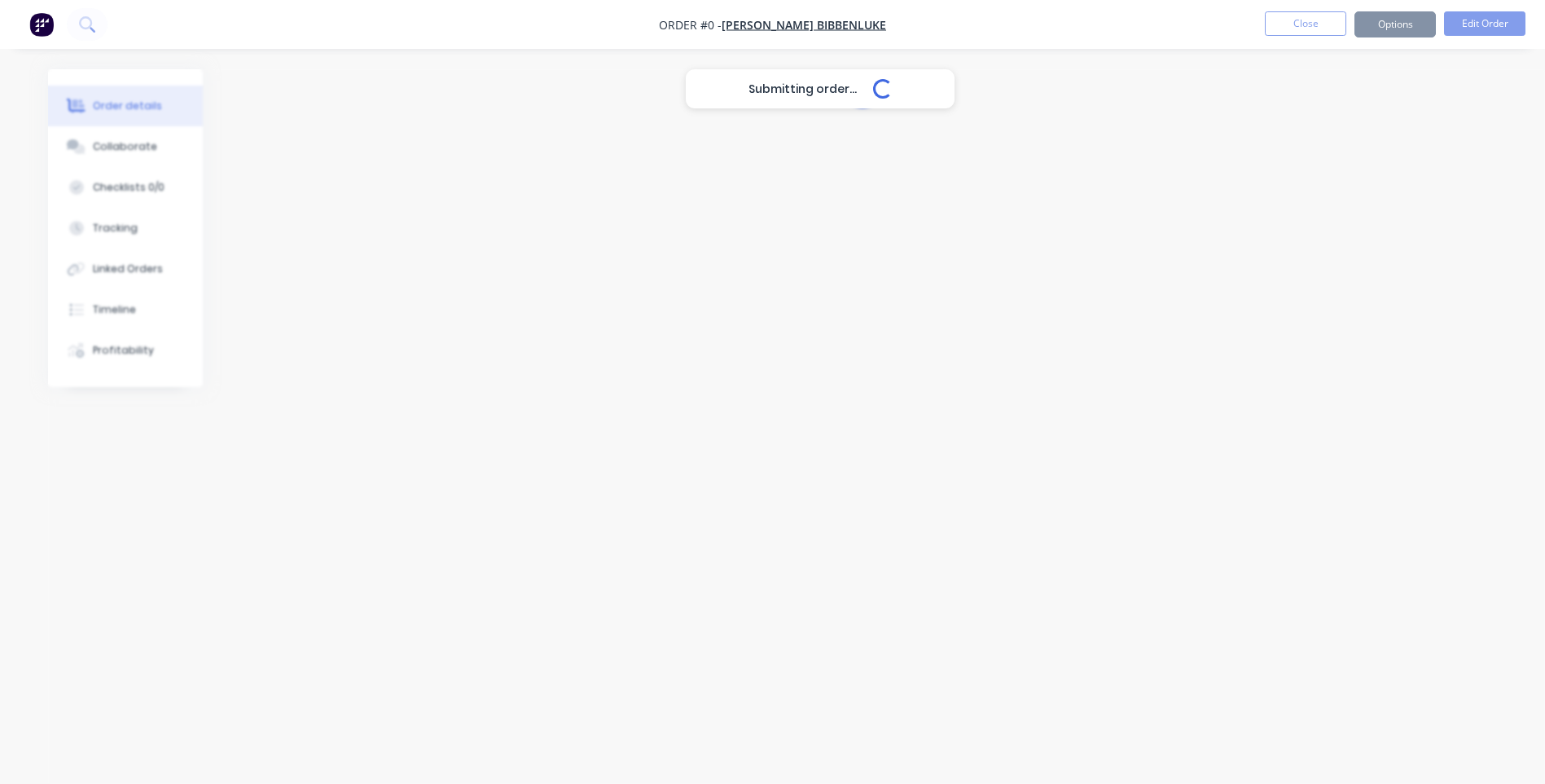
scroll to position [0, 0]
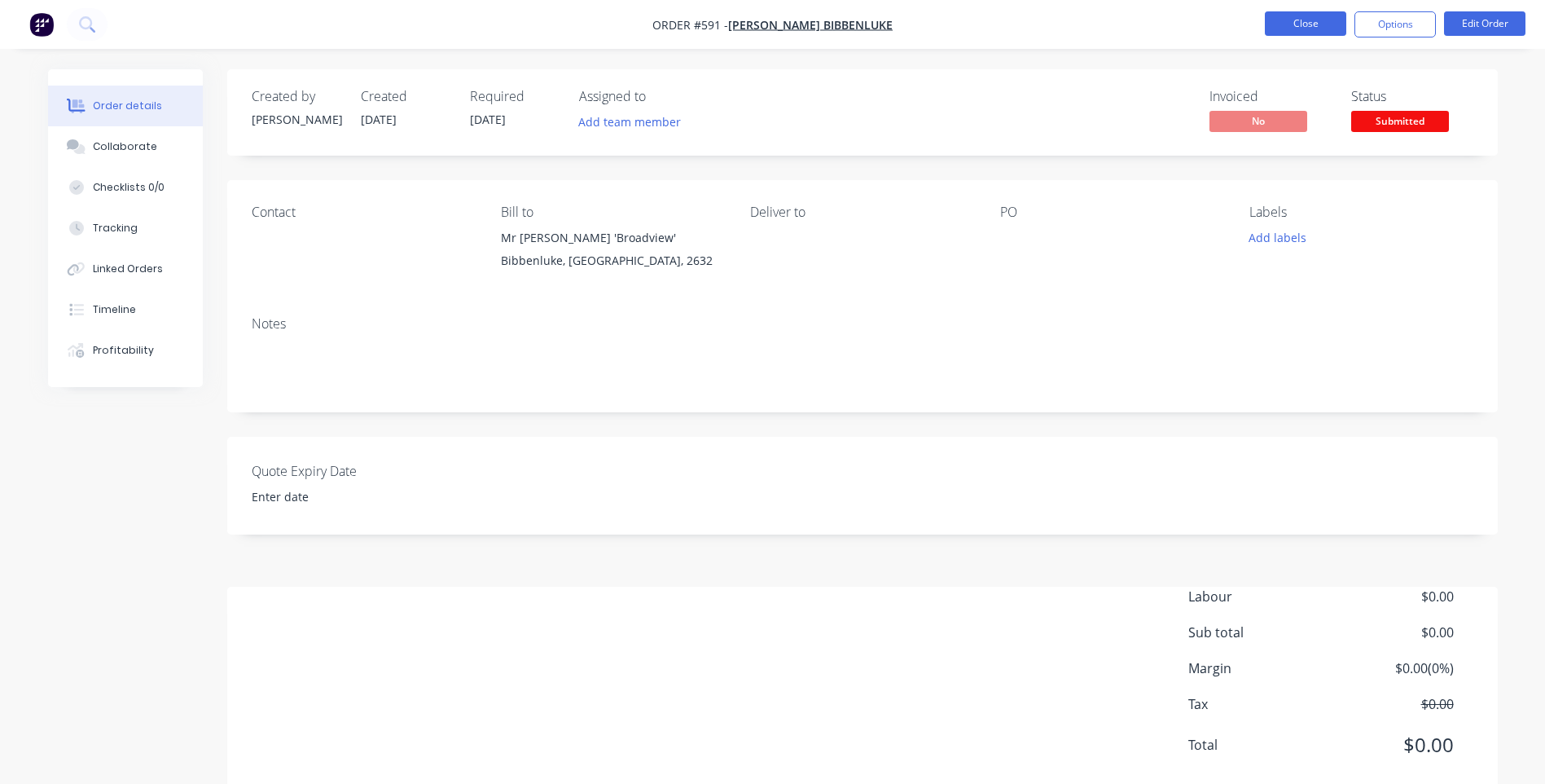
click at [1306, 21] on button "Close" at bounding box center [1306, 24] width 81 height 25
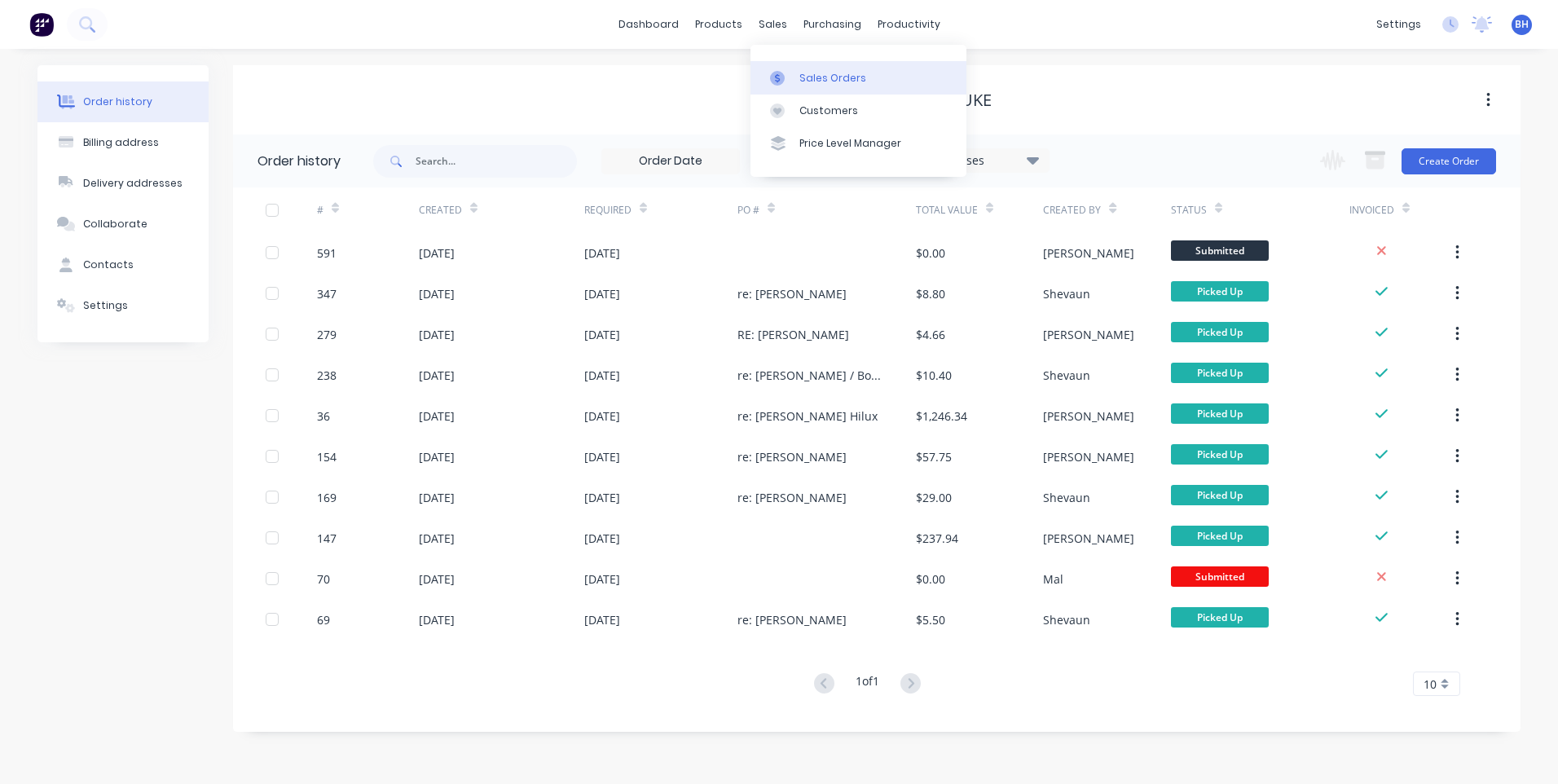
click at [808, 74] on div "Sales Orders" at bounding box center [832, 78] width 67 height 15
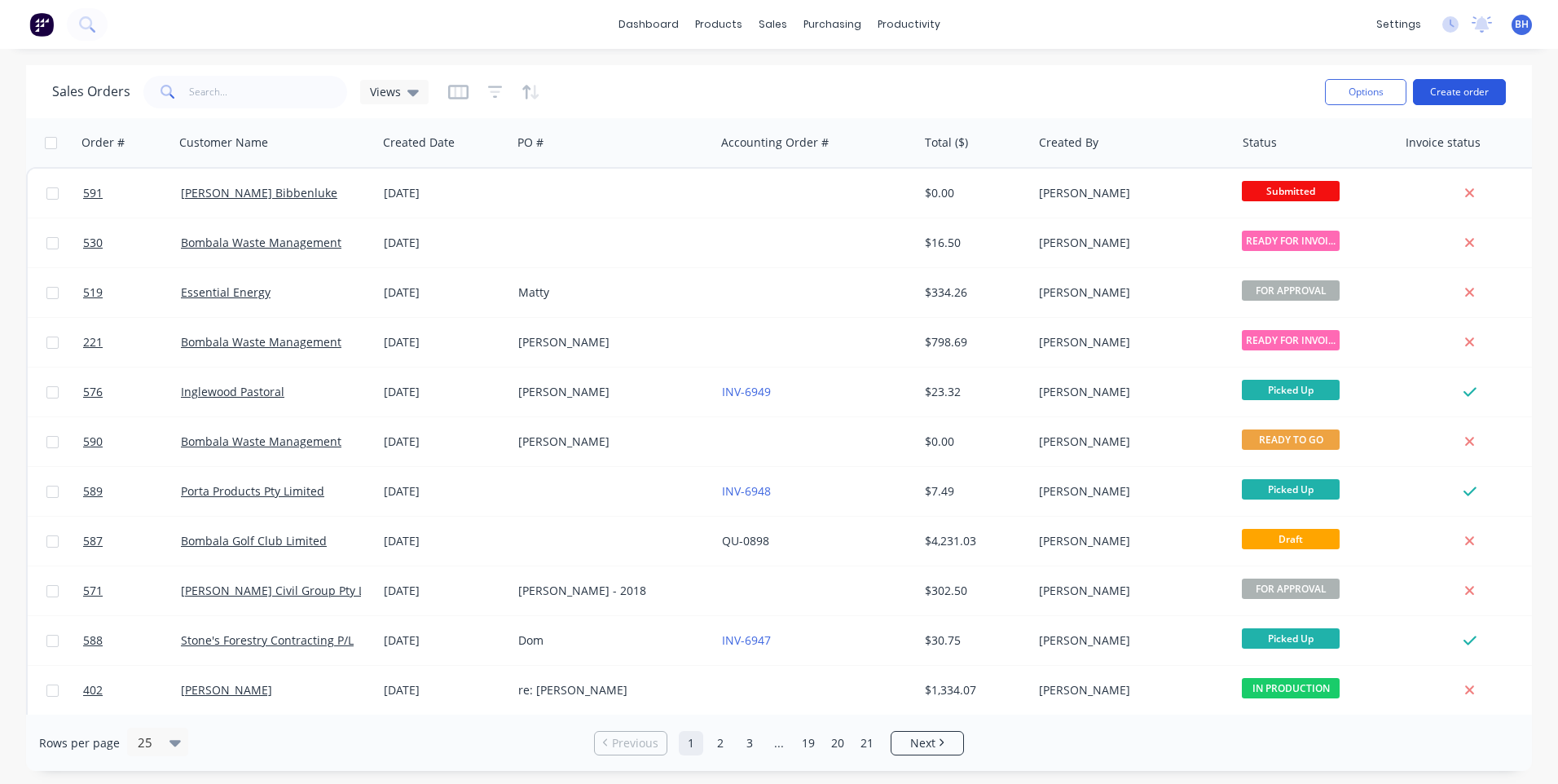
click at [1463, 86] on button "Create order" at bounding box center [1459, 92] width 93 height 26
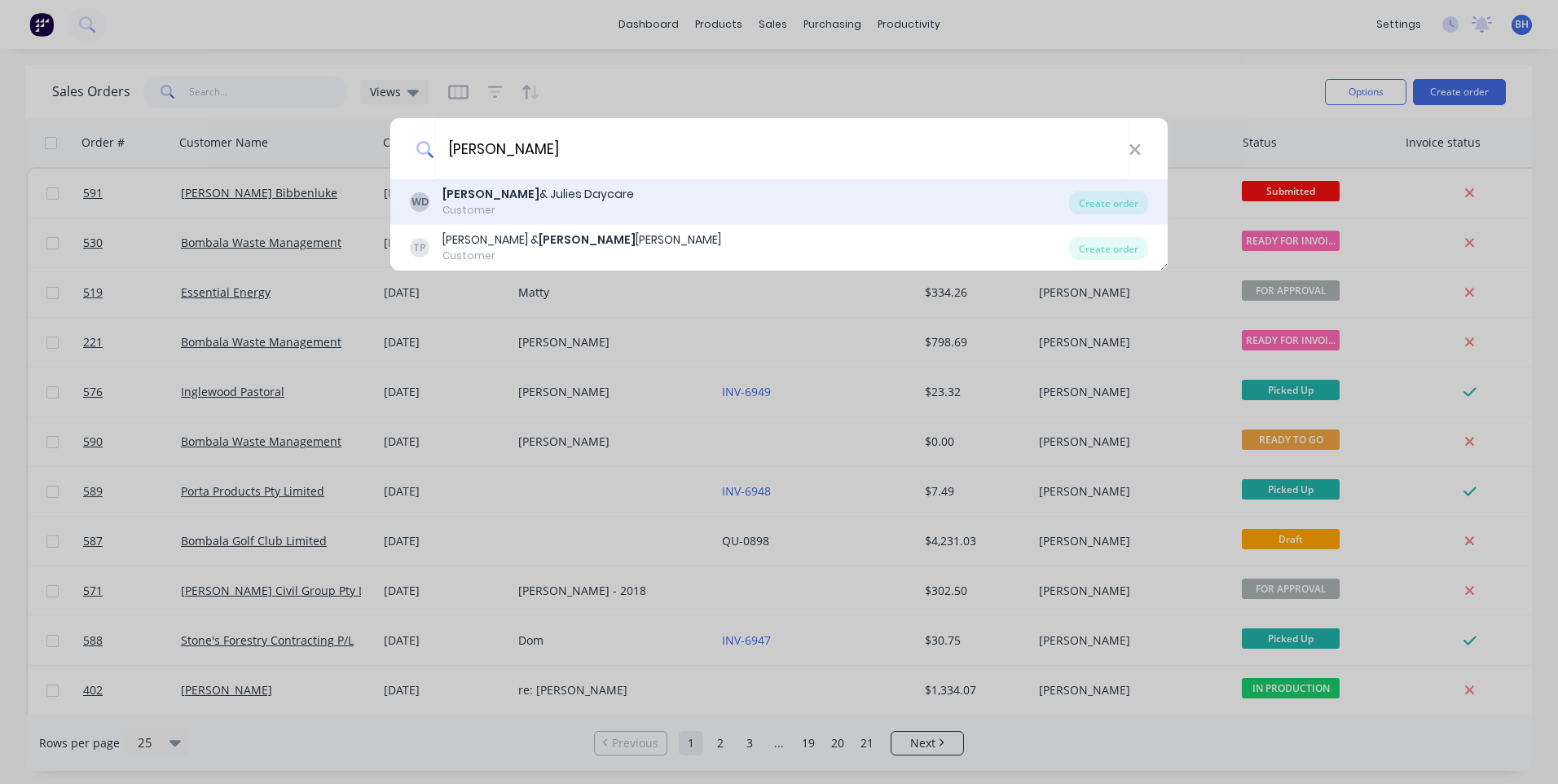
type input "[PERSON_NAME]"
click at [644, 188] on div "WD [PERSON_NAME] & [PERSON_NAME] Daycare Customer" at bounding box center [739, 202] width 659 height 32
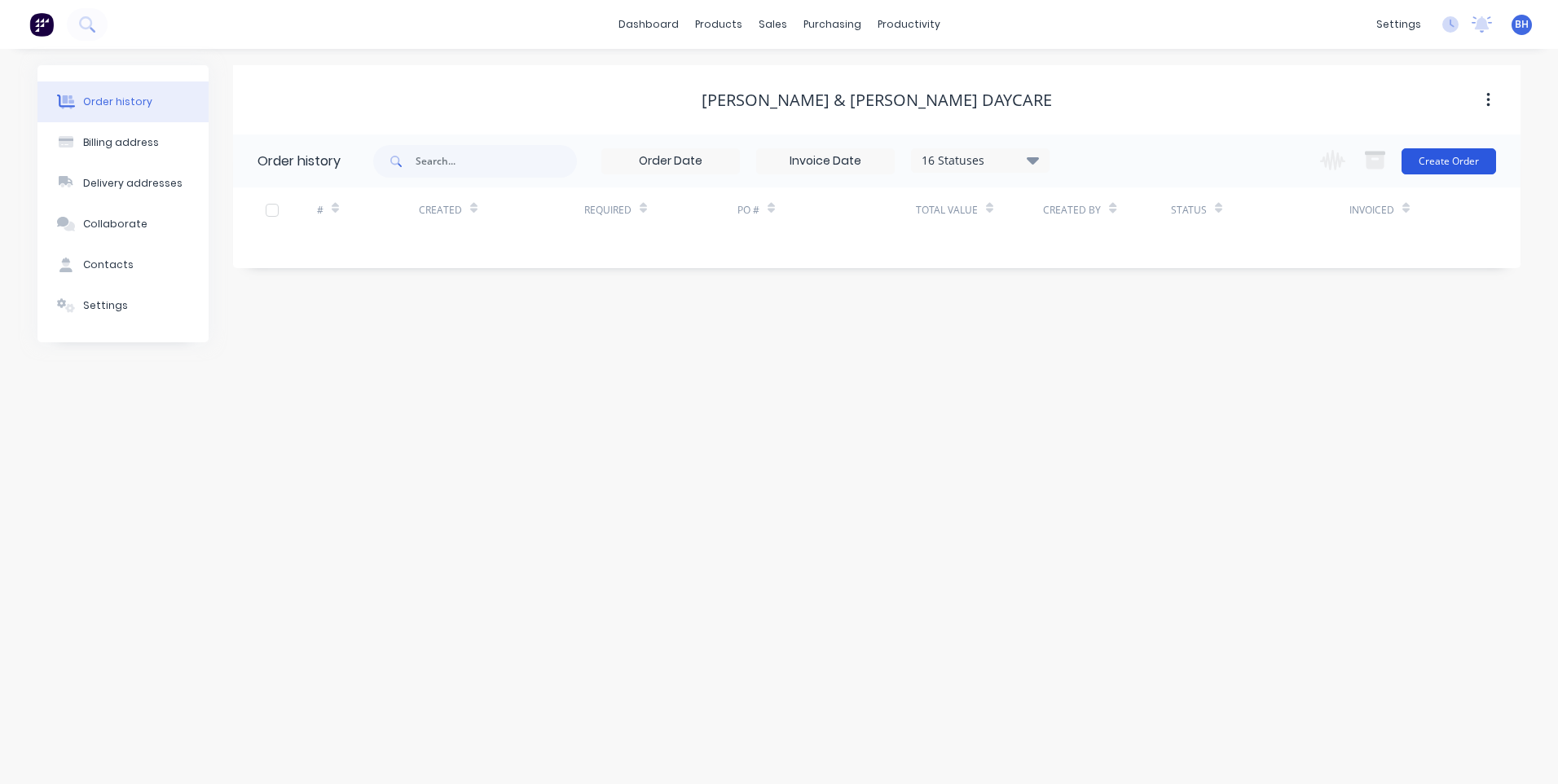
click at [1441, 154] on button "Create Order" at bounding box center [1449, 161] width 95 height 26
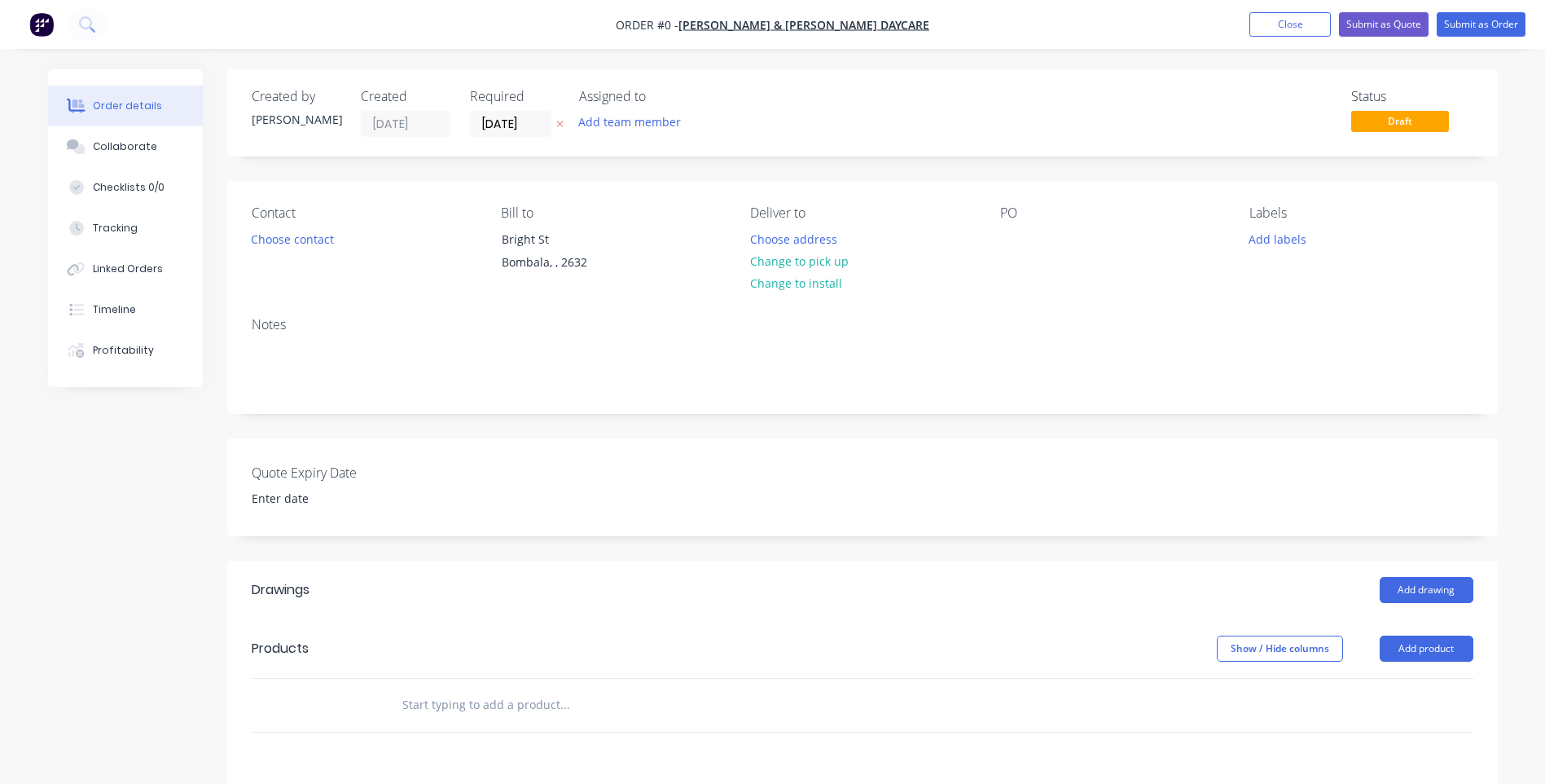
click at [458, 692] on input "text" at bounding box center [564, 705] width 326 height 33
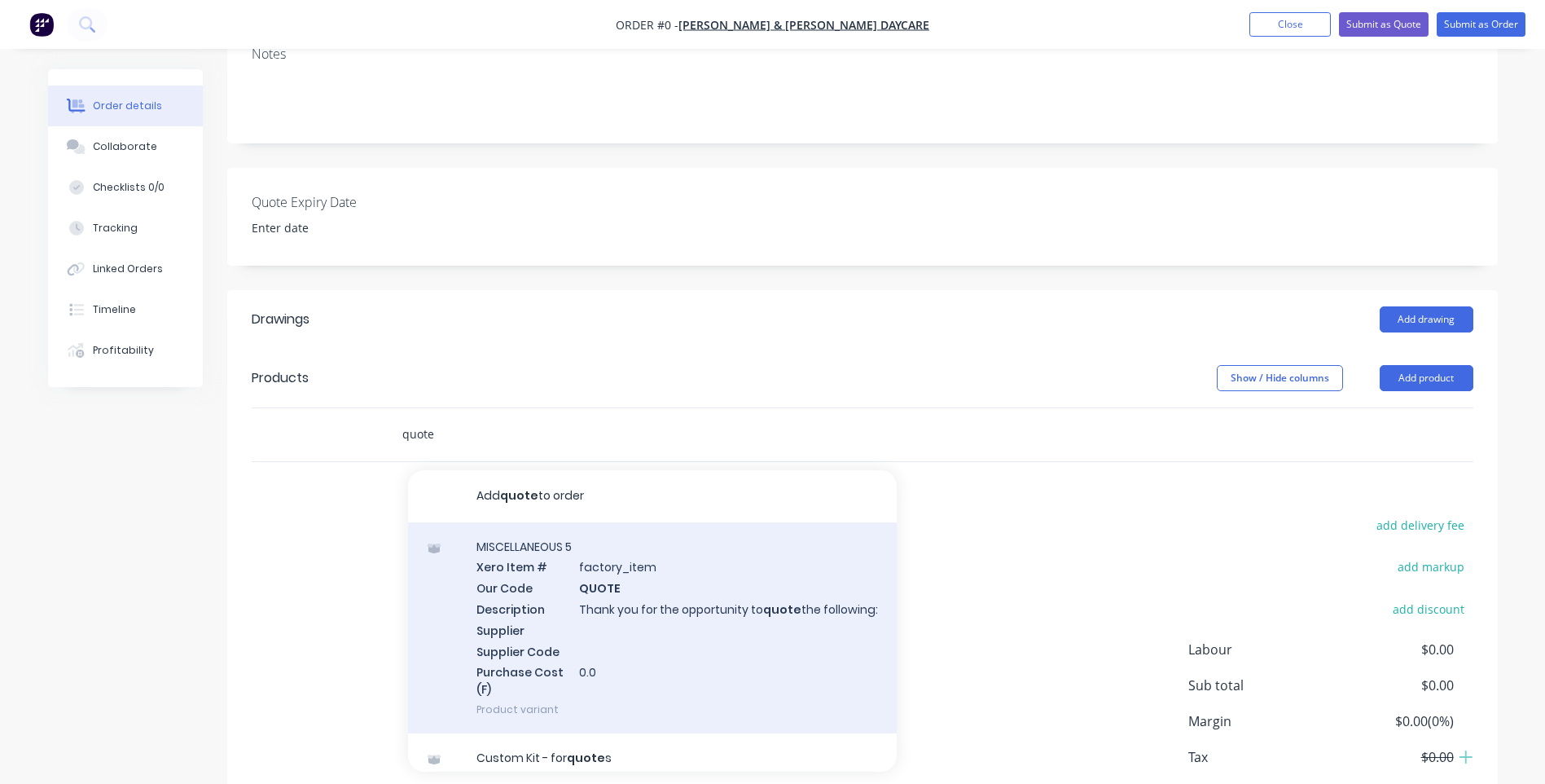
scroll to position [326, 0]
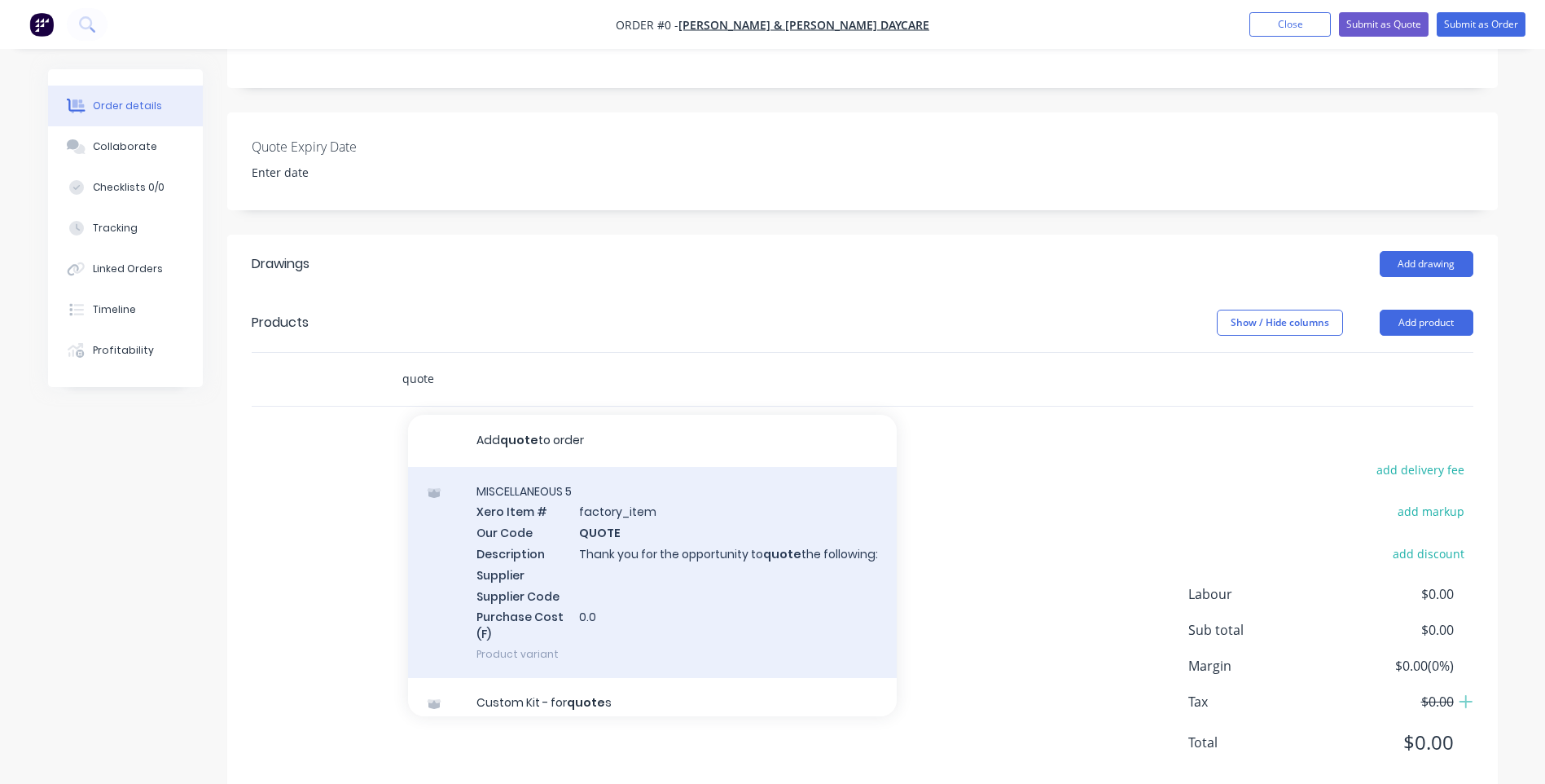
type input "quote"
click at [605, 537] on div "MISCELLANEOUS 5 Xero Item # factory_item Our Code QUOTE Description Thank you f…" at bounding box center [652, 572] width 489 height 211
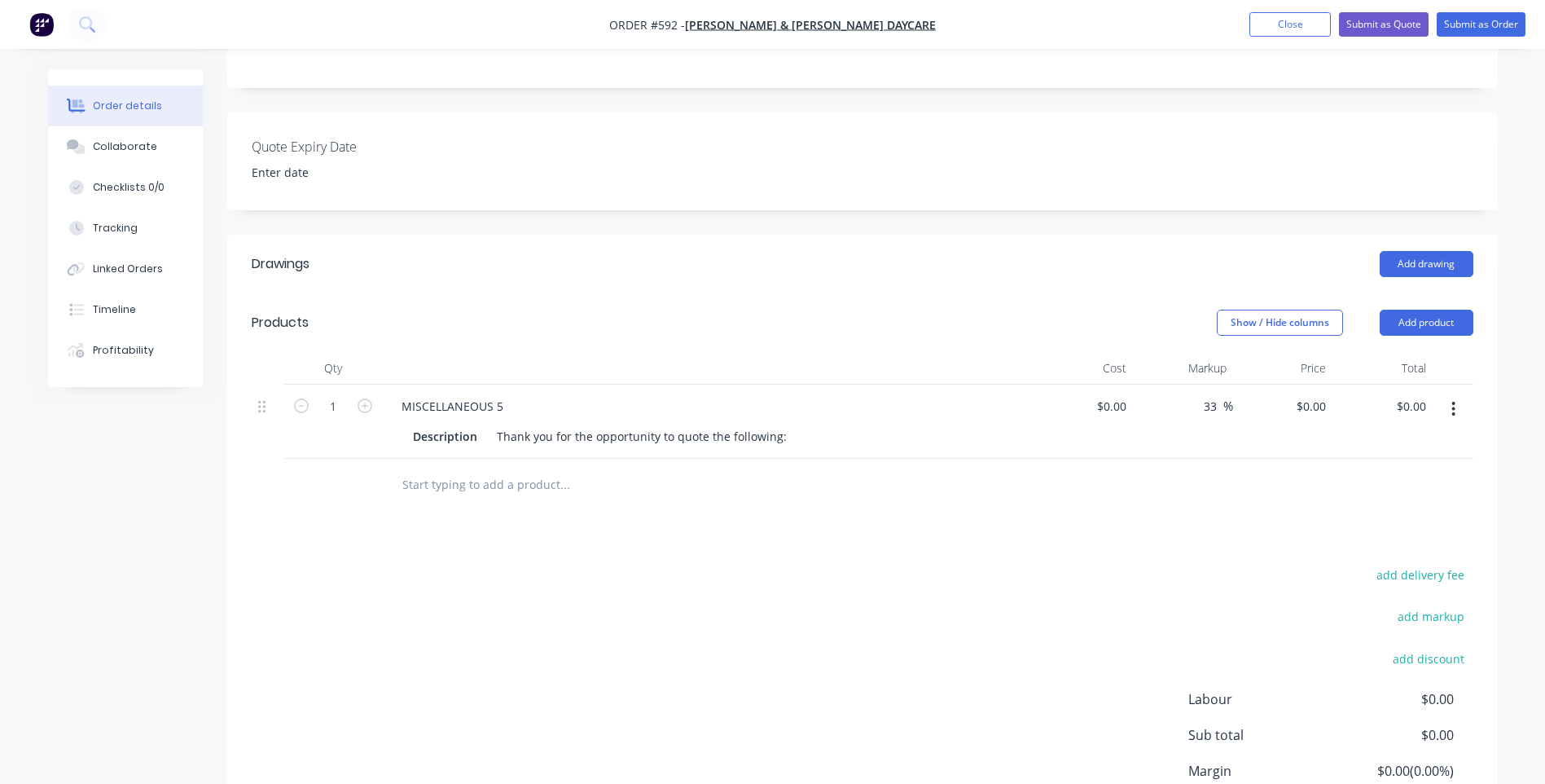
click at [533, 485] on input "text" at bounding box center [564, 485] width 326 height 33
type input "T"
click at [781, 432] on div "Thank you for the opportunity to quote the following:" at bounding box center [642, 436] width 303 height 24
click at [782, 435] on div "Thank you for the opportunity to quote the following:" at bounding box center [642, 436] width 303 height 24
click at [1448, 403] on button "button" at bounding box center [1454, 409] width 39 height 30
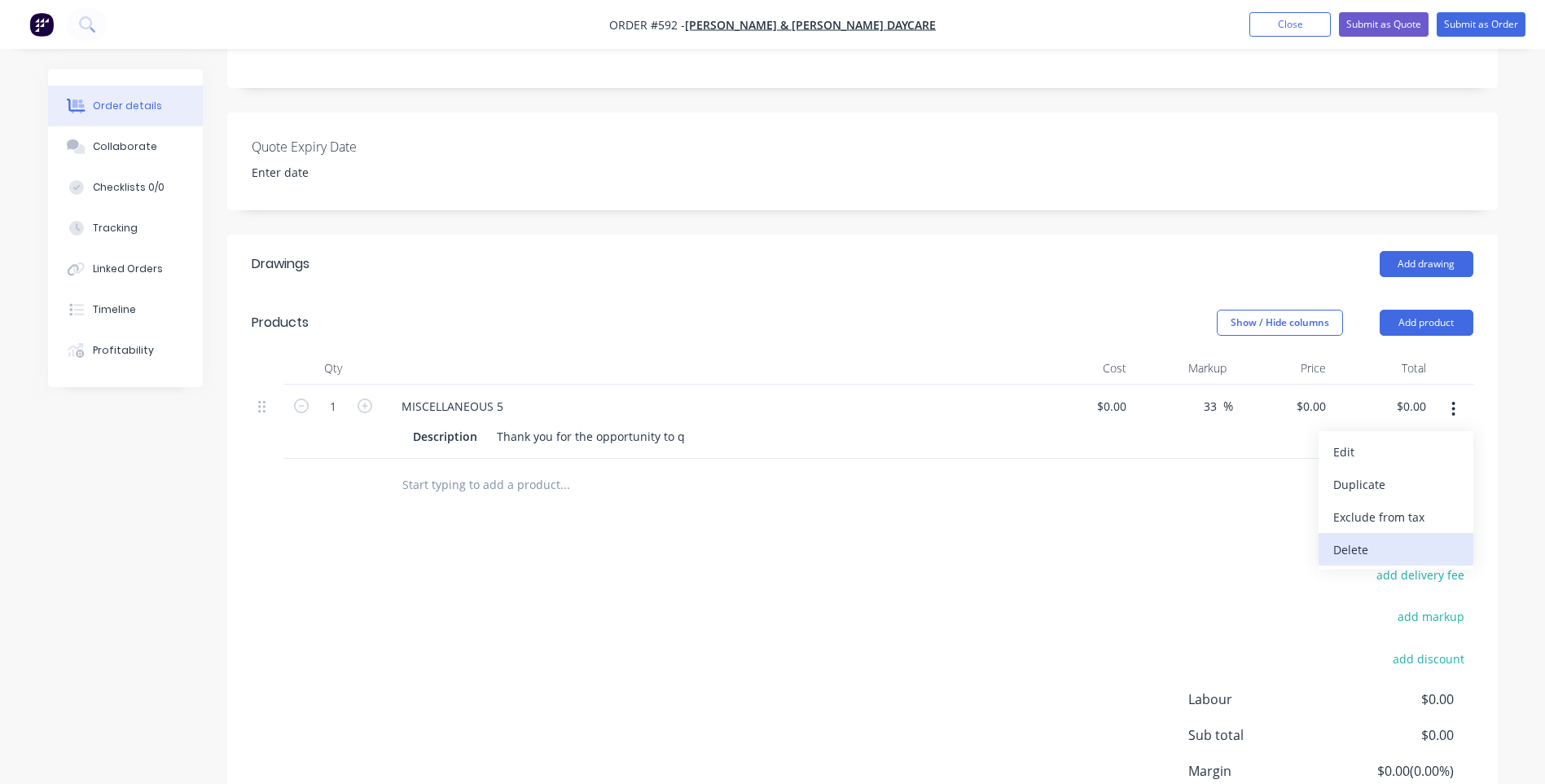
click at [1345, 543] on div "Delete" at bounding box center [1396, 550] width 125 height 24
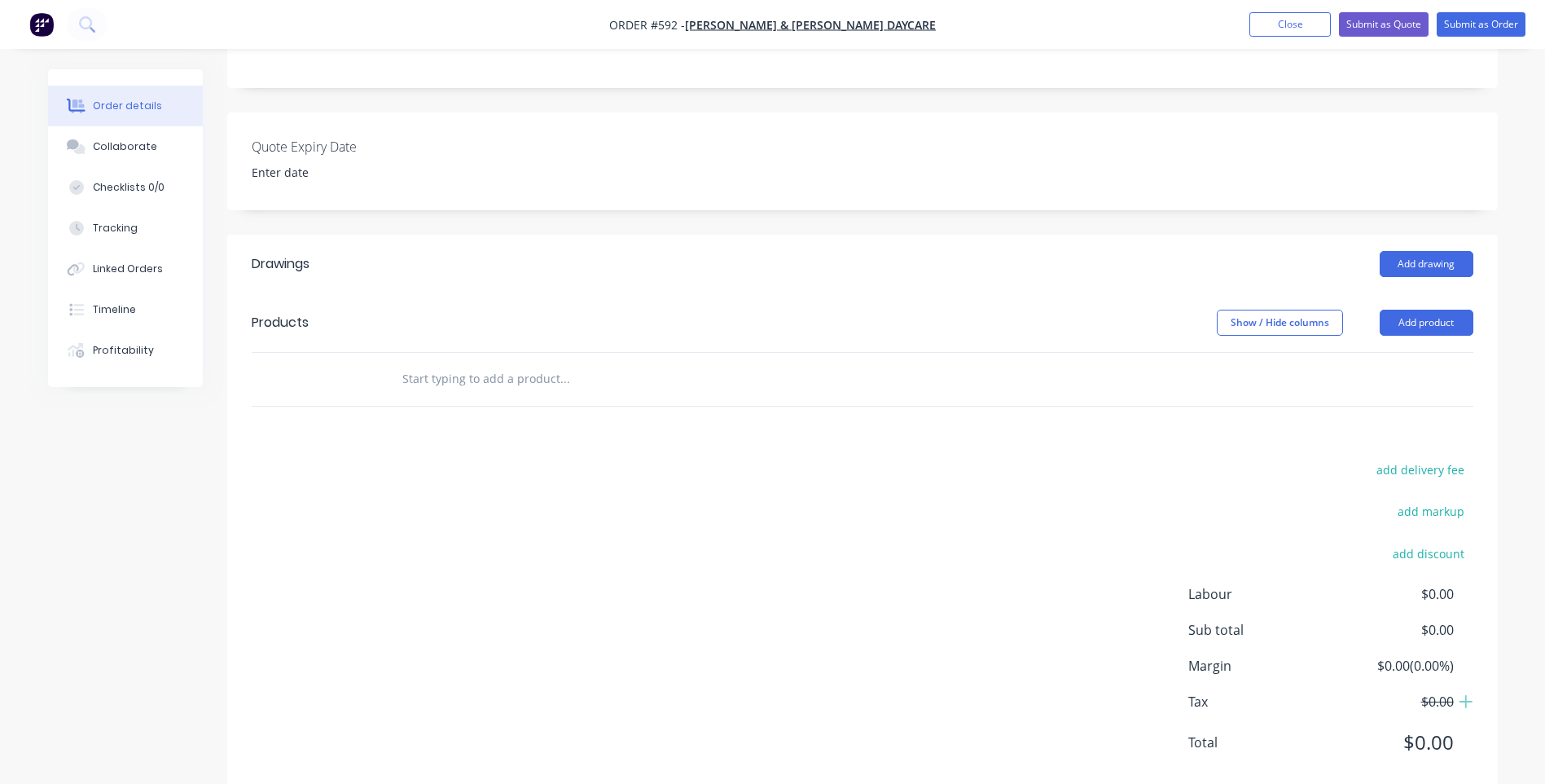
click at [478, 382] on input "text" at bounding box center [564, 379] width 326 height 33
drag, startPoint x: 341, startPoint y: 429, endPoint x: 360, endPoint y: 432, distance: 19.2
click at [344, 429] on div "Drawings Add drawing Products Show / Hide columns Add product add delivery fee …" at bounding box center [862, 516] width 1271 height 563
click at [401, 421] on div "Drawings Add drawing Products Show / Hide columns Add product add delivery fee …" at bounding box center [862, 516] width 1271 height 563
click at [1397, 320] on button "Add product" at bounding box center [1427, 322] width 94 height 26
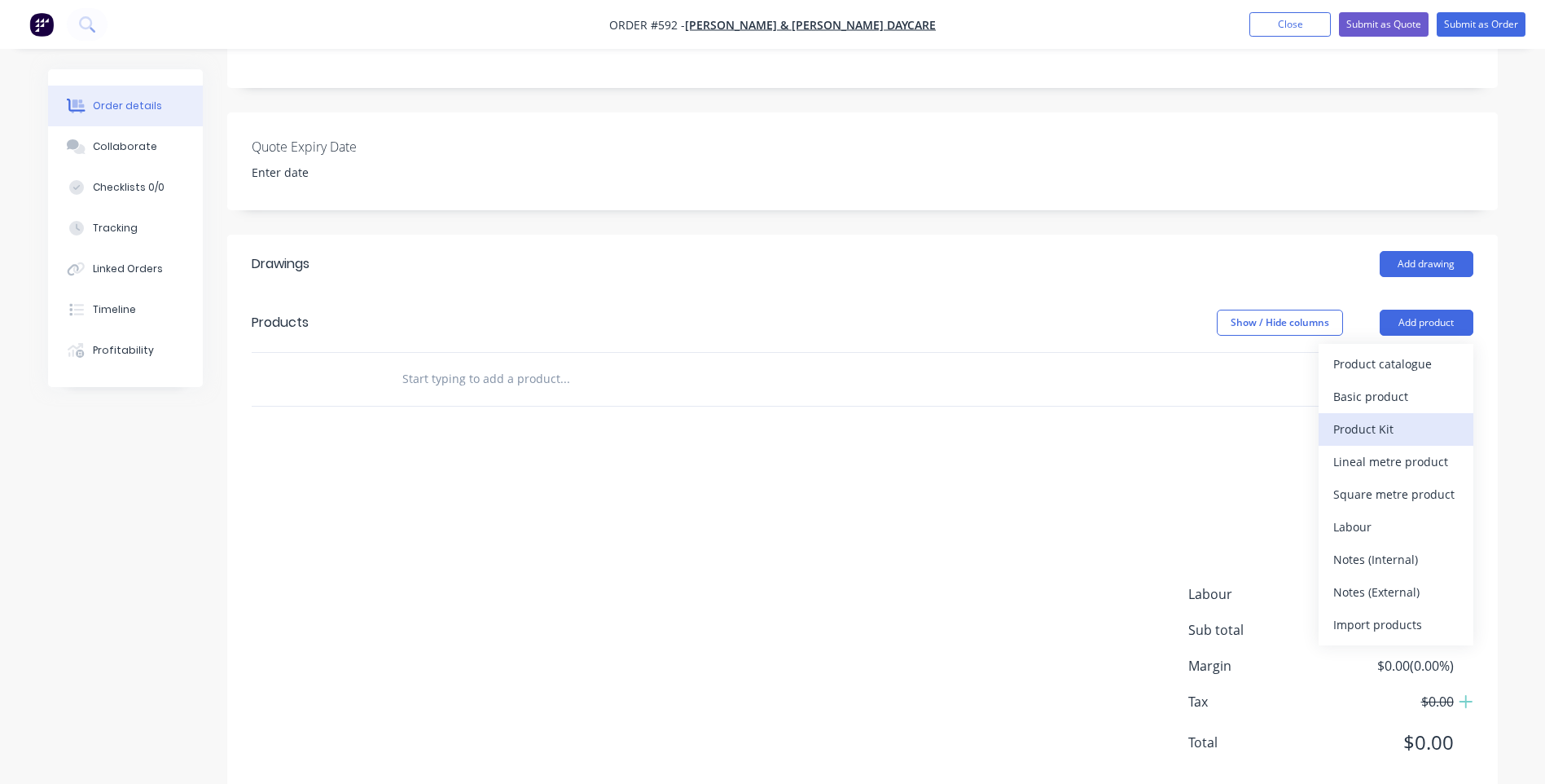
click at [1348, 426] on div "Product Kit" at bounding box center [1396, 429] width 125 height 24
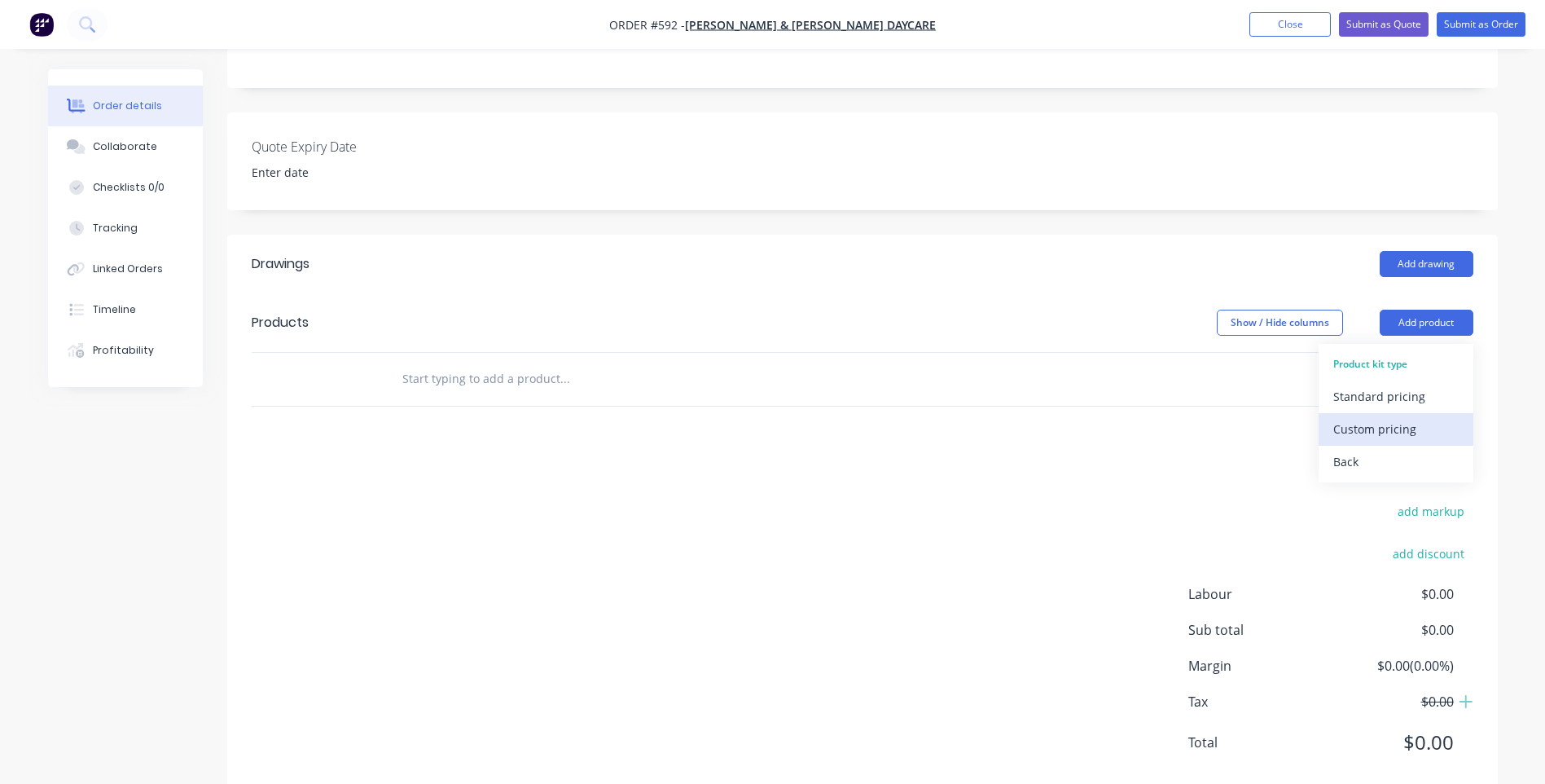
click at [1350, 426] on div "Custom pricing" at bounding box center [1396, 429] width 125 height 24
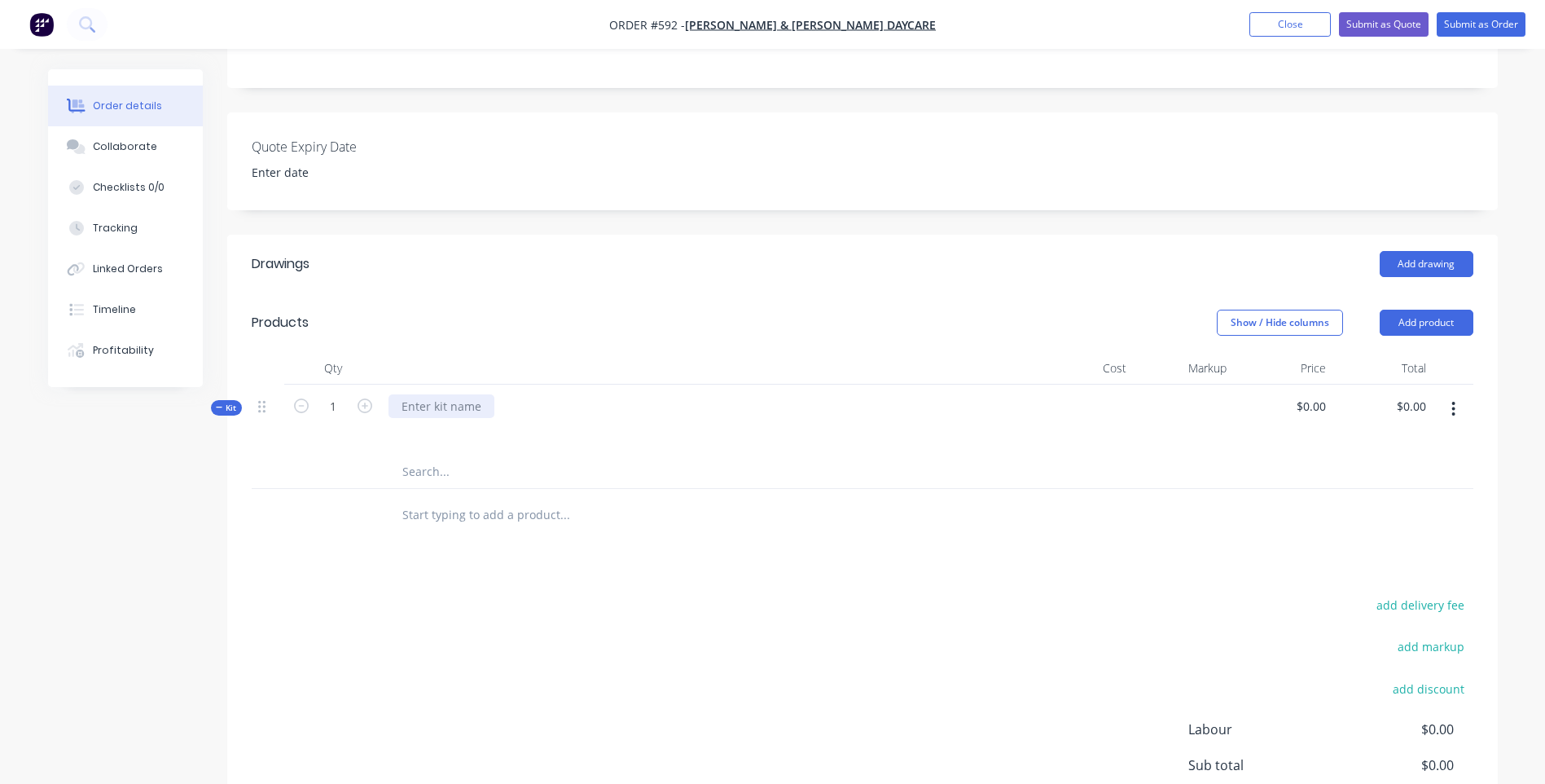
click at [480, 402] on div at bounding box center [441, 406] width 106 height 24
click at [1381, 21] on button "Submit as Quote" at bounding box center [1384, 25] width 90 height 25
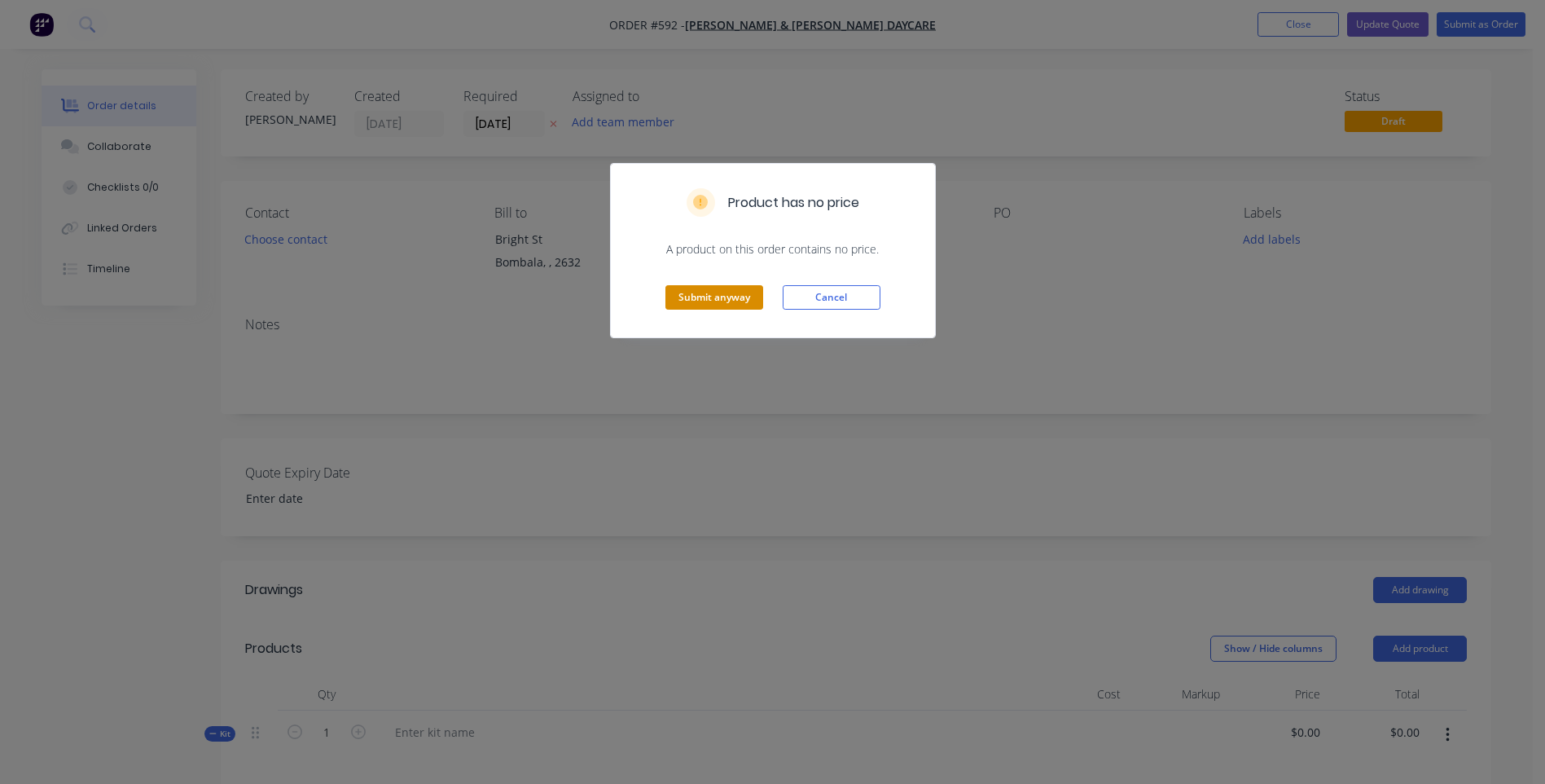
click at [740, 292] on button "Submit anyway" at bounding box center [714, 298] width 98 height 25
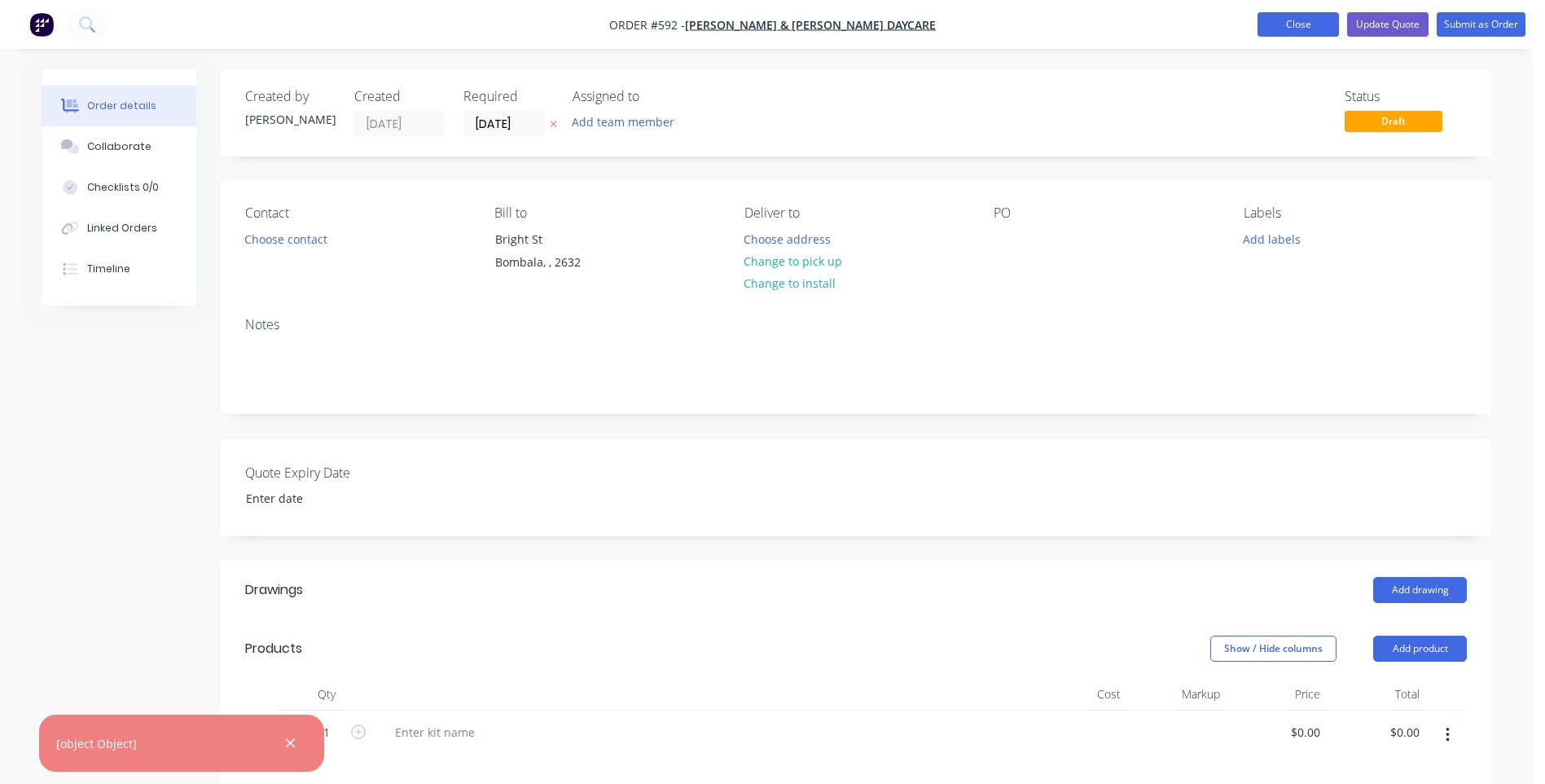
click at [1295, 20] on button "Close" at bounding box center [1298, 25] width 81 height 25
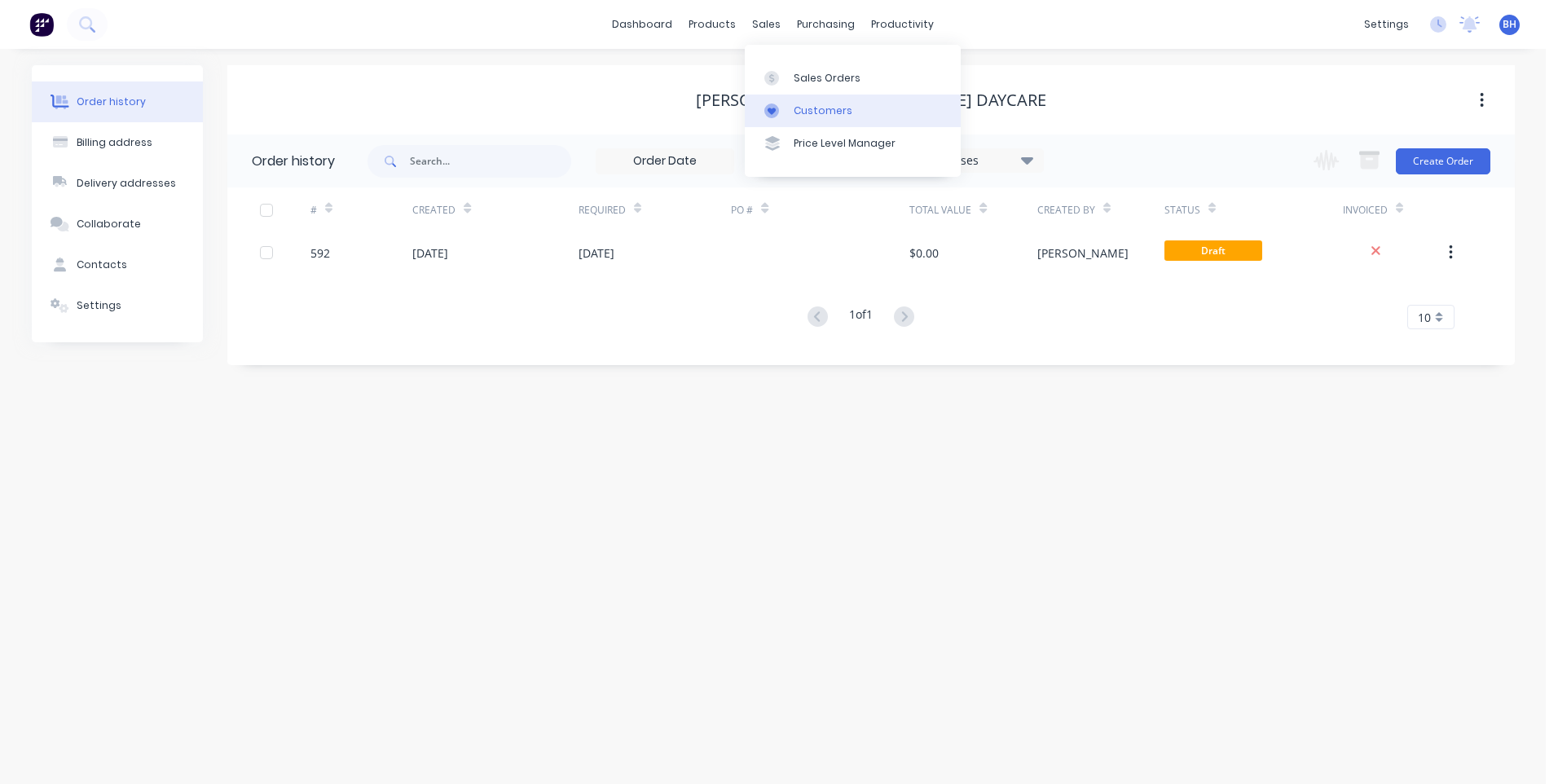
click at [819, 107] on div "Customers" at bounding box center [822, 111] width 58 height 15
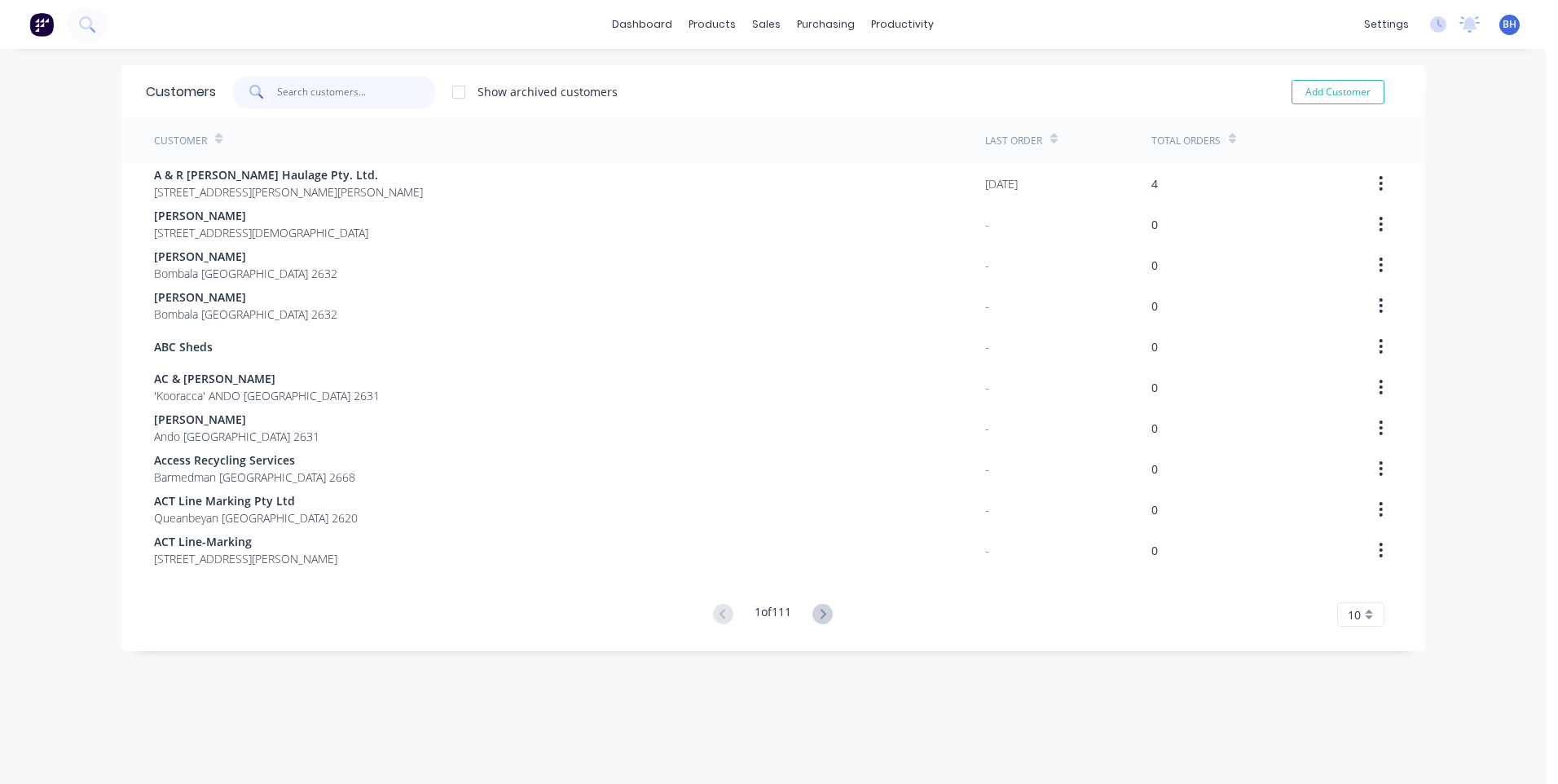
click at [288, 92] on input "text" at bounding box center [356, 92] width 159 height 33
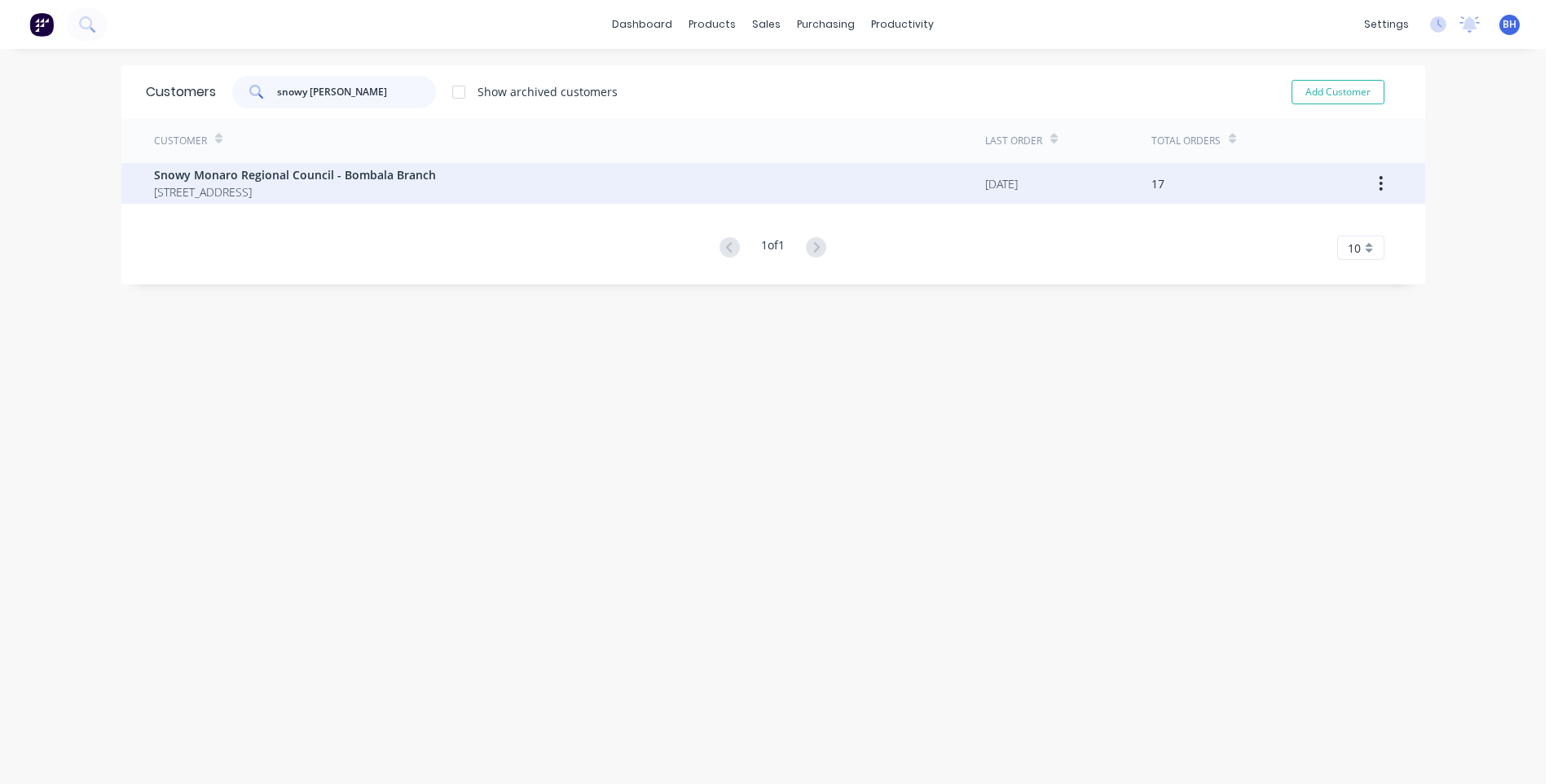
type input "snowy [PERSON_NAME]"
click at [293, 179] on span "Snowy Monaro Regional Council - Bombala Branch" at bounding box center [295, 174] width 282 height 17
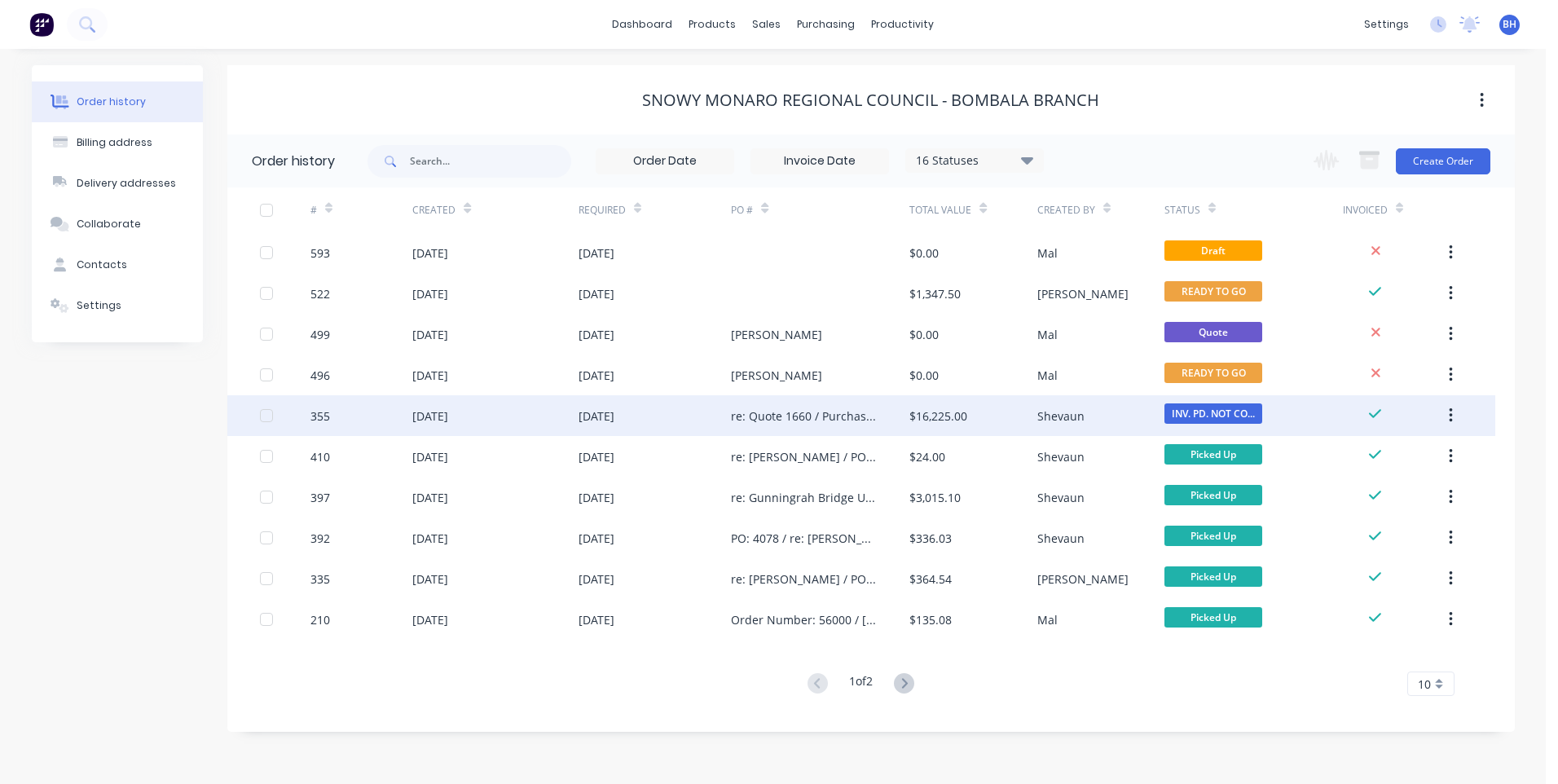
click at [784, 412] on div "re: Quote 1660 / Purchase Order Number: 56363" at bounding box center [803, 415] width 146 height 17
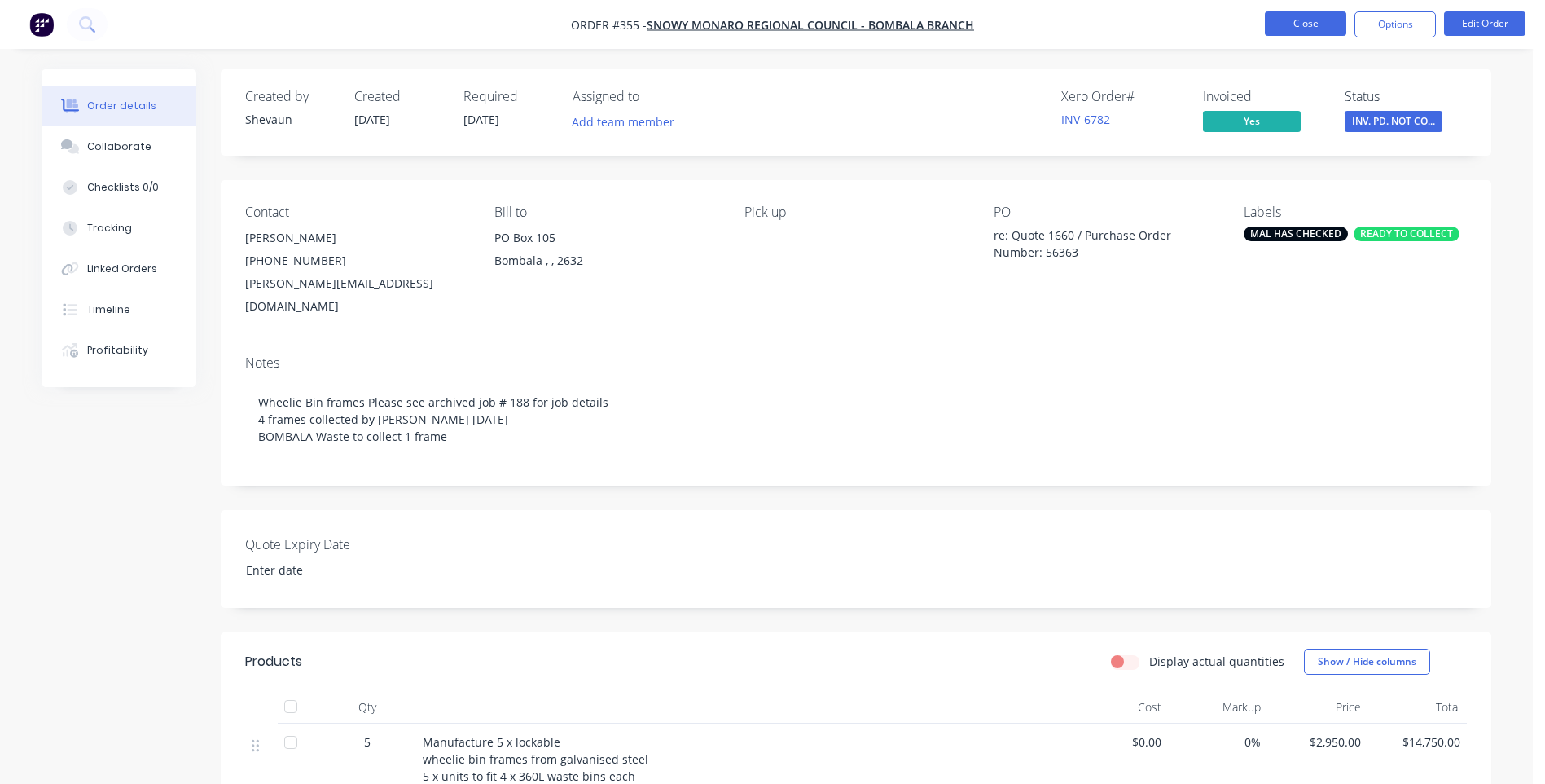
click at [1284, 17] on button "Close" at bounding box center [1306, 24] width 81 height 25
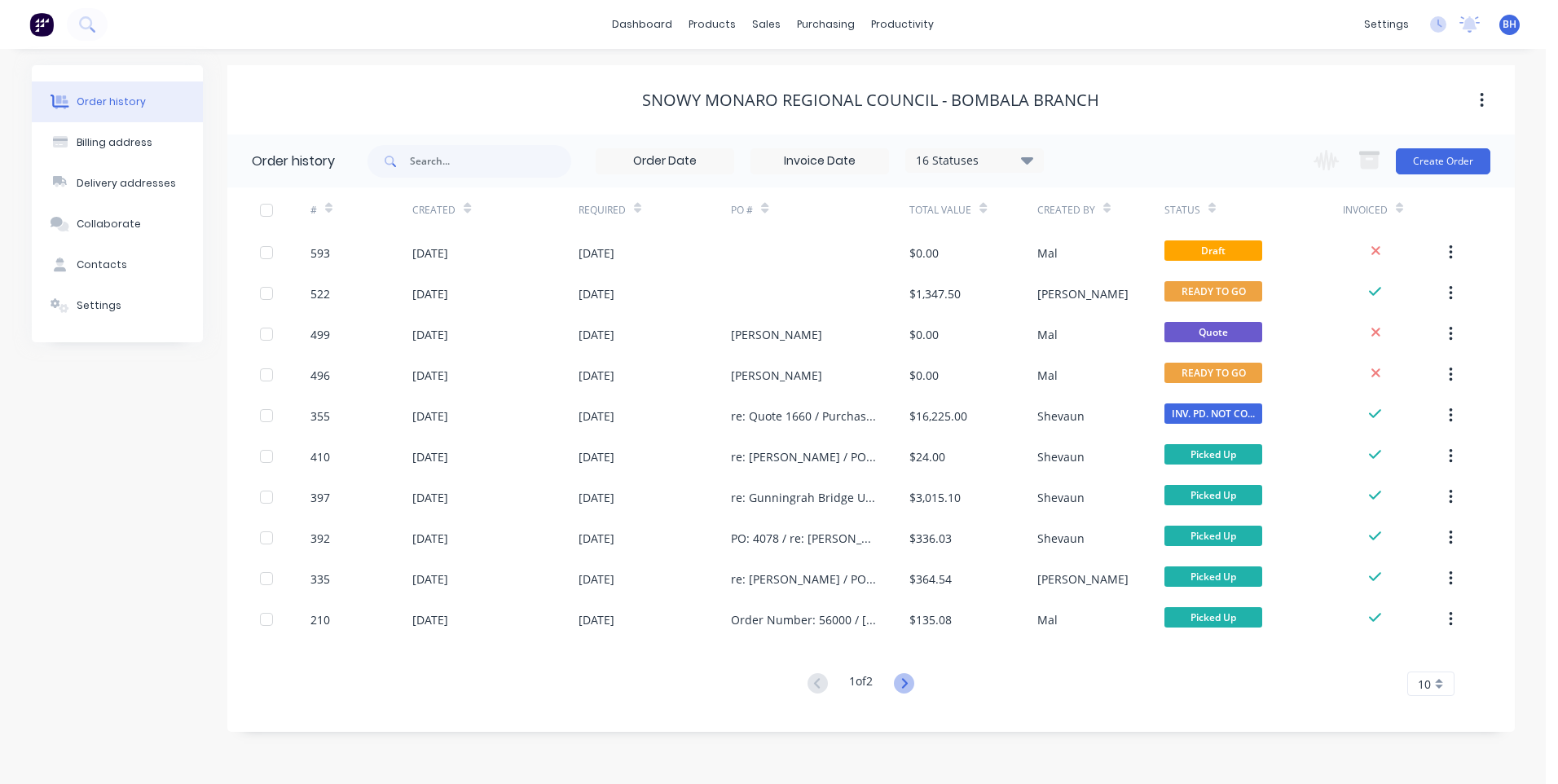
click at [908, 683] on icon at bounding box center [904, 683] width 21 height 21
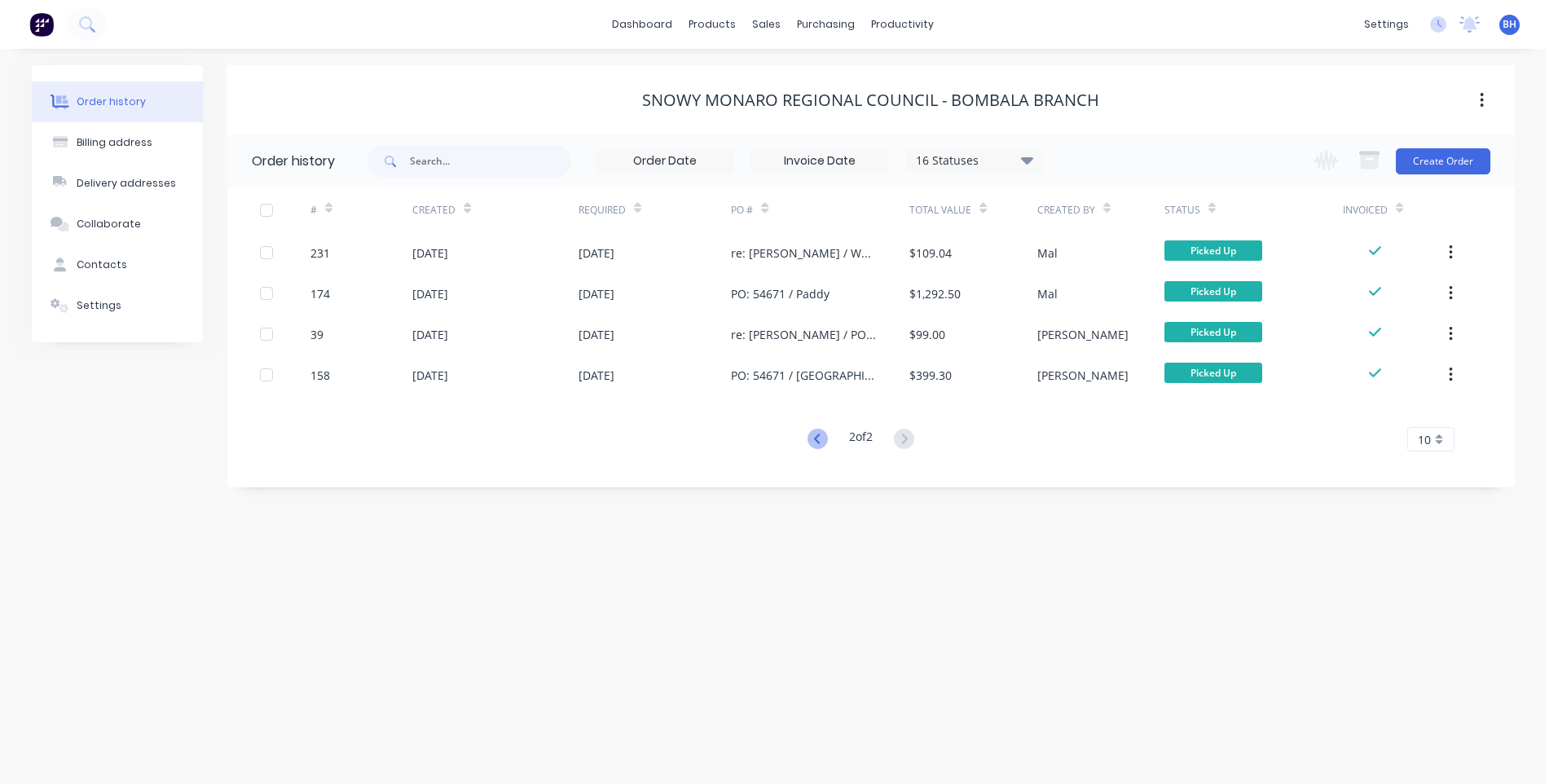
click at [811, 433] on icon at bounding box center [817, 438] width 21 height 21
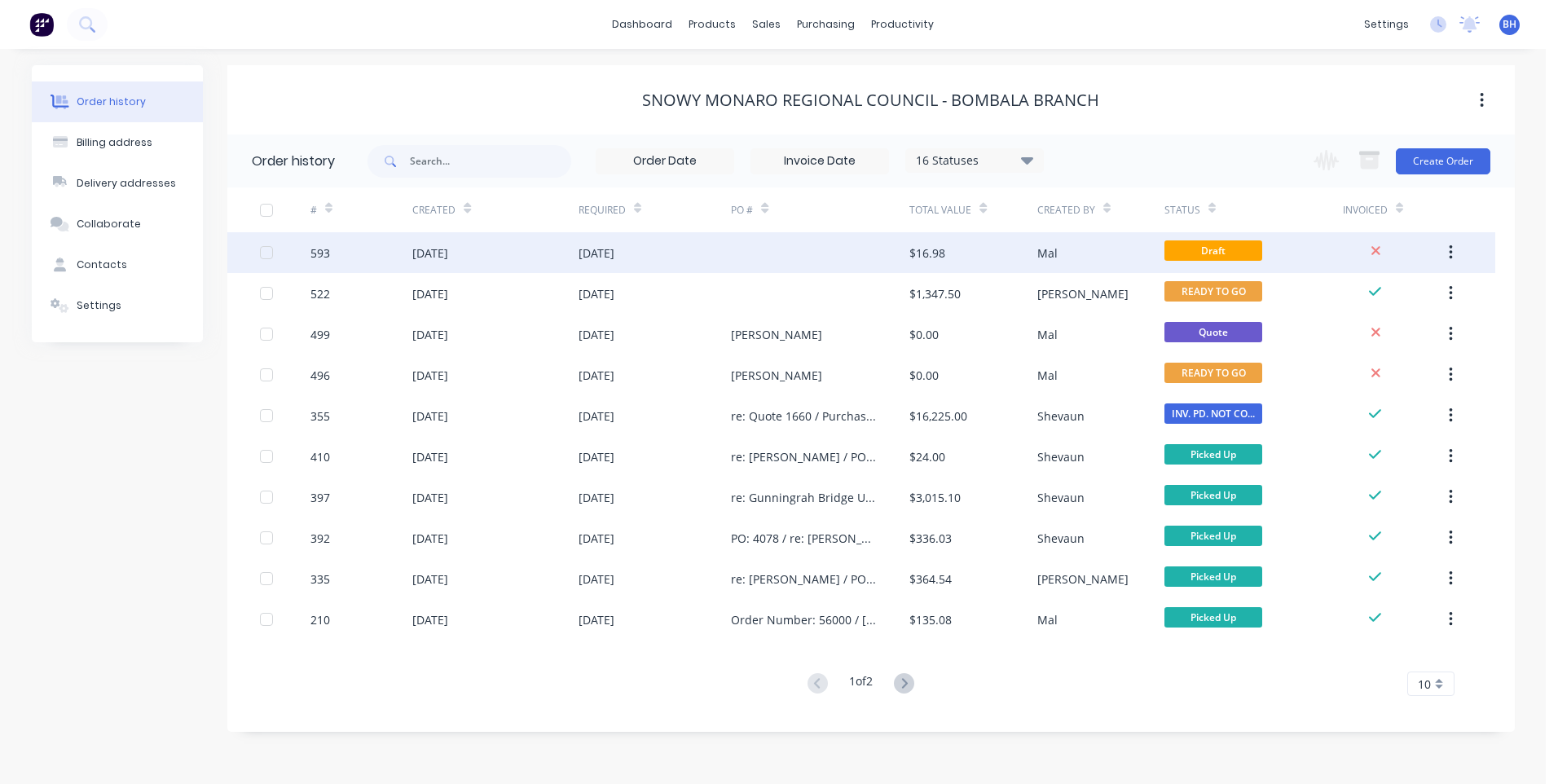
click at [815, 249] on div at bounding box center [820, 253] width 179 height 41
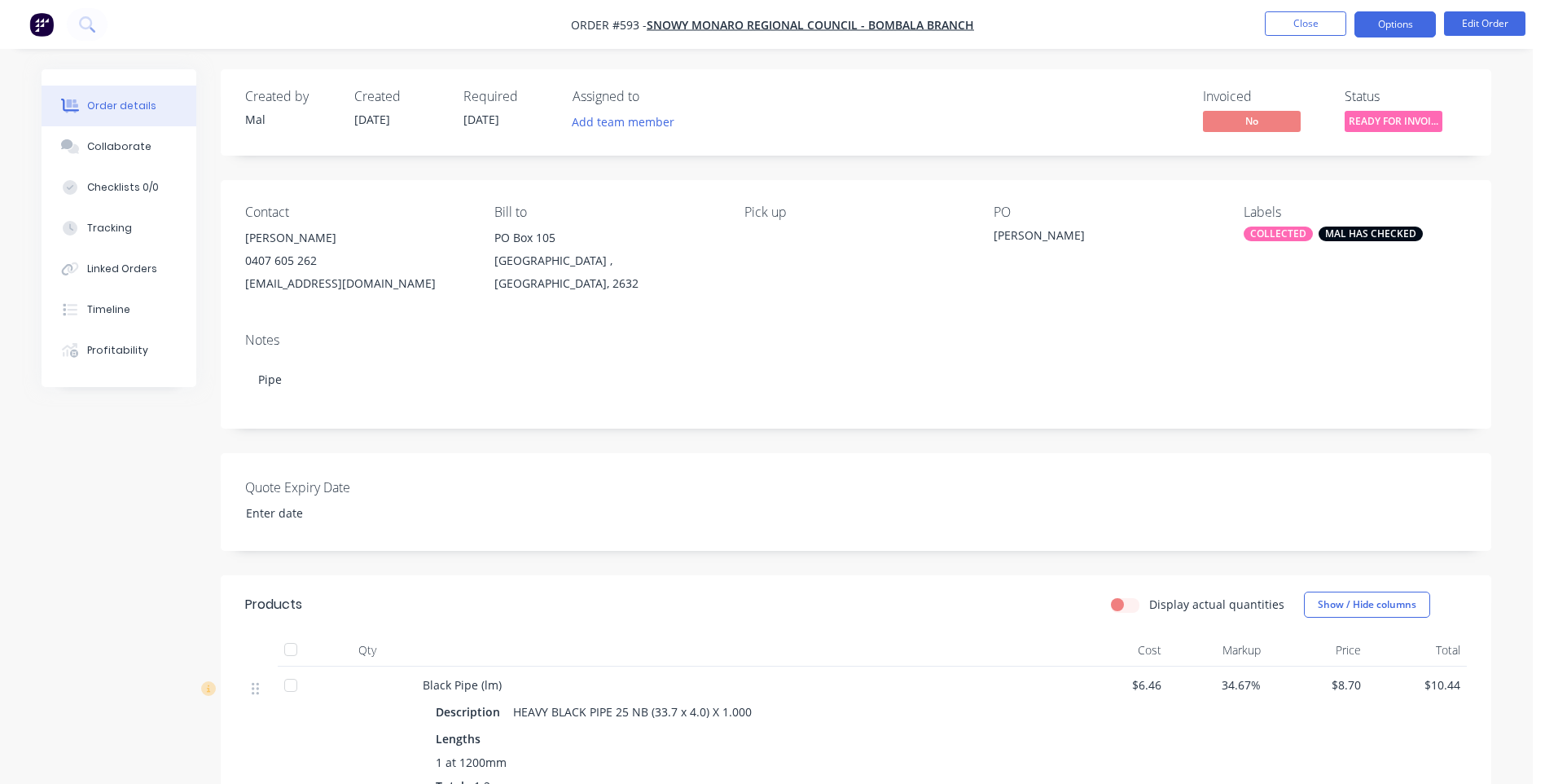
click at [1388, 28] on button "Options" at bounding box center [1395, 25] width 81 height 26
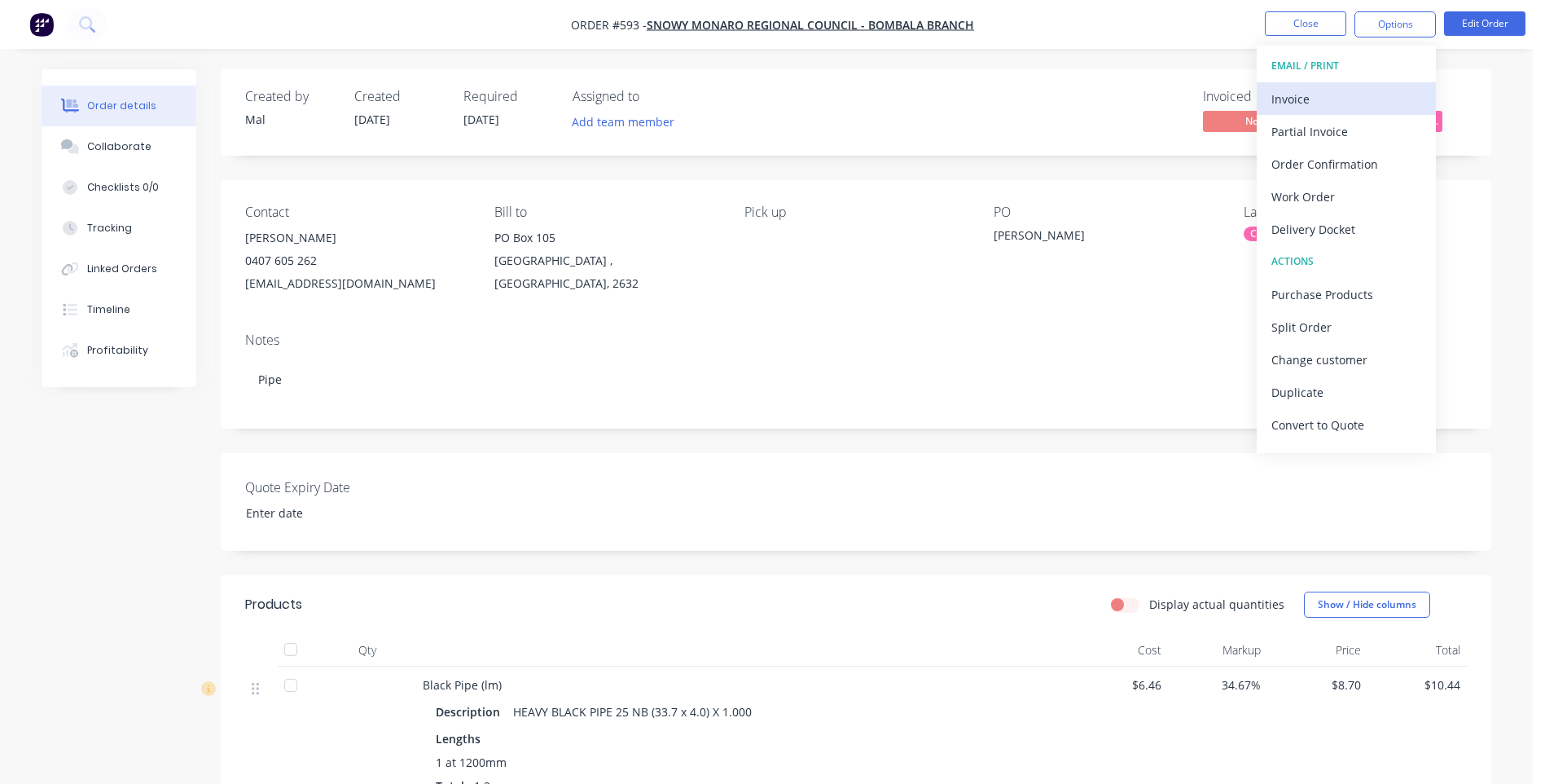
click at [1278, 95] on div "Invoice" at bounding box center [1347, 99] width 150 height 24
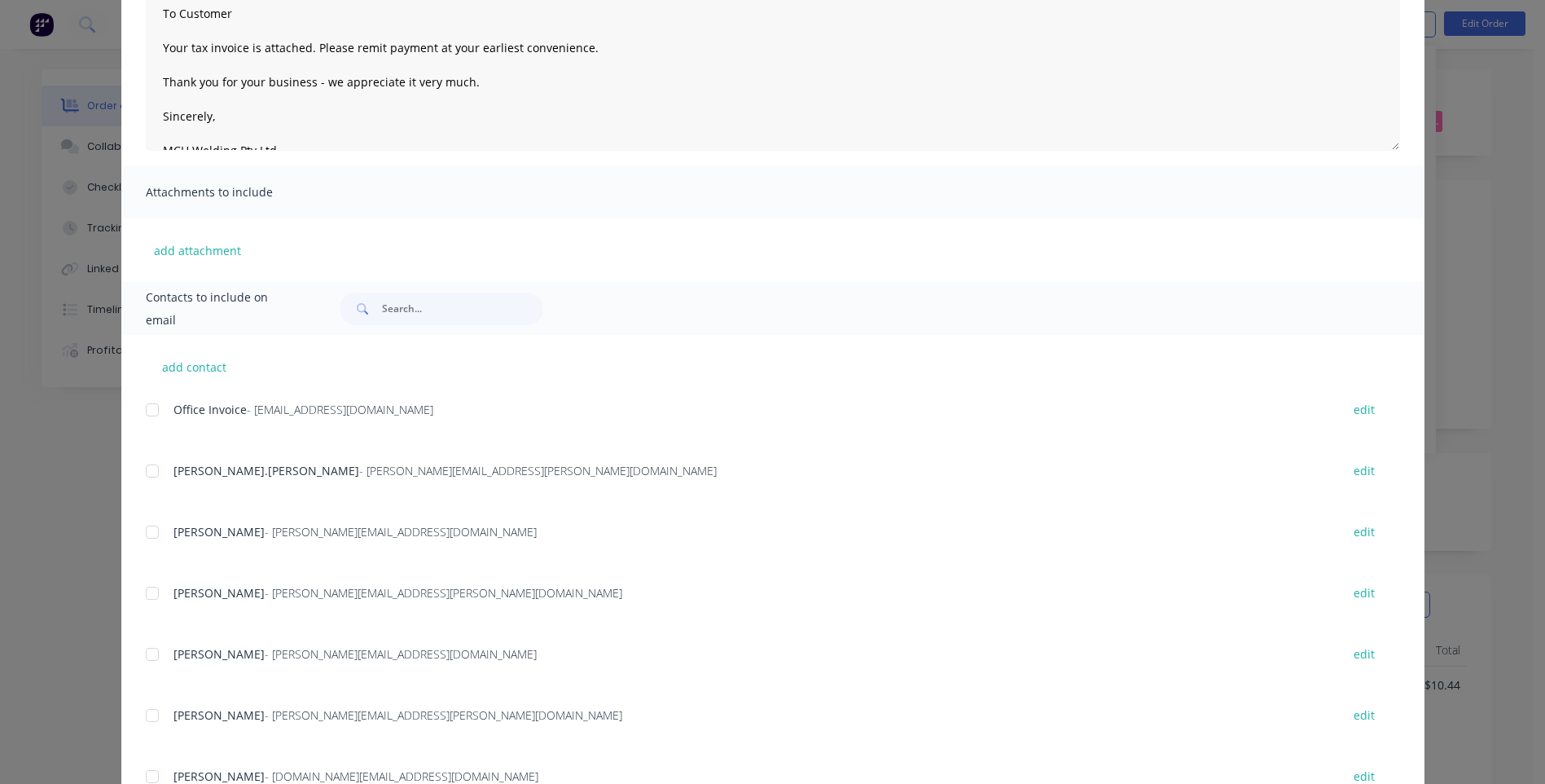
scroll to position [244, 0]
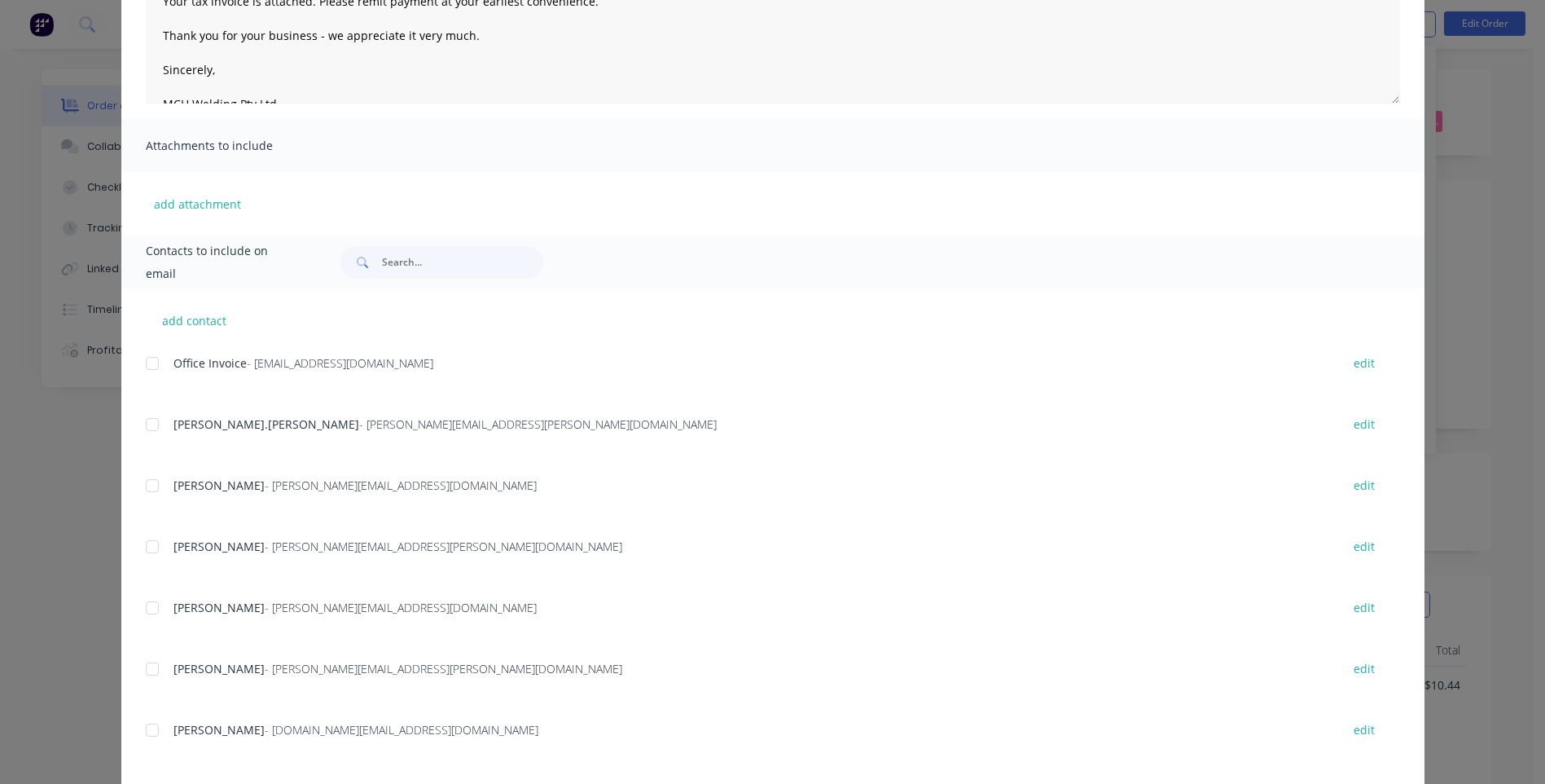
click at [144, 483] on div at bounding box center [152, 485] width 33 height 33
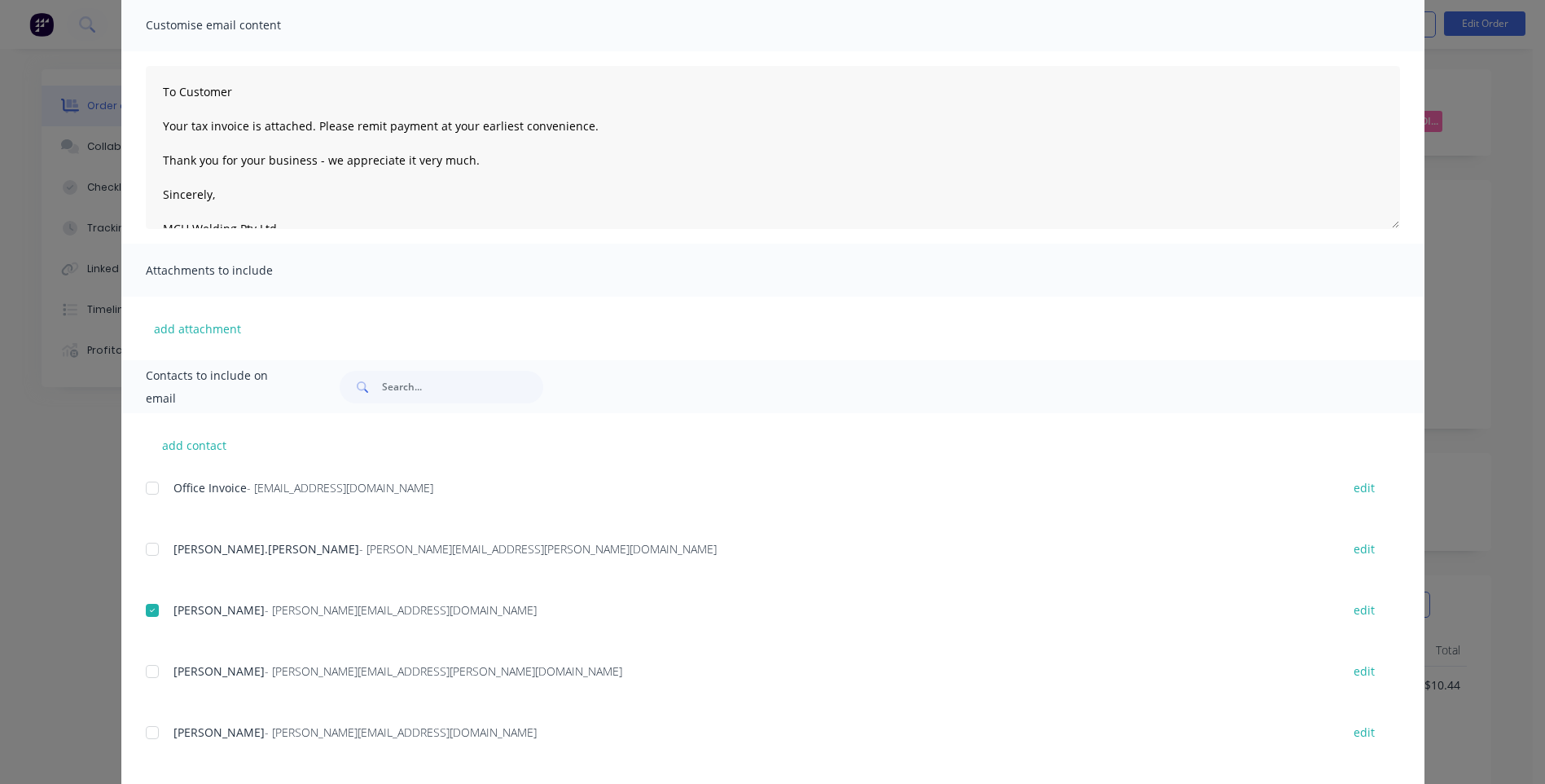
scroll to position [0, 0]
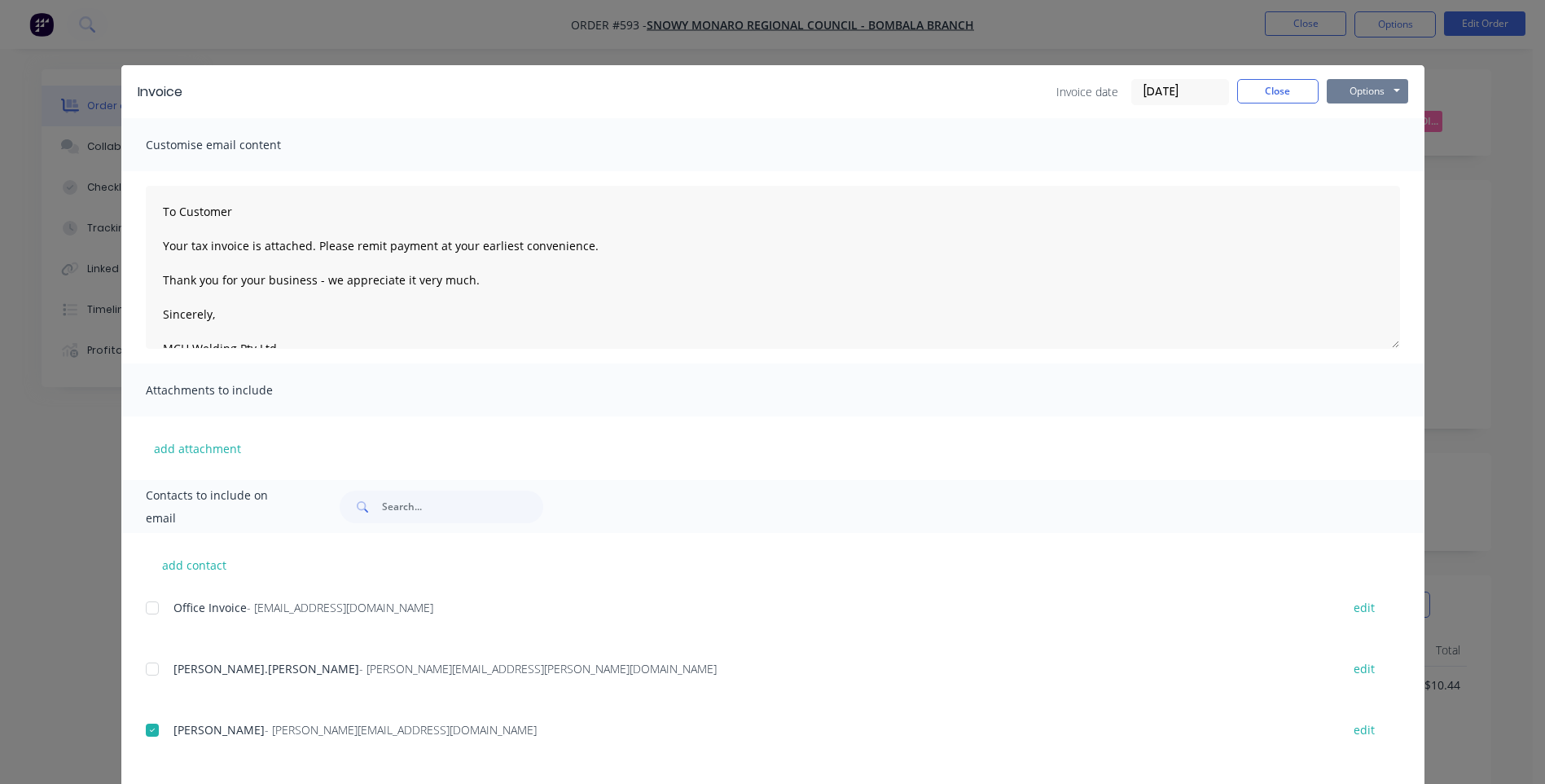
click at [1354, 83] on button "Options" at bounding box center [1367, 91] width 81 height 25
click at [1350, 117] on button "Preview" at bounding box center [1379, 120] width 104 height 27
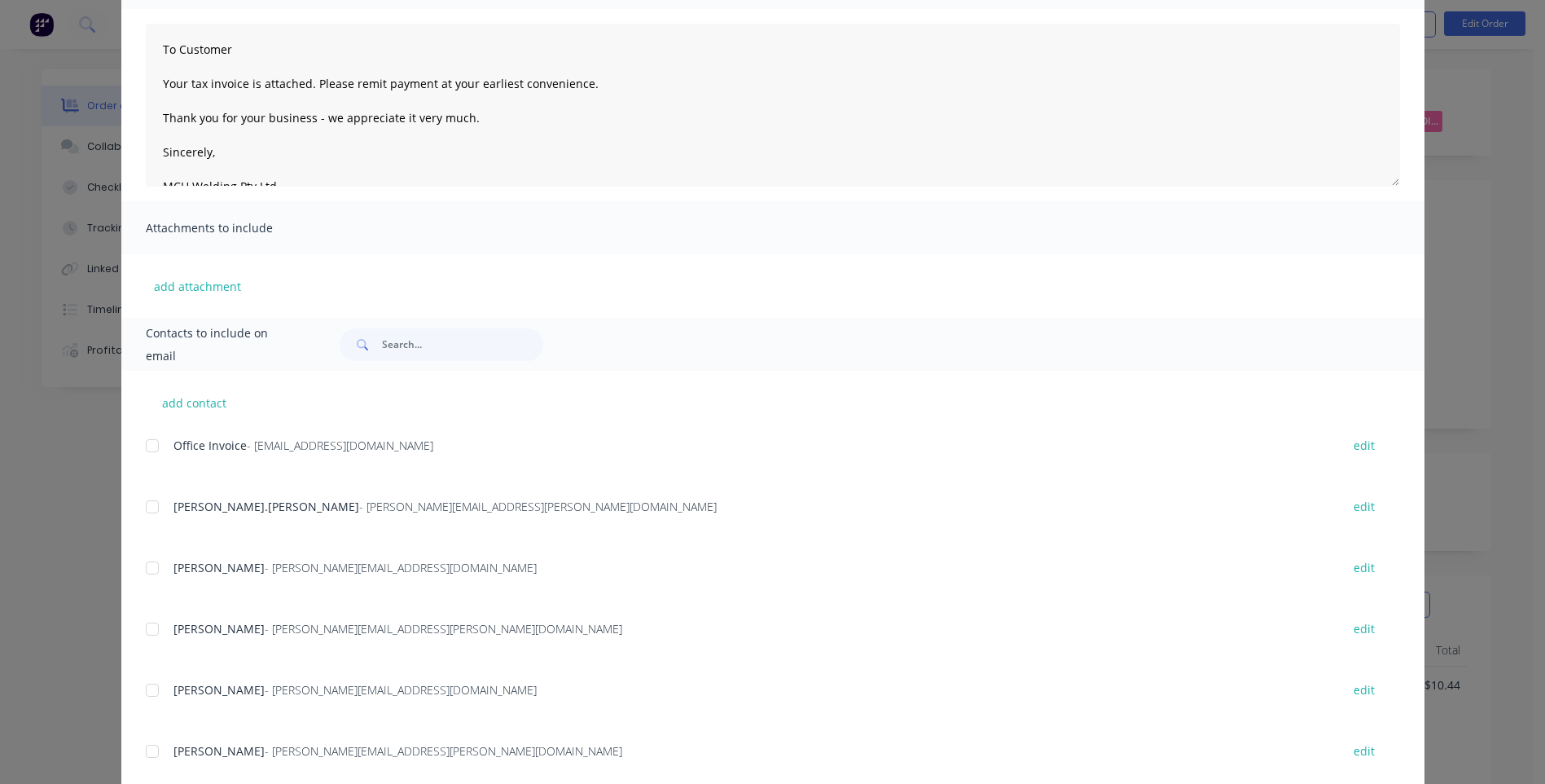
scroll to position [163, 0]
click at [142, 568] on div at bounding box center [152, 567] width 33 height 33
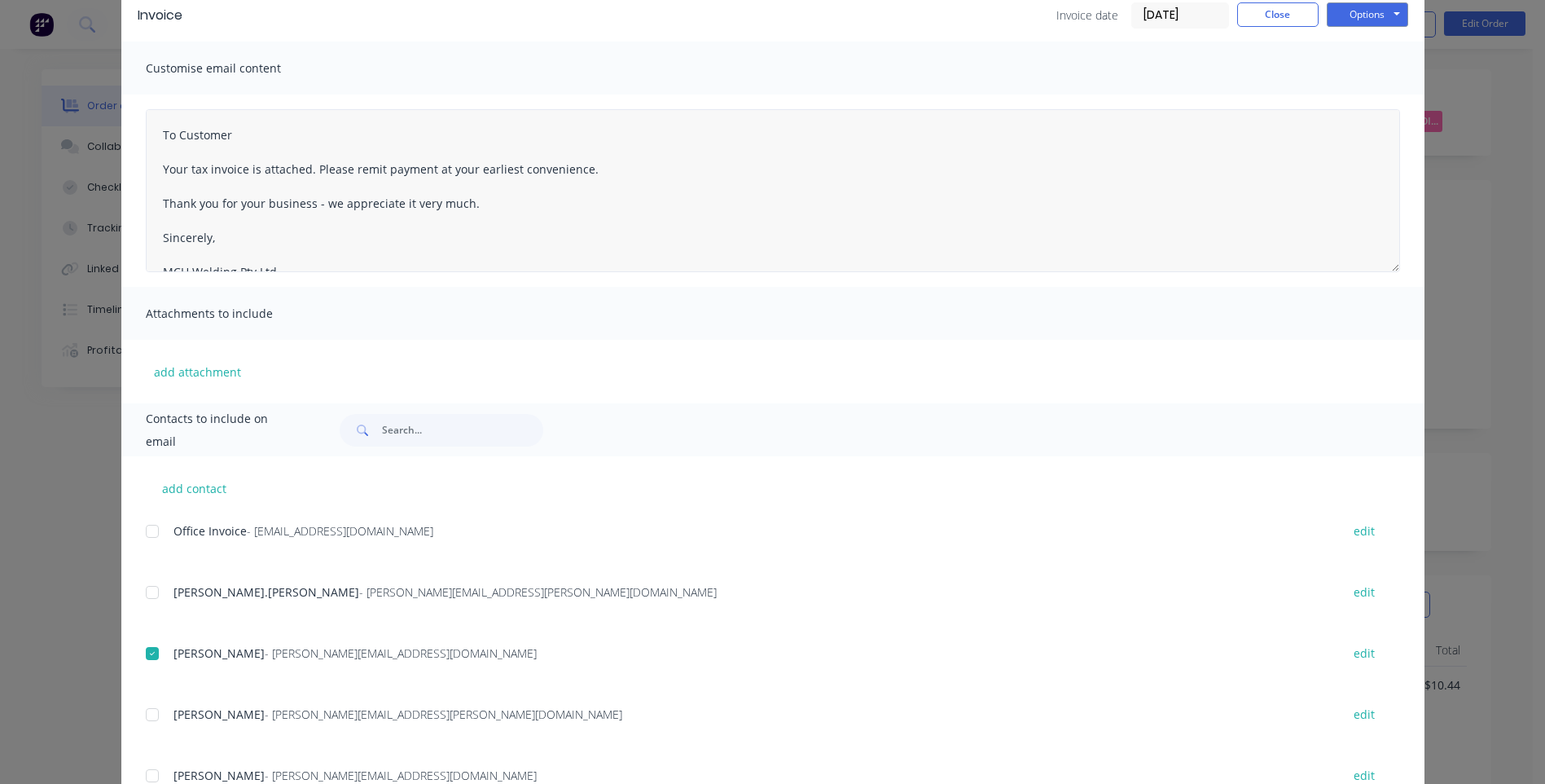
scroll to position [0, 0]
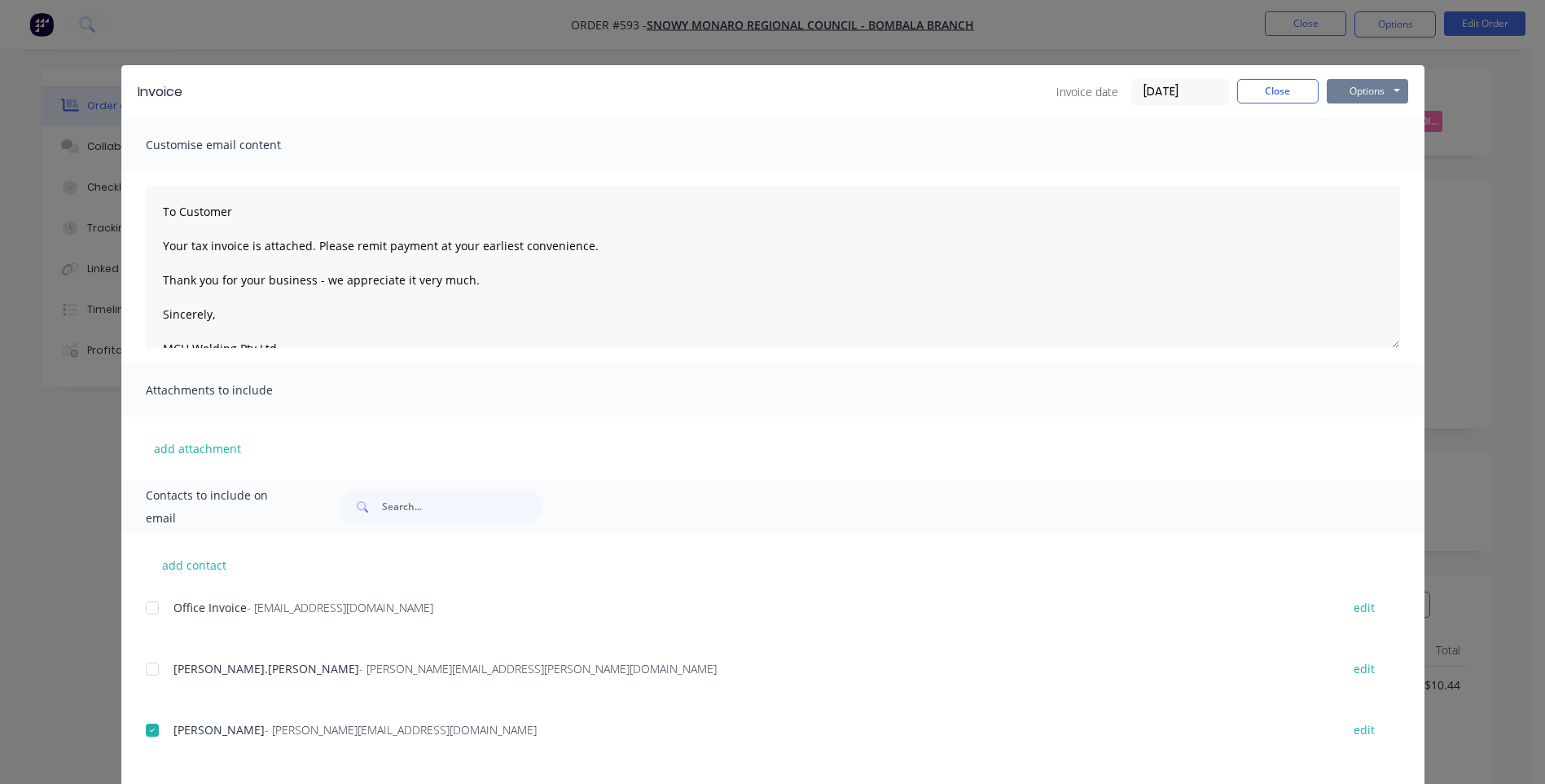
click at [1334, 95] on button "Options" at bounding box center [1367, 91] width 81 height 25
click at [1348, 167] on button "Email" at bounding box center [1379, 174] width 104 height 27
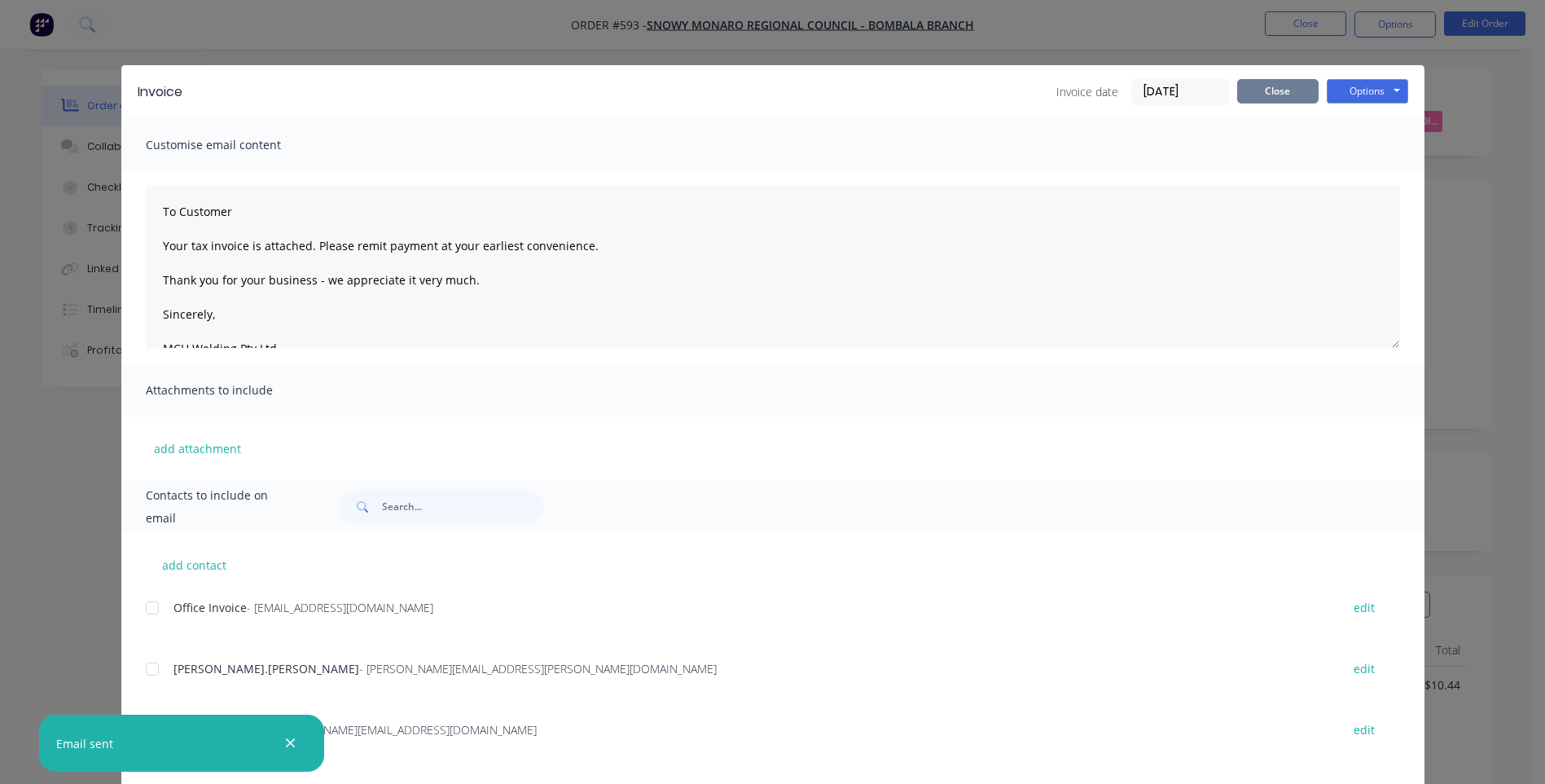
click at [1255, 86] on button "Close" at bounding box center [1278, 91] width 81 height 25
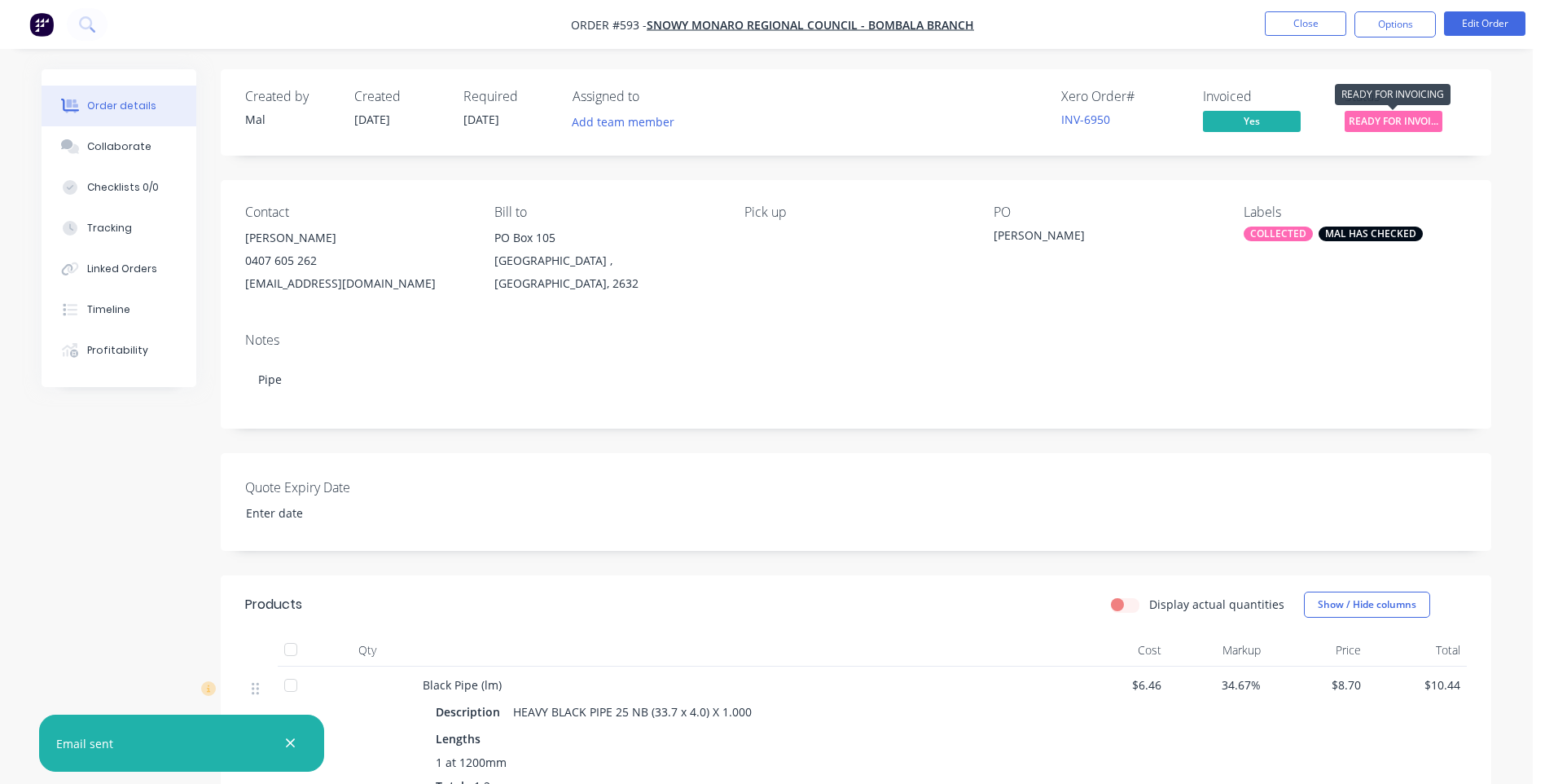
click at [1399, 120] on span "READY FOR INVOI..." at bounding box center [1394, 121] width 98 height 21
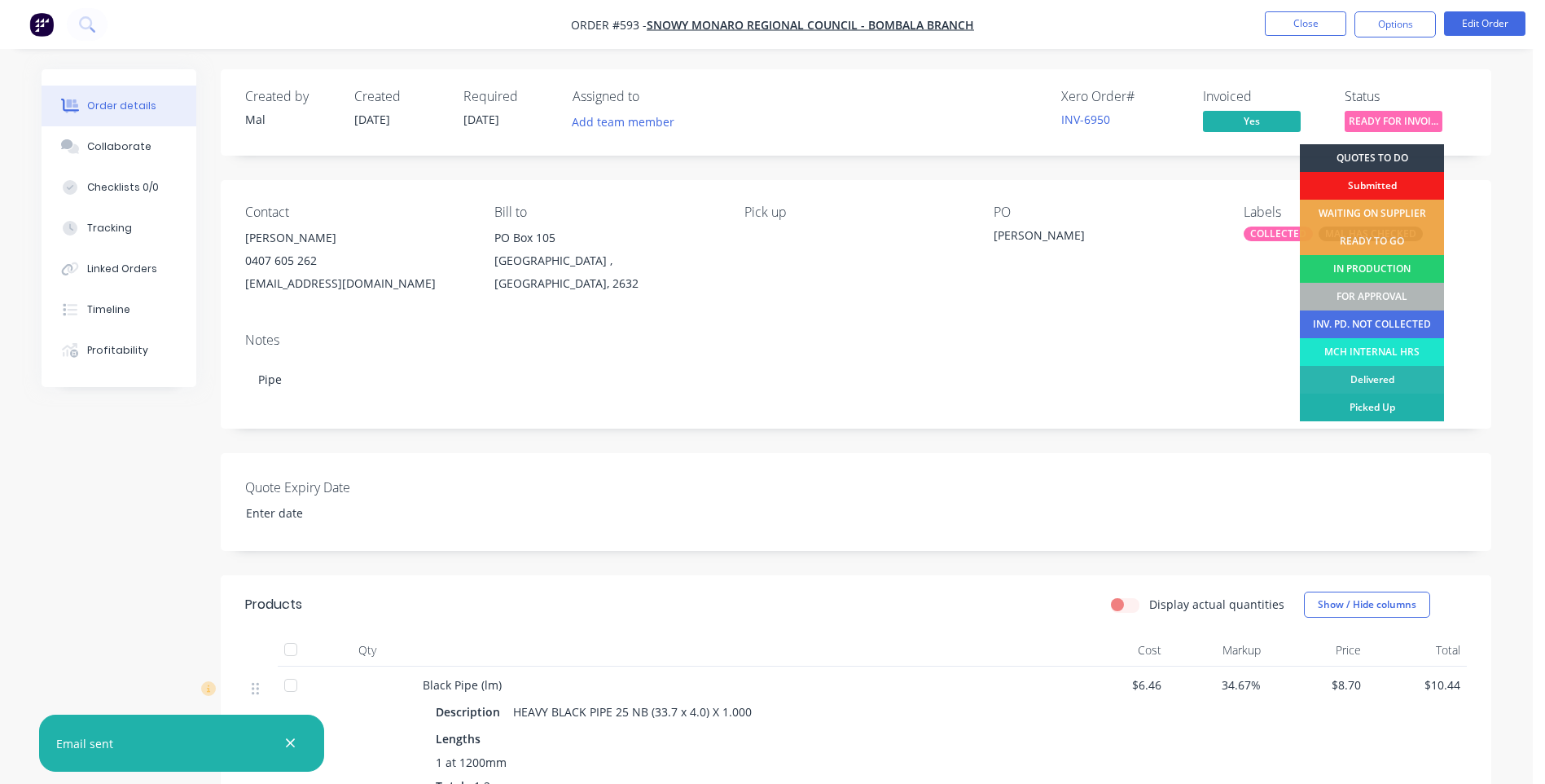
click at [1352, 403] on div "Picked Up" at bounding box center [1371, 407] width 144 height 28
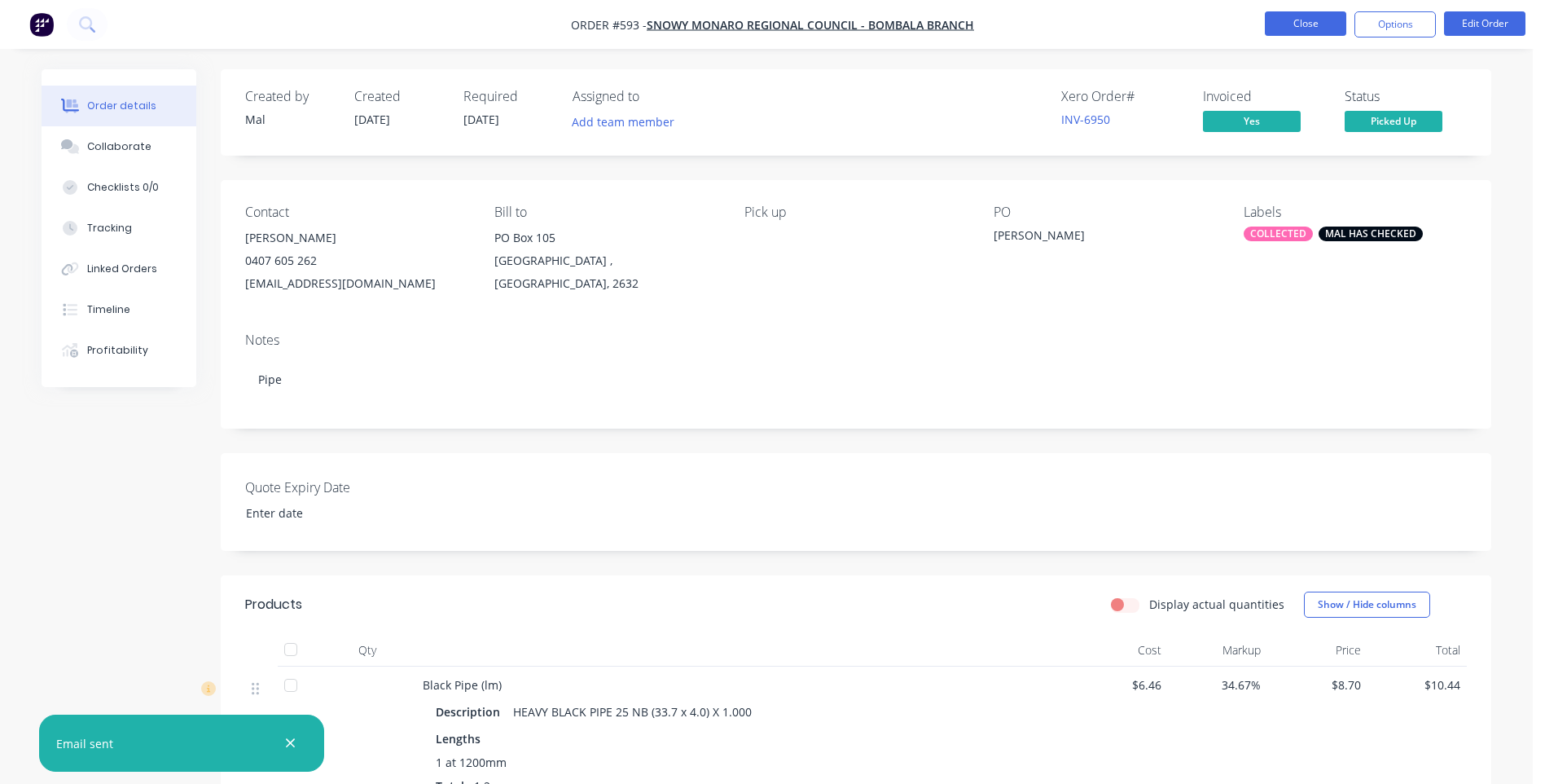
click at [1311, 18] on button "Close" at bounding box center [1306, 24] width 81 height 25
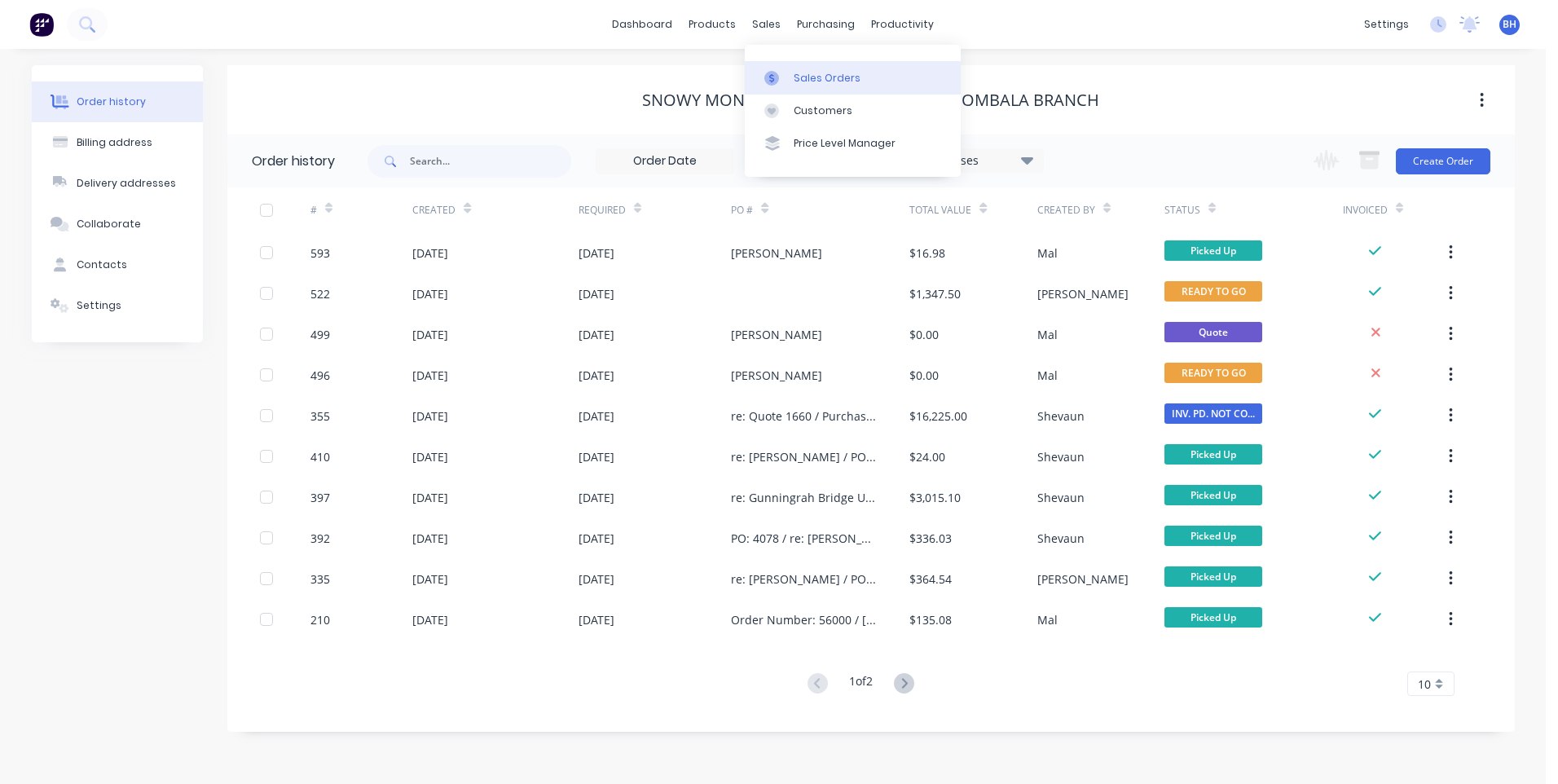
click at [807, 80] on div "Sales Orders" at bounding box center [826, 78] width 67 height 15
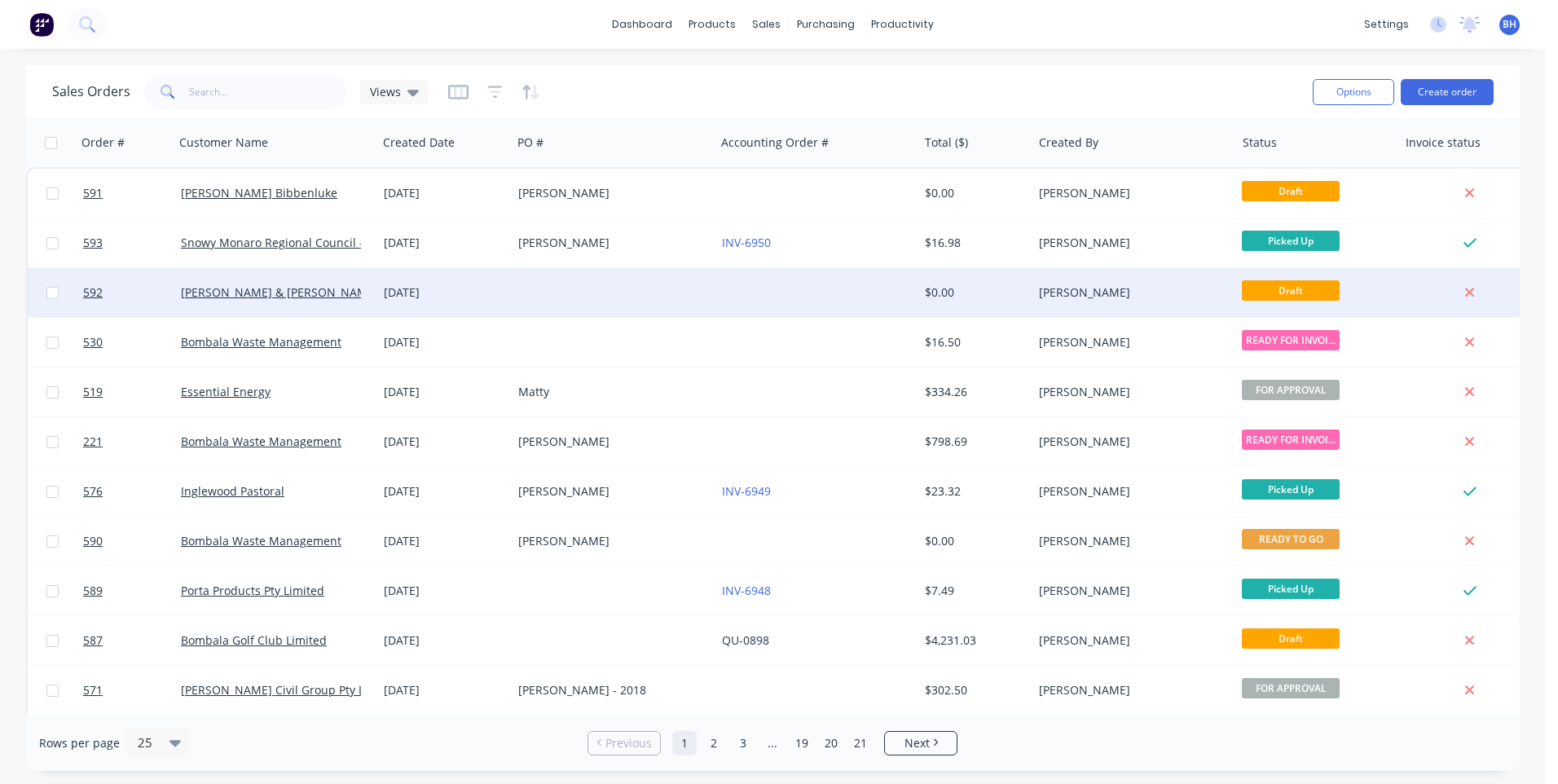
click at [664, 296] on div at bounding box center [613, 292] width 203 height 49
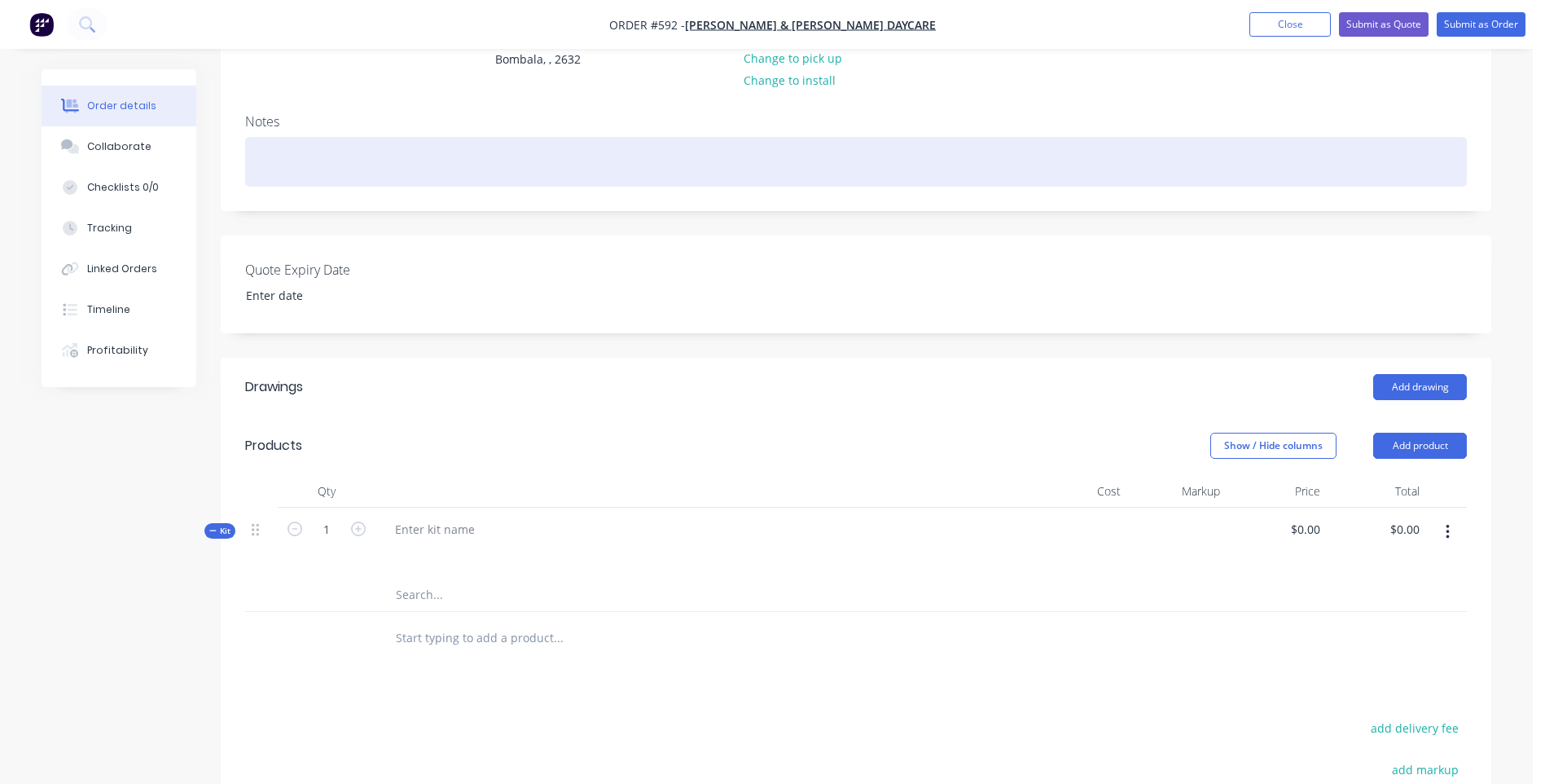
scroll to position [244, 0]
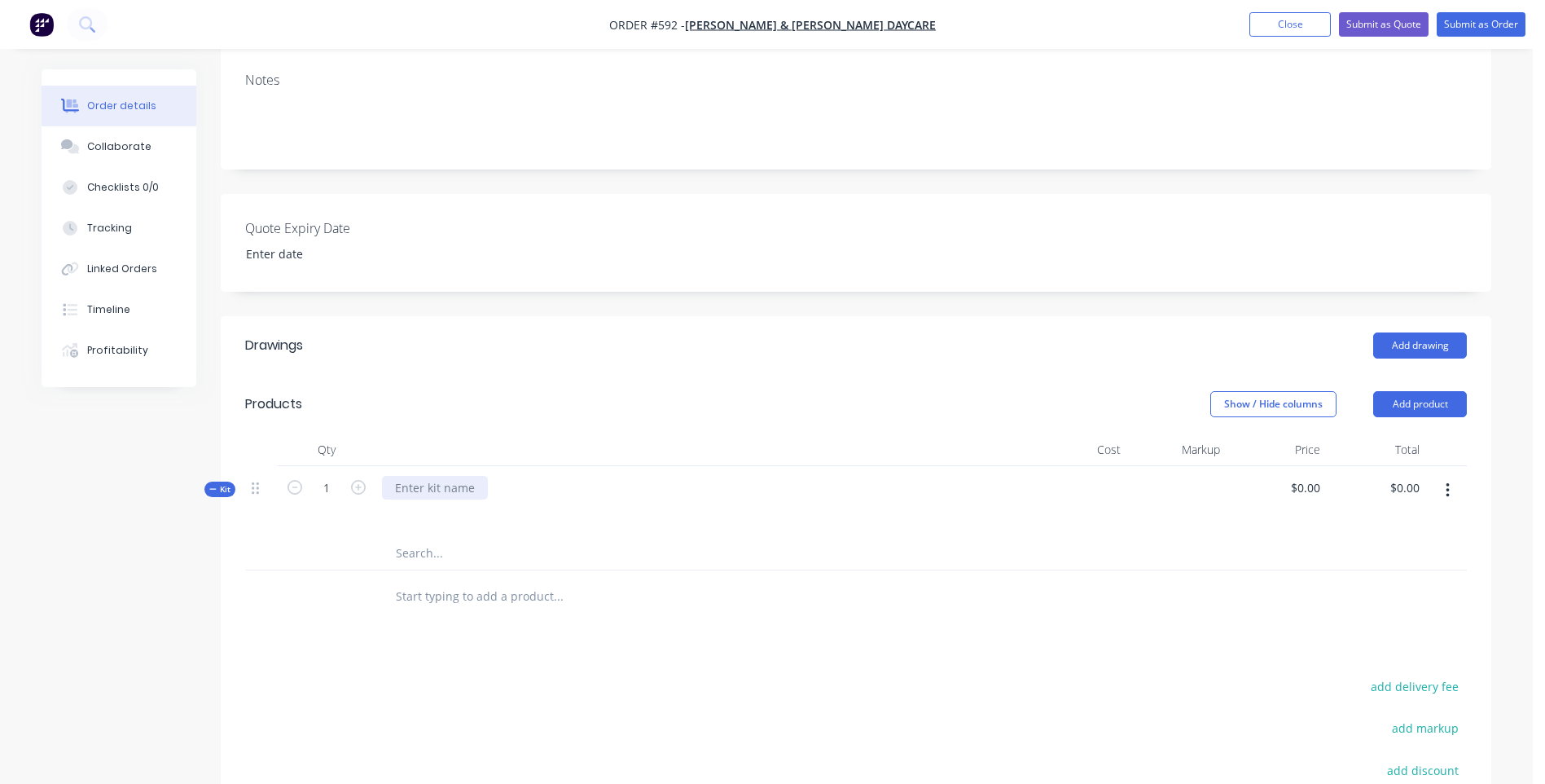
click at [449, 485] on div at bounding box center [434, 487] width 106 height 24
click at [224, 489] on span "Kit" at bounding box center [220, 489] width 21 height 12
click at [437, 486] on div at bounding box center [434, 487] width 106 height 24
click at [217, 487] on span "Kit" at bounding box center [220, 489] width 21 height 12
click at [423, 491] on div at bounding box center [434, 487] width 106 height 24
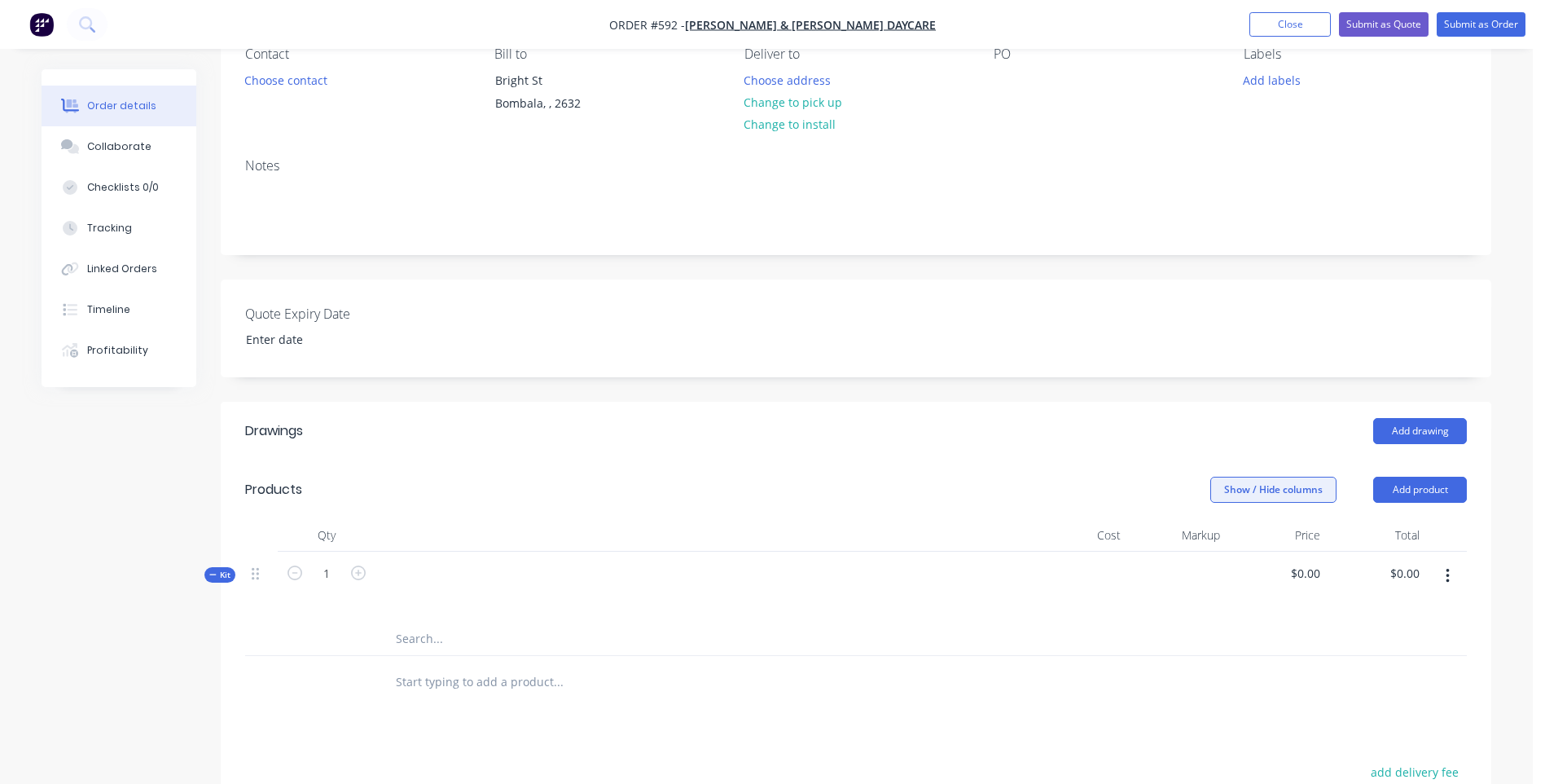
scroll to position [163, 0]
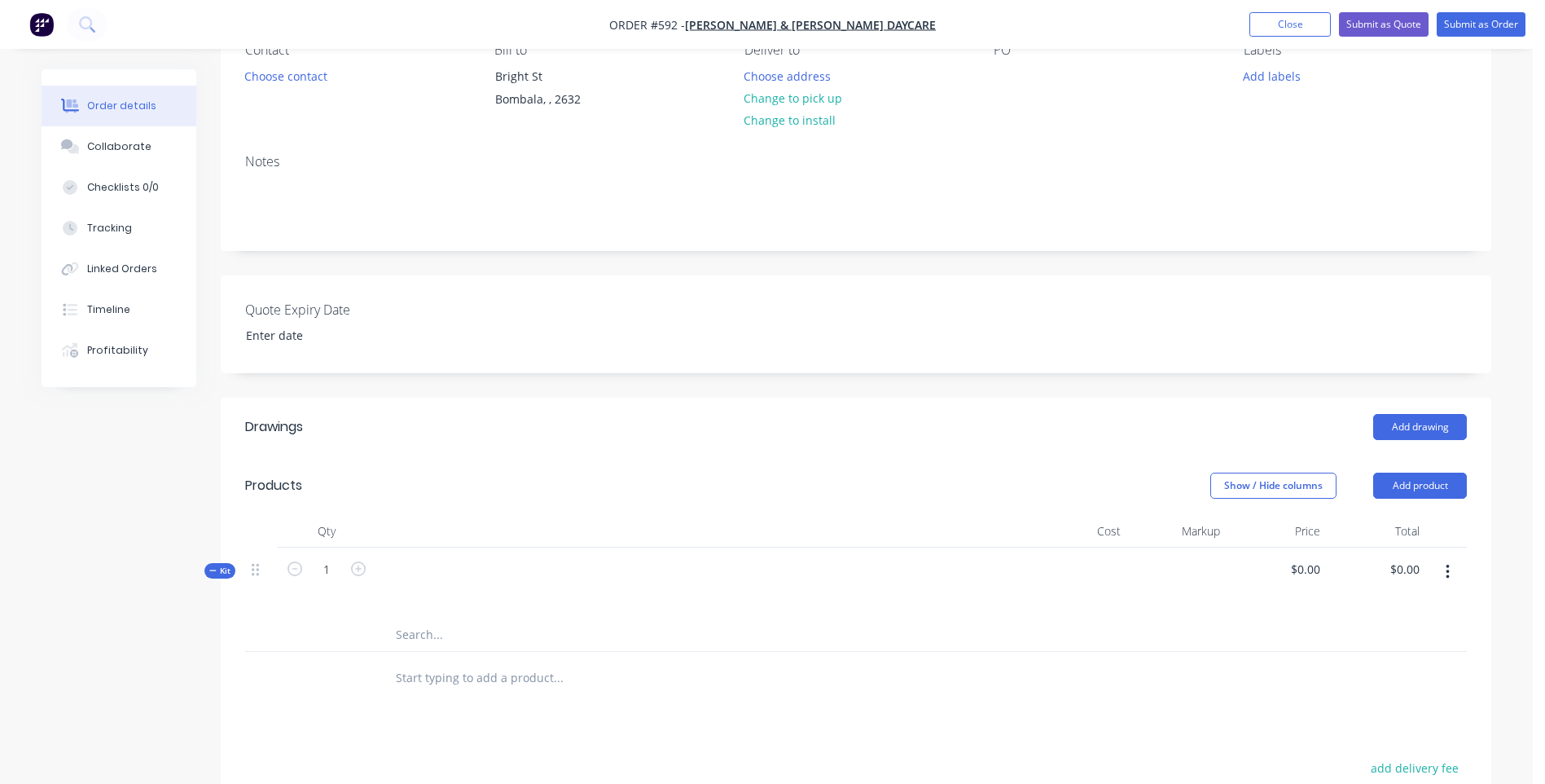
click at [1449, 572] on icon "button" at bounding box center [1448, 572] width 3 height 15
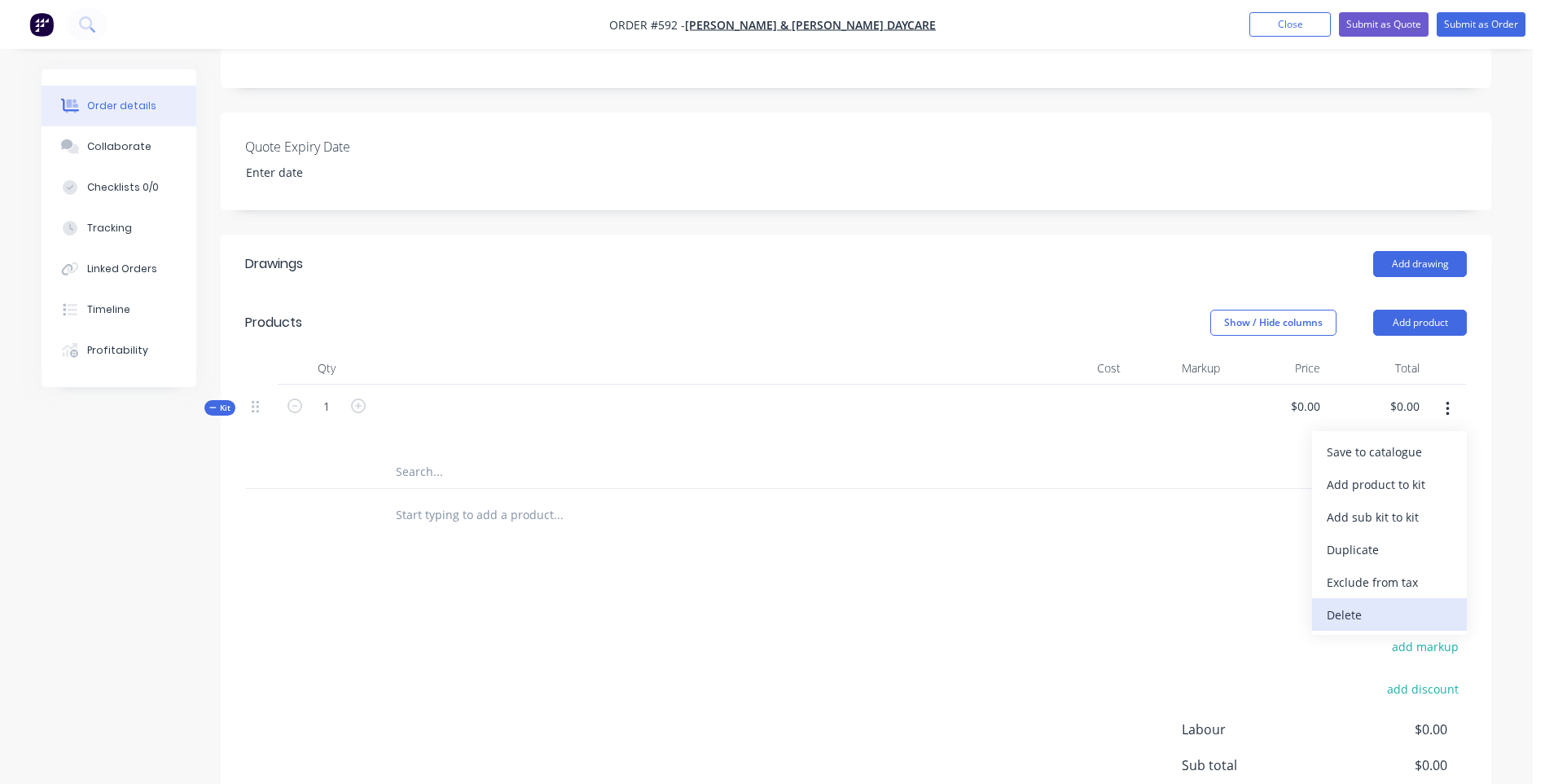
click at [1341, 610] on div "Delete" at bounding box center [1390, 615] width 125 height 24
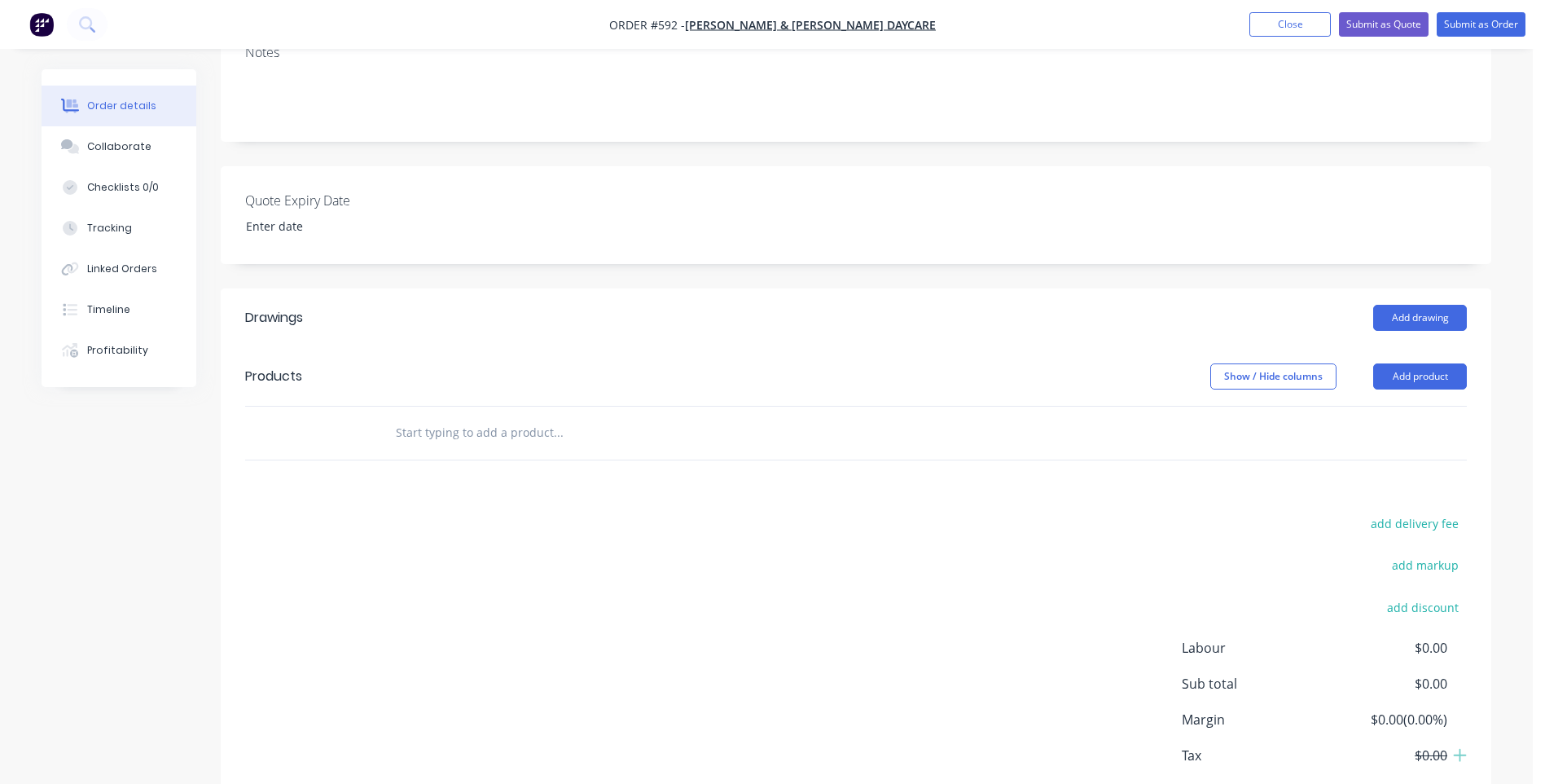
scroll to position [163, 0]
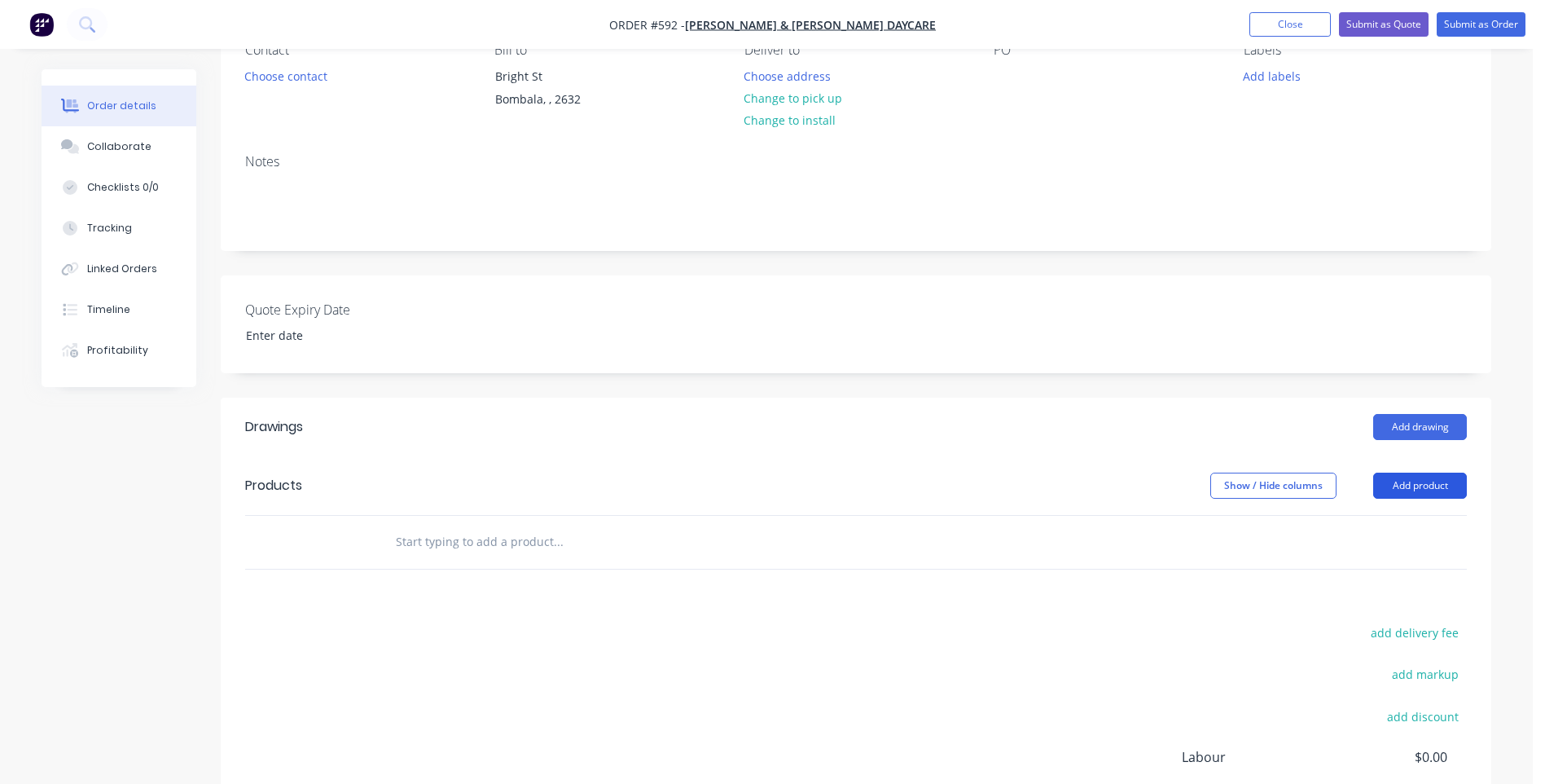
click at [1414, 489] on button "Add product" at bounding box center [1421, 485] width 94 height 26
click at [1137, 420] on div "Add drawing" at bounding box center [986, 427] width 962 height 26
click at [392, 541] on div at bounding box center [626, 542] width 489 height 33
click at [410, 541] on input "text" at bounding box center [558, 542] width 326 height 33
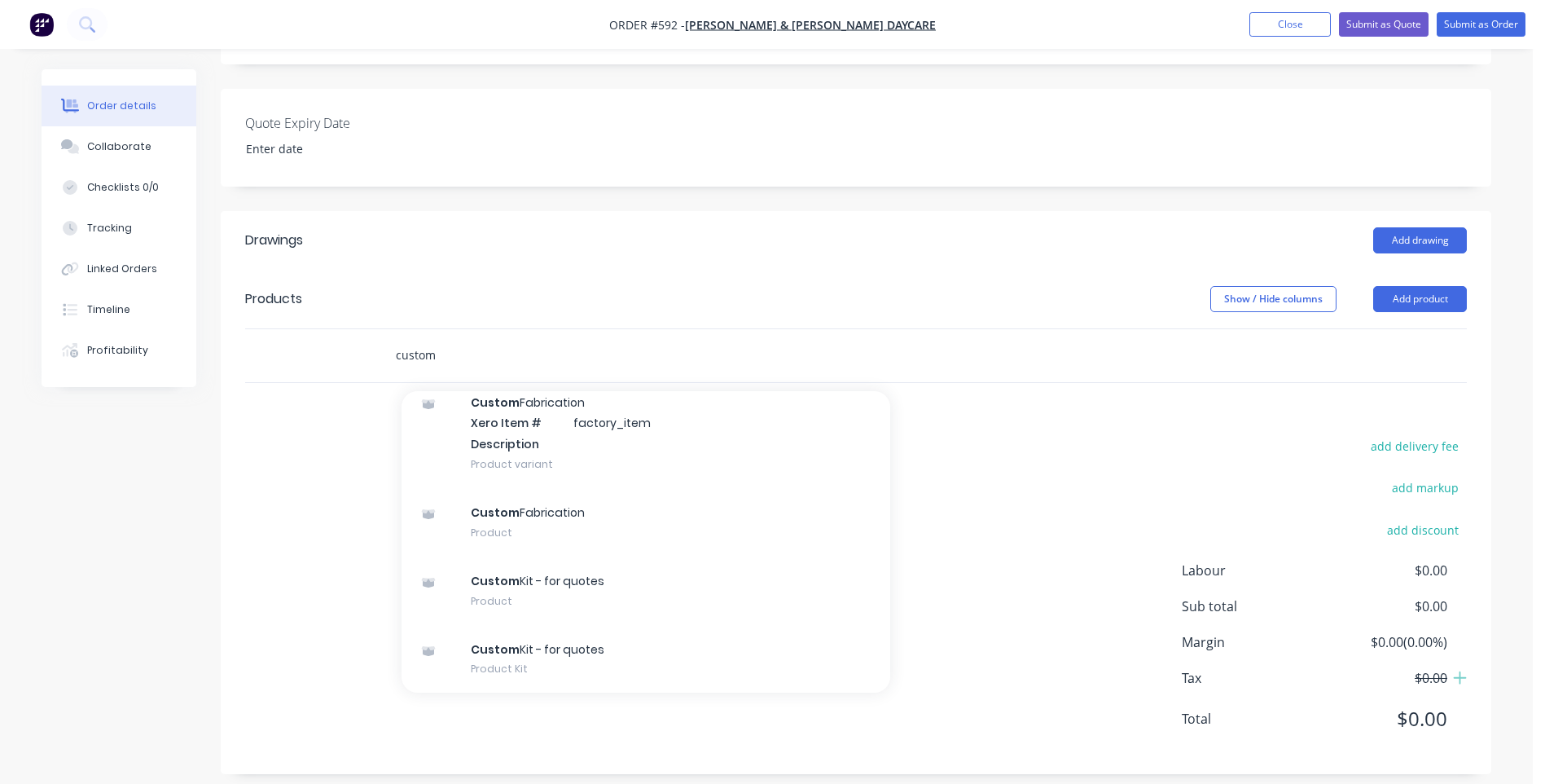
scroll to position [364, 0]
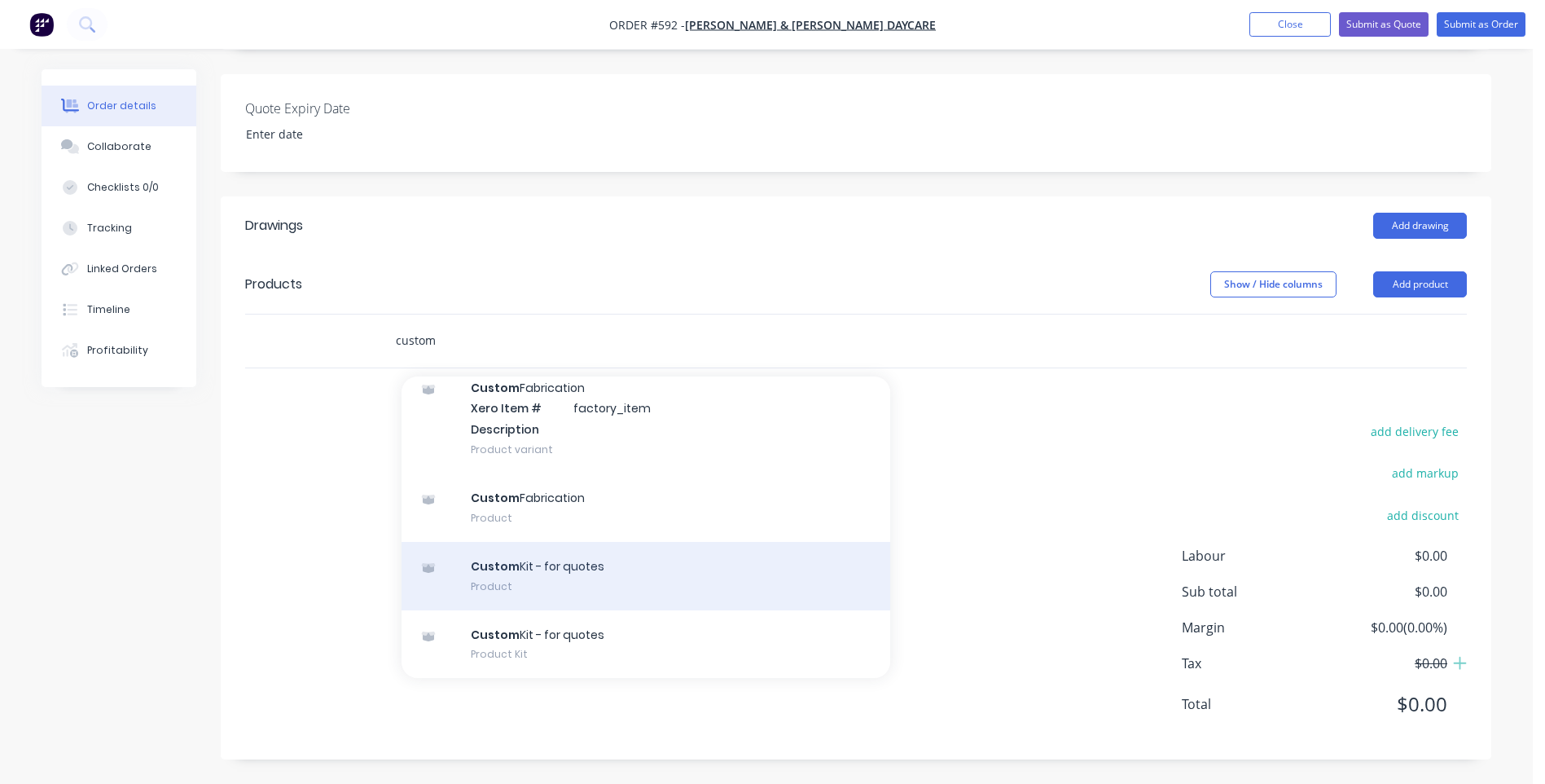
type input "custom"
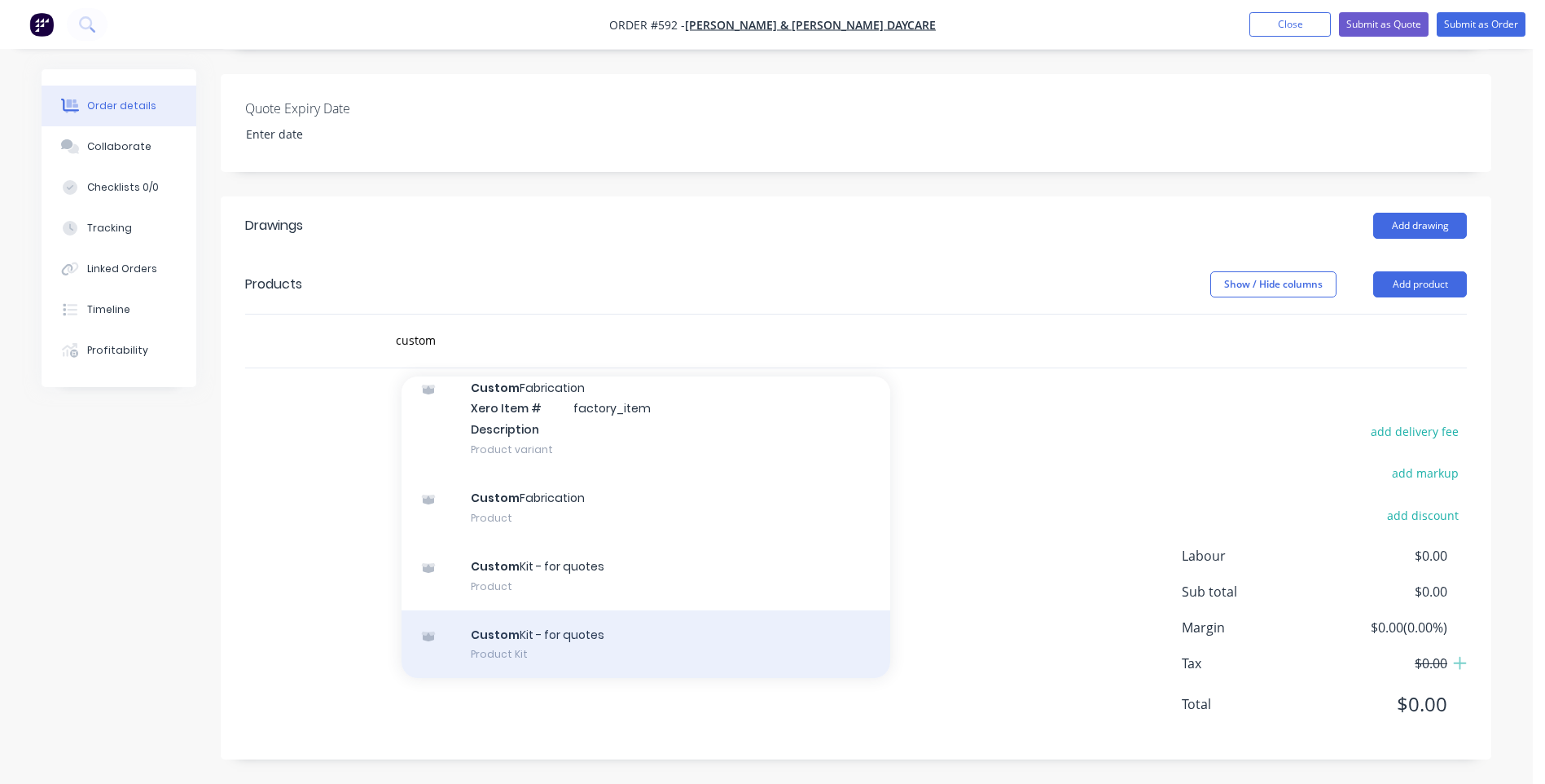
click at [532, 643] on div "Custom Kit - for quotes Product Kit" at bounding box center [646, 644] width 489 height 68
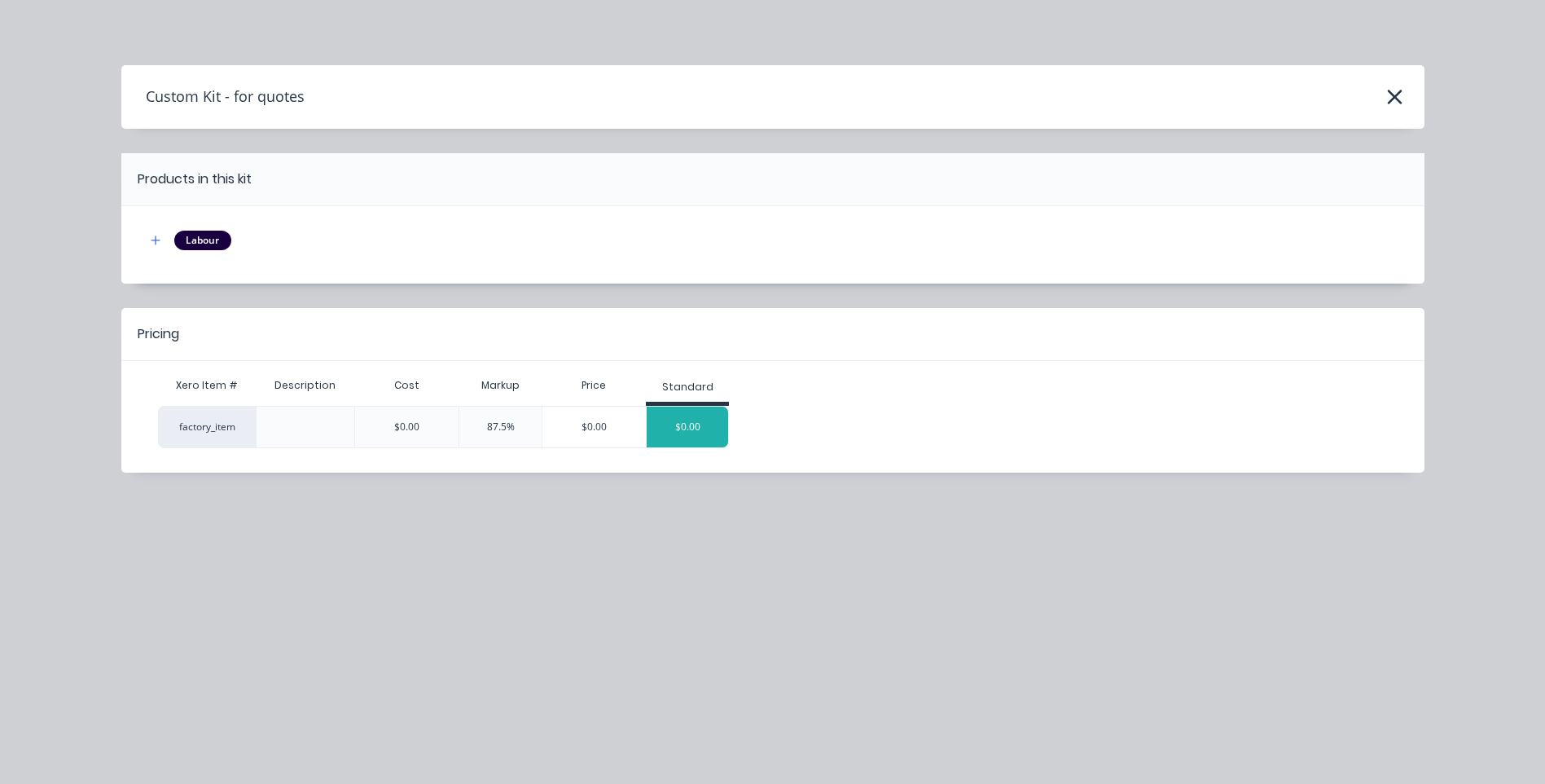
click at [705, 419] on div "$0.00" at bounding box center [687, 427] width 81 height 41
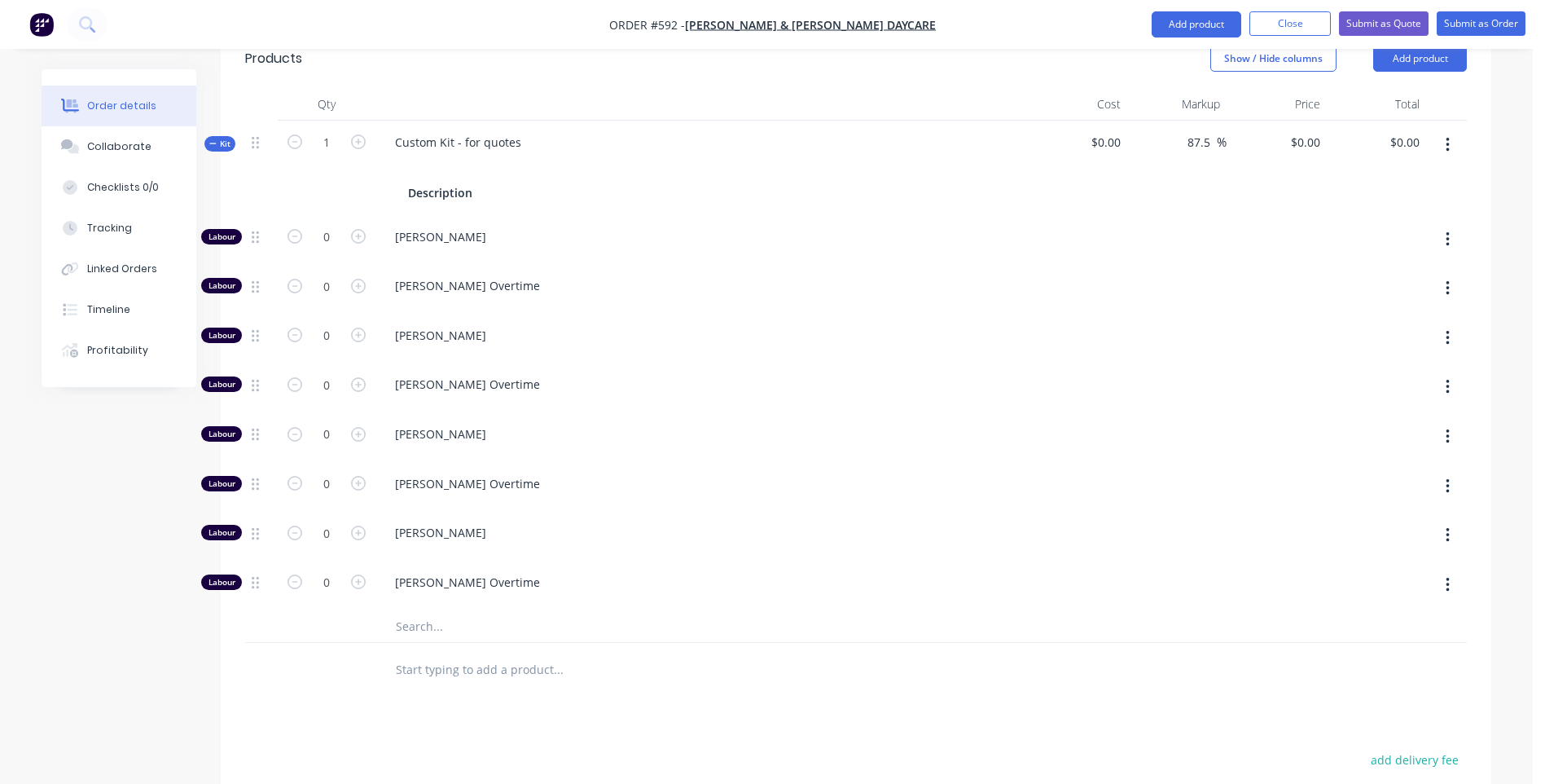
scroll to position [429, 0]
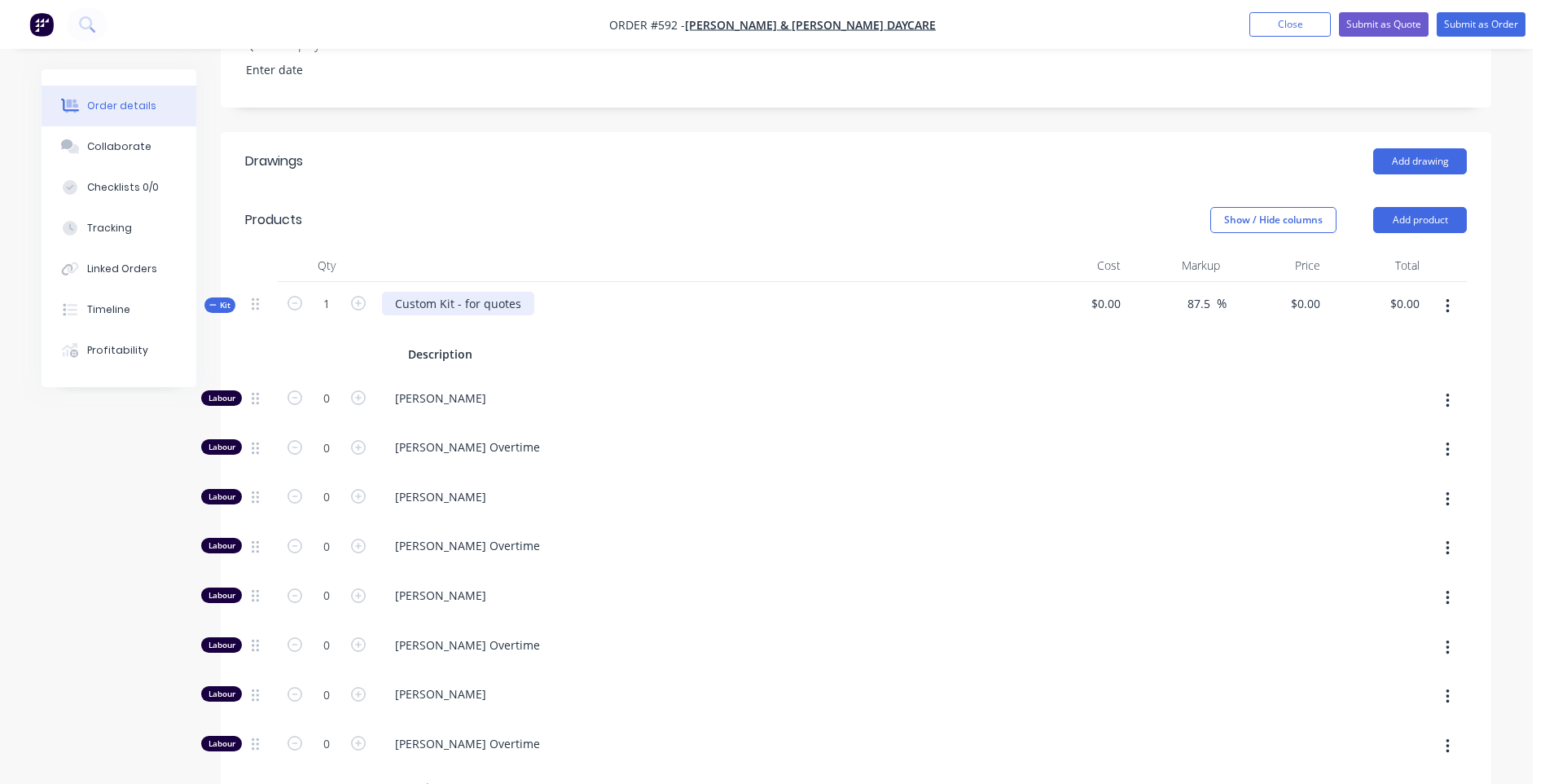
click at [527, 304] on div "Custom Kit - for quotes" at bounding box center [457, 304] width 152 height 24
click at [719, 305] on div "To supply and deliver 7 x 9m covered out door learning area" at bounding box center [559, 304] width 356 height 24
click at [712, 296] on div "To supply and deliver 7 x 9m covered outdoor learning area" at bounding box center [558, 304] width 353 height 24
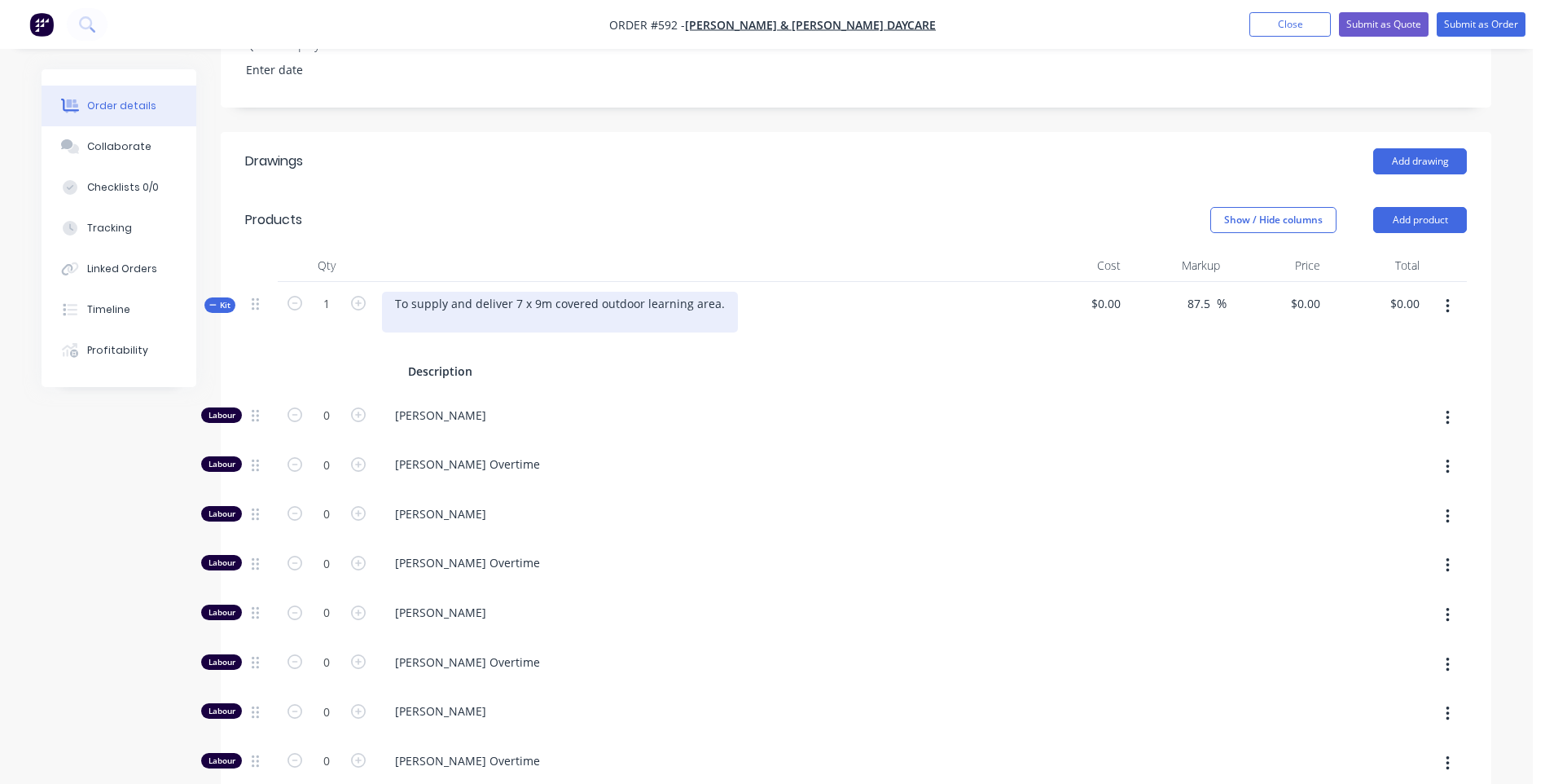
click at [517, 303] on div "To supply and deliver 7 x 9m covered outdoor learning area." at bounding box center [559, 313] width 356 height 41
click at [724, 302] on div "To supply and deliver 7m x 9m covered outdoor learning area." at bounding box center [565, 313] width 367 height 41
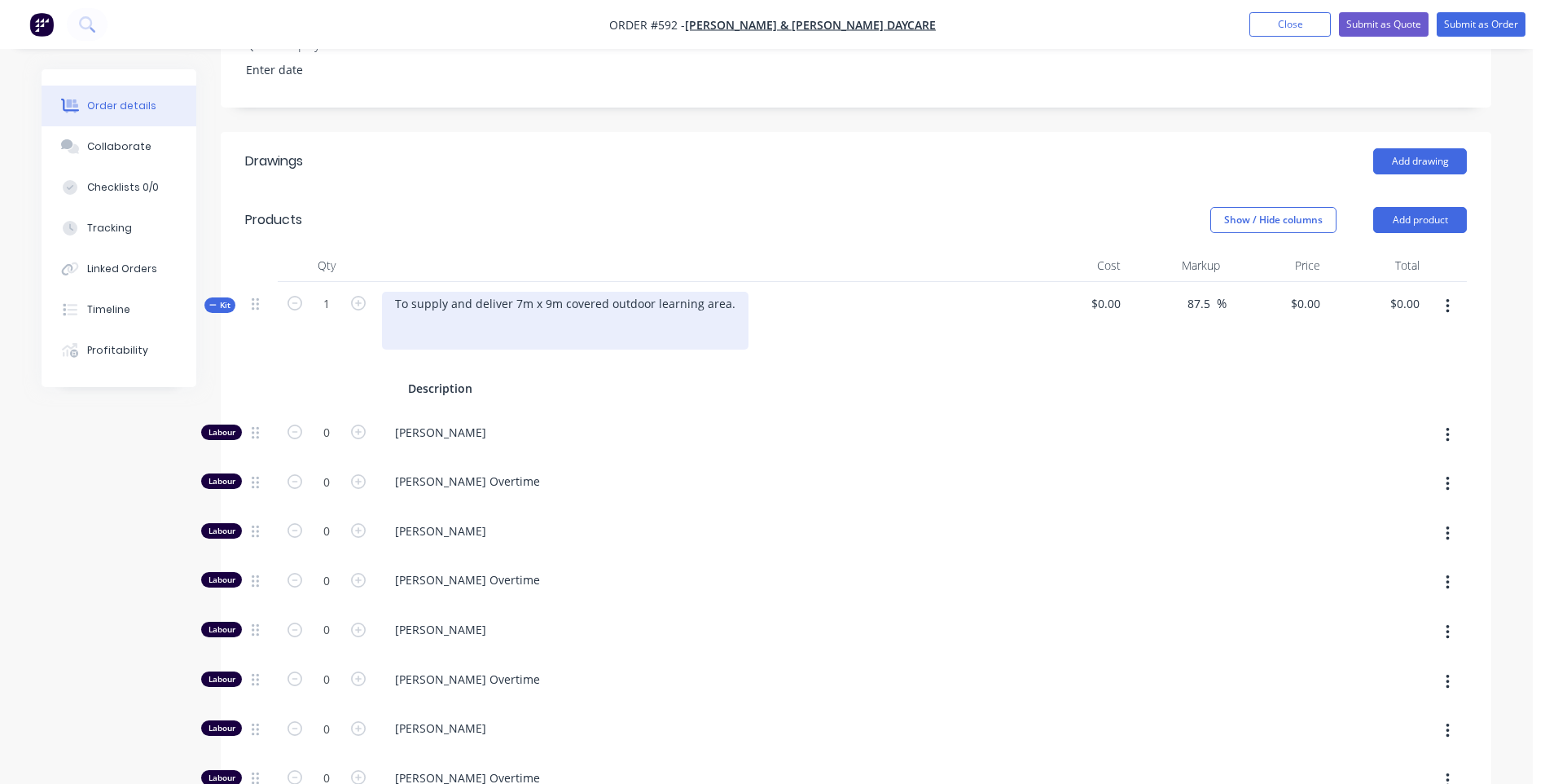
drag, startPoint x: 468, startPoint y: 304, endPoint x: 466, endPoint y: 339, distance: 35.1
click at [466, 330] on div "To supply and deliver 7m x 9m covered outdoor learning area." at bounding box center [565, 321] width 367 height 58
click at [466, 300] on div "To supply and deliver 7m x 9m covered outdoor learning area." at bounding box center [565, 321] width 367 height 58
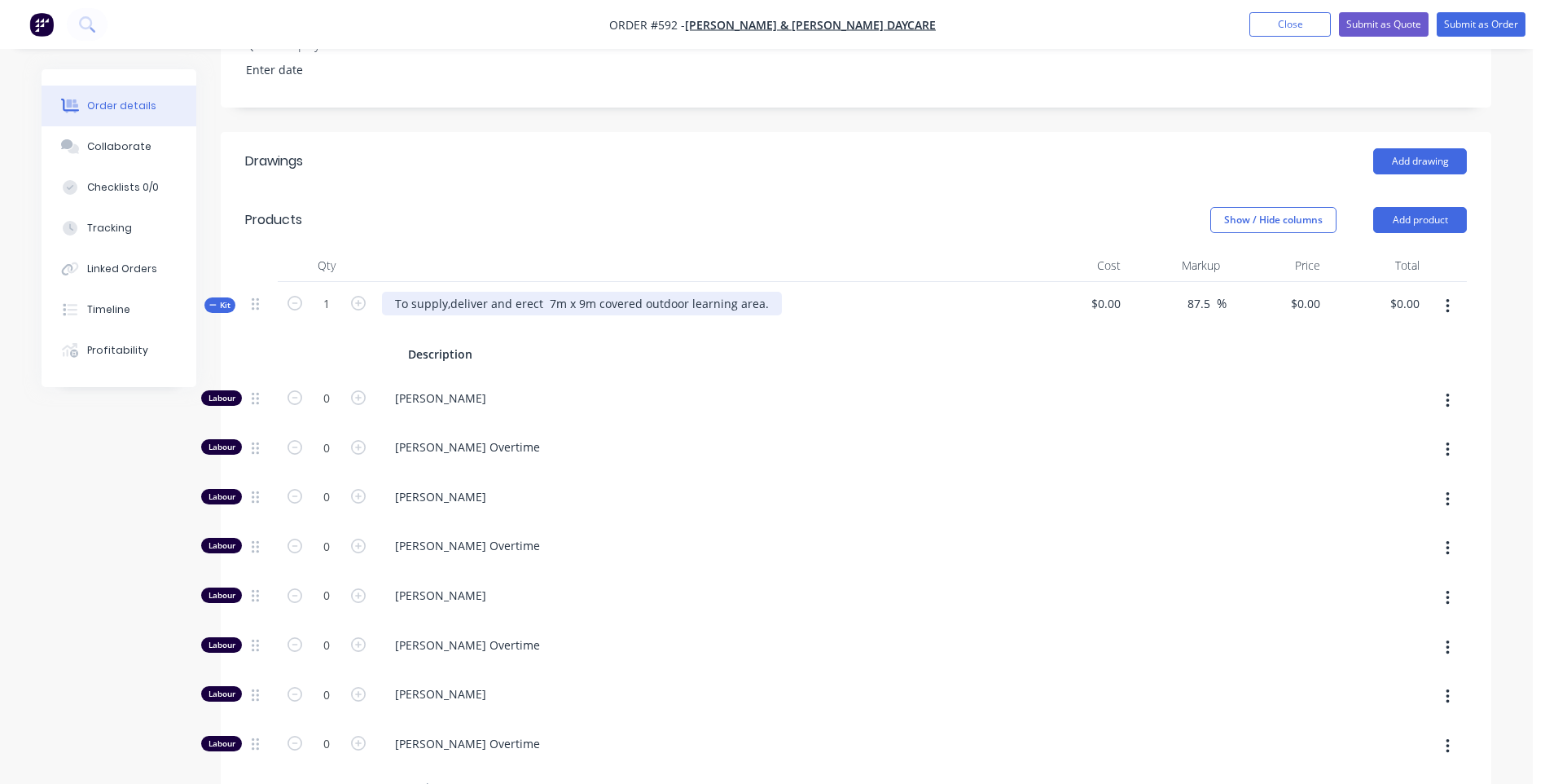
click at [538, 302] on div "To supply,deliver and erect 7m x 9m covered outdoor learning area." at bounding box center [582, 304] width 400 height 24
click at [894, 297] on div "To supply, deliver and erect including concrete piers a 7m x 9m covered outdoor…" at bounding box center [654, 304] width 545 height 24
click at [900, 304] on div "To supply, deliver and erect including concrete piers a 7m x 9m covered outdoor…" at bounding box center [654, 304] width 545 height 24
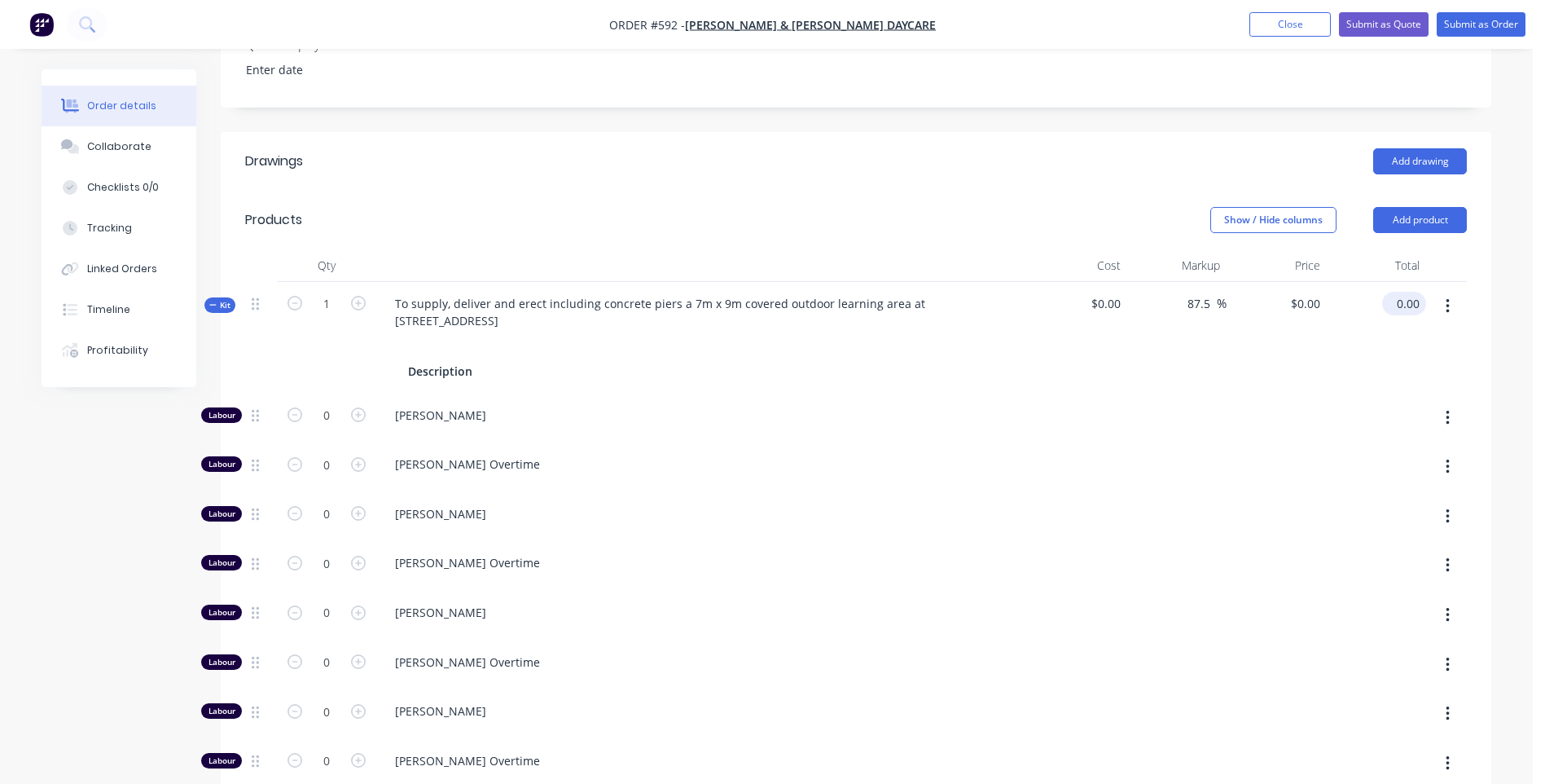
click at [1400, 304] on input "0.00" at bounding box center [1408, 304] width 38 height 24
type input "$0.00"
click at [466, 373] on div "Description" at bounding box center [440, 371] width 77 height 24
click at [472, 371] on div "Description" at bounding box center [440, 371] width 77 height 24
click at [1413, 299] on input "0.00" at bounding box center [1411, 304] width 31 height 24
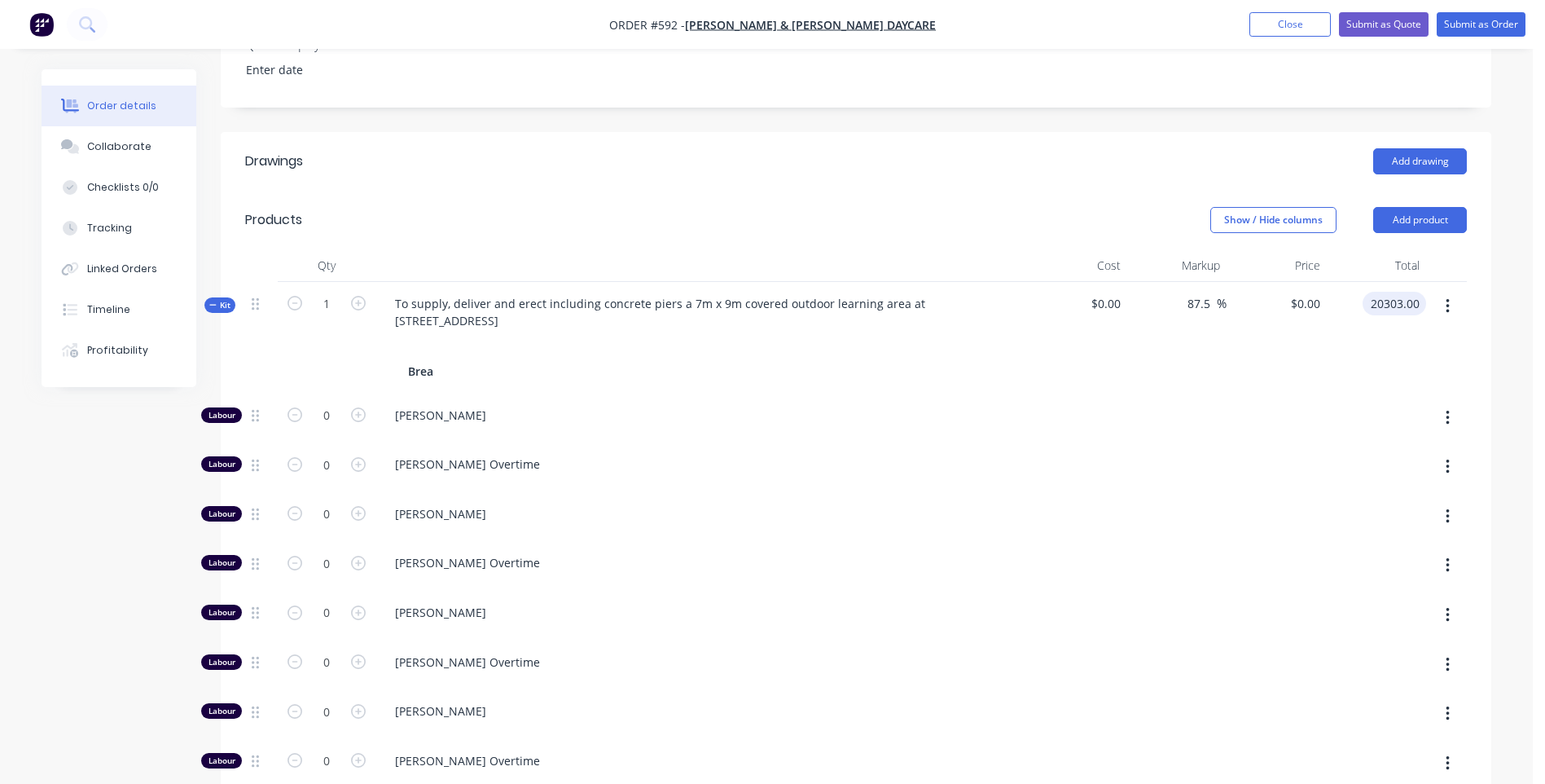
type input "20303.00"
type input "$20,303.00"
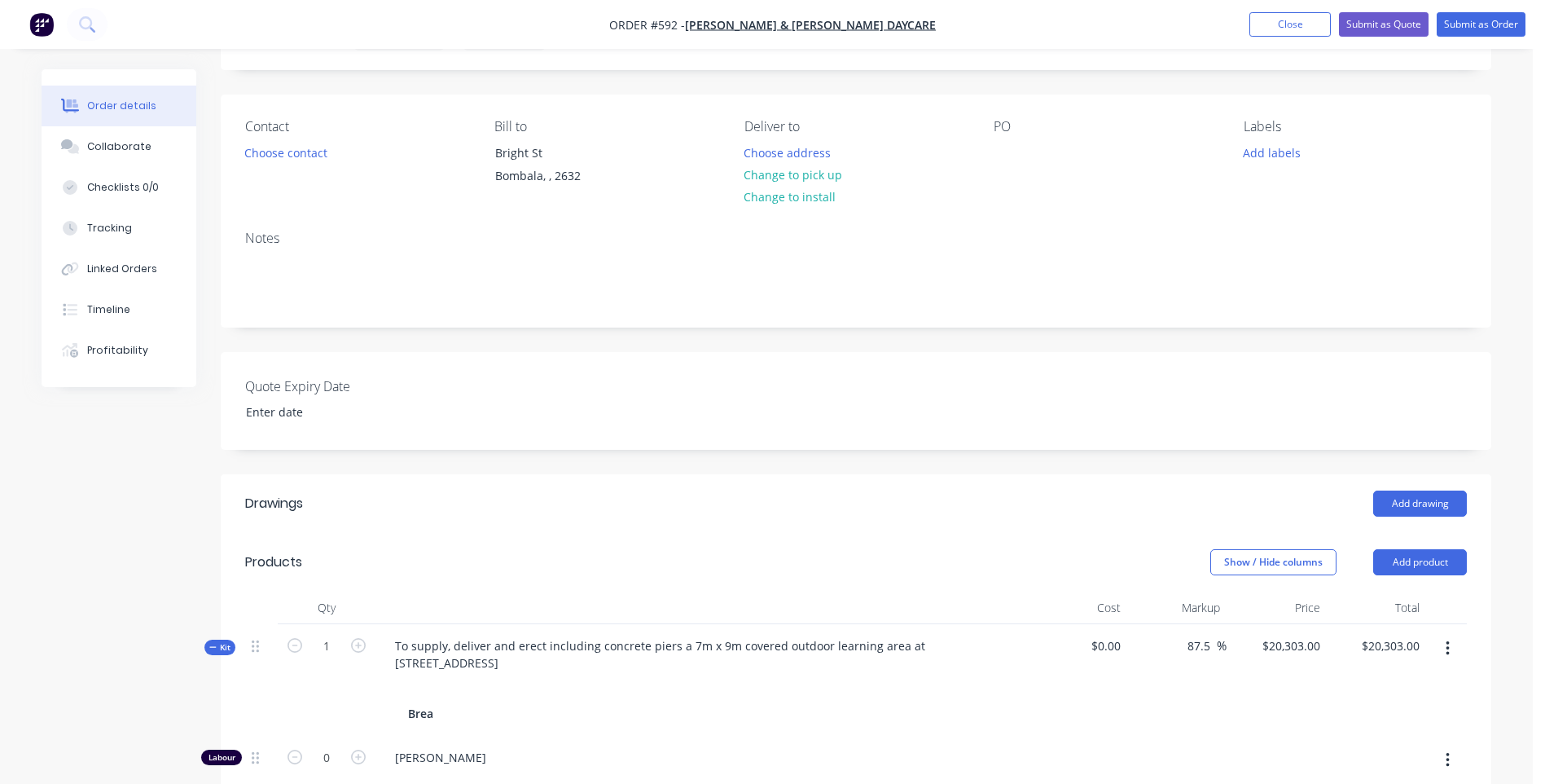
scroll to position [326, 0]
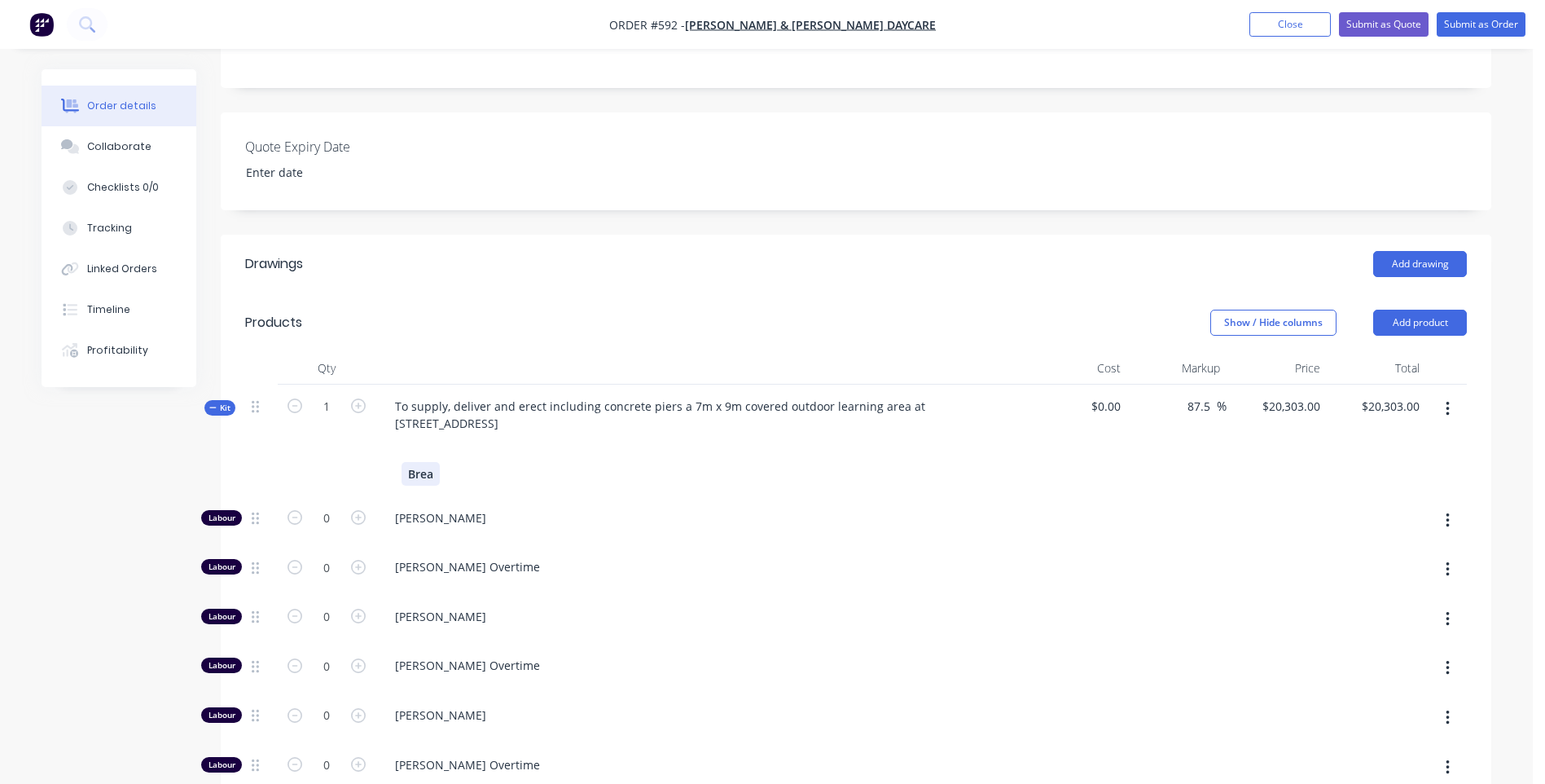
click at [436, 475] on div "Brea" at bounding box center [420, 473] width 39 height 24
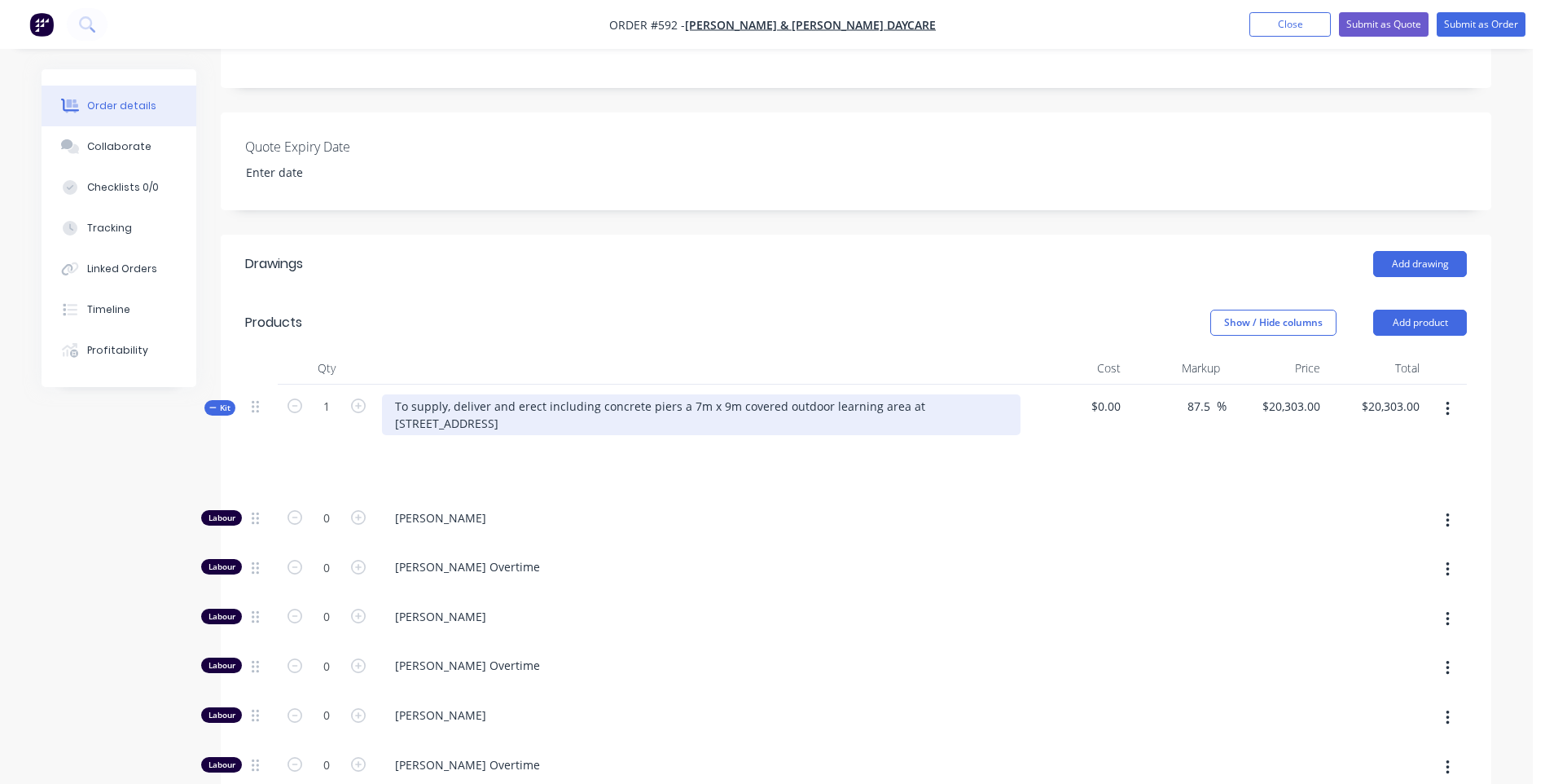
click at [473, 429] on div "To supply, deliver and erect including concrete piers a 7m x 9m covered outdoor…" at bounding box center [701, 415] width 638 height 41
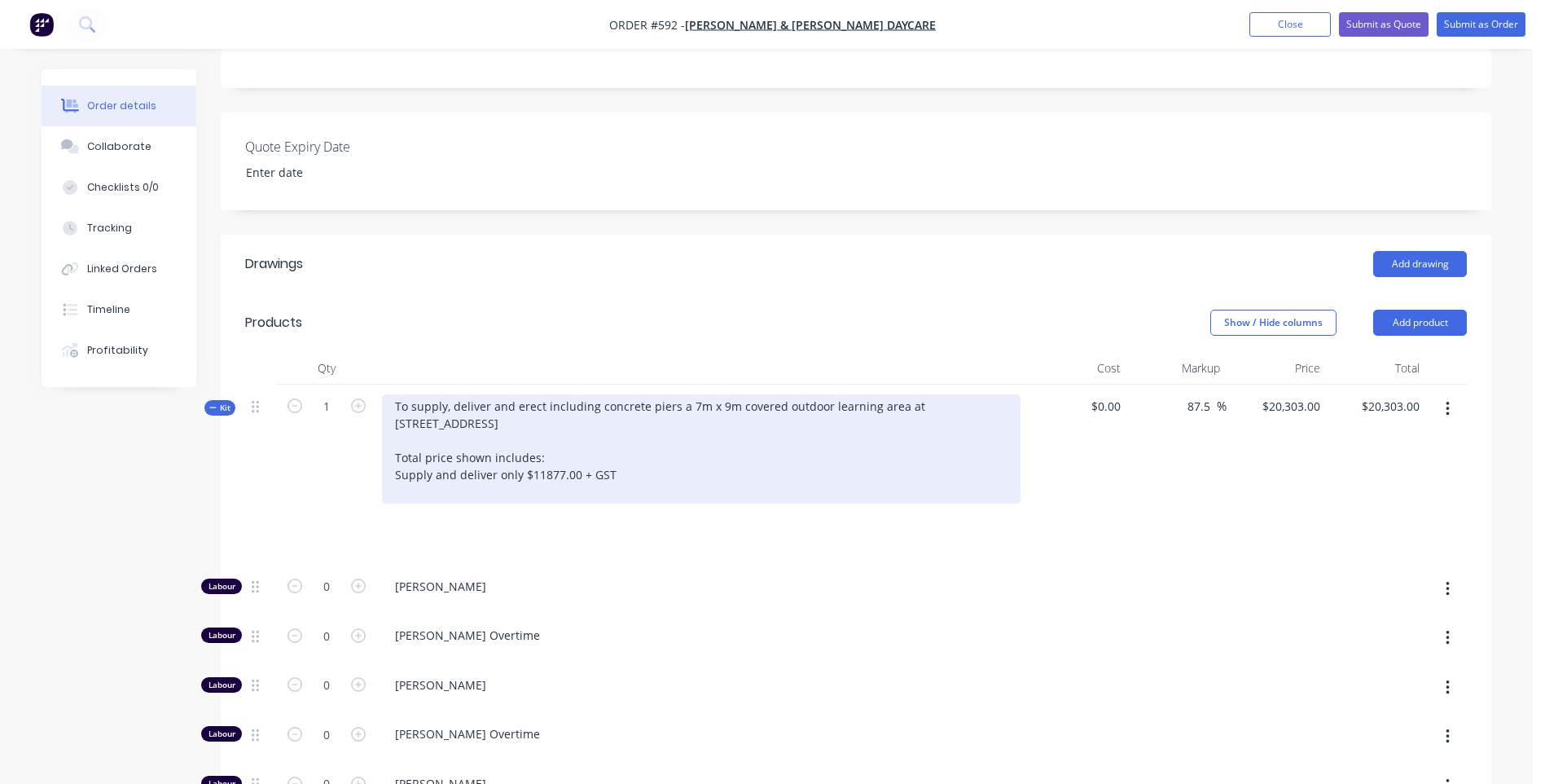
click at [615, 474] on div "To supply, deliver and erect including concrete piers a 7m x 9m covered outdoor…" at bounding box center [701, 448] width 638 height 109
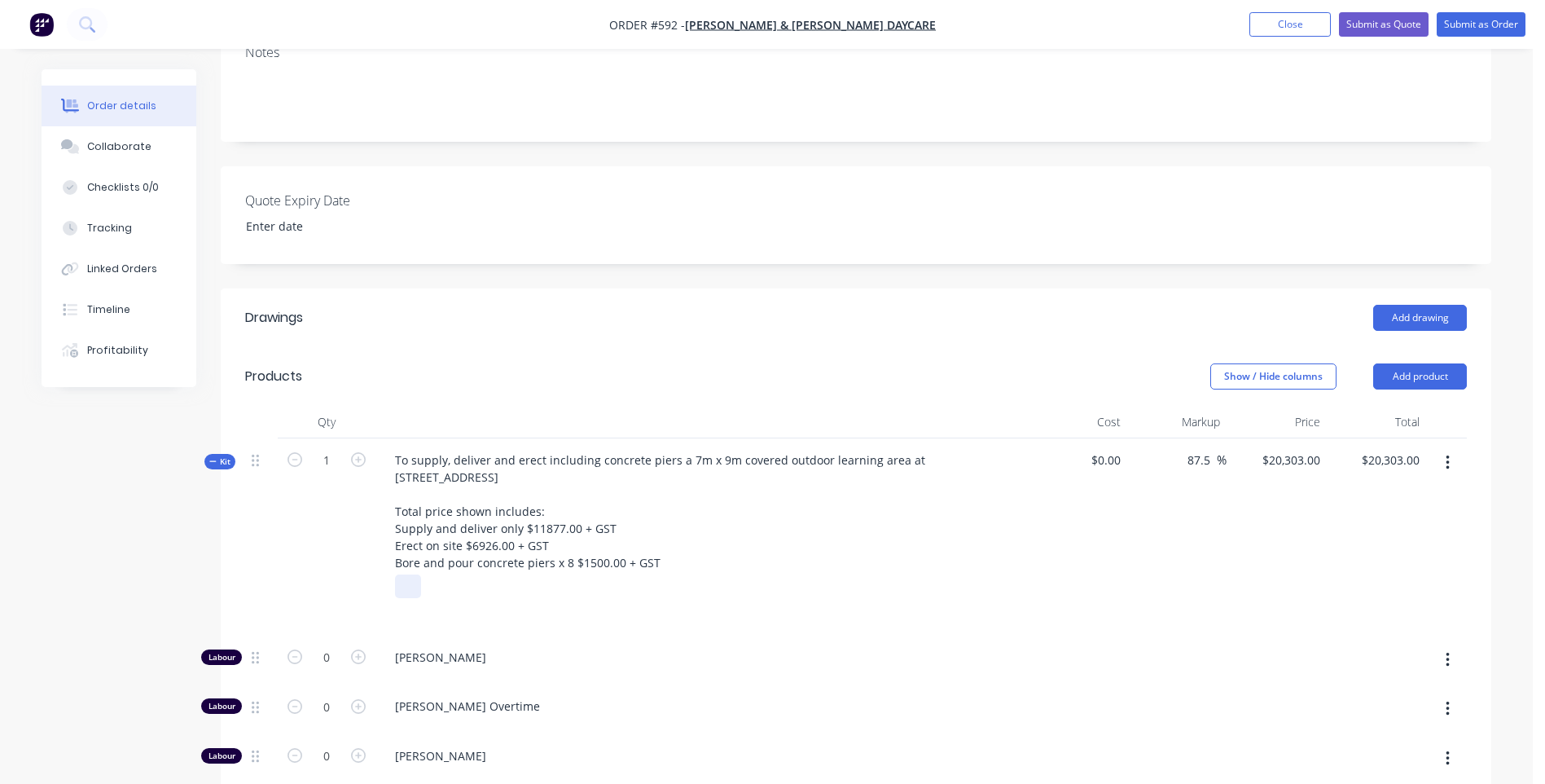
scroll to position [124, 0]
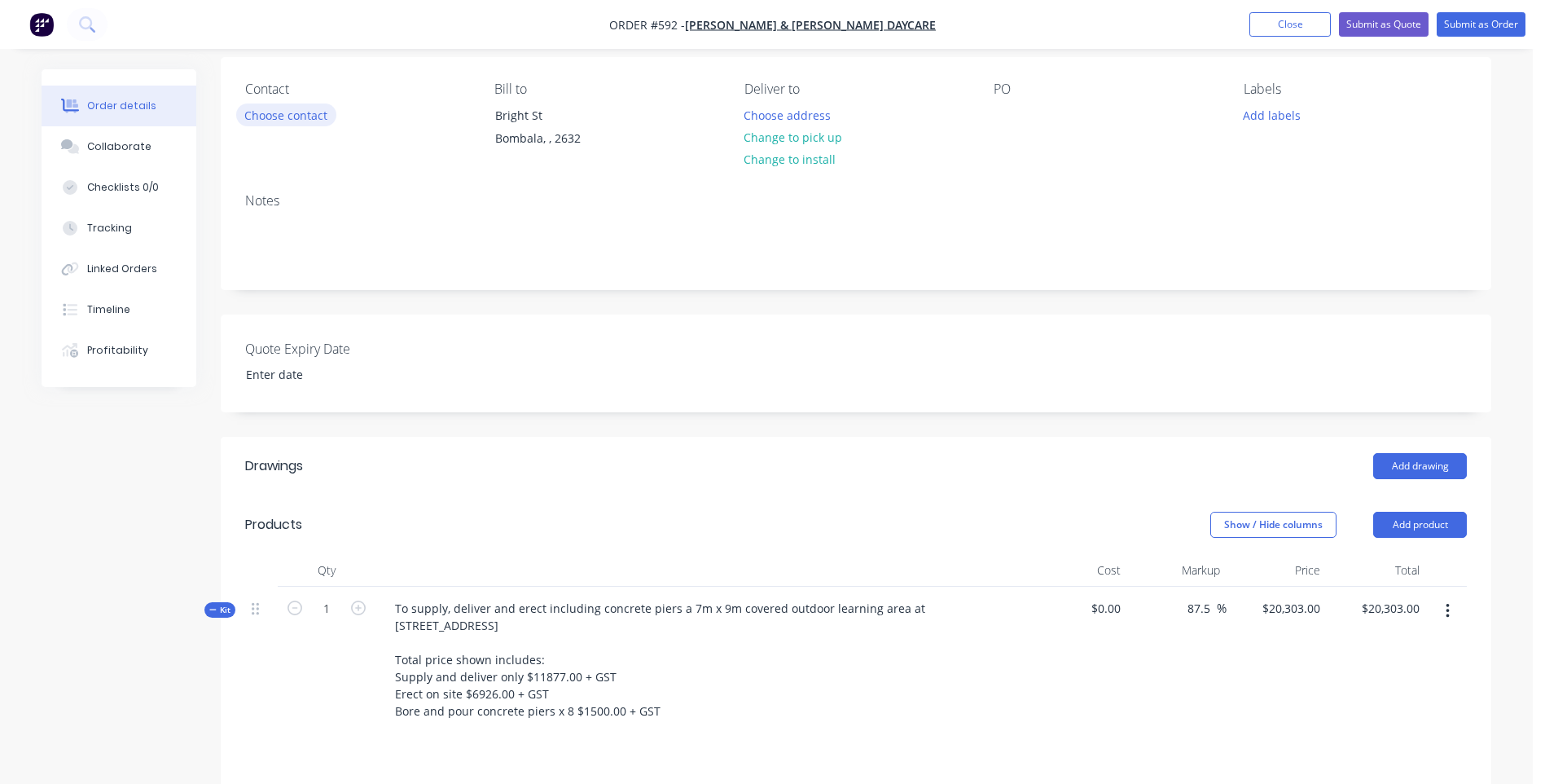
click at [309, 116] on button "Choose contact" at bounding box center [286, 114] width 100 height 22
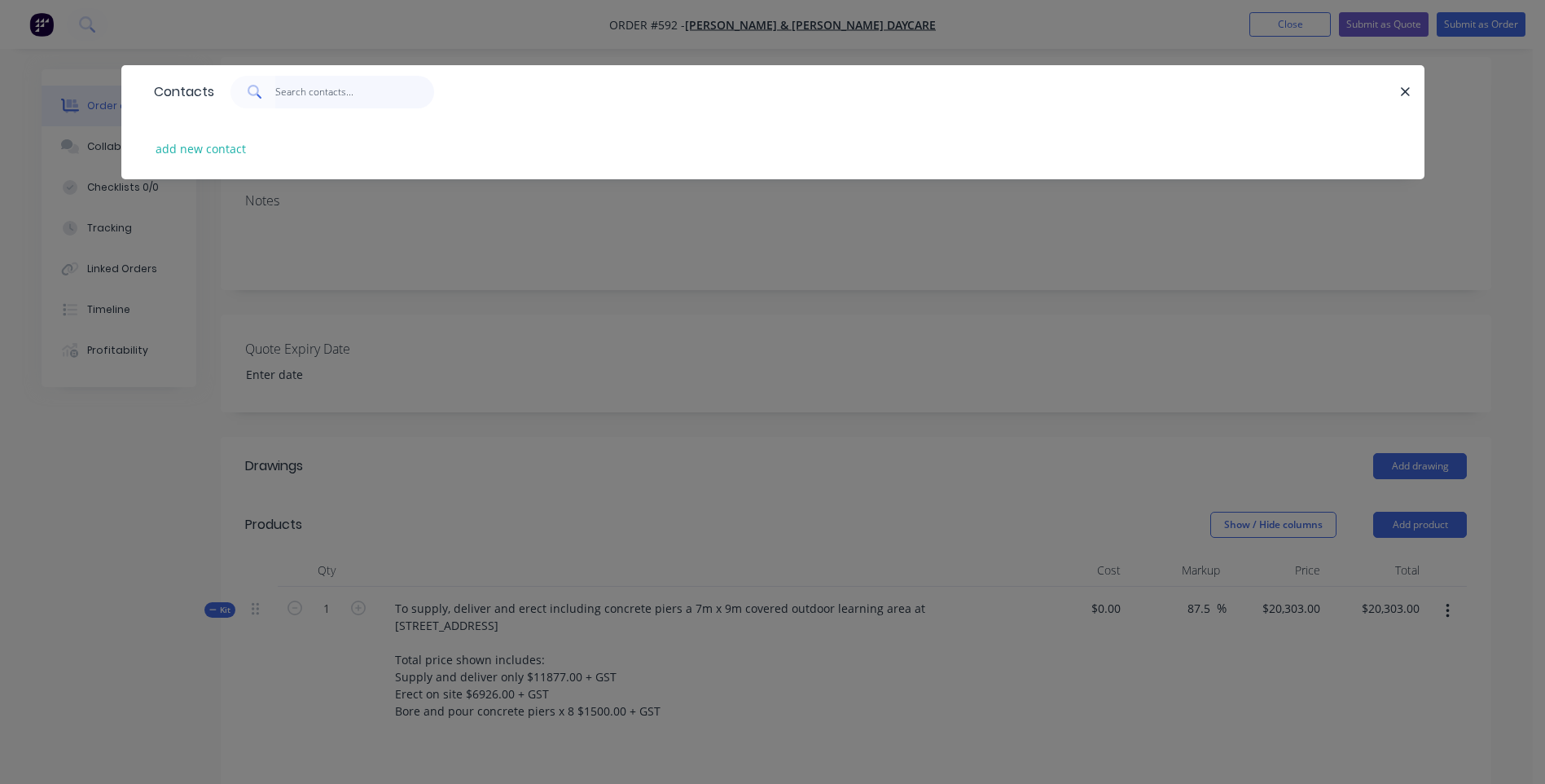
click at [308, 95] on input "text" at bounding box center [355, 92] width 159 height 33
click at [226, 145] on button "add new contact" at bounding box center [201, 148] width 108 height 22
select select "AU"
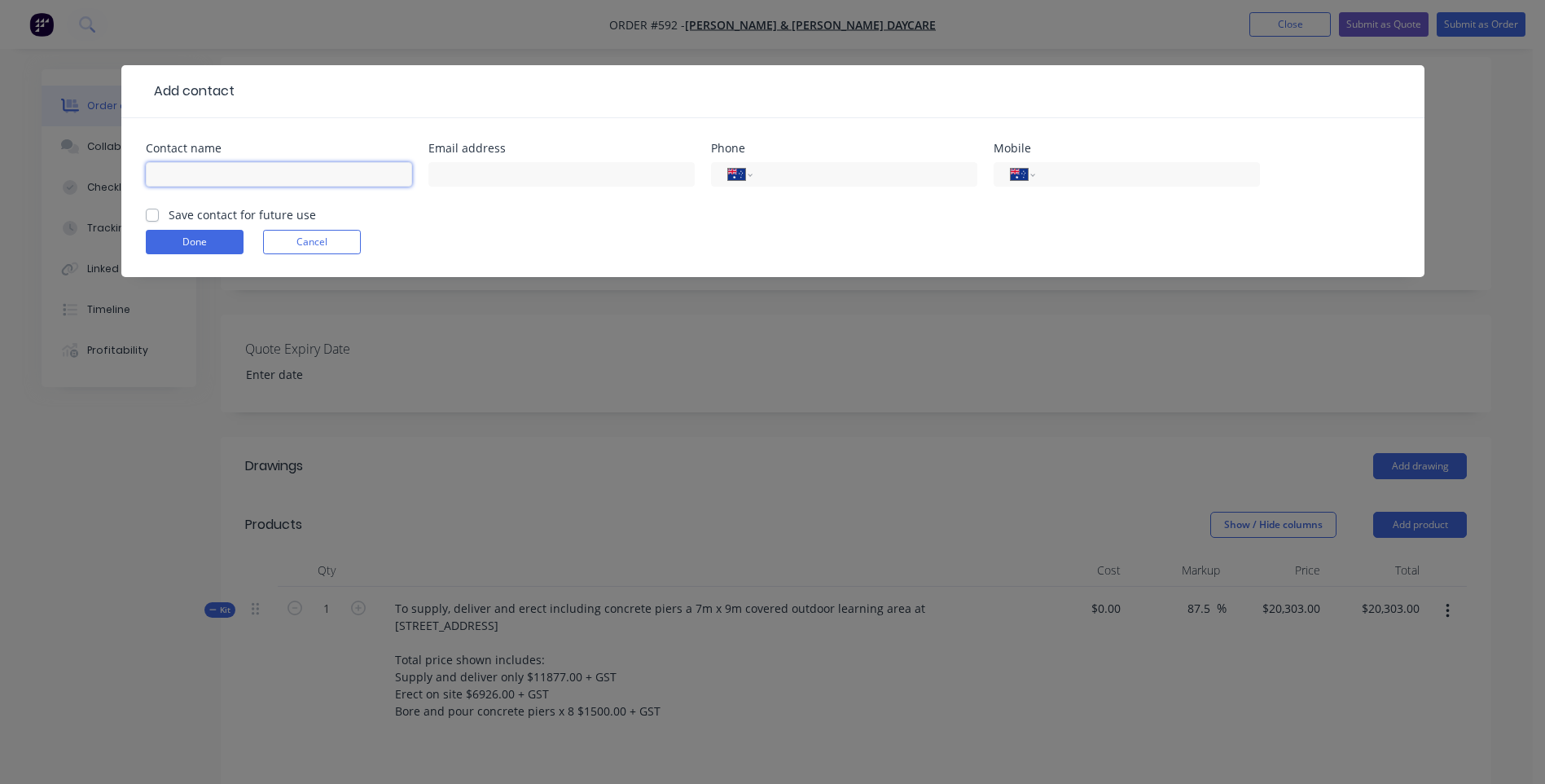
click at [206, 177] on input "text" at bounding box center [279, 174] width 267 height 25
type input "[PERSON_NAME] & [PERSON_NAME]'s Daycare"
paste input "[EMAIL_ADDRESS][DOMAIN_NAME]"
type input "[EMAIL_ADDRESS][DOMAIN_NAME]"
click at [169, 216] on label "Save contact for future use" at bounding box center [242, 215] width 147 height 17
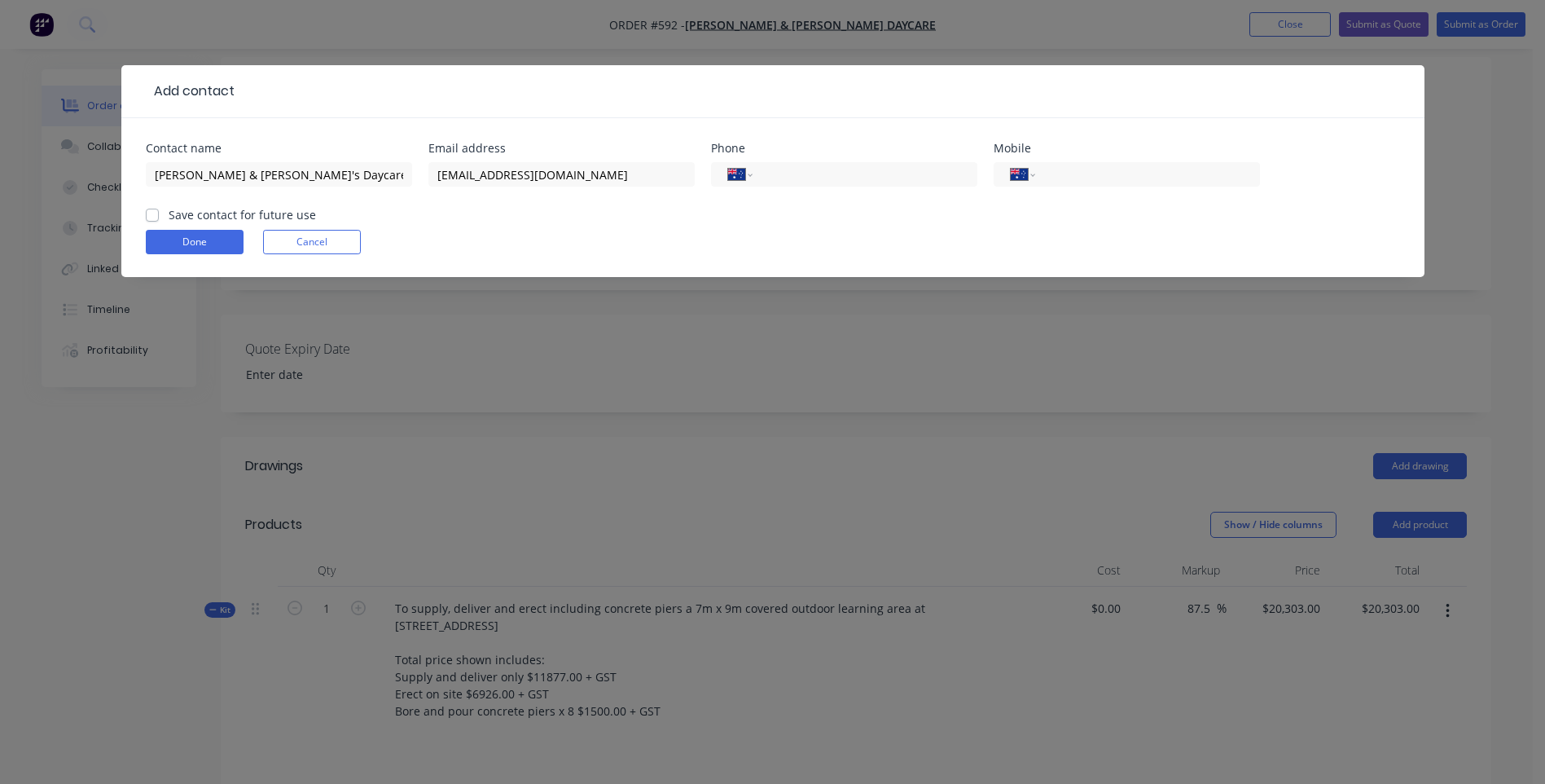
click at [151, 216] on input "Save contact for future use" at bounding box center [152, 214] width 13 height 16
checkbox input "true"
click at [211, 241] on button "Done" at bounding box center [194, 242] width 98 height 25
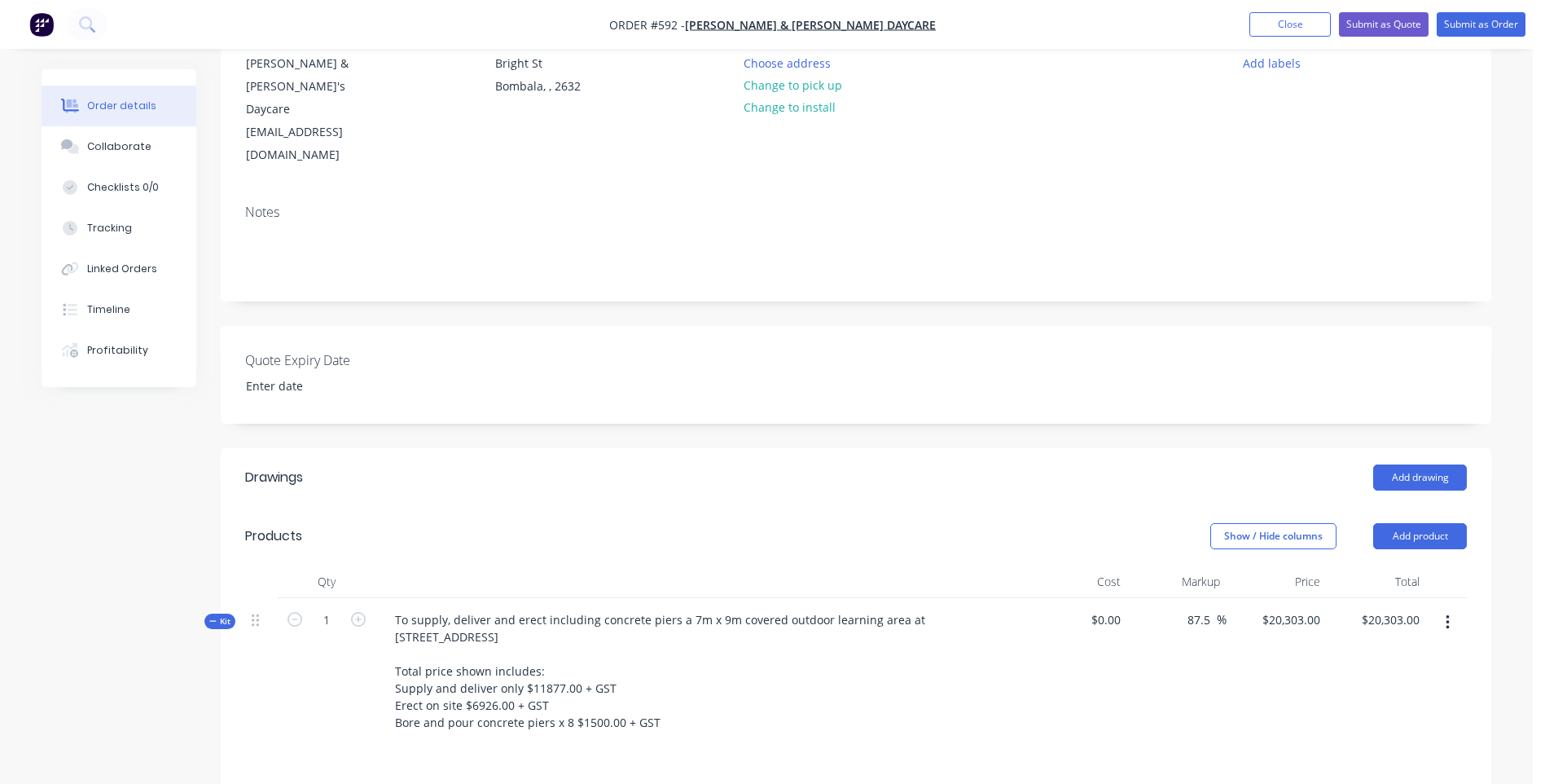
scroll to position [206, 0]
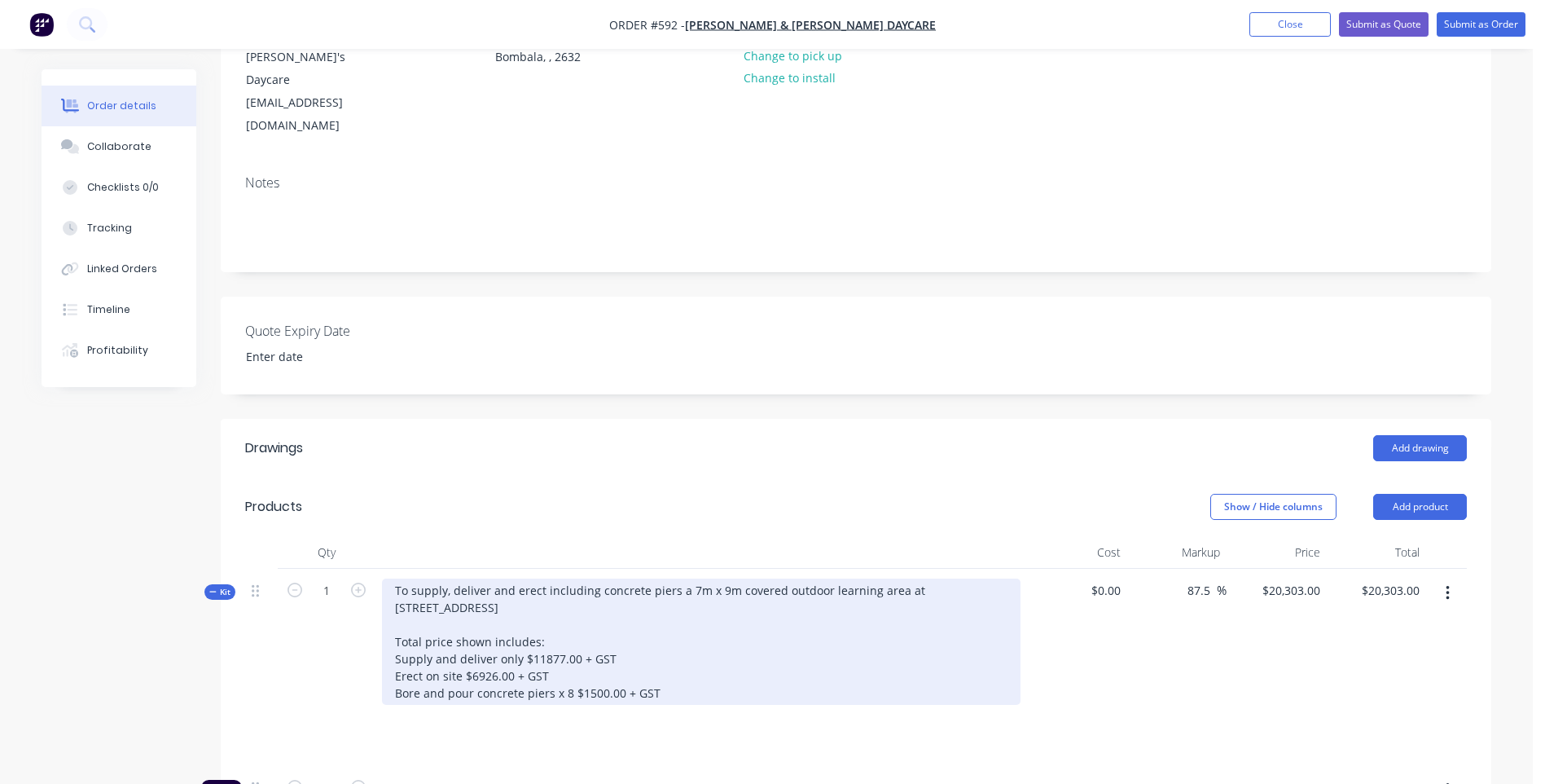
click at [473, 578] on div "To supply, deliver and erect including concrete piers a 7m x 9m covered outdoor…" at bounding box center [701, 641] width 638 height 126
click at [725, 578] on div "To supply, deliver and erect including concrete piers a 7m x 9m covered outdoor…" at bounding box center [701, 641] width 638 height 126
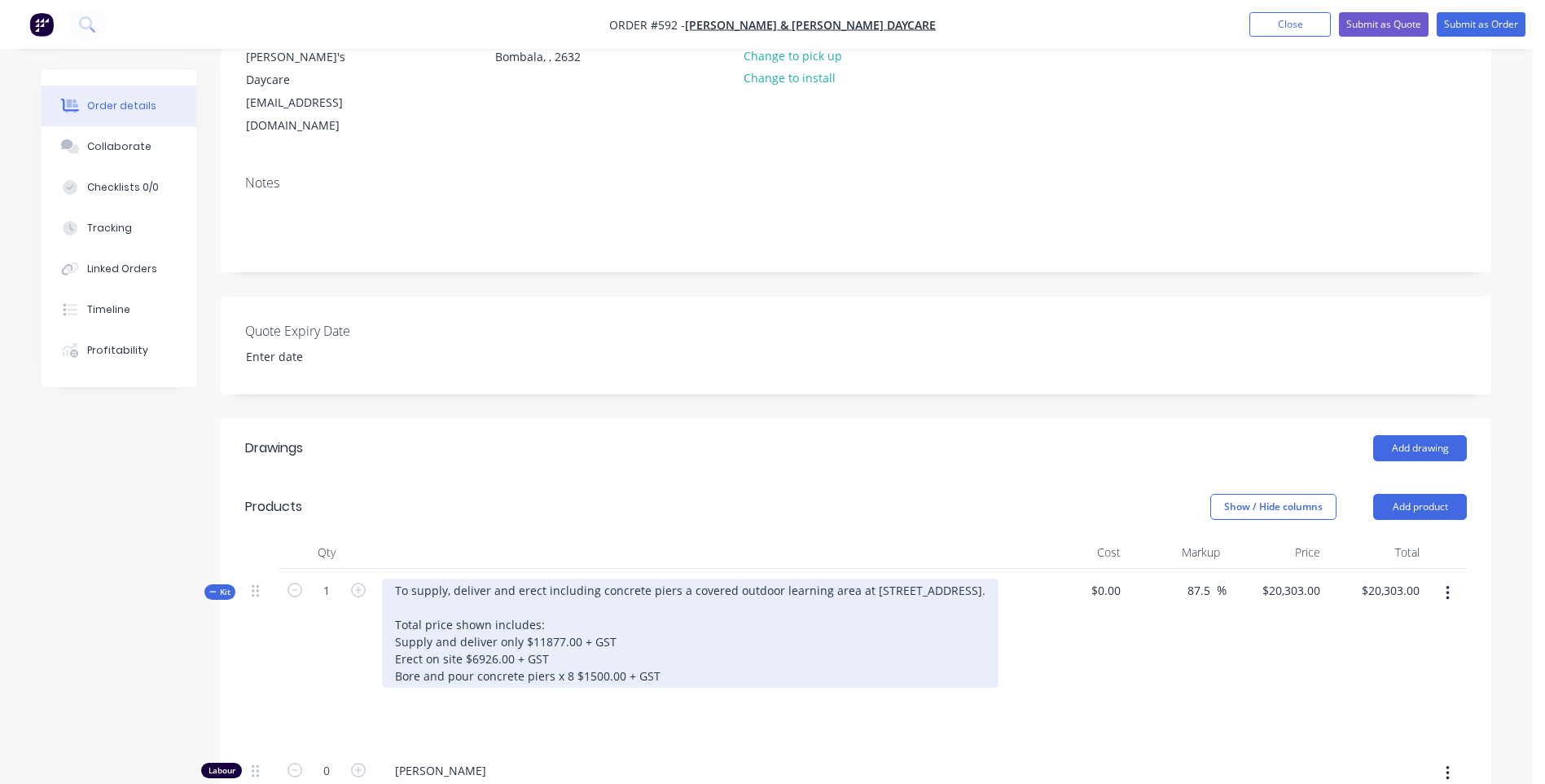
click at [425, 578] on div "To supply, deliver and erect including concrete piers a covered outdoor learnin…" at bounding box center [690, 633] width 617 height 109
click at [468, 578] on div "To supply, deliver and erect including concrete piers a covered outdoor learnin…" at bounding box center [690, 641] width 617 height 126
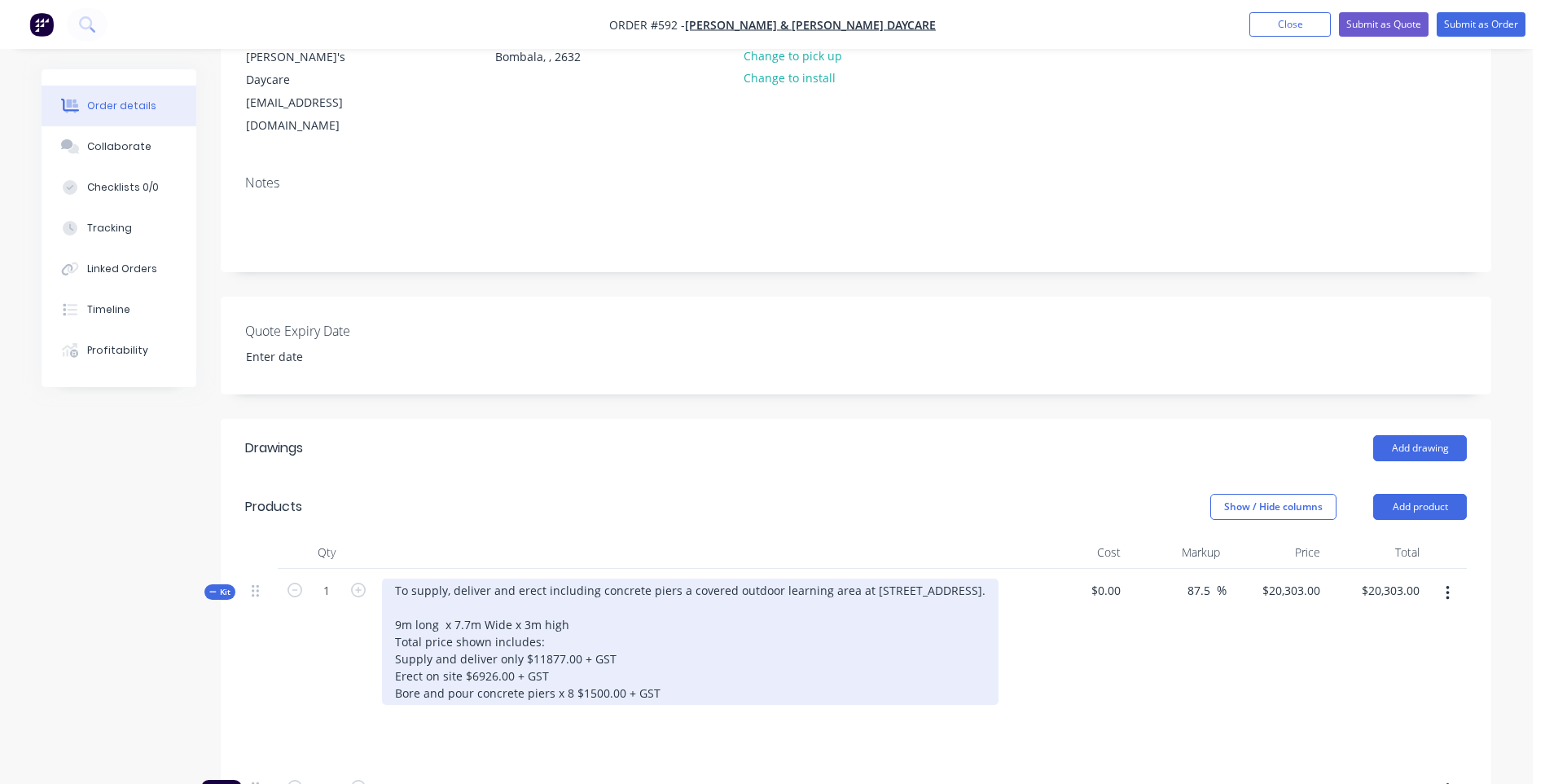
click at [573, 578] on div "To supply, deliver and erect including concrete piers a covered outdoor learnin…" at bounding box center [690, 641] width 617 height 126
click at [689, 578] on div "To supply, deliver and erect including concrete piers a covered outdoor learnin…" at bounding box center [690, 641] width 617 height 126
click at [682, 578] on div "To supply, deliver and erect including concrete piers a covered outdoor learnin…" at bounding box center [690, 641] width 617 height 126
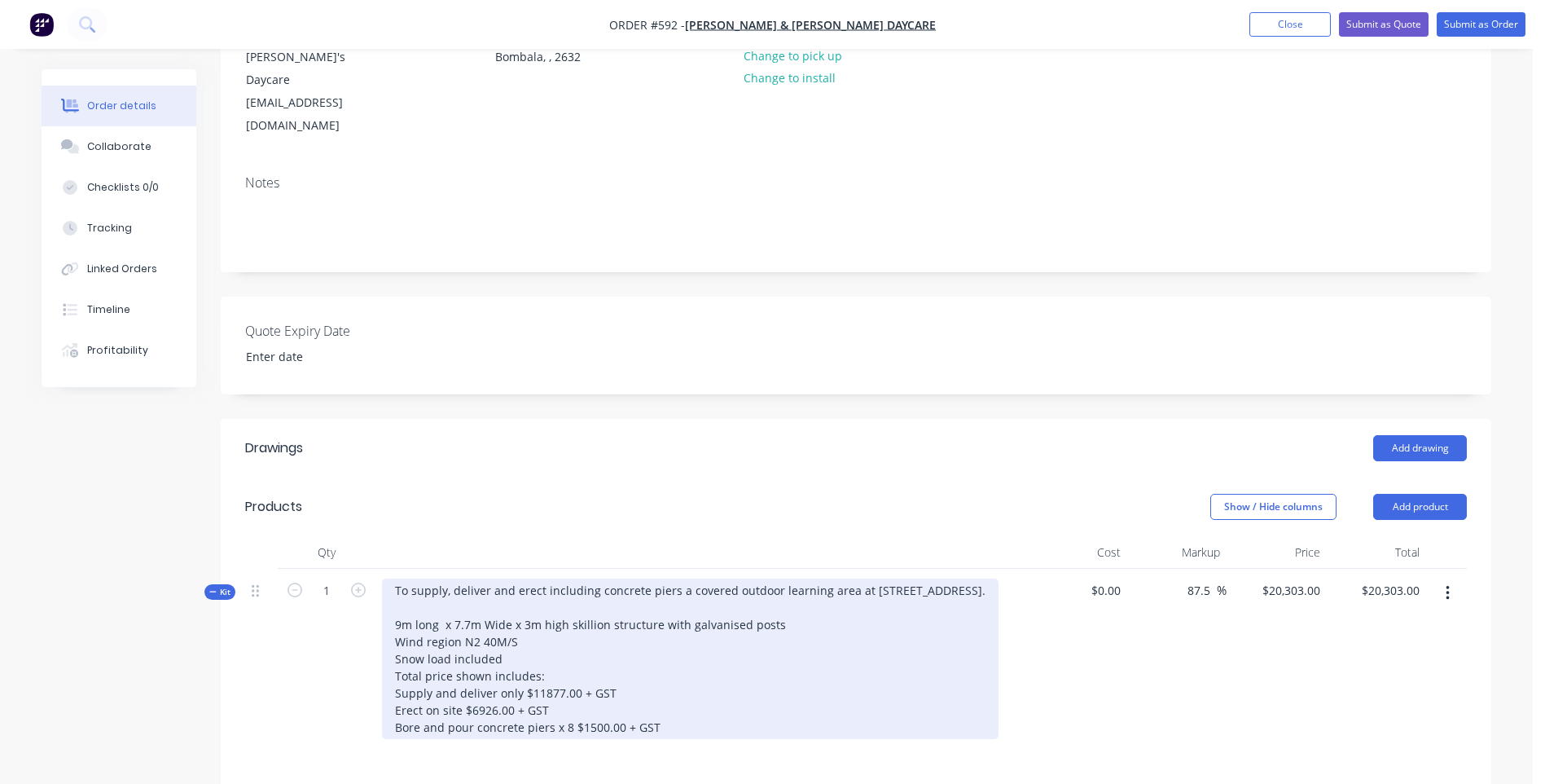
click at [564, 578] on div "To supply, deliver and erect including concrete piers a covered outdoor learnin…" at bounding box center [690, 658] width 617 height 160
drag, startPoint x: 598, startPoint y: 577, endPoint x: 604, endPoint y: 632, distance: 55.3
click at [598, 580] on div "To supply, deliver and erect including concrete piers a covered outdoor learnin…" at bounding box center [690, 658] width 617 height 160
click at [815, 623] on div "To supply, deliver and erect including concrete piers a covered outdoor learnin…" at bounding box center [690, 658] width 617 height 160
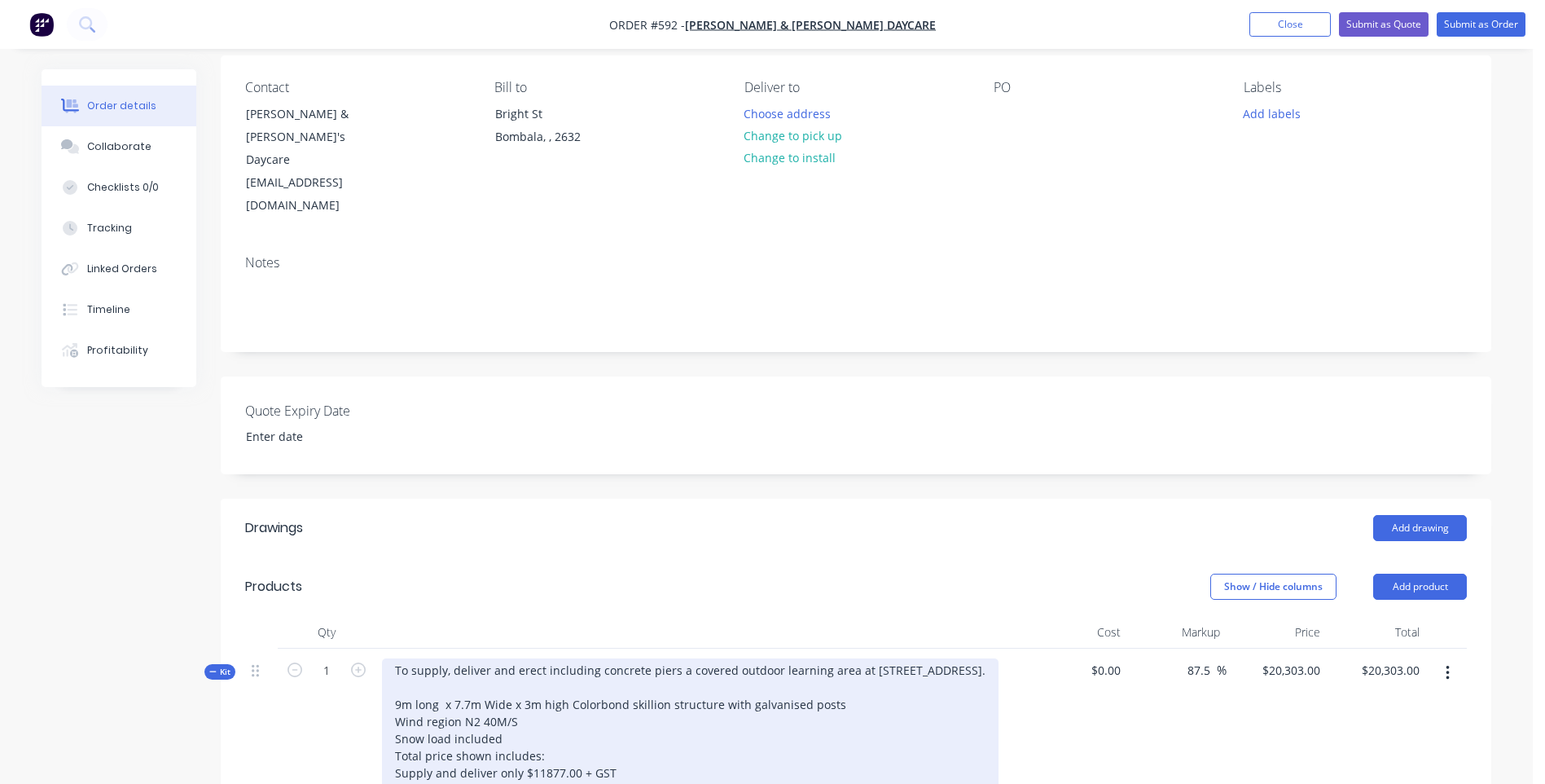
scroll to position [42, 0]
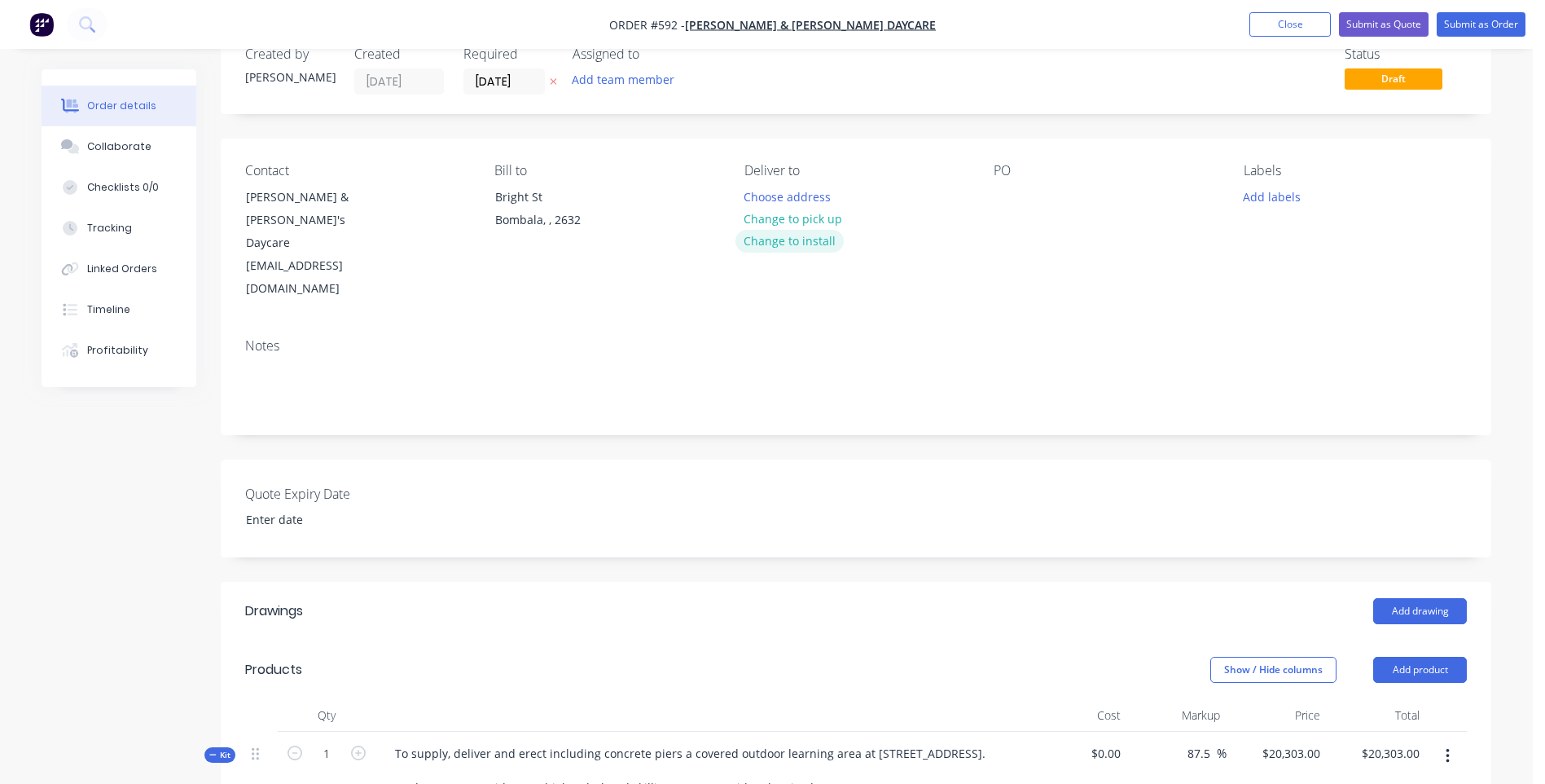
click at [785, 239] on button "Change to install" at bounding box center [790, 240] width 109 height 22
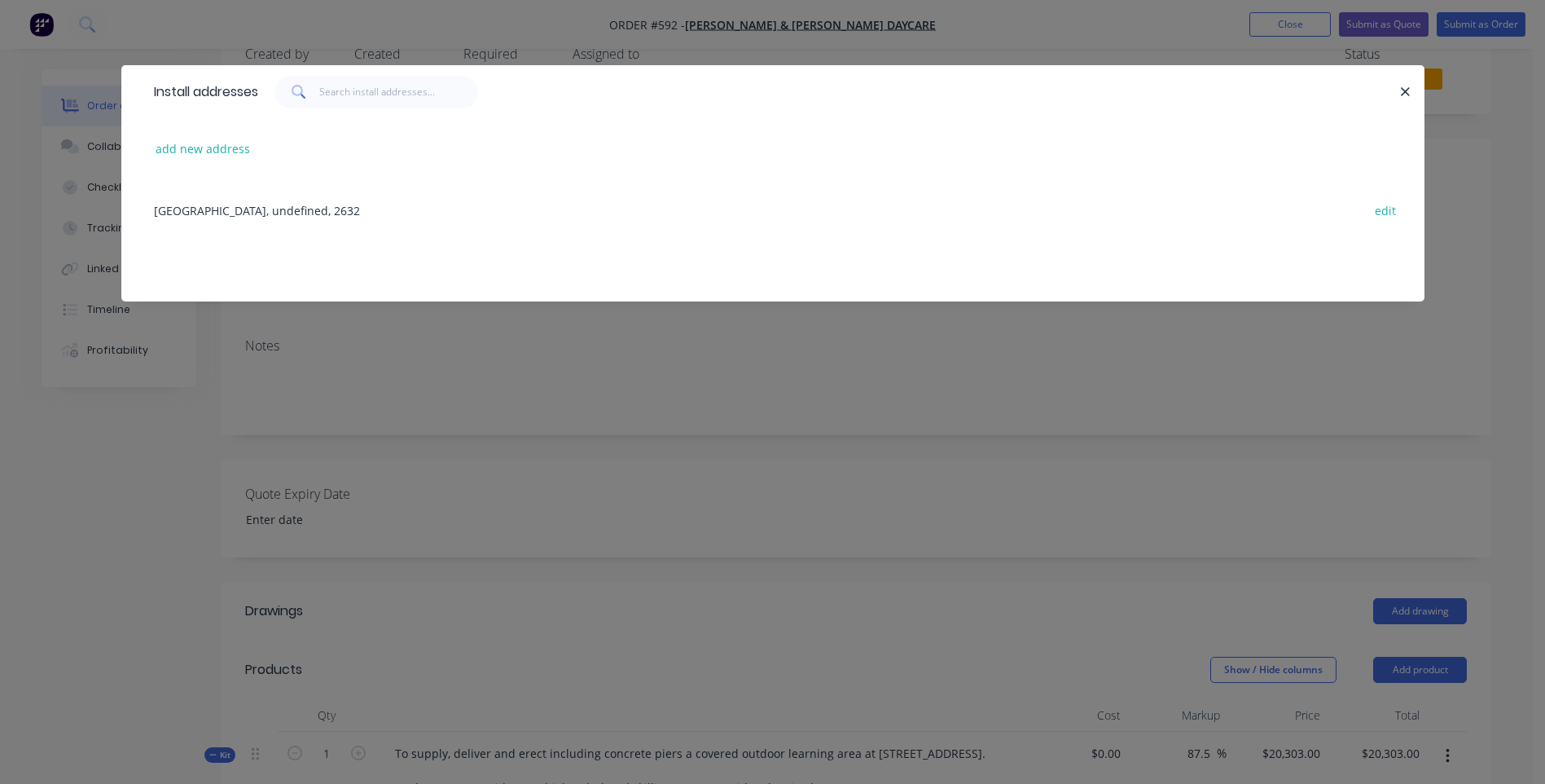
click at [313, 201] on div "Bright St, [GEOGRAPHIC_DATA], undefined, 2632 edit" at bounding box center [772, 210] width 1255 height 61
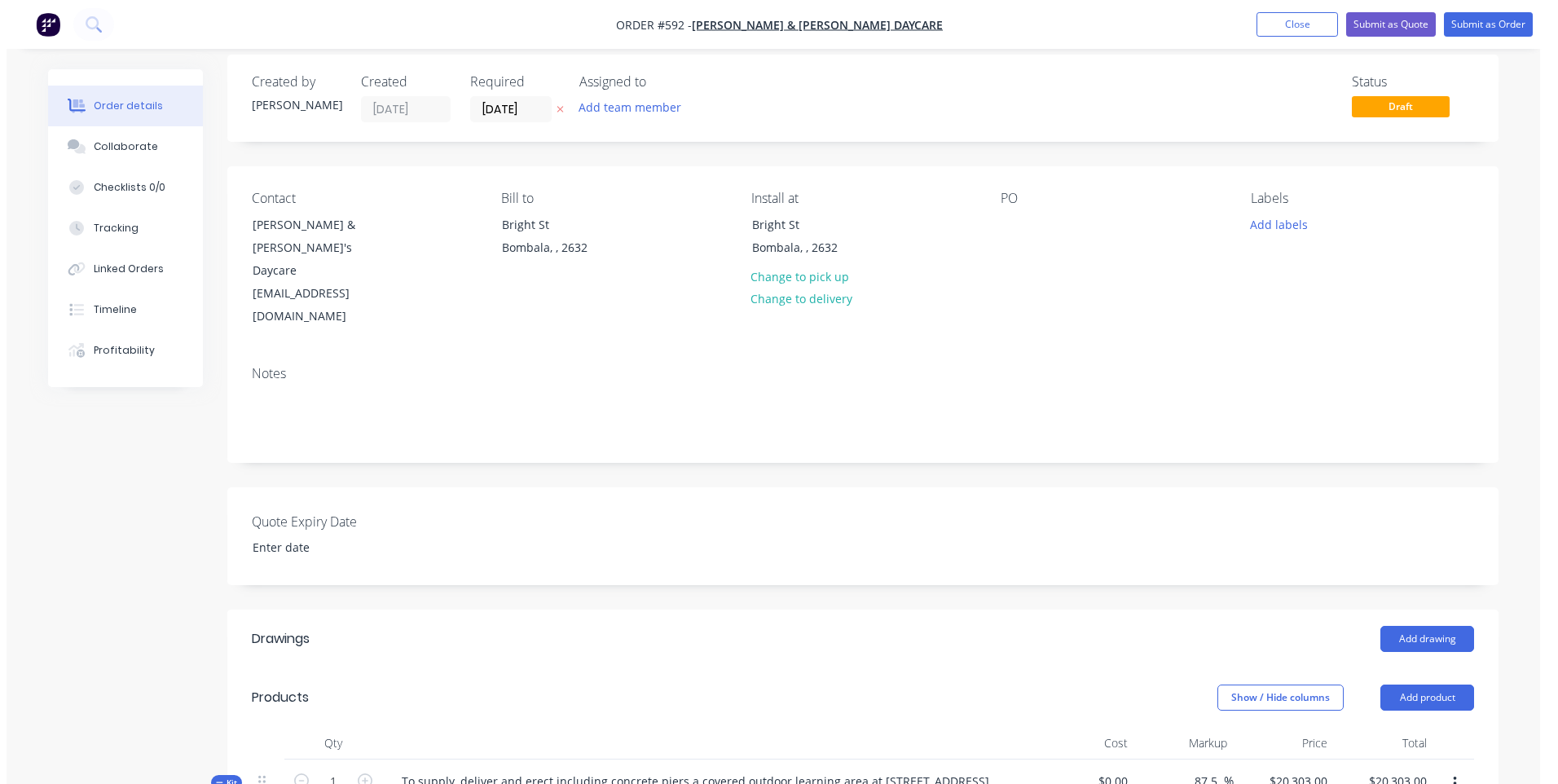
scroll to position [0, 0]
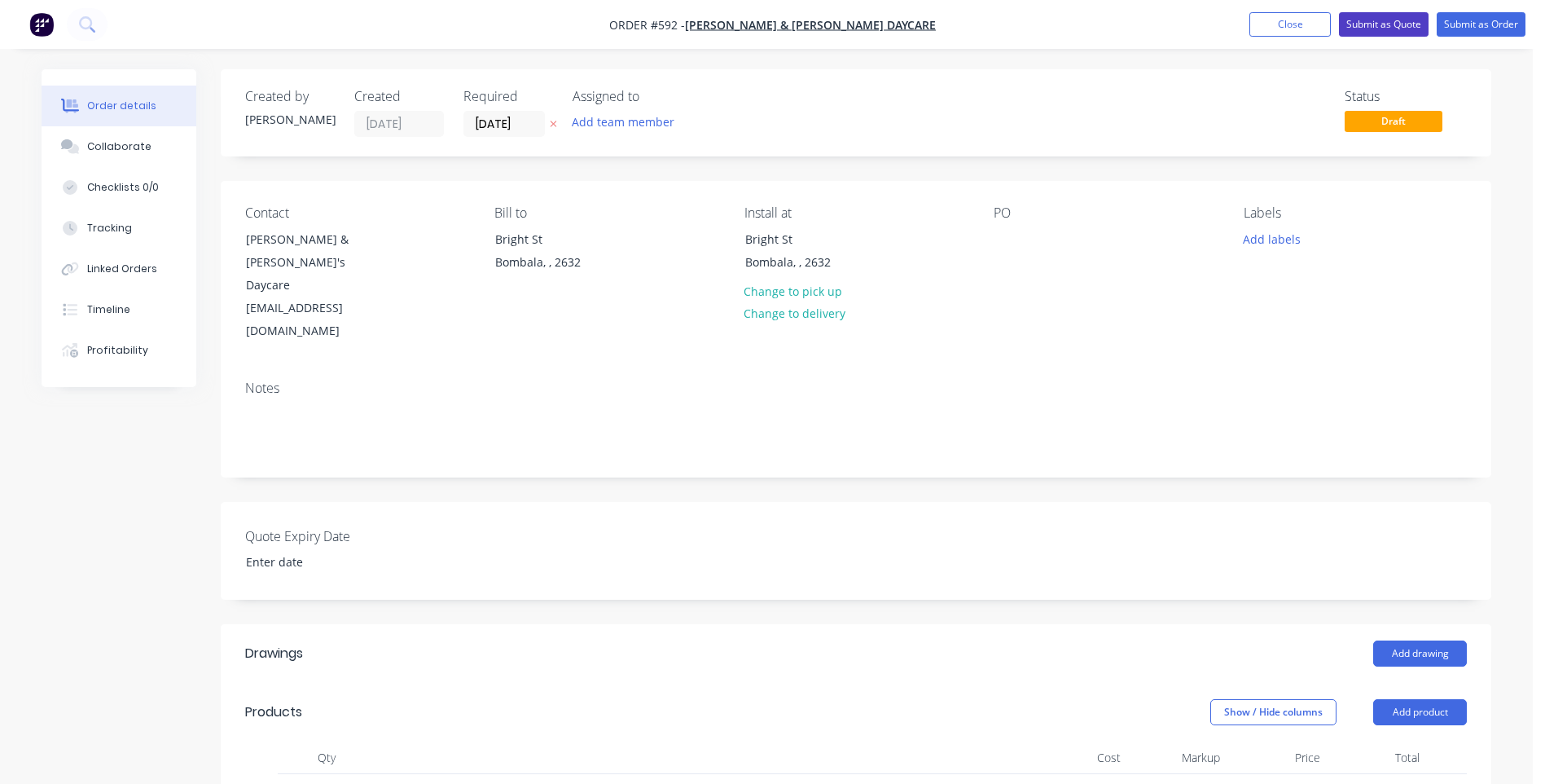
click at [1373, 20] on button "Submit as Quote" at bounding box center [1384, 25] width 90 height 25
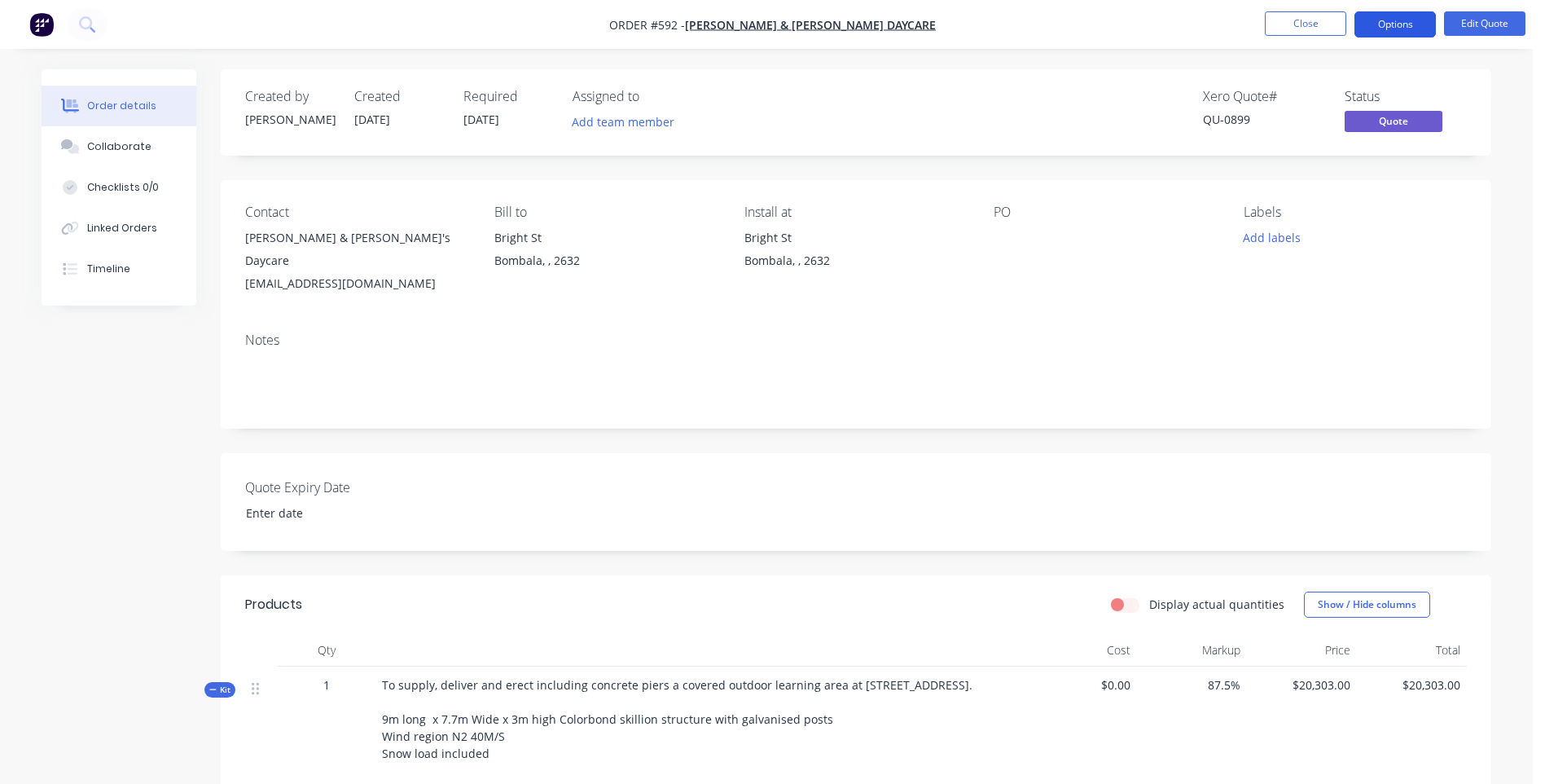
click at [1410, 30] on button "Options" at bounding box center [1395, 25] width 81 height 26
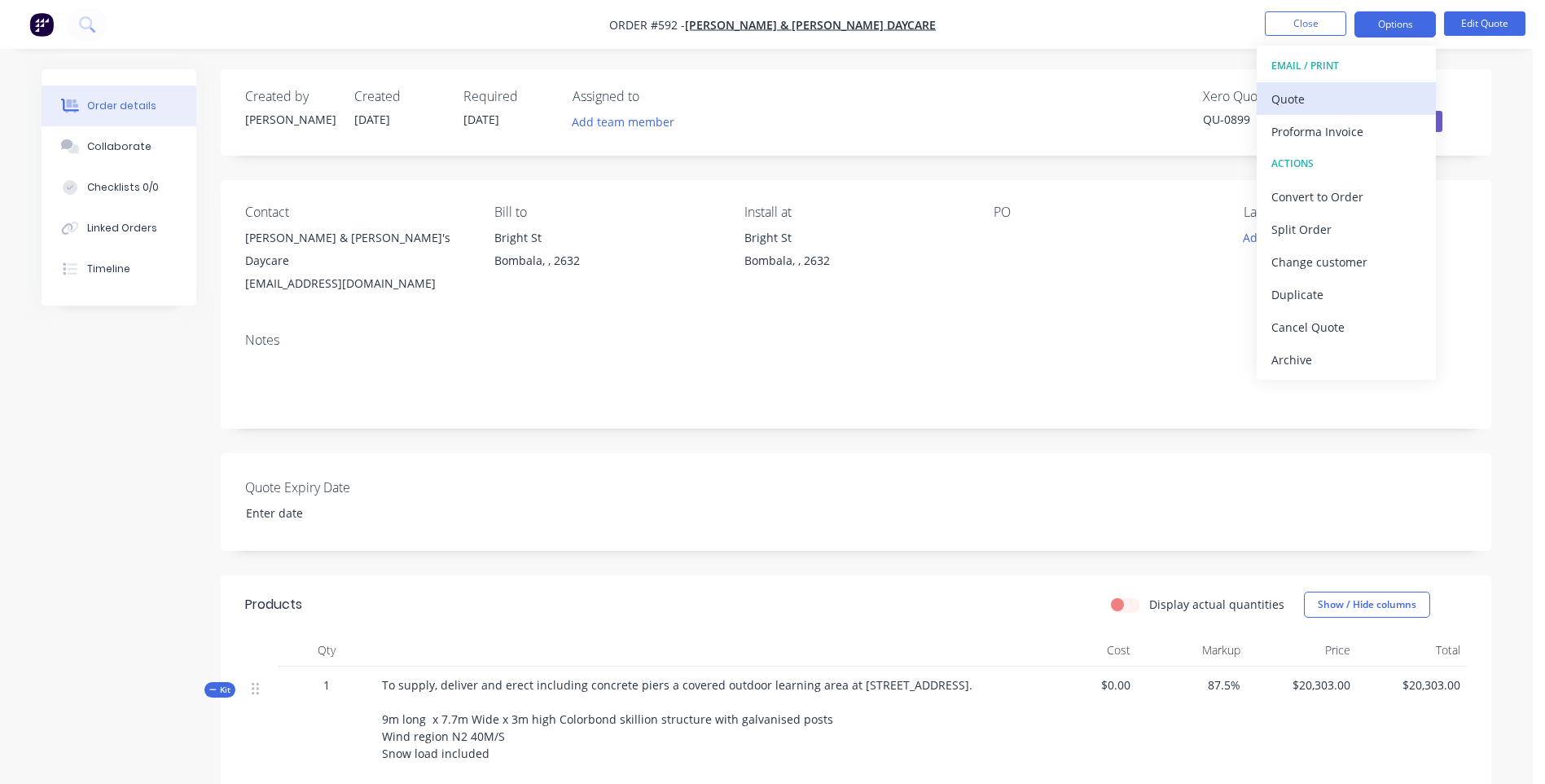
click at [1286, 98] on div "Quote" at bounding box center [1347, 99] width 150 height 24
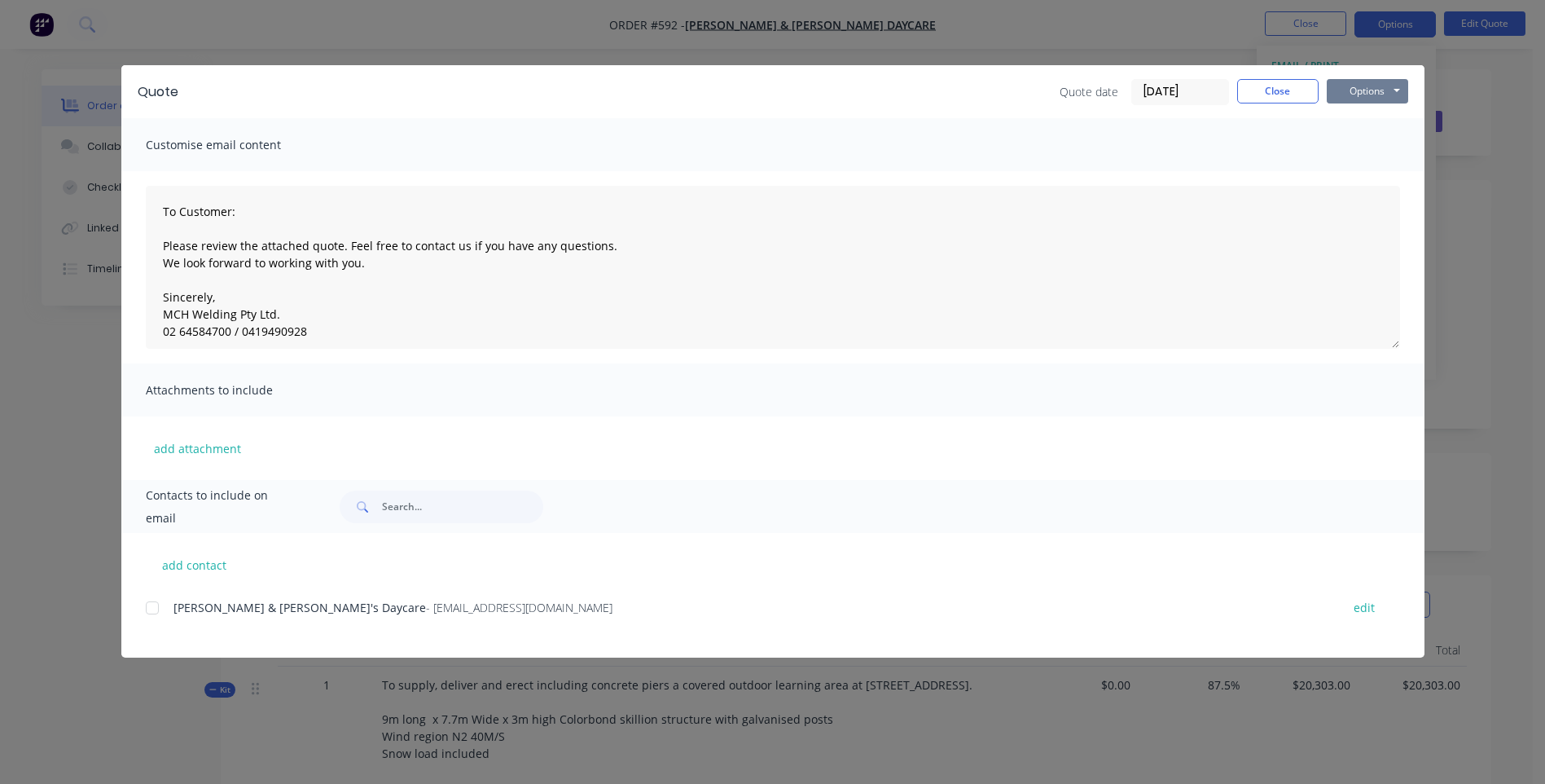
click at [1349, 92] on button "Options" at bounding box center [1367, 91] width 81 height 25
click at [1343, 115] on button "Preview" at bounding box center [1379, 120] width 104 height 27
click at [194, 615] on span "[PERSON_NAME] & [PERSON_NAME]'s Daycare" at bounding box center [299, 607] width 253 height 16
click at [155, 610] on div at bounding box center [152, 608] width 33 height 33
click at [1357, 91] on button "Options" at bounding box center [1367, 91] width 81 height 25
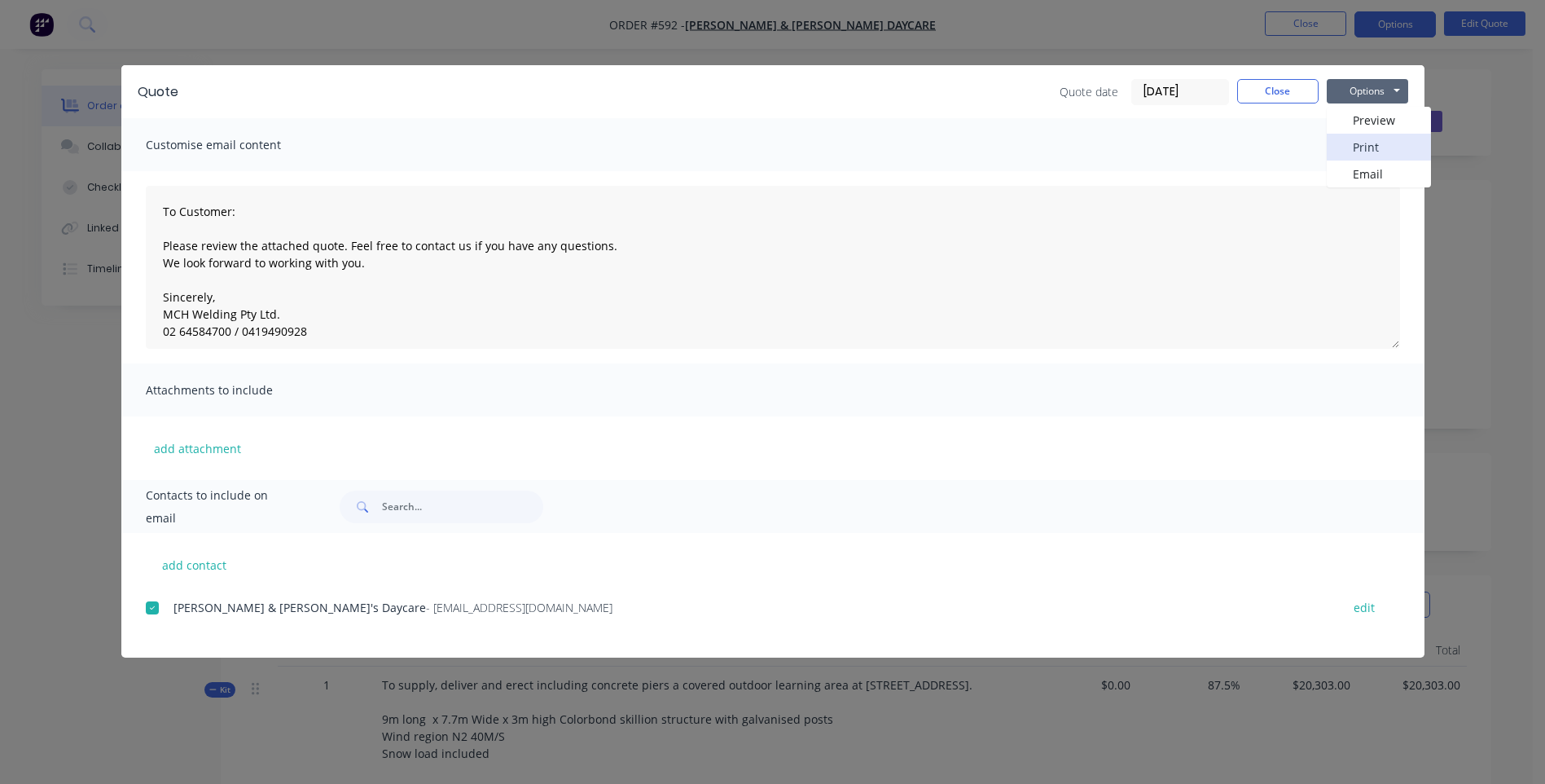
click at [1366, 142] on button "Print" at bounding box center [1379, 146] width 104 height 27
click at [151, 610] on div at bounding box center [152, 608] width 33 height 33
click at [1359, 94] on button "Options" at bounding box center [1367, 91] width 81 height 25
click at [1355, 170] on button "Email" at bounding box center [1379, 174] width 104 height 27
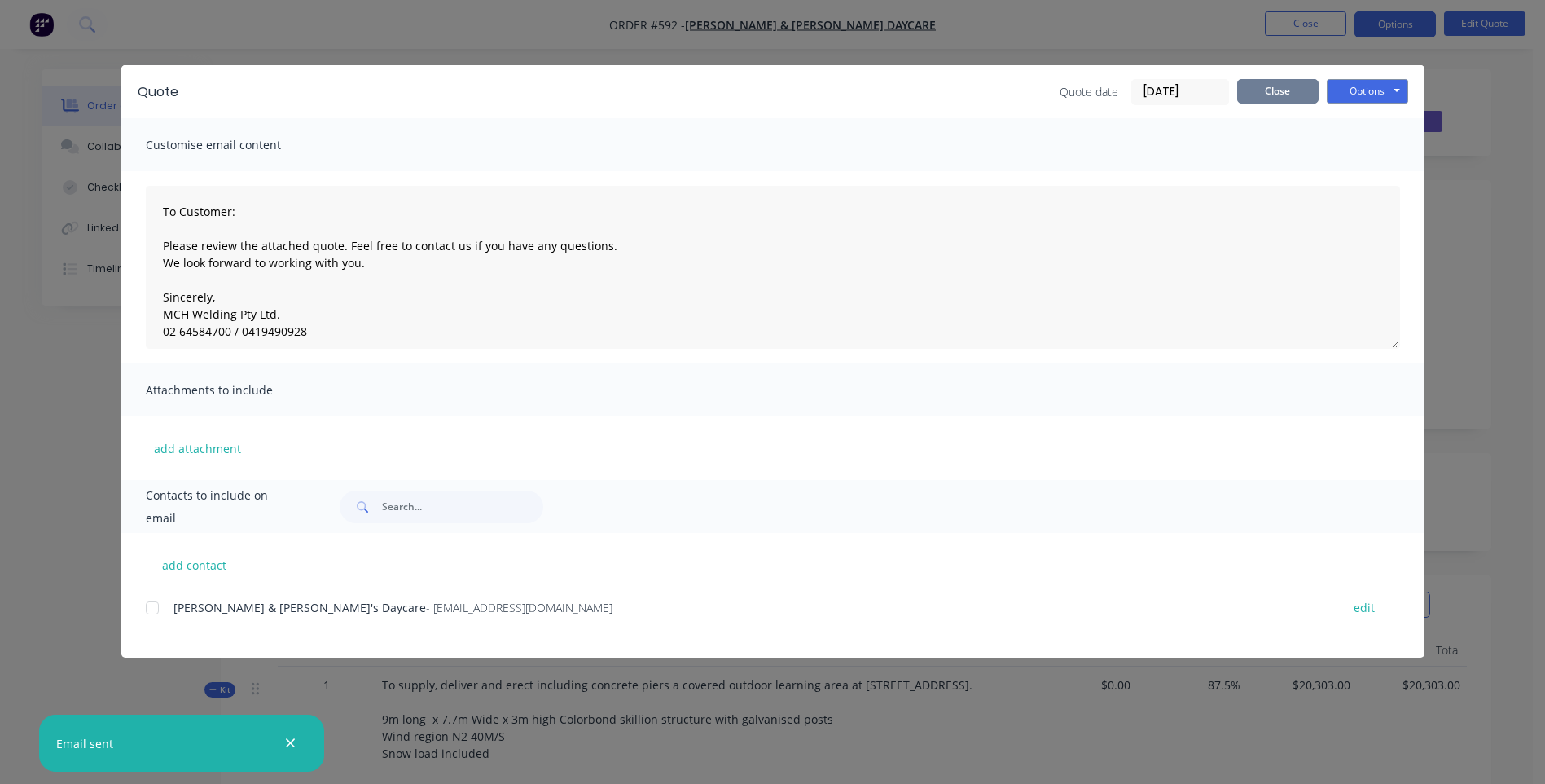
click at [1257, 86] on button "Close" at bounding box center [1278, 91] width 81 height 25
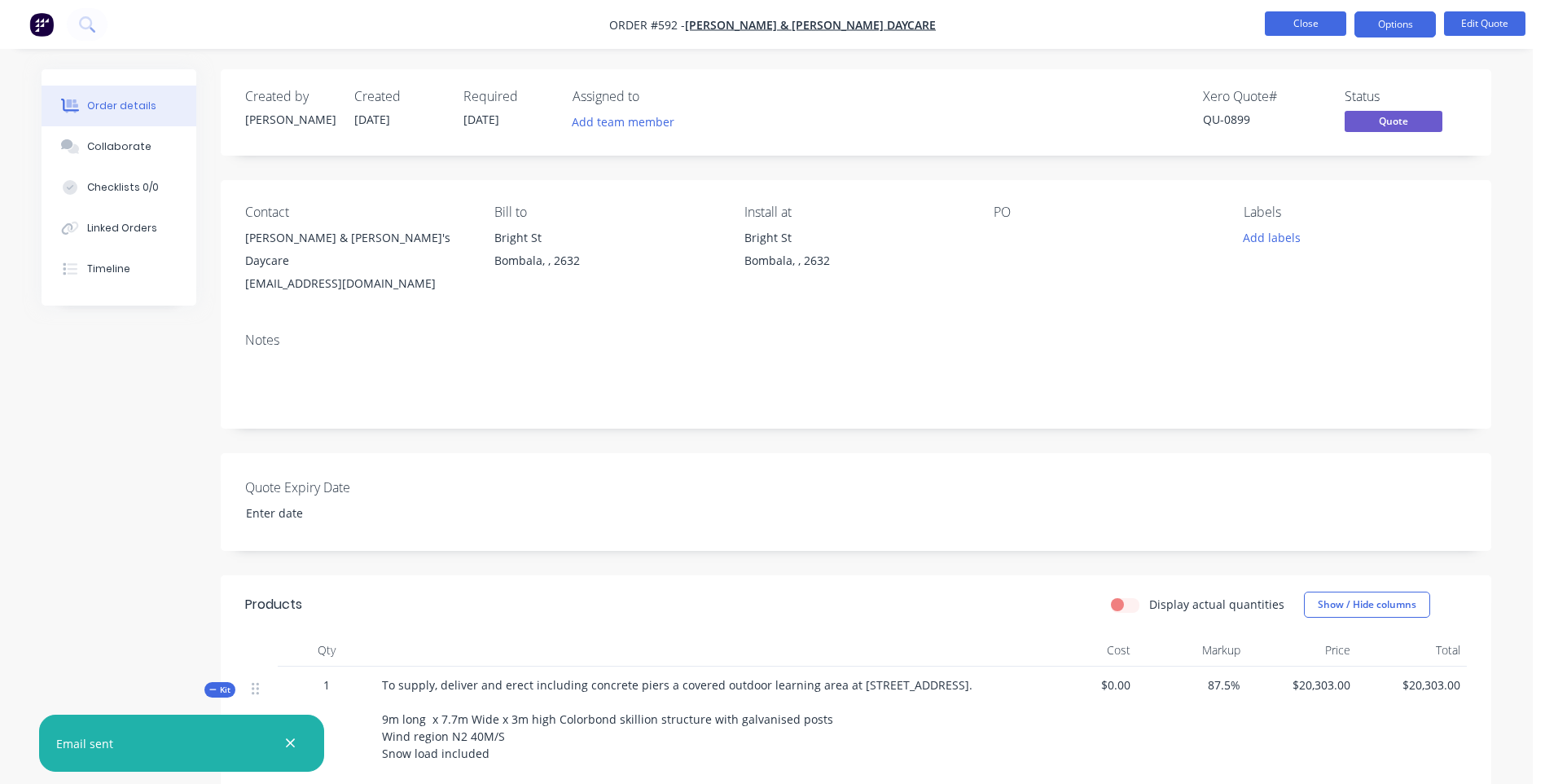
click at [1284, 22] on button "Close" at bounding box center [1306, 24] width 81 height 25
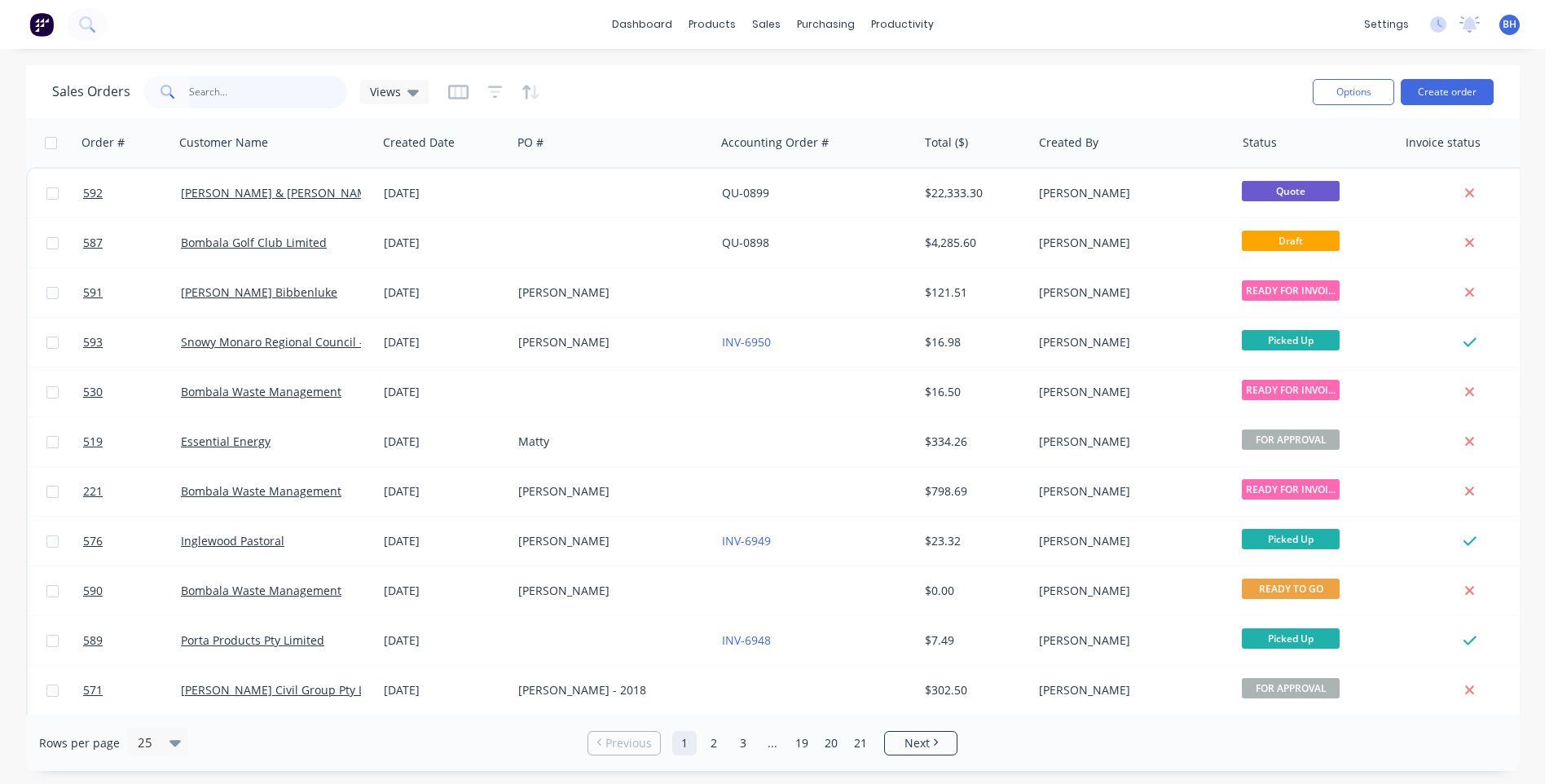
click at [287, 97] on input "text" at bounding box center [268, 92] width 159 height 33
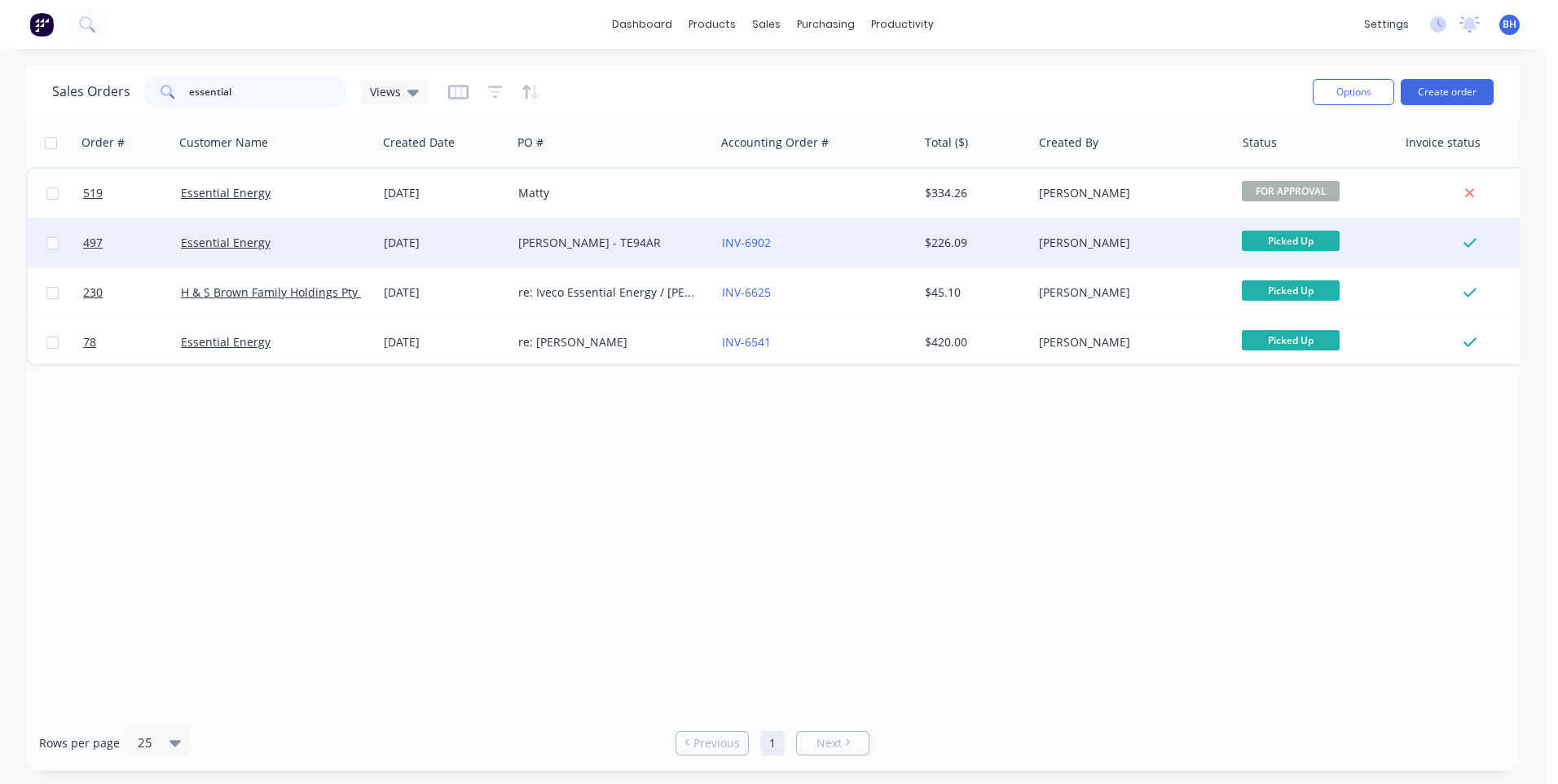
type input "essential"
click at [834, 238] on div "INV-6902" at bounding box center [812, 243] width 181 height 16
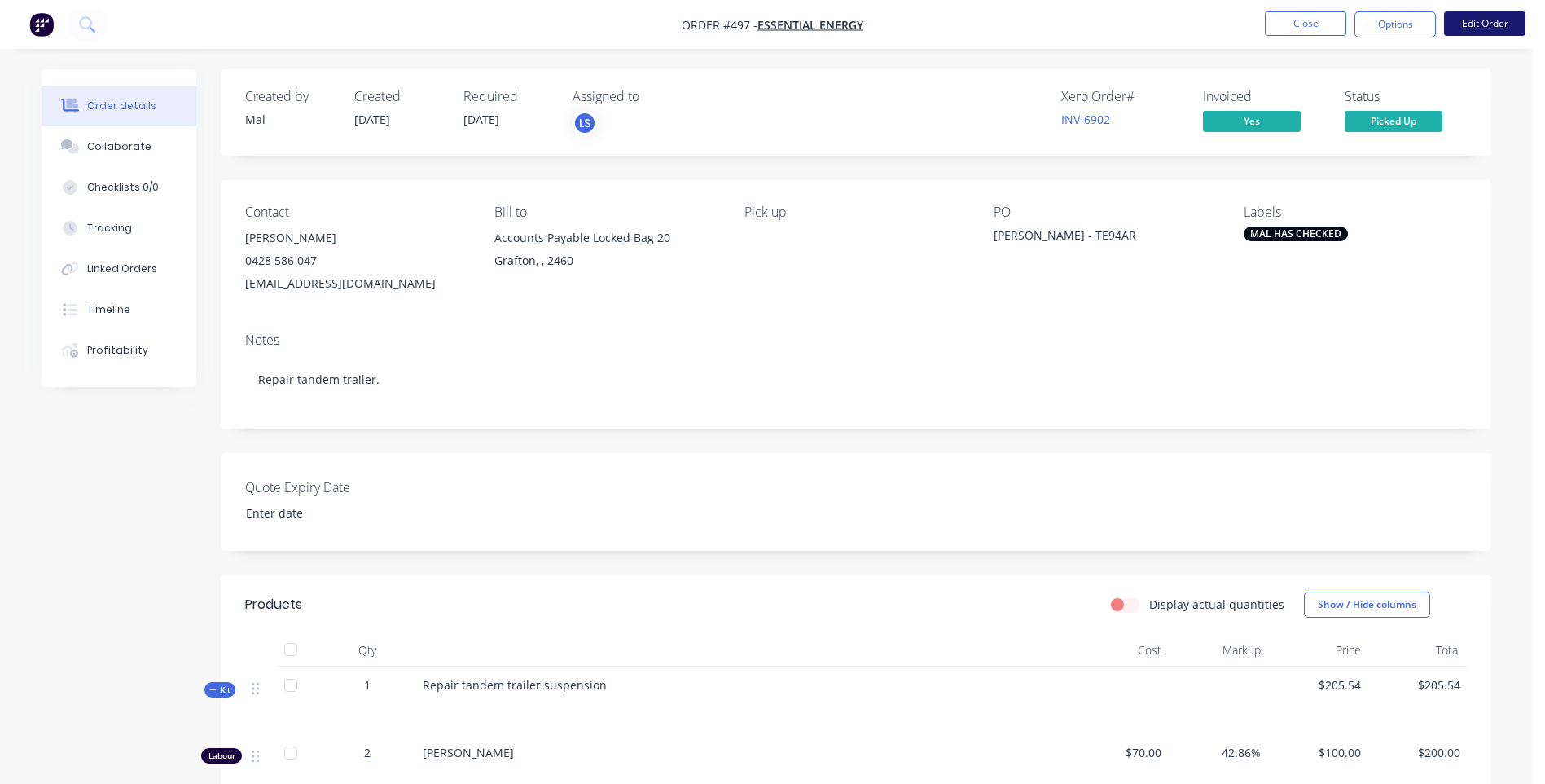
click at [1471, 18] on button "Edit Order" at bounding box center [1485, 24] width 81 height 25
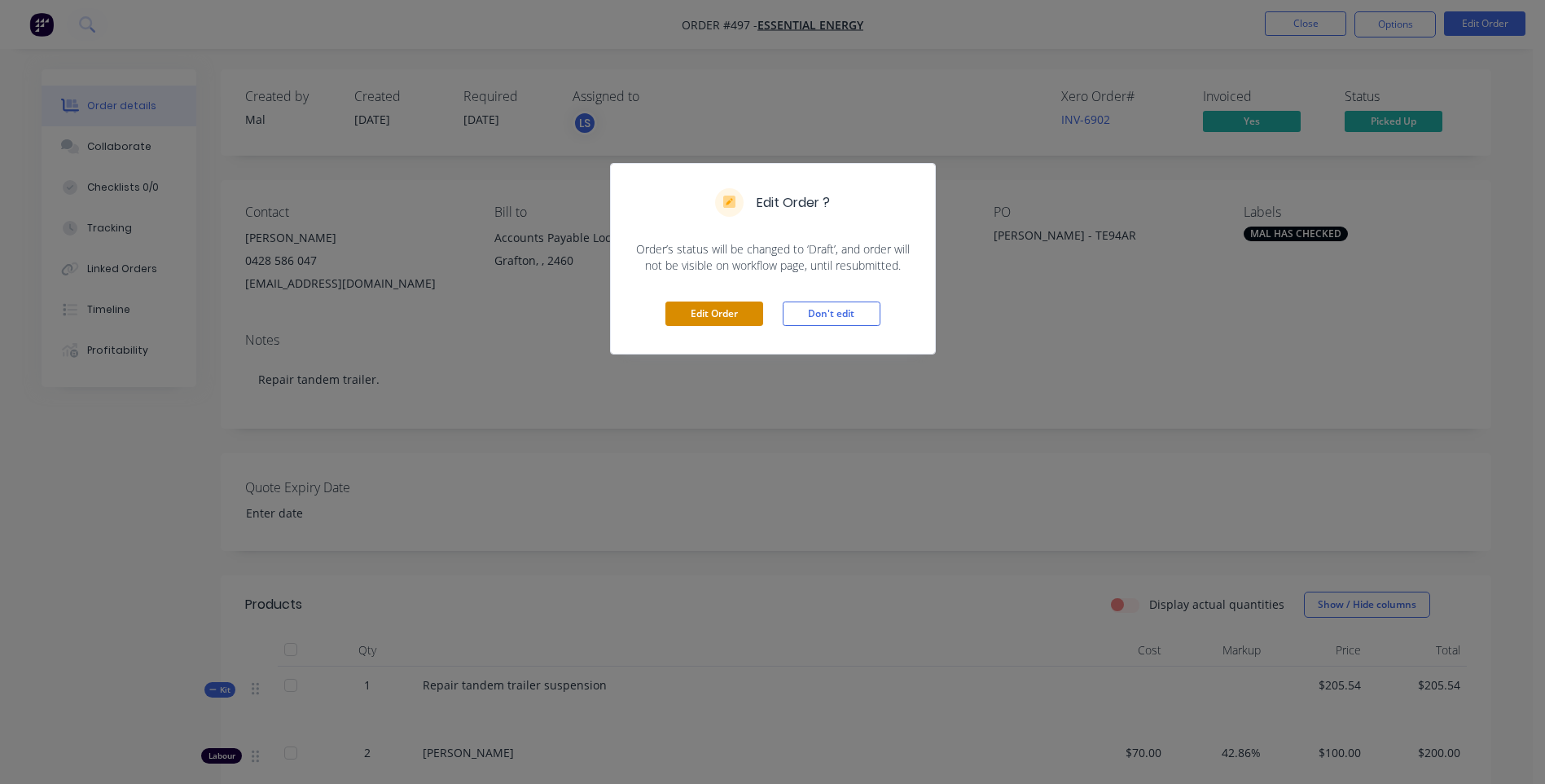
click at [715, 308] on button "Edit Order" at bounding box center [714, 313] width 98 height 25
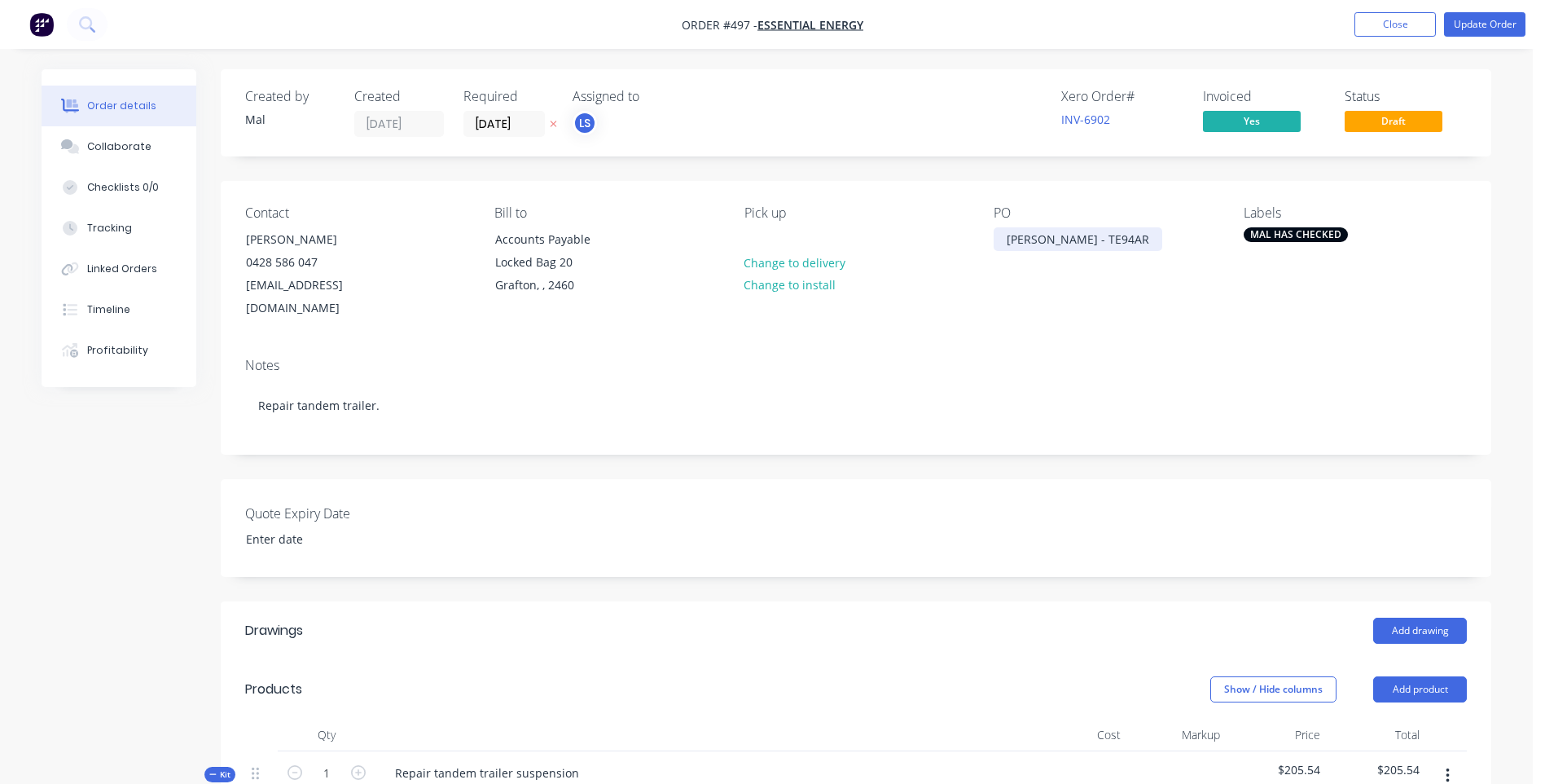
click at [1062, 236] on div "[PERSON_NAME] - TE94AR" at bounding box center [1078, 239] width 169 height 24
click at [1085, 239] on div "[PERSON_NAME] - TE94AR" at bounding box center [1078, 239] width 169 height 24
click at [1473, 21] on button "Update Order" at bounding box center [1485, 25] width 81 height 25
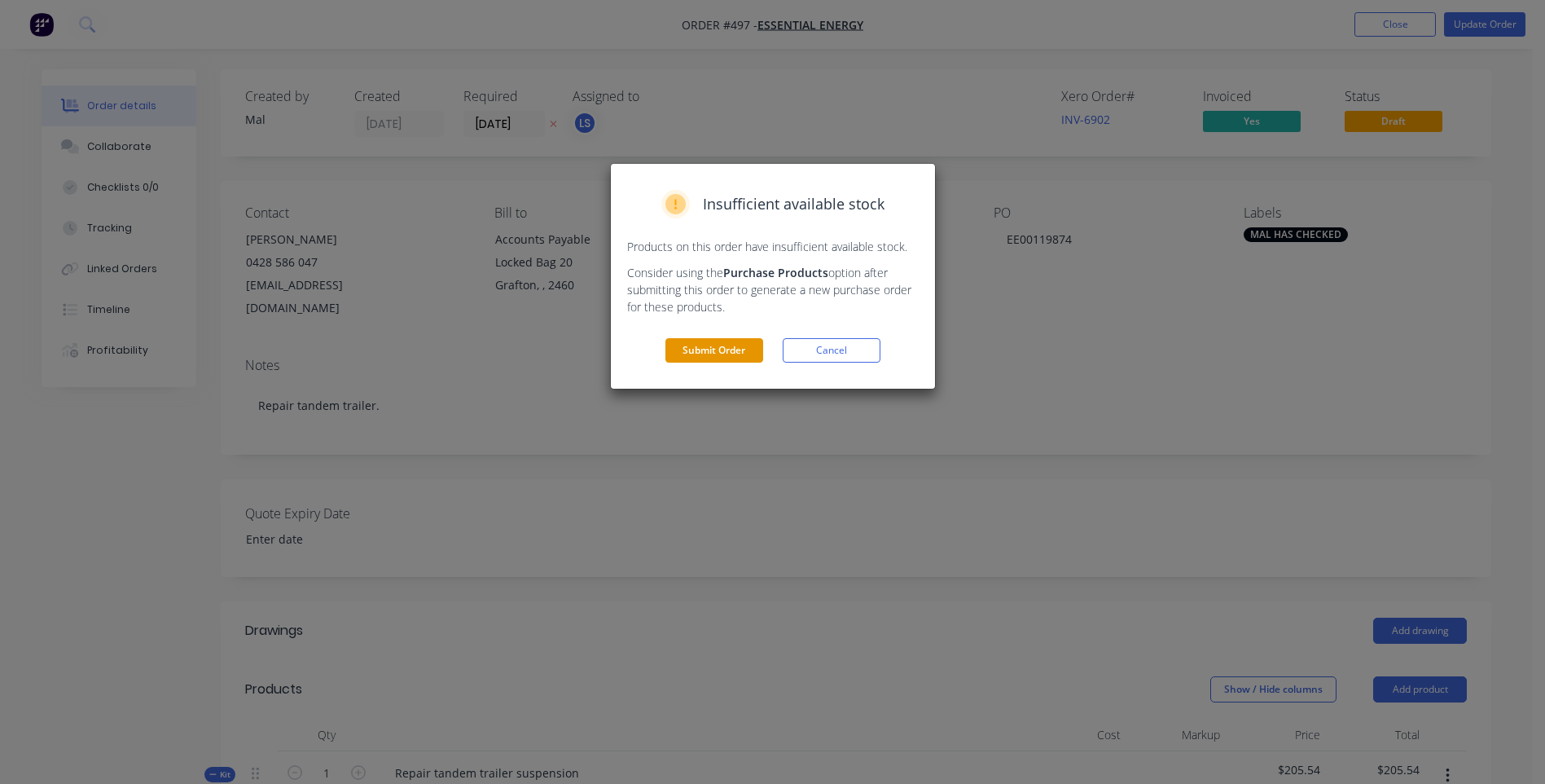
click at [719, 348] on button "Submit Order" at bounding box center [714, 350] width 98 height 25
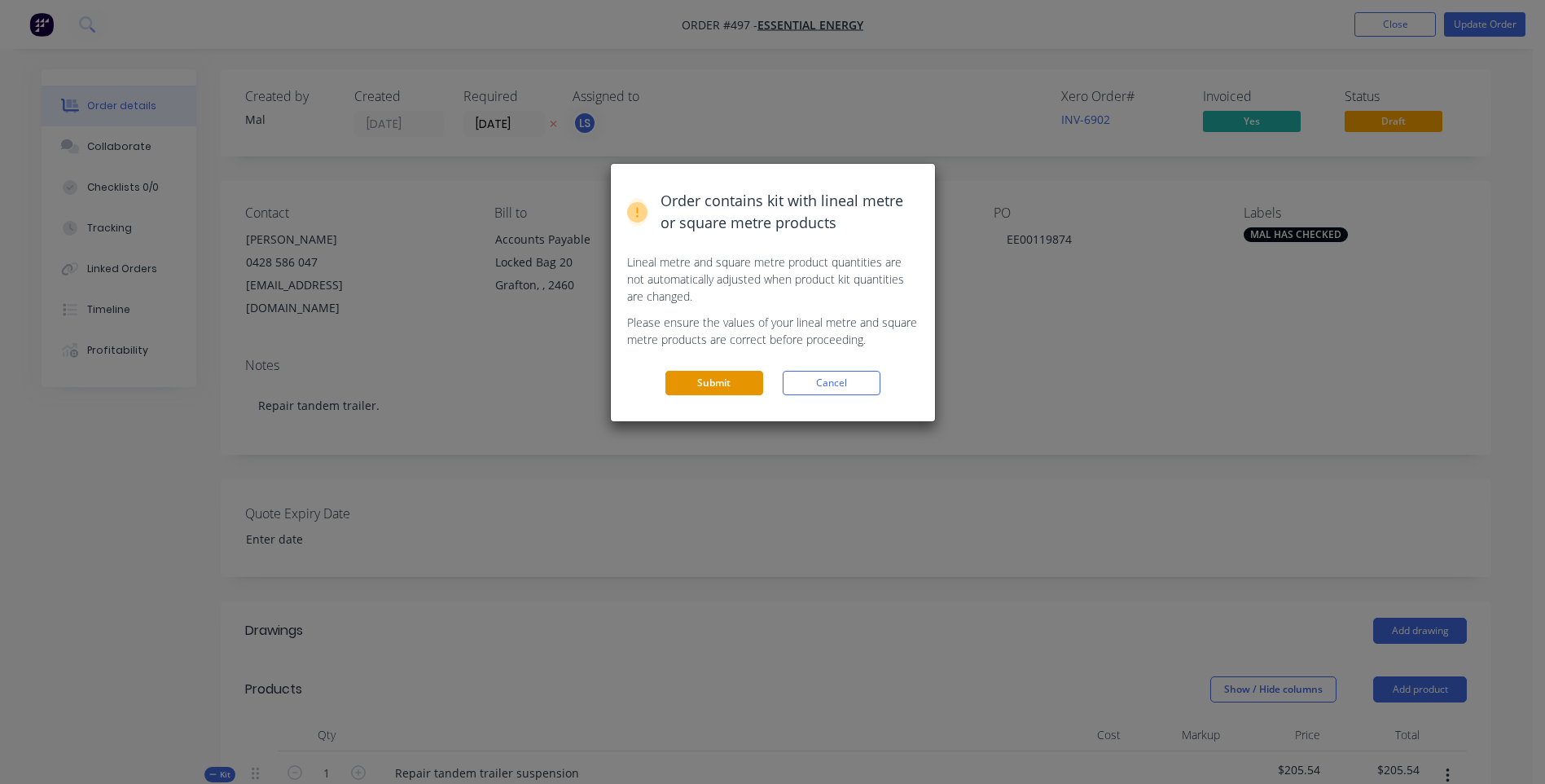
click at [689, 382] on button "Submit" at bounding box center [714, 383] width 98 height 25
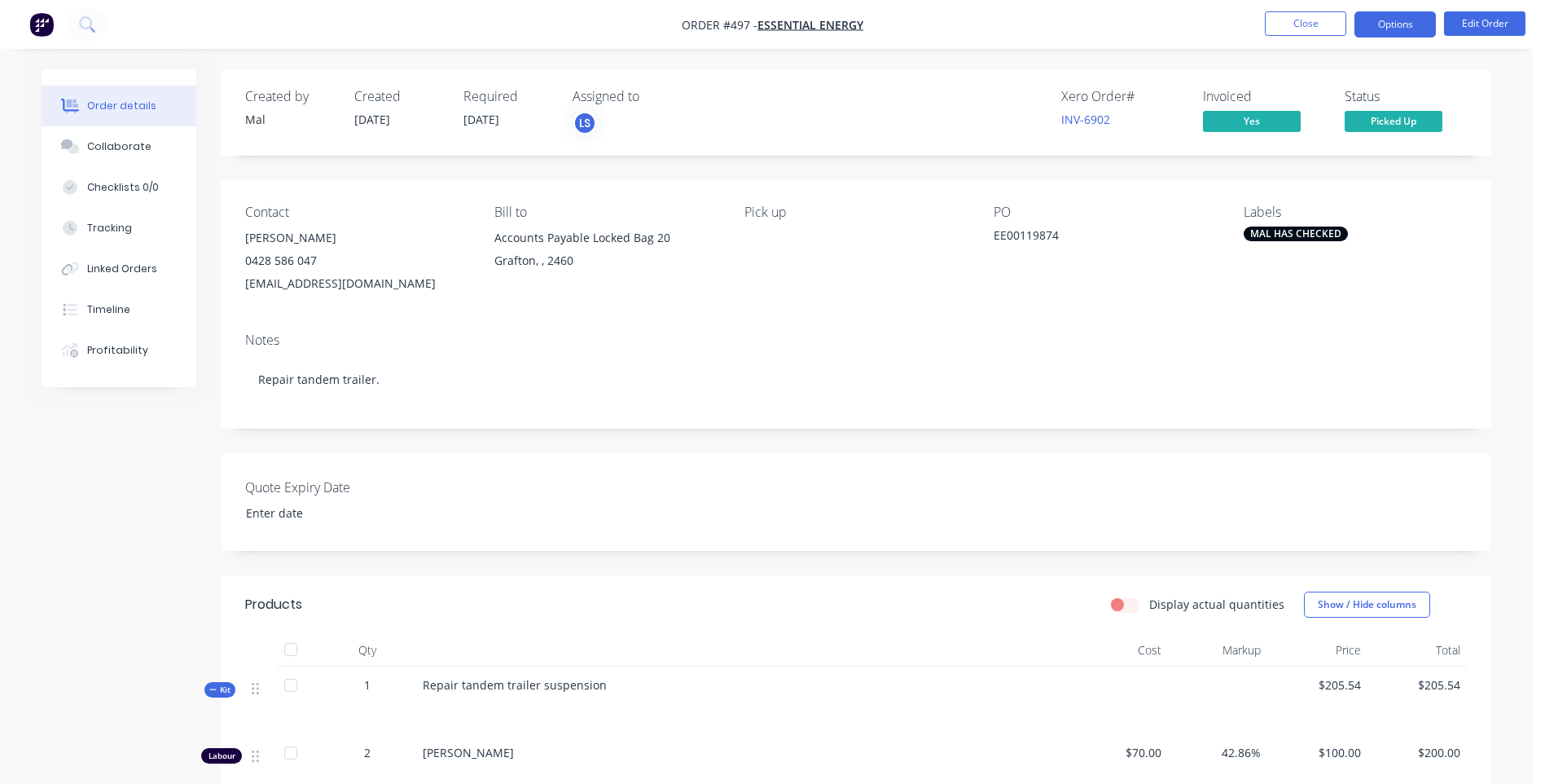
click at [1374, 26] on button "Options" at bounding box center [1395, 25] width 81 height 26
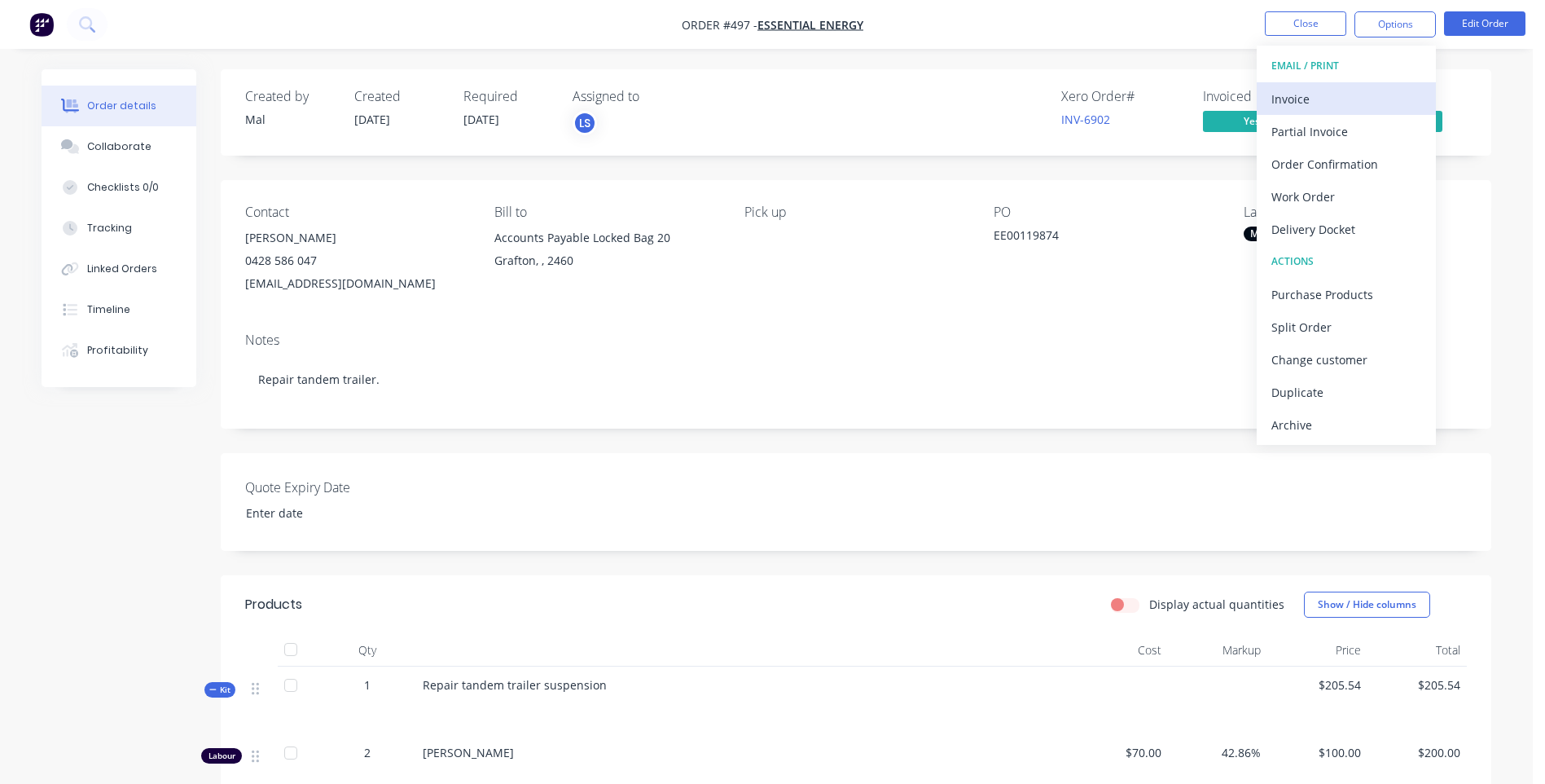
click at [1287, 93] on div "Invoice" at bounding box center [1347, 99] width 150 height 24
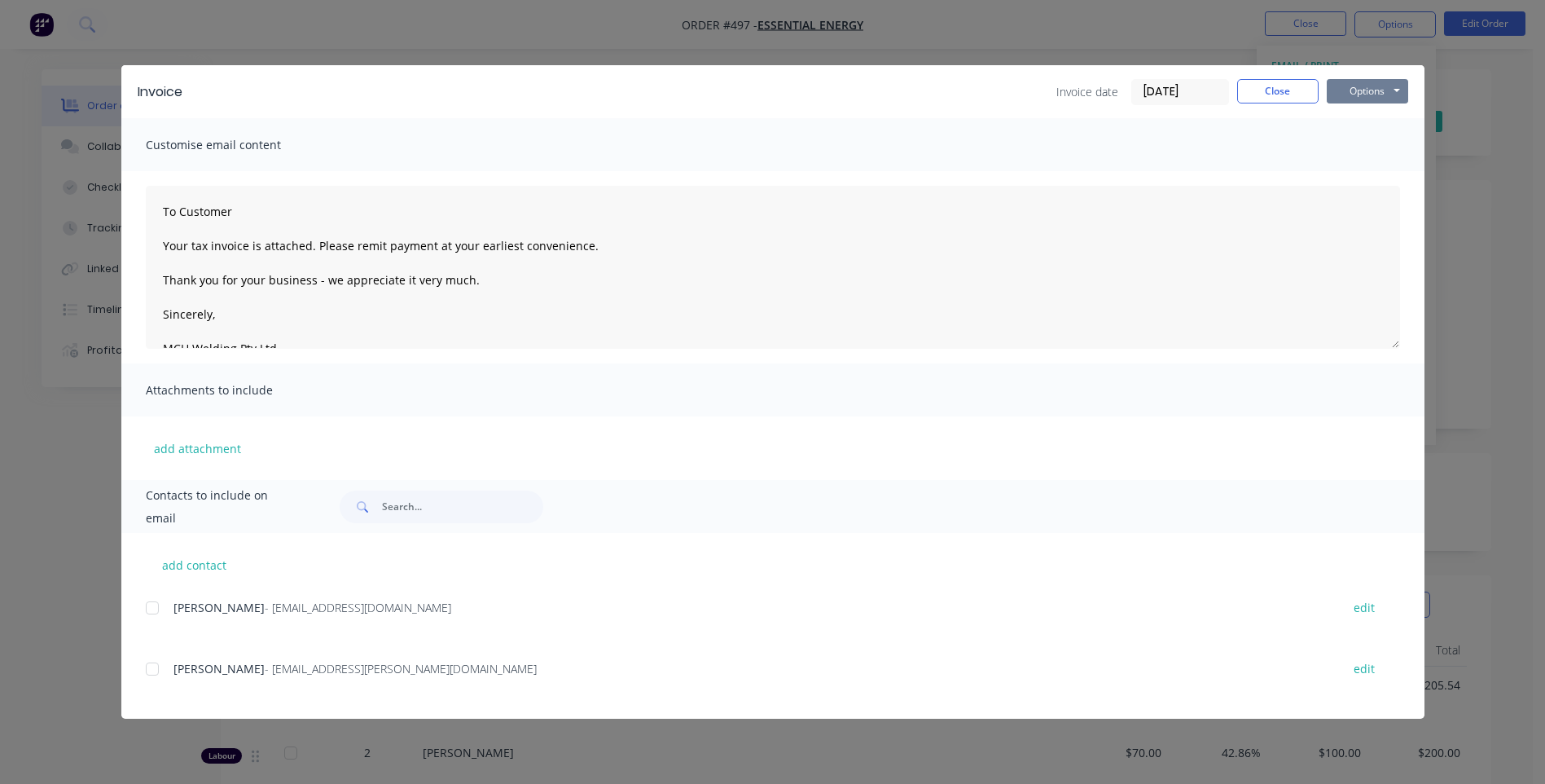
click at [1336, 83] on button "Options" at bounding box center [1367, 91] width 81 height 25
click at [1339, 120] on button "Preview" at bounding box center [1379, 120] width 104 height 27
click at [146, 613] on div at bounding box center [152, 608] width 33 height 33
click at [154, 672] on div at bounding box center [152, 669] width 33 height 33
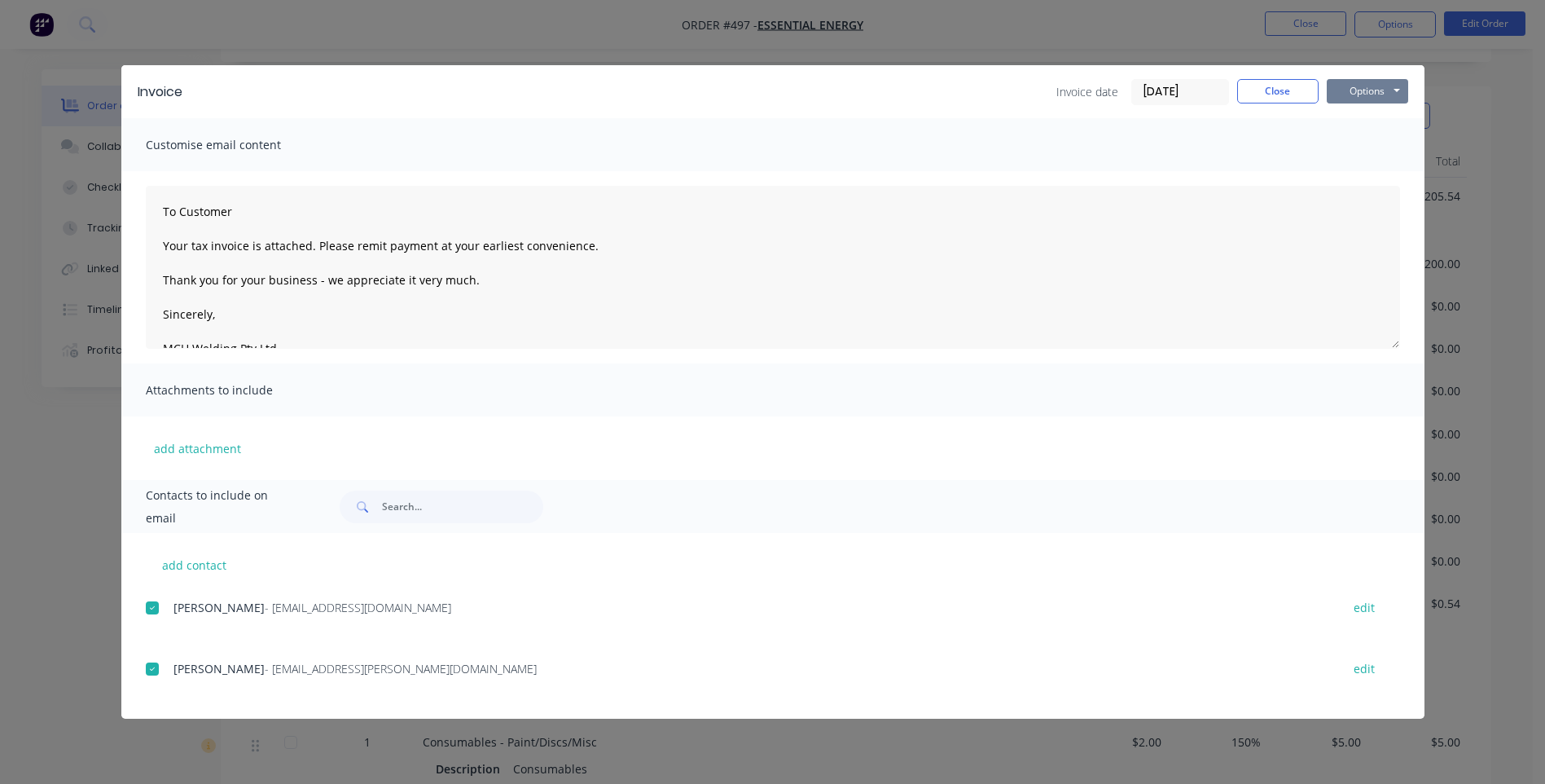
click at [1363, 96] on button "Options" at bounding box center [1367, 91] width 81 height 25
click at [1359, 174] on button "Email" at bounding box center [1379, 174] width 104 height 27
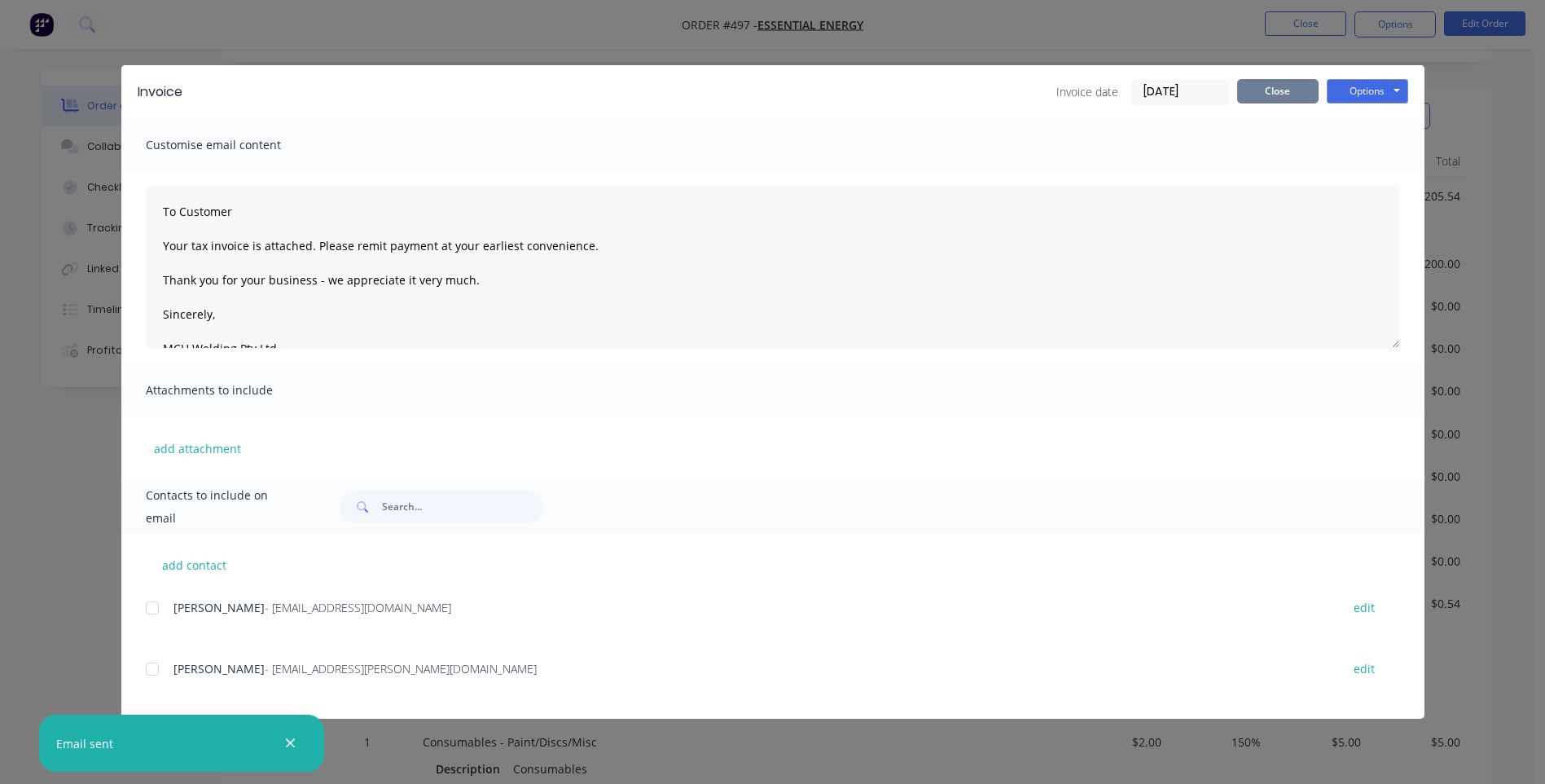
click at [1249, 86] on button "Close" at bounding box center [1278, 91] width 81 height 25
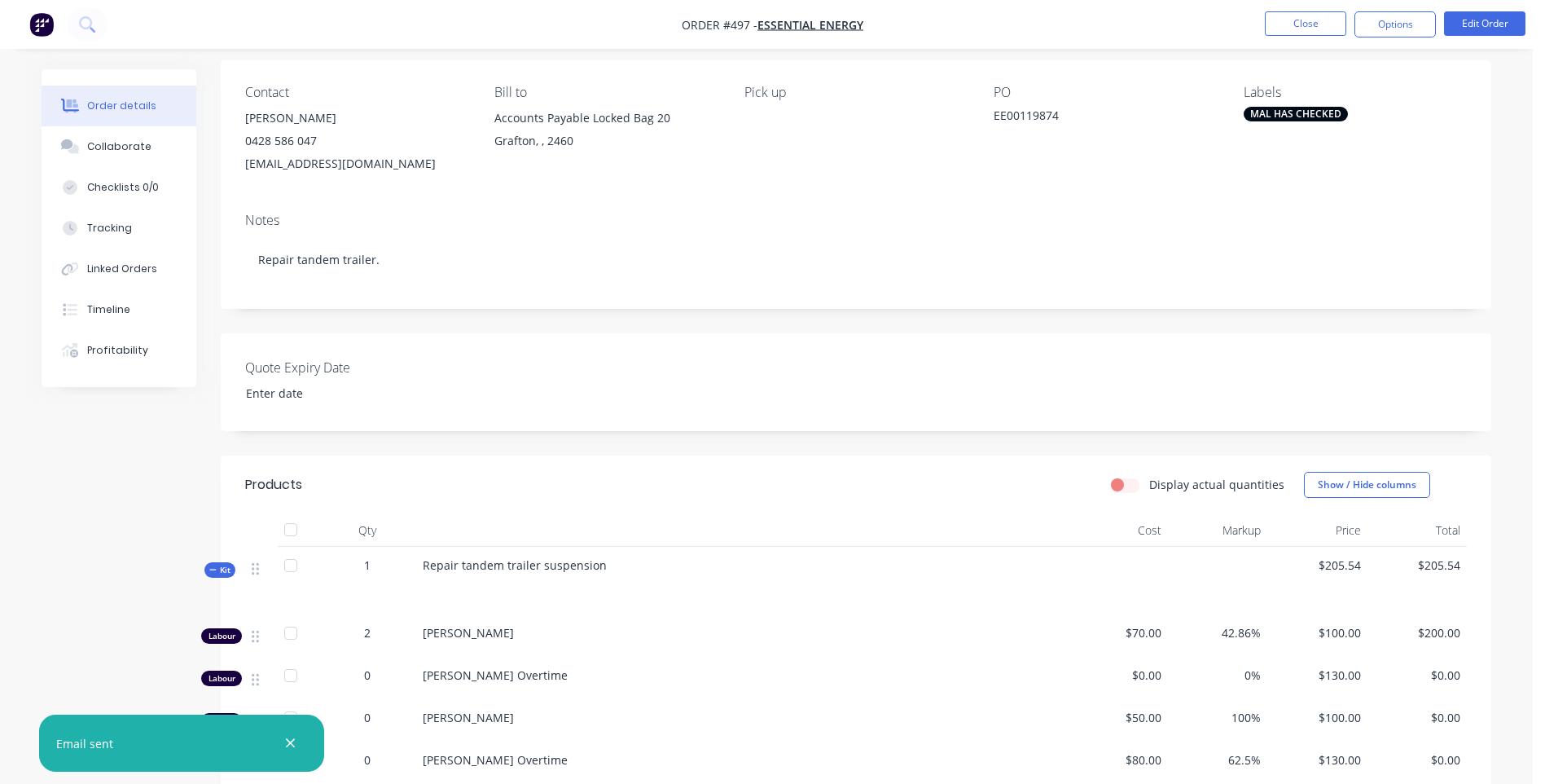
scroll to position [81, 0]
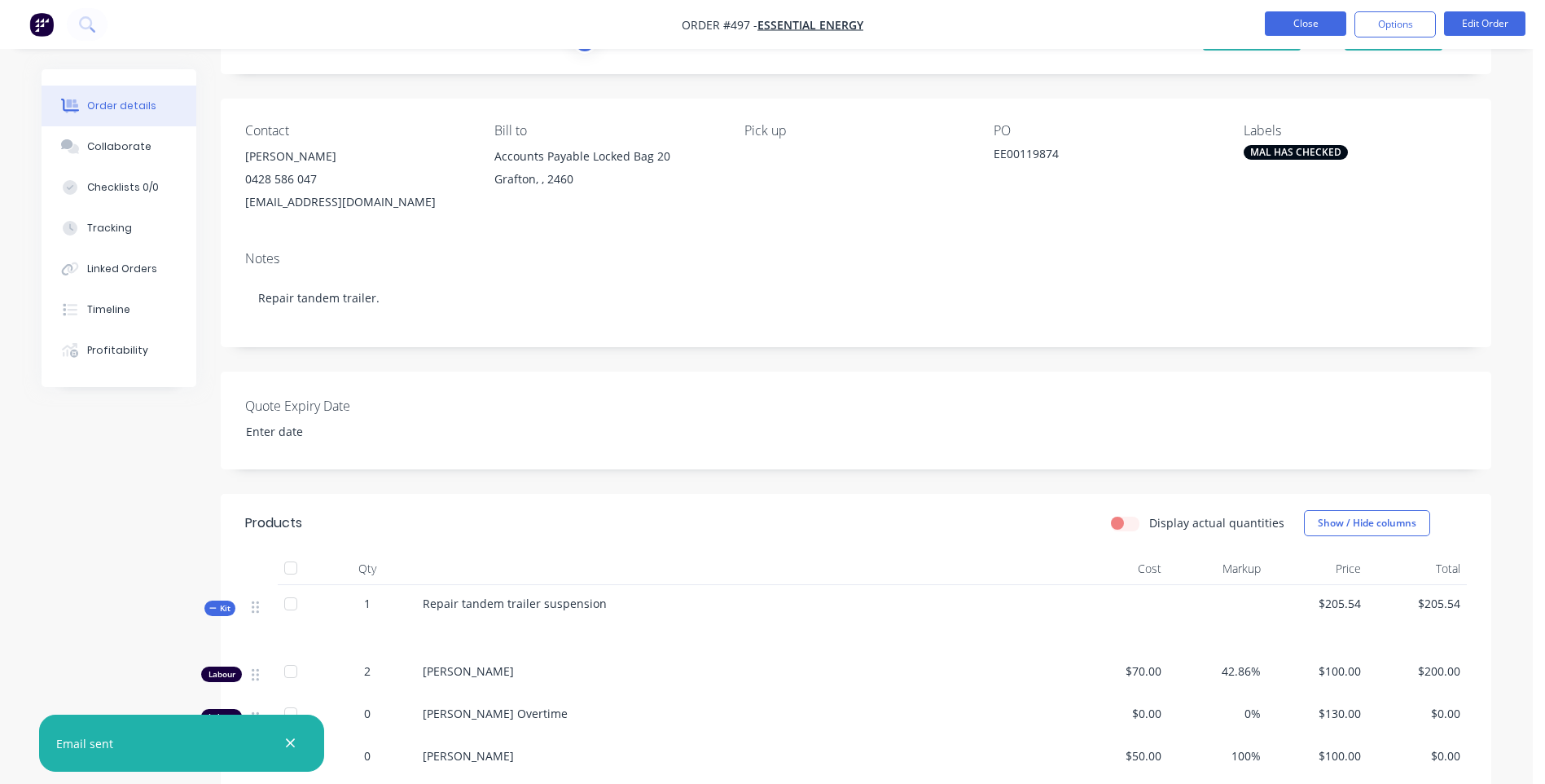
click at [1290, 30] on button "Close" at bounding box center [1306, 24] width 81 height 25
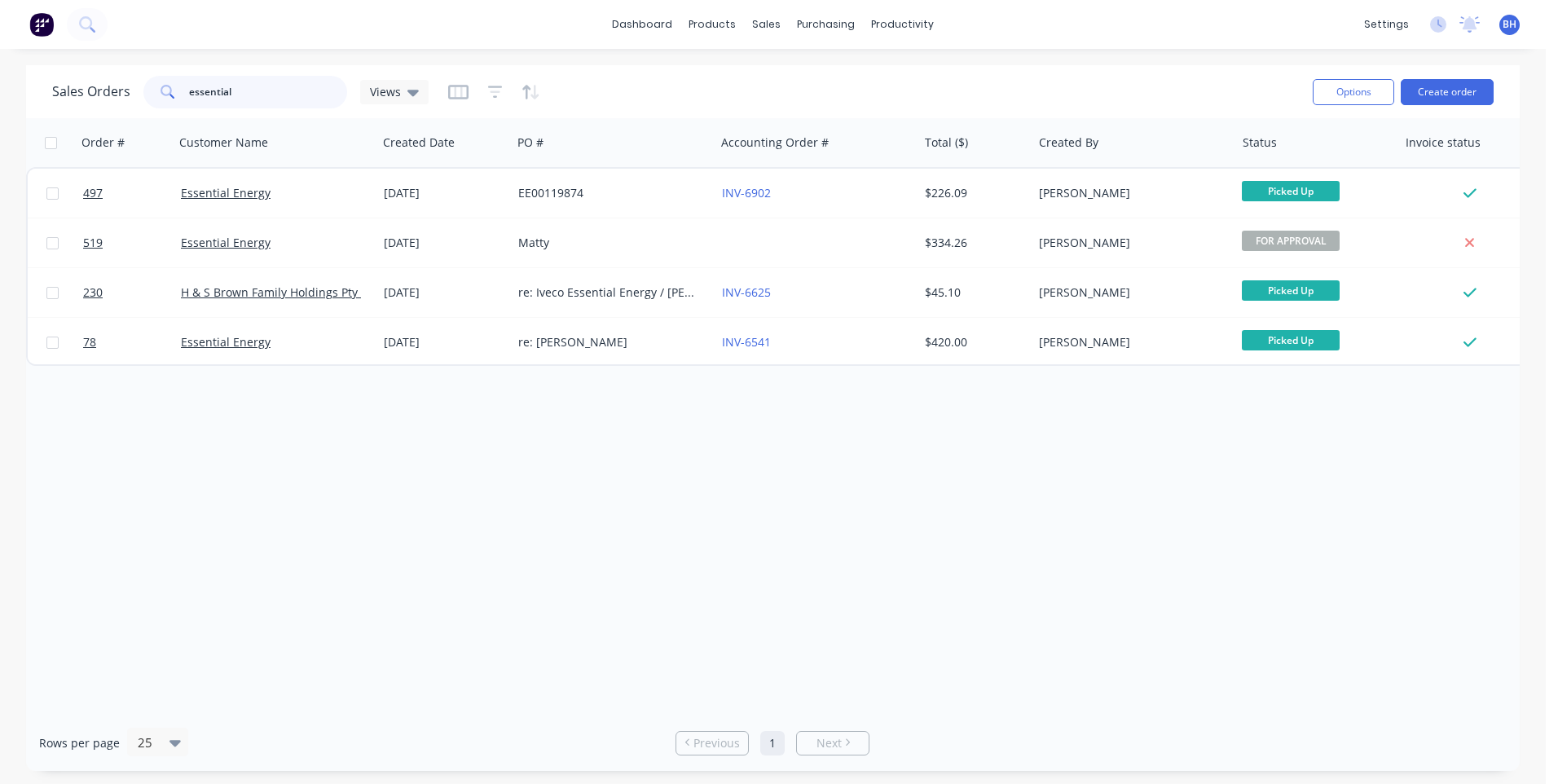
click at [252, 94] on input "essential" at bounding box center [268, 92] width 159 height 33
type input "e"
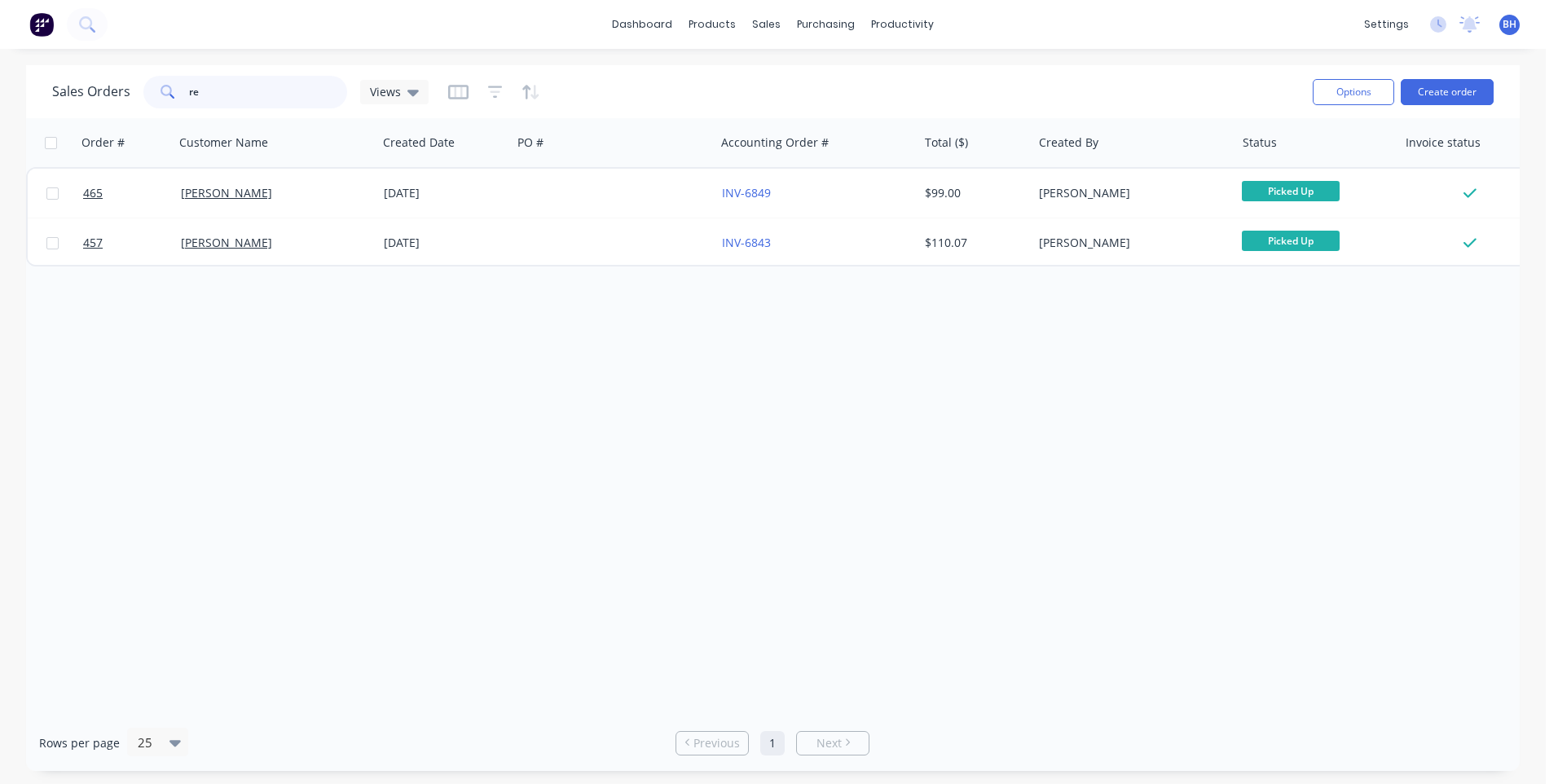
type input "r"
type input "l"
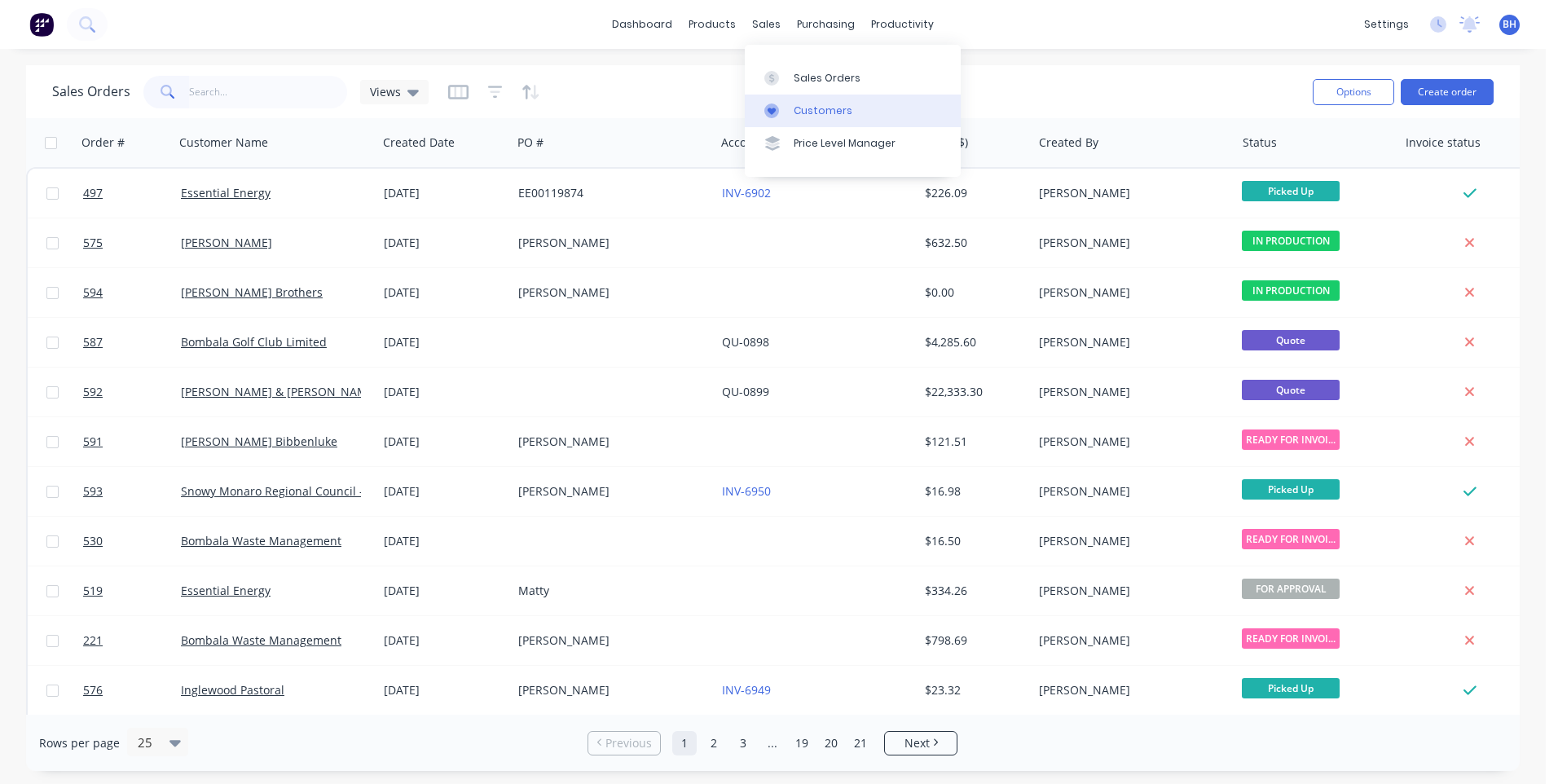
click at [802, 106] on div "Customers" at bounding box center [822, 111] width 58 height 15
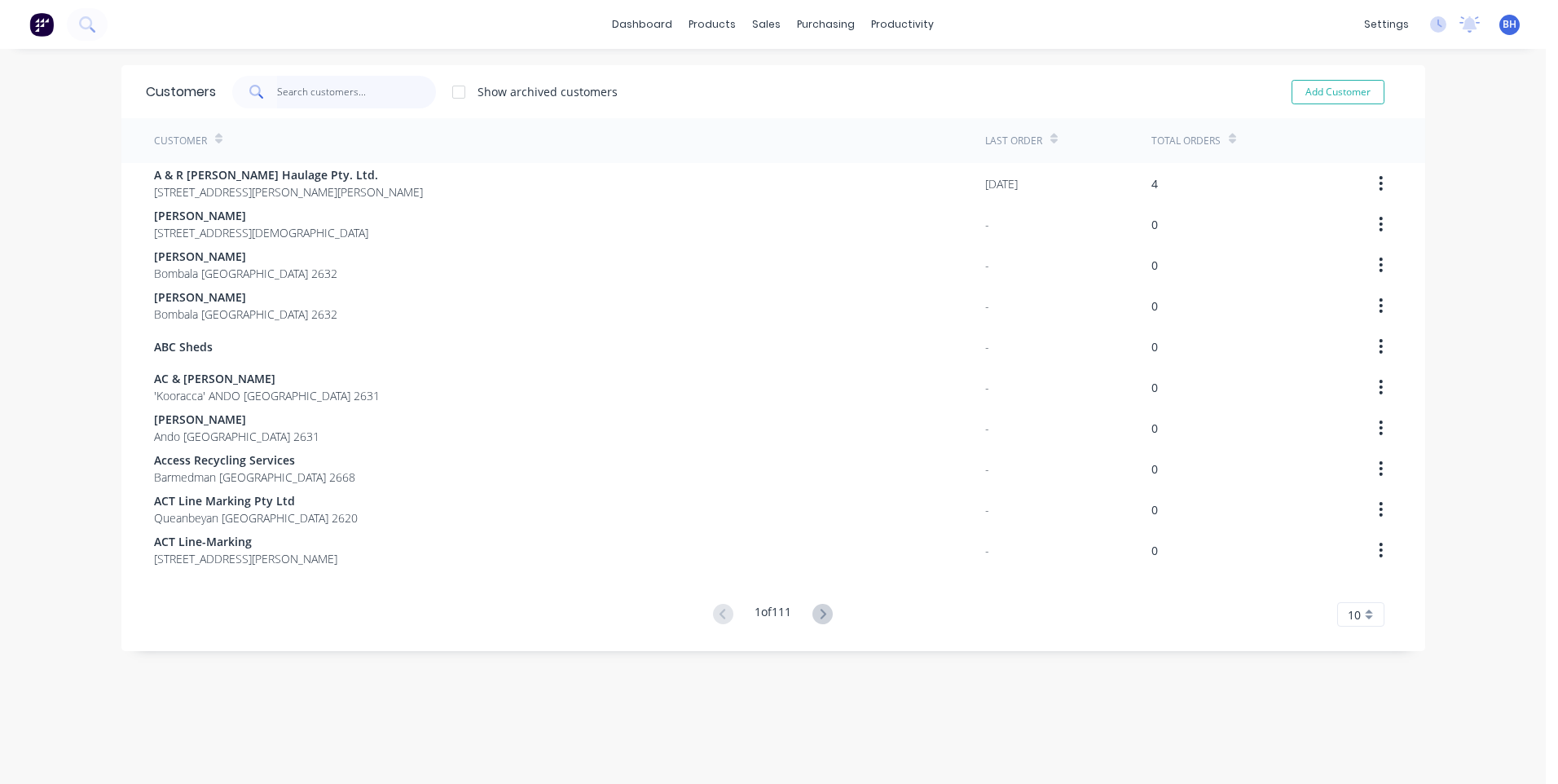
click at [306, 98] on input "text" at bounding box center [356, 92] width 159 height 33
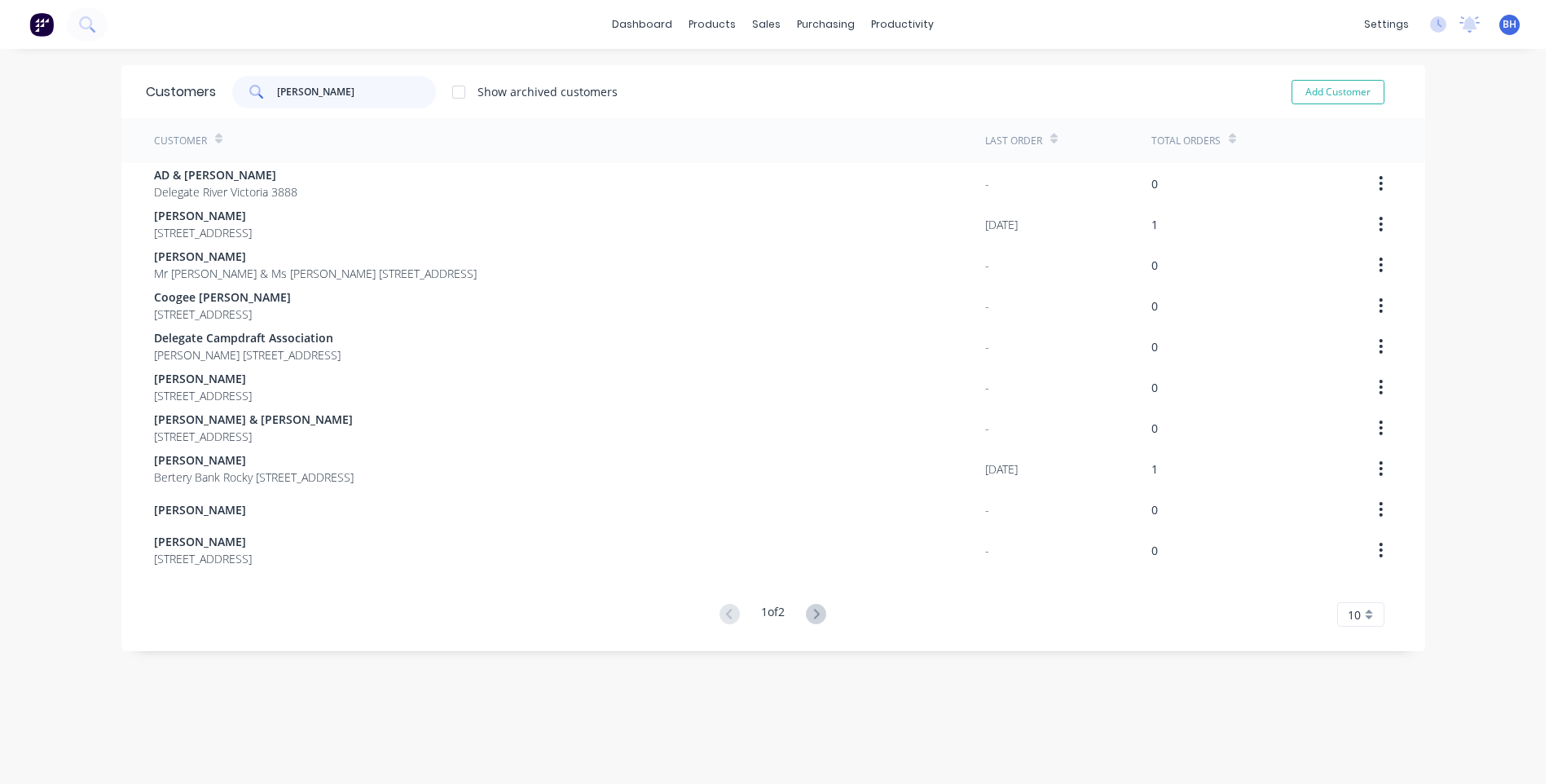
type input "[PERSON_NAME]"
